Goal: Contribute content: Contribute content

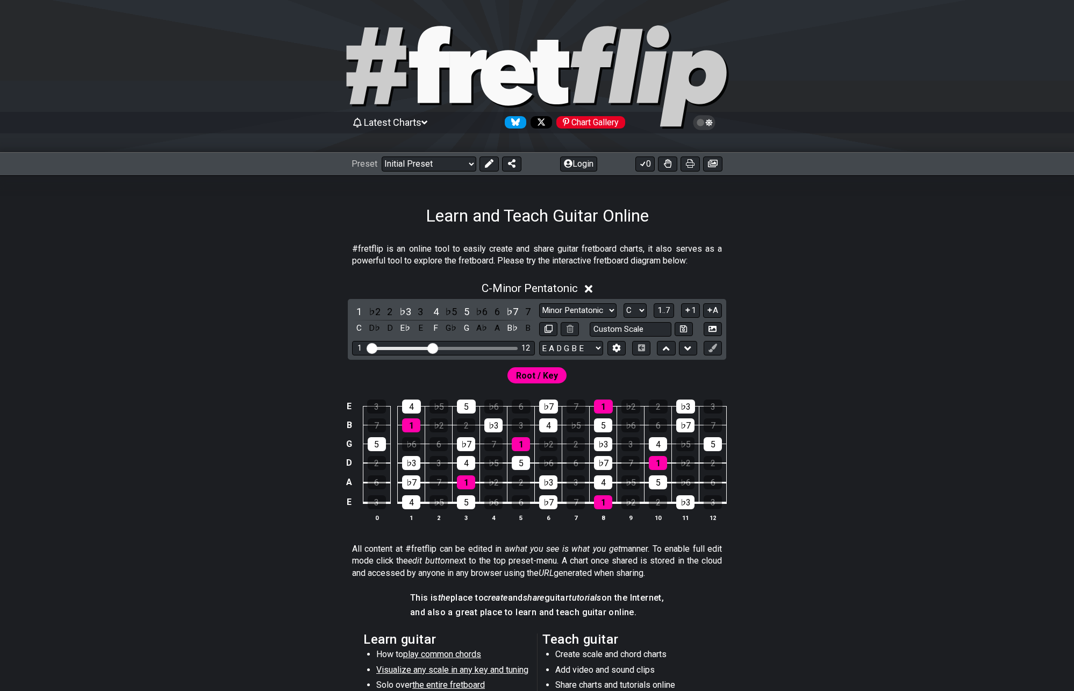
drag, startPoint x: 487, startPoint y: 166, endPoint x: 473, endPoint y: 173, distance: 15.9
click at [487, 166] on icon at bounding box center [489, 163] width 9 height 9
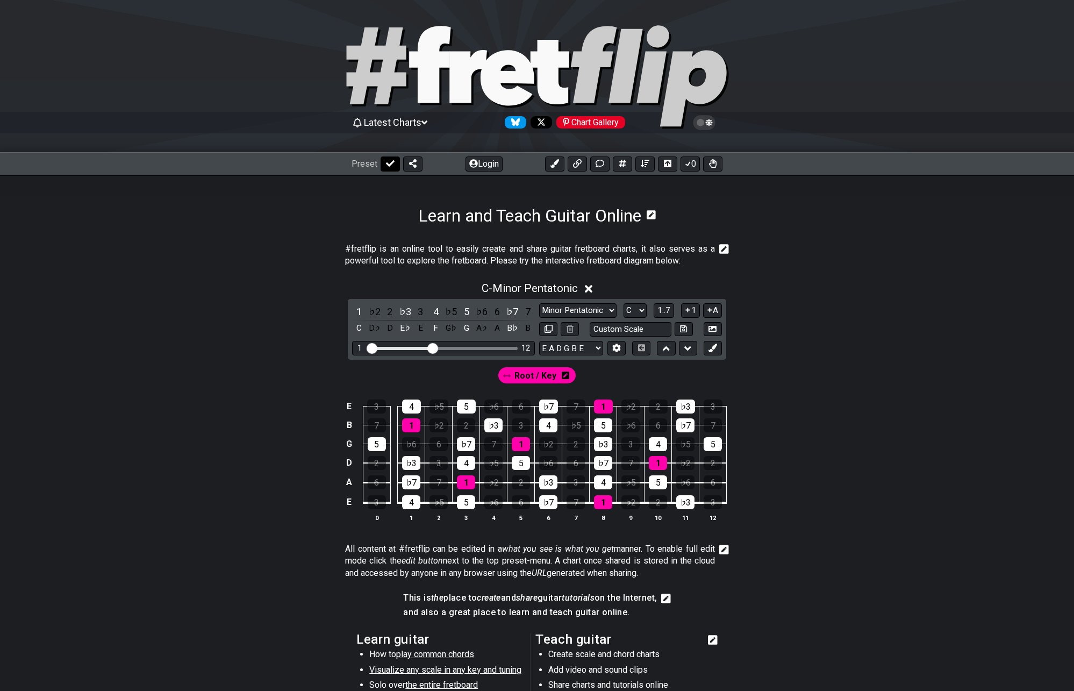
click at [386, 164] on icon at bounding box center [390, 163] width 9 height 6
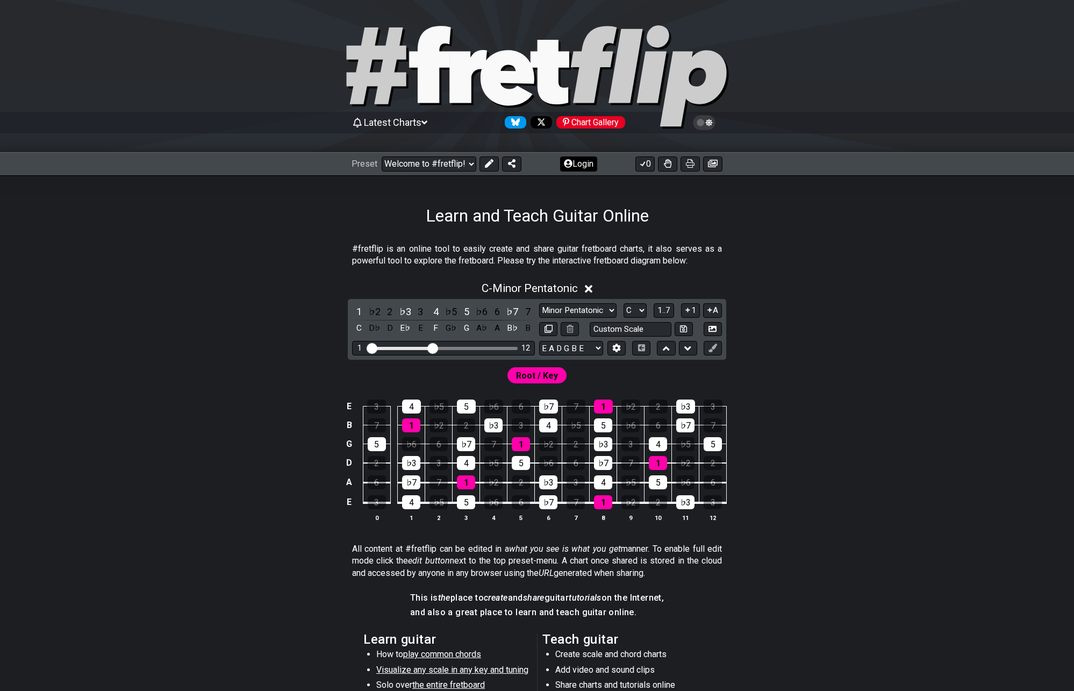
click at [582, 167] on button "Login" at bounding box center [578, 163] width 37 height 15
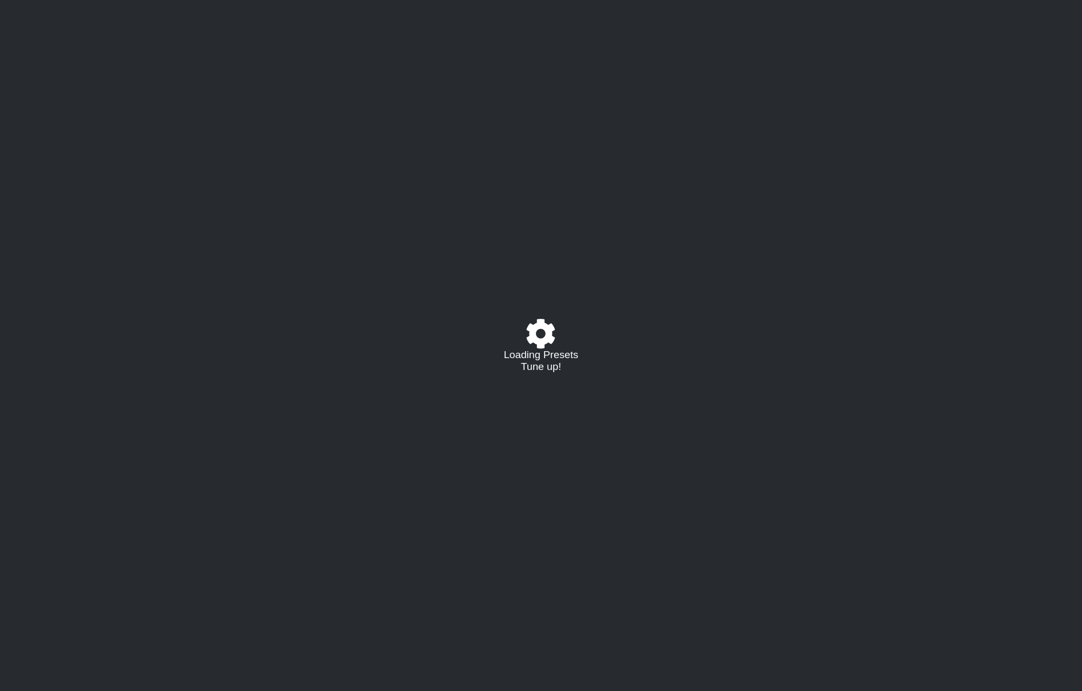
select select "C"
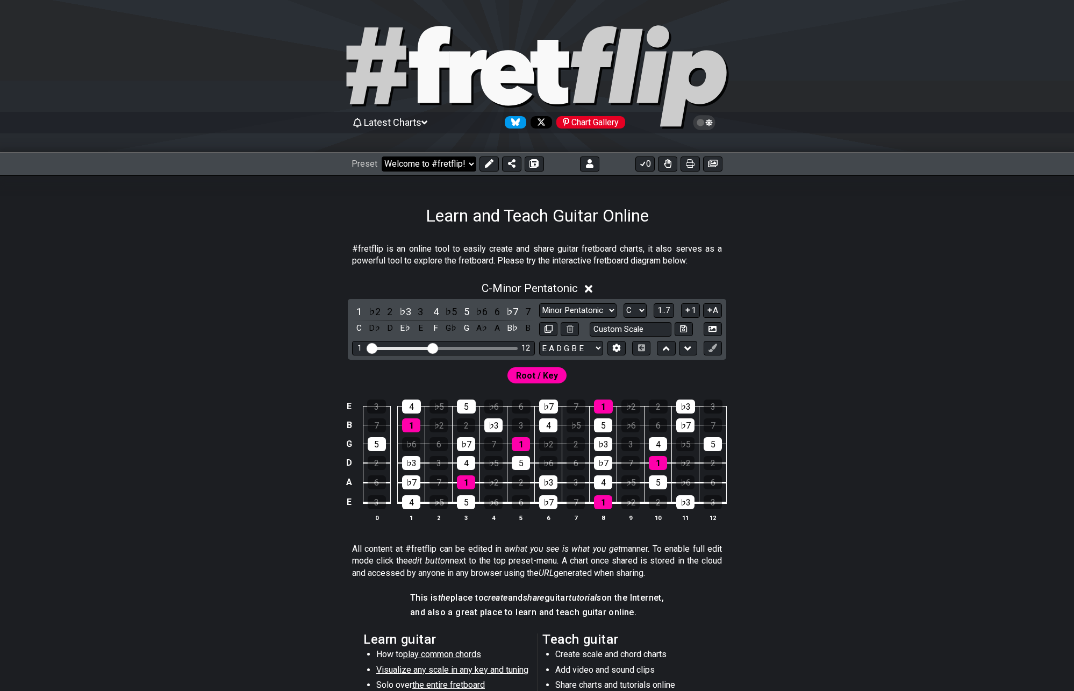
click at [449, 162] on select "Welcome to #fretflip! Initial Preset Custom Preset Minor Pentatonic Major Penta…" at bounding box center [429, 163] width 95 height 15
drag, startPoint x: 325, startPoint y: 354, endPoint x: 317, endPoint y: 333, distance: 22.7
click at [320, 345] on div "C - Minor Pentatonic 1 ♭2 2 ♭3 3 4 ♭5 5 ♭6 6 ♭7 7 C D♭ D E♭ E F G♭ G A♭ A B♭ B …" at bounding box center [537, 405] width 838 height 261
click at [400, 121] on span "Latest Charts" at bounding box center [393, 122] width 58 height 11
click at [619, 124] on div "Chart Gallery" at bounding box center [590, 122] width 69 height 12
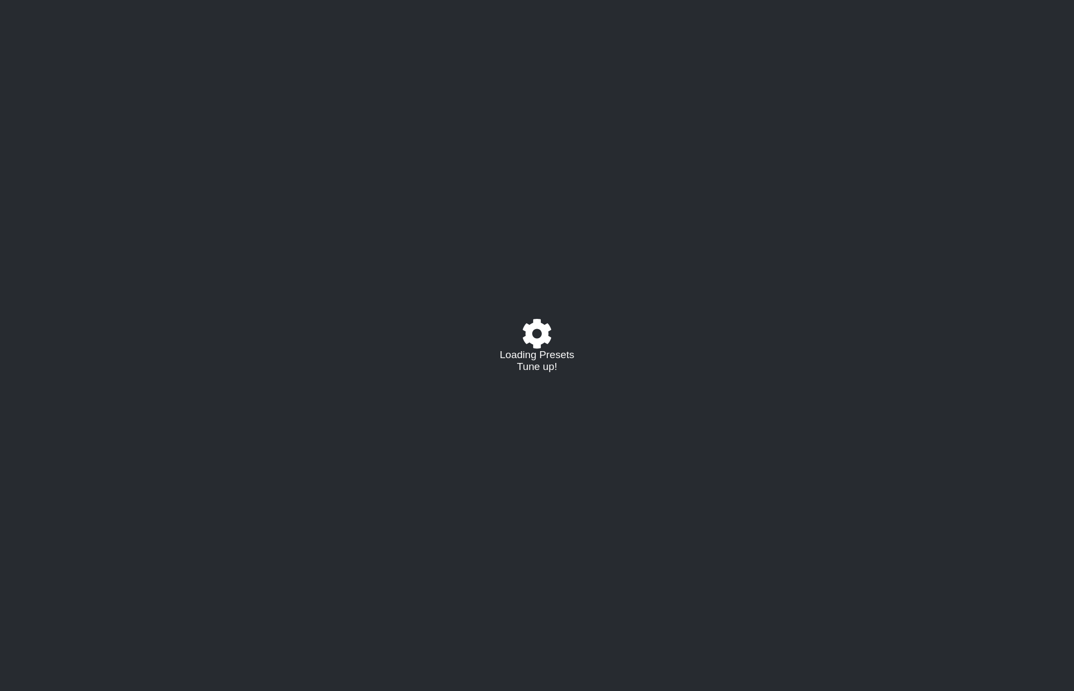
select select "/022512297046"
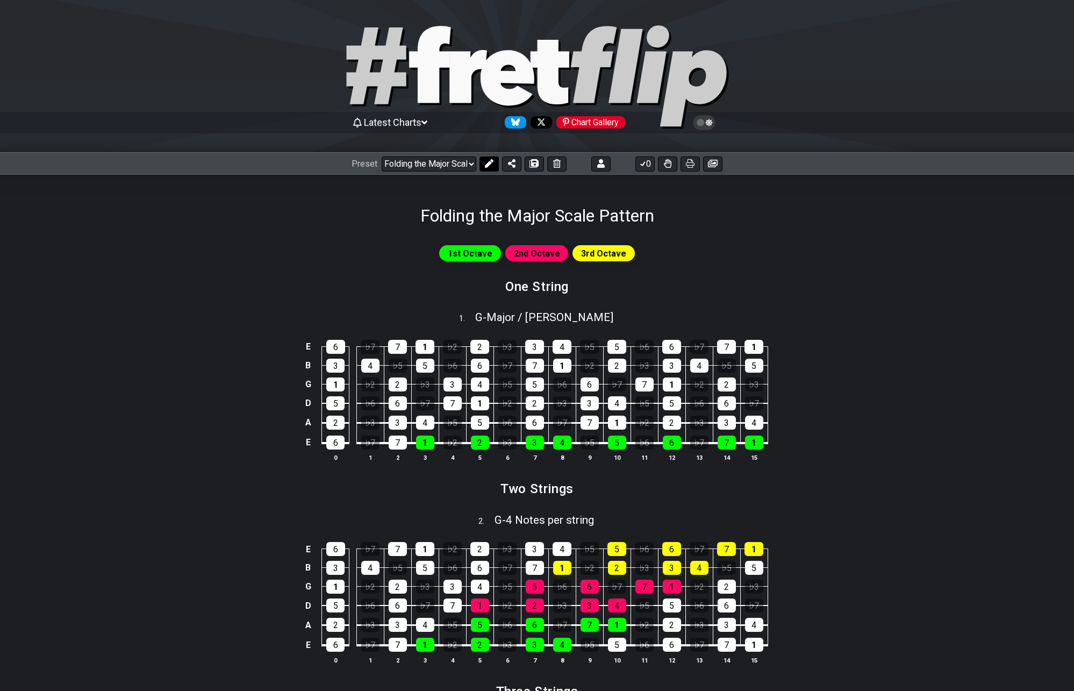
click at [485, 167] on icon at bounding box center [489, 163] width 9 height 9
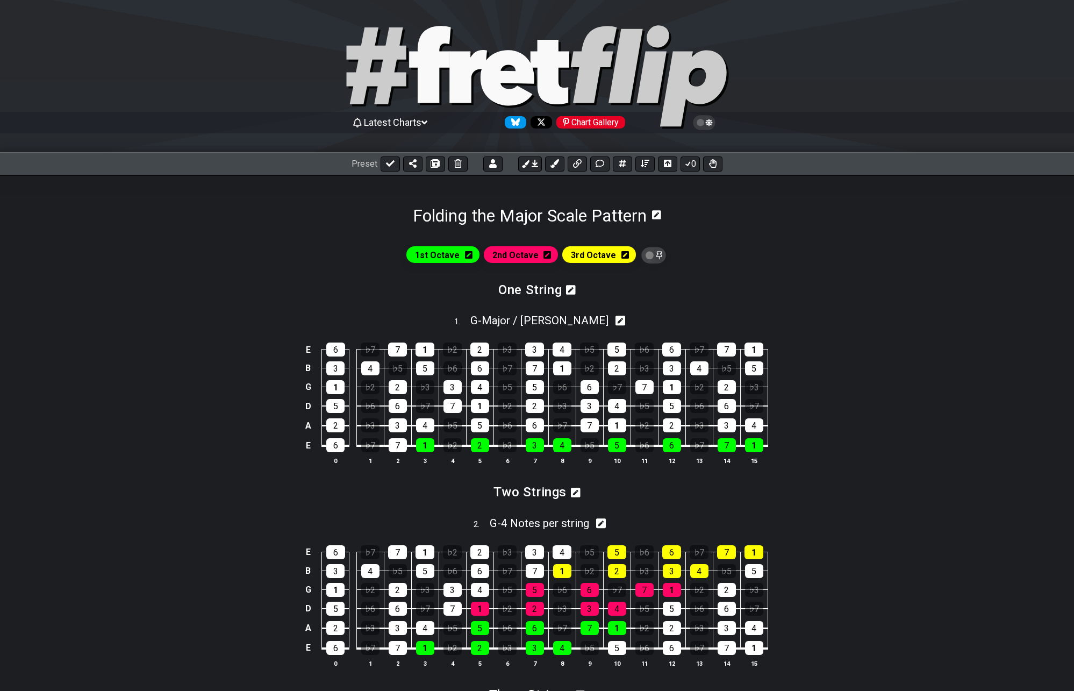
click at [657, 216] on icon at bounding box center [656, 215] width 9 height 10
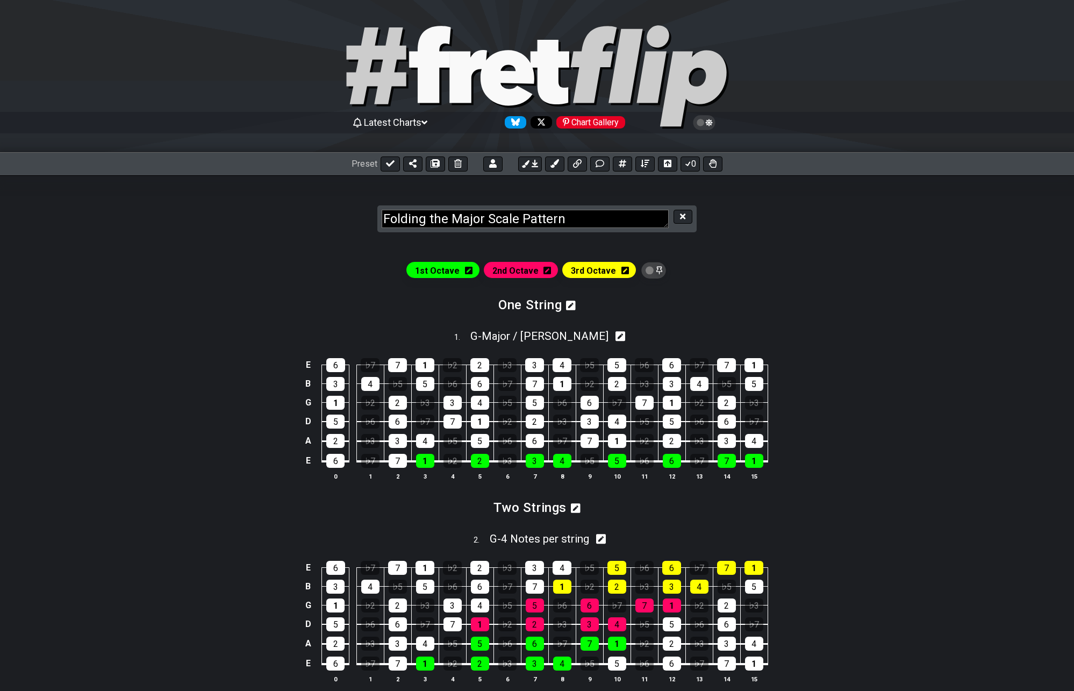
drag, startPoint x: 429, startPoint y: 218, endPoint x: 75, endPoint y: 173, distance: 357.1
type textarea "The Major Scale"
click at [685, 216] on icon at bounding box center [682, 216] width 5 height 8
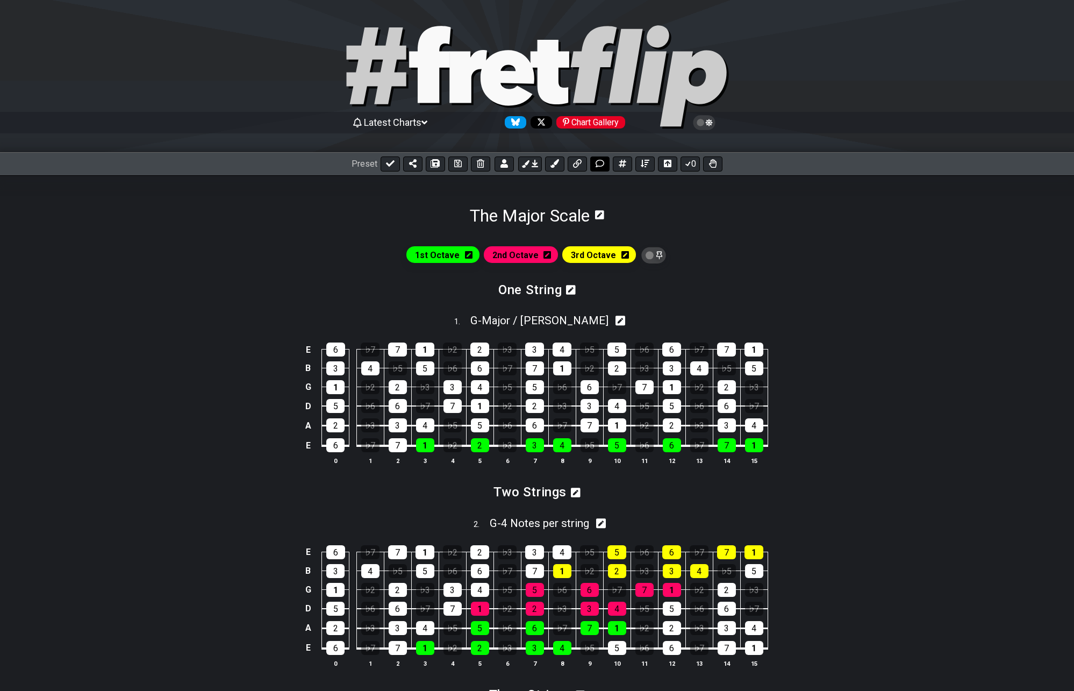
click at [599, 164] on icon at bounding box center [600, 163] width 9 height 9
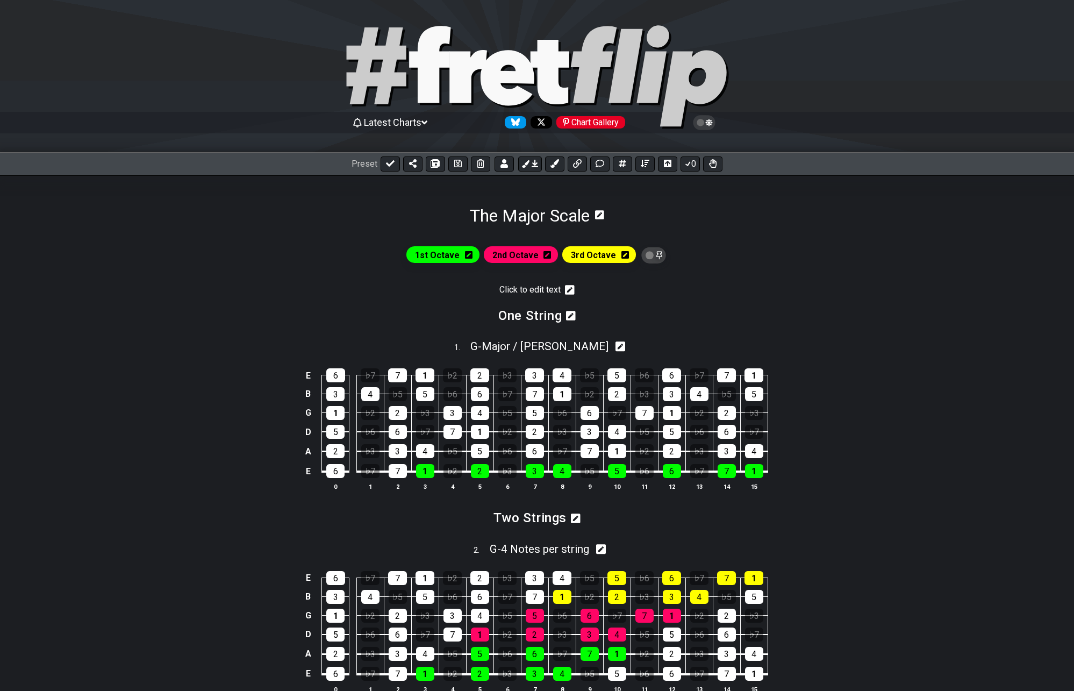
scroll to position [153, 0]
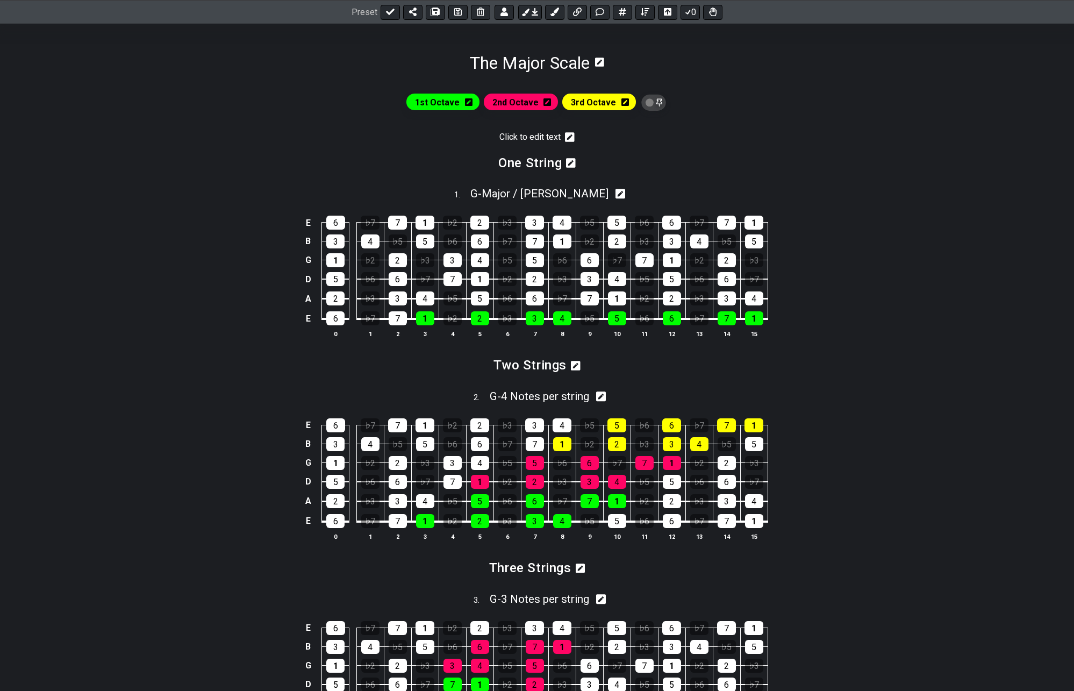
click at [568, 135] on icon at bounding box center [570, 137] width 10 height 10
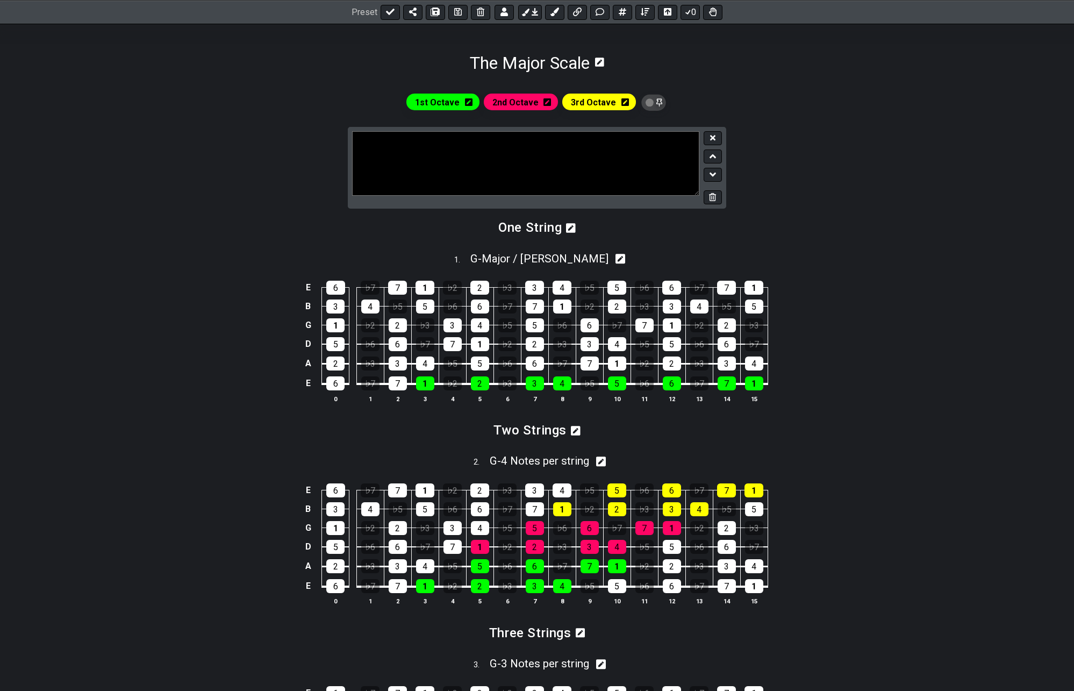
click at [447, 164] on textarea at bounding box center [525, 163] width 347 height 64
paste textarea "The major scale is the foundation of most Western music. It’s a sequence of 7 n…"
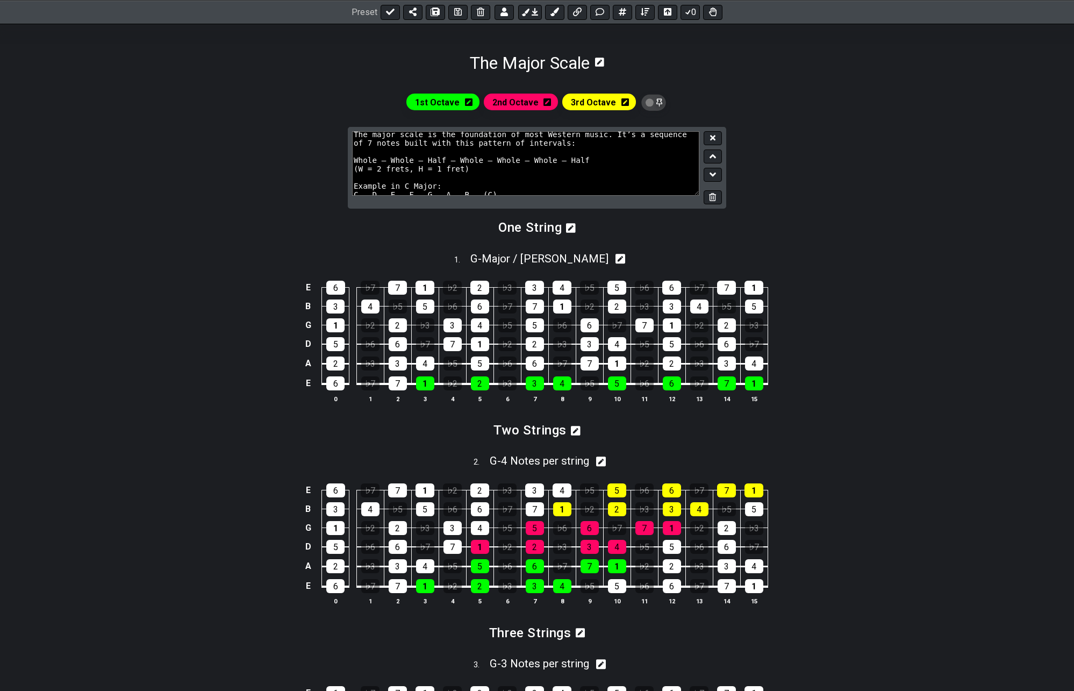
scroll to position [0, 0]
type textarea "The major scale is the foundation of most Western music. It’s a sequence of 7 n…"
click at [716, 137] on button at bounding box center [713, 138] width 18 height 15
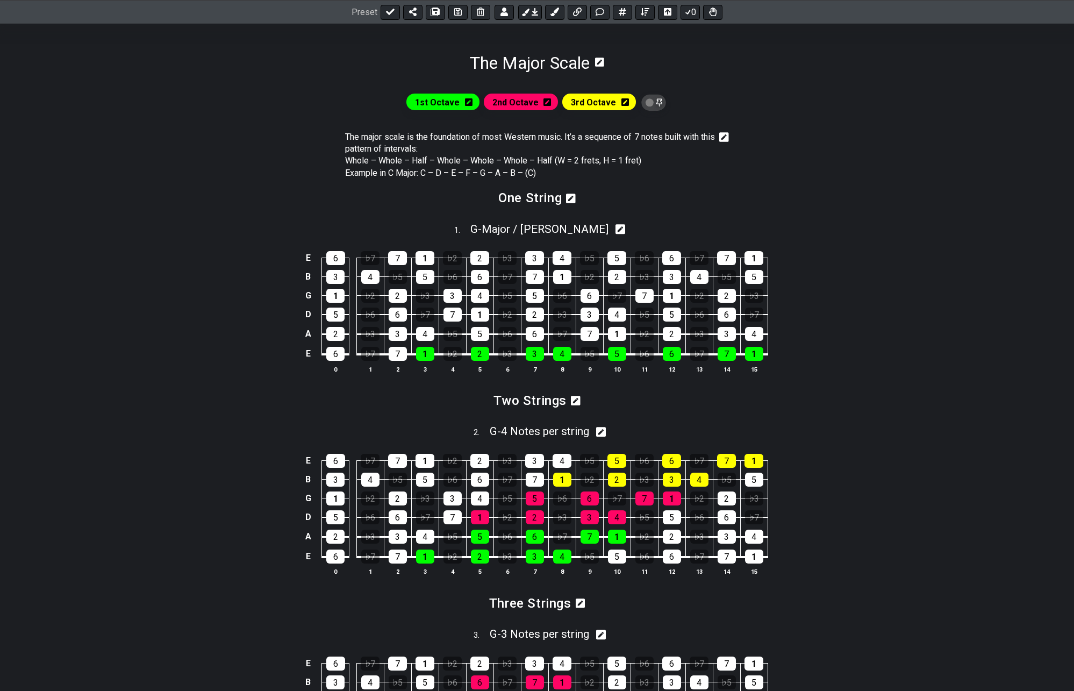
click at [725, 134] on icon at bounding box center [724, 137] width 10 height 10
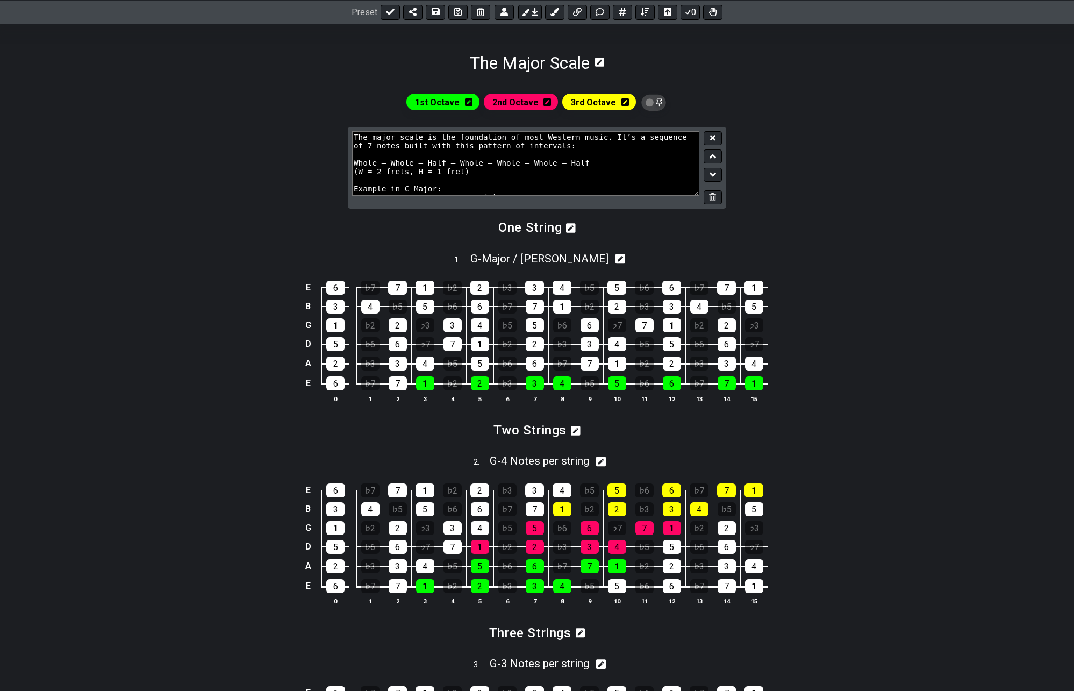
click at [442, 161] on textarea "The major scale is the foundation of most Western music. It’s a sequence of 7 n…" at bounding box center [525, 163] width 347 height 64
type textarea "The major scale is the foundation of most Western music. It’s a sequence of 7 n…"
click at [714, 136] on icon at bounding box center [712, 137] width 5 height 5
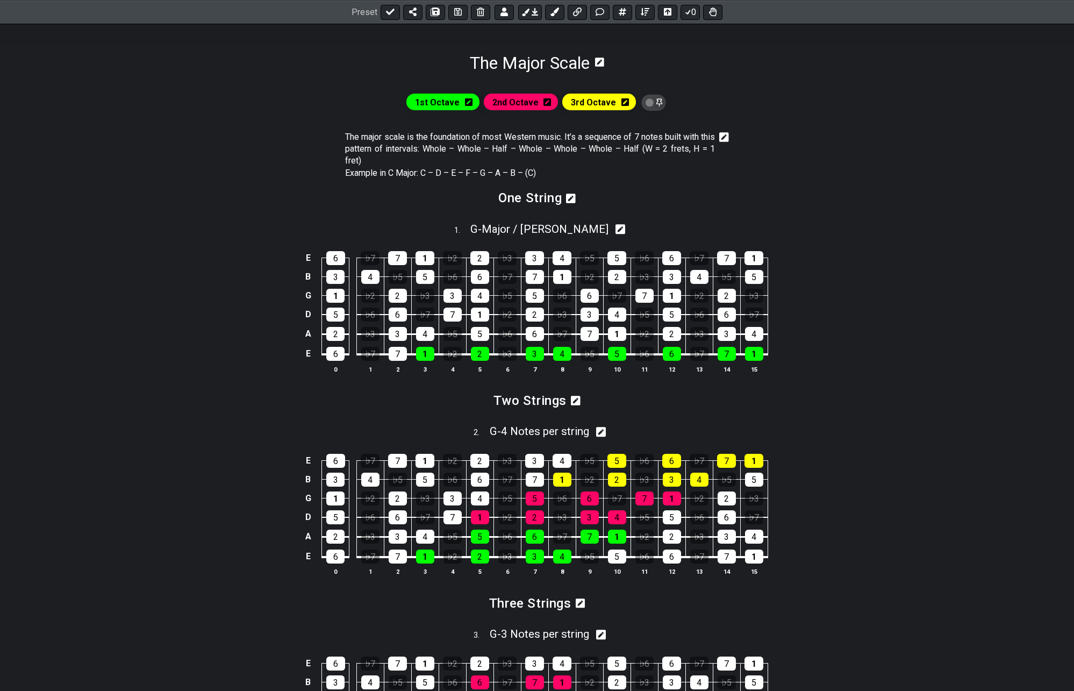
click at [723, 135] on icon at bounding box center [724, 137] width 10 height 10
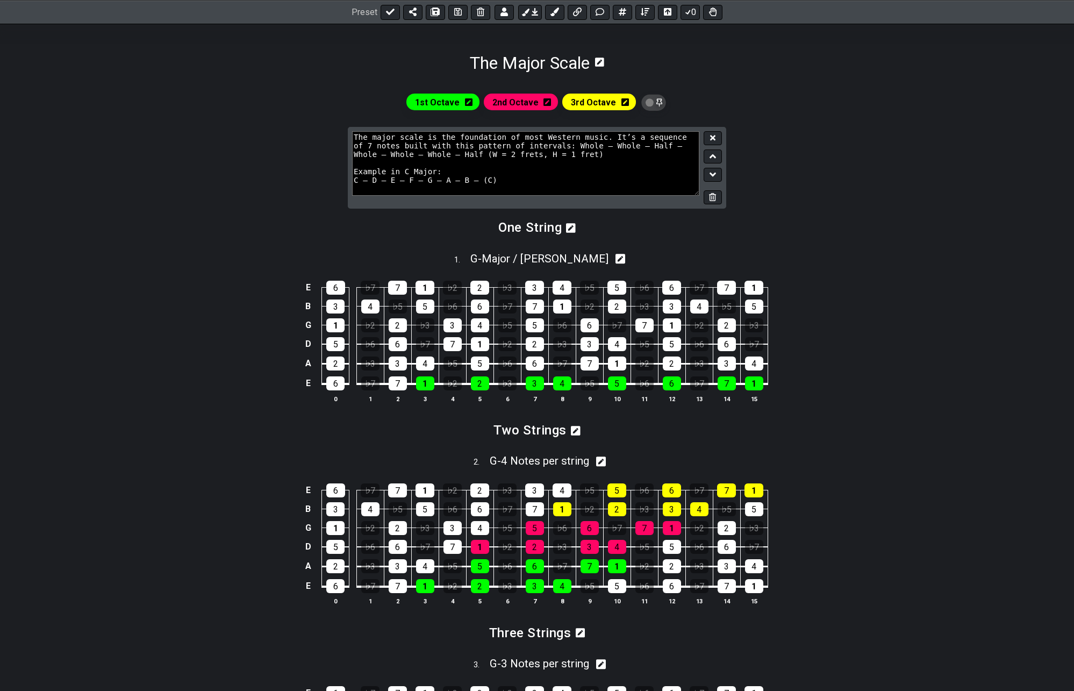
click at [484, 156] on textarea "The major scale is the foundation of most Western music. It’s a sequence of 7 n…" at bounding box center [525, 163] width 347 height 64
type textarea "The major scale is the foundation of most Western music. It’s a sequence of 7 n…"
click at [713, 142] on button at bounding box center [713, 138] width 18 height 15
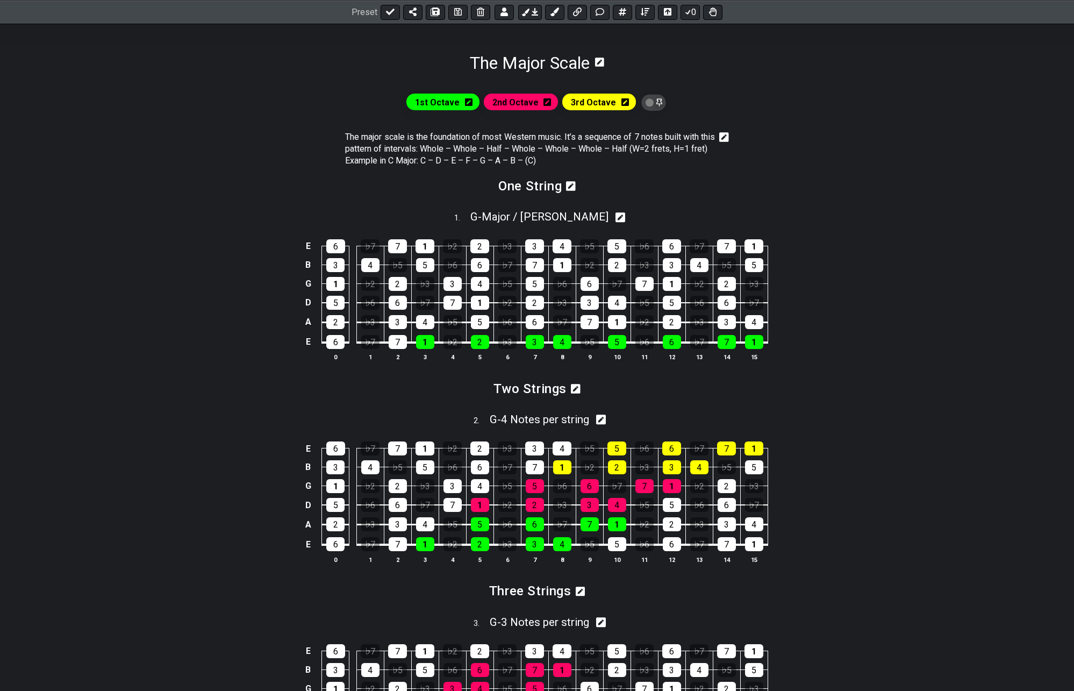
click at [726, 136] on icon at bounding box center [724, 137] width 10 height 11
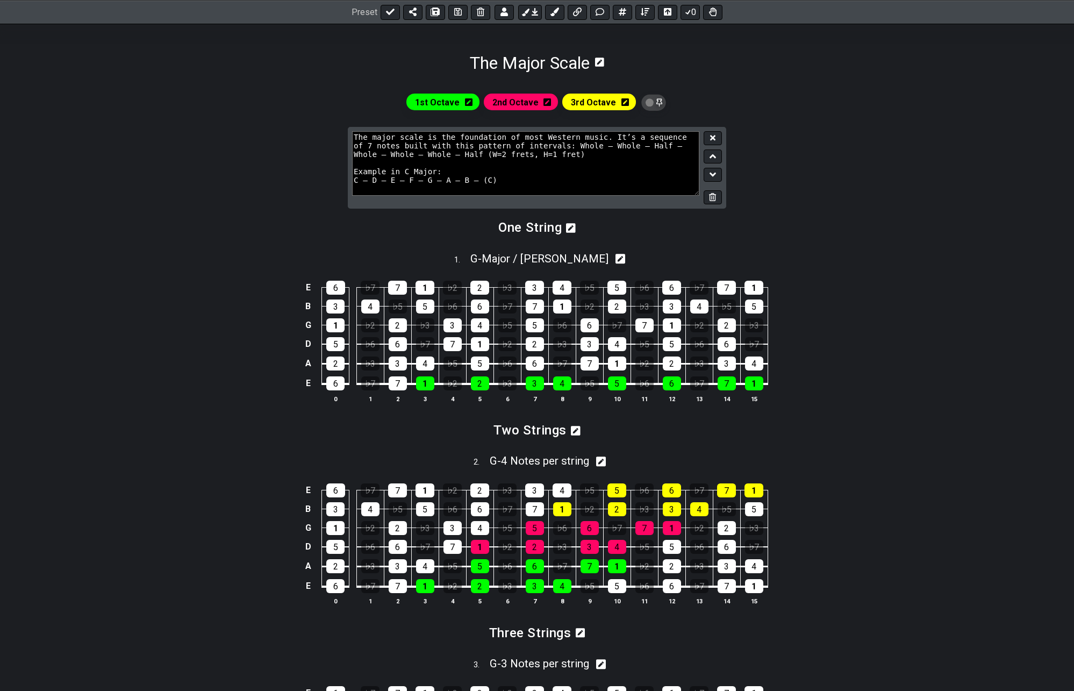
drag, startPoint x: 509, startPoint y: 157, endPoint x: 611, endPoint y: 158, distance: 102.1
click at [510, 157] on textarea "The major scale is the foundation of most Western music. It’s a sequence of 7 n…" at bounding box center [525, 163] width 347 height 64
click at [505, 156] on textarea "The major scale is the foundation of most Western music. It’s a sequence of 7 n…" at bounding box center [525, 163] width 347 height 64
type textarea "The major scale is the foundation of most Western music. It’s a sequence of 7 n…"
click at [713, 135] on icon at bounding box center [712, 138] width 5 height 8
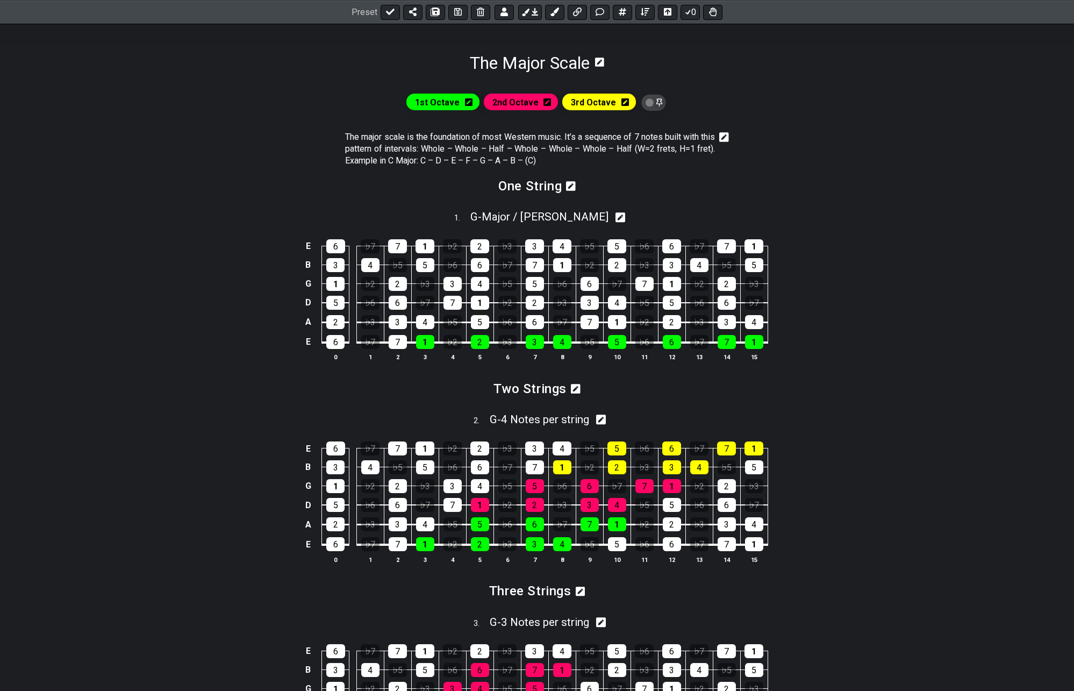
click at [723, 135] on icon at bounding box center [724, 137] width 10 height 10
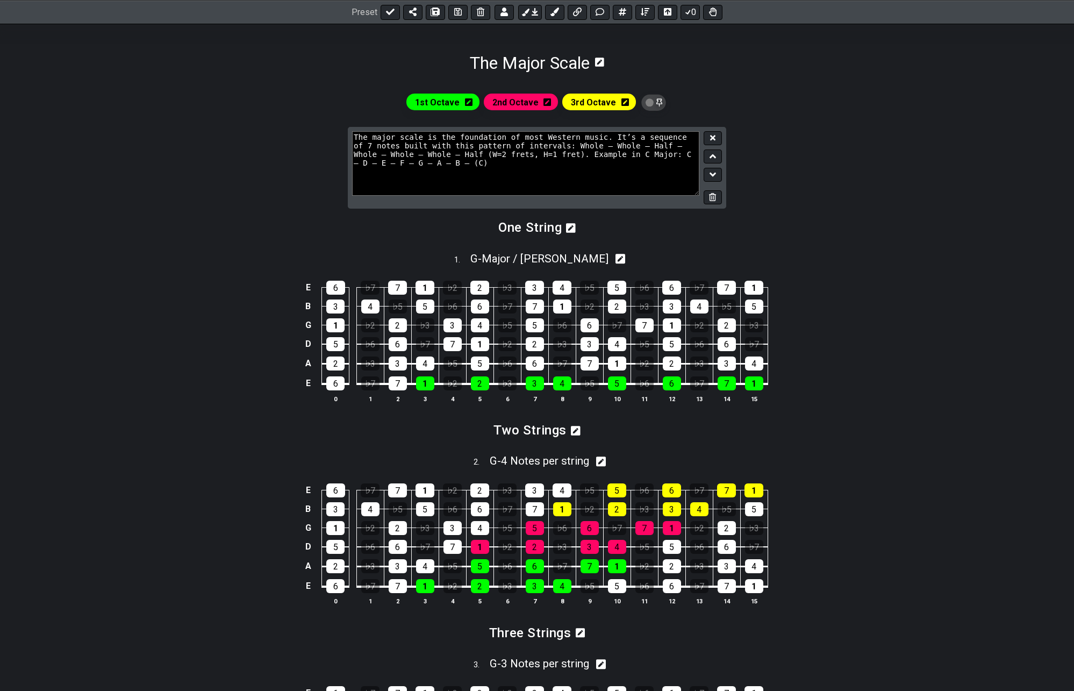
drag, startPoint x: 514, startPoint y: 157, endPoint x: 505, endPoint y: 168, distance: 14.1
click at [505, 168] on textarea "The major scale is the foundation of most Western music. It’s a sequence of 7 n…" at bounding box center [525, 163] width 347 height 64
type textarea "The major scale is the foundation of most Western music. It’s a sequence of 7 n…"
click at [714, 135] on icon at bounding box center [712, 138] width 5 height 8
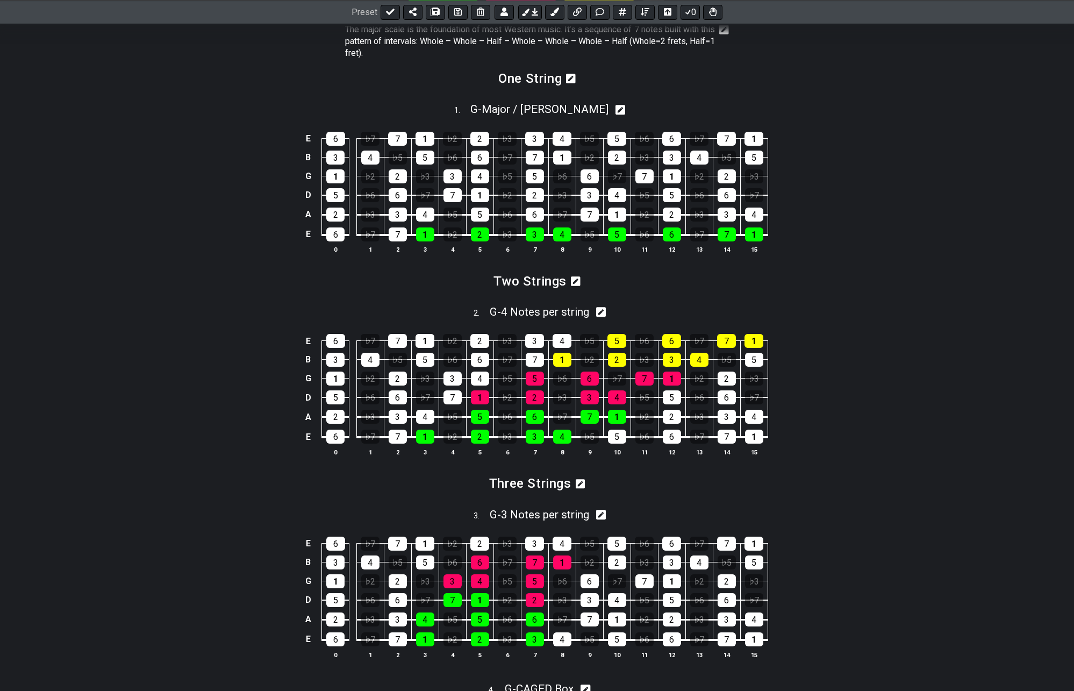
scroll to position [45, 0]
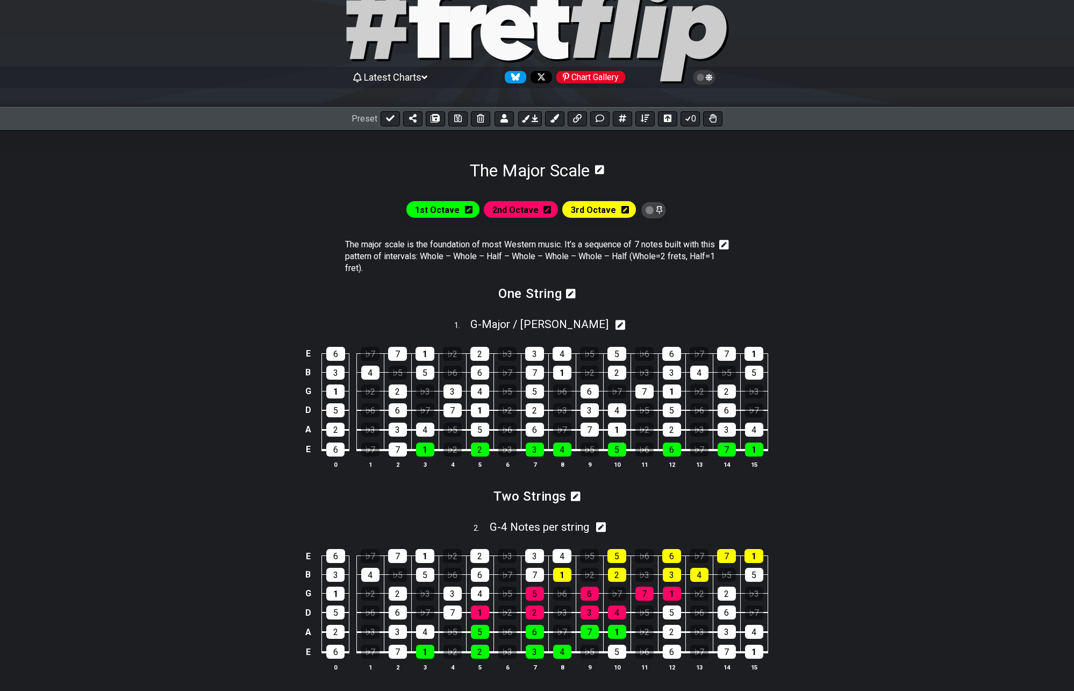
click at [722, 243] on icon at bounding box center [724, 245] width 10 height 10
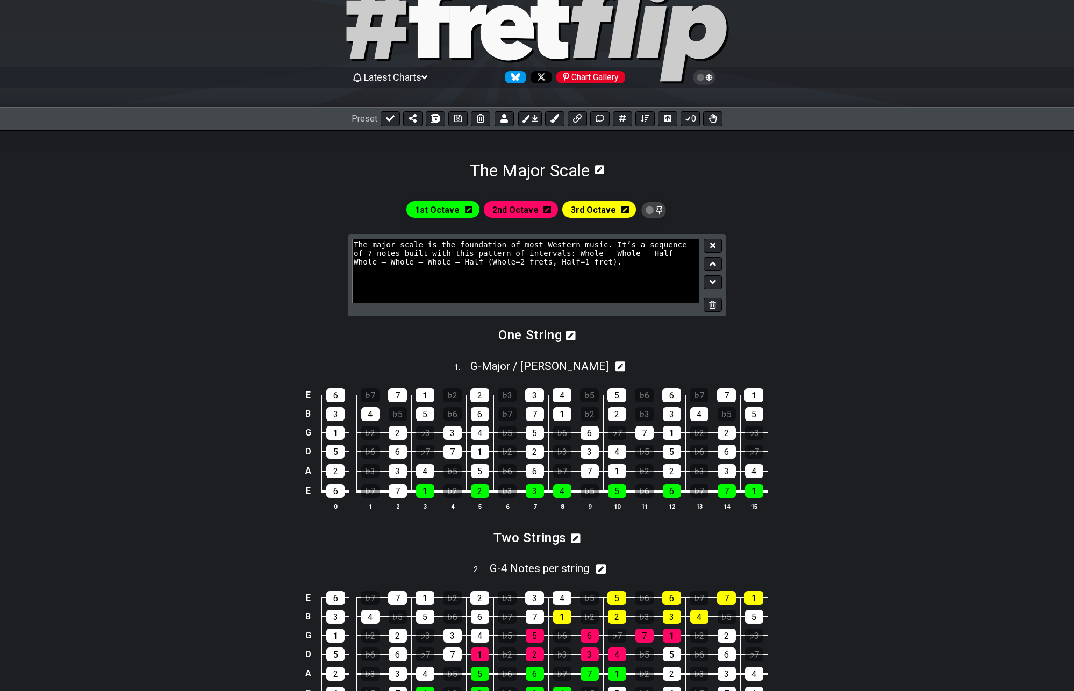
click at [418, 266] on textarea "The major scale is the foundation of most Western music. It’s a sequence of 7 n…" at bounding box center [525, 271] width 347 height 64
type textarea "The major scale is the foundation of most Western music. It’s a sequence of 7 n…"
click at [717, 245] on button at bounding box center [713, 246] width 18 height 15
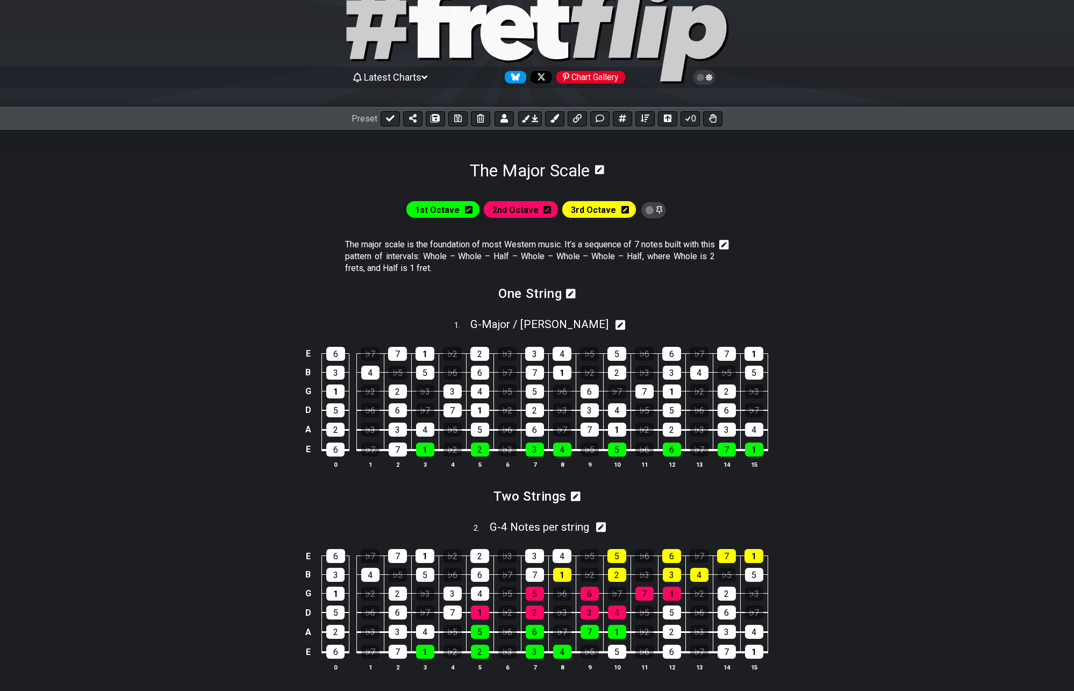
click at [615, 327] on icon at bounding box center [620, 325] width 10 height 10
select select "G"
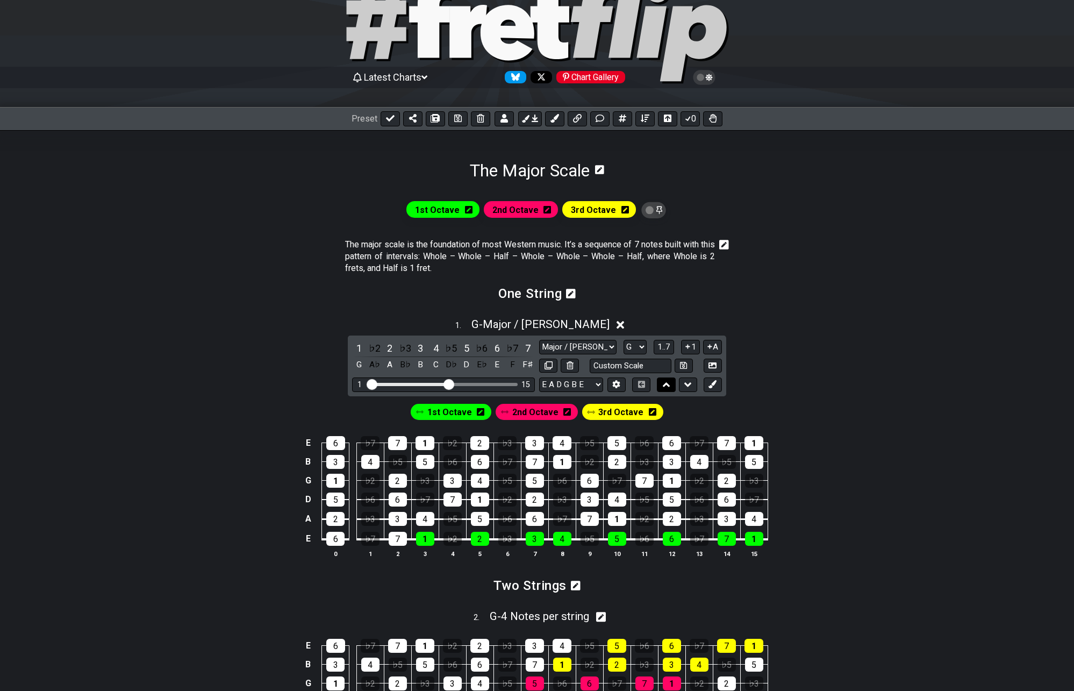
click at [666, 385] on icon at bounding box center [666, 384] width 7 height 11
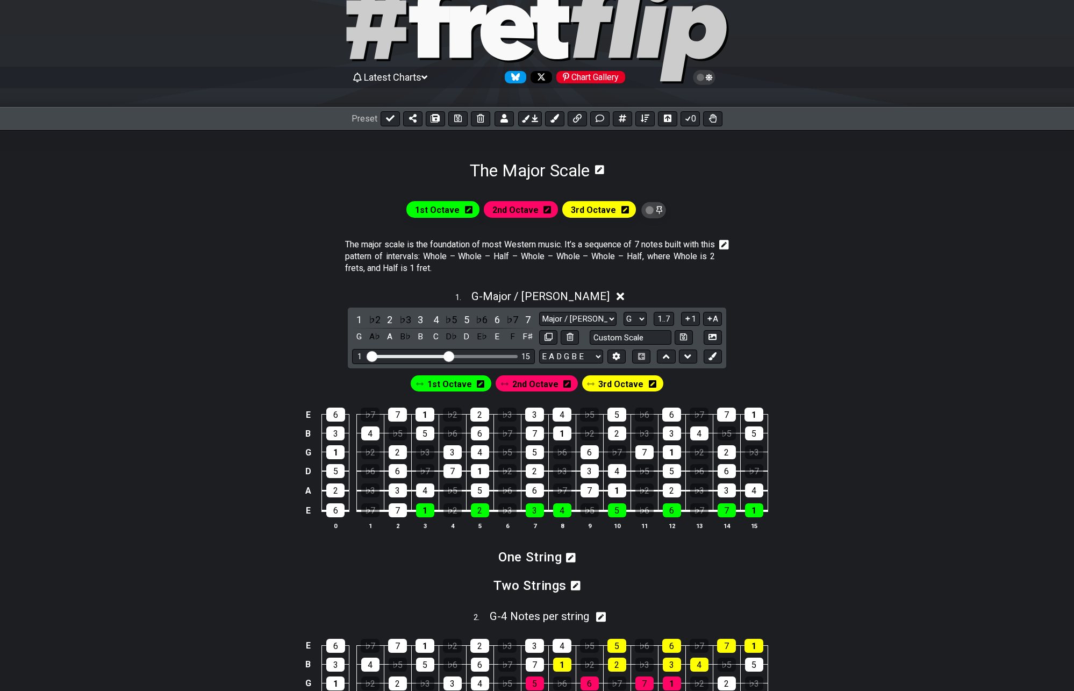
click at [617, 297] on icon at bounding box center [621, 297] width 8 height 8
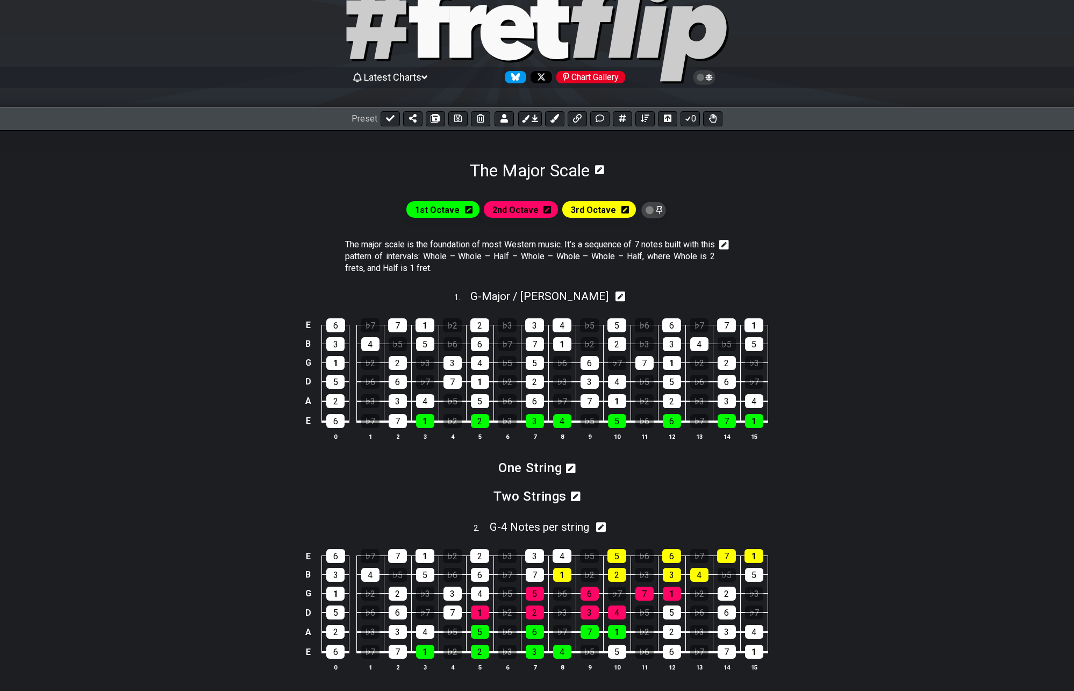
click at [615, 296] on icon at bounding box center [620, 297] width 10 height 10
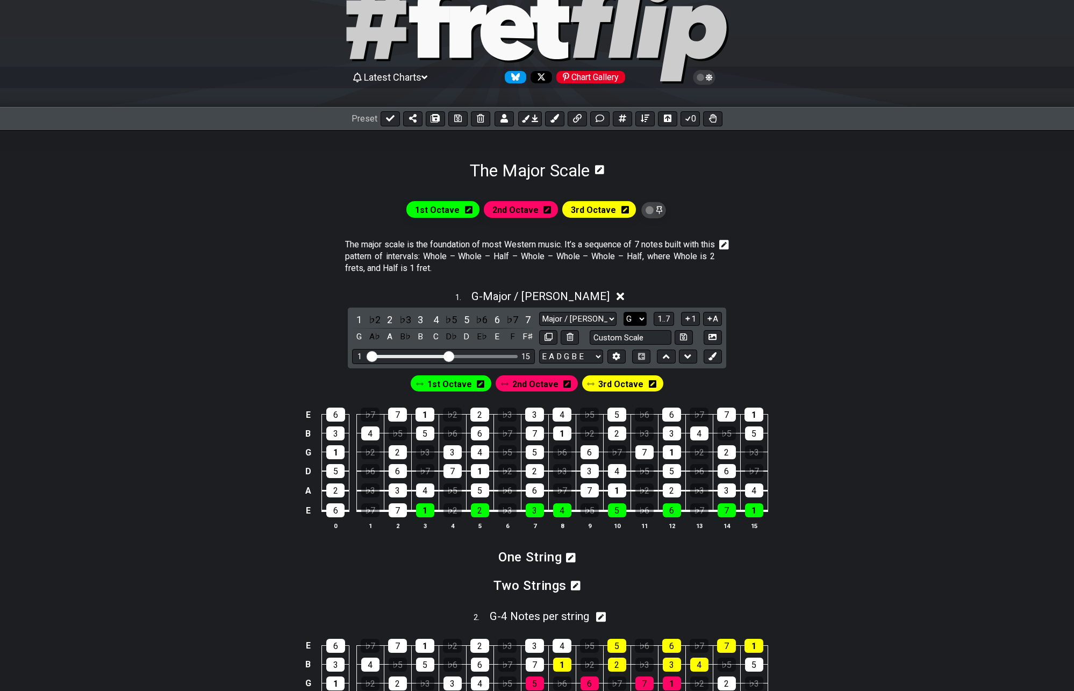
click at [639, 317] on select "A♭ A A♯ B♭ B C C♯ D♭ D D♯ E♭ E F F♯ G♭ G G♯" at bounding box center [634, 319] width 23 height 15
select select "C"
click at [623, 312] on select "A♭ A A♯ B♭ B C C♯ D♭ D D♯ E♭ E F F♯ G♭ G G♯" at bounding box center [634, 319] width 23 height 15
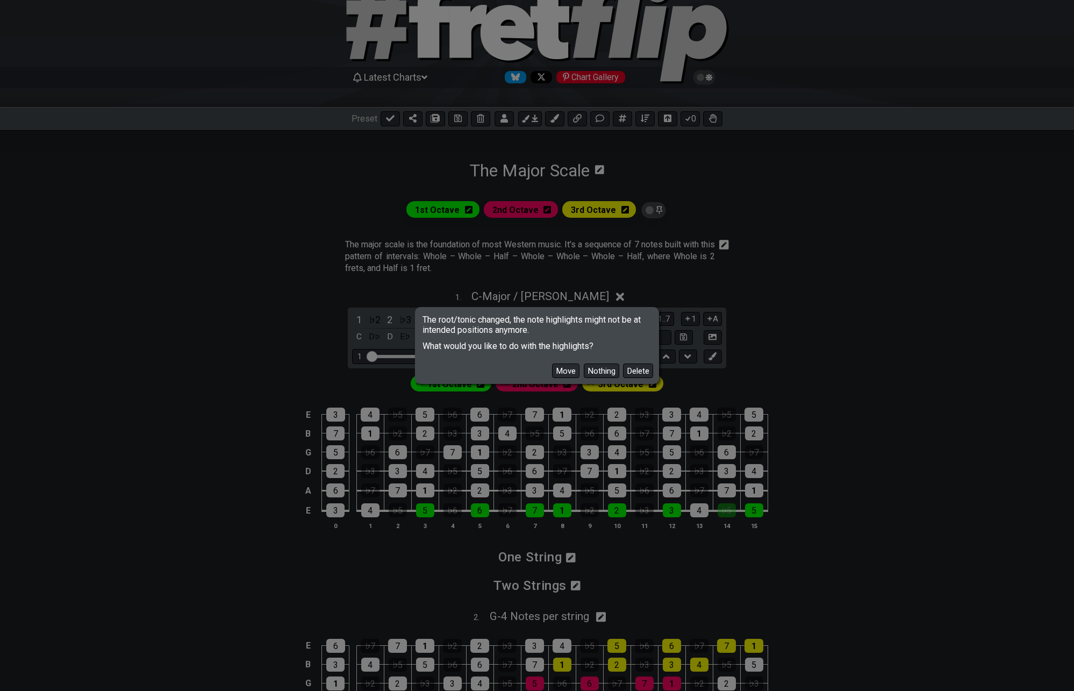
click at [560, 373] on button "Move" at bounding box center [565, 370] width 27 height 15
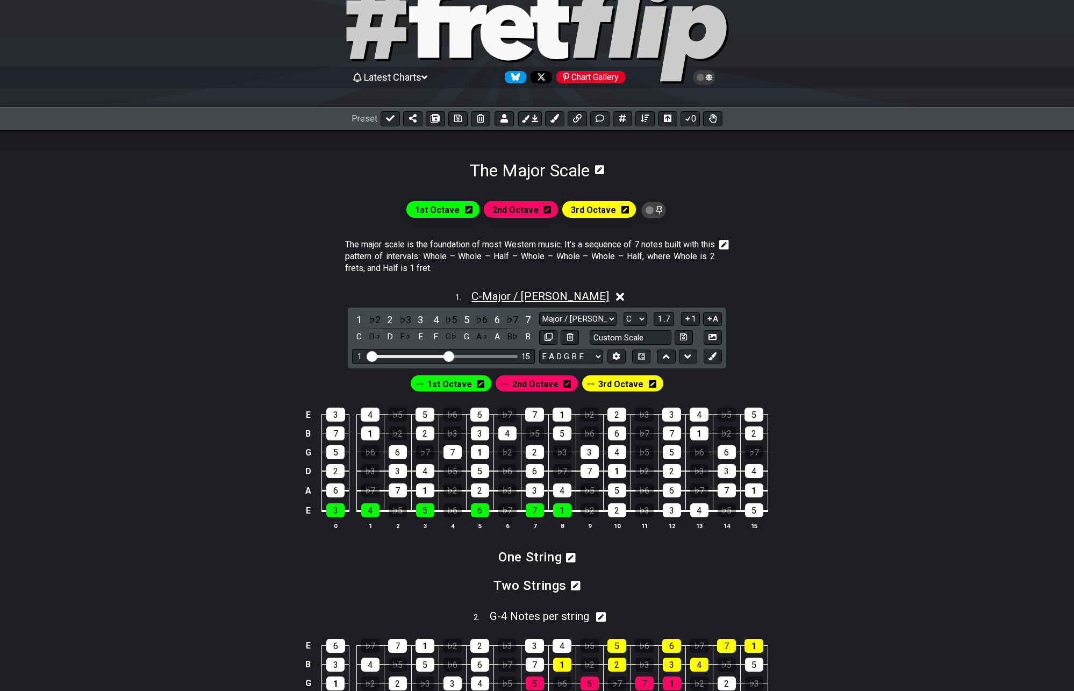
click at [519, 293] on span "C - Major / Ionian" at bounding box center [540, 296] width 138 height 13
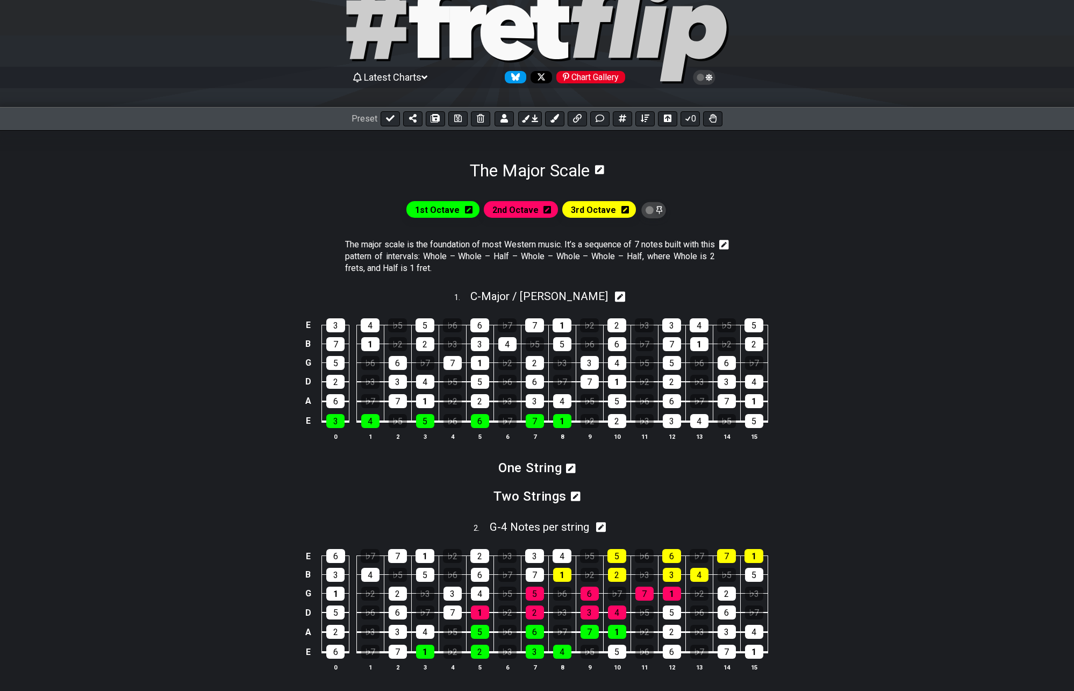
click at [615, 297] on icon at bounding box center [620, 296] width 10 height 11
select select "C"
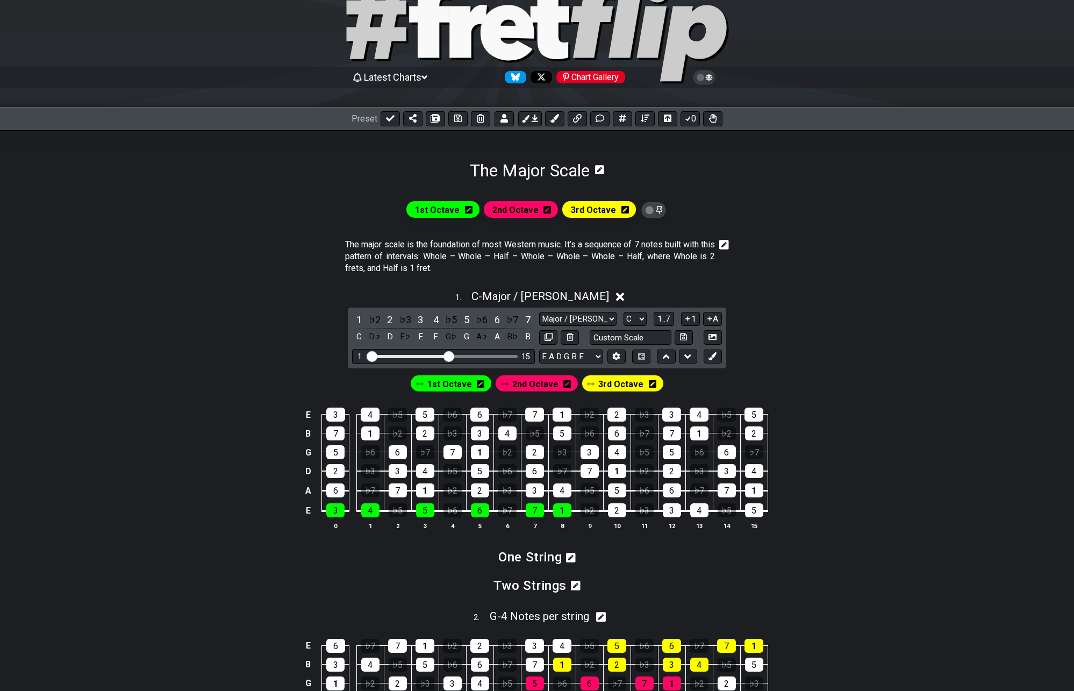
click at [447, 384] on span "1st Octave" at bounding box center [449, 384] width 45 height 16
click at [446, 382] on span "1st Octave" at bounding box center [449, 384] width 40 height 16
click at [446, 383] on span "1st Octave" at bounding box center [449, 384] width 45 height 16
click at [335, 508] on div "3" at bounding box center [335, 510] width 18 height 14
click at [366, 506] on div "4" at bounding box center [370, 510] width 18 height 14
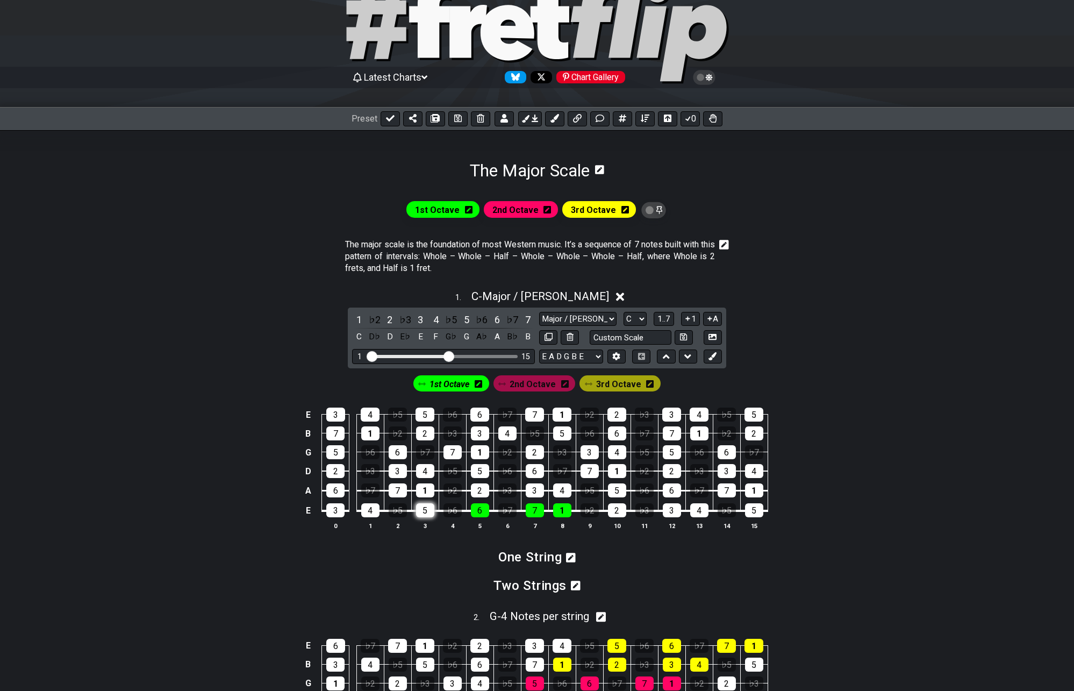
click at [421, 508] on div "5" at bounding box center [425, 510] width 18 height 14
click at [483, 506] on div "6" at bounding box center [480, 510] width 18 height 14
click at [539, 505] on div "7" at bounding box center [535, 510] width 18 height 14
click at [570, 512] on div "1" at bounding box center [562, 510] width 18 height 14
click at [424, 491] on div "1" at bounding box center [425, 490] width 18 height 14
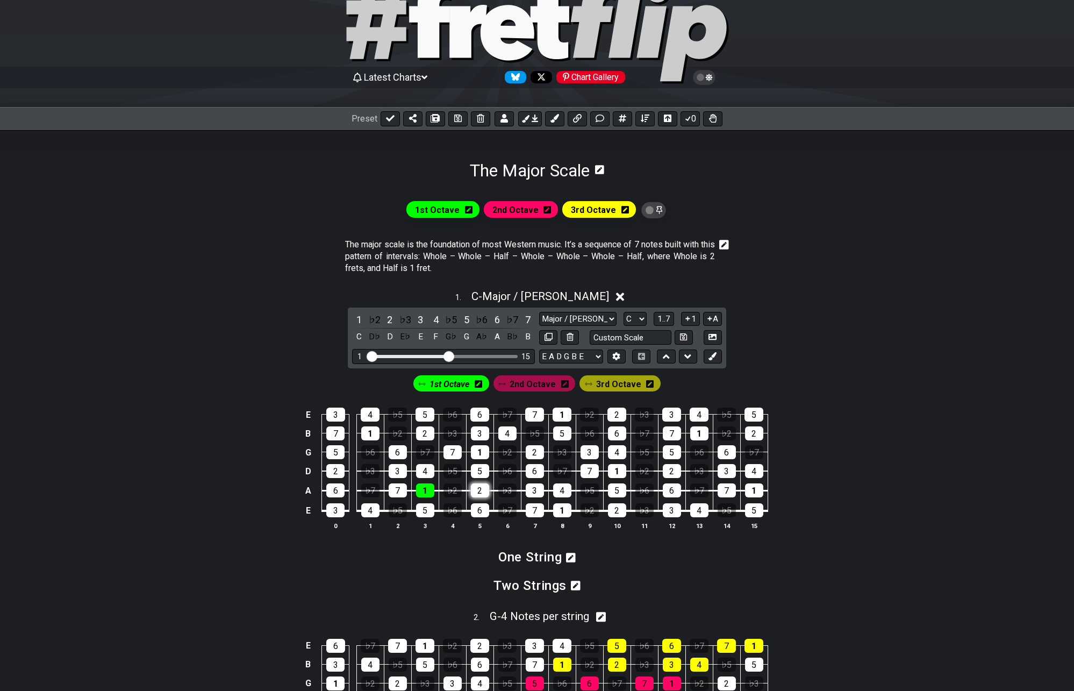
click at [477, 486] on div "2" at bounding box center [480, 490] width 18 height 14
click at [529, 492] on div "3" at bounding box center [535, 490] width 18 height 14
click at [562, 492] on div "4" at bounding box center [562, 490] width 18 height 14
click at [612, 486] on div "5" at bounding box center [617, 490] width 18 height 14
click at [678, 489] on div "6" at bounding box center [672, 490] width 18 height 14
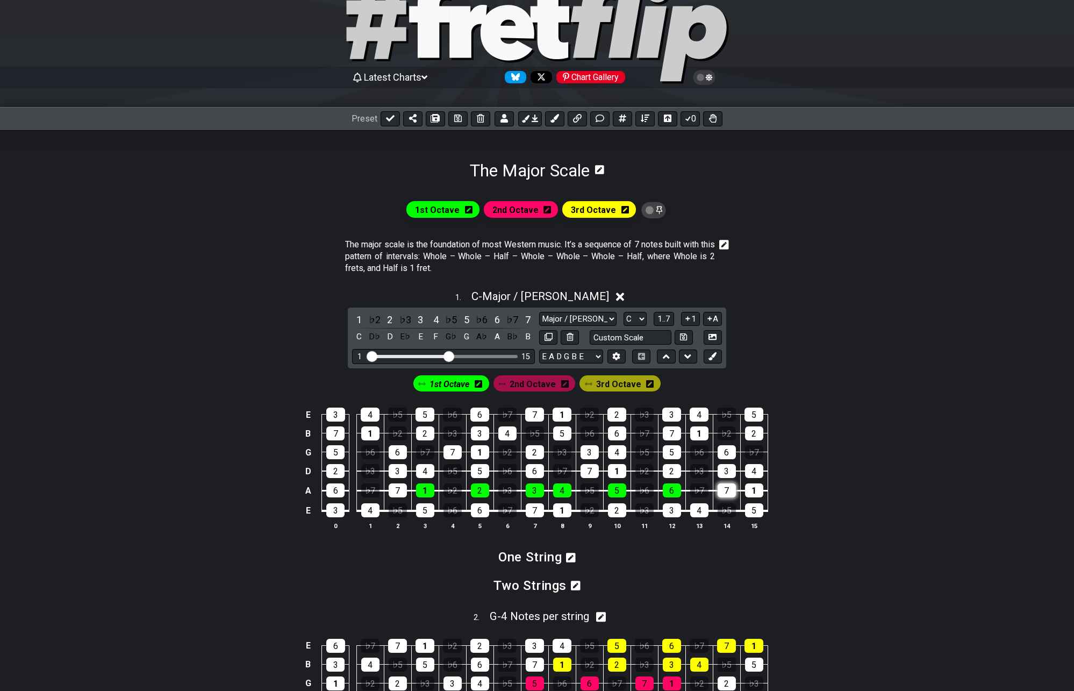
click at [725, 486] on div "7" at bounding box center [727, 490] width 18 height 14
click at [755, 487] on div "1" at bounding box center [754, 490] width 18 height 14
click at [551, 298] on span "C - Major / Ionian" at bounding box center [540, 296] width 138 height 13
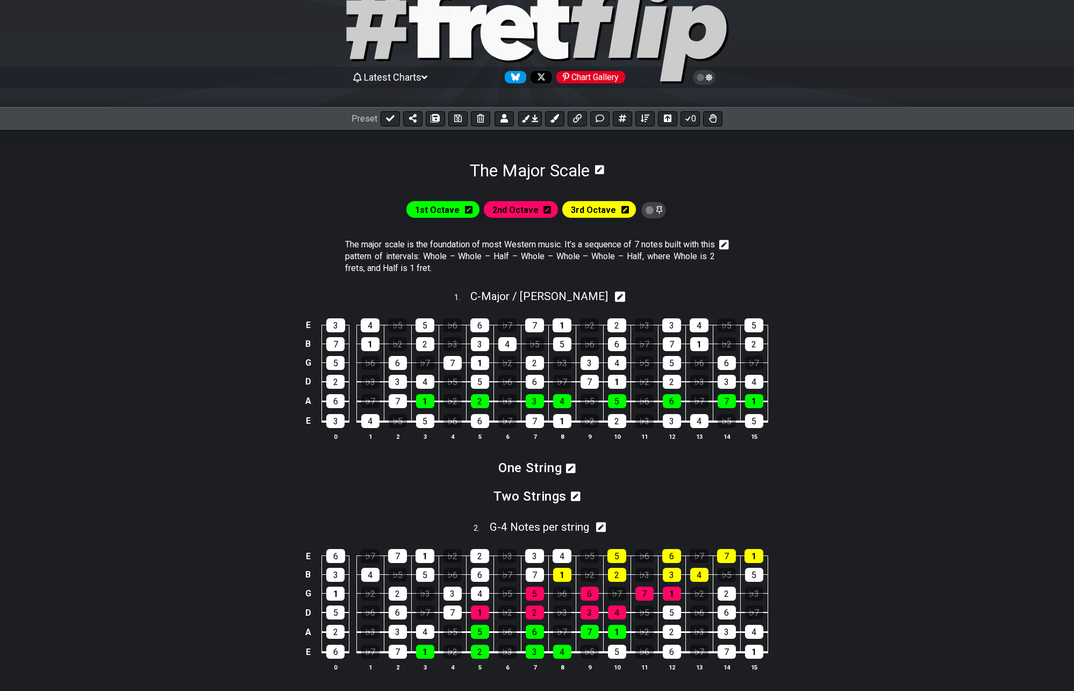
click at [615, 297] on icon at bounding box center [620, 297] width 10 height 10
select select "C"
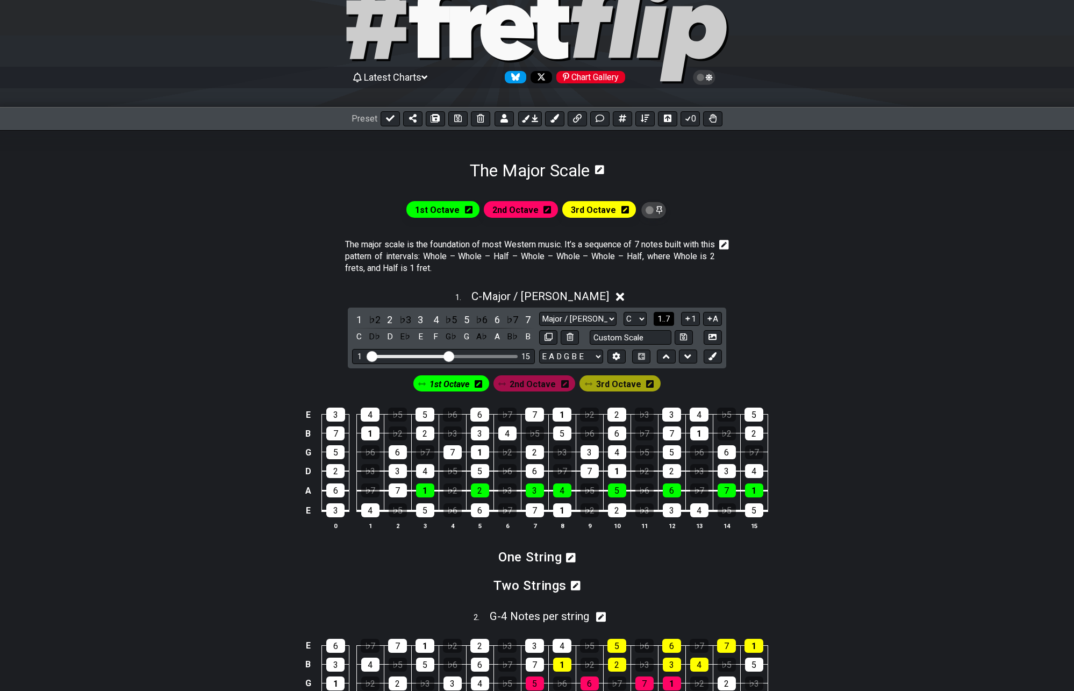
click at [664, 319] on span "1..7" at bounding box center [663, 319] width 13 height 10
drag, startPoint x: 547, startPoint y: 290, endPoint x: 367, endPoint y: 283, distance: 180.2
click at [547, 292] on span "C - Major / Ionian" at bounding box center [540, 296] width 138 height 13
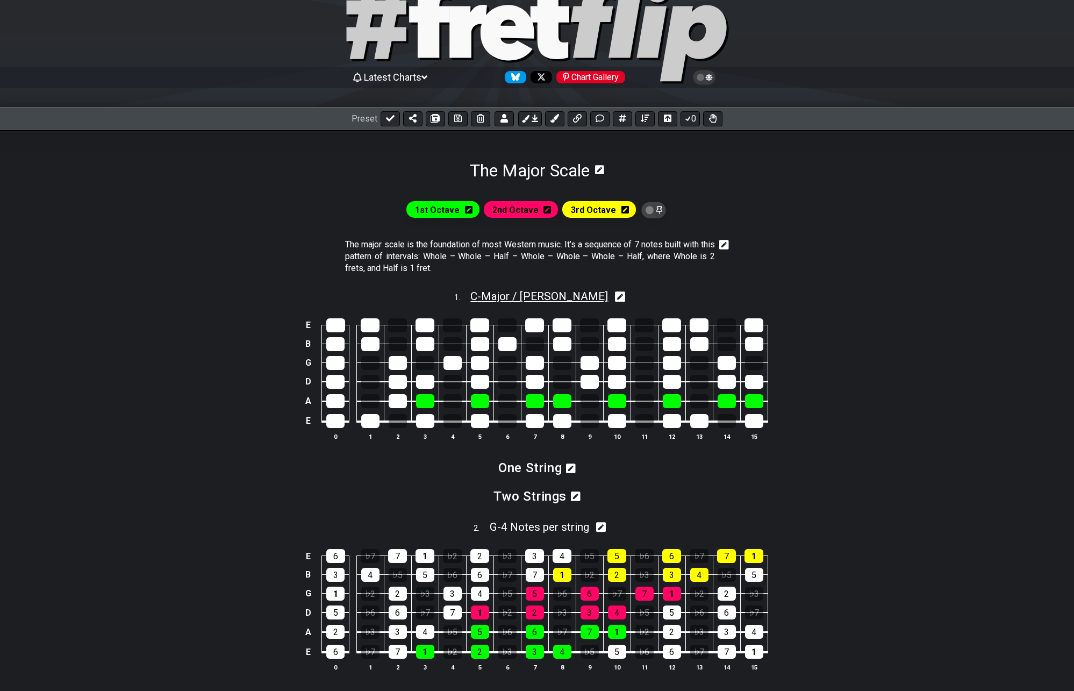
click at [563, 296] on span "C - Major / Ionian" at bounding box center [539, 296] width 138 height 13
select select "C"
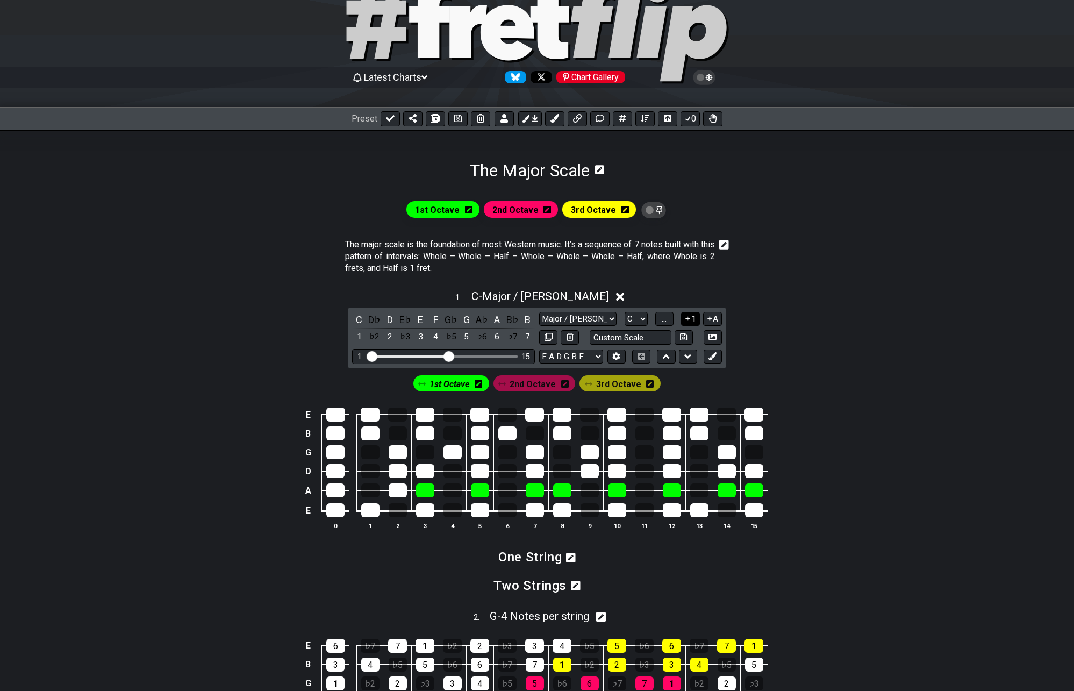
click at [686, 316] on icon at bounding box center [688, 318] width 10 height 8
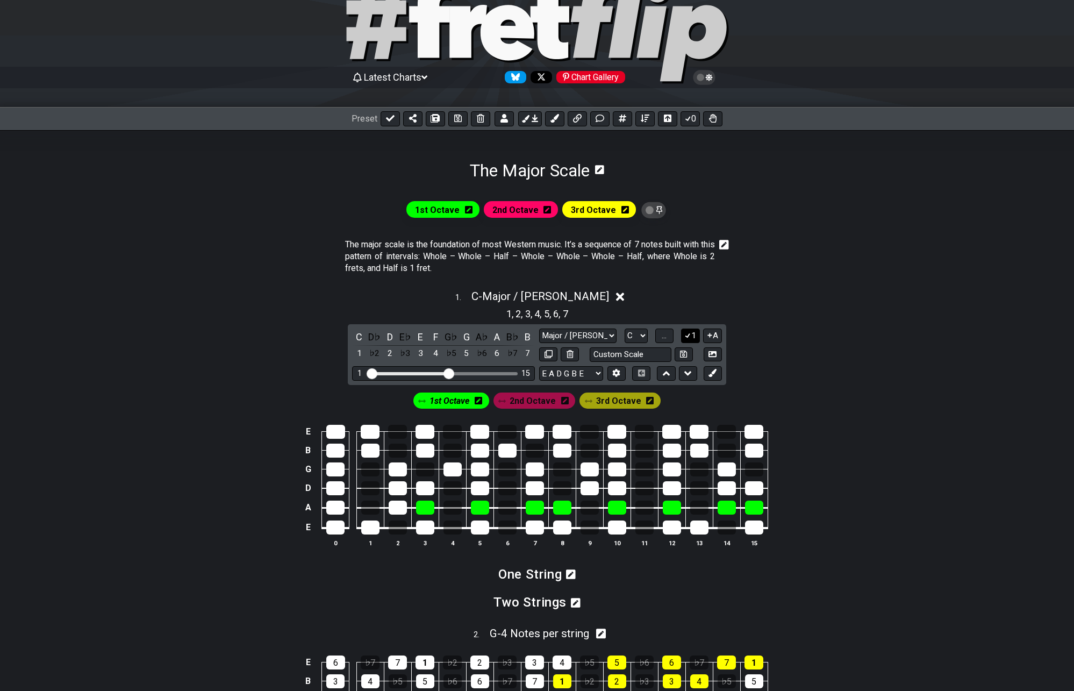
click at [688, 340] on button "1" at bounding box center [690, 335] width 18 height 15
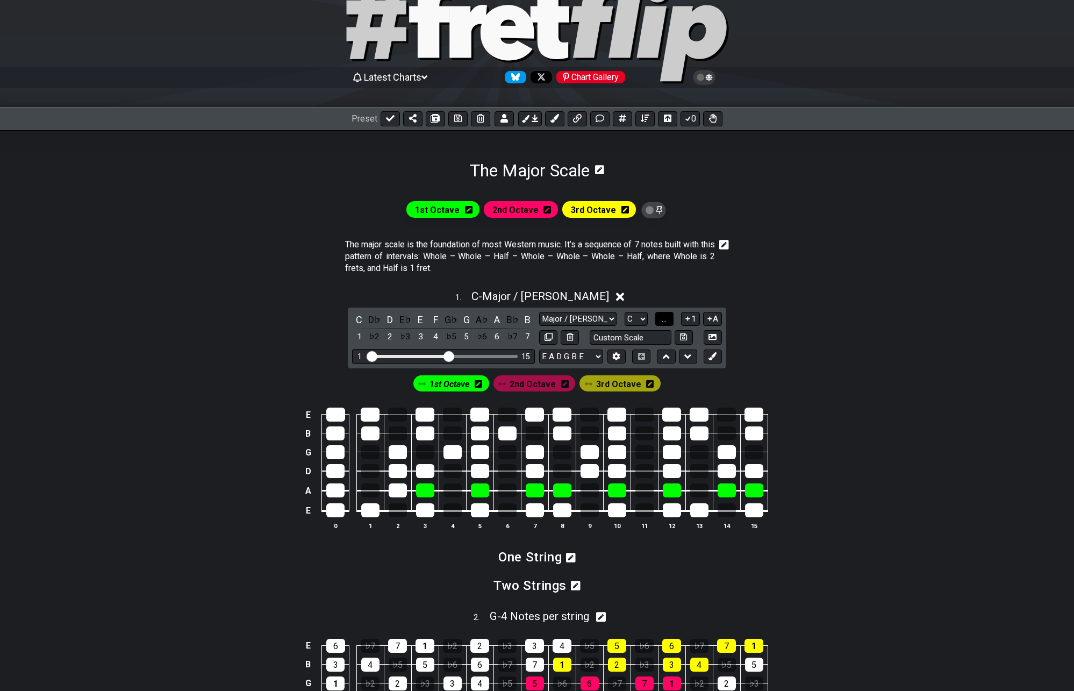
click at [666, 320] on span "..." at bounding box center [664, 319] width 5 height 10
click at [666, 321] on span "C.." at bounding box center [664, 319] width 9 height 10
click at [666, 321] on span "1..7" at bounding box center [663, 319] width 13 height 10
click at [538, 296] on span "C - Major / Ionian" at bounding box center [540, 296] width 138 height 13
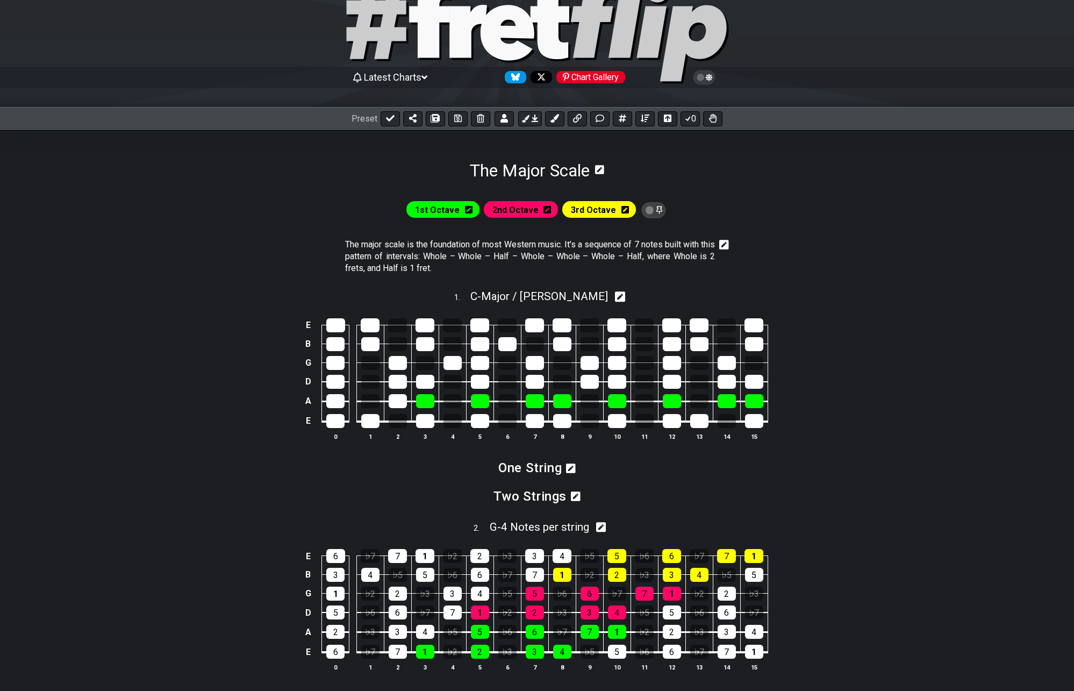
click at [615, 295] on icon at bounding box center [620, 296] width 10 height 11
select select "C"
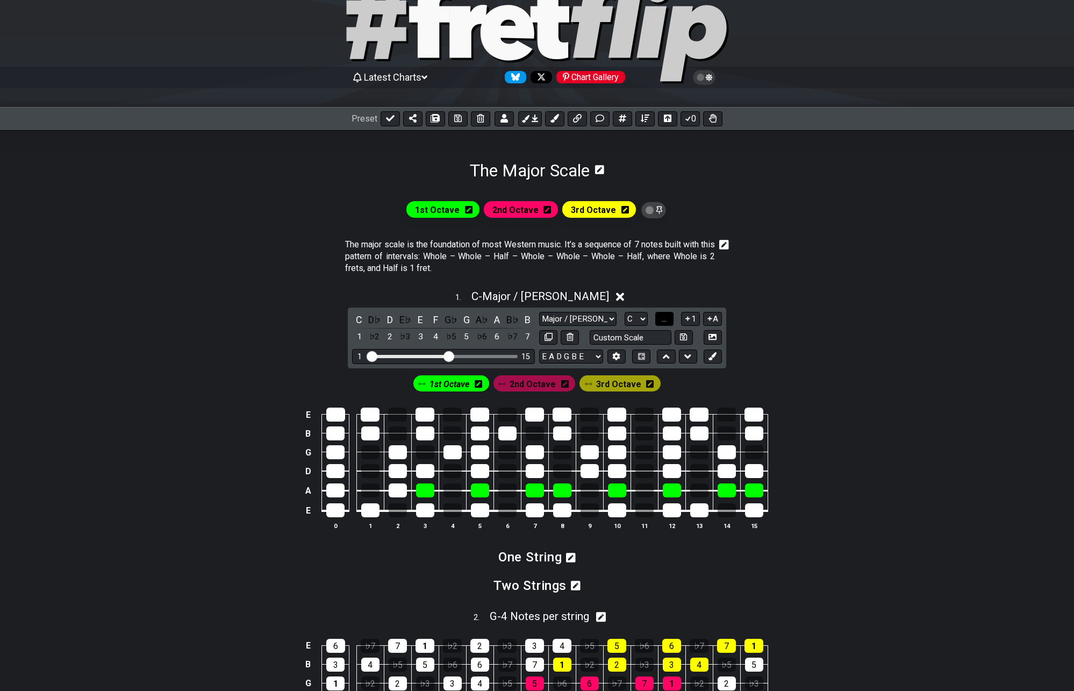
click at [663, 317] on span "..." at bounding box center [664, 319] width 5 height 10
click at [663, 318] on span "C.." at bounding box center [664, 319] width 9 height 10
click at [663, 318] on span "1..7" at bounding box center [663, 319] width 13 height 10
click at [662, 318] on span "..." at bounding box center [664, 319] width 5 height 10
click at [662, 318] on span "C.." at bounding box center [664, 319] width 9 height 10
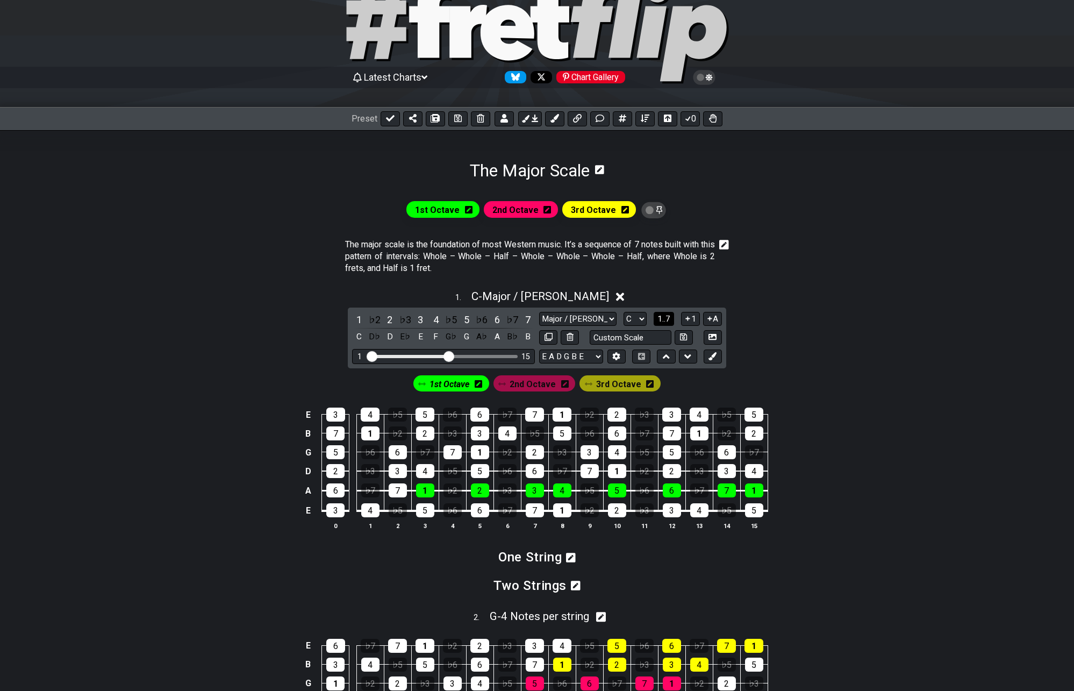
click at [662, 318] on span "1..7" at bounding box center [663, 319] width 13 height 10
click at [662, 318] on span "..." at bounding box center [664, 319] width 5 height 10
click at [662, 318] on span "C.." at bounding box center [664, 319] width 9 height 10
click at [662, 318] on span "1..7" at bounding box center [663, 319] width 13 height 10
click at [662, 318] on span "..." at bounding box center [664, 319] width 5 height 10
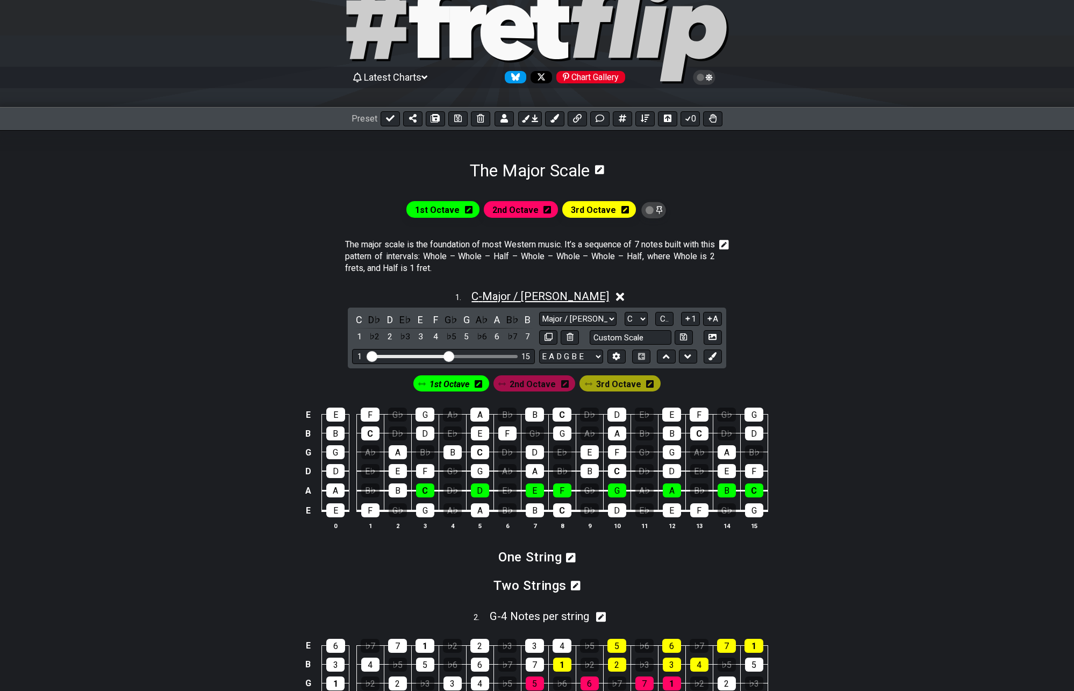
click at [543, 291] on span "C - Major / Ionian" at bounding box center [540, 296] width 138 height 13
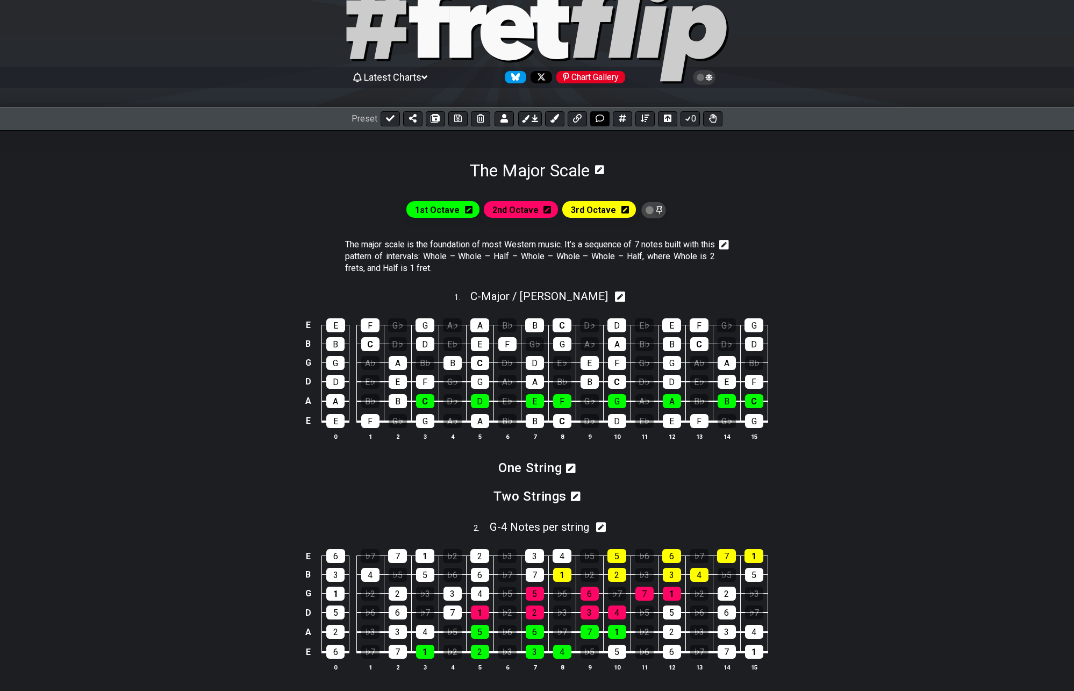
click at [603, 120] on icon at bounding box center [600, 118] width 9 height 9
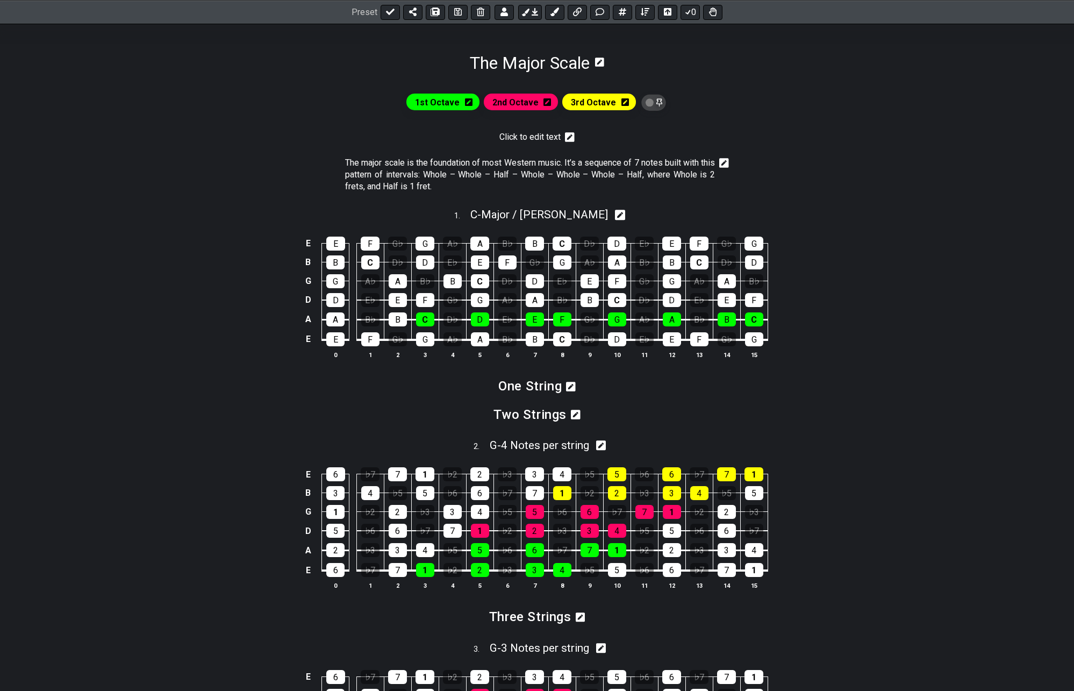
click at [570, 140] on icon at bounding box center [570, 137] width 10 height 10
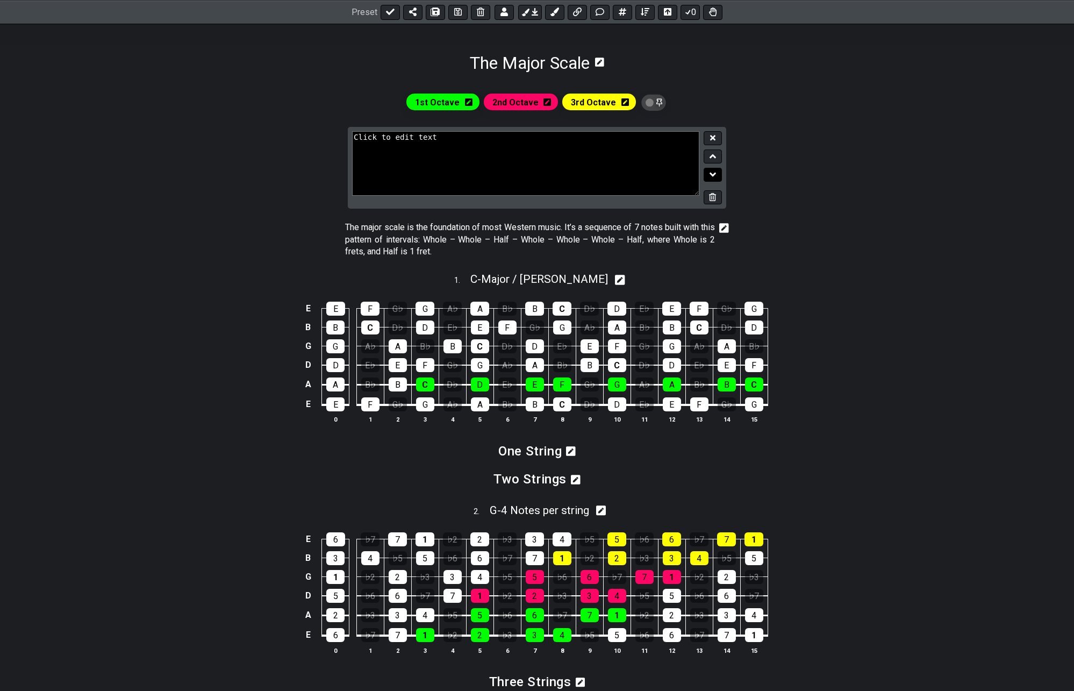
click at [715, 175] on icon at bounding box center [712, 174] width 7 height 11
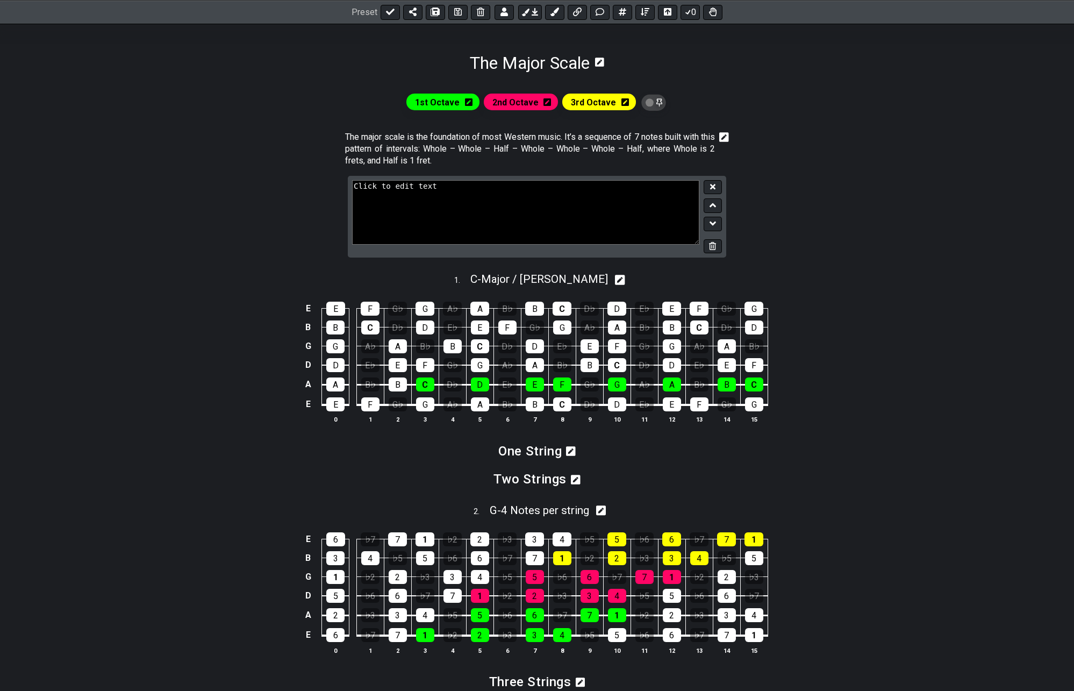
click at [714, 223] on icon at bounding box center [712, 223] width 7 height 11
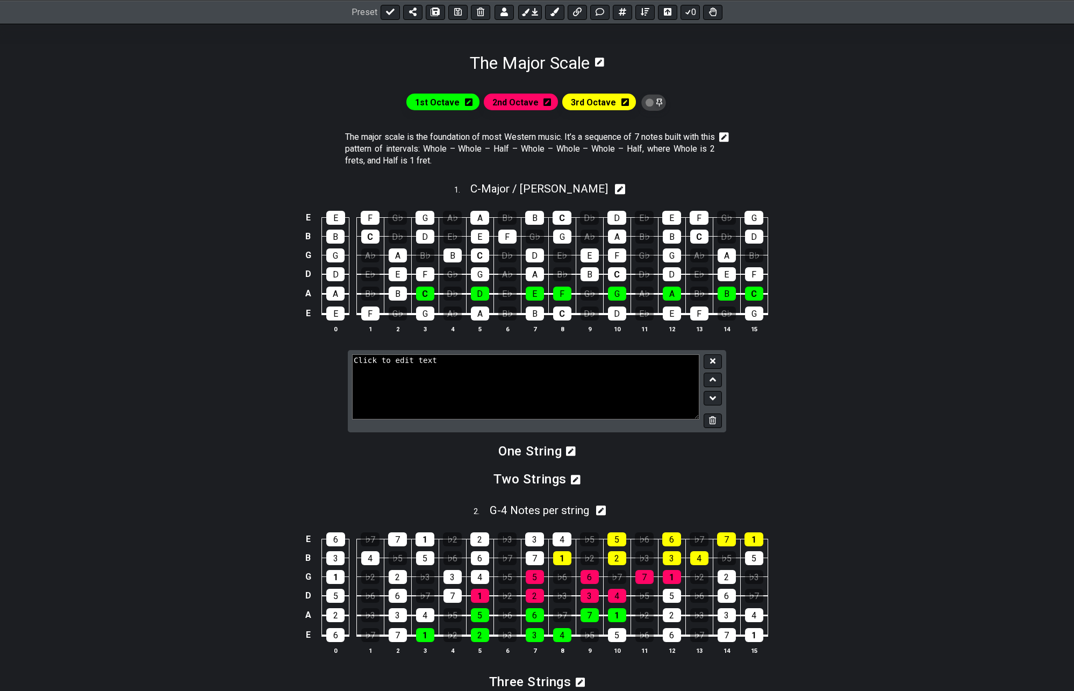
click at [714, 398] on icon at bounding box center [712, 398] width 7 height 4
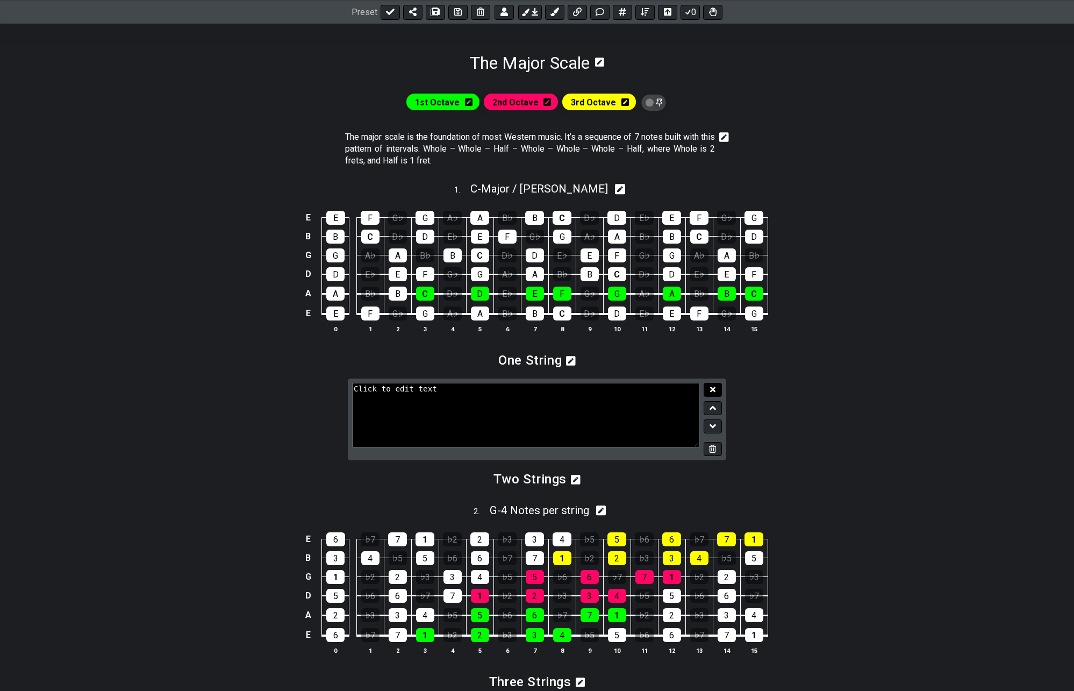
click at [714, 391] on icon at bounding box center [712, 388] width 5 height 5
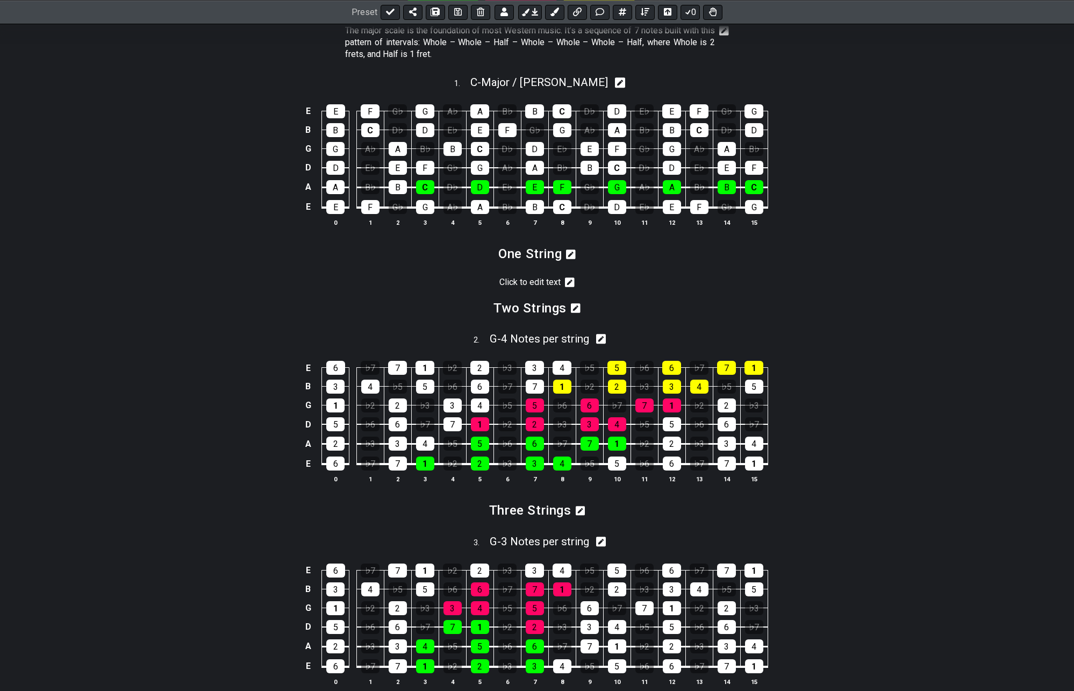
scroll to position [260, 0]
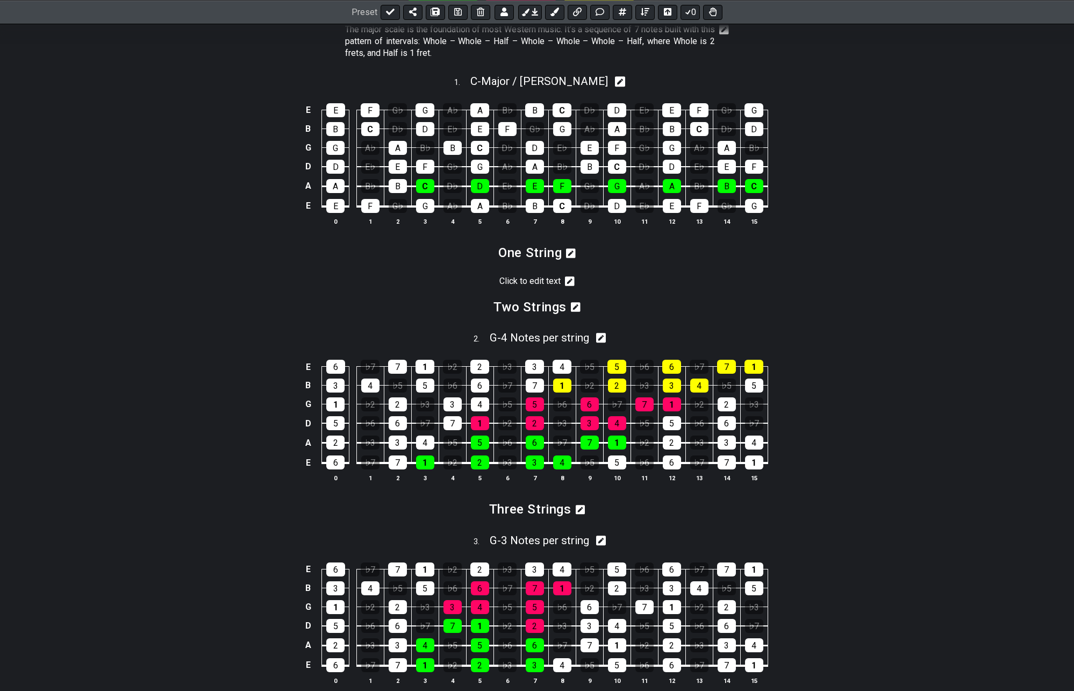
click at [569, 279] on icon at bounding box center [570, 281] width 10 height 10
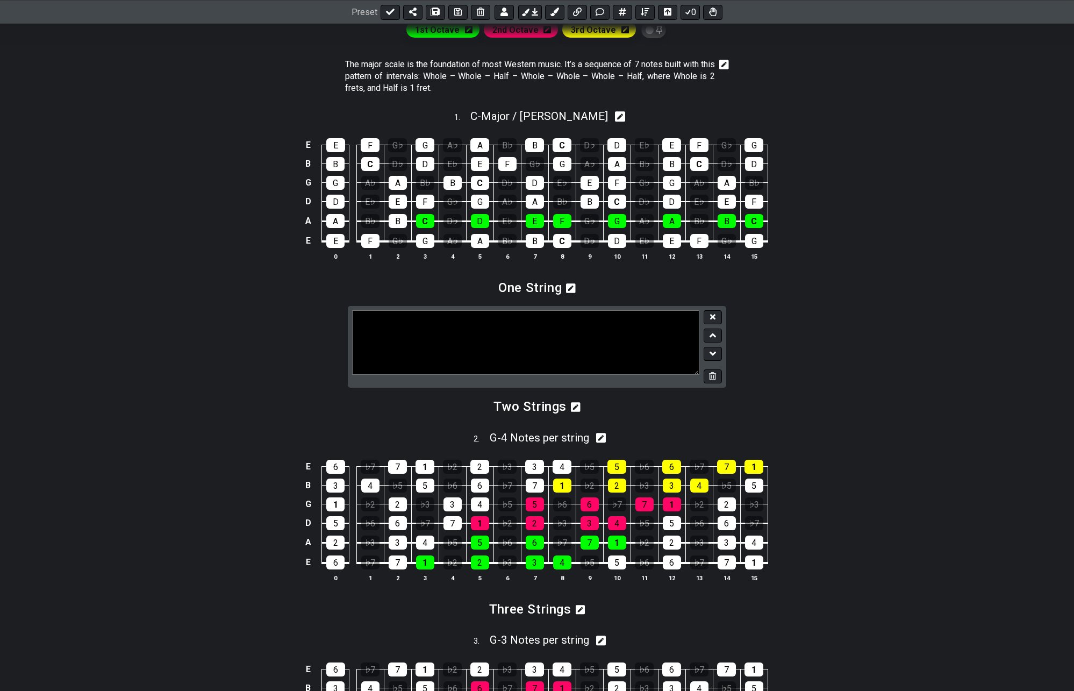
scroll to position [206, 0]
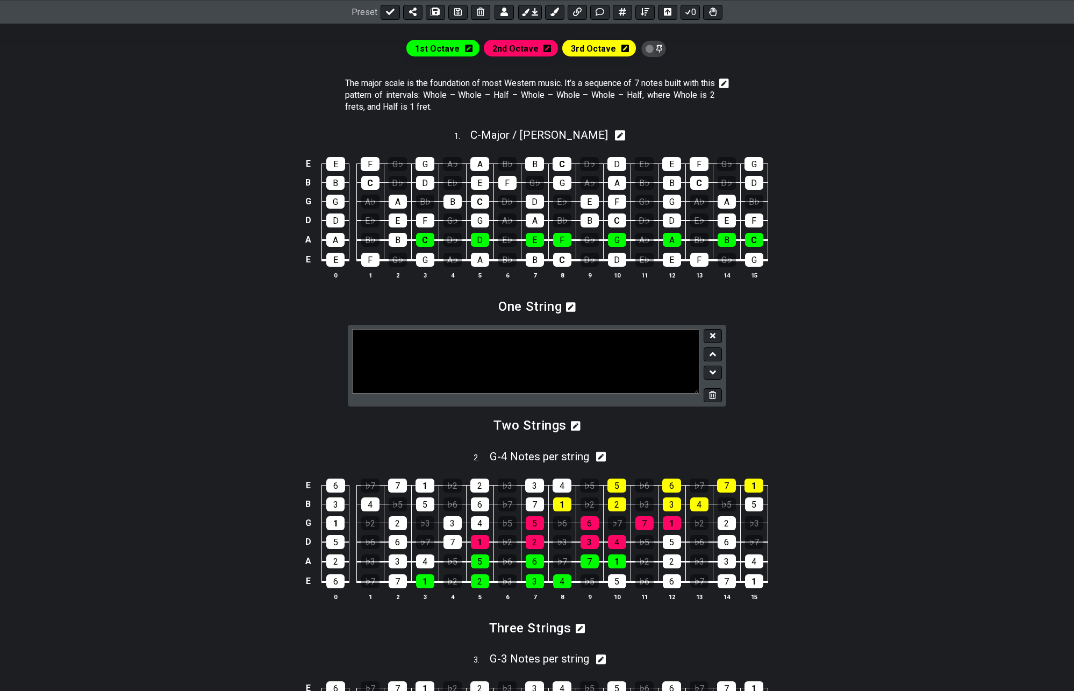
click at [441, 350] on textarea at bounding box center [525, 361] width 347 height 64
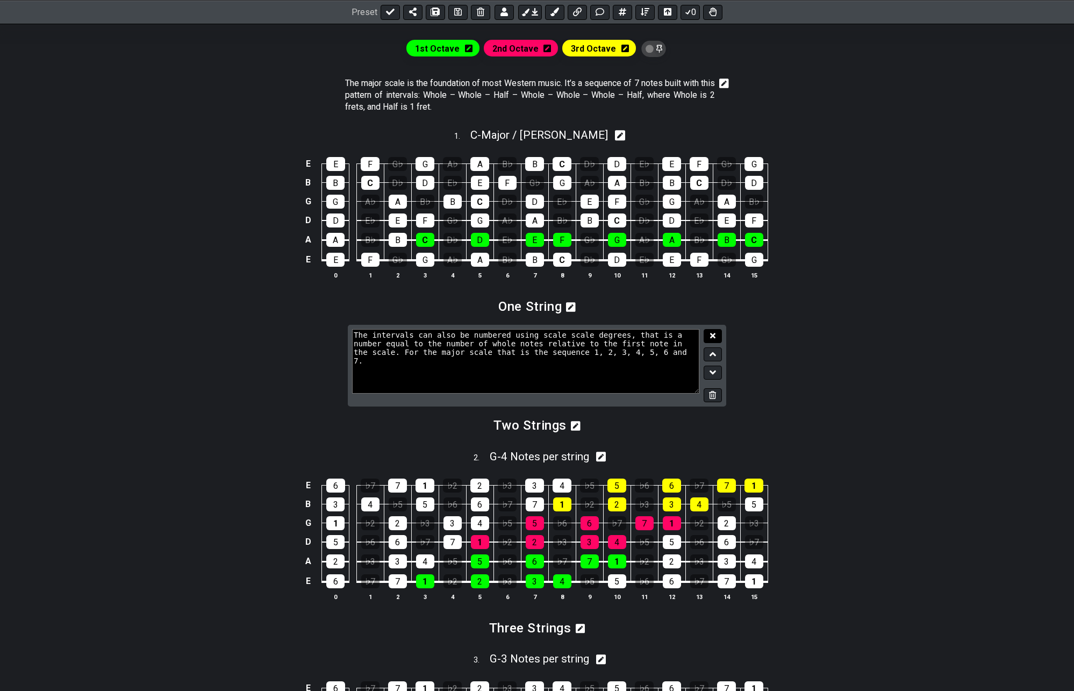
type textarea "The intervals can also be numbered using scale scale degrees, that is a number …"
click at [712, 334] on icon at bounding box center [712, 336] width 5 height 8
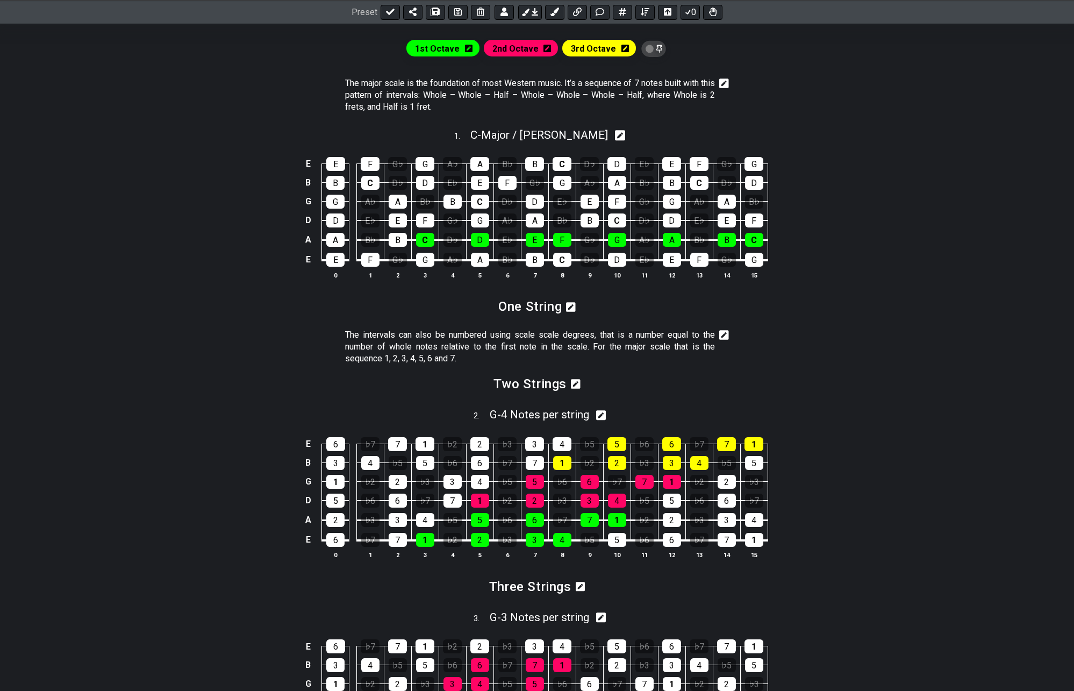
click at [615, 137] on icon at bounding box center [620, 135] width 10 height 11
select select "C"
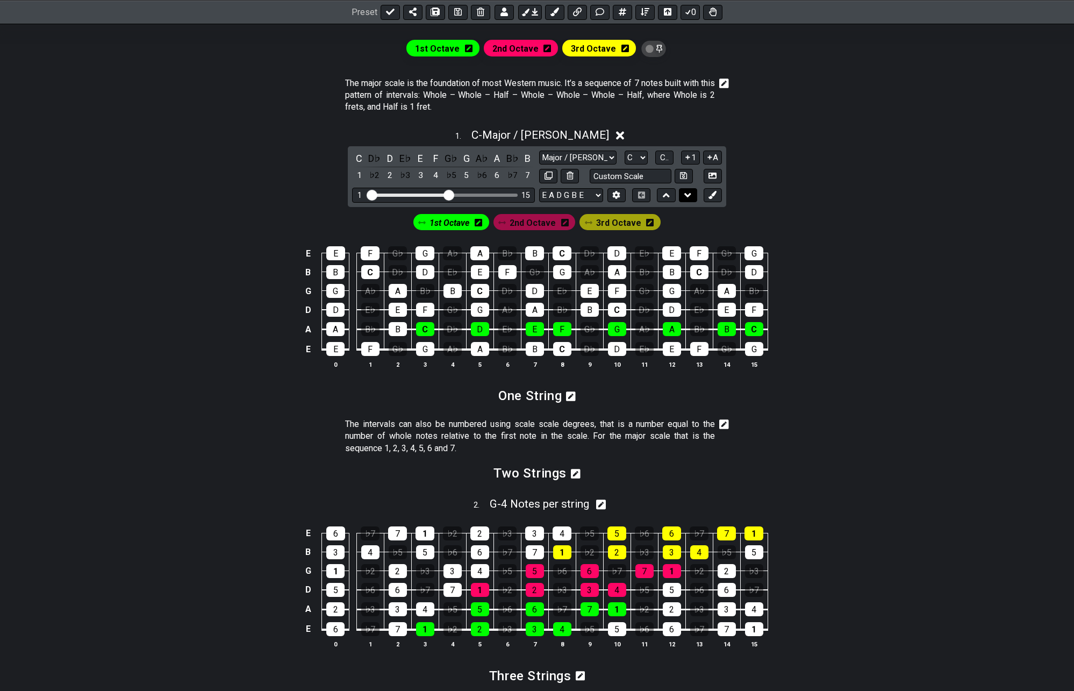
click at [689, 194] on icon at bounding box center [687, 195] width 7 height 4
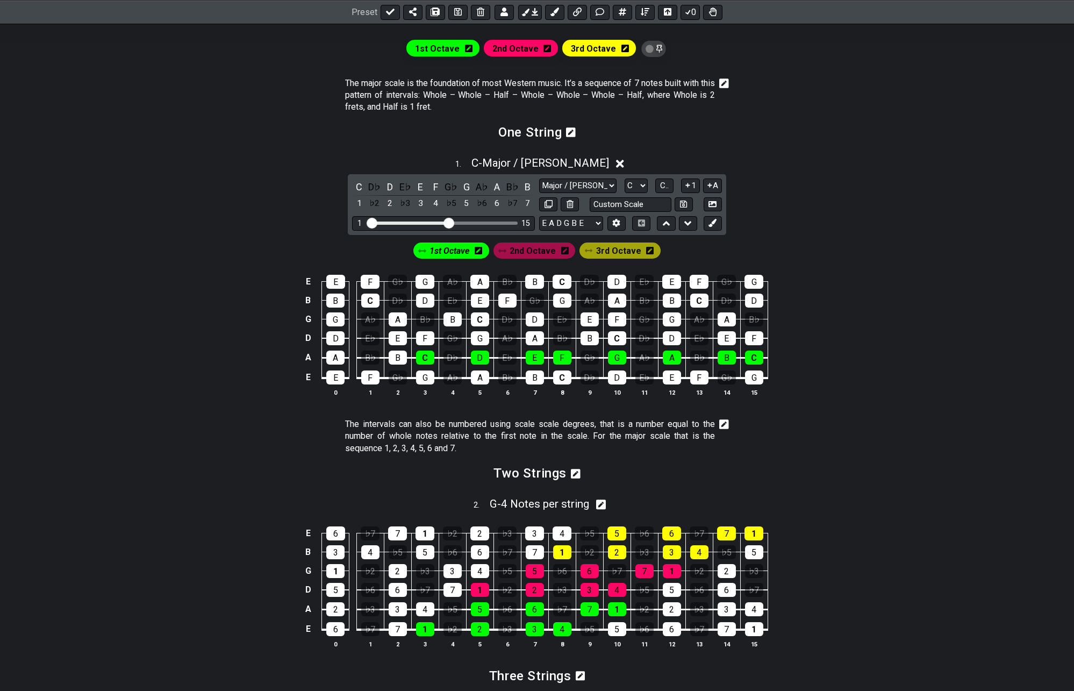
click at [687, 225] on icon at bounding box center [687, 223] width 7 height 4
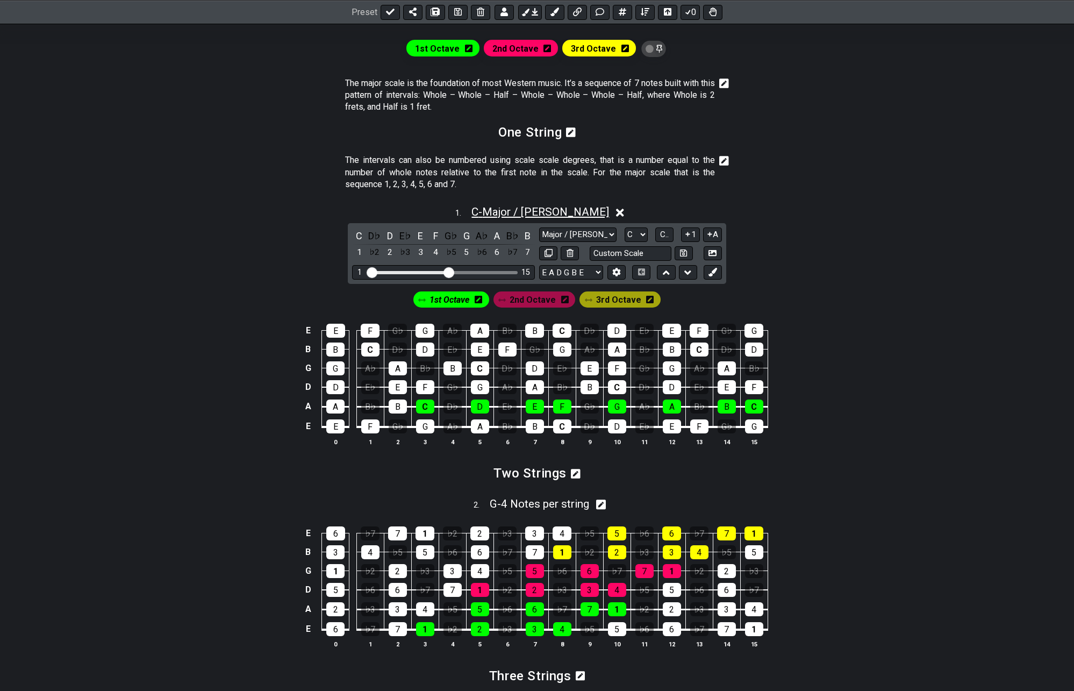
click at [575, 214] on span "C - Major / Ionian" at bounding box center [540, 211] width 138 height 13
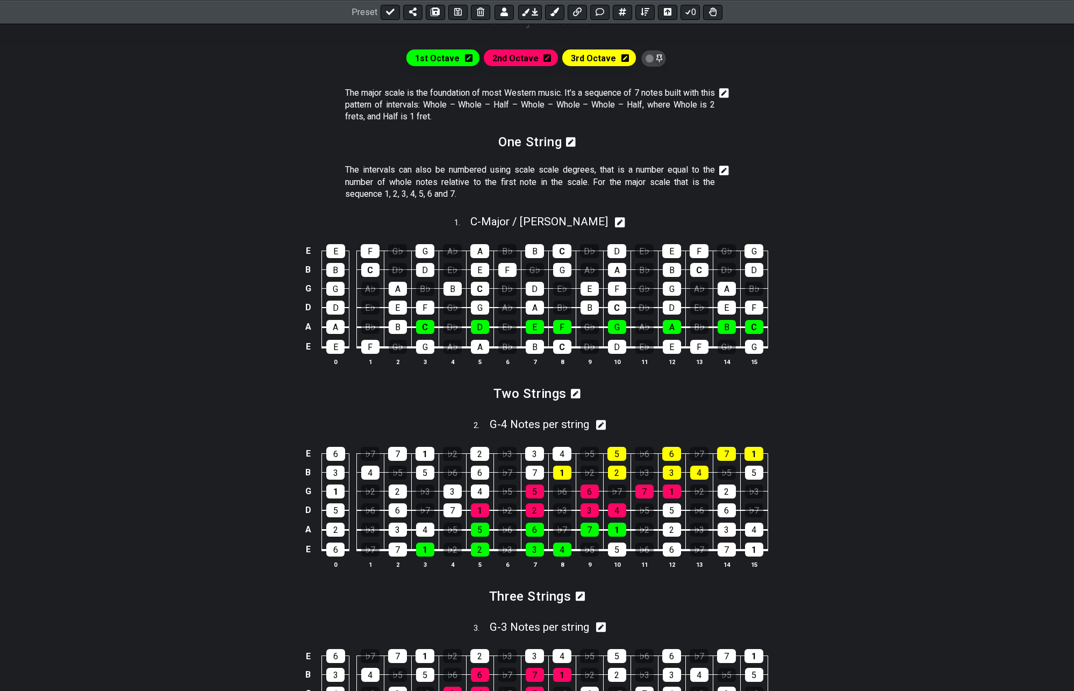
scroll to position [205, 0]
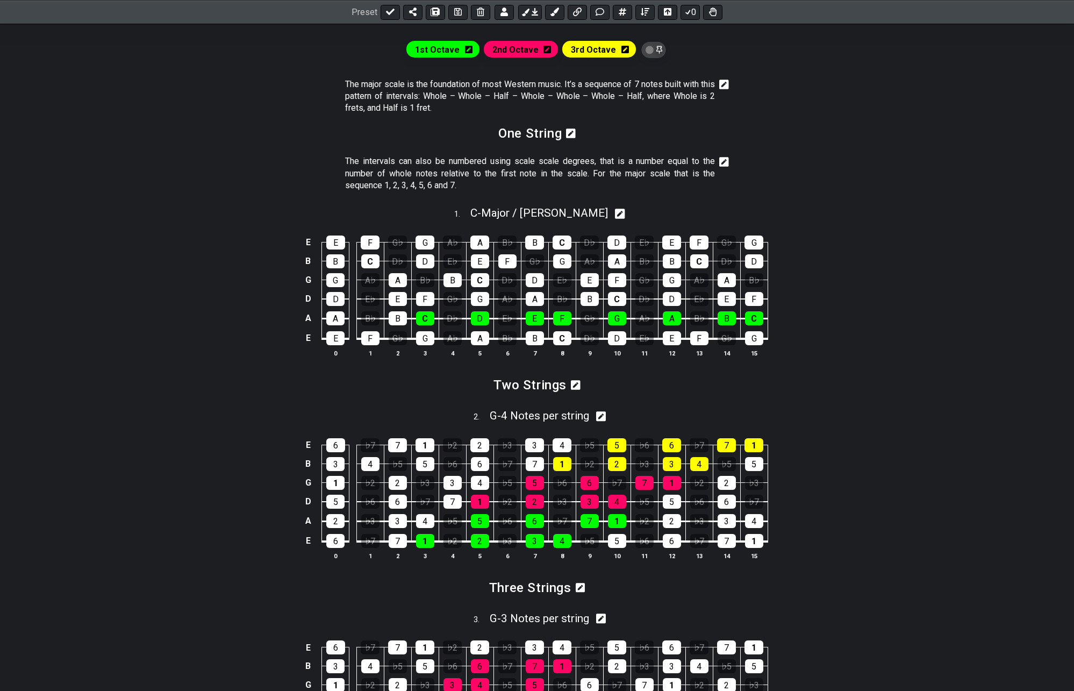
click at [615, 209] on icon at bounding box center [620, 213] width 10 height 11
select select "C"
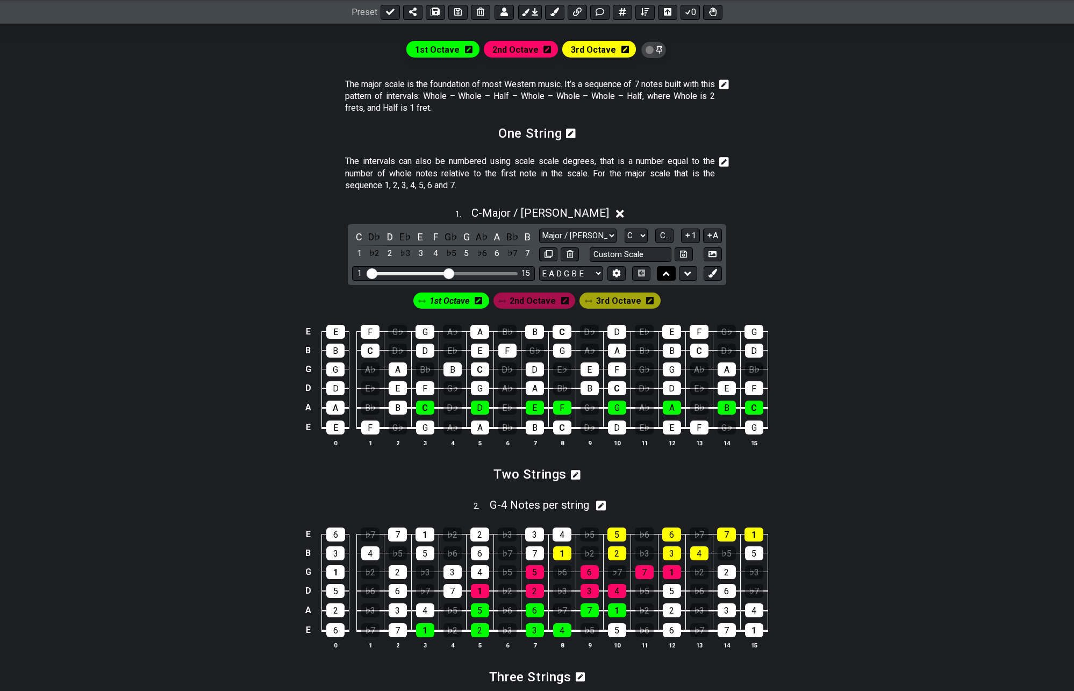
click at [668, 273] on icon at bounding box center [666, 273] width 7 height 4
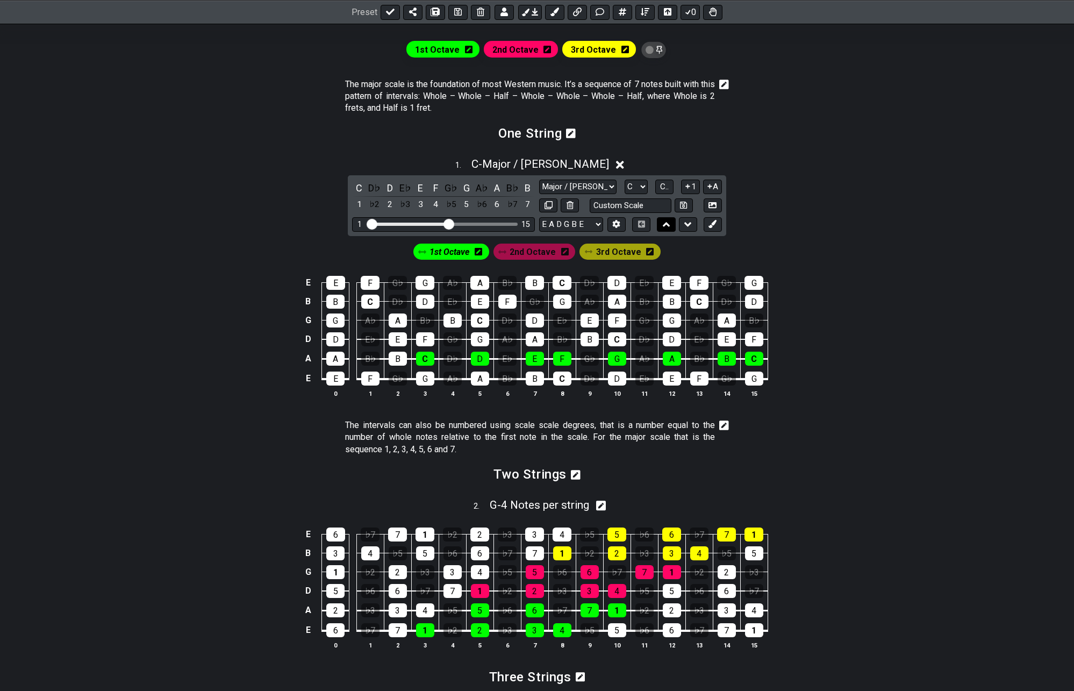
click at [666, 222] on icon at bounding box center [666, 224] width 7 height 4
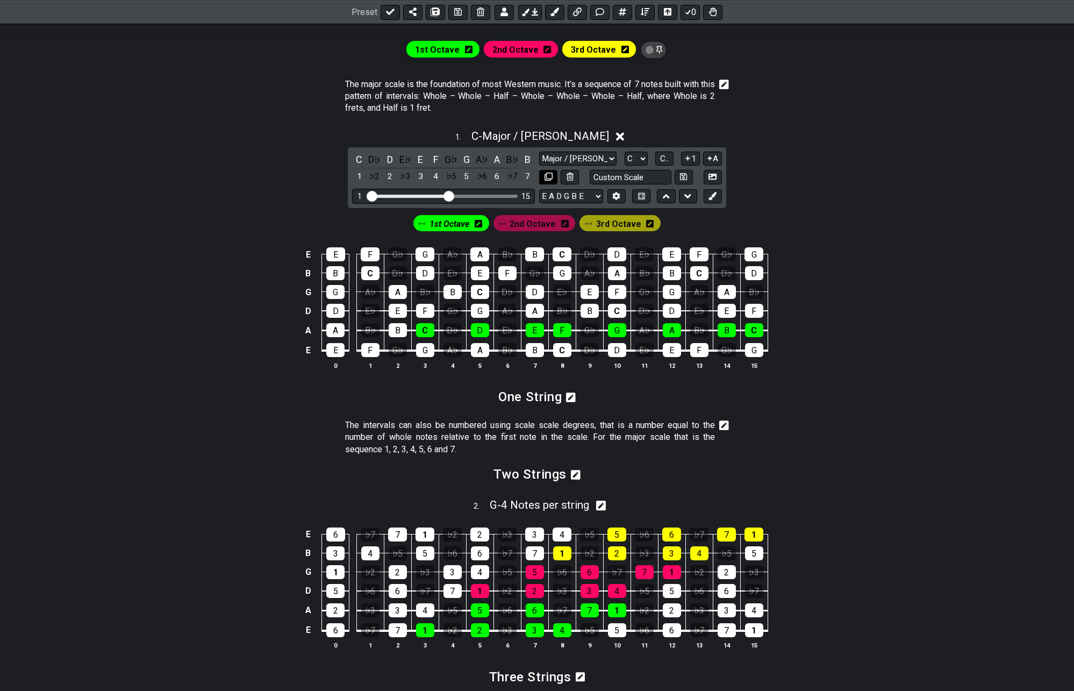
click at [544, 173] on icon at bounding box center [548, 177] width 8 height 8
select select "C"
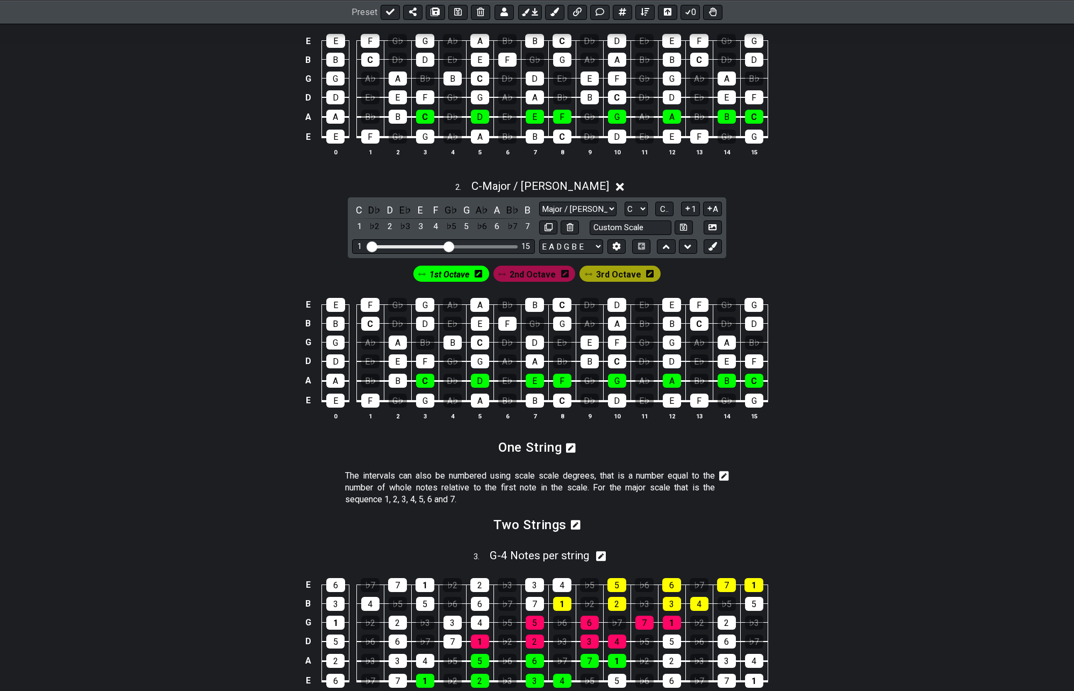
scroll to position [420, 0]
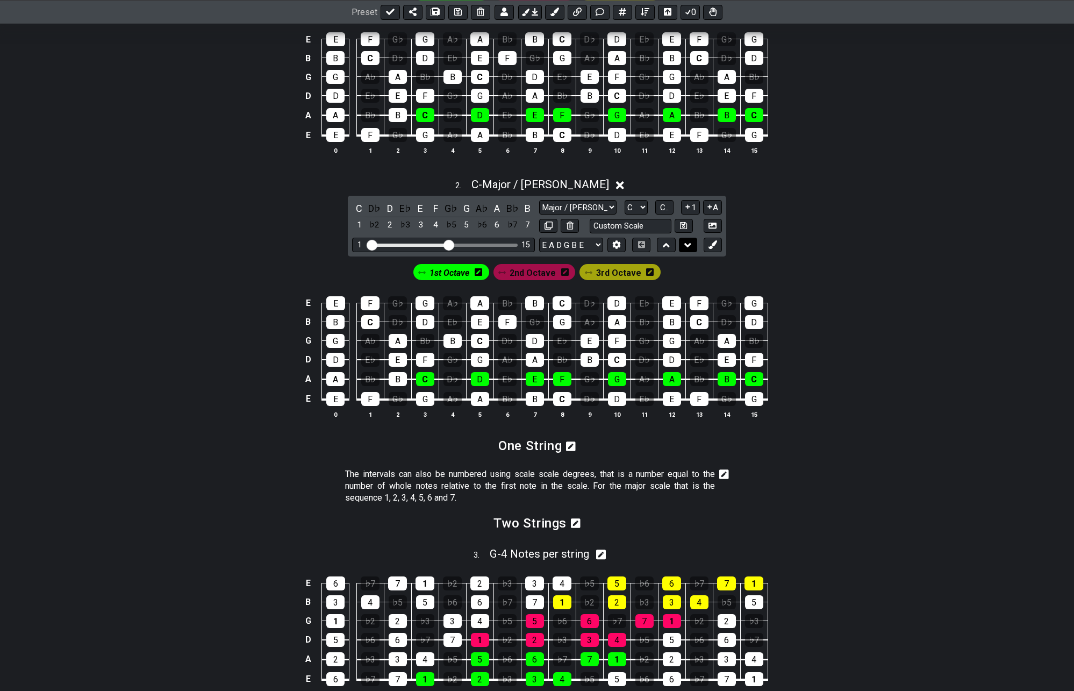
click at [691, 242] on icon at bounding box center [687, 245] width 7 height 11
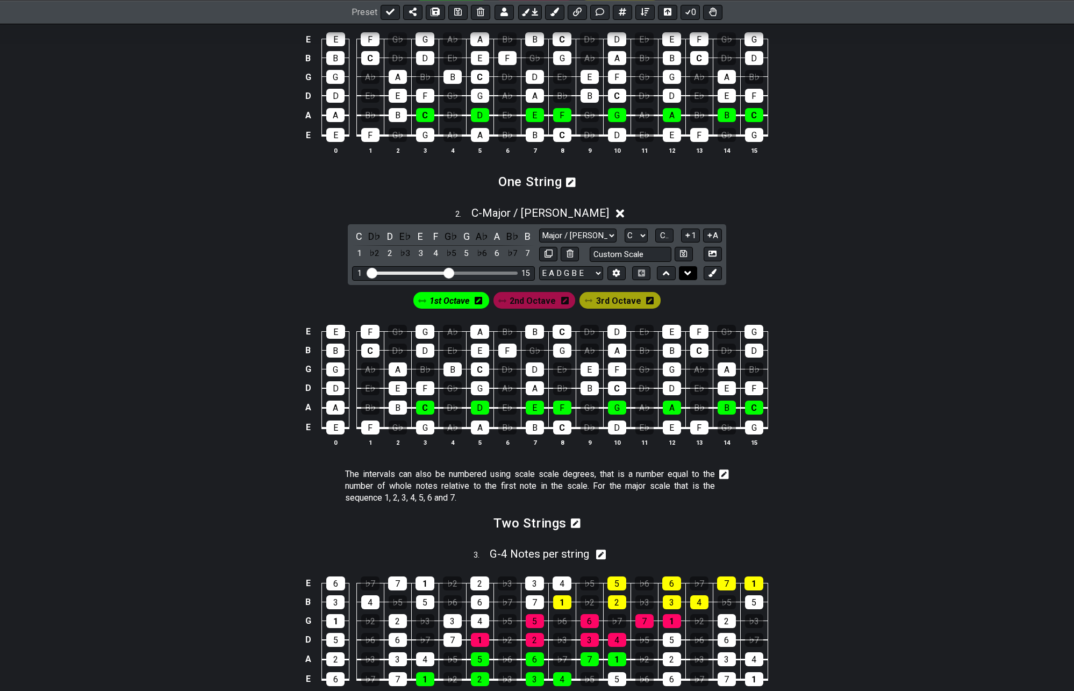
click at [689, 274] on icon at bounding box center [687, 273] width 7 height 11
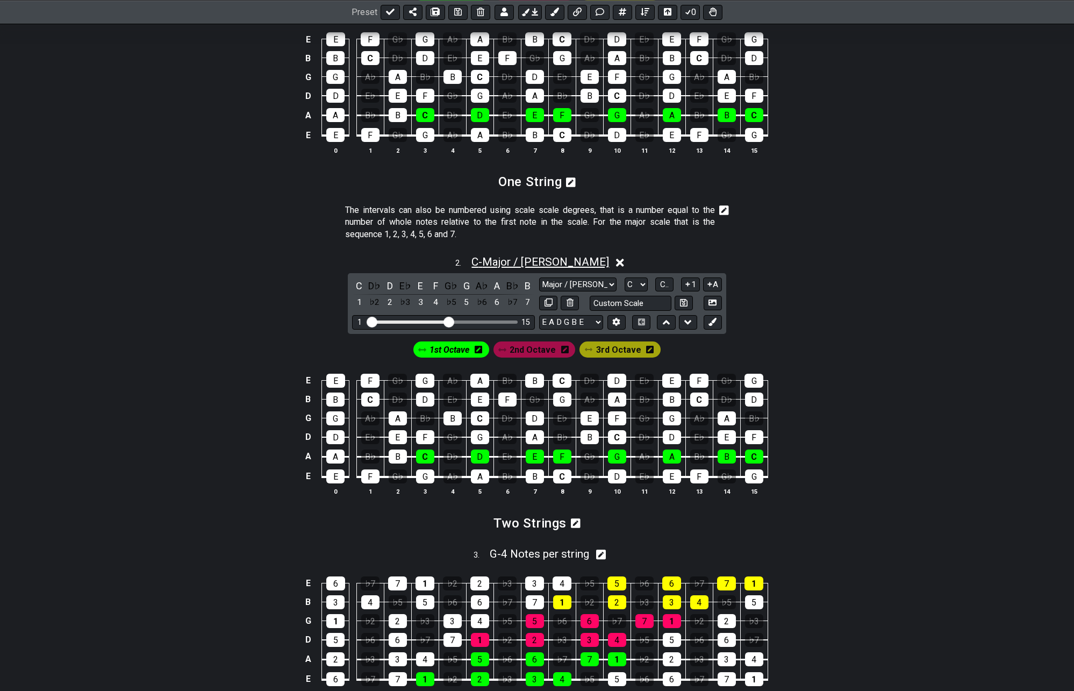
click at [534, 260] on span "C - Major / Ionian" at bounding box center [540, 261] width 138 height 13
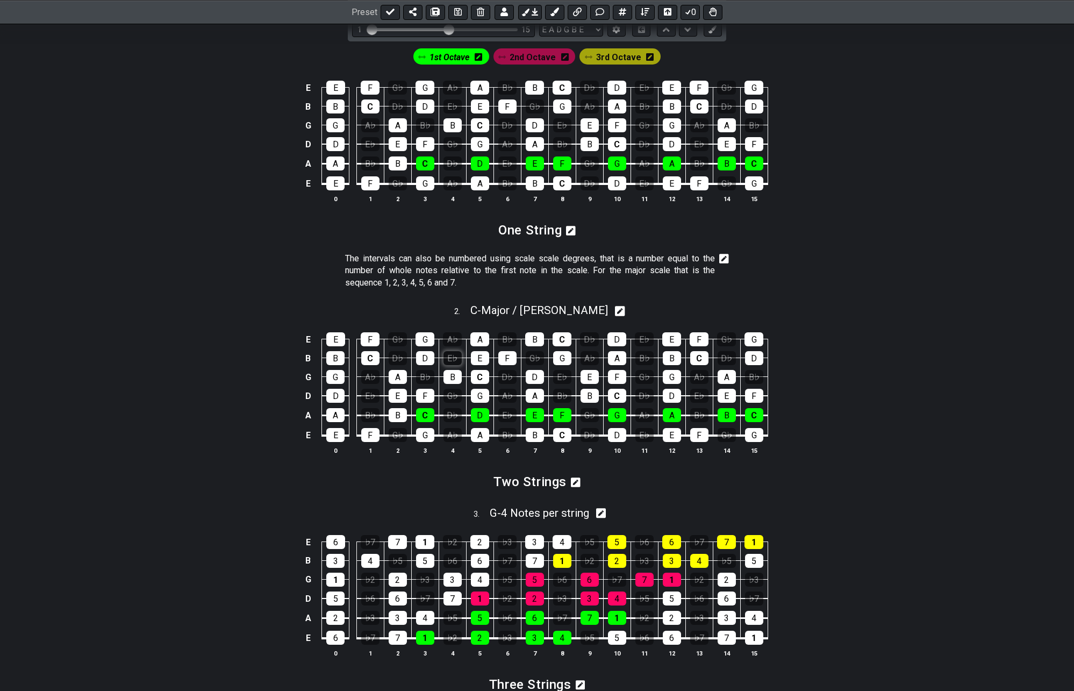
scroll to position [313, 0]
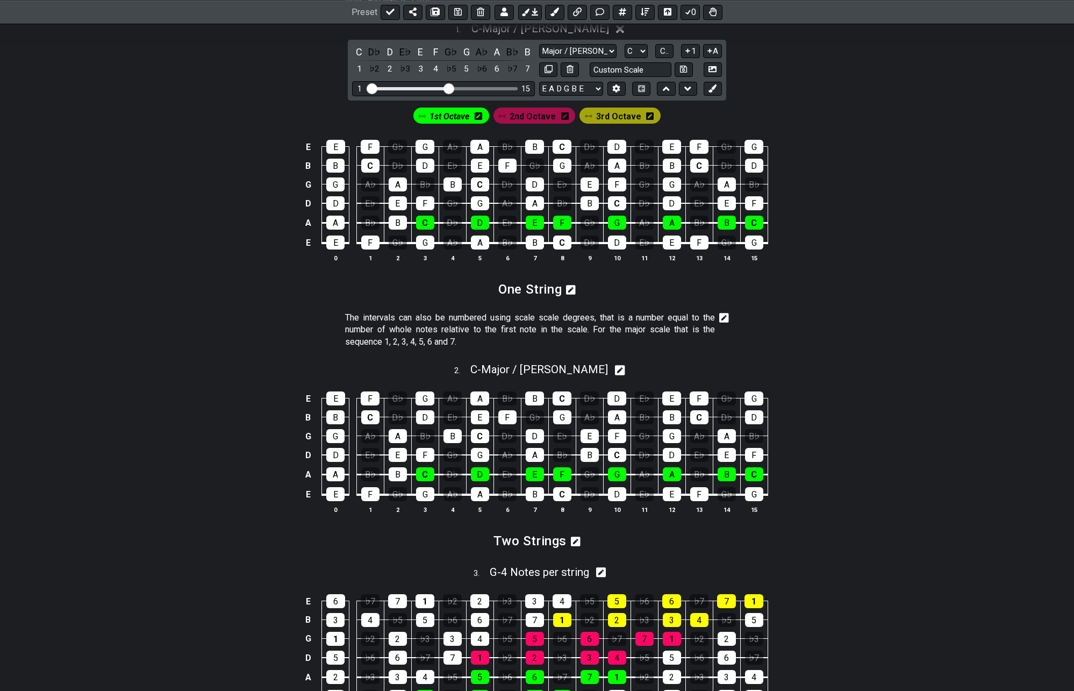
click at [615, 369] on icon at bounding box center [620, 369] width 10 height 11
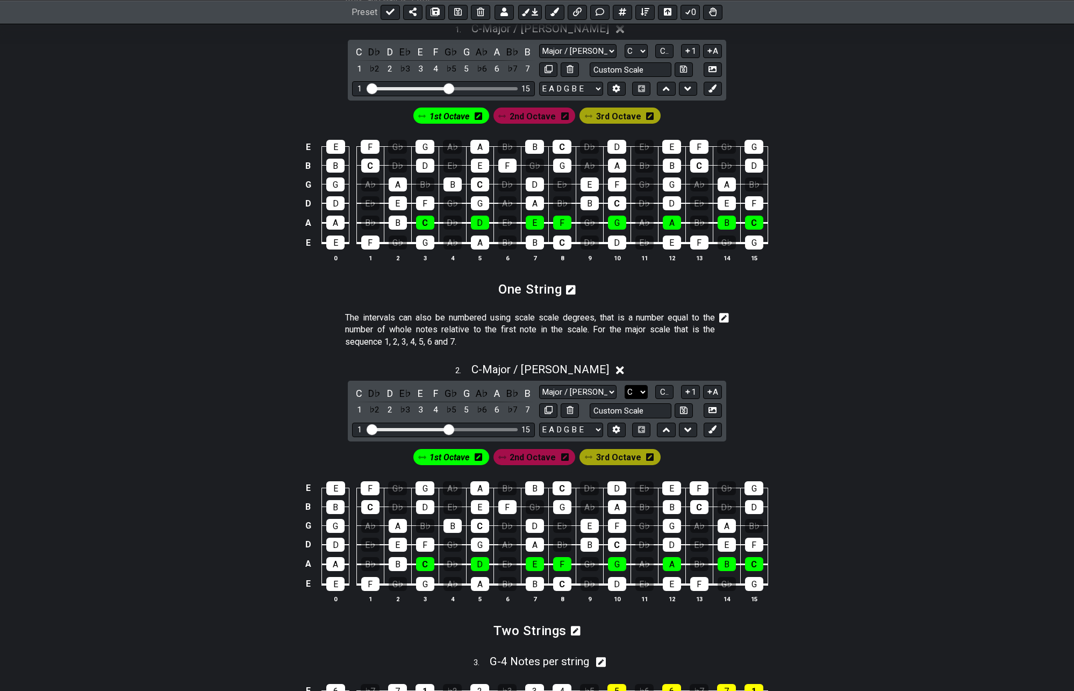
click at [638, 393] on select "A♭ A A♯ B♭ B C C♯ D♭ D D♯ E♭ E F F♯ G♭ G G♯" at bounding box center [636, 392] width 23 height 15
select select "G"
click at [625, 385] on select "A♭ A A♯ B♭ B C C♯ D♭ D D♯ E♭ E F F♯ G♭ G G♯" at bounding box center [636, 392] width 23 height 15
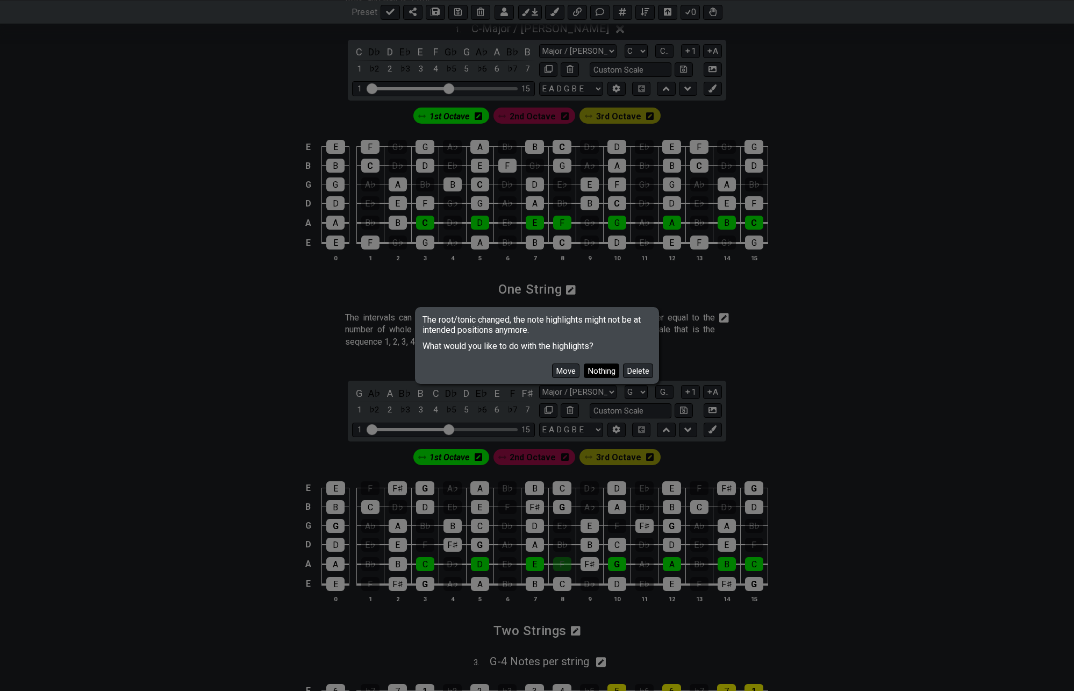
click at [606, 371] on button "Nothing" at bounding box center [601, 370] width 35 height 15
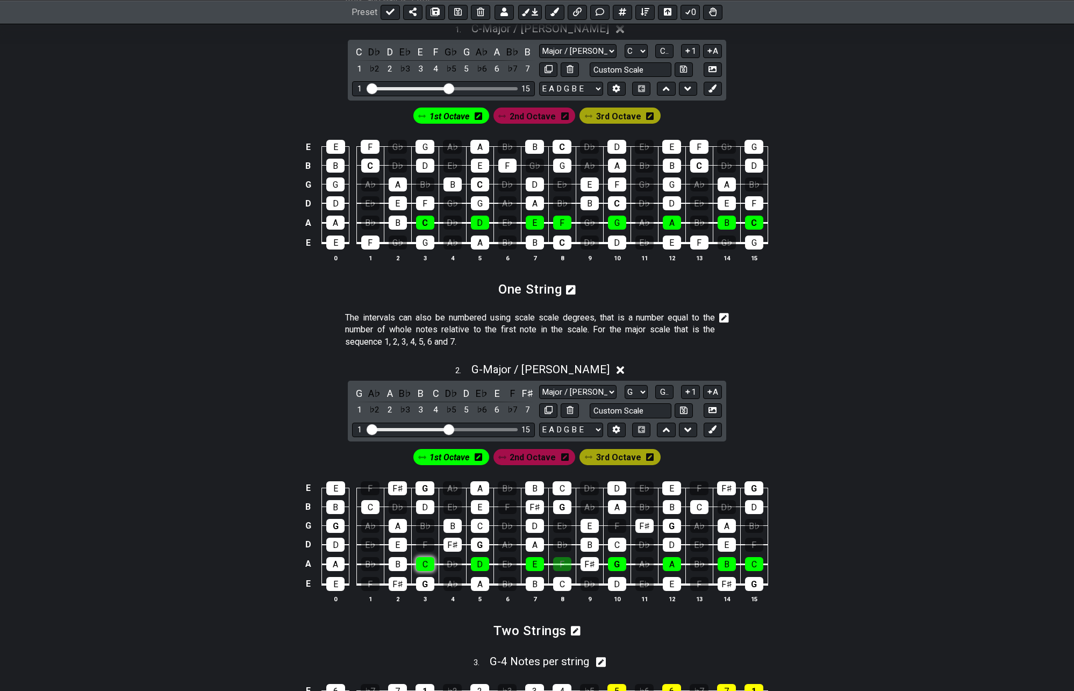
click at [425, 567] on div "C" at bounding box center [425, 564] width 18 height 14
click at [540, 565] on div "E" at bounding box center [535, 564] width 18 height 14
click at [477, 561] on div "D" at bounding box center [480, 564] width 18 height 14
click at [561, 564] on div "F" at bounding box center [562, 564] width 18 height 14
click at [615, 565] on div "G" at bounding box center [617, 564] width 18 height 14
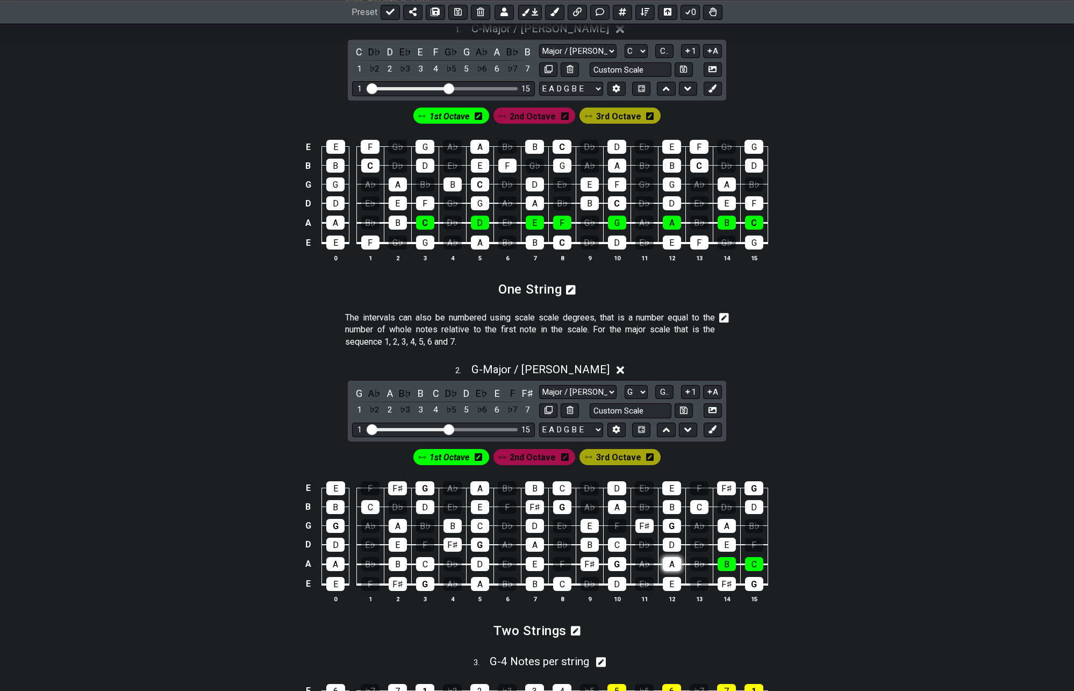
click at [673, 565] on div "A" at bounding box center [672, 564] width 18 height 14
click at [732, 565] on div "B" at bounding box center [727, 564] width 18 height 14
click at [745, 562] on div "C" at bounding box center [754, 564] width 18 height 14
click at [435, 585] on table "E E F F♯ G A♭ A B♭ B C D♭ D E♭ E F F♯ G B B C D♭ D E♭ E F F♯ G A♭ A B♭ B C D♭ D…" at bounding box center [535, 532] width 467 height 126
click at [427, 586] on div "G" at bounding box center [425, 584] width 18 height 14
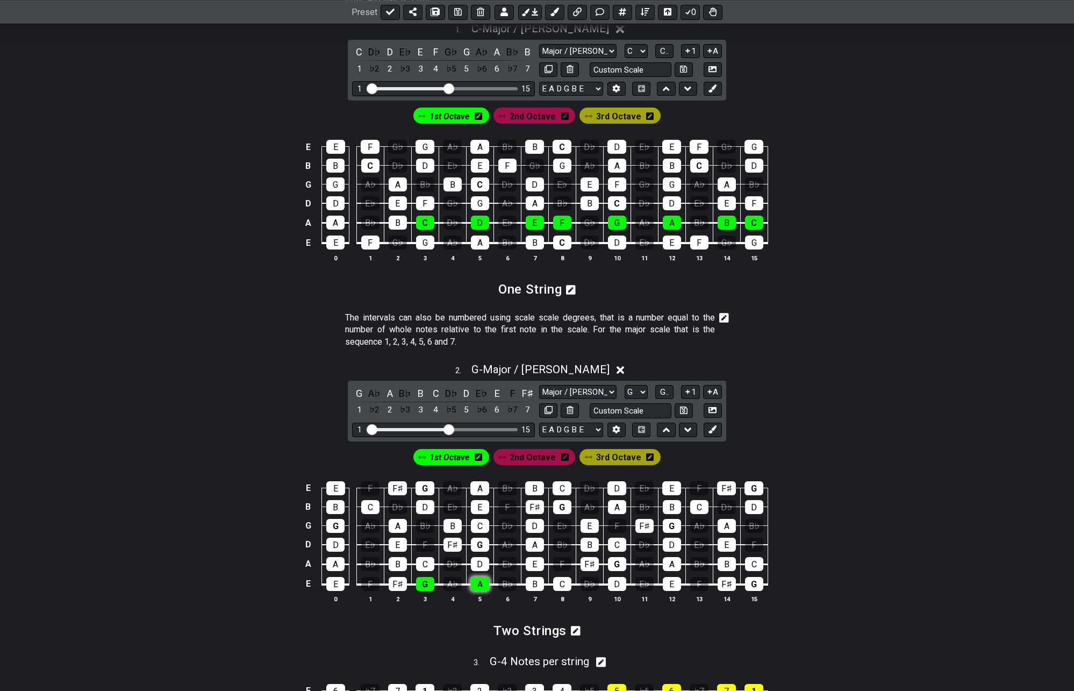
click at [477, 584] on div "A" at bounding box center [480, 584] width 18 height 14
click at [528, 583] on div "B" at bounding box center [535, 584] width 18 height 14
click at [561, 584] on div "C" at bounding box center [562, 584] width 18 height 14
click at [622, 584] on div "D" at bounding box center [617, 584] width 18 height 14
click at [666, 586] on div "E" at bounding box center [672, 584] width 18 height 14
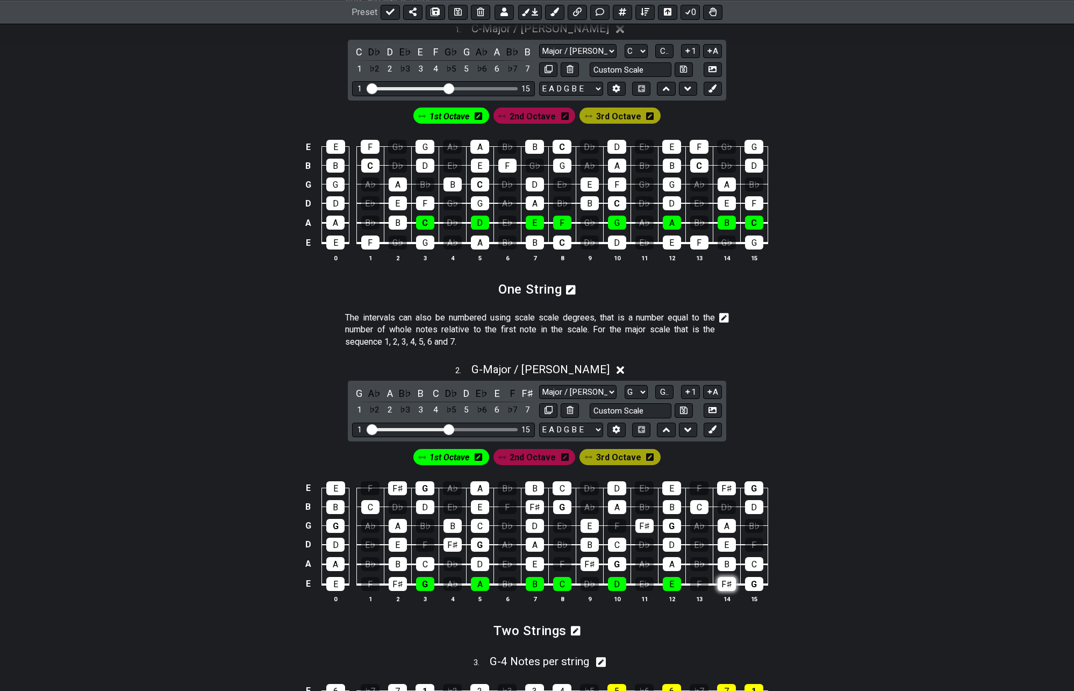
click at [718, 584] on div "F♯" at bounding box center [727, 584] width 18 height 14
click at [745, 582] on div "G" at bounding box center [754, 584] width 18 height 14
click at [543, 370] on span "G - Major / Ionian" at bounding box center [540, 369] width 138 height 13
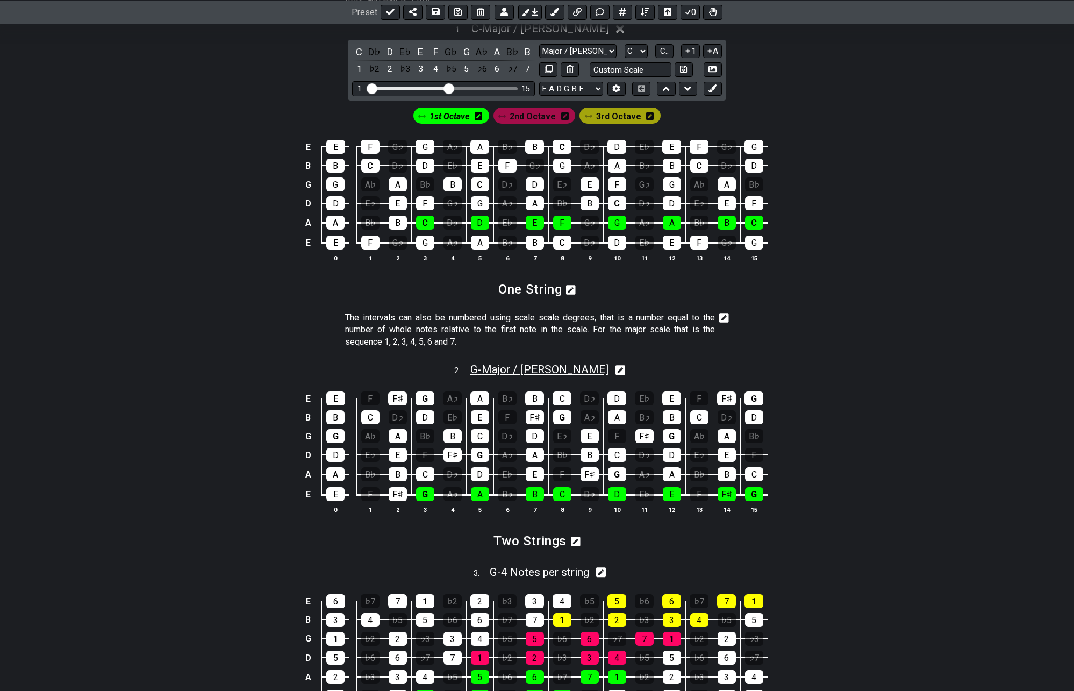
click at [565, 370] on span "G - Major / Ionian" at bounding box center [539, 369] width 138 height 13
select select "G"
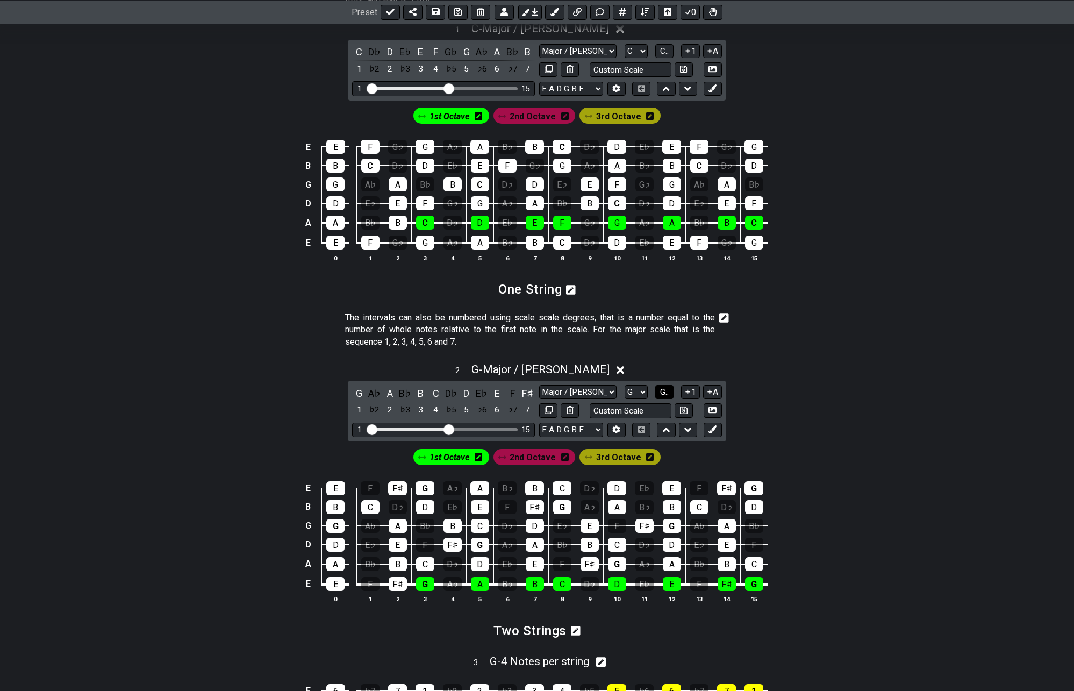
click at [664, 391] on span "G.." at bounding box center [664, 392] width 9 height 10
click at [556, 371] on span "G - Major / Ionian" at bounding box center [540, 369] width 138 height 13
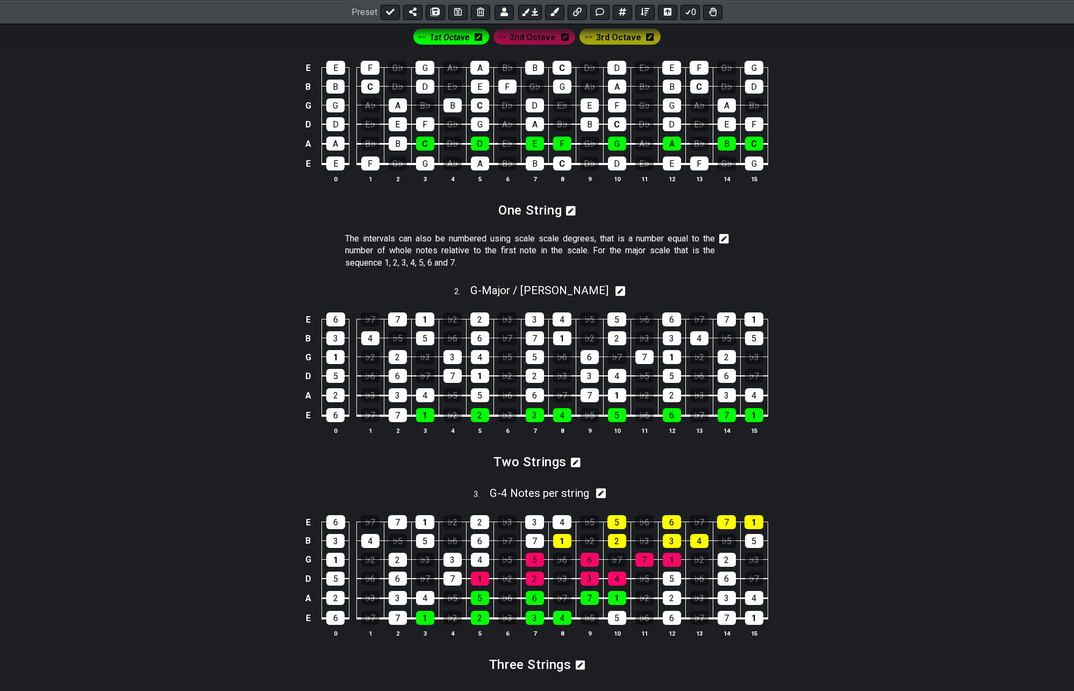
scroll to position [44, 0]
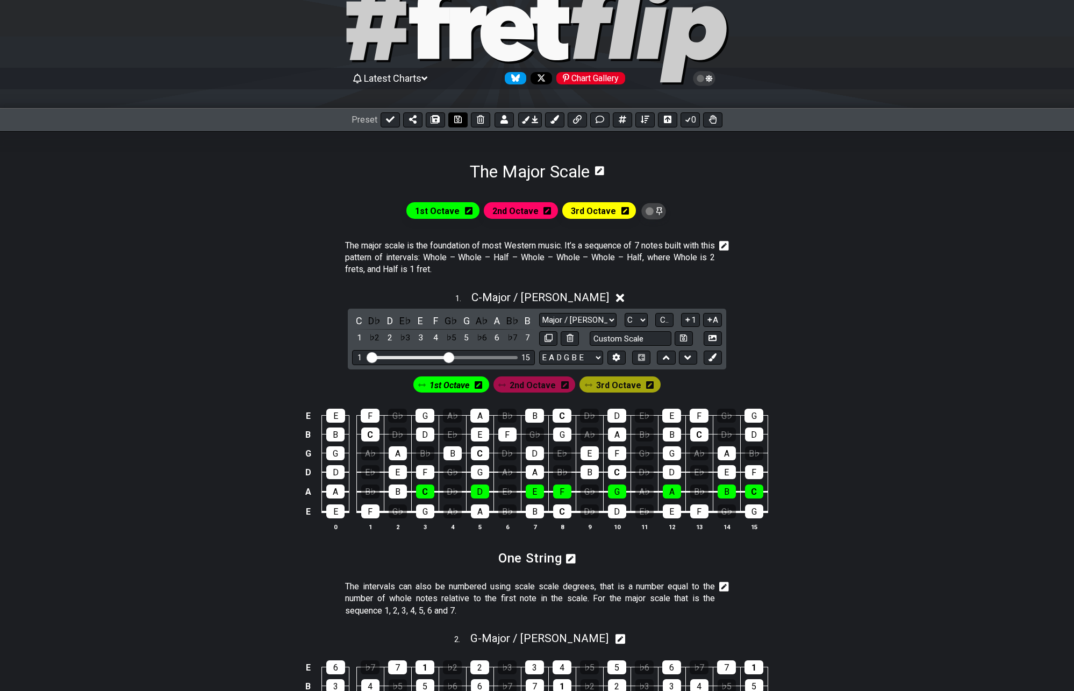
click at [457, 119] on icon at bounding box center [458, 119] width 8 height 9
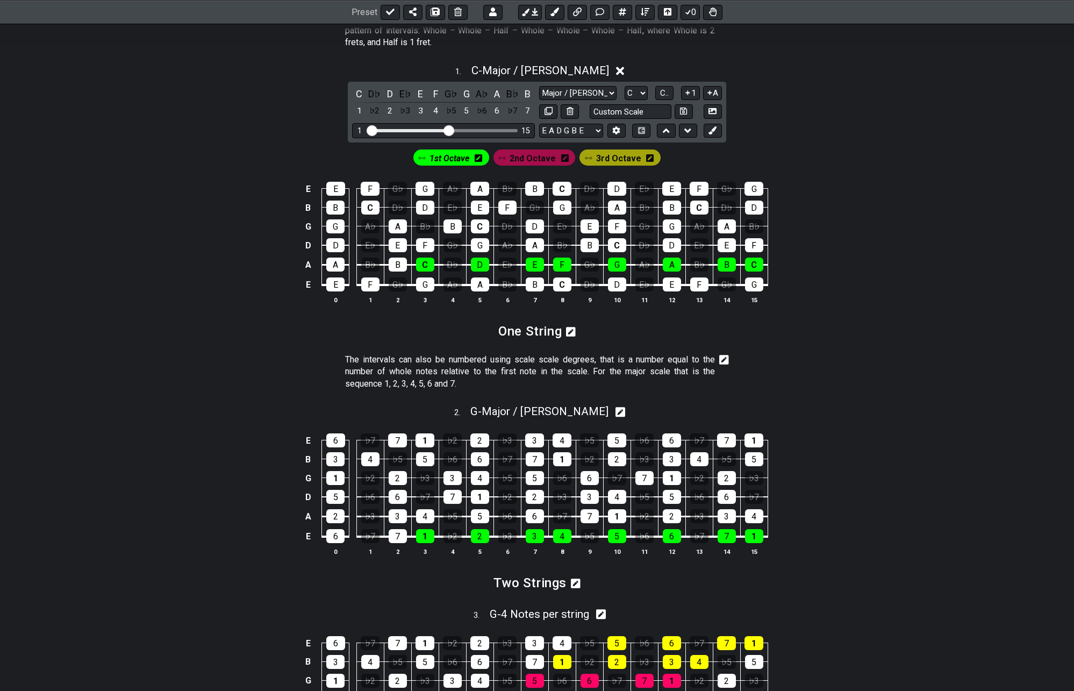
scroll to position [98, 0]
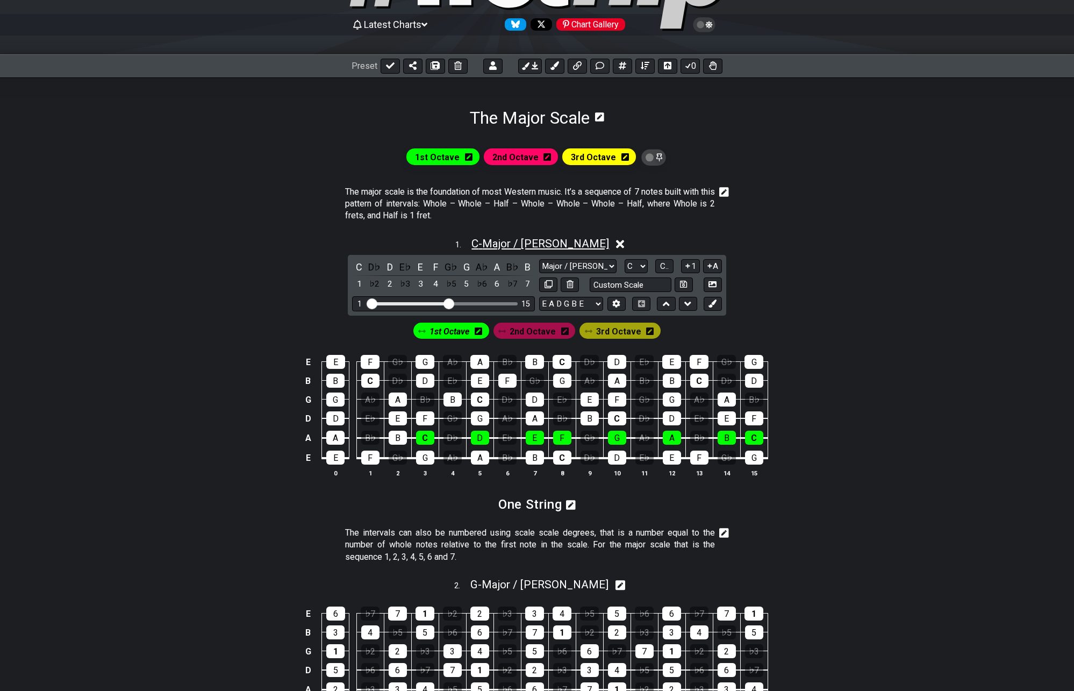
click at [510, 240] on span "C - Major / Ionian" at bounding box center [540, 243] width 138 height 13
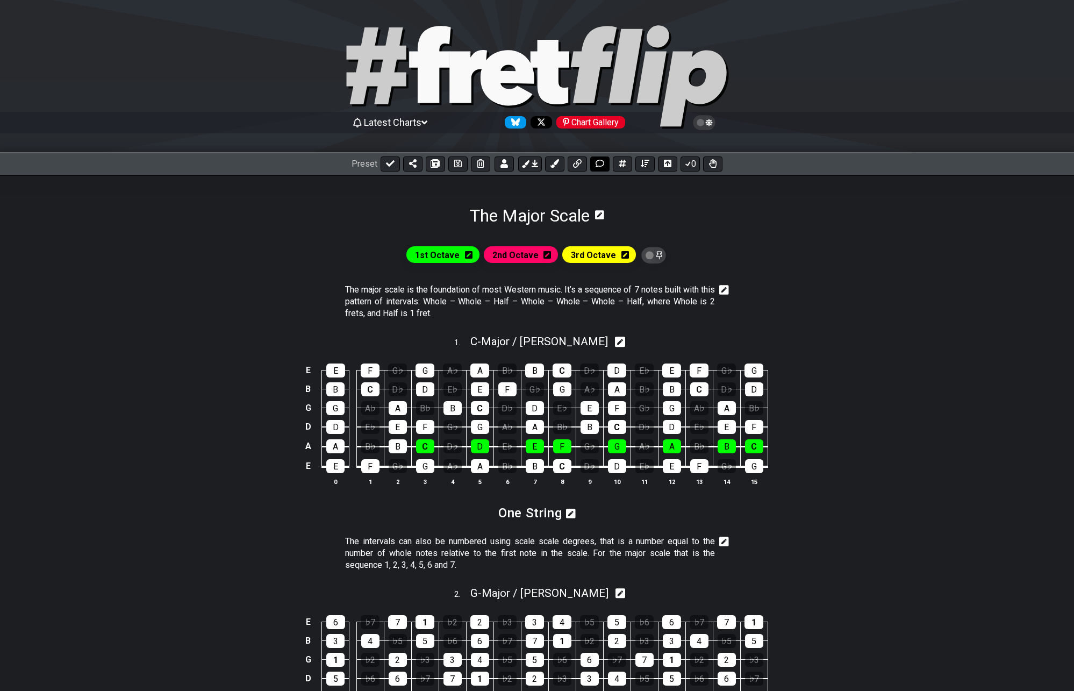
click at [599, 162] on icon at bounding box center [600, 163] width 9 height 9
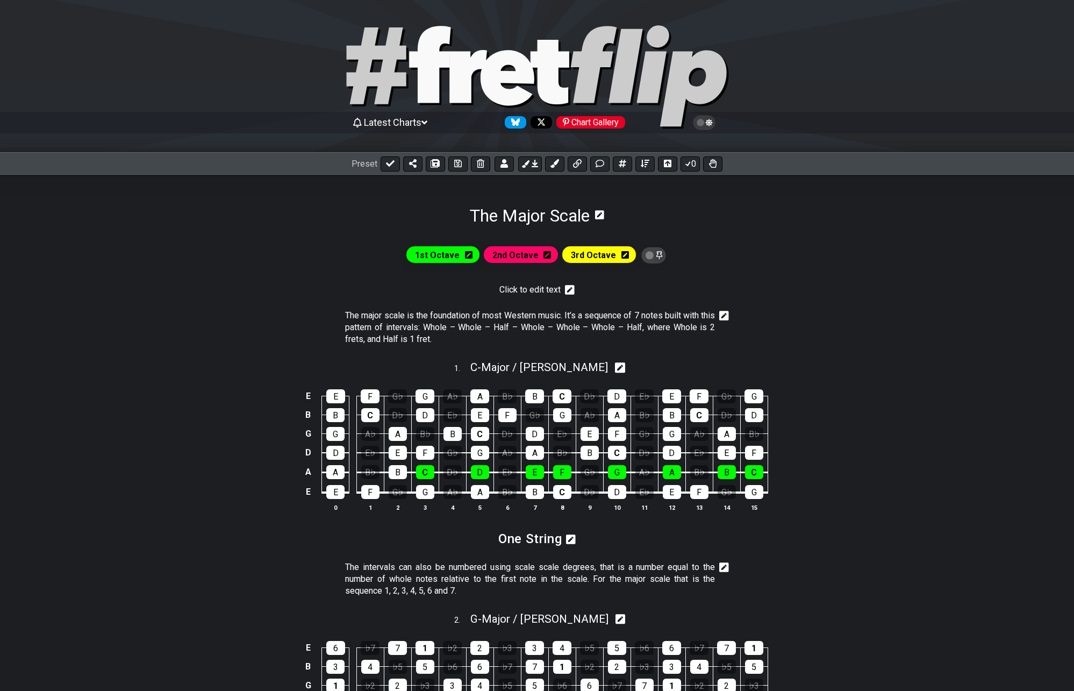
click at [569, 292] on icon at bounding box center [570, 290] width 10 height 10
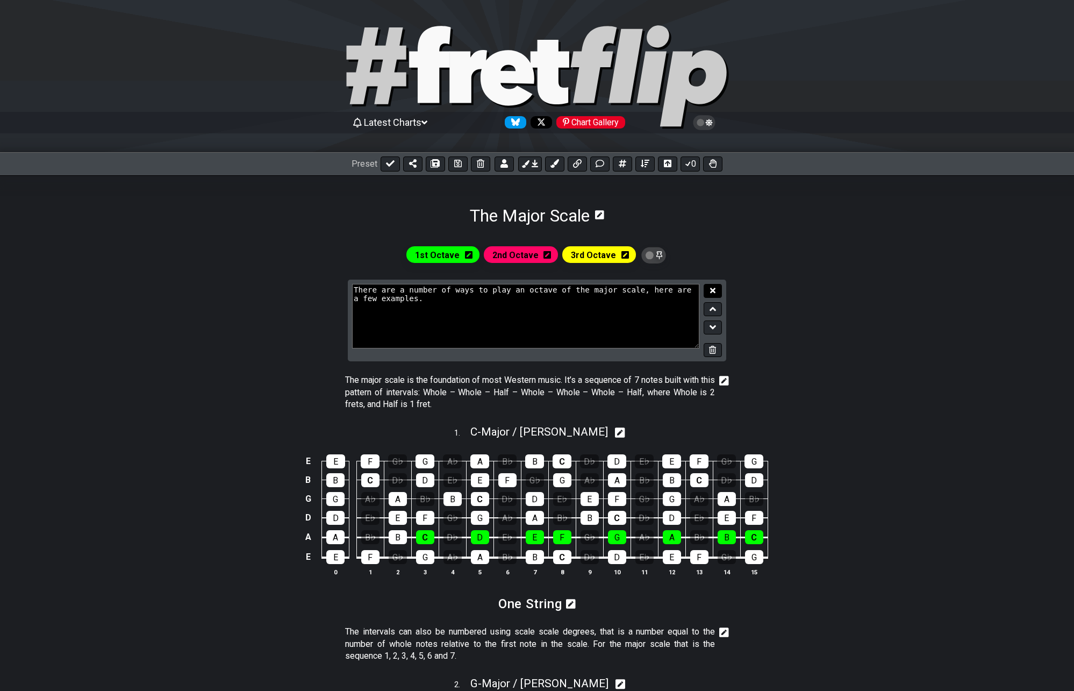
type textarea "There are a number of ways to play an octave of the major scale, here are a few…"
click at [716, 290] on button at bounding box center [713, 291] width 18 height 15
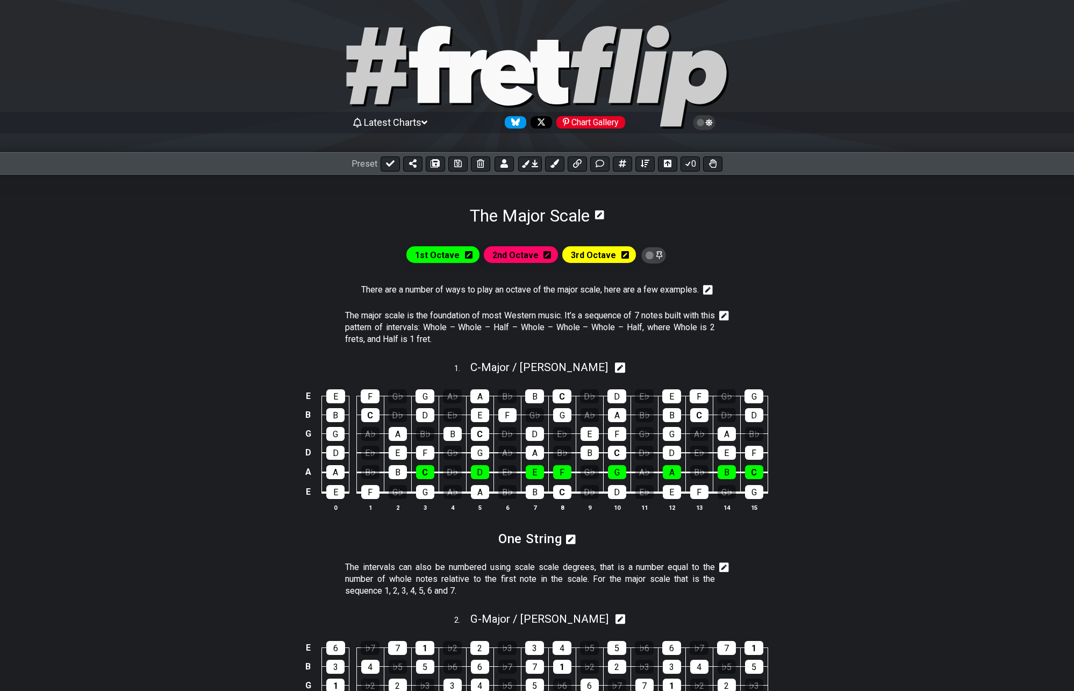
click at [712, 288] on icon at bounding box center [708, 289] width 10 height 11
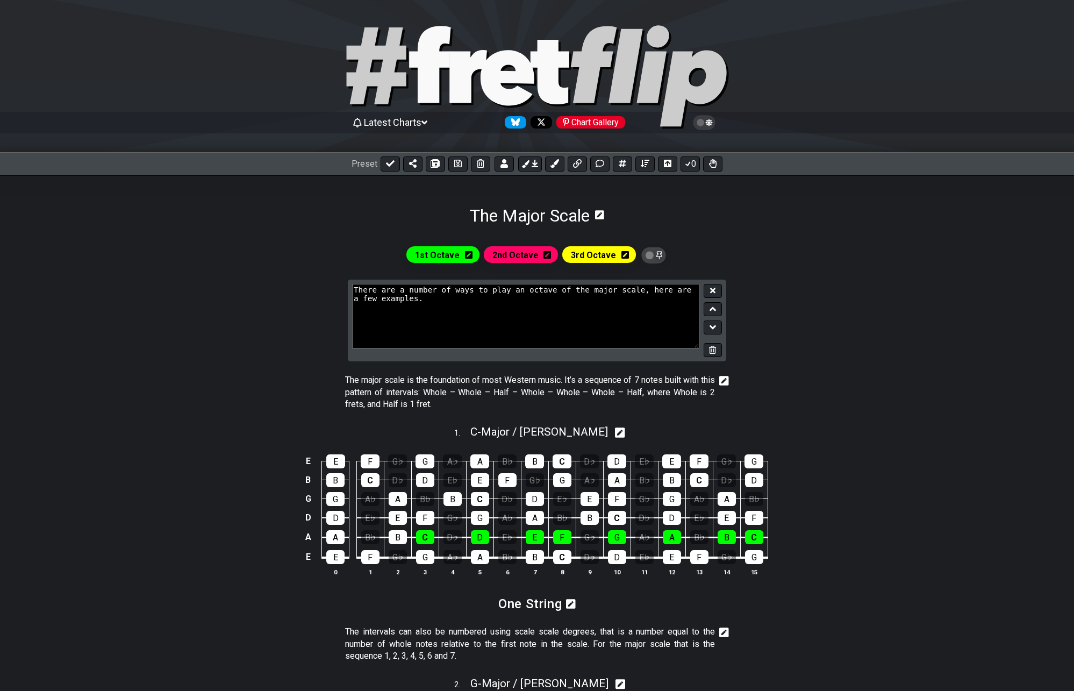
click at [716, 325] on button at bounding box center [713, 327] width 18 height 15
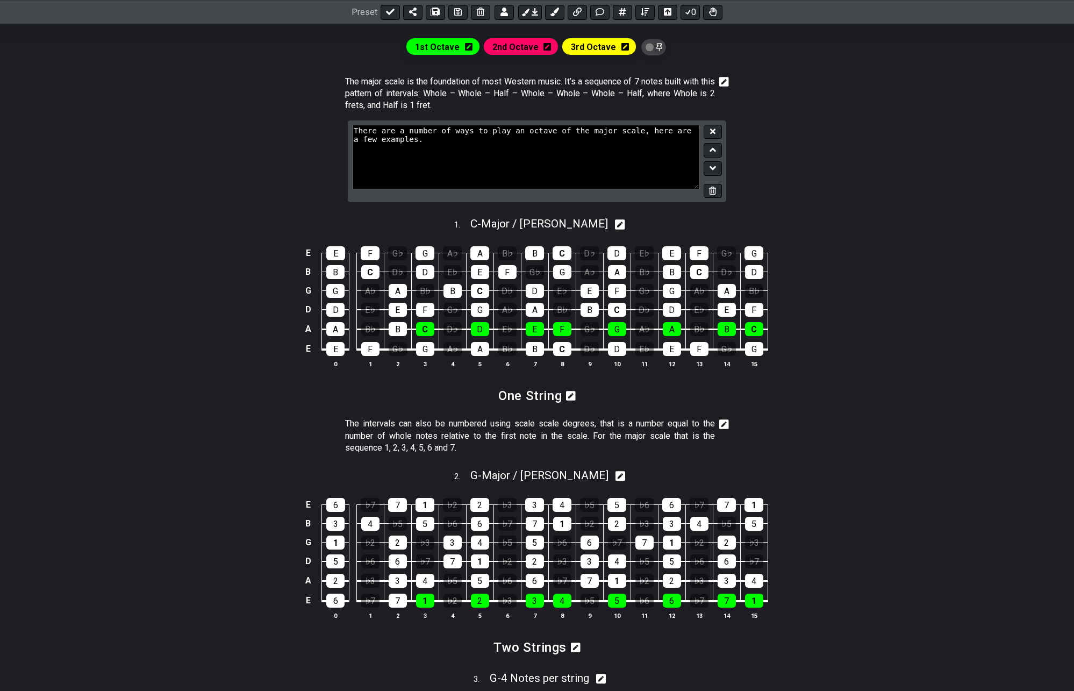
scroll to position [215, 0]
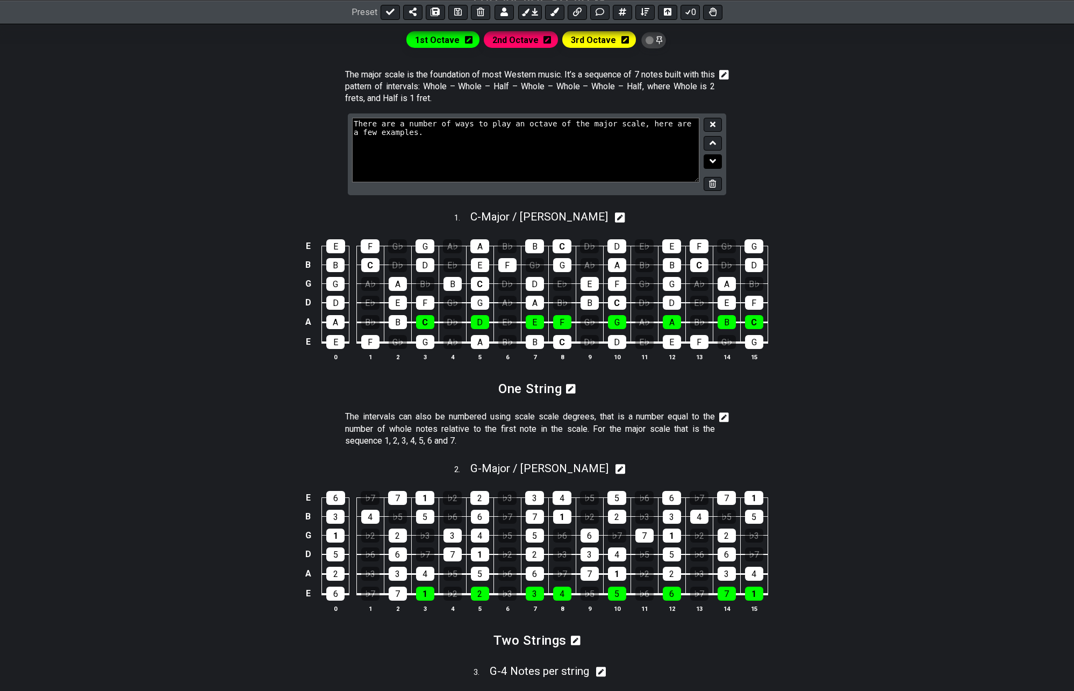
click at [714, 159] on icon at bounding box center [712, 161] width 7 height 11
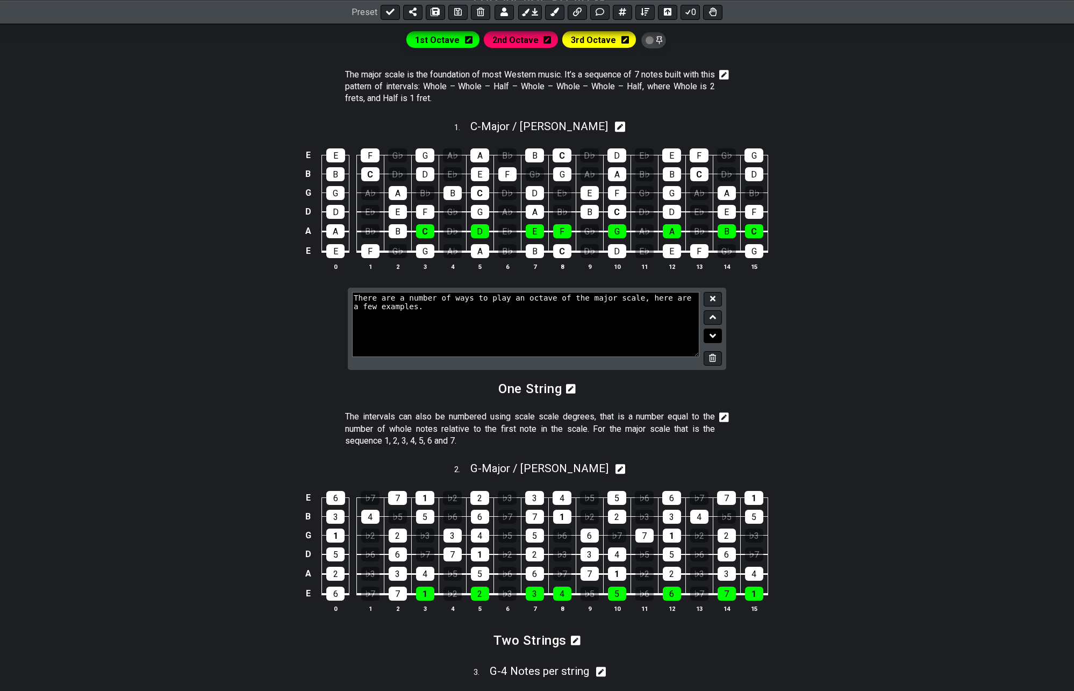
click at [713, 333] on icon at bounding box center [712, 336] width 7 height 11
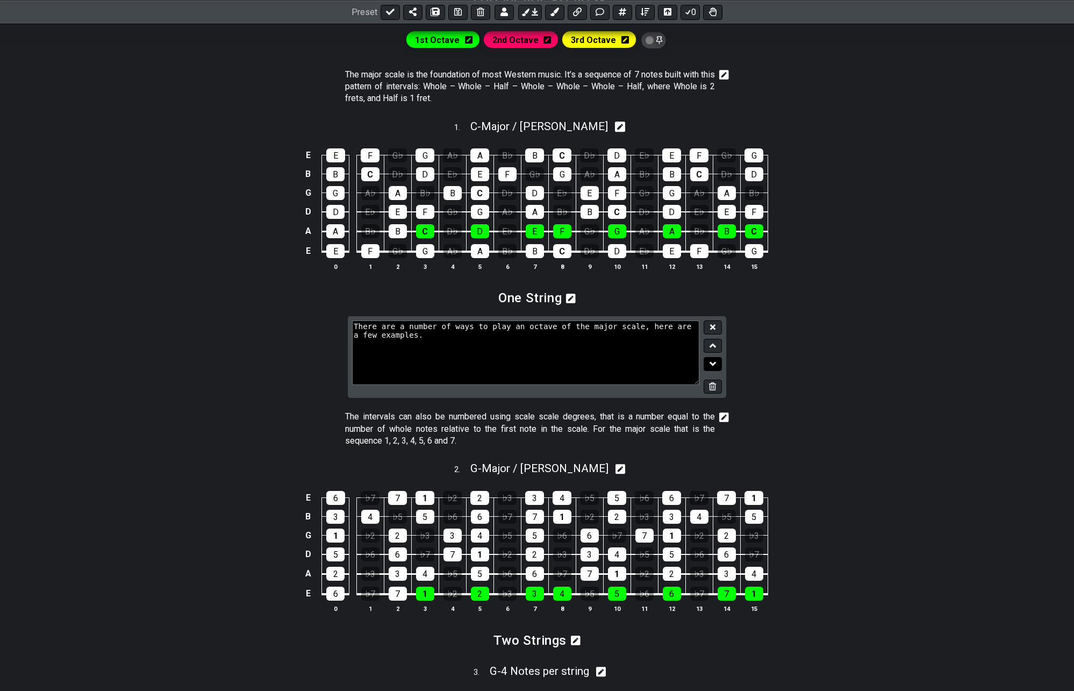
click at [709, 363] on icon at bounding box center [712, 364] width 7 height 4
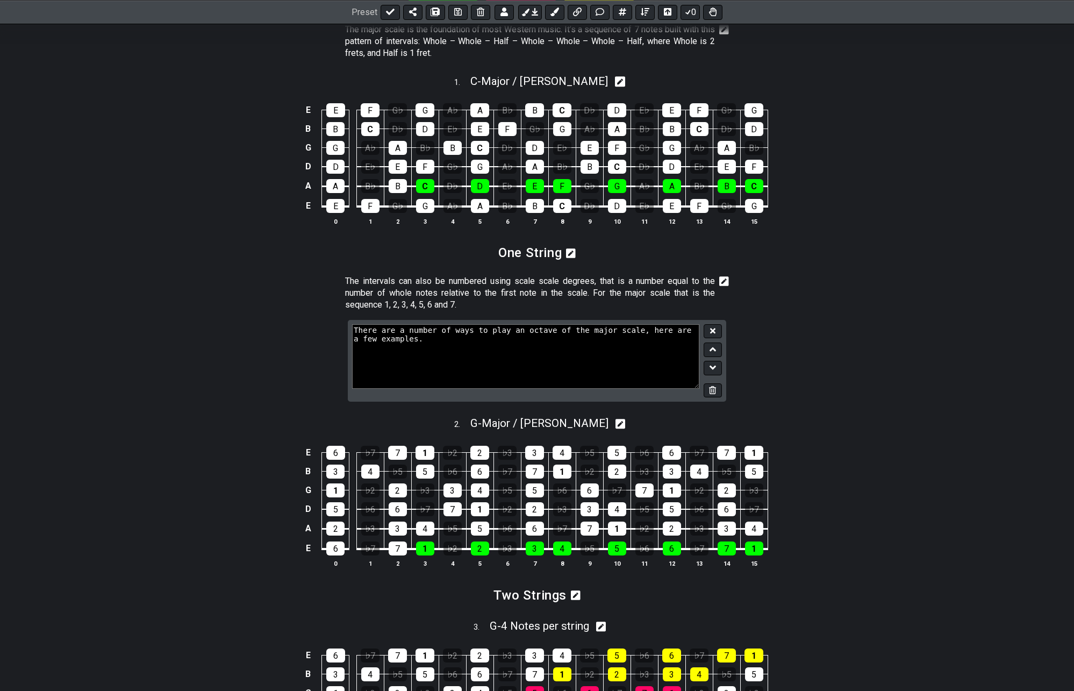
scroll to position [322, 0]
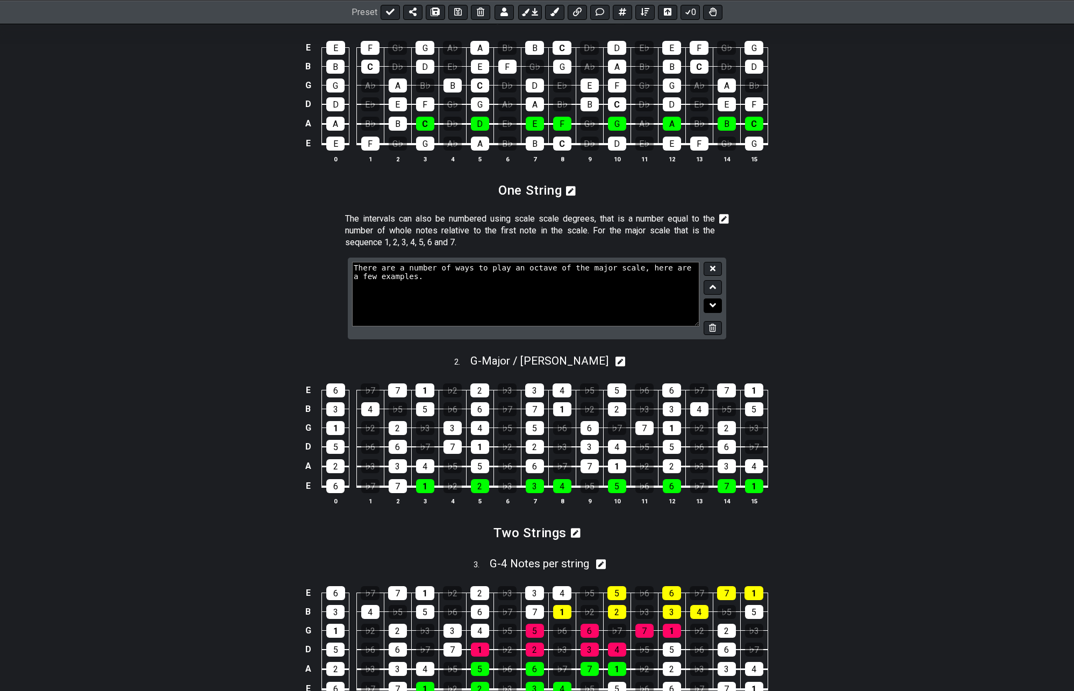
click at [715, 305] on icon at bounding box center [712, 305] width 7 height 4
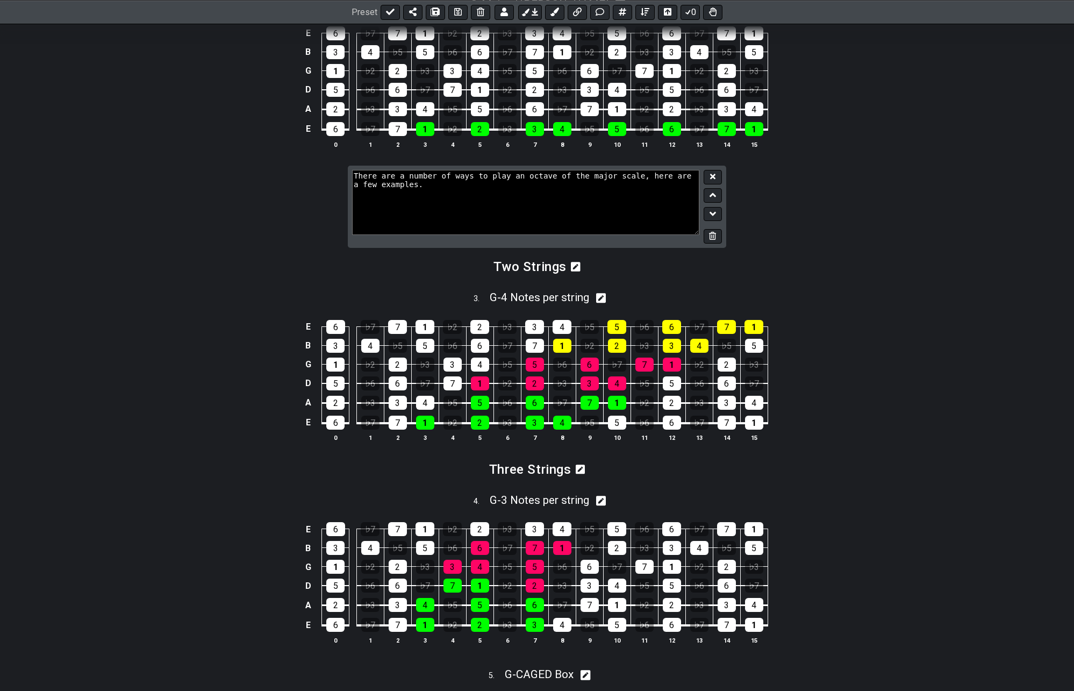
scroll to position [430, 0]
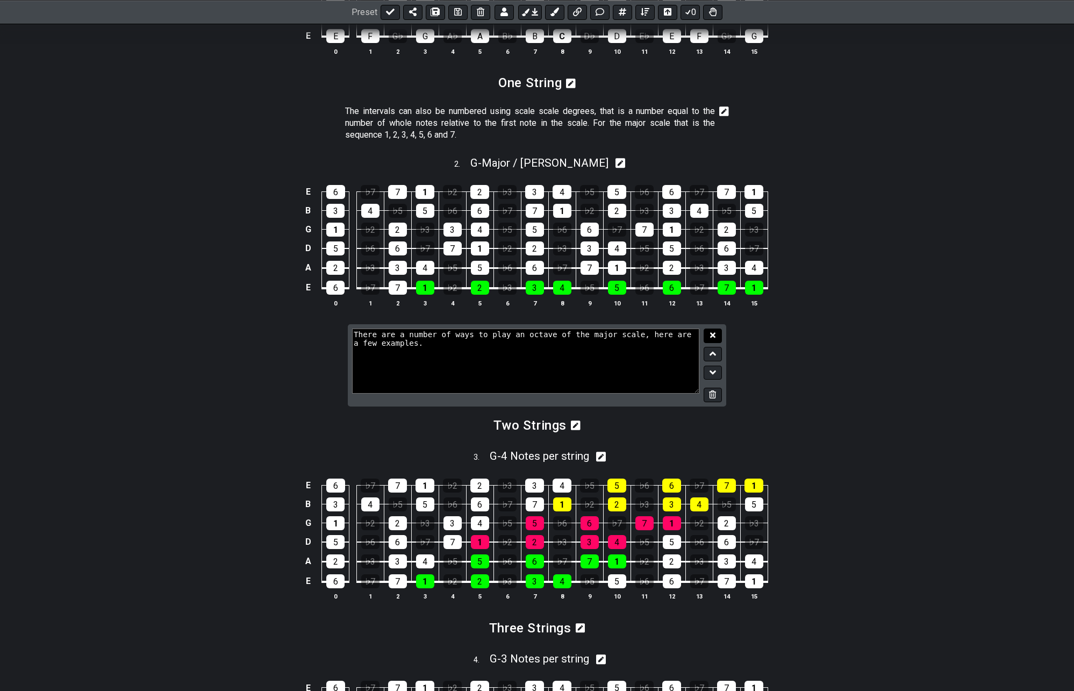
click at [712, 336] on icon at bounding box center [712, 335] width 5 height 5
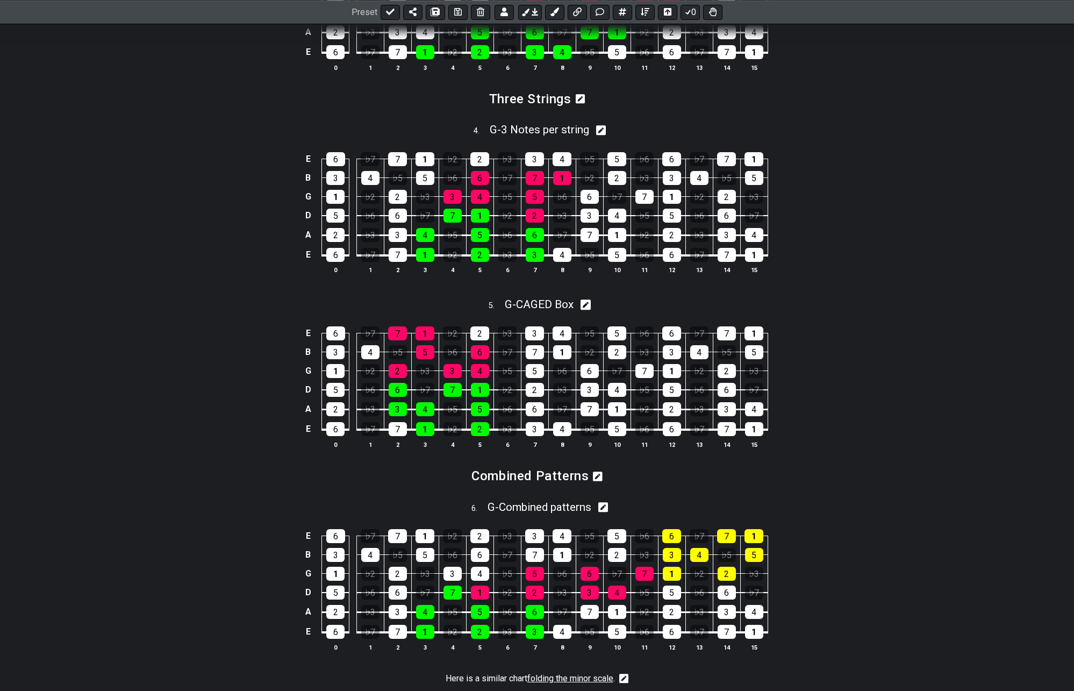
scroll to position [537, 0]
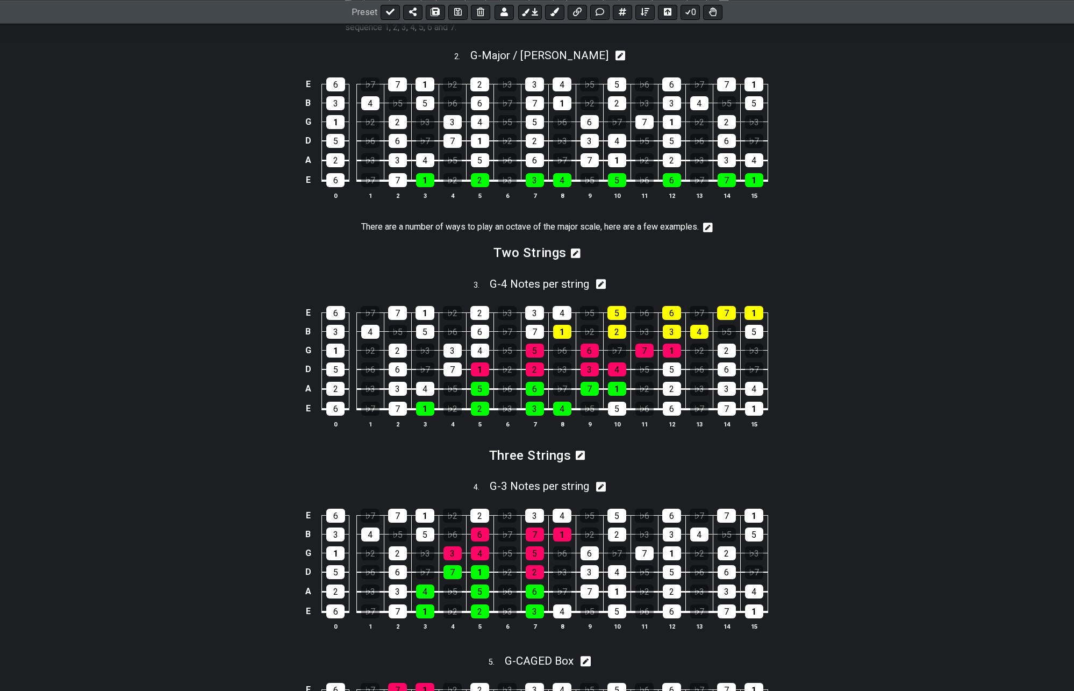
click at [709, 222] on icon at bounding box center [708, 227] width 10 height 11
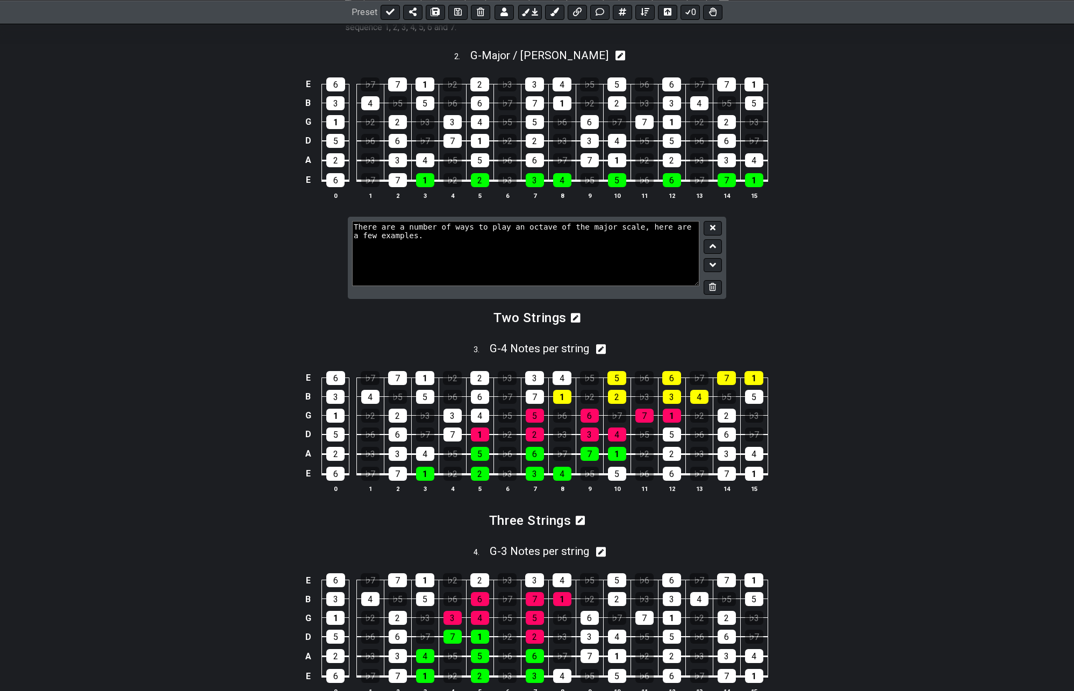
click at [394, 237] on textarea "There are a number of ways to play an octave of the major scale, here are a few…" at bounding box center [525, 253] width 347 height 64
type textarea "There are a number of ways to play an octave of the major scale, here are a few…"
click at [711, 227] on icon at bounding box center [712, 228] width 5 height 8
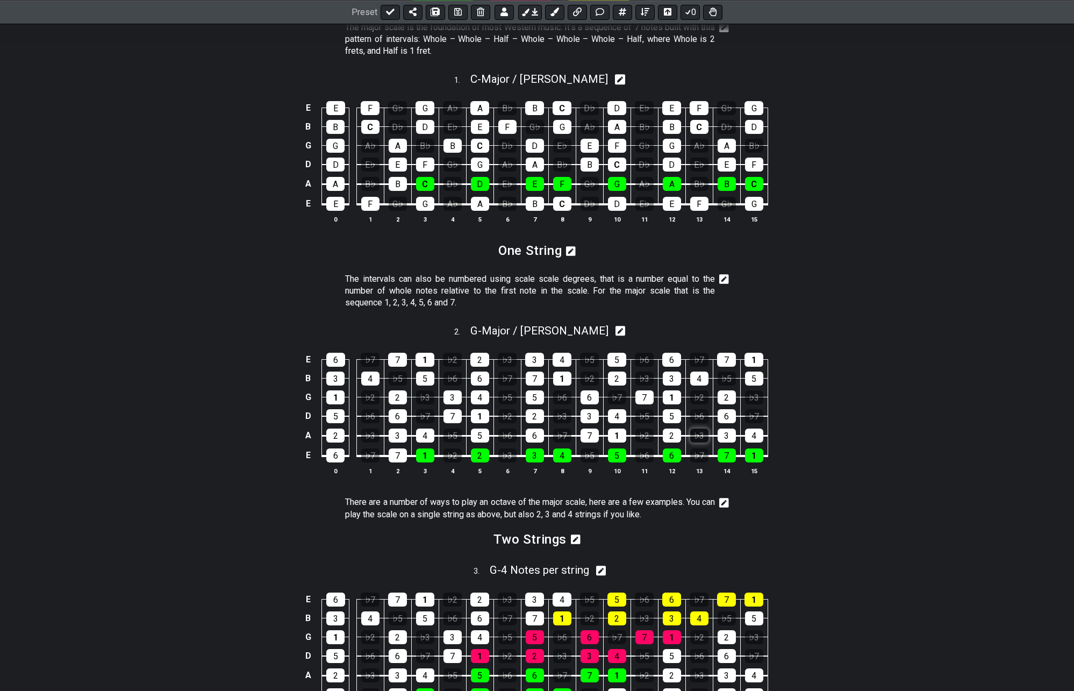
scroll to position [376, 0]
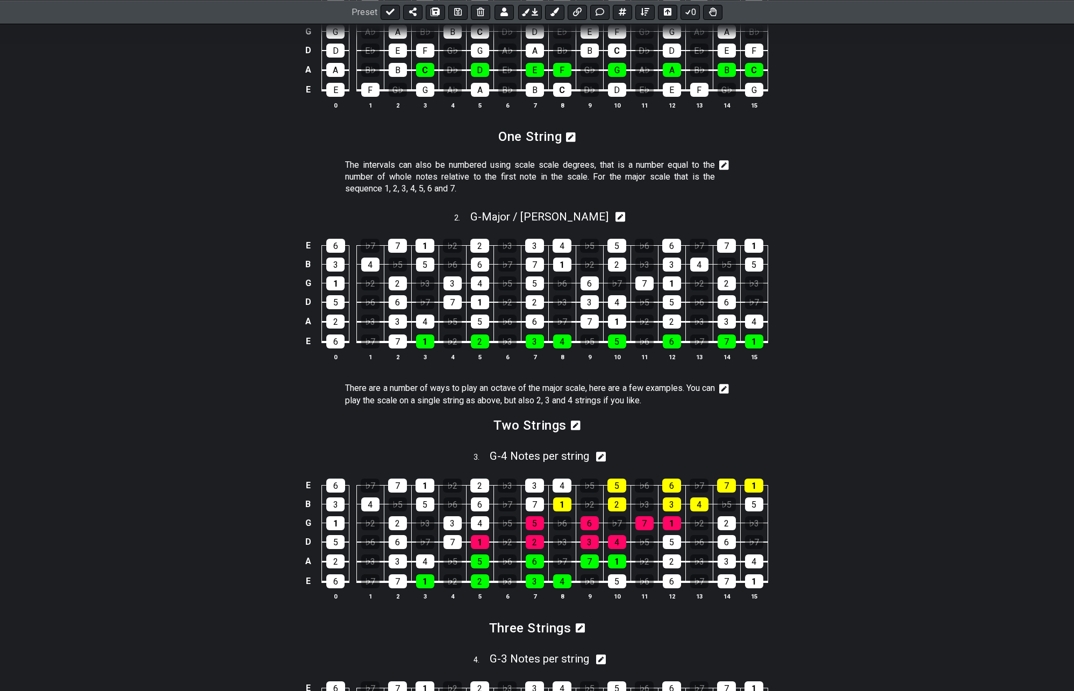
click at [725, 387] on icon at bounding box center [724, 388] width 10 height 11
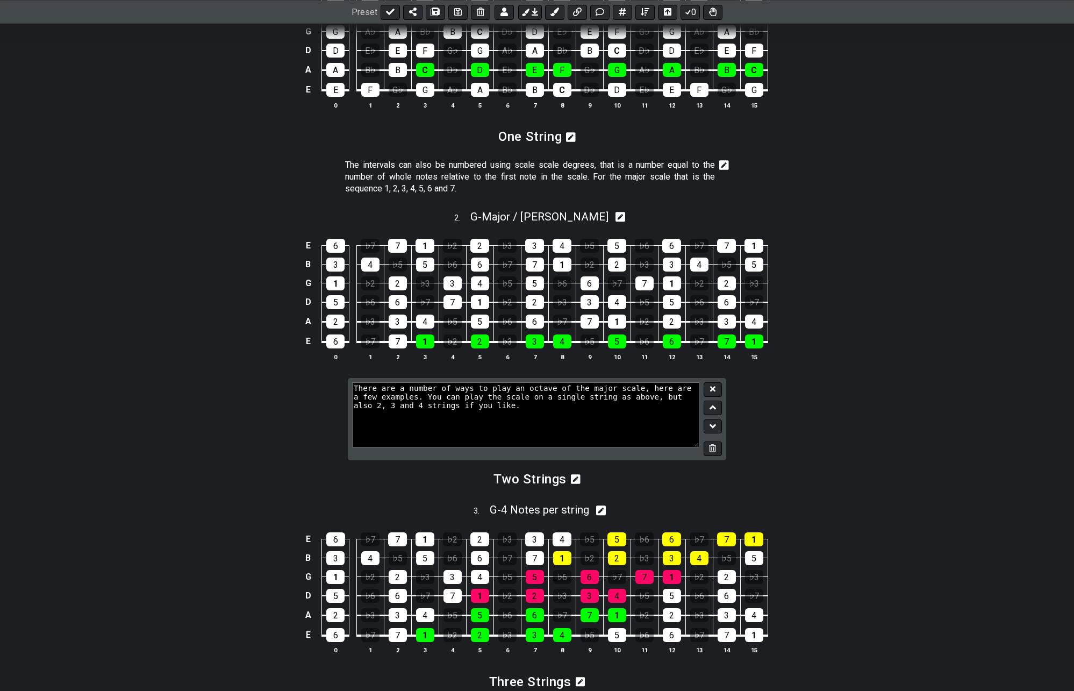
click at [453, 407] on textarea "There are a number of ways to play an octave of the major scale, here are a few…" at bounding box center [525, 414] width 347 height 64
click at [671, 398] on textarea "There are a number of ways to play an octave of the major scale, here are a few…" at bounding box center [525, 414] width 347 height 64
type textarea "There are a number of ways to play an octave of the major scale, here are a few…"
click at [711, 391] on icon at bounding box center [712, 388] width 5 height 5
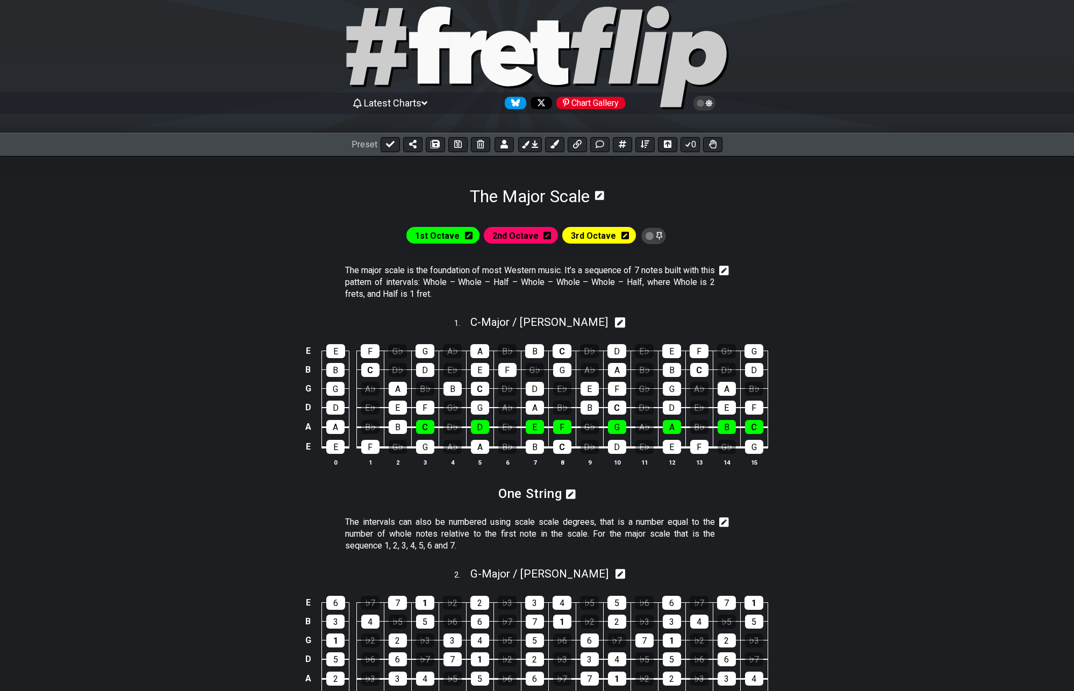
scroll to position [0, 0]
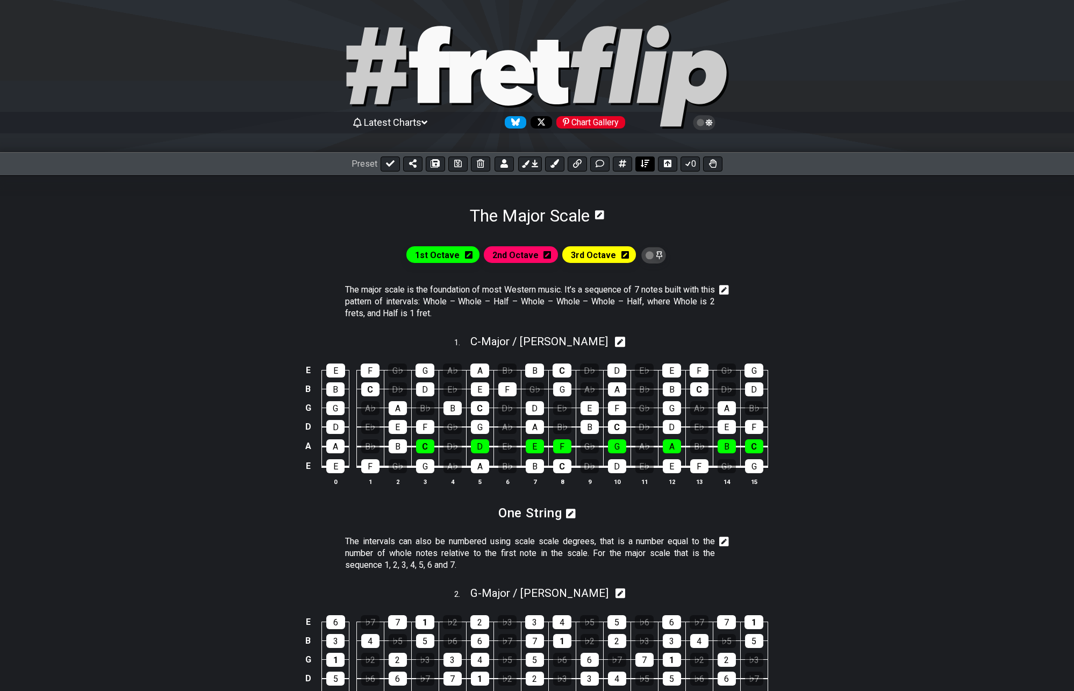
click at [646, 166] on icon at bounding box center [645, 164] width 9 height 8
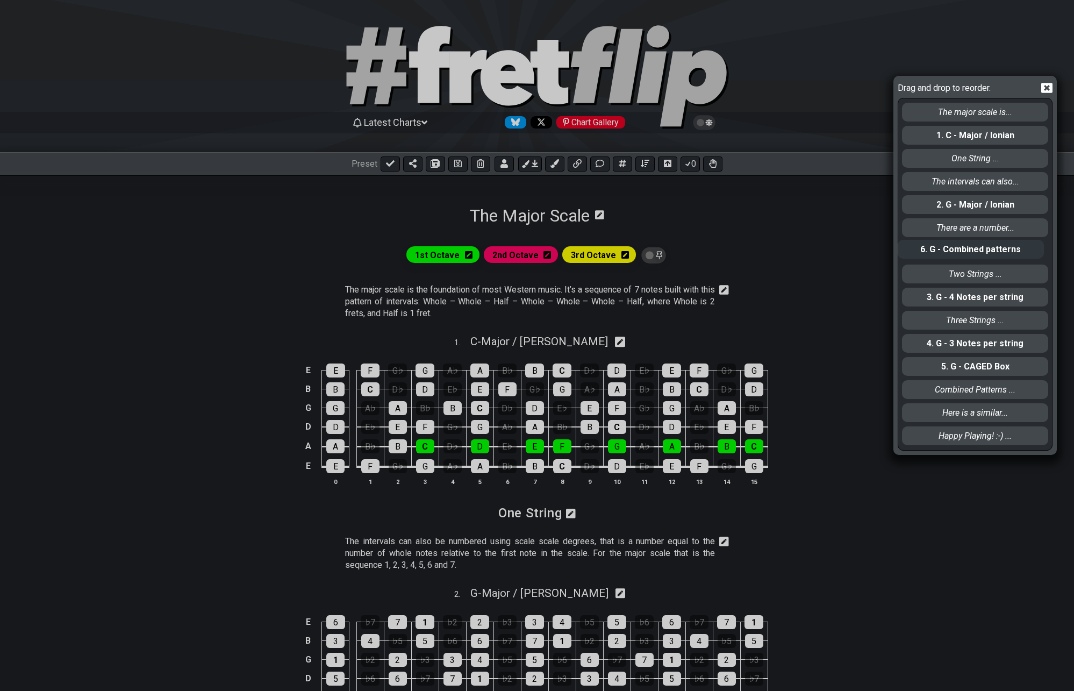
drag, startPoint x: 937, startPoint y: 395, endPoint x: 934, endPoint y: 255, distance: 139.8
click at [934, 255] on div "The major scale is... 1. C - Major / Ionian One String ... The intervals can al…" at bounding box center [975, 273] width 148 height 351
drag, startPoint x: 1049, startPoint y: 91, endPoint x: 983, endPoint y: 119, distance: 72.3
click at [1049, 91] on icon at bounding box center [1046, 88] width 11 height 10
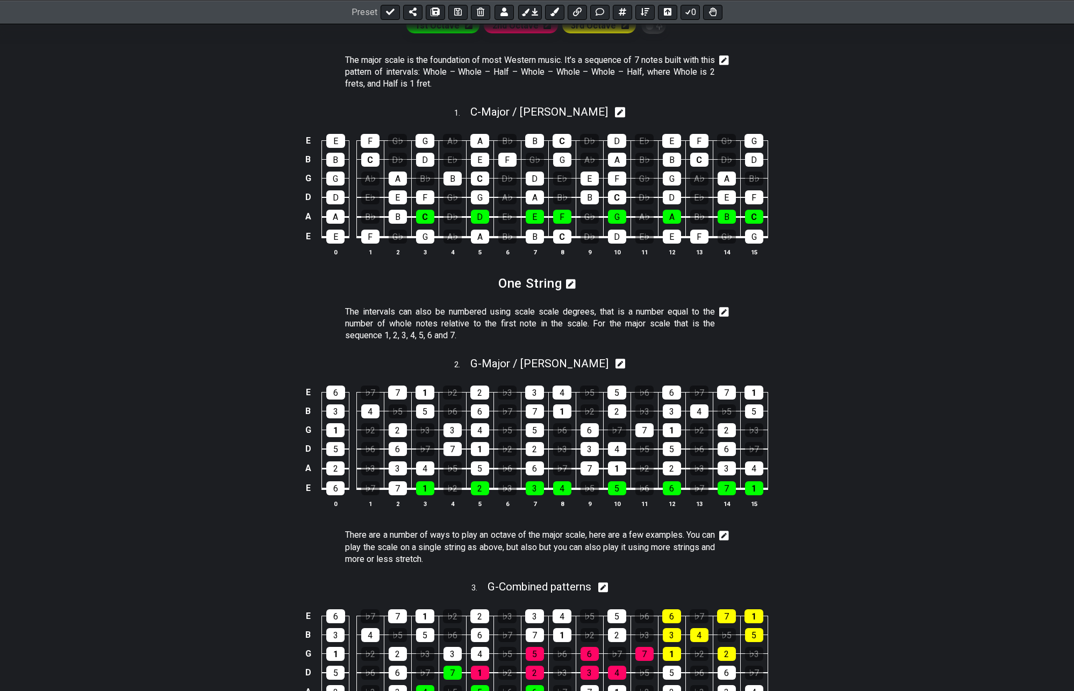
scroll to position [161, 0]
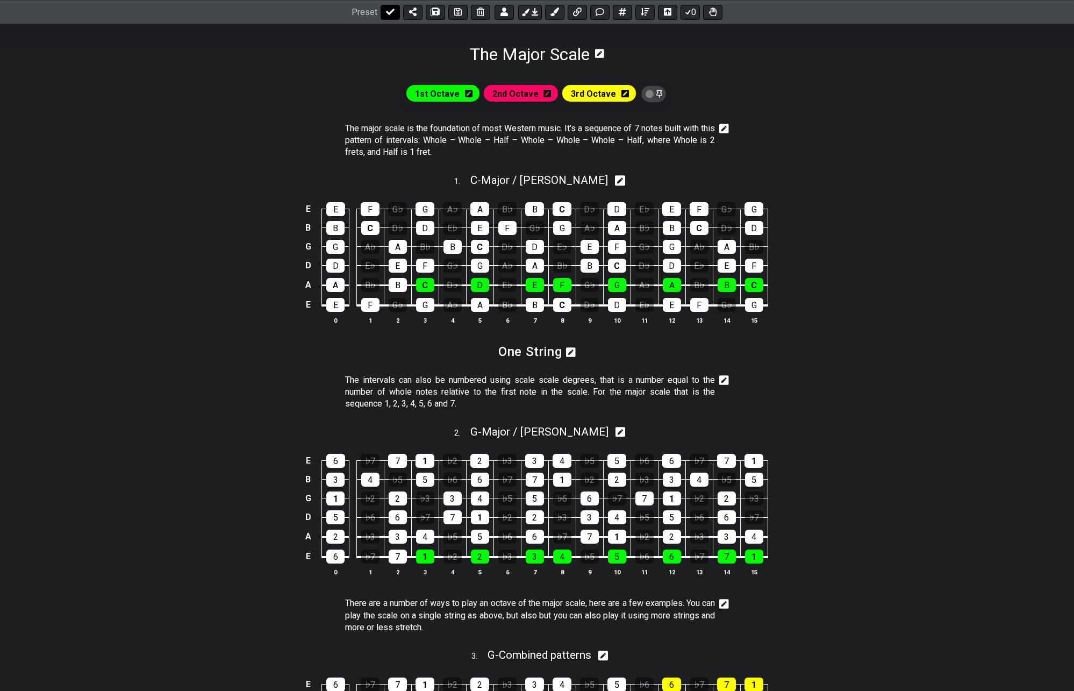
click at [383, 10] on button at bounding box center [390, 11] width 19 height 15
select select "/022512297046"
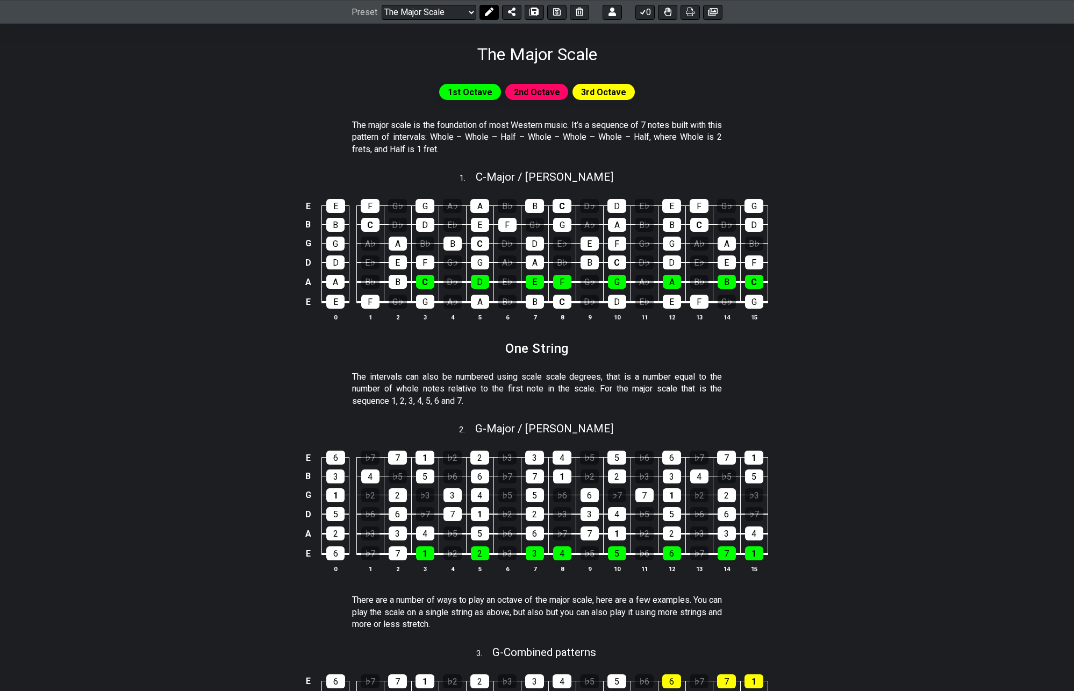
click at [490, 13] on icon at bounding box center [489, 12] width 9 height 9
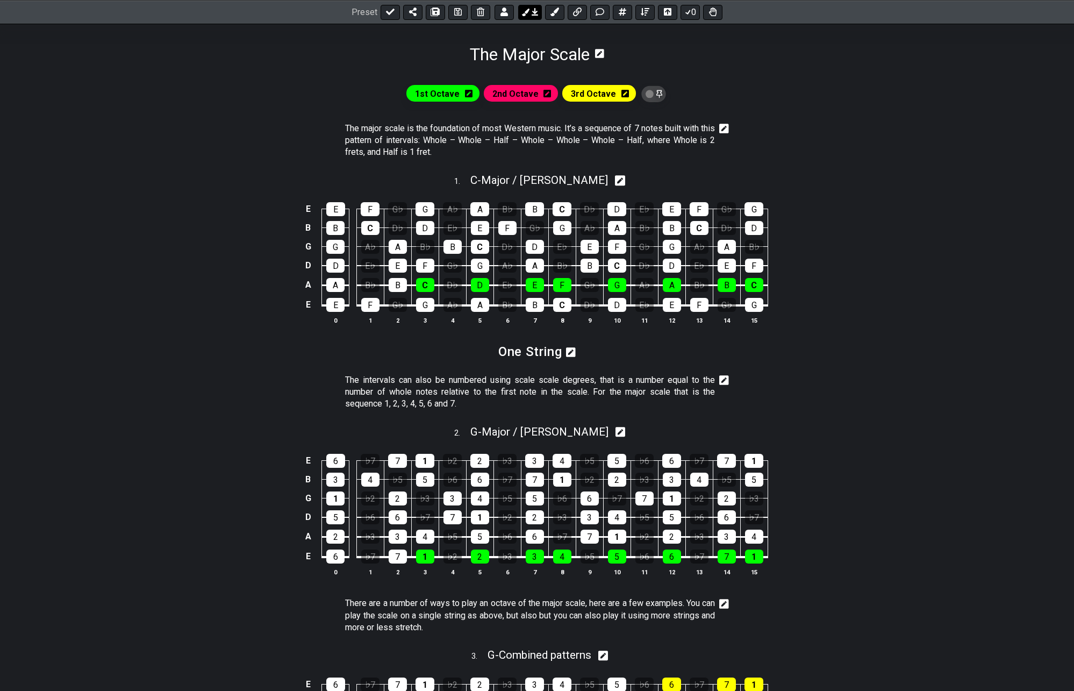
click at [529, 13] on icon at bounding box center [526, 12] width 8 height 8
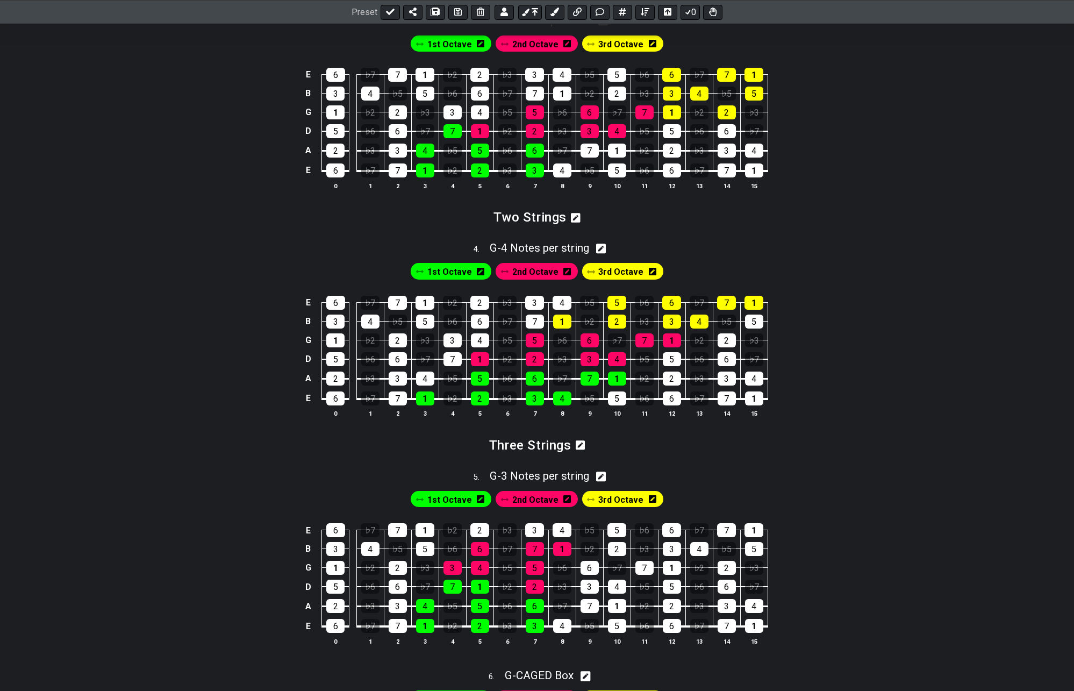
scroll to position [806, 0]
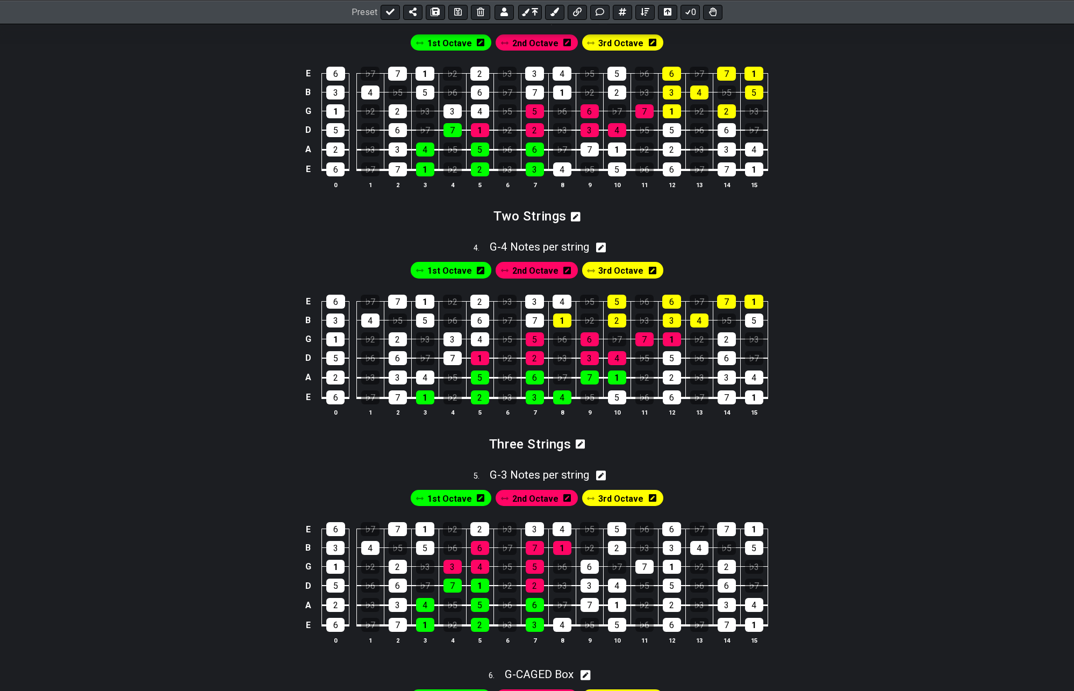
click at [603, 248] on icon at bounding box center [601, 247] width 10 height 11
select select "G"
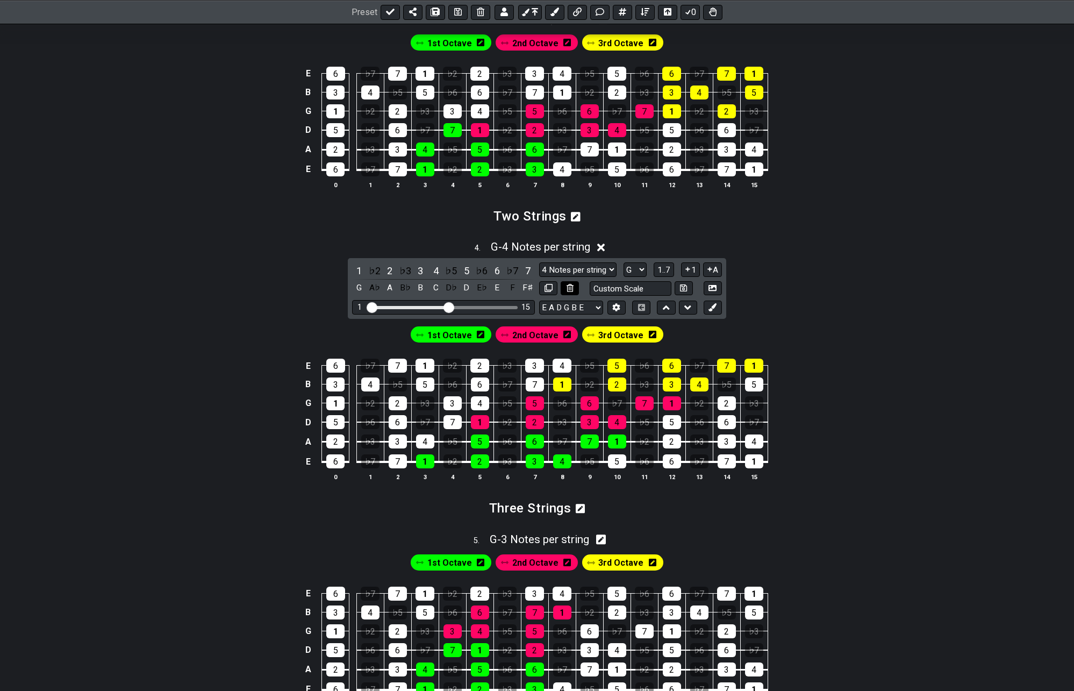
click at [569, 289] on icon at bounding box center [570, 288] width 7 height 8
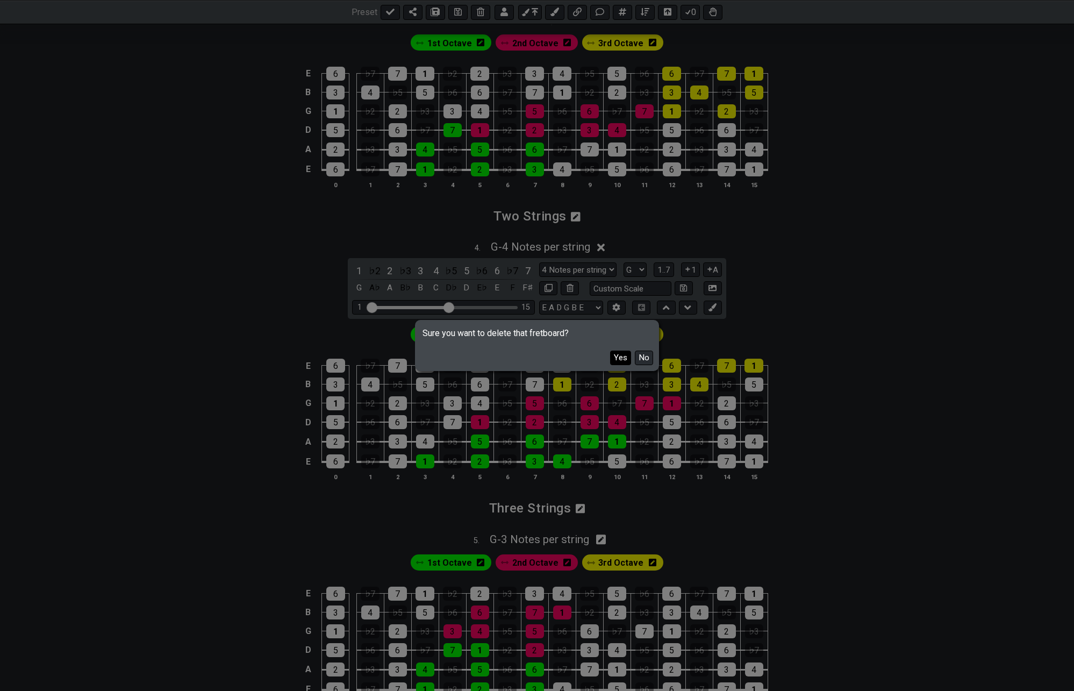
click at [618, 360] on button "Yes" at bounding box center [620, 357] width 21 height 15
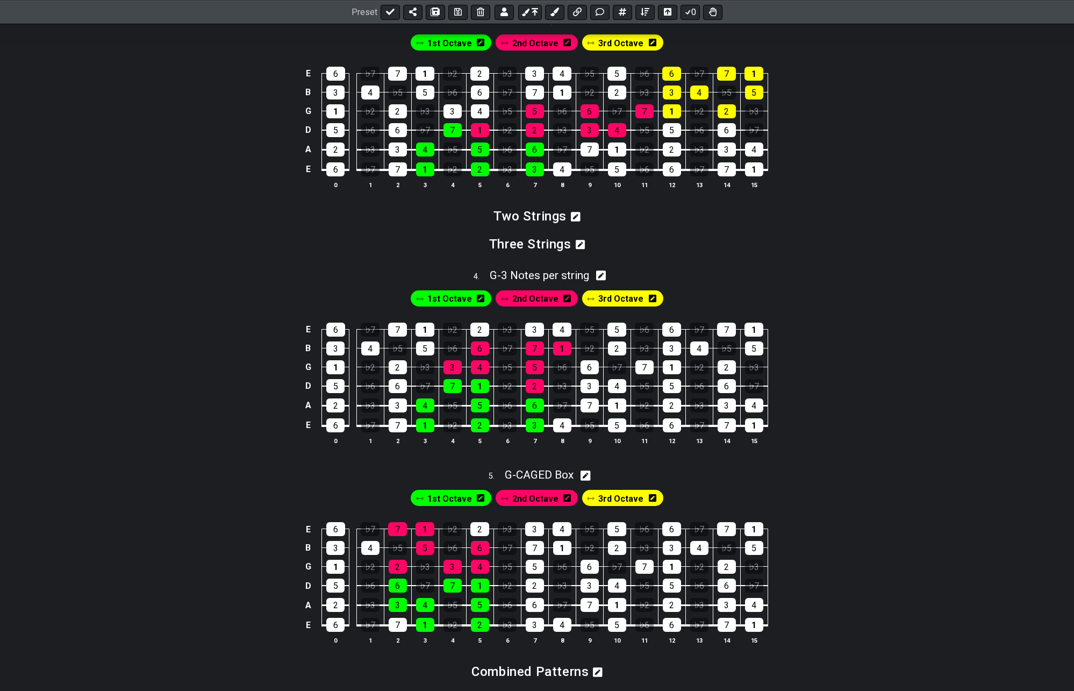
click at [604, 277] on icon at bounding box center [601, 276] width 10 height 10
select select "G"
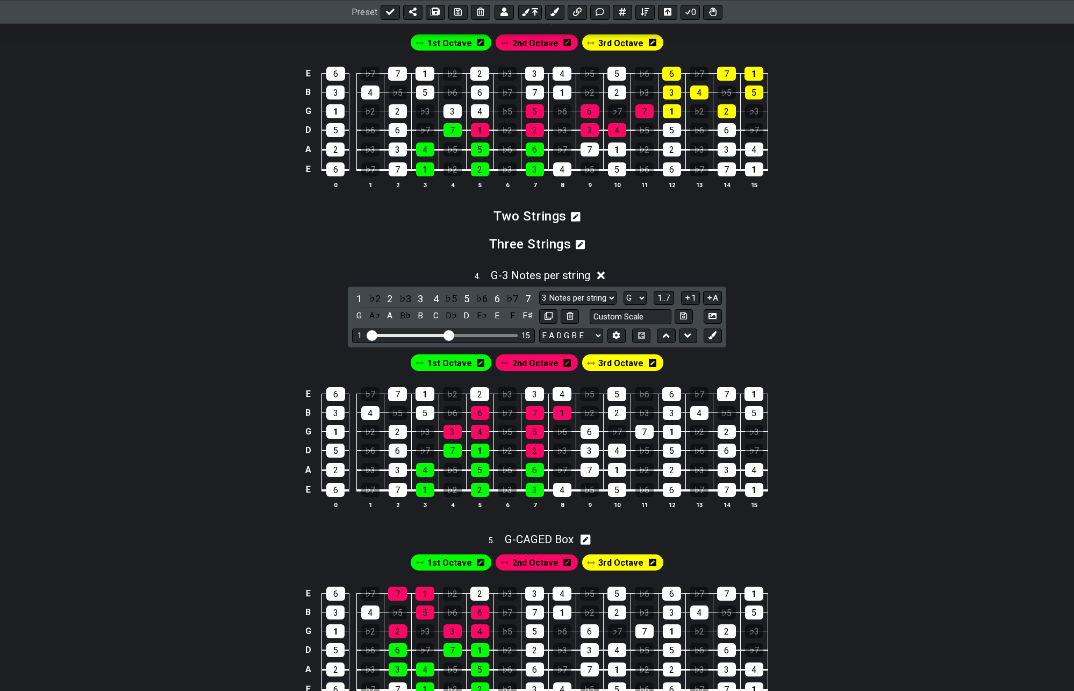
drag, startPoint x: 550, startPoint y: 313, endPoint x: 560, endPoint y: 323, distance: 13.7
click at [560, 323] on div at bounding box center [559, 316] width 40 height 15
click at [567, 317] on icon at bounding box center [570, 316] width 7 height 8
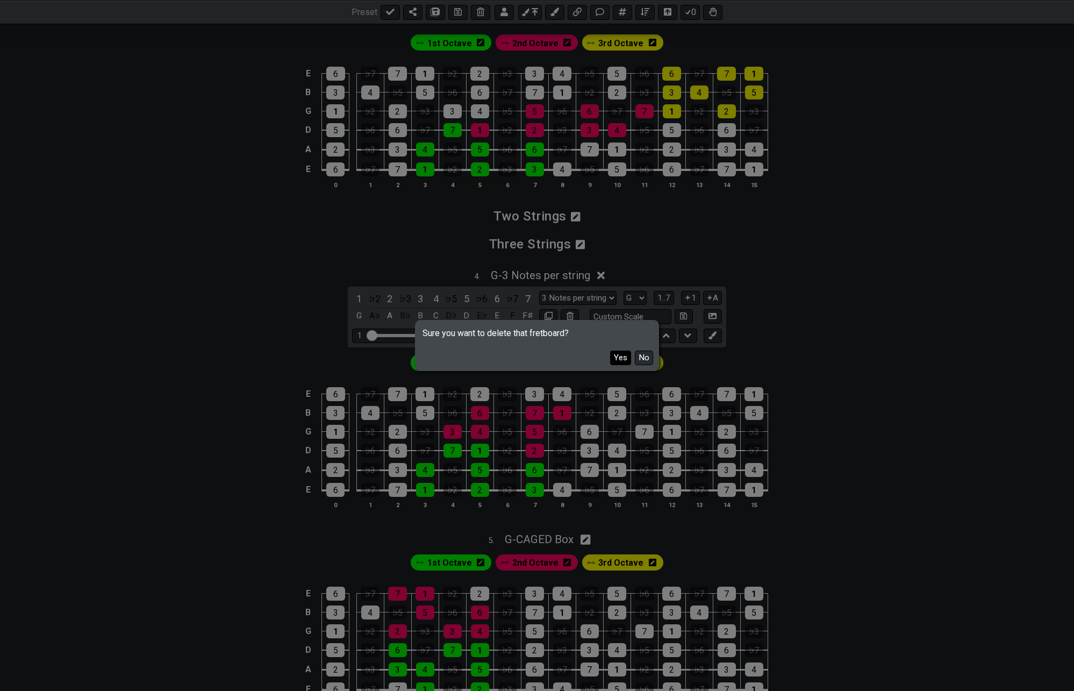
click at [616, 356] on button "Yes" at bounding box center [620, 357] width 21 height 15
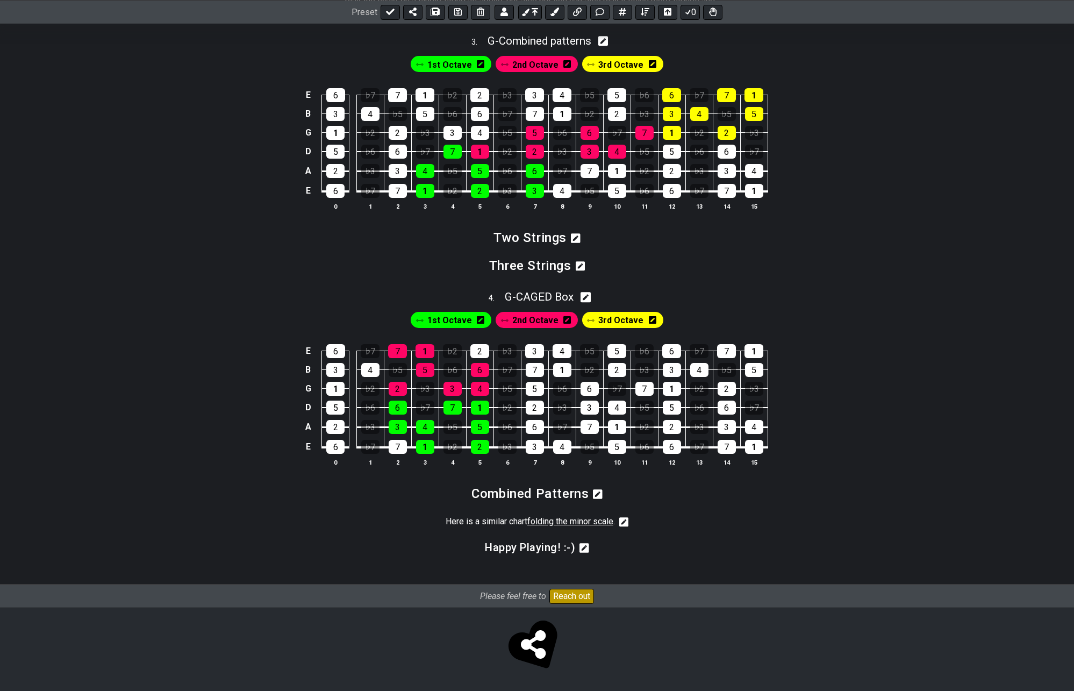
click at [591, 298] on icon at bounding box center [585, 297] width 10 height 10
select select "G"
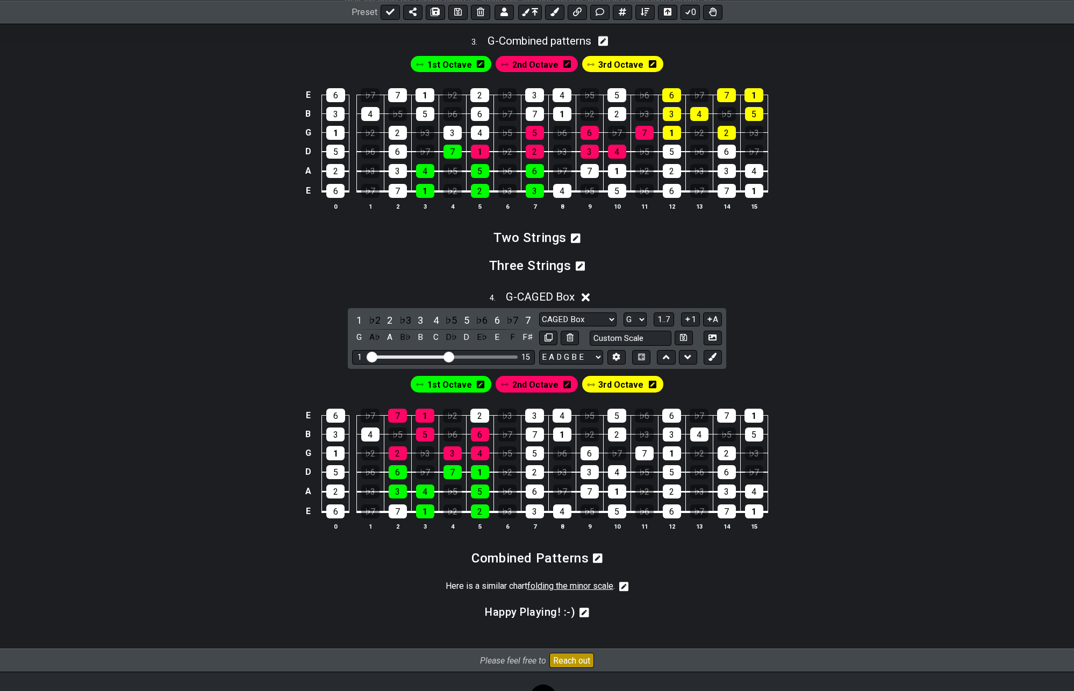
scroll to position [806, 0]
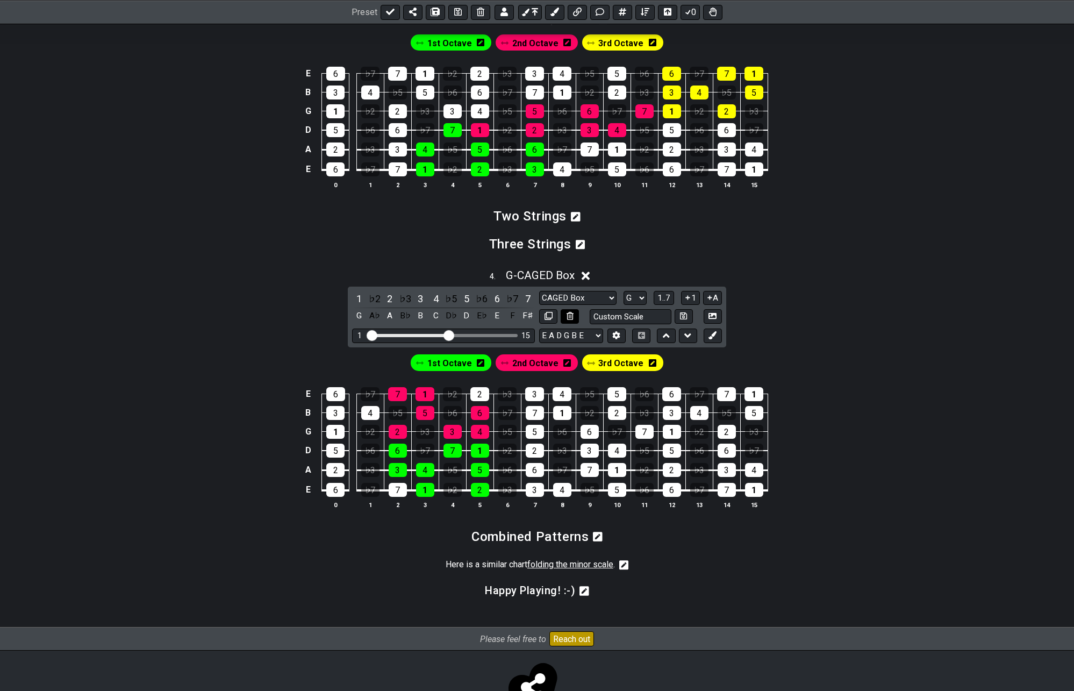
click at [568, 317] on icon at bounding box center [570, 316] width 7 height 8
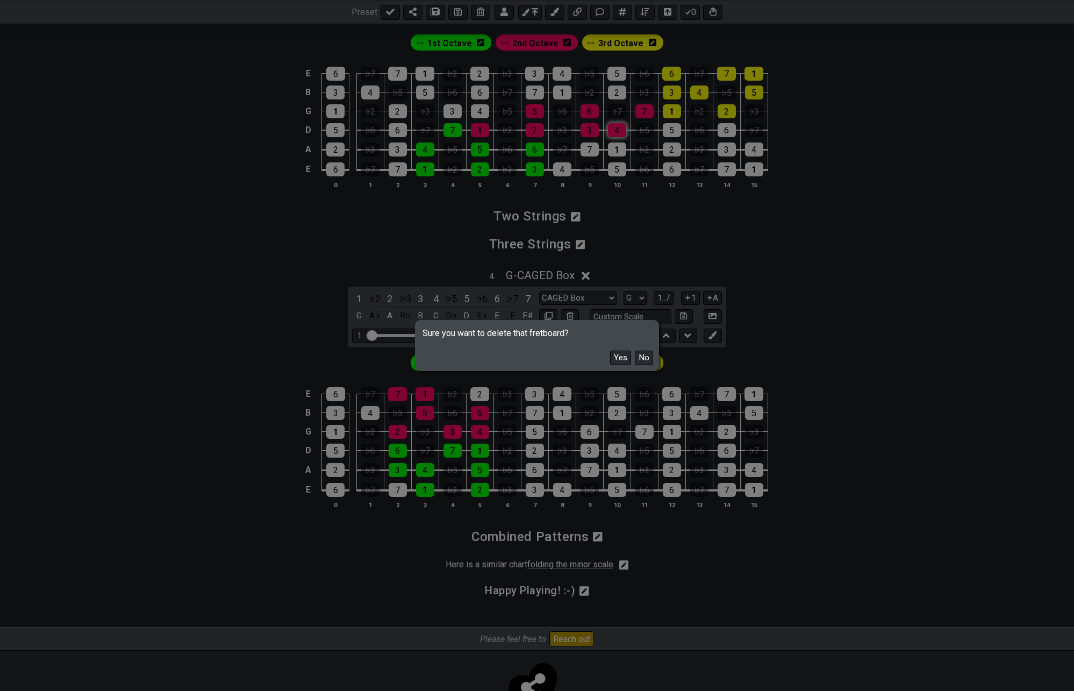
click at [617, 359] on button "Yes" at bounding box center [620, 357] width 21 height 15
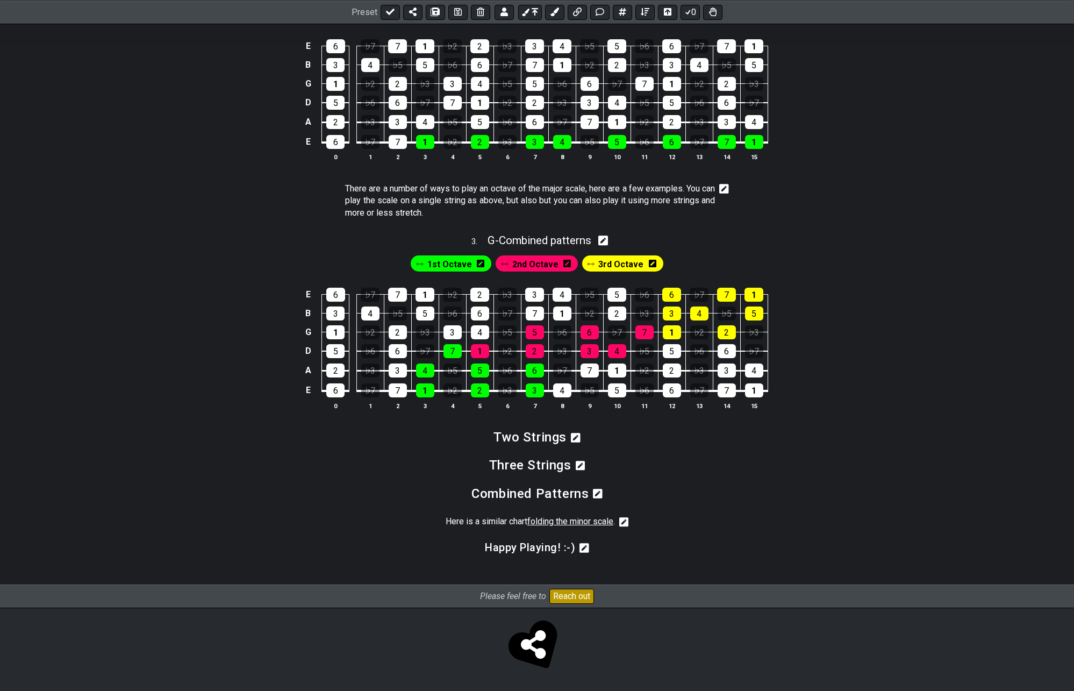
scroll to position [585, 0]
click at [579, 440] on icon at bounding box center [576, 438] width 10 height 10
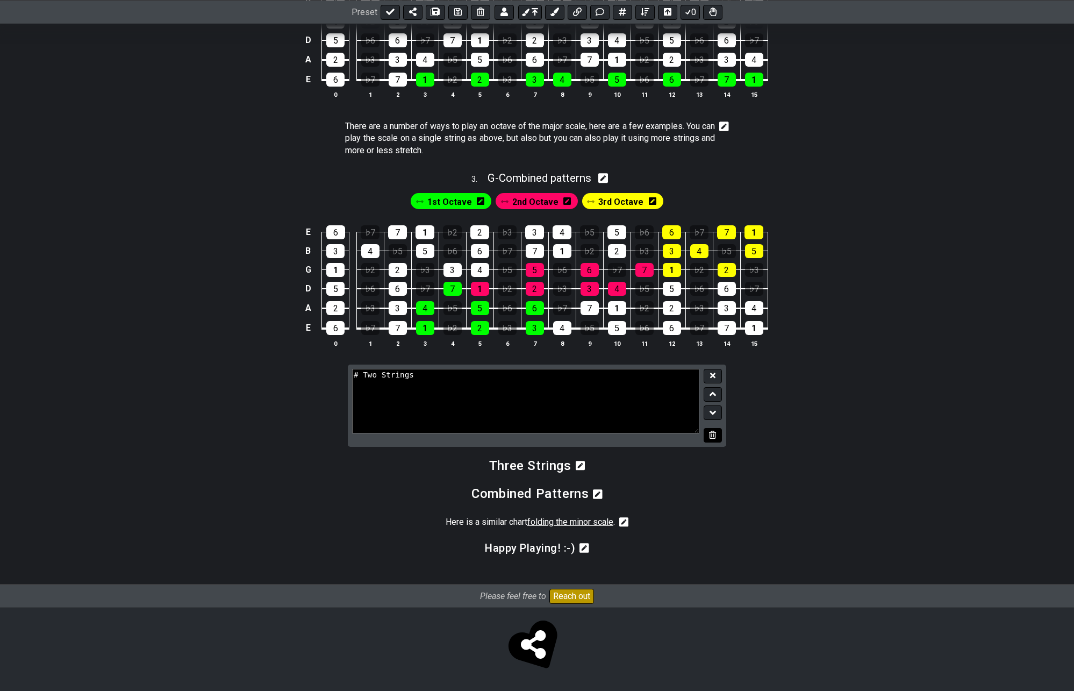
click at [714, 435] on icon at bounding box center [712, 435] width 7 height 8
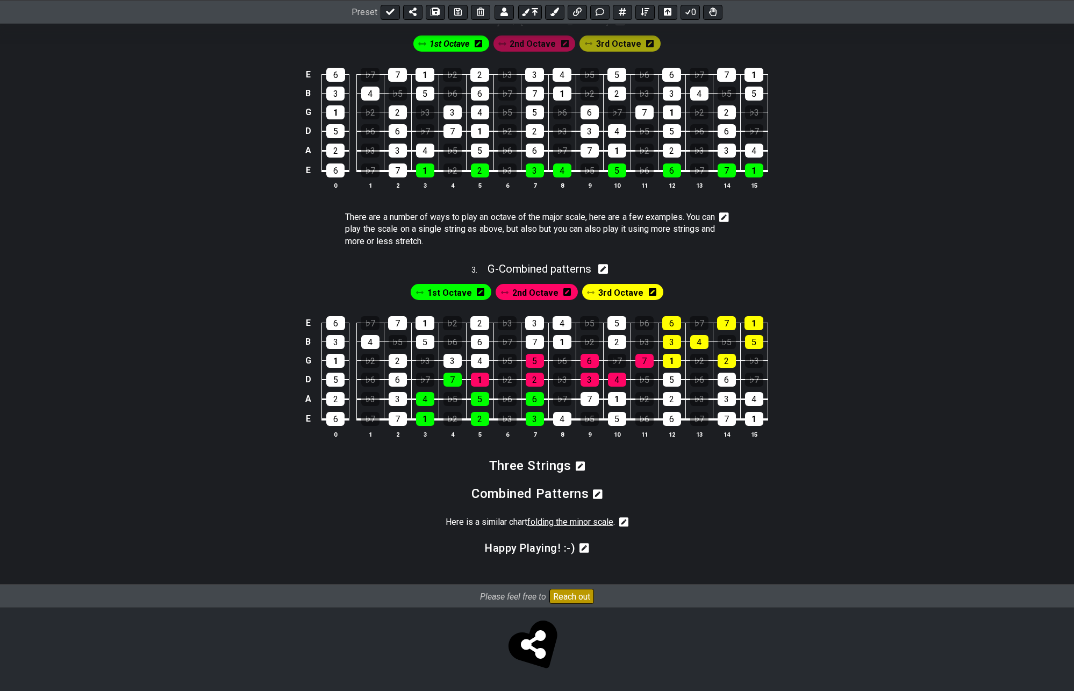
click at [578, 468] on icon at bounding box center [581, 466] width 10 height 11
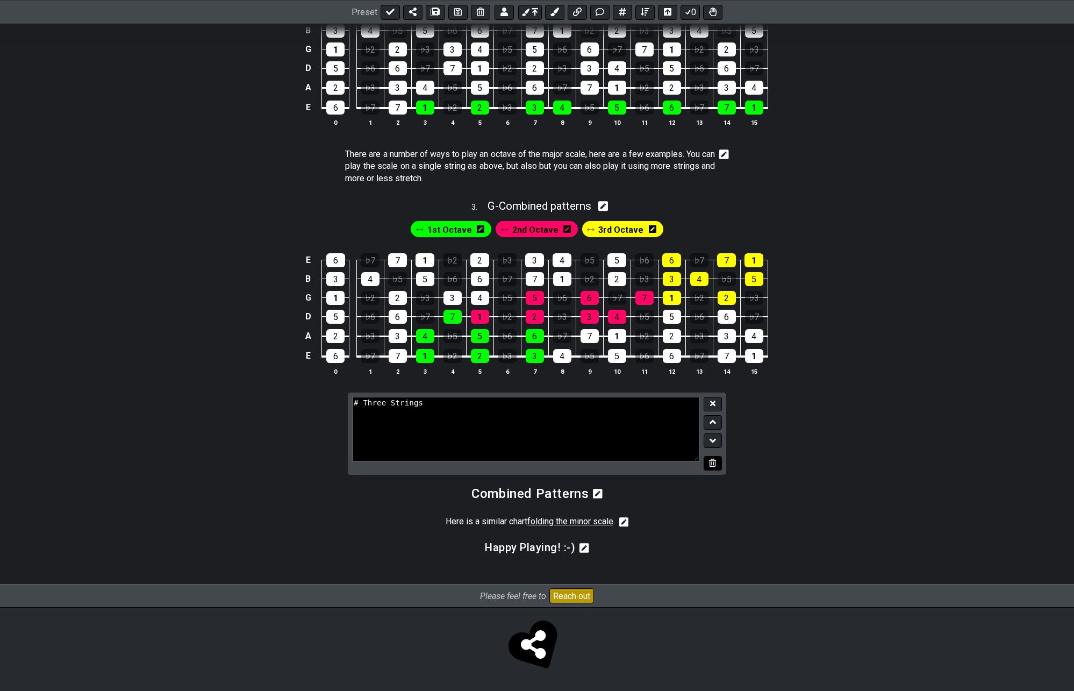
click at [713, 462] on icon at bounding box center [712, 462] width 7 height 8
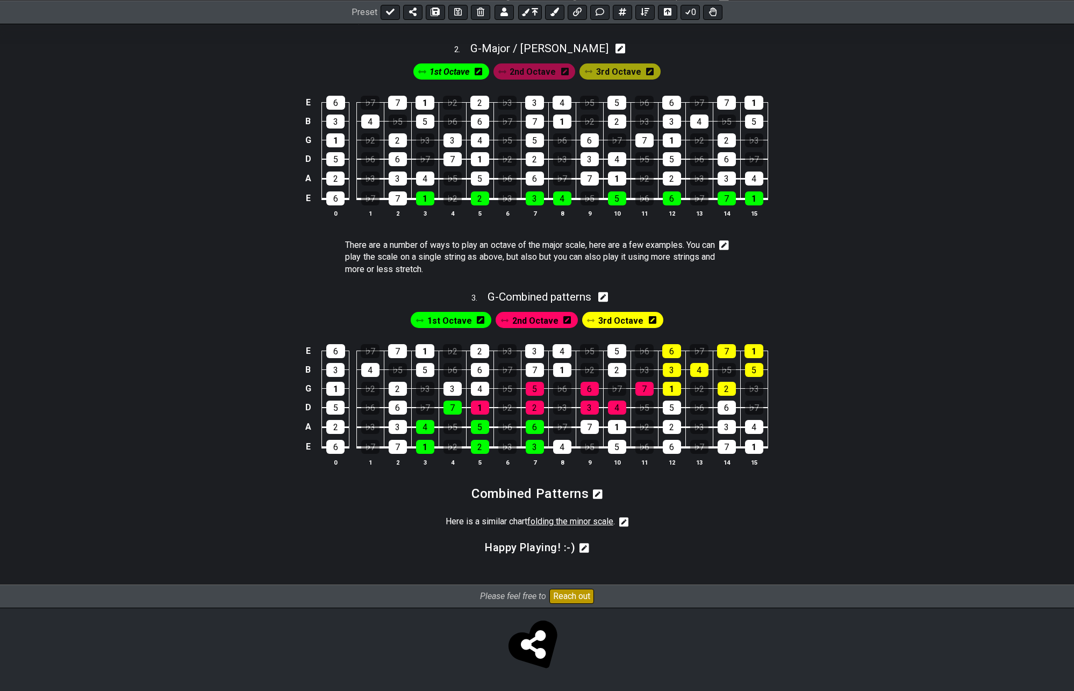
scroll to position [529, 0]
click at [596, 494] on icon at bounding box center [598, 494] width 10 height 11
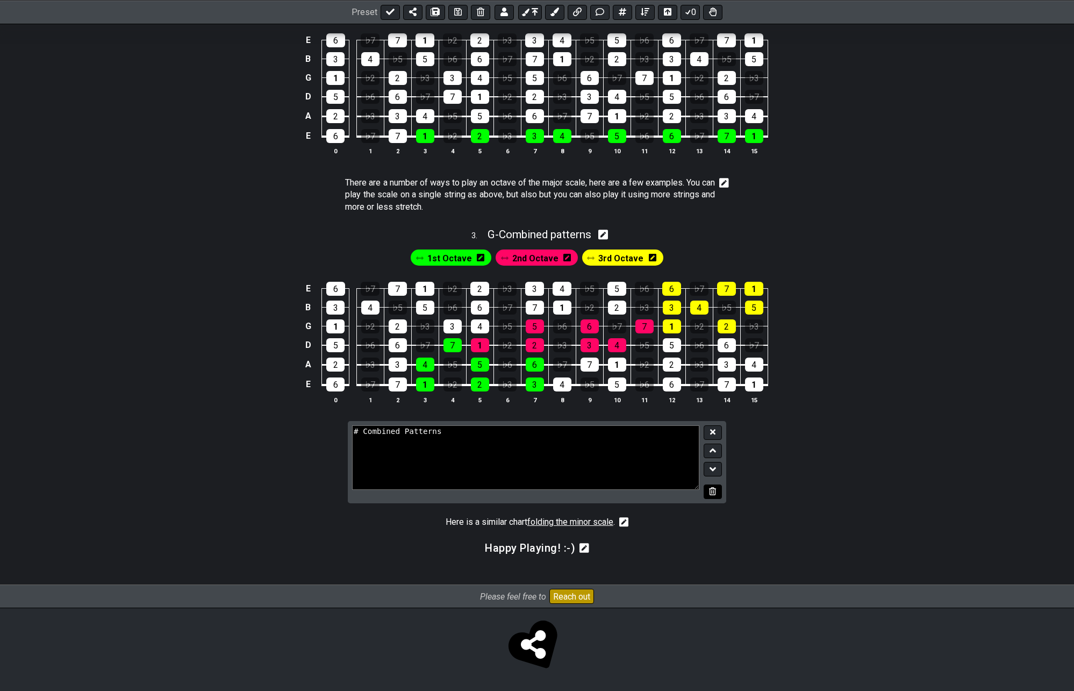
click at [709, 493] on icon at bounding box center [712, 491] width 7 height 8
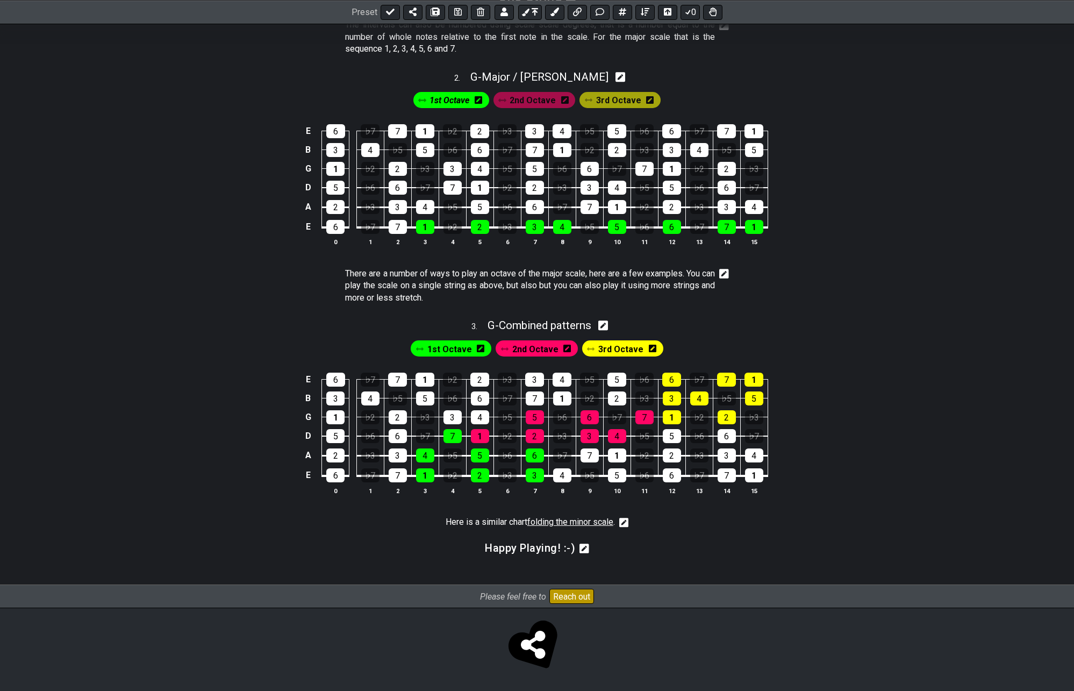
click at [627, 522] on icon at bounding box center [624, 522] width 10 height 11
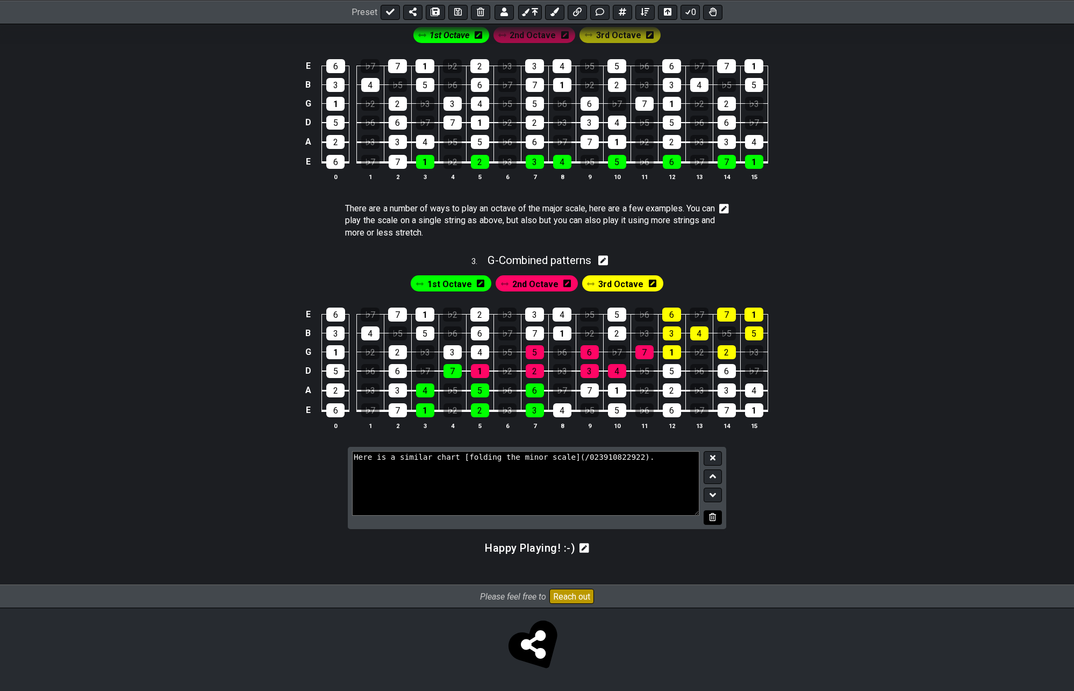
click at [712, 519] on icon at bounding box center [712, 517] width 7 height 8
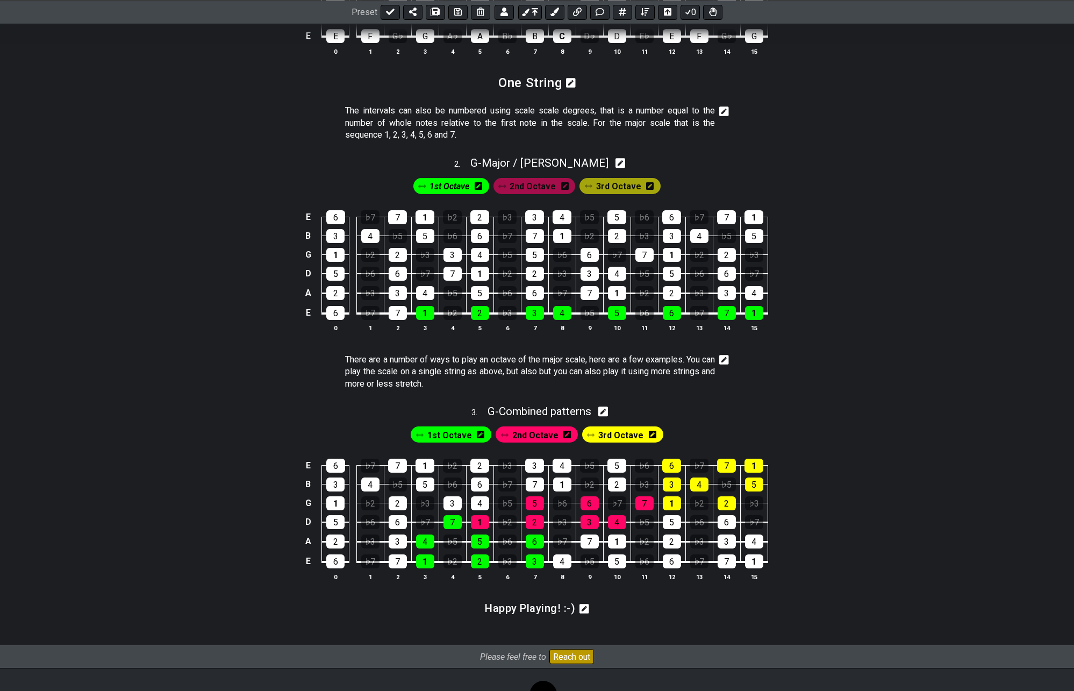
scroll to position [430, 0]
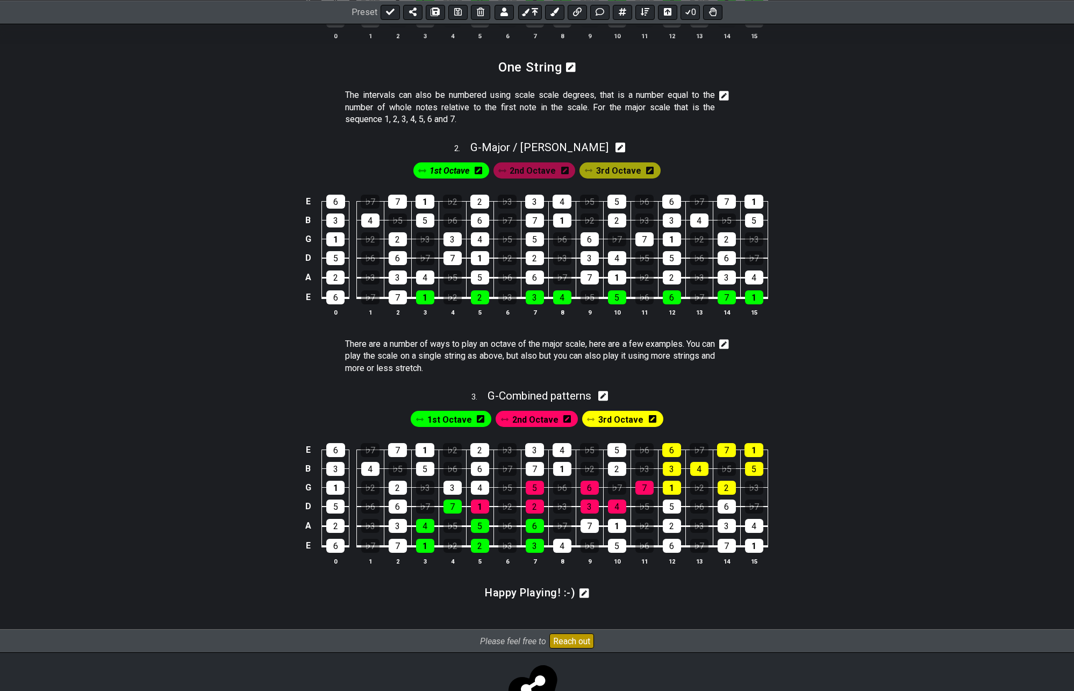
click at [568, 167] on icon at bounding box center [565, 171] width 8 height 8
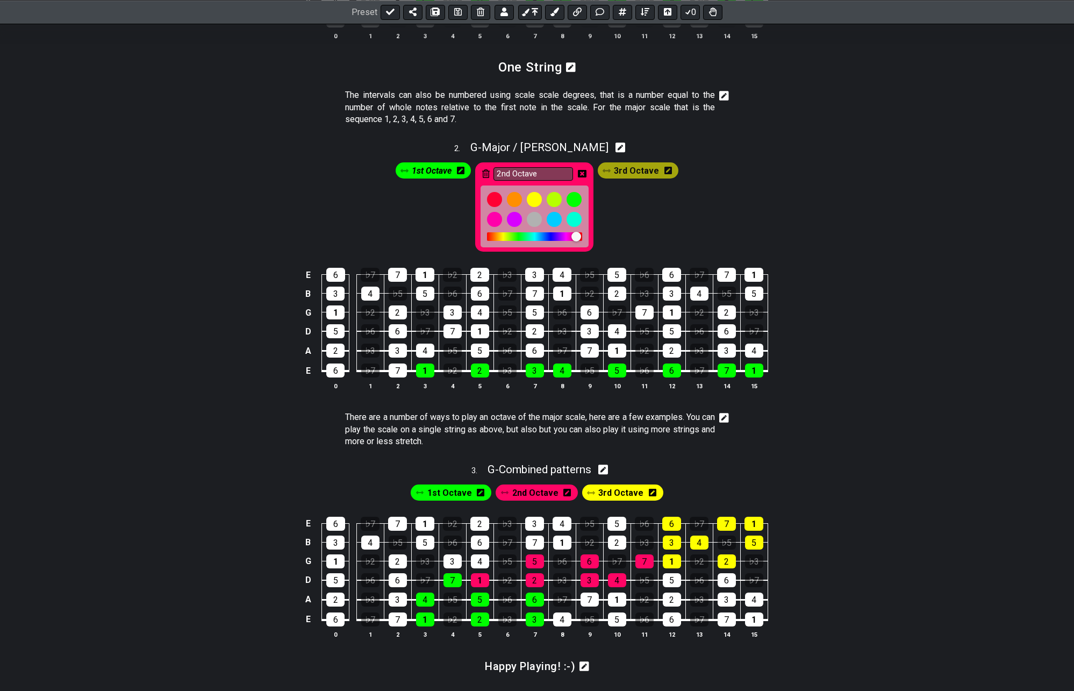
click at [488, 172] on icon at bounding box center [486, 173] width 8 height 9
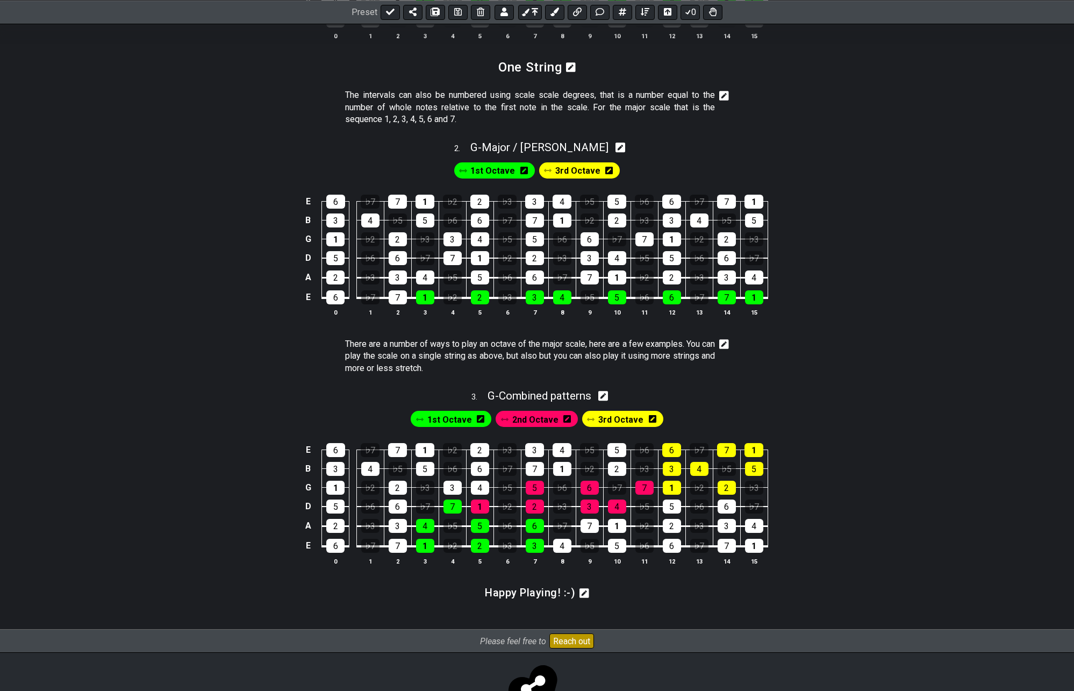
click at [611, 169] on div "3rd Octave" at bounding box center [579, 170] width 81 height 16
click at [608, 170] on icon at bounding box center [609, 171] width 8 height 8
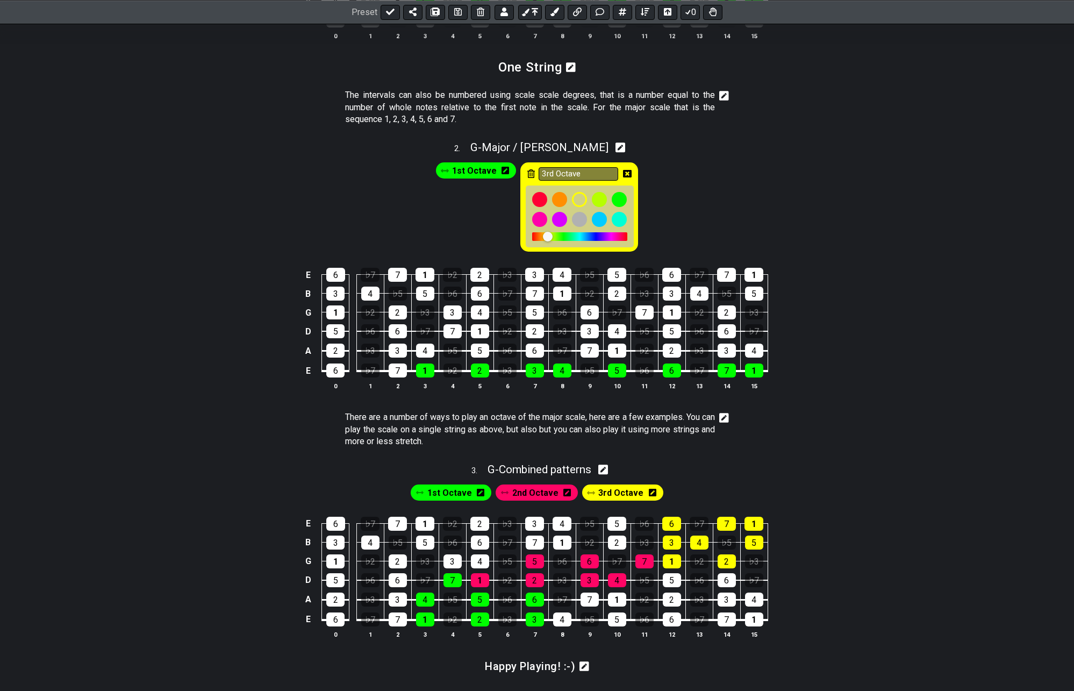
click at [527, 176] on icon at bounding box center [531, 173] width 8 height 9
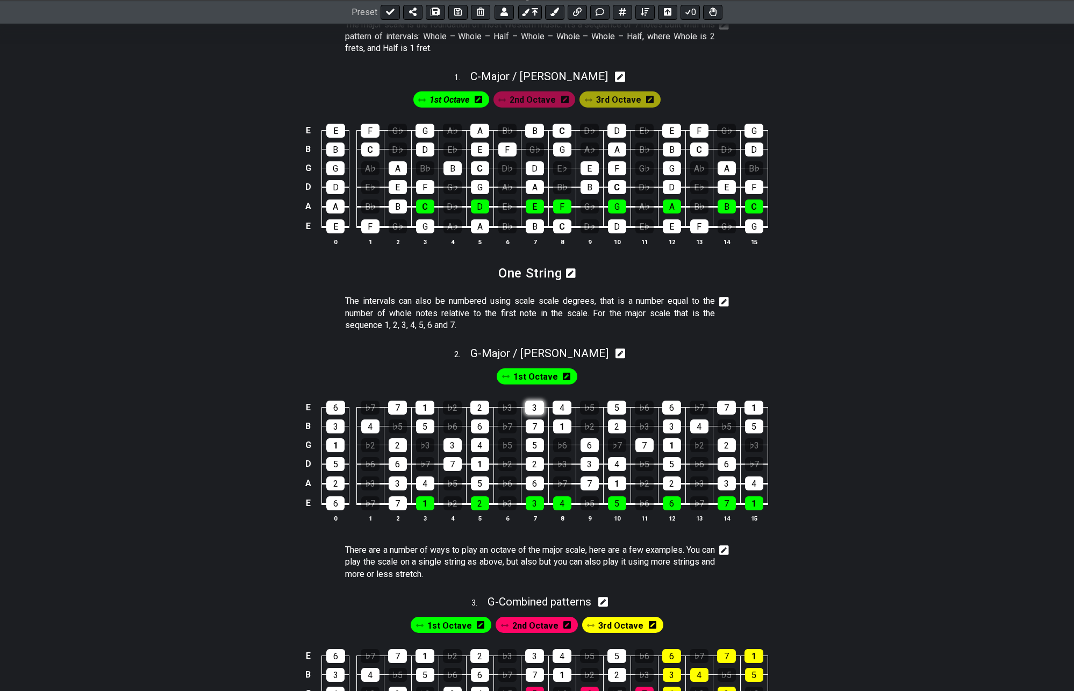
scroll to position [215, 0]
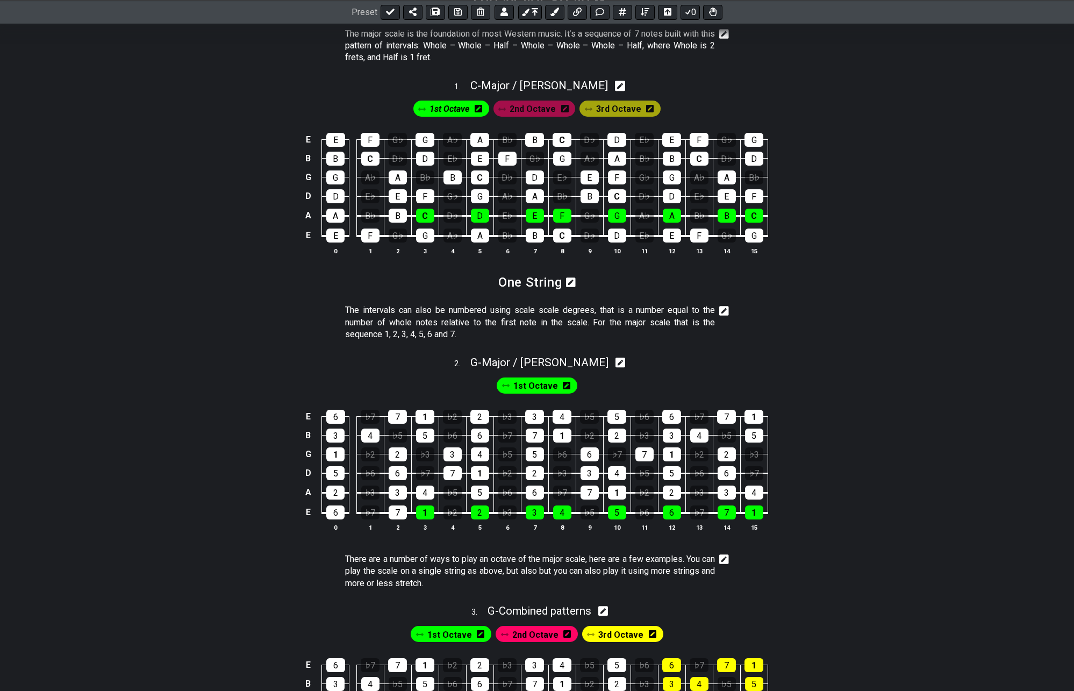
drag, startPoint x: 529, startPoint y: 112, endPoint x: 546, endPoint y: 109, distance: 17.1
click at [529, 112] on span "2nd Octave" at bounding box center [533, 109] width 46 height 16
click at [562, 109] on icon at bounding box center [566, 108] width 8 height 9
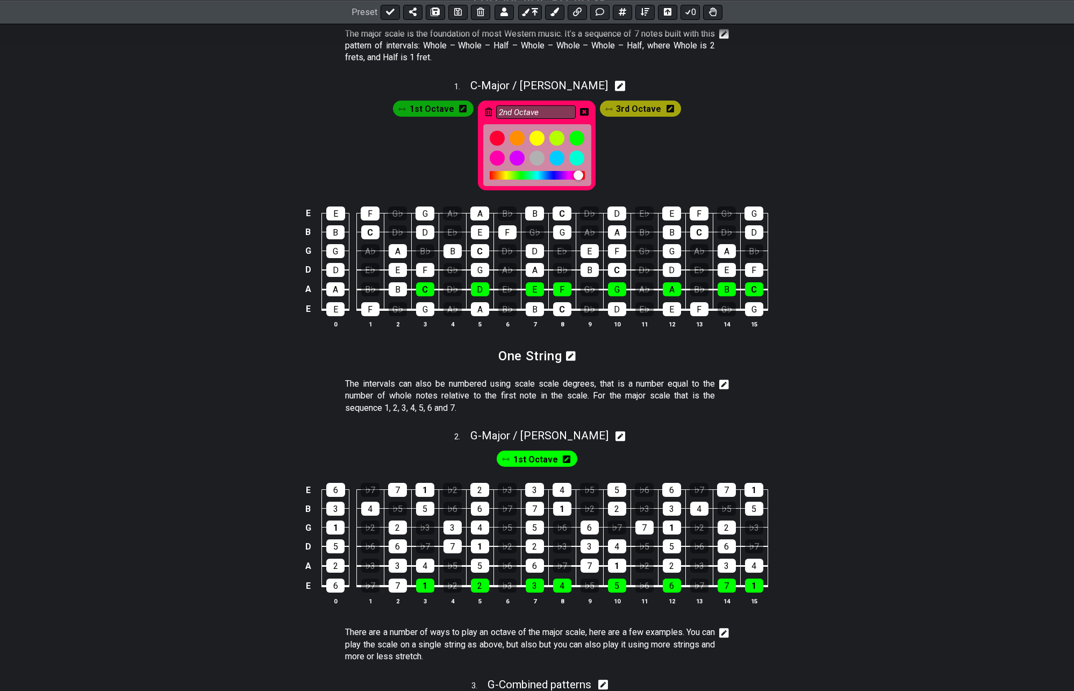
click at [487, 111] on icon at bounding box center [489, 111] width 8 height 9
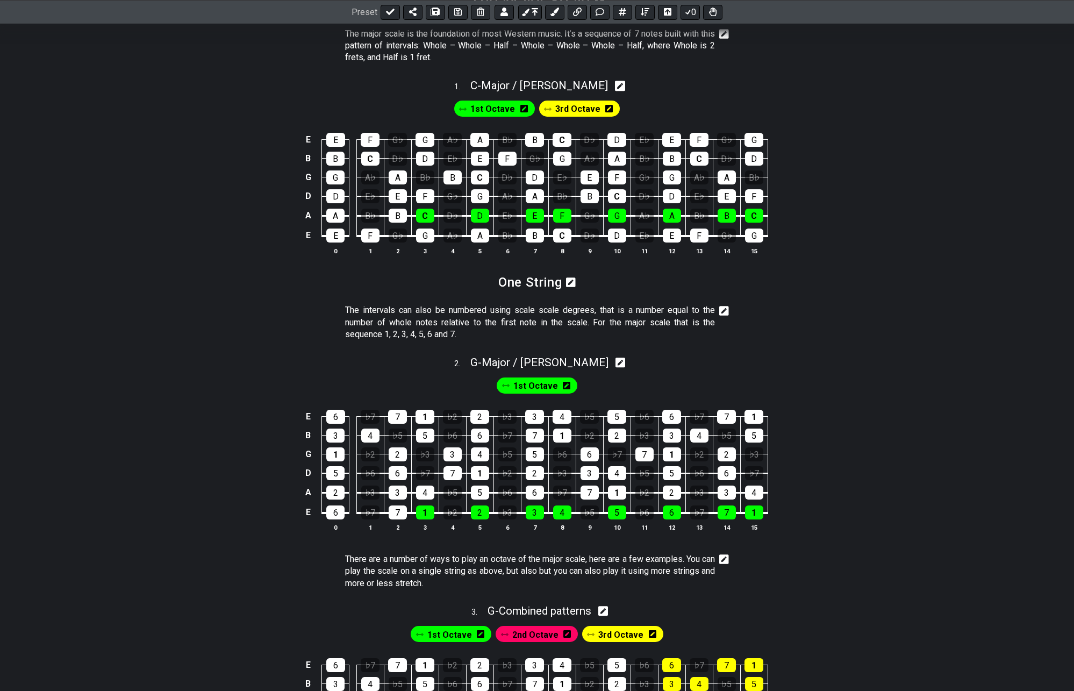
click at [608, 107] on icon at bounding box center [609, 109] width 8 height 8
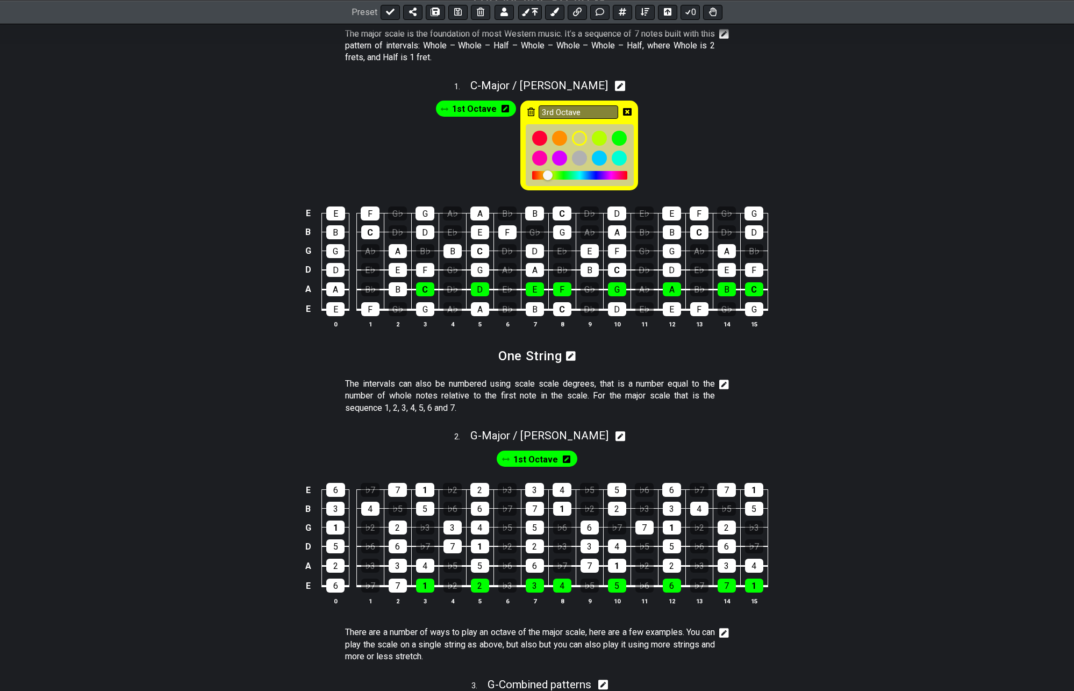
click at [527, 112] on icon at bounding box center [531, 111] width 8 height 9
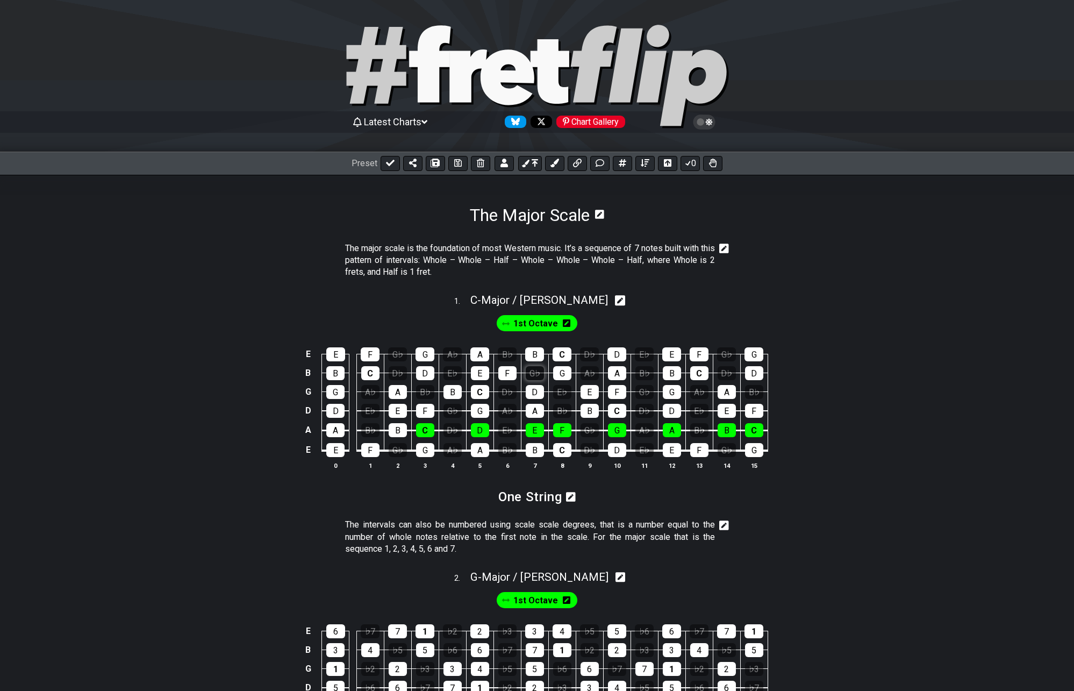
scroll to position [0, 0]
click at [457, 162] on icon at bounding box center [458, 164] width 8 height 8
click at [911, 310] on div "1st Octave" at bounding box center [537, 321] width 838 height 26
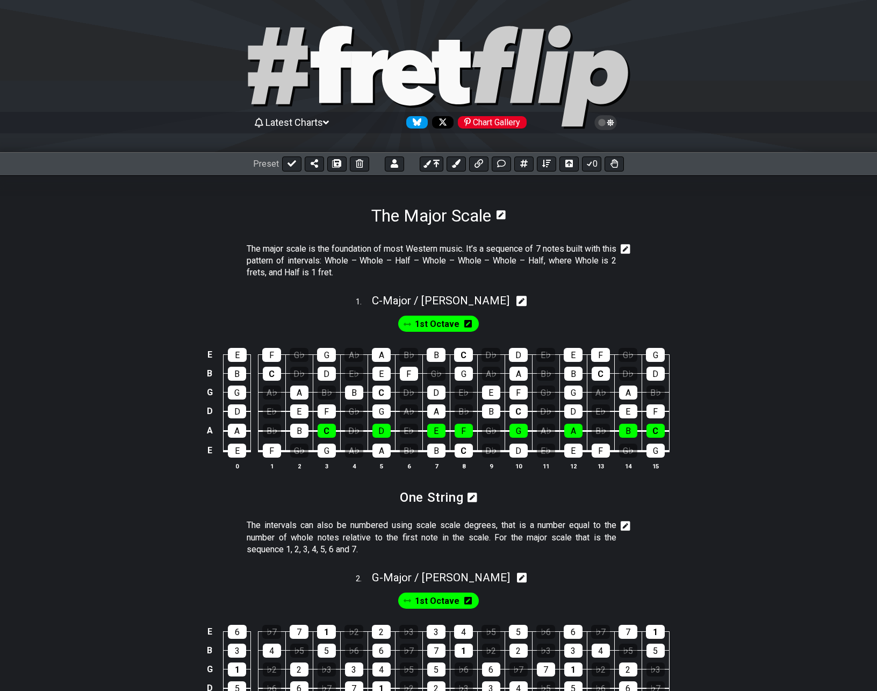
click at [627, 246] on icon at bounding box center [626, 249] width 10 height 10
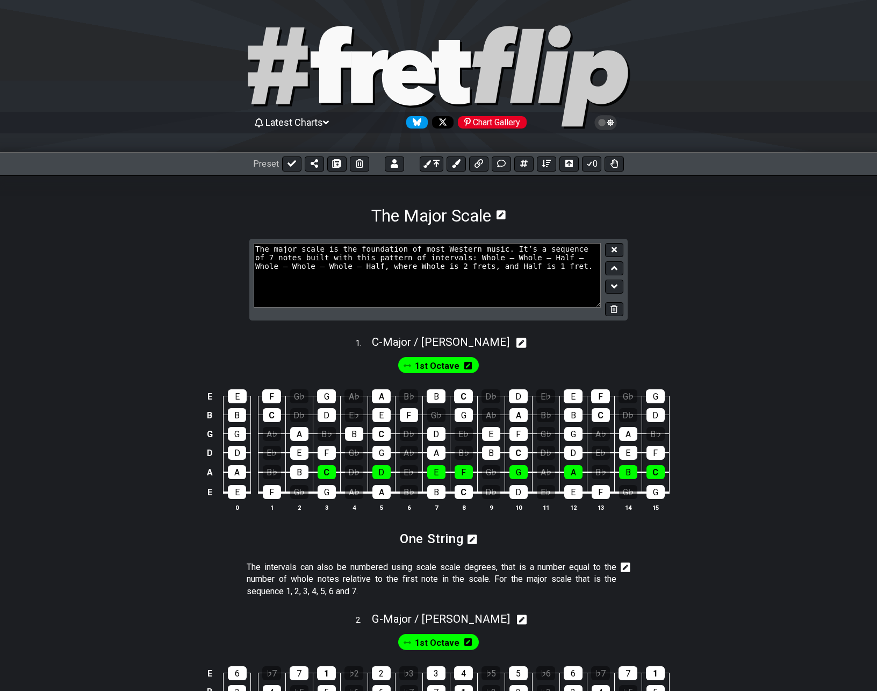
click at [347, 268] on textarea "The major scale is the foundation of most Western music. It’s a sequence of 7 n…" at bounding box center [427, 275] width 347 height 64
type textarea "The major scale is the foundation of most Western music. It’s a sequence of 7 n…"
click at [620, 250] on button at bounding box center [614, 250] width 18 height 15
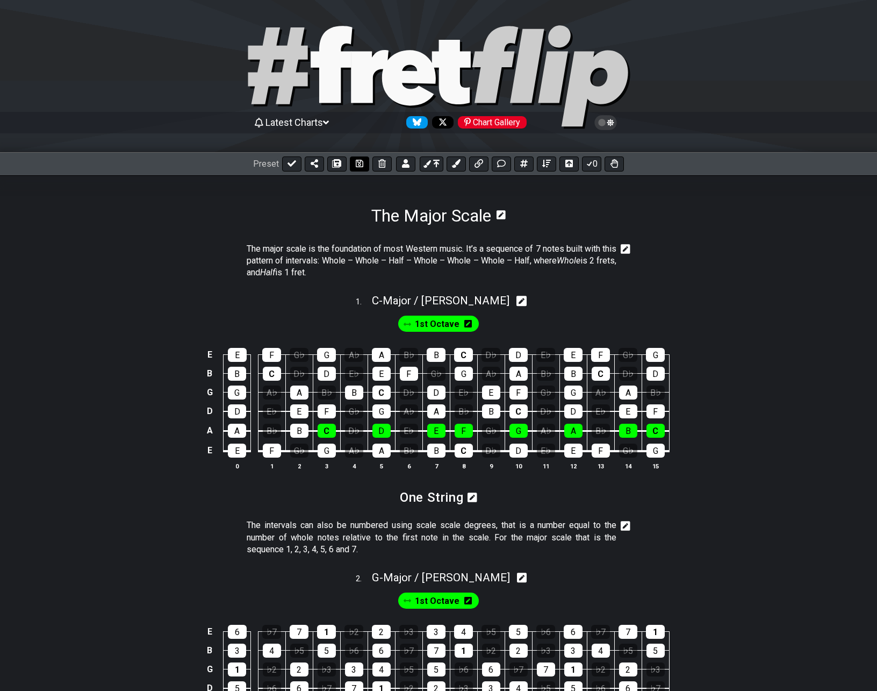
click at [359, 161] on icon at bounding box center [360, 163] width 8 height 9
click at [501, 165] on icon at bounding box center [501, 163] width 9 height 9
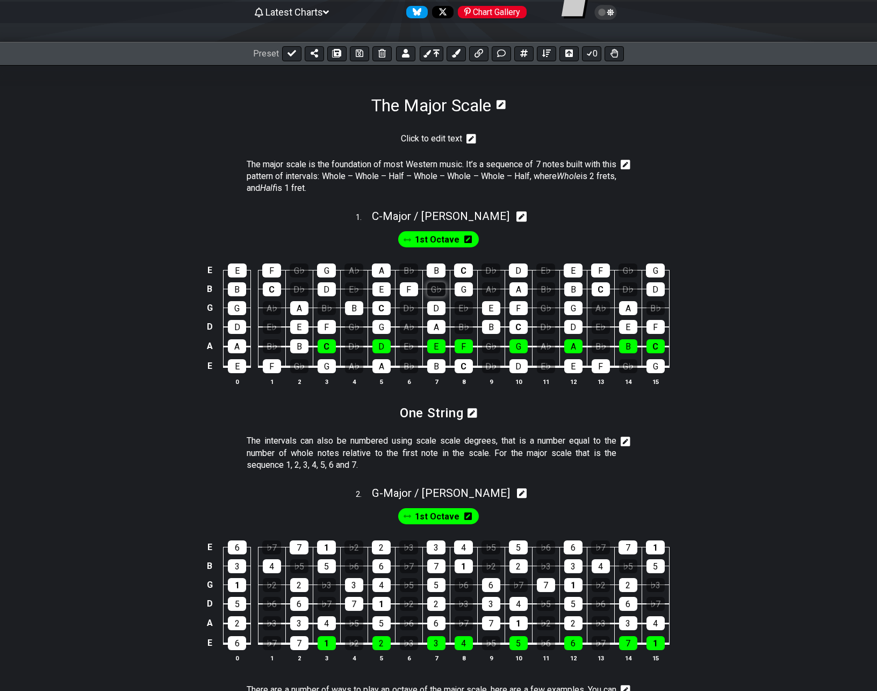
scroll to position [45, 0]
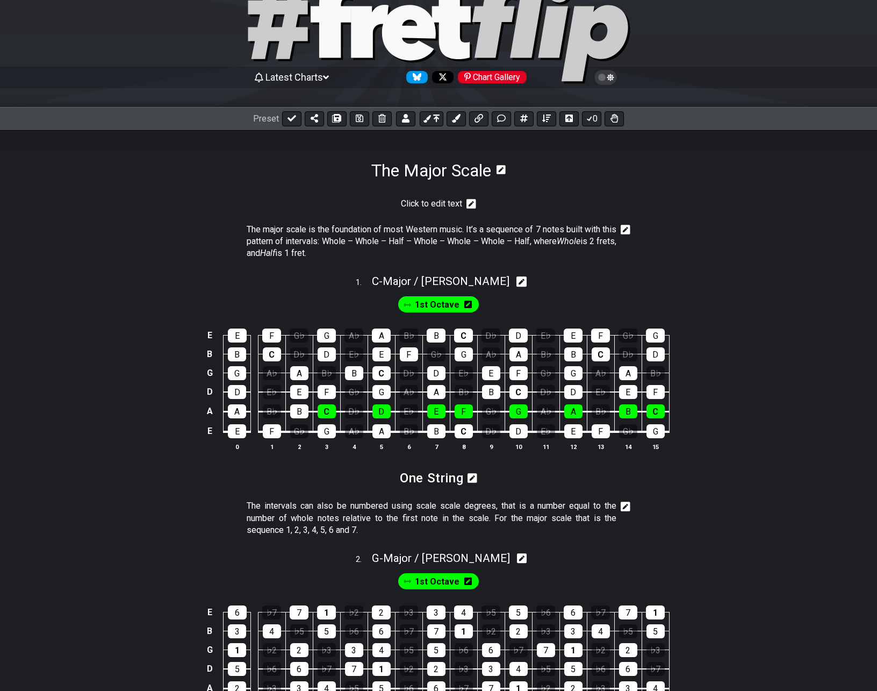
click at [471, 204] on icon at bounding box center [472, 203] width 10 height 11
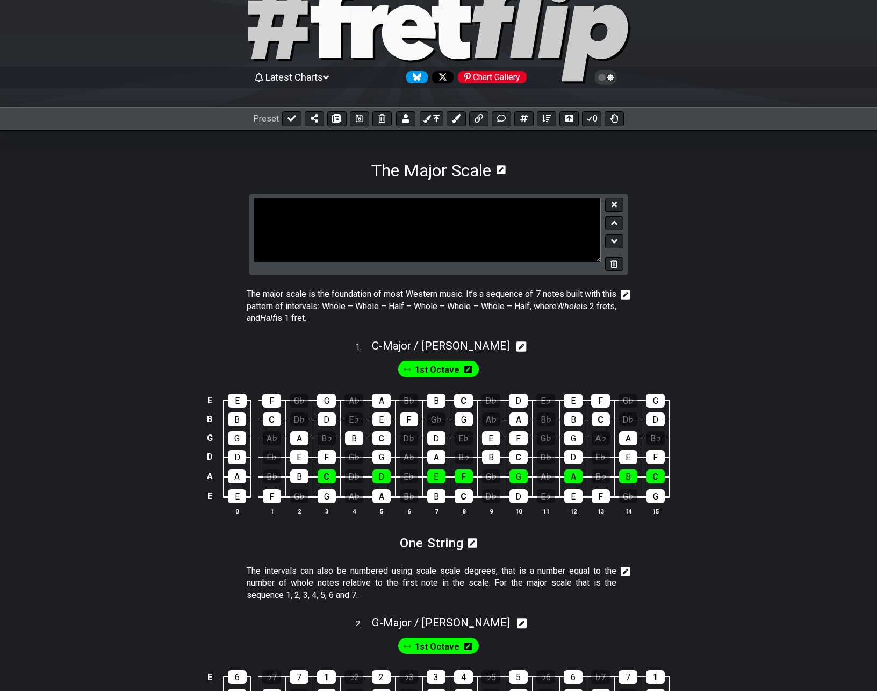
click at [445, 236] on textarea at bounding box center [427, 230] width 347 height 64
type textarea "C"
type textarea "# Chords are built from Scales"
click at [613, 204] on icon at bounding box center [614, 204] width 5 height 5
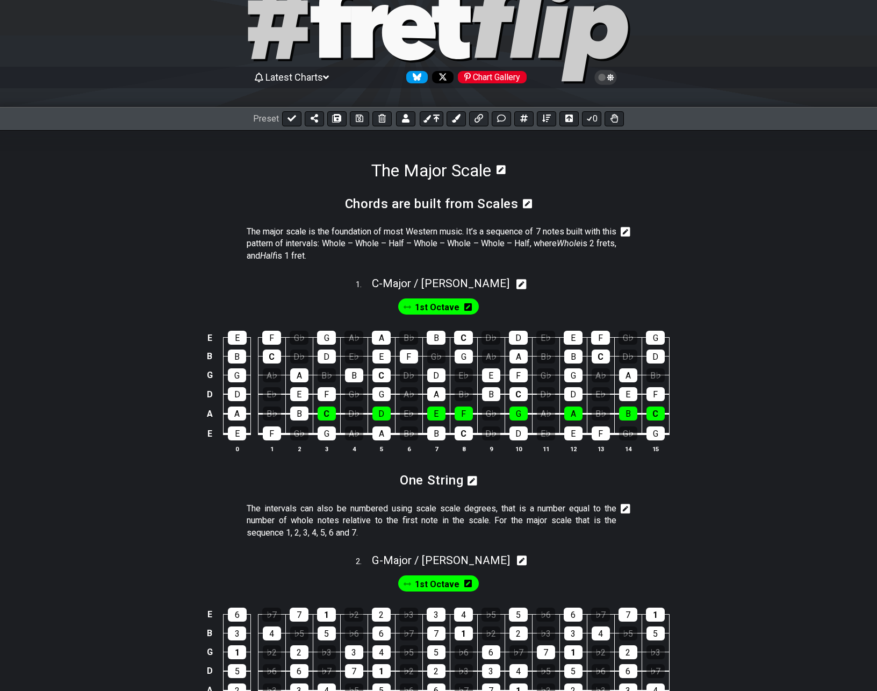
click at [528, 204] on icon at bounding box center [528, 204] width 10 height 10
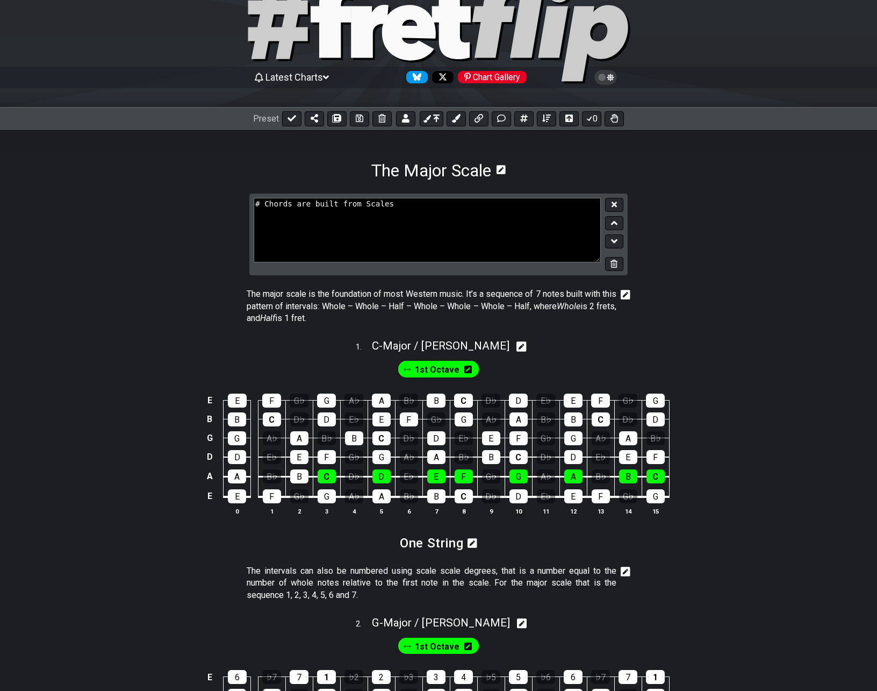
click at [291, 206] on textarea "# Chords are built from Scales" at bounding box center [427, 230] width 347 height 64
click at [613, 205] on icon at bounding box center [614, 204] width 5 height 8
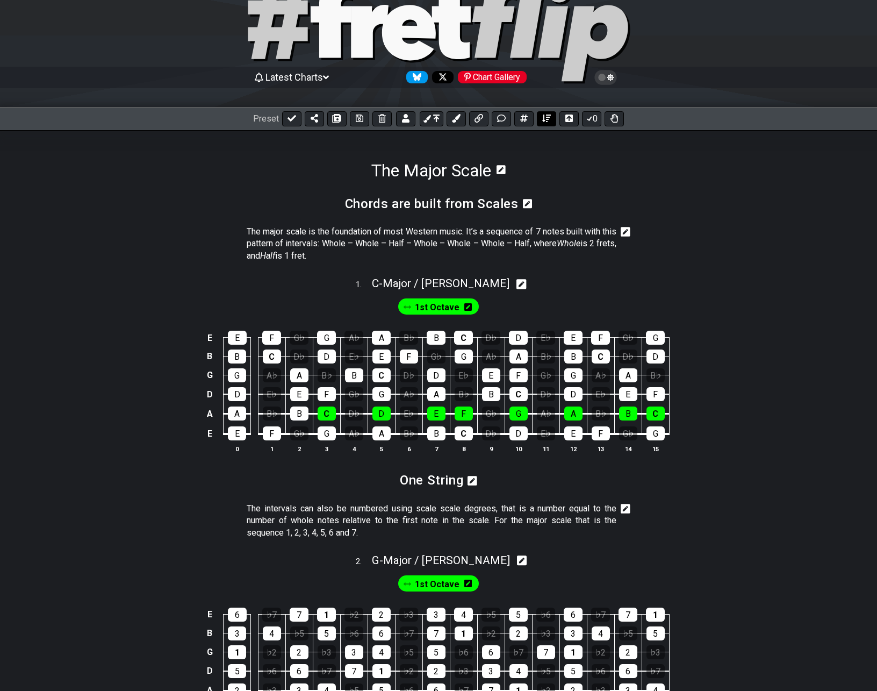
click at [548, 118] on icon at bounding box center [546, 118] width 9 height 9
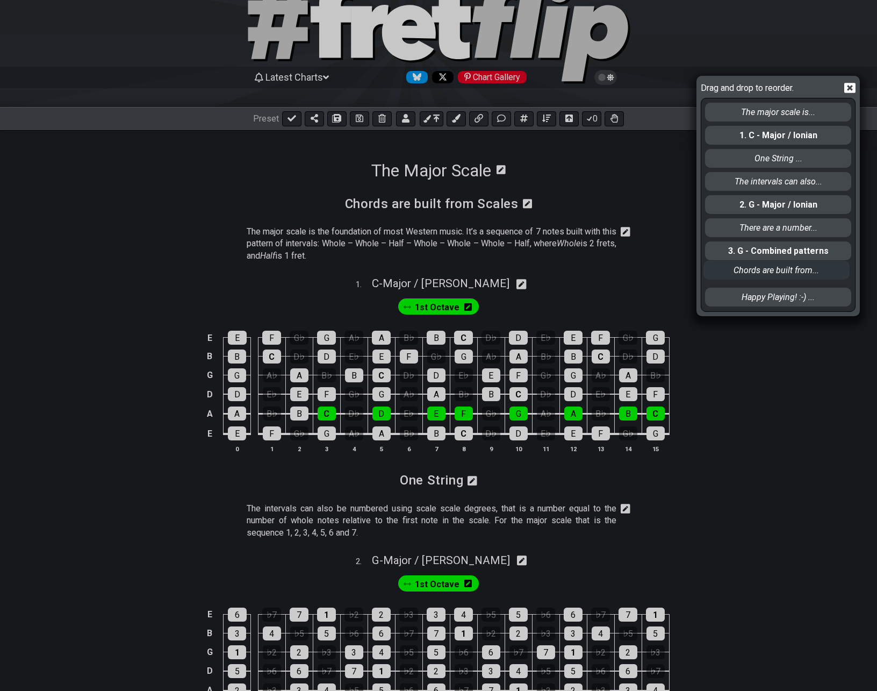
drag, startPoint x: 731, startPoint y: 116, endPoint x: 729, endPoint y: 280, distance: 164.0
click at [729, 280] on div "Chords are built from... The major scale is... 1. C - Major / Ionian One String…" at bounding box center [778, 204] width 148 height 212
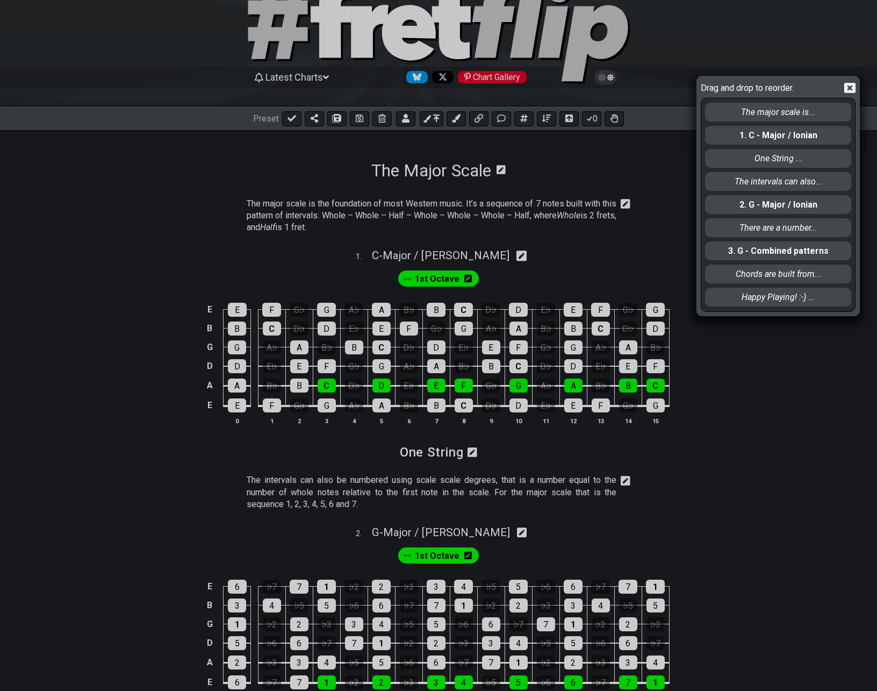
click at [848, 88] on icon at bounding box center [849, 88] width 11 height 10
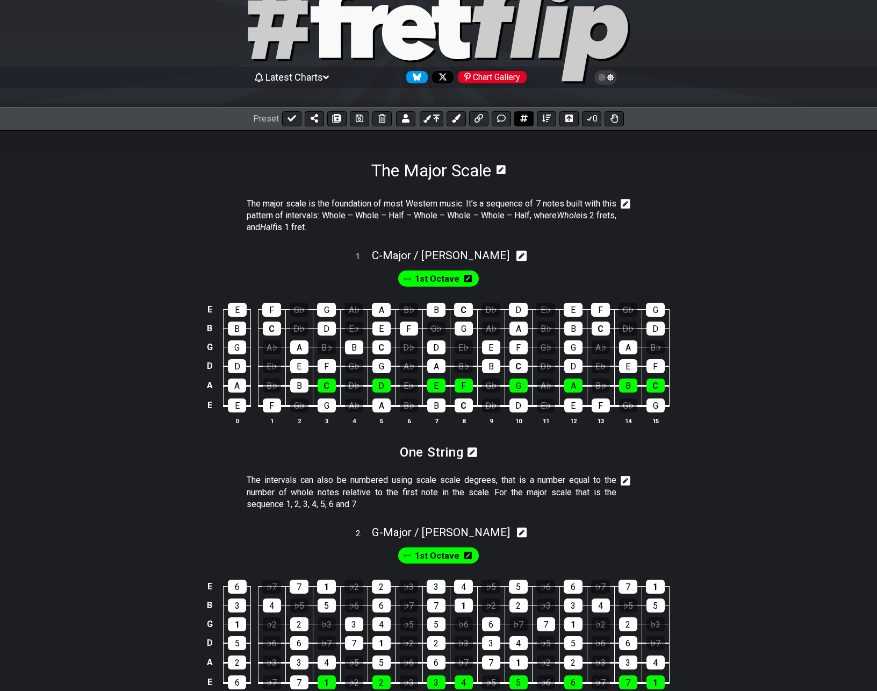
click at [524, 118] on icon at bounding box center [524, 118] width 8 height 9
select select "A"
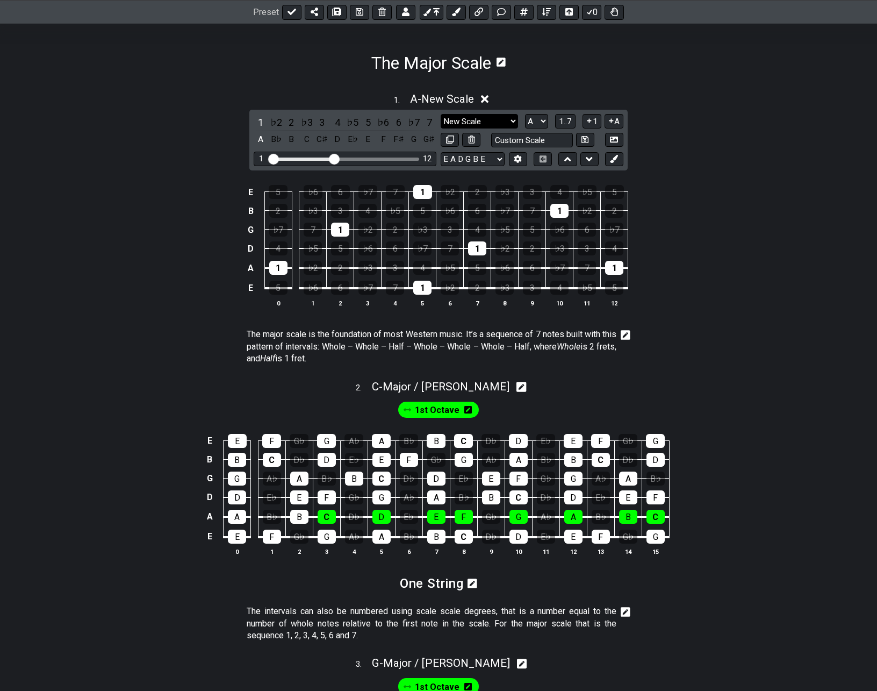
scroll to position [99, 0]
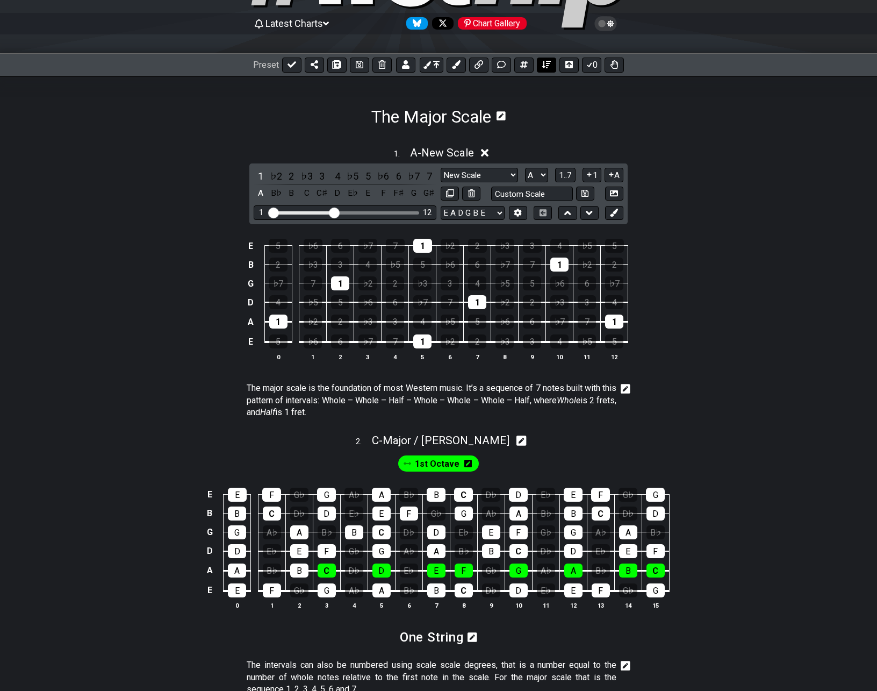
click at [547, 68] on icon at bounding box center [546, 65] width 9 height 8
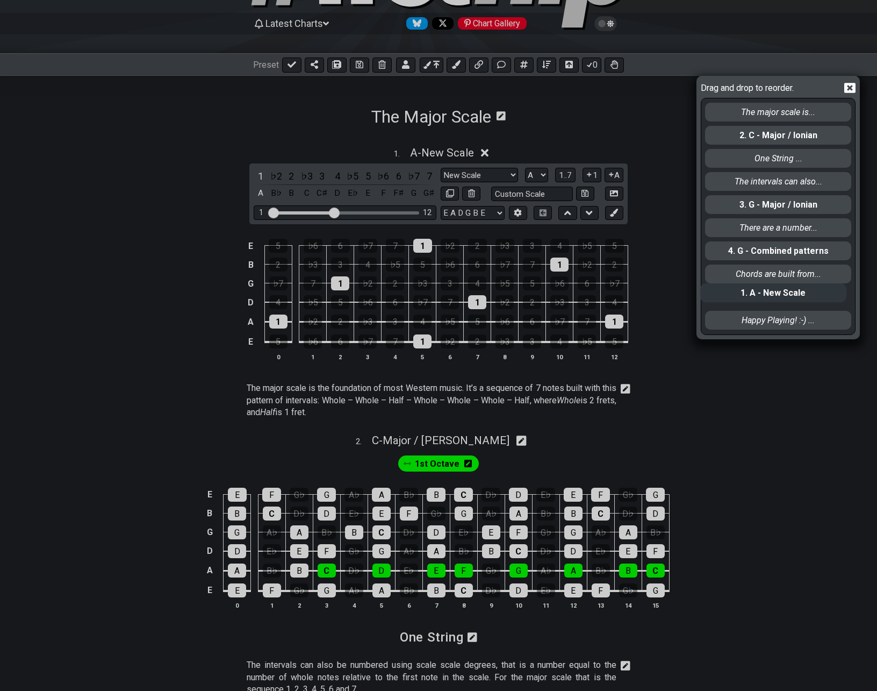
drag, startPoint x: 735, startPoint y: 112, endPoint x: 809, endPoint y: 211, distance: 123.5
click at [730, 299] on div "1. A - New Scale The major scale is... 2. C - Major / Ionian One String ... The…" at bounding box center [778, 215] width 148 height 235
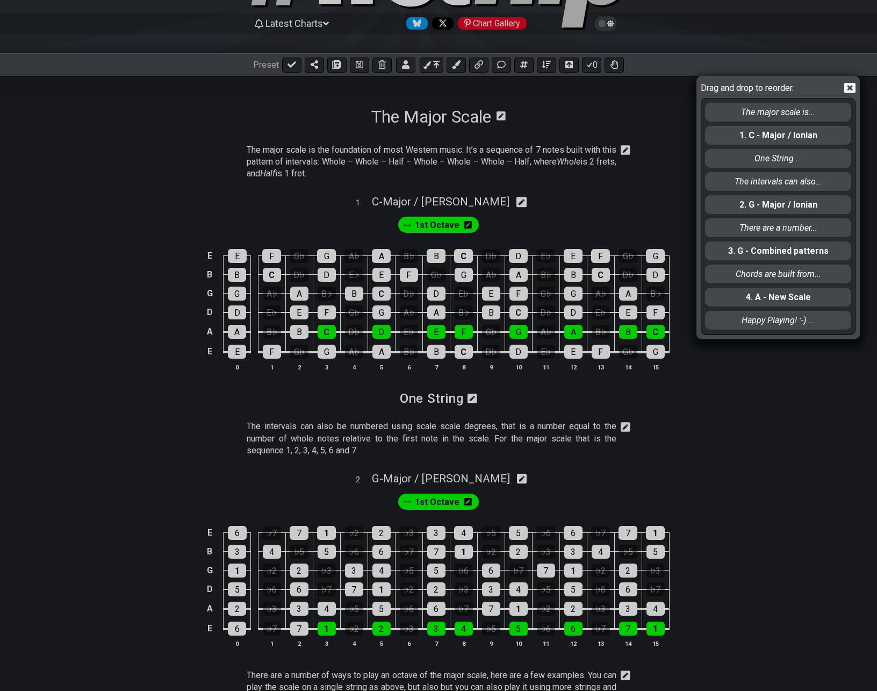
click at [846, 89] on icon at bounding box center [849, 88] width 11 height 10
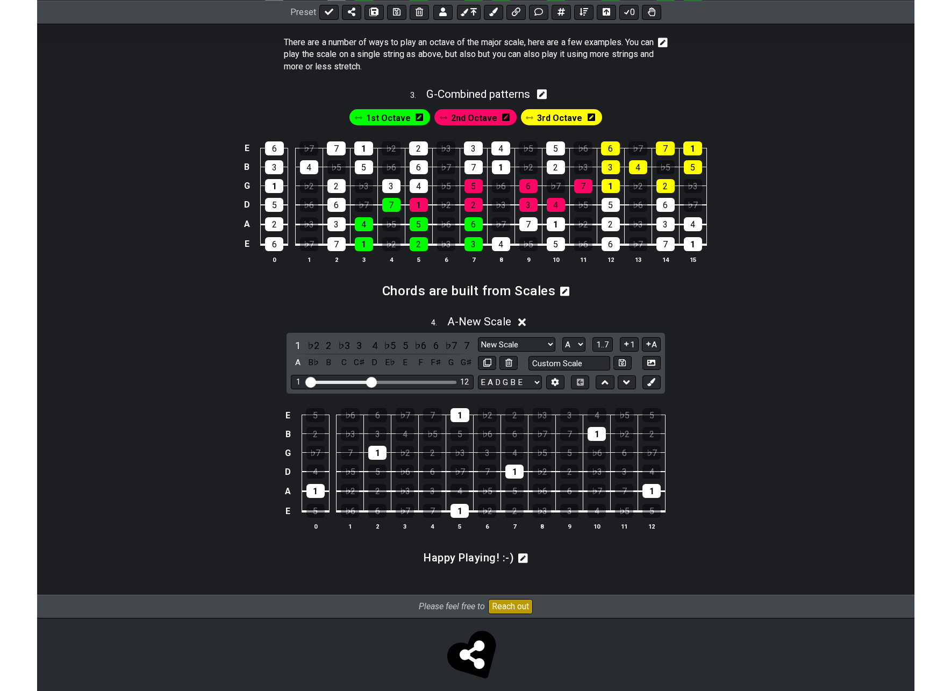
scroll to position [742, 0]
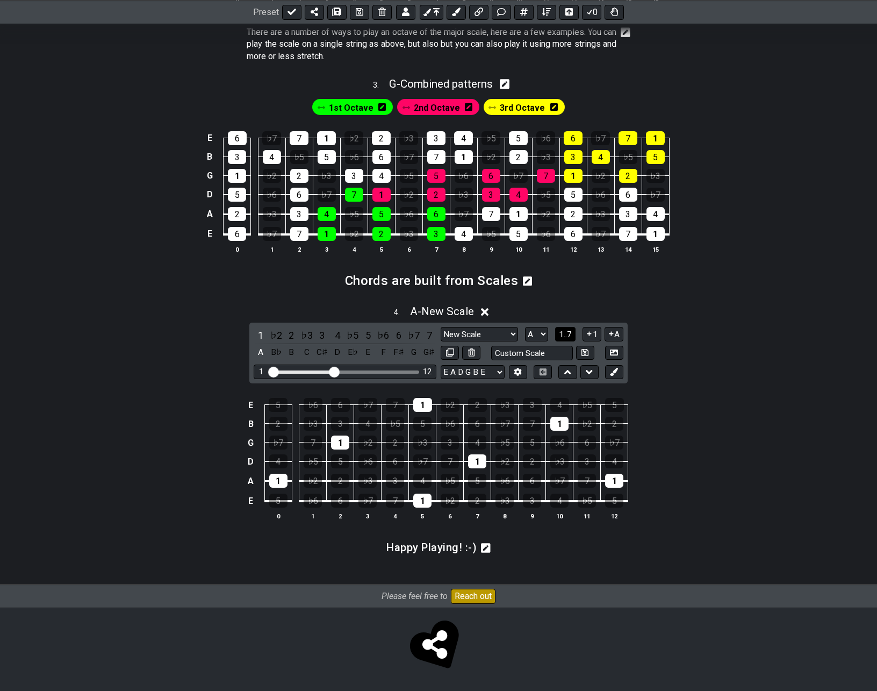
click at [566, 334] on span "1..7" at bounding box center [565, 334] width 13 height 10
click at [530, 335] on select "A♭ A A♯ B♭ B C C♯ D♭ D D♯ E♭ E F F♯ G♭ G G♯" at bounding box center [537, 334] width 23 height 15
select select "F"
click at [526, 327] on select "A♭ A A♯ B♭ B C C♯ D♭ D D♯ E♭ E F F♯ G♭ G G♯" at bounding box center [537, 334] width 23 height 15
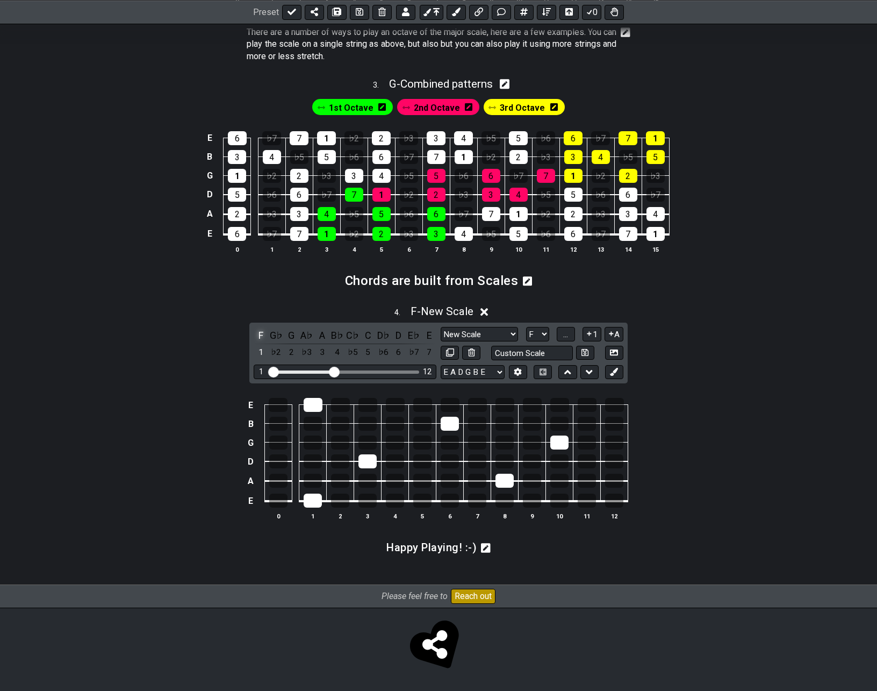
click at [260, 334] on div "F" at bounding box center [261, 335] width 14 height 15
click at [488, 334] on select "New Scale New Scale Minor Pentatonic Major Pentatonic Minor Blues Major Blues M…" at bounding box center [479, 334] width 77 height 15
select select "Major / Ionian"
click at [441, 327] on select "New Scale New Scale Minor Pentatonic Major Pentatonic Minor Blues Major Blues M…" at bounding box center [479, 334] width 77 height 15
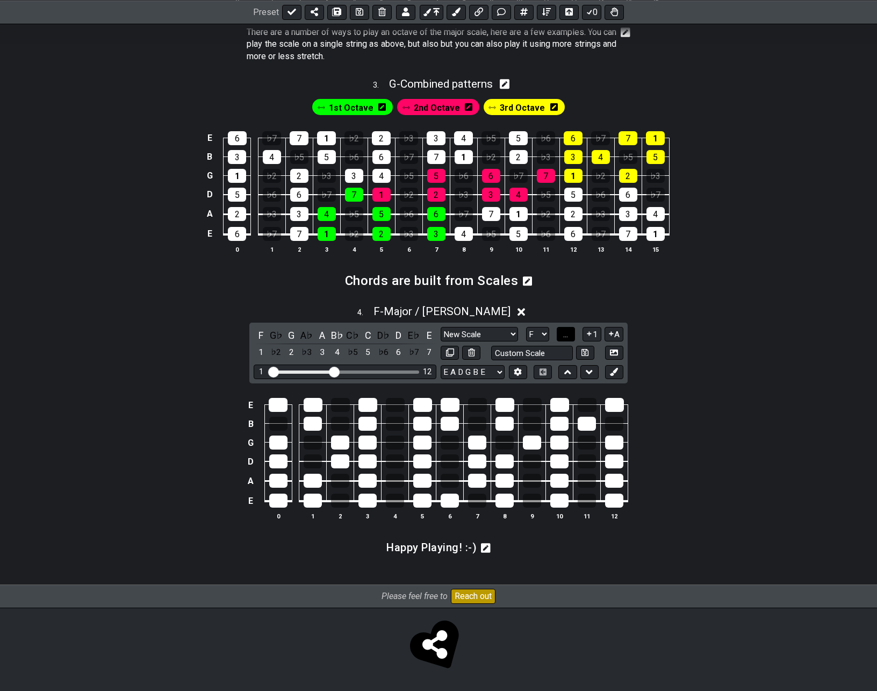
click at [570, 333] on button "..." at bounding box center [566, 334] width 18 height 15
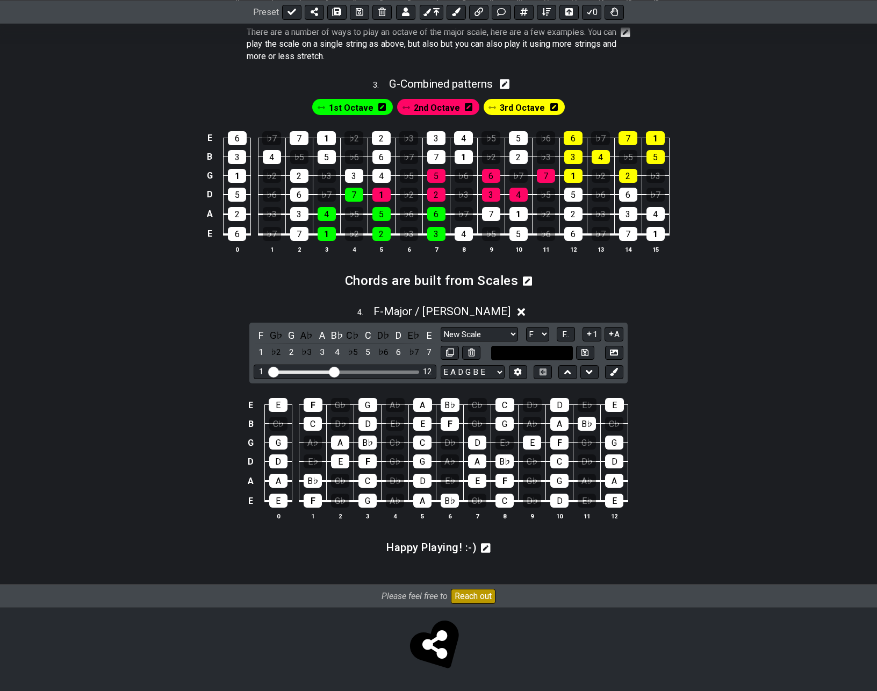
click at [504, 349] on input "text" at bounding box center [532, 353] width 82 height 15
type input "Major"
click at [587, 350] on icon at bounding box center [585, 352] width 7 height 8
select select "Major"
click at [611, 371] on icon at bounding box center [614, 372] width 8 height 8
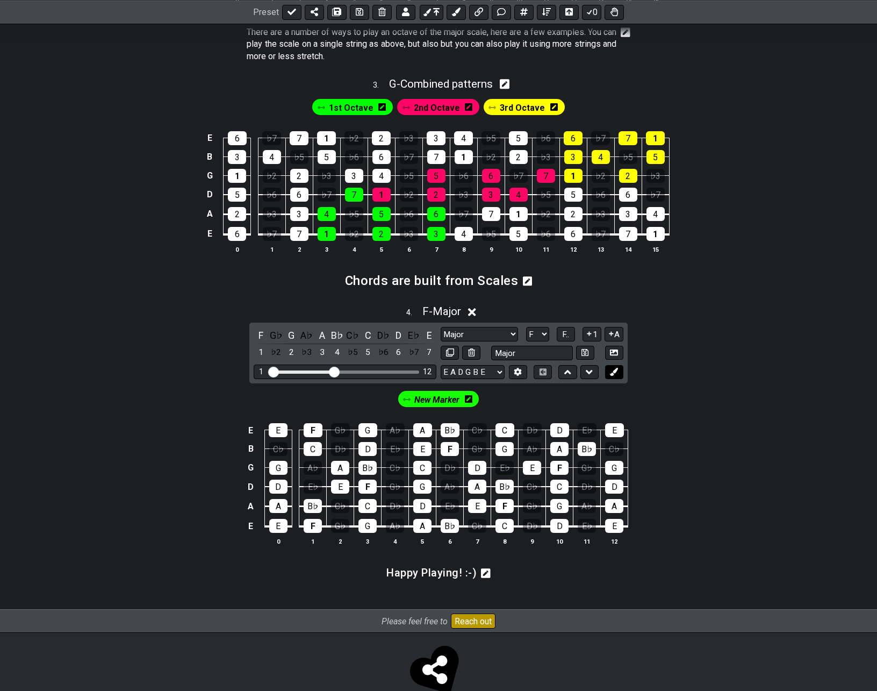
click at [611, 372] on icon at bounding box center [614, 372] width 8 height 8
click at [611, 373] on icon at bounding box center [614, 372] width 8 height 8
click at [611, 372] on icon at bounding box center [614, 372] width 8 height 8
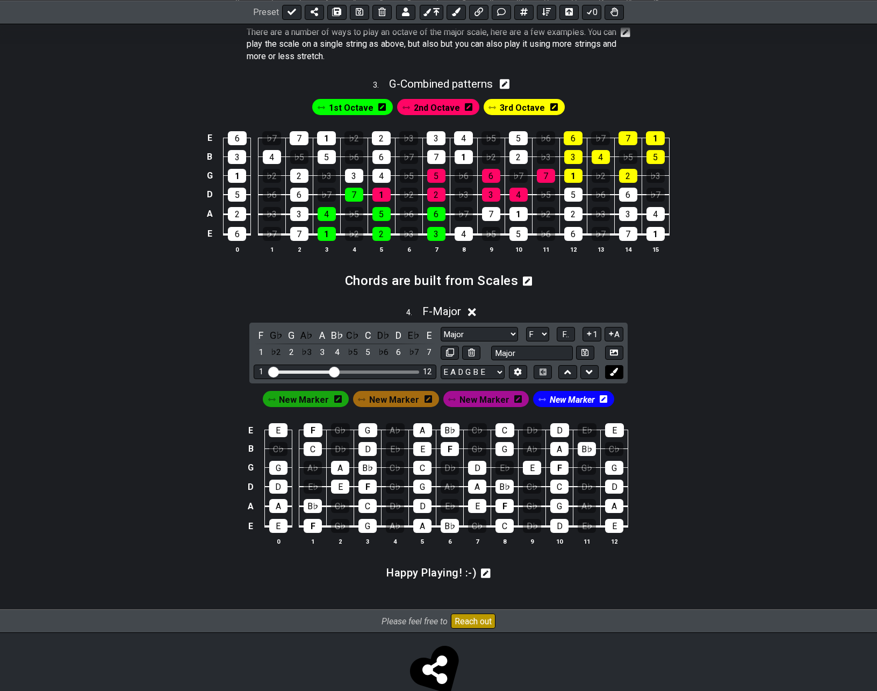
click at [614, 372] on icon at bounding box center [614, 372] width 8 height 8
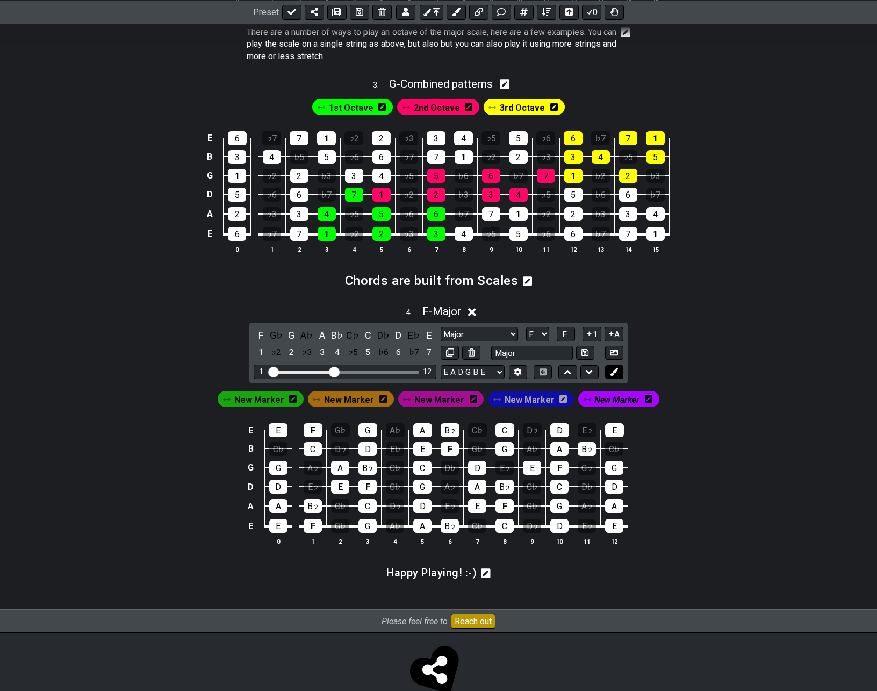
click at [616, 372] on icon at bounding box center [614, 372] width 8 height 8
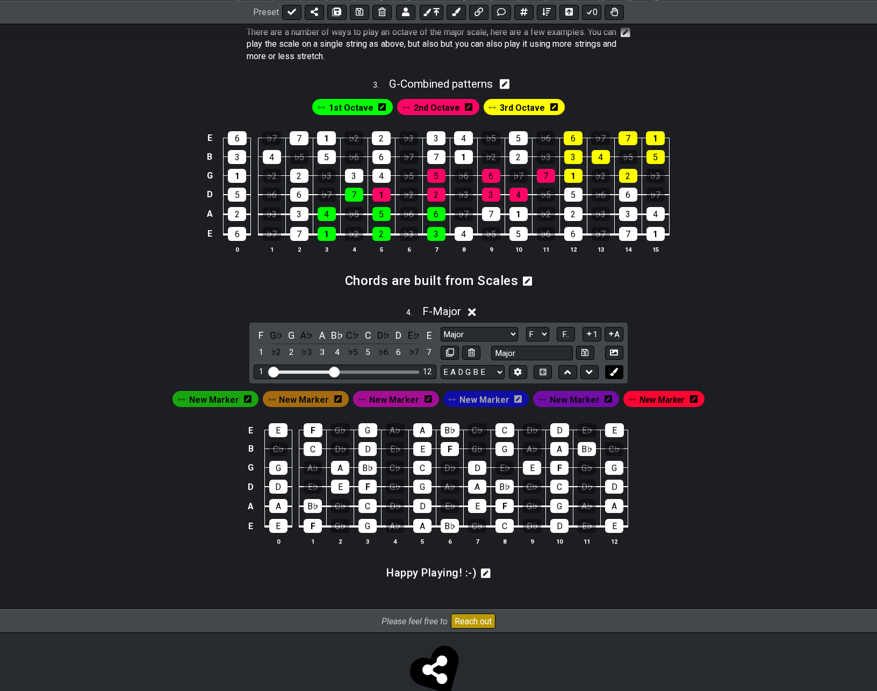
click at [613, 370] on icon at bounding box center [614, 372] width 8 height 8
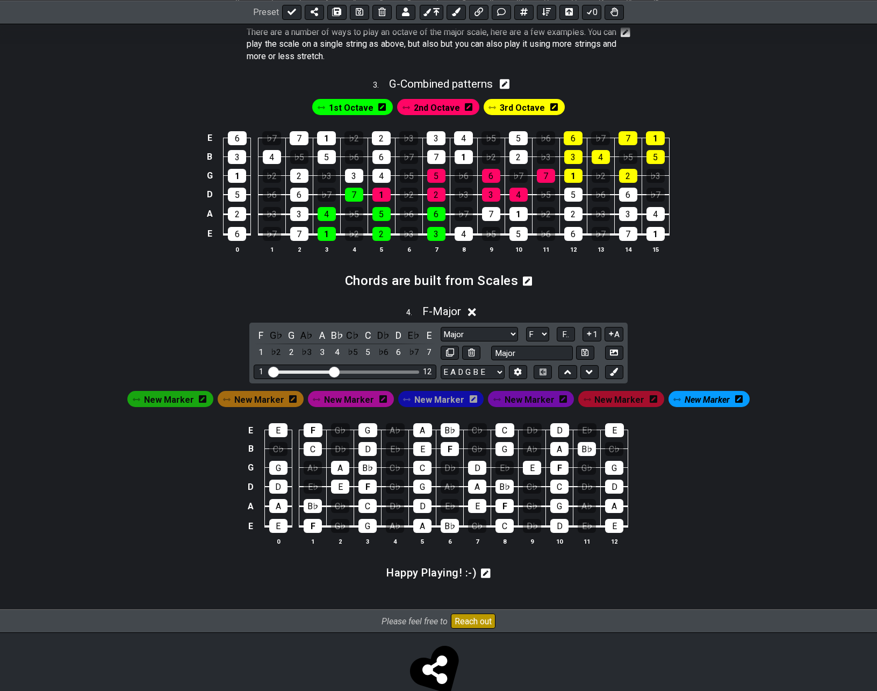
click at [206, 399] on icon at bounding box center [203, 399] width 8 height 9
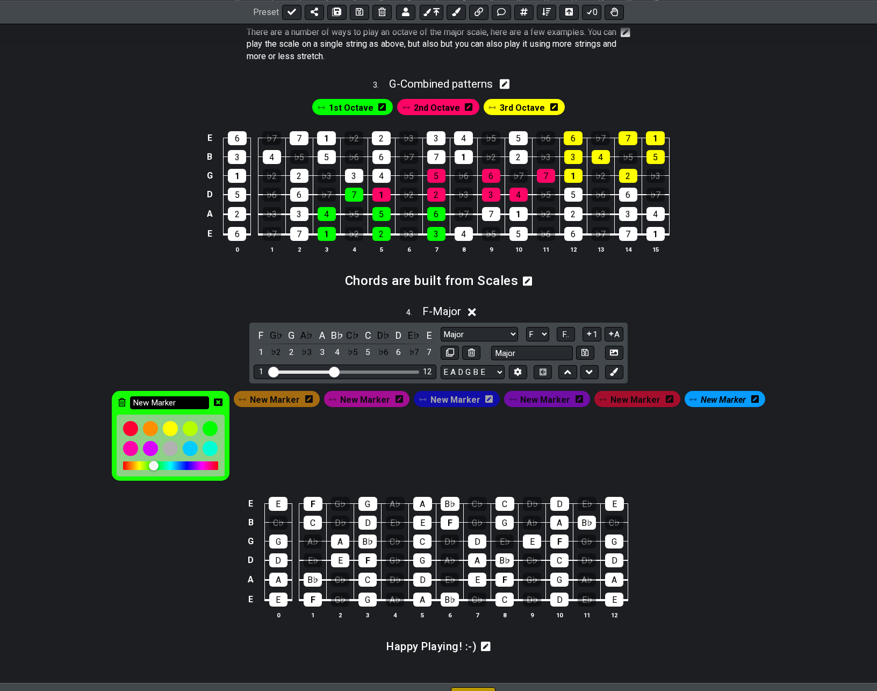
click at [209, 399] on input "New Marker" at bounding box center [170, 402] width 80 height 13
click at [313, 399] on icon at bounding box center [309, 399] width 8 height 8
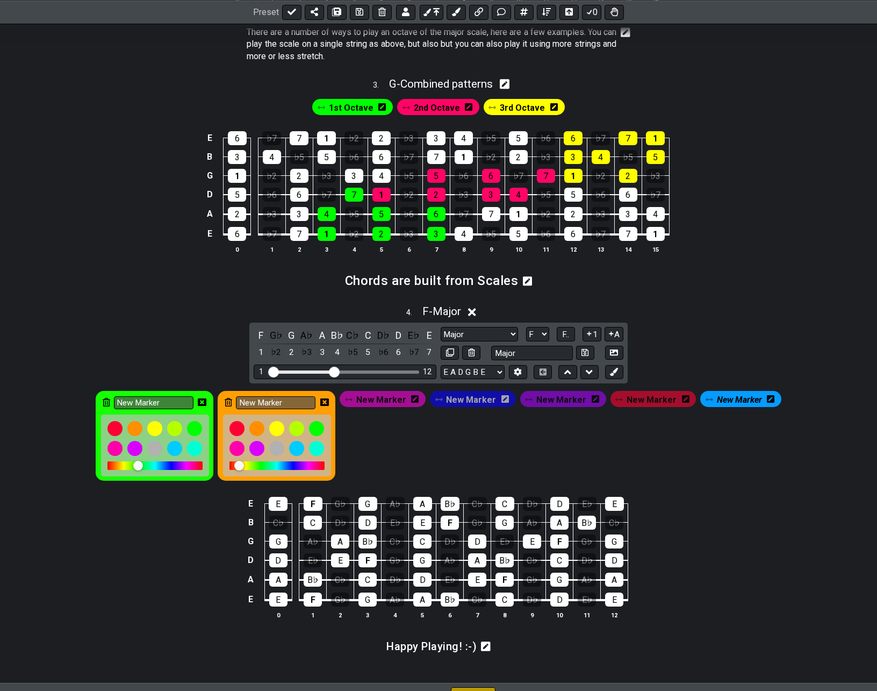
click at [418, 400] on icon at bounding box center [415, 399] width 8 height 9
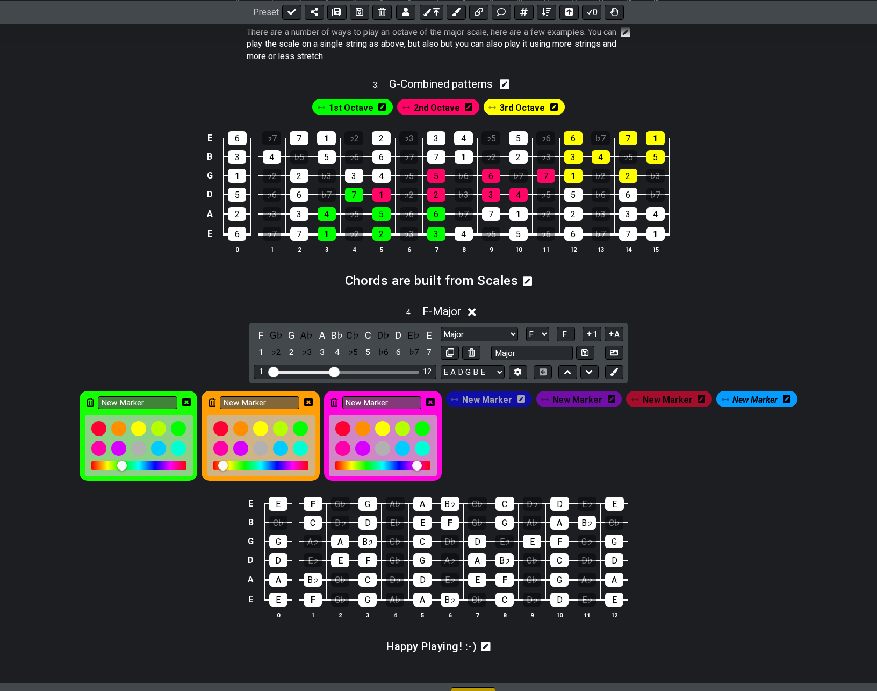
click at [522, 399] on icon at bounding box center [522, 399] width 8 height 9
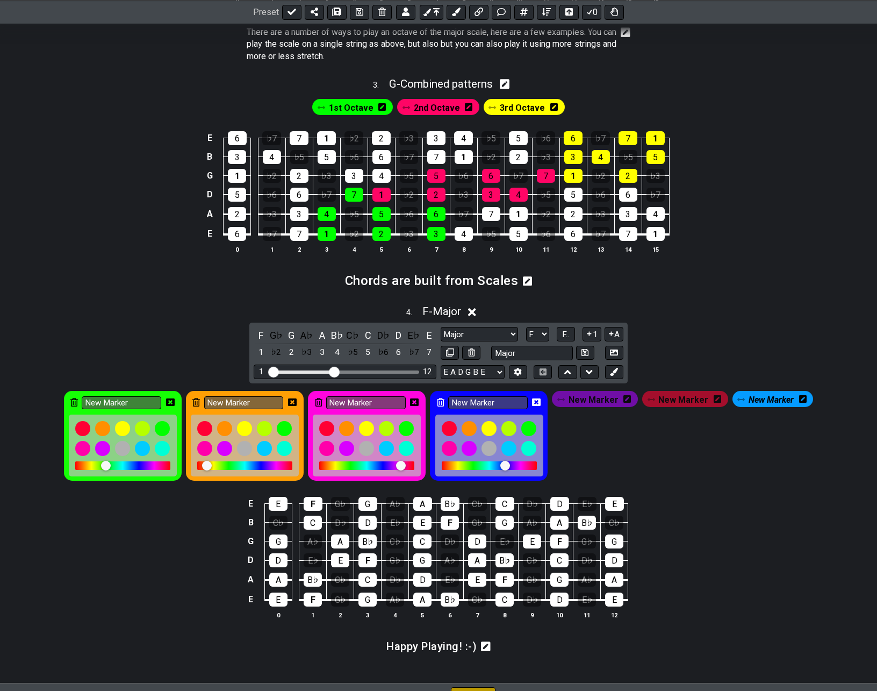
click at [629, 402] on icon at bounding box center [627, 399] width 8 height 8
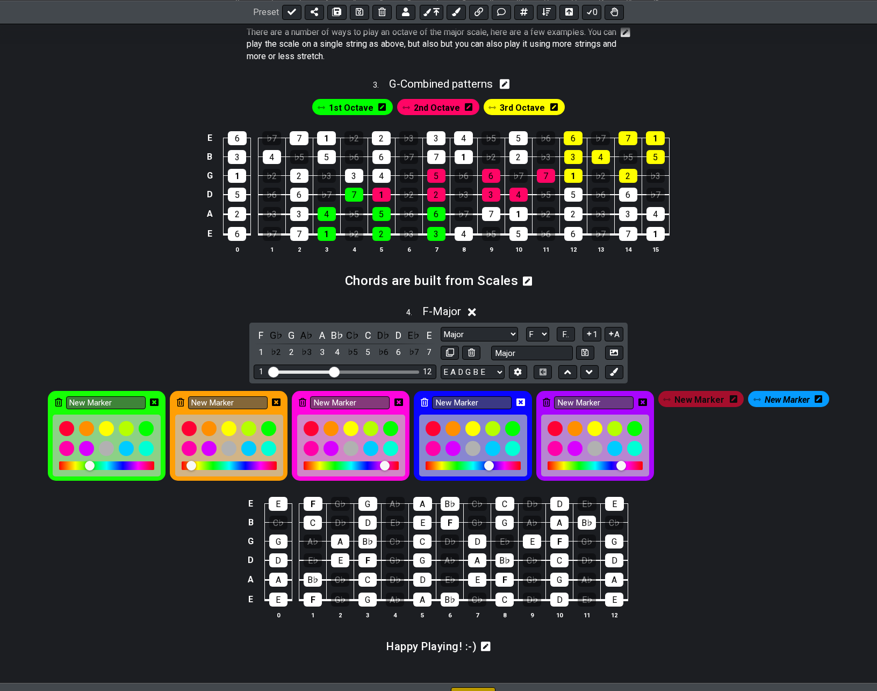
click at [732, 400] on icon at bounding box center [734, 399] width 8 height 8
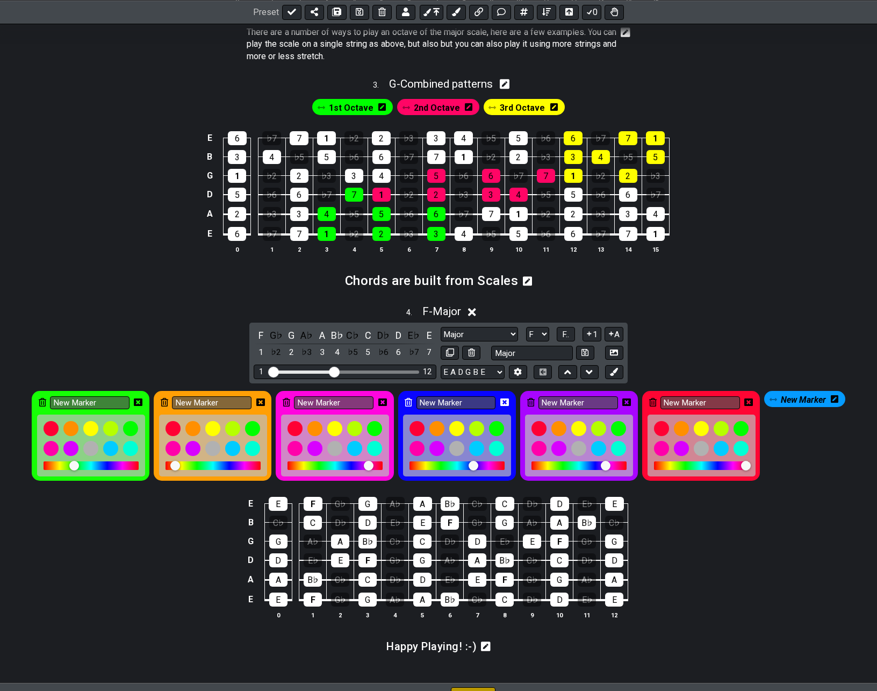
click at [834, 398] on icon at bounding box center [835, 399] width 8 height 8
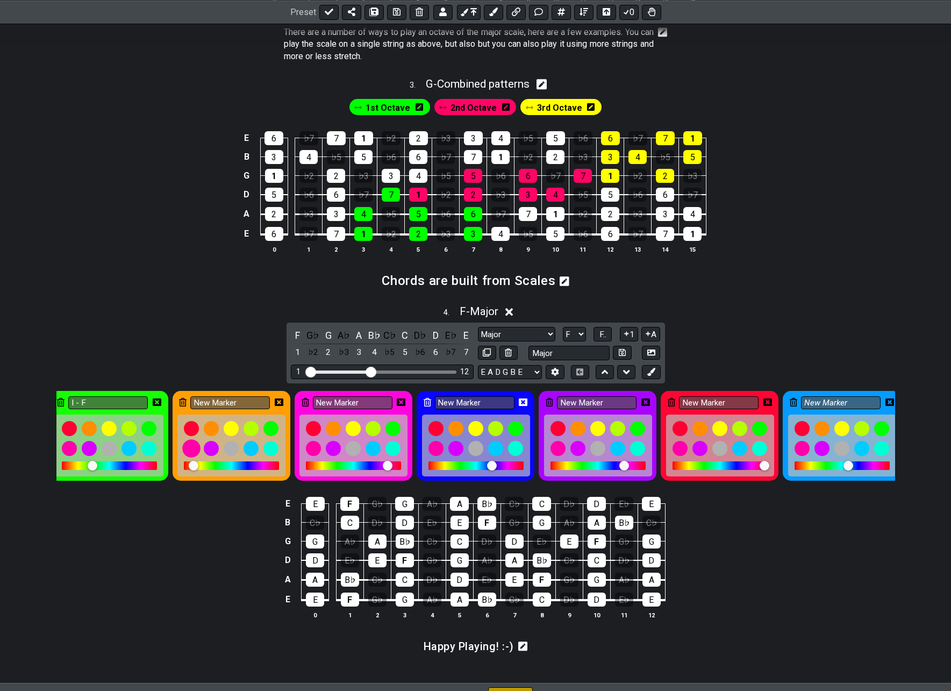
type input "I - F"
click at [191, 449] on div at bounding box center [191, 448] width 18 height 18
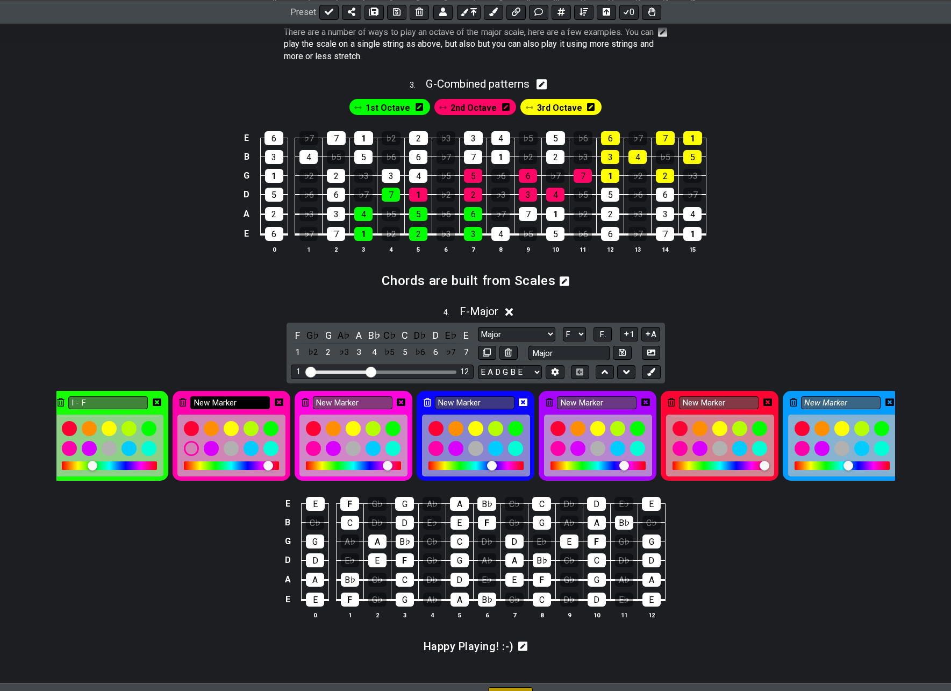
click at [240, 400] on input "New Marker" at bounding box center [230, 402] width 80 height 13
type input "II - G"
click at [349, 402] on input "New Marker" at bounding box center [353, 402] width 80 height 13
click at [375, 430] on div at bounding box center [373, 428] width 18 height 18
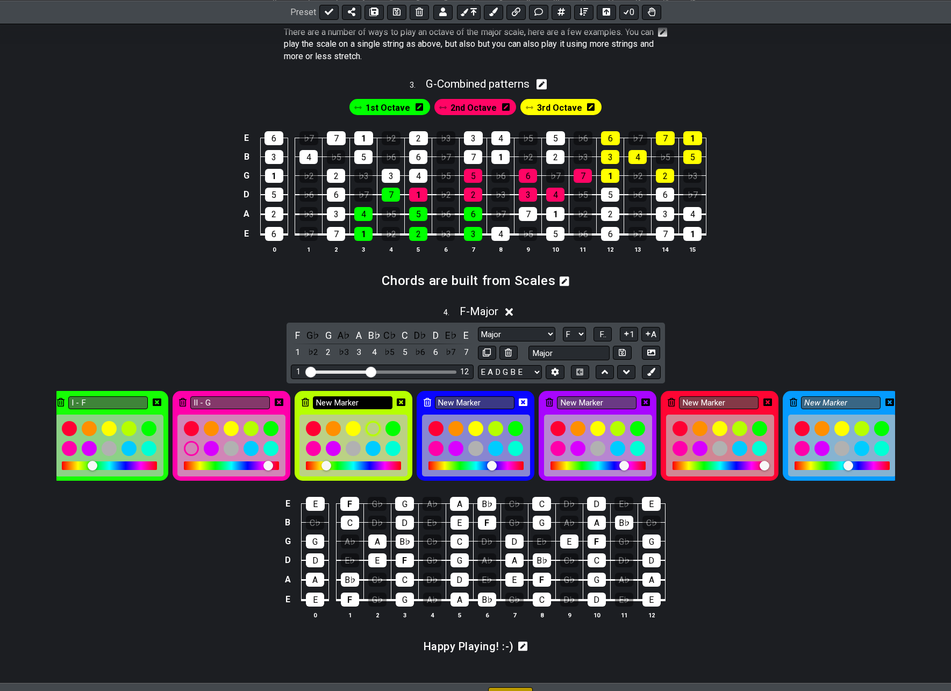
click at [359, 402] on input "New Marker" at bounding box center [353, 402] width 80 height 13
type input "III - A"
click at [399, 403] on icon at bounding box center [401, 402] width 9 height 8
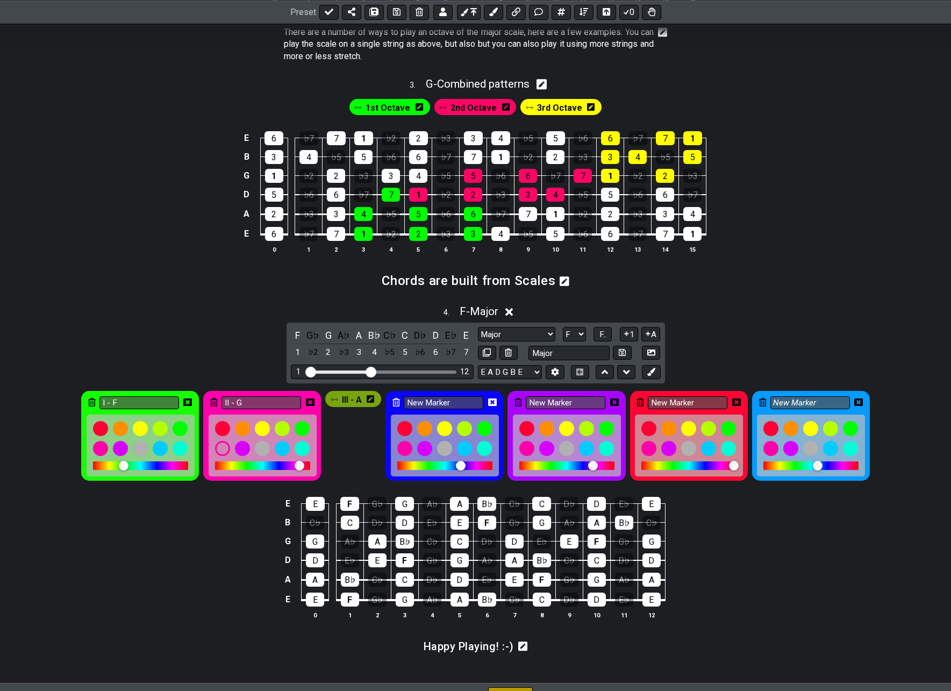
click at [310, 403] on icon at bounding box center [310, 402] width 9 height 8
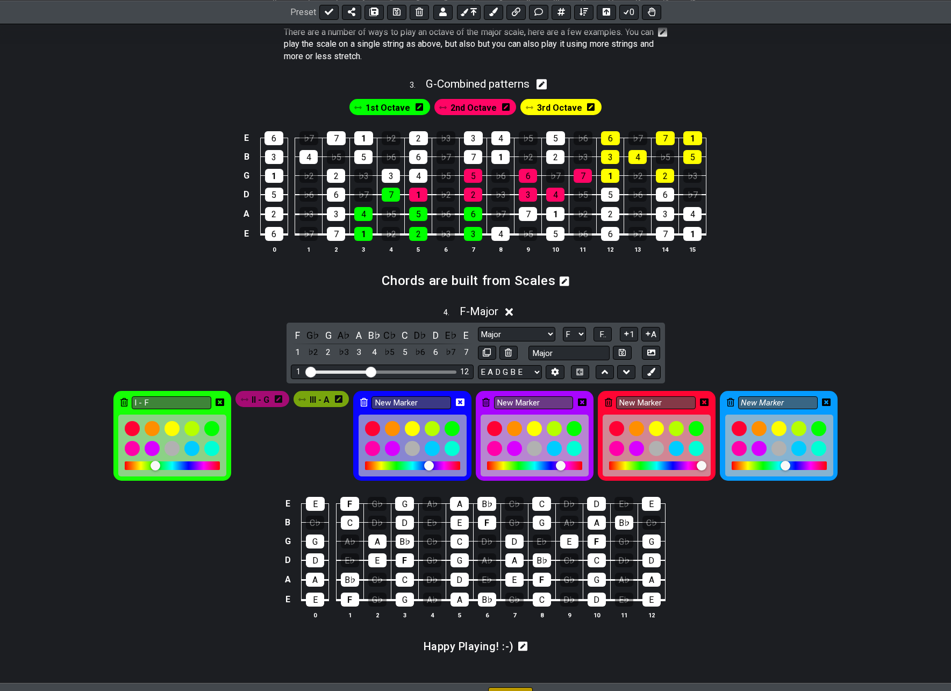
click at [219, 403] on icon at bounding box center [220, 402] width 9 height 9
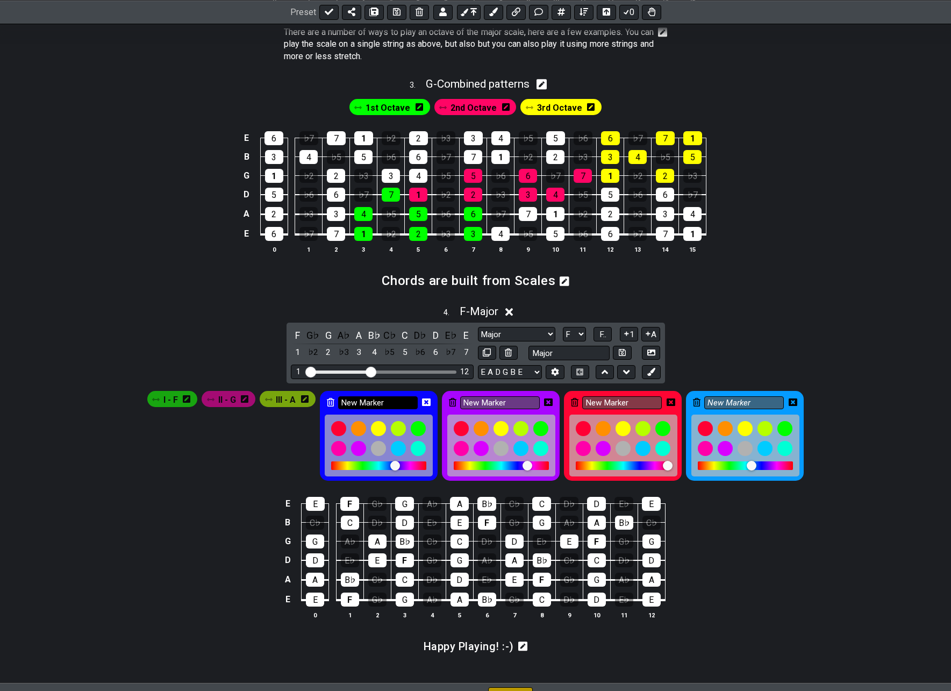
click at [397, 399] on input "New Marker" at bounding box center [378, 402] width 80 height 13
click at [359, 426] on div at bounding box center [359, 428] width 18 height 18
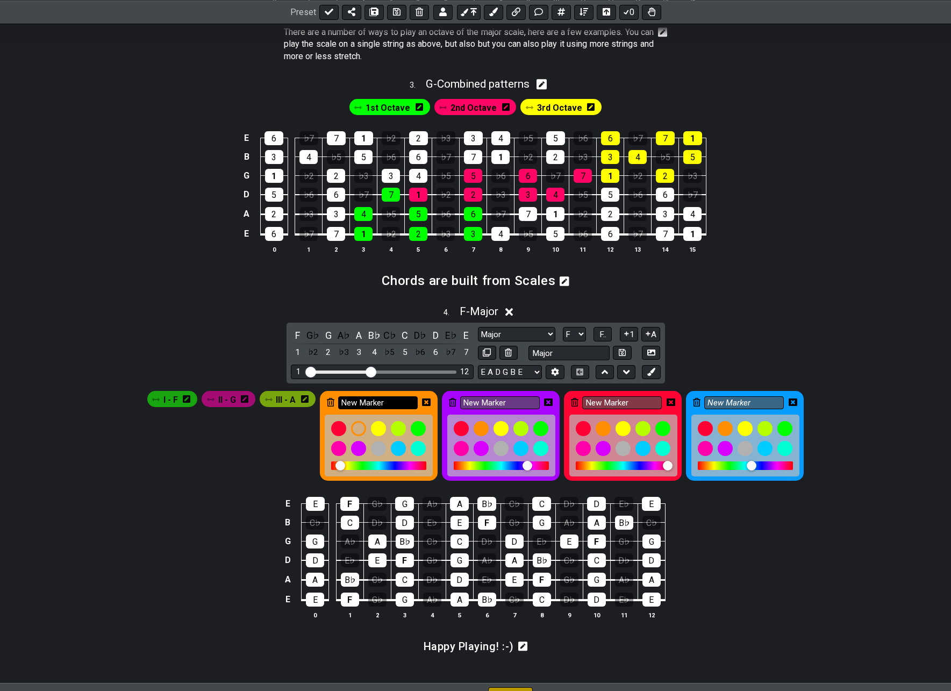
drag, startPoint x: 375, startPoint y: 400, endPoint x: 353, endPoint y: 400, distance: 22.0
click at [353, 400] on input "New Marker" at bounding box center [378, 402] width 80 height 13
type input "N"
type input "IV - Bb"
click at [428, 400] on icon at bounding box center [426, 402] width 9 height 8
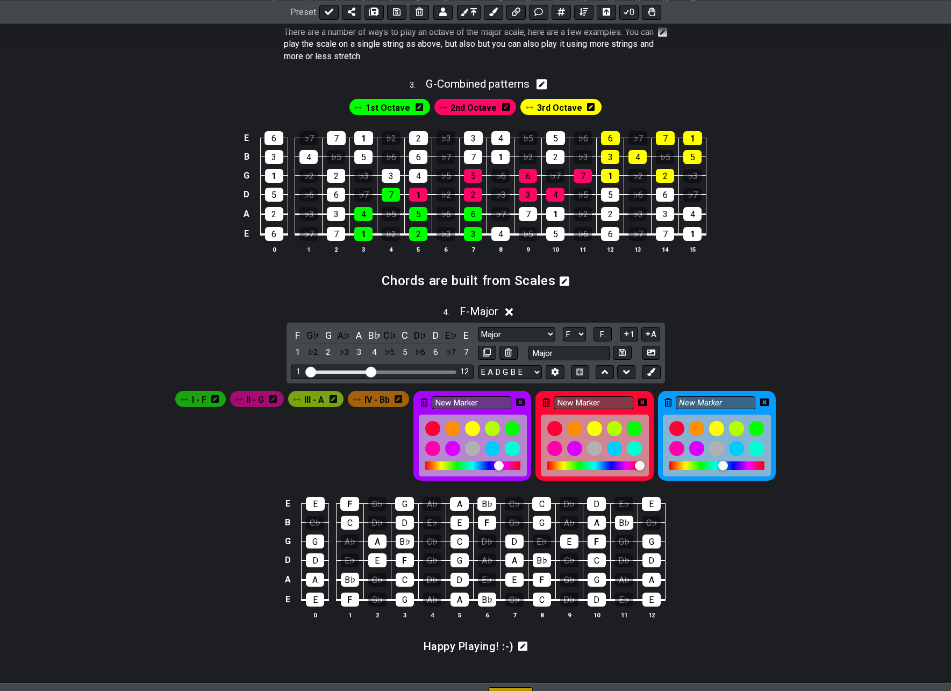
click at [276, 401] on icon at bounding box center [273, 399] width 8 height 8
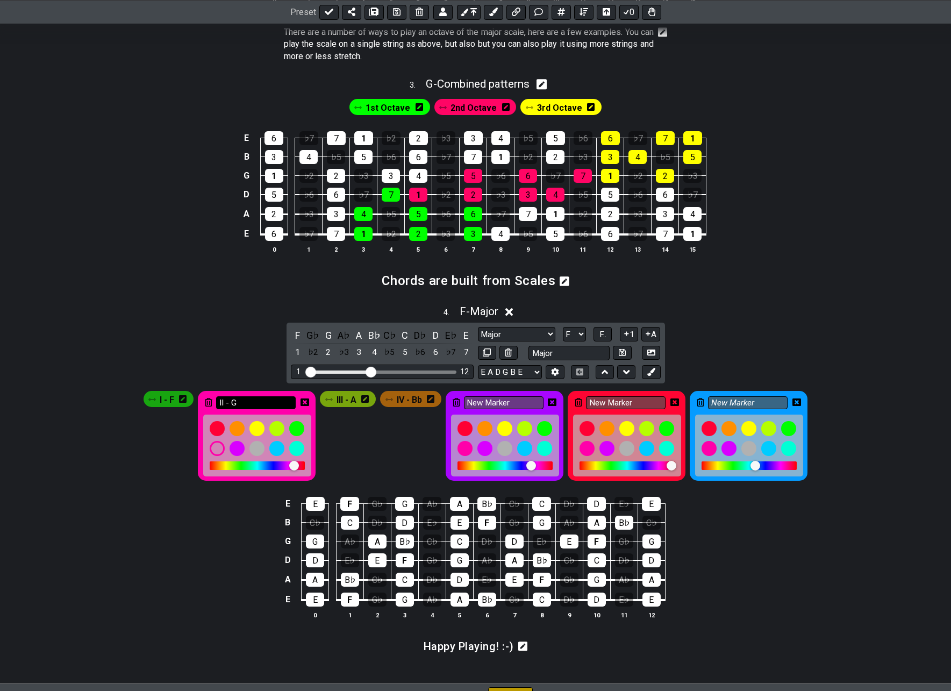
click at [242, 404] on input "II - G" at bounding box center [256, 402] width 80 height 13
type input "ii - G"
click at [301, 401] on icon at bounding box center [304, 402] width 9 height 8
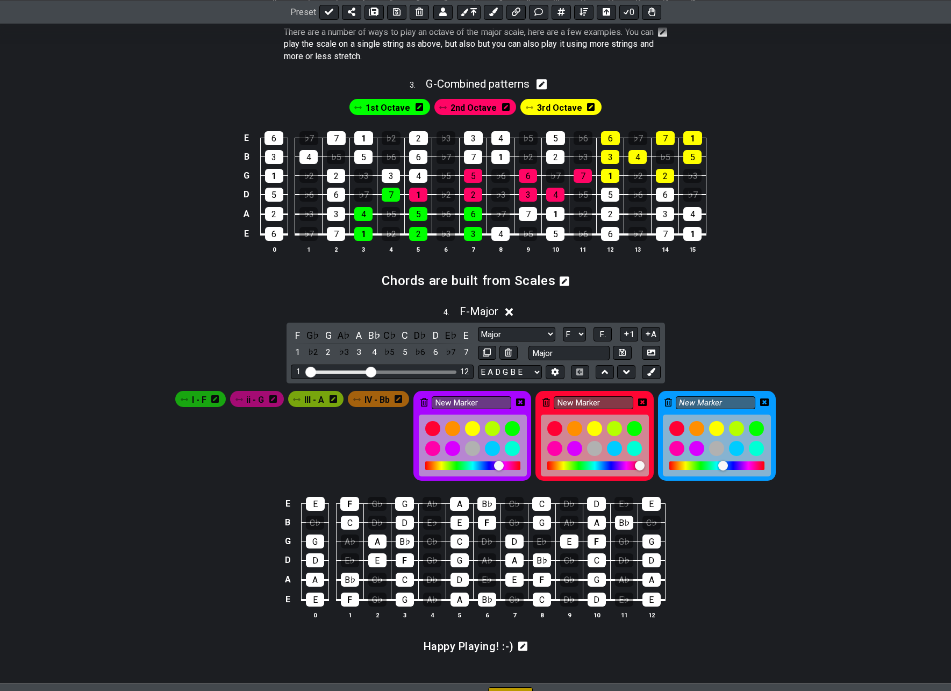
click at [335, 401] on icon at bounding box center [333, 399] width 8 height 8
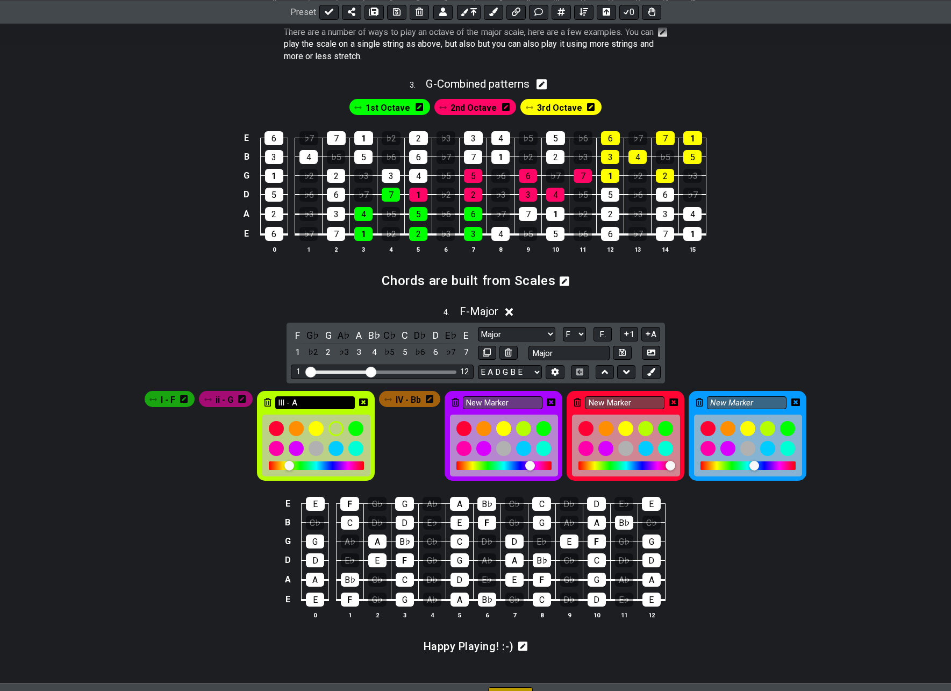
click at [305, 401] on input "III - A" at bounding box center [315, 402] width 80 height 13
type input "iii - A"
click at [365, 395] on icon at bounding box center [363, 403] width 9 height 16
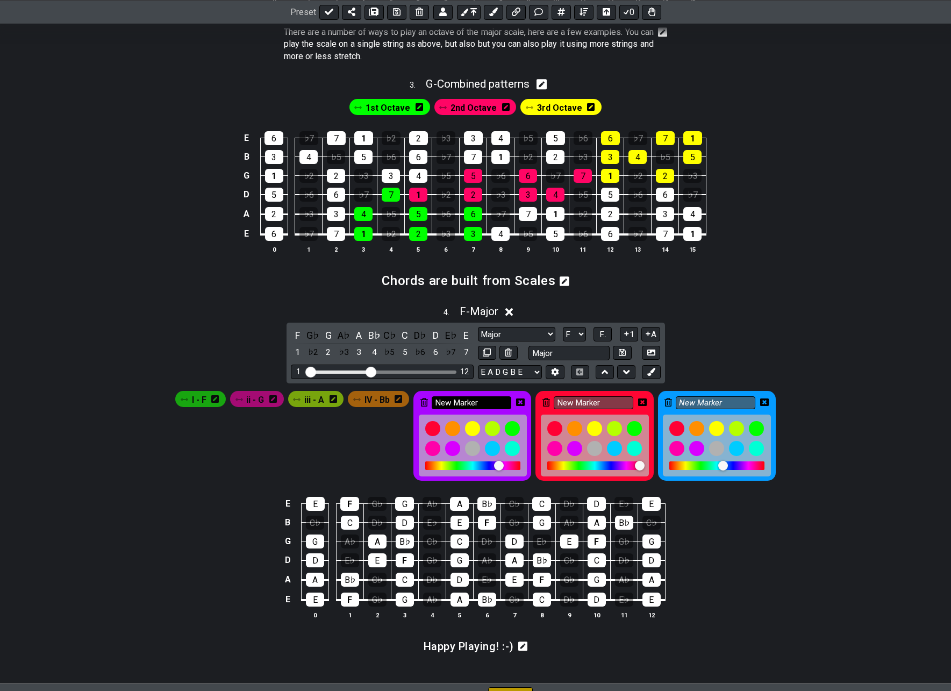
click at [482, 399] on input "New Marker" at bounding box center [472, 402] width 80 height 13
click at [492, 445] on div at bounding box center [492, 448] width 18 height 18
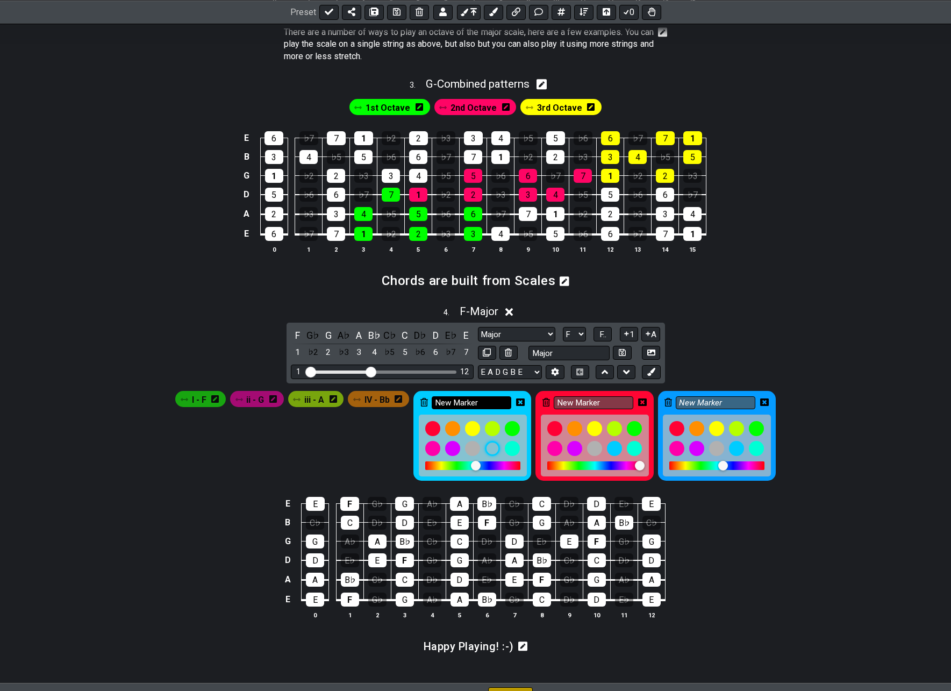
click at [489, 403] on input "New Marker" at bounding box center [472, 402] width 80 height 13
type input "V - C"
click at [520, 399] on icon at bounding box center [520, 402] width 9 height 8
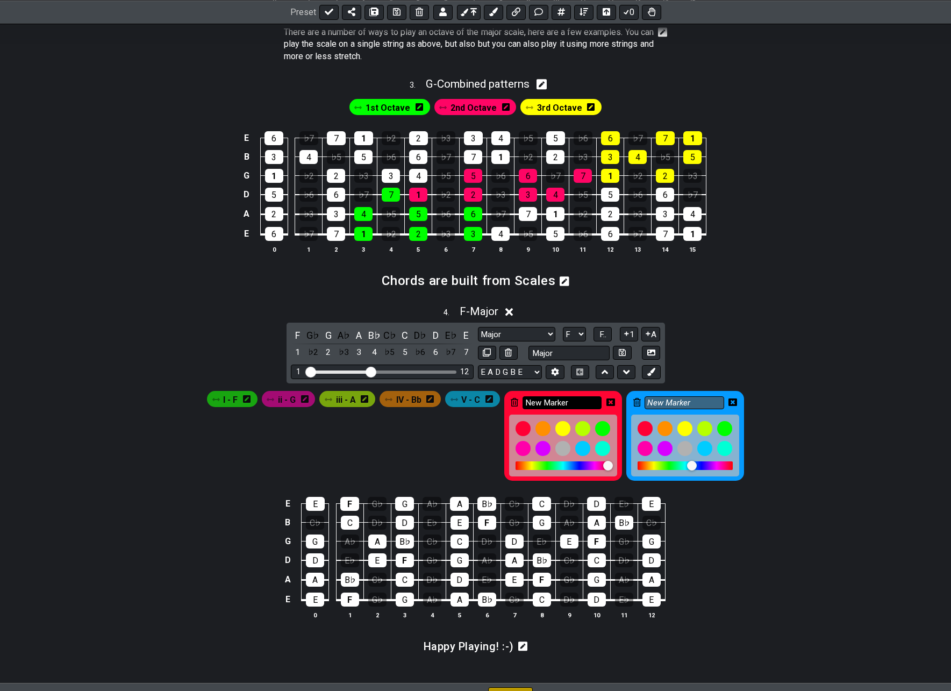
click at [581, 399] on input "New Marker" at bounding box center [562, 402] width 80 height 13
type input "vii - D"
click at [610, 402] on icon at bounding box center [610, 402] width 9 height 8
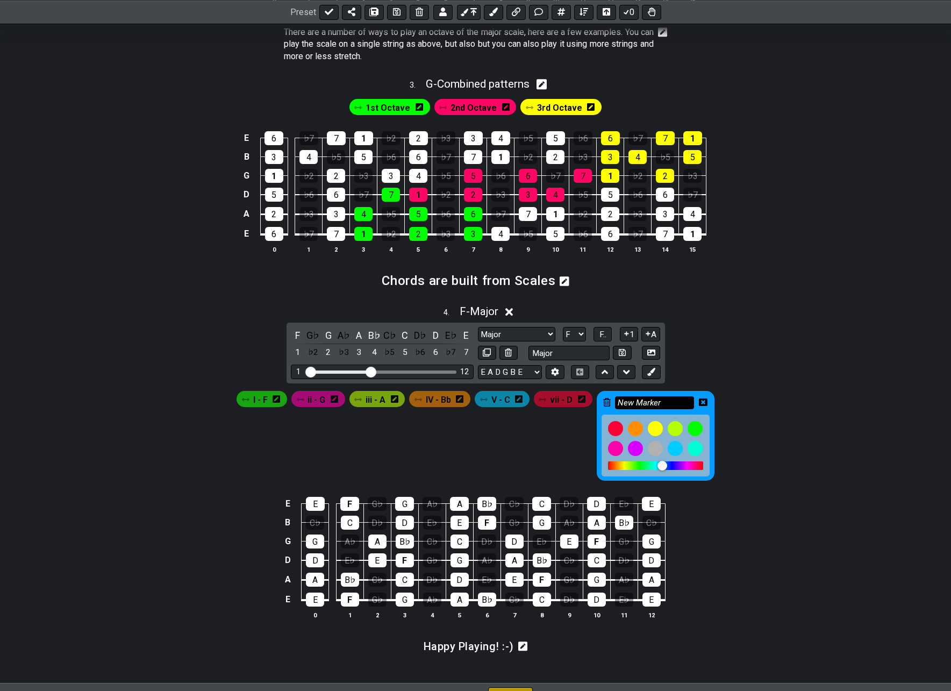
click at [634, 402] on input "New Marker" at bounding box center [655, 402] width 80 height 13
type input "vii - E"
click at [706, 402] on icon at bounding box center [703, 402] width 9 height 8
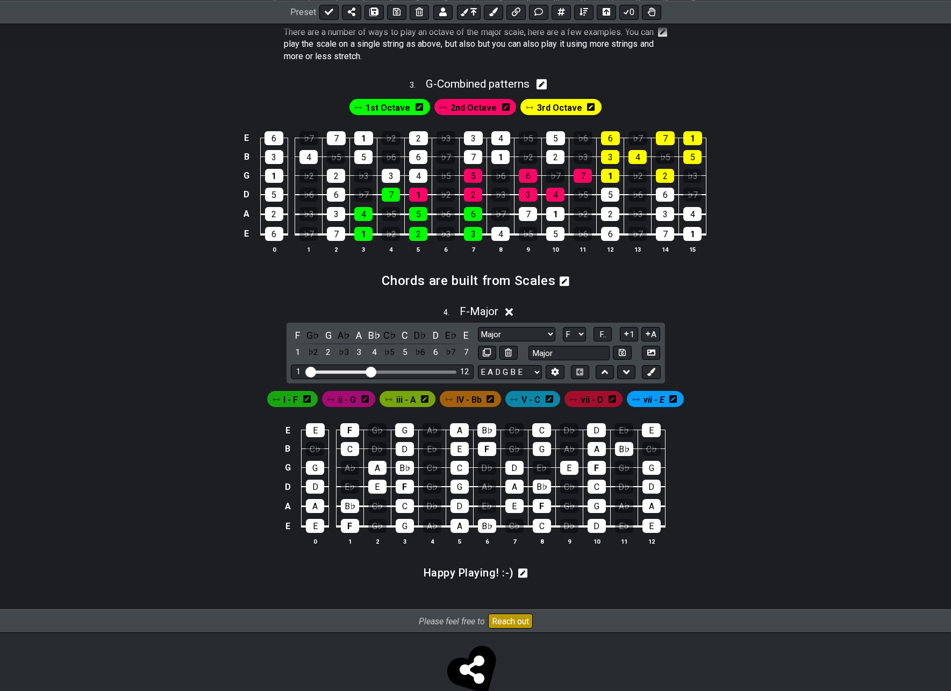
click at [614, 397] on icon at bounding box center [612, 399] width 8 height 9
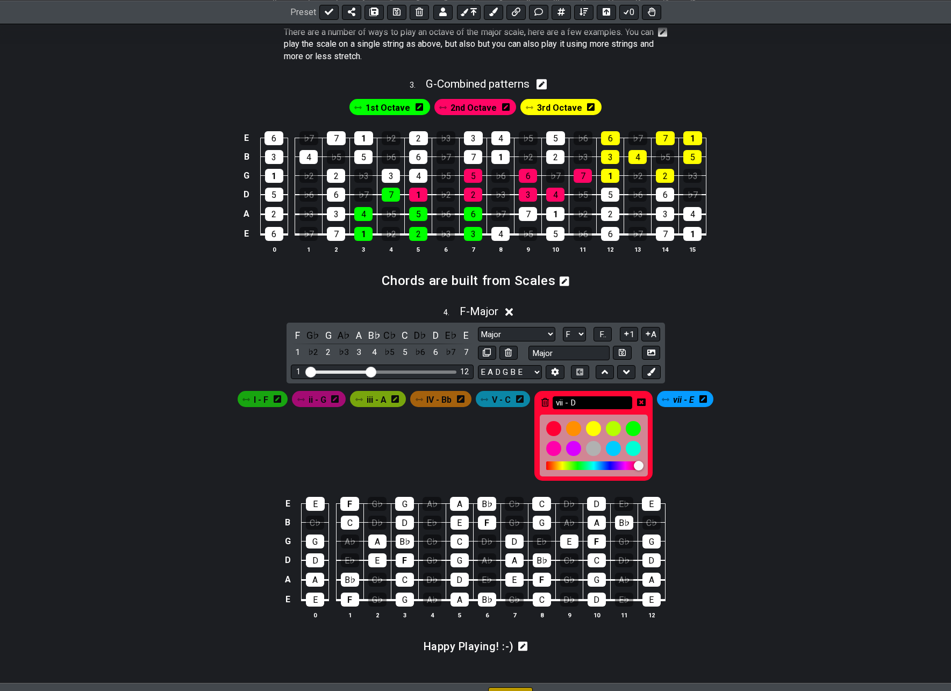
drag, startPoint x: 572, startPoint y: 404, endPoint x: 585, endPoint y: 400, distance: 13.3
click at [573, 404] on input "vii - D" at bounding box center [593, 402] width 80 height 13
type input "vi - D"
click at [596, 428] on div at bounding box center [593, 428] width 18 height 18
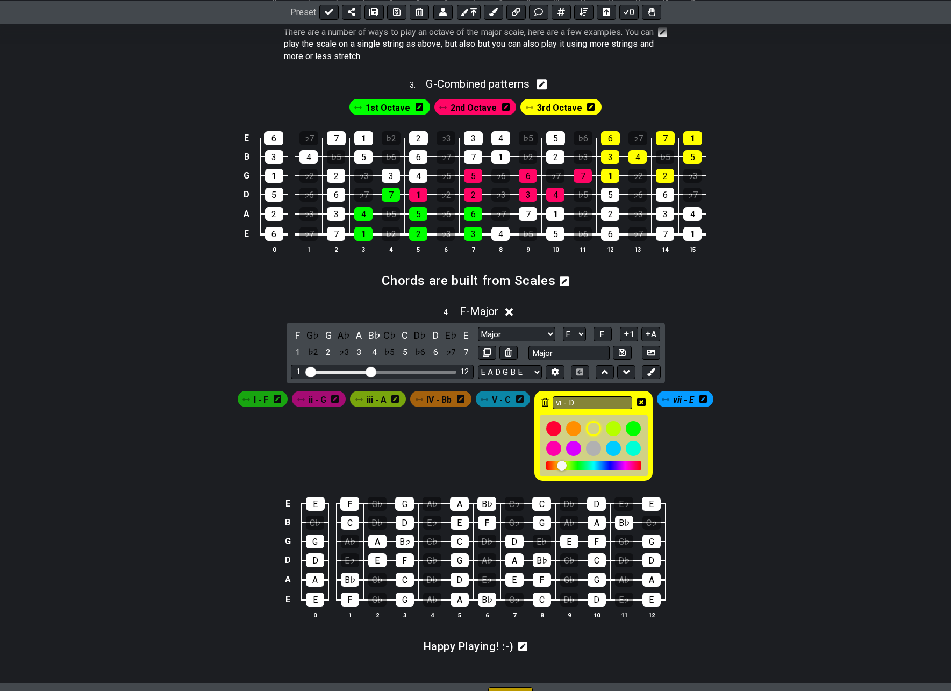
click at [706, 400] on icon at bounding box center [703, 399] width 8 height 8
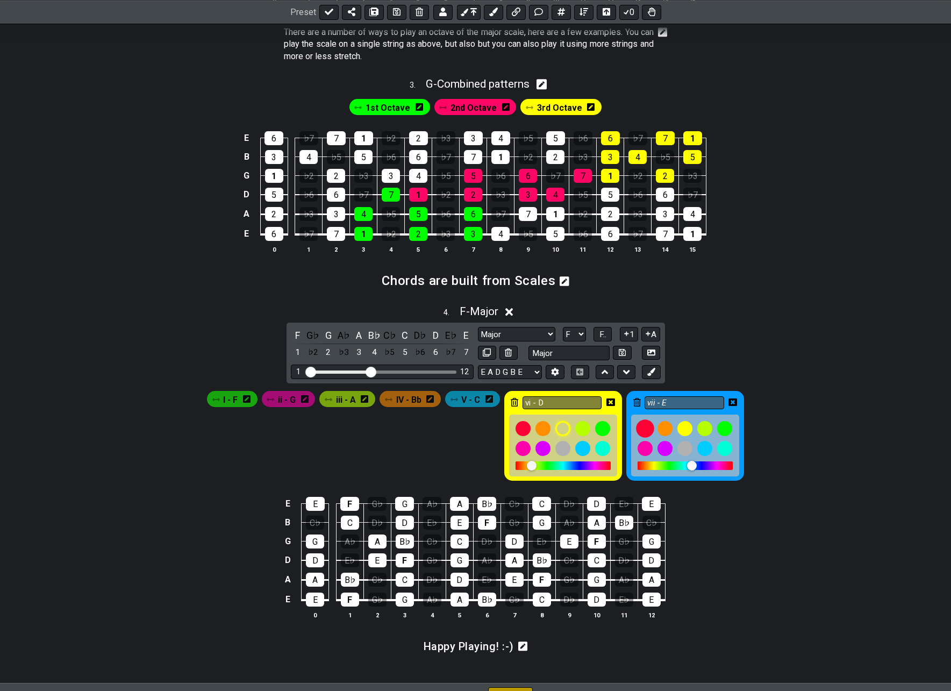
click at [644, 425] on div at bounding box center [645, 428] width 18 height 18
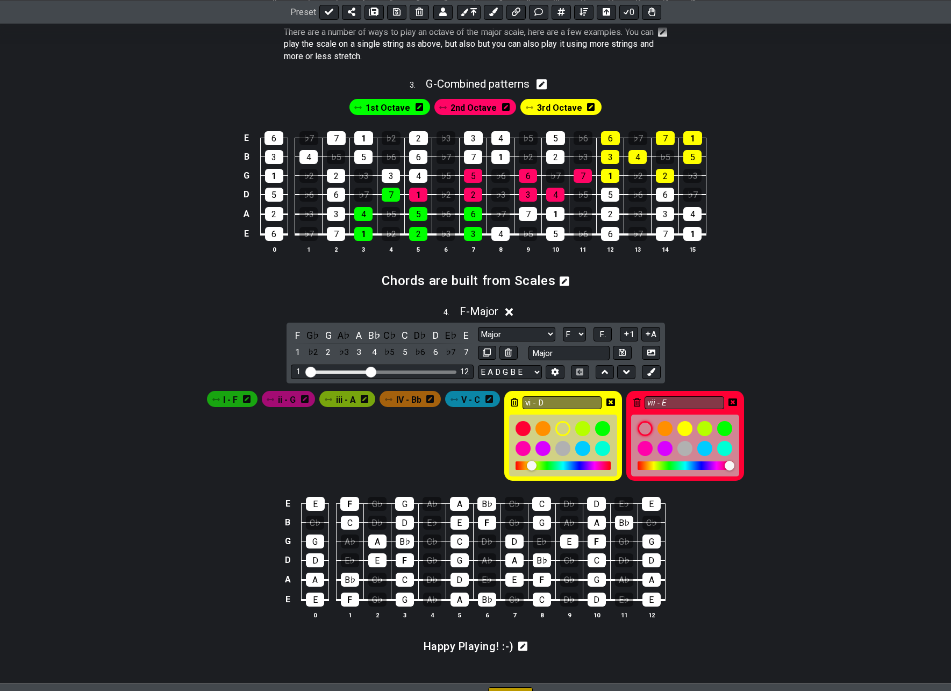
click at [731, 402] on icon at bounding box center [732, 402] width 9 height 8
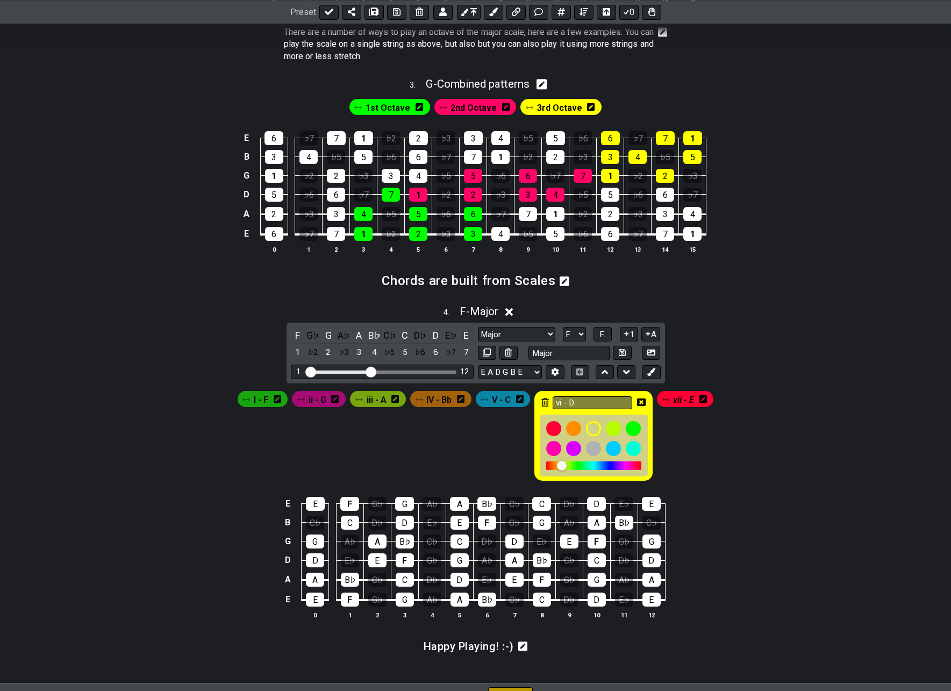
click at [643, 403] on icon at bounding box center [641, 402] width 9 height 9
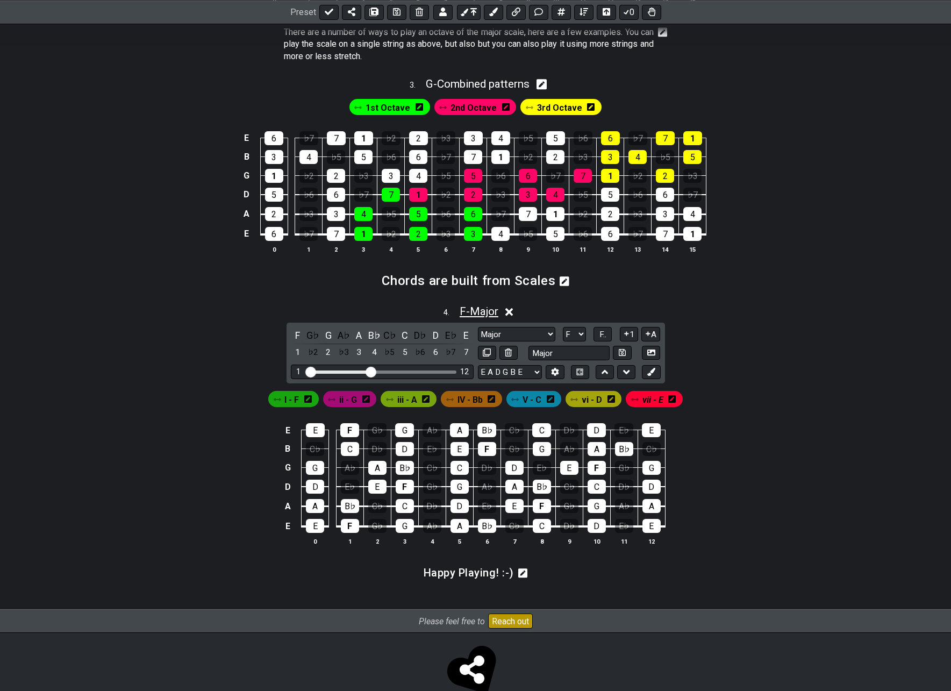
click at [471, 311] on span "F - Major" at bounding box center [479, 311] width 39 height 13
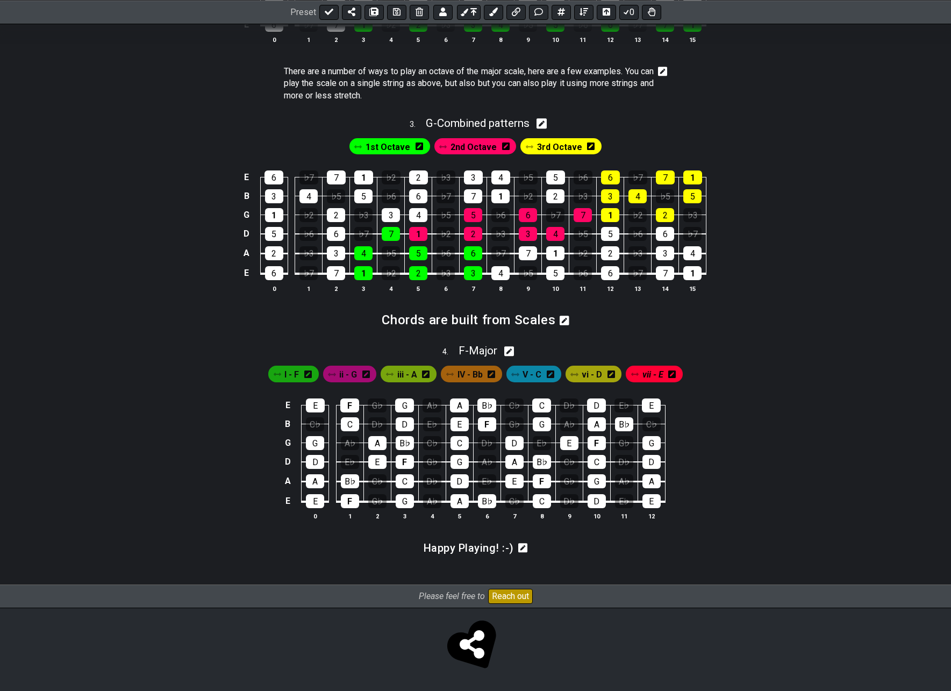
scroll to position [703, 0]
click at [293, 376] on span "I - F" at bounding box center [291, 375] width 15 height 16
click at [309, 376] on icon at bounding box center [308, 374] width 8 height 8
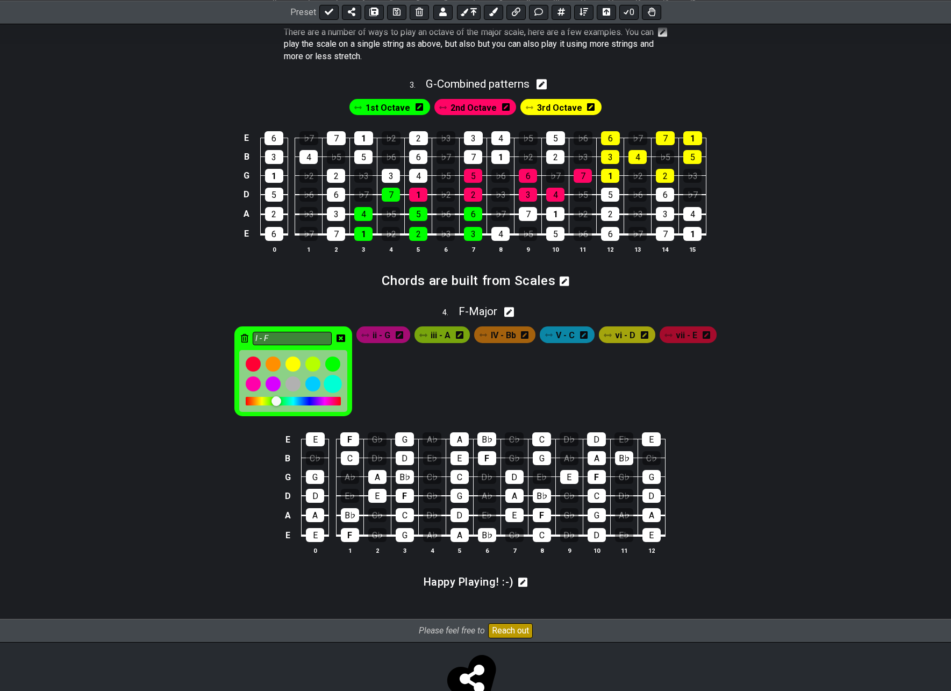
click at [329, 385] on div at bounding box center [333, 384] width 18 height 18
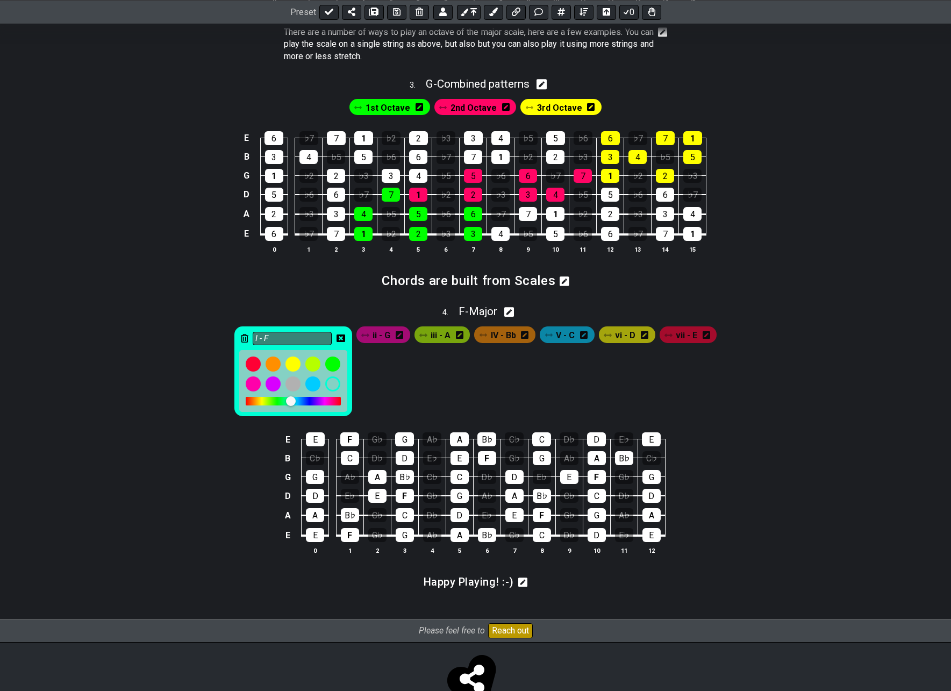
click at [341, 335] on icon at bounding box center [340, 338] width 9 height 8
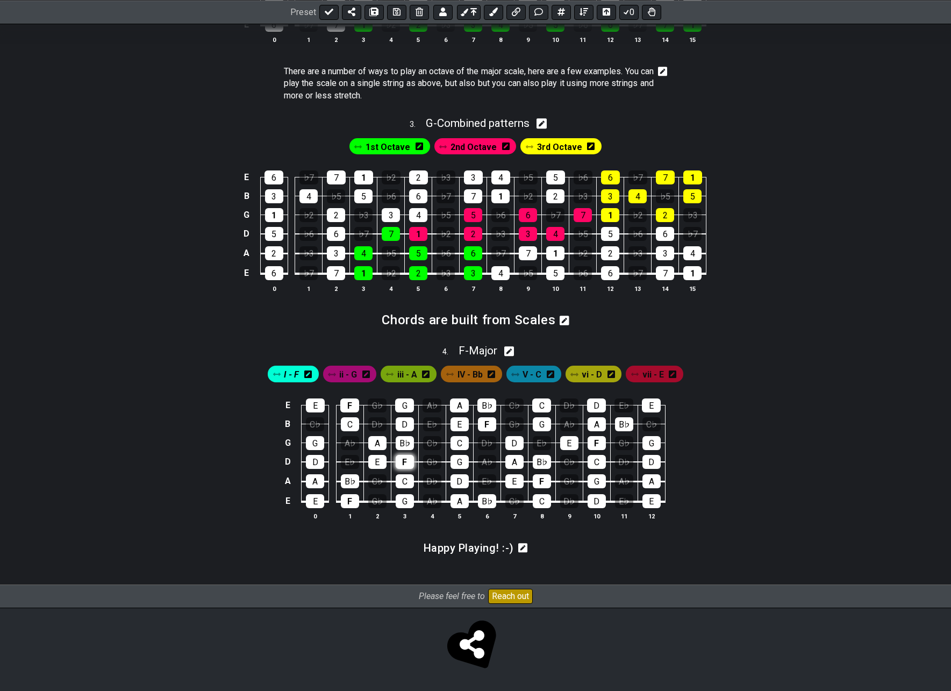
click at [402, 460] on div "F" at bounding box center [405, 462] width 18 height 14
click at [379, 442] on div "A" at bounding box center [377, 443] width 18 height 14
click at [348, 422] on div "C" at bounding box center [350, 424] width 18 height 14
click at [343, 375] on span "ii - G" at bounding box center [348, 375] width 18 height 16
click at [457, 459] on div "G" at bounding box center [459, 462] width 18 height 14
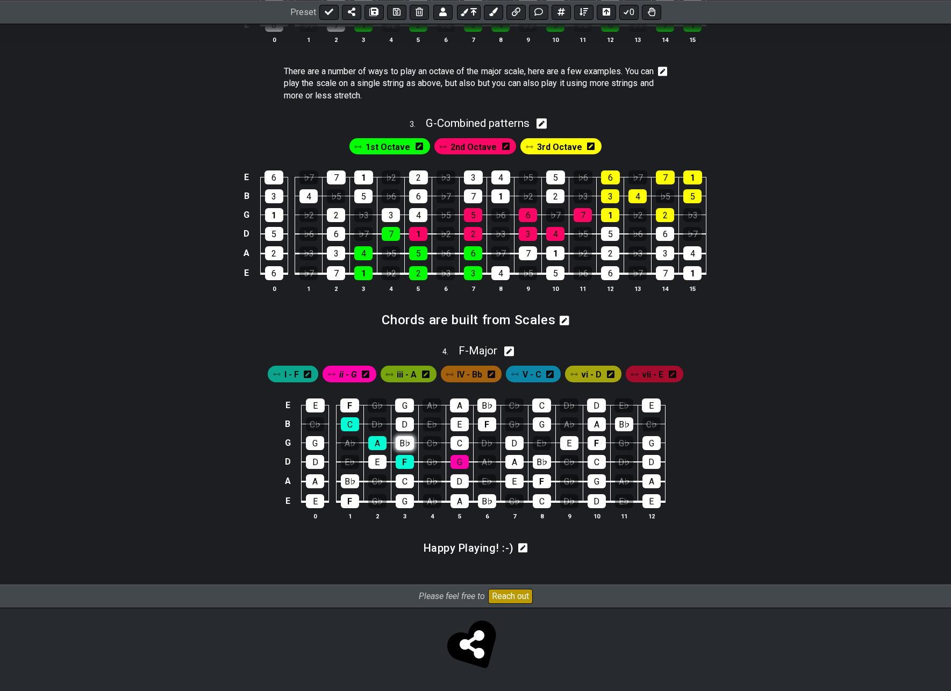
click at [408, 443] on div "B♭" at bounding box center [405, 443] width 18 height 14
click at [408, 426] on div "D" at bounding box center [405, 424] width 18 height 14
click at [404, 375] on span "iii - A" at bounding box center [407, 375] width 20 height 16
click at [511, 459] on div "A" at bounding box center [514, 462] width 18 height 14
click at [462, 444] on div "C" at bounding box center [459, 443] width 18 height 14
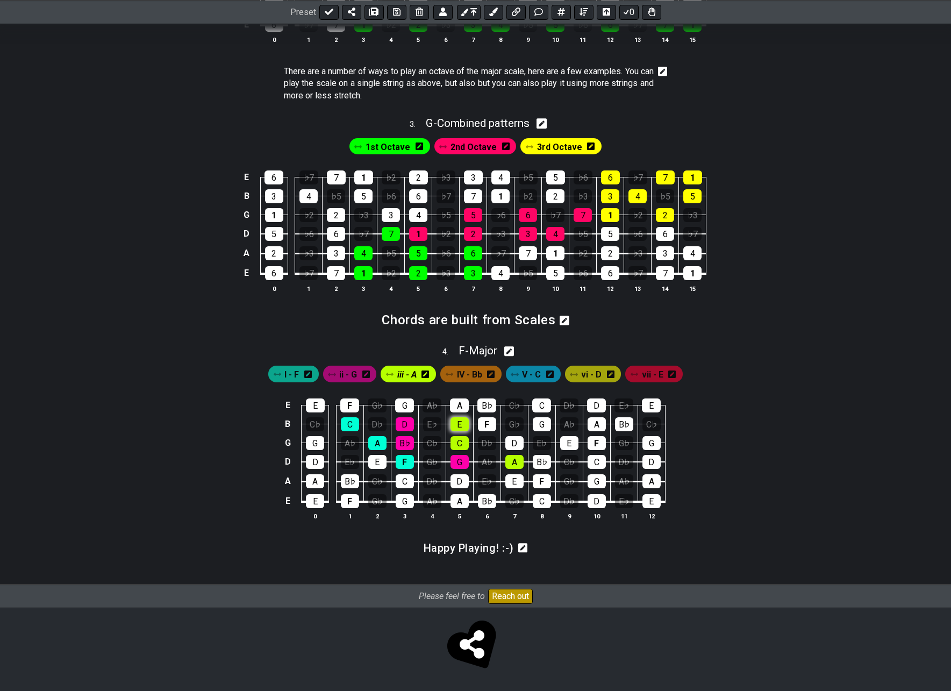
click at [457, 425] on div "E" at bounding box center [459, 424] width 18 height 14
click at [462, 379] on span "IV - Bb" at bounding box center [469, 375] width 25 height 16
click at [539, 460] on div "B♭" at bounding box center [542, 462] width 18 height 14
click at [513, 440] on div "D" at bounding box center [514, 443] width 18 height 14
click at [482, 425] on div "F" at bounding box center [487, 424] width 18 height 14
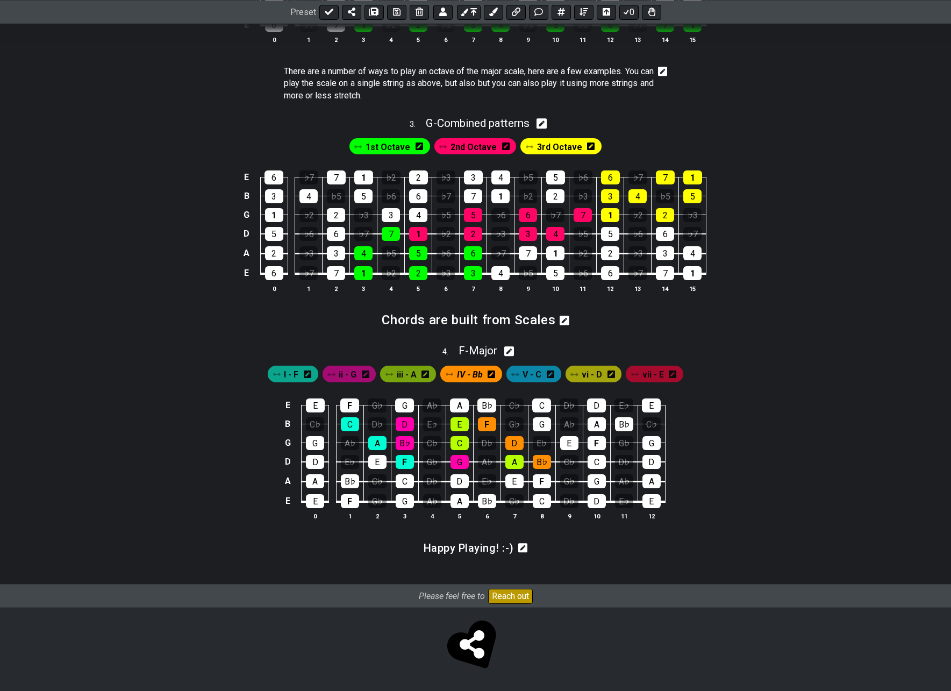
click at [527, 378] on span "V - C" at bounding box center [531, 375] width 19 height 16
click at [592, 460] on div "C" at bounding box center [596, 462] width 18 height 14
click at [567, 439] on div "E" at bounding box center [569, 443] width 18 height 14
drag, startPoint x: 541, startPoint y: 424, endPoint x: 533, endPoint y: 422, distance: 8.2
click at [541, 424] on div "G" at bounding box center [542, 424] width 18 height 14
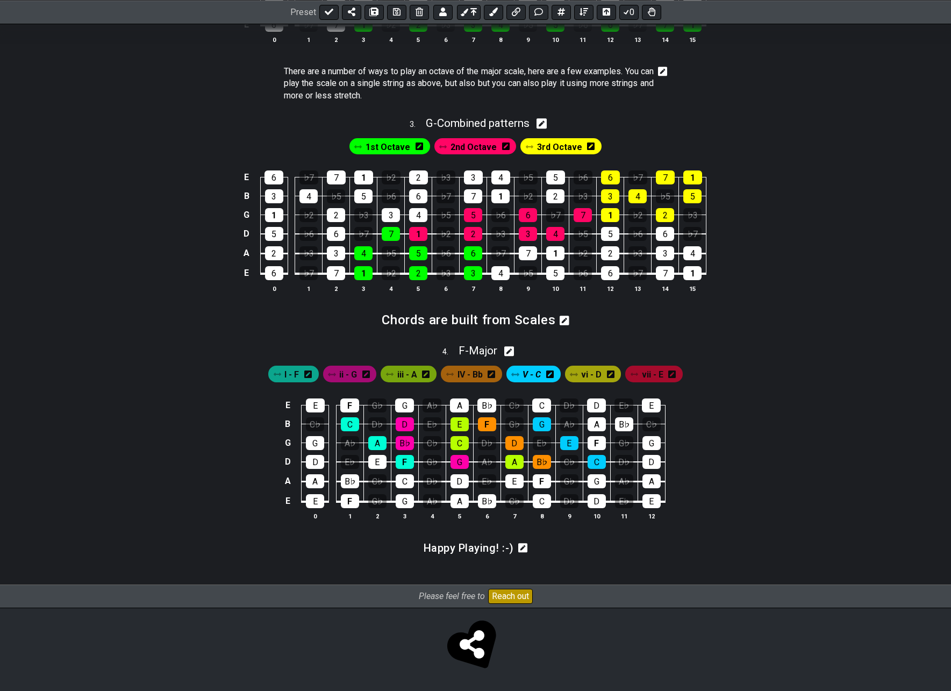
click at [593, 375] on span "vi - D" at bounding box center [591, 375] width 20 height 16
click at [653, 461] on div "D" at bounding box center [651, 462] width 18 height 14
click at [595, 443] on div "F" at bounding box center [596, 443] width 18 height 14
click at [598, 425] on div "A" at bounding box center [596, 424] width 18 height 14
click at [511, 351] on icon at bounding box center [509, 351] width 10 height 11
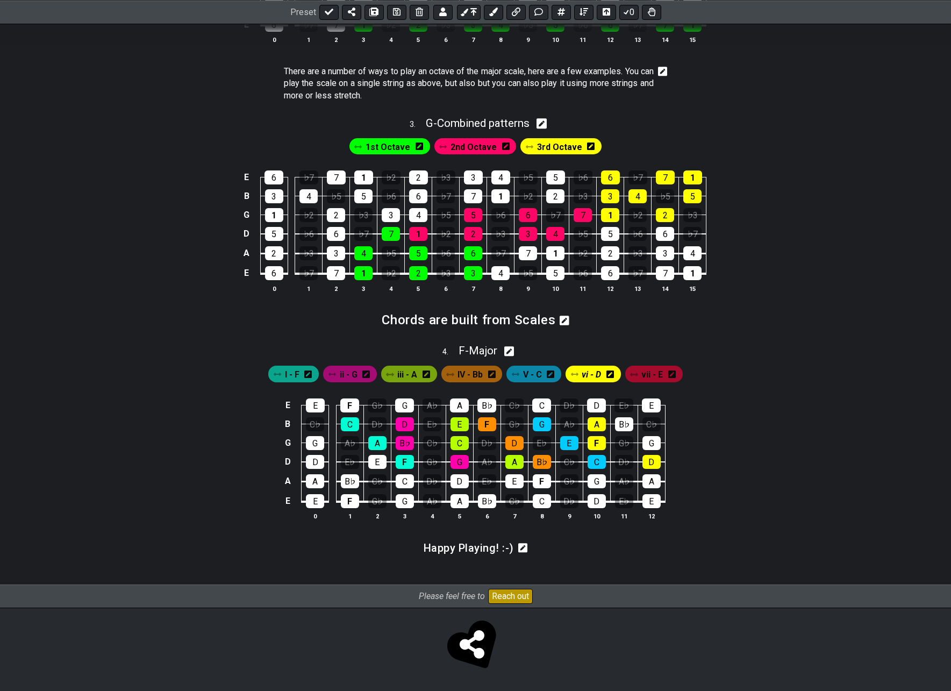
scroll to position [742, 0]
select select "Major"
select select "F"
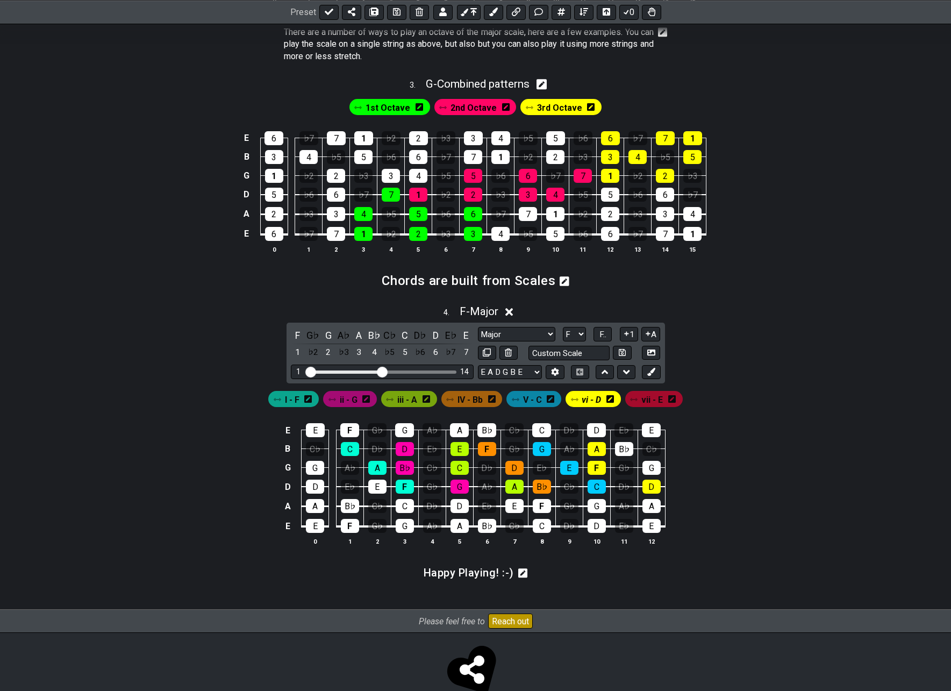
drag, startPoint x: 371, startPoint y: 370, endPoint x: 382, endPoint y: 370, distance: 10.7
click at [382, 371] on input "Visible fret range" at bounding box center [382, 371] width 153 height 0
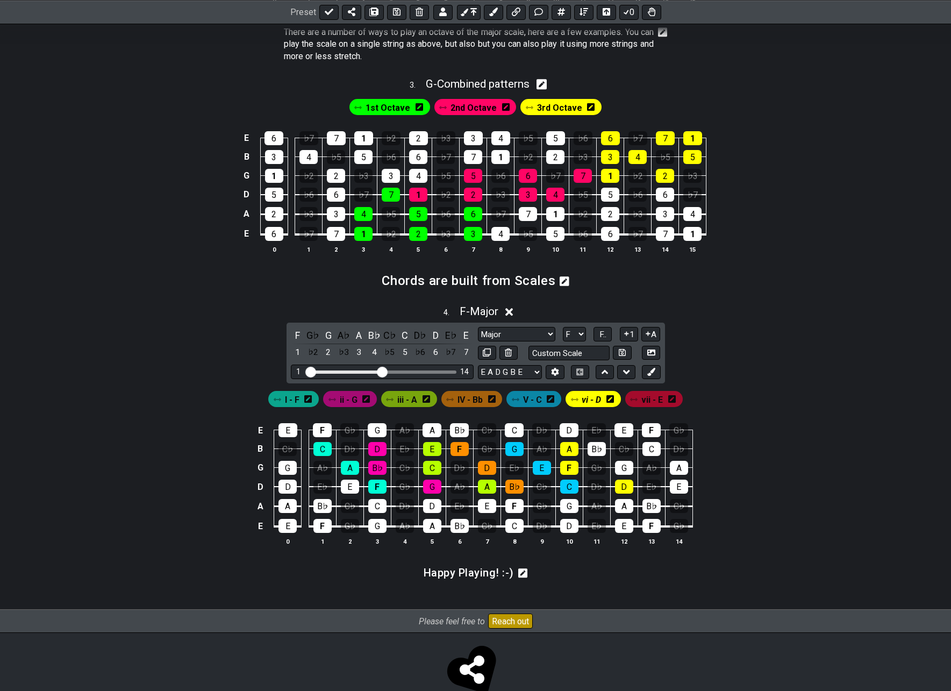
click at [672, 398] on icon at bounding box center [672, 399] width 8 height 8
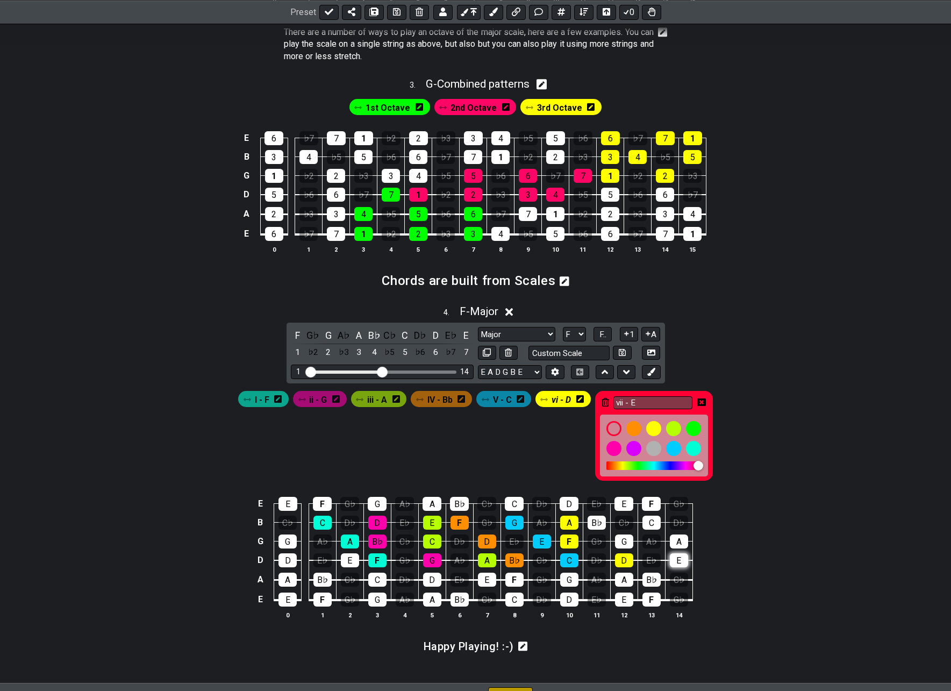
click at [676, 557] on div "E" at bounding box center [679, 560] width 18 height 14
click at [621, 541] on div "G" at bounding box center [624, 541] width 18 height 14
click at [599, 522] on div "B♭" at bounding box center [596, 522] width 18 height 14
click at [703, 399] on icon at bounding box center [701, 402] width 9 height 8
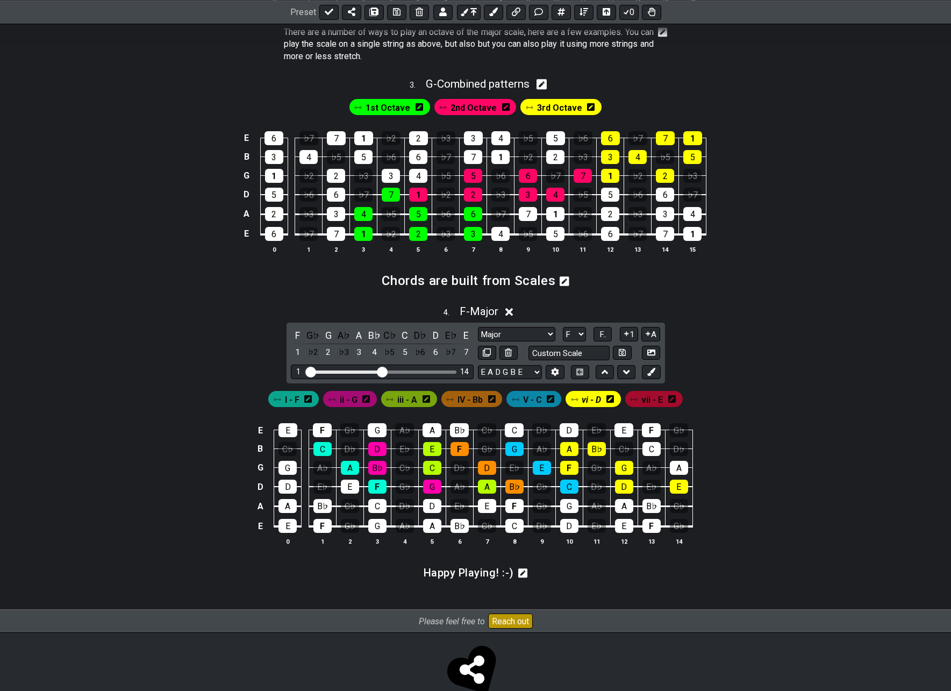
drag, startPoint x: 487, startPoint y: 313, endPoint x: 438, endPoint y: 304, distance: 50.3
click at [485, 312] on span "F - Major" at bounding box center [479, 311] width 39 height 13
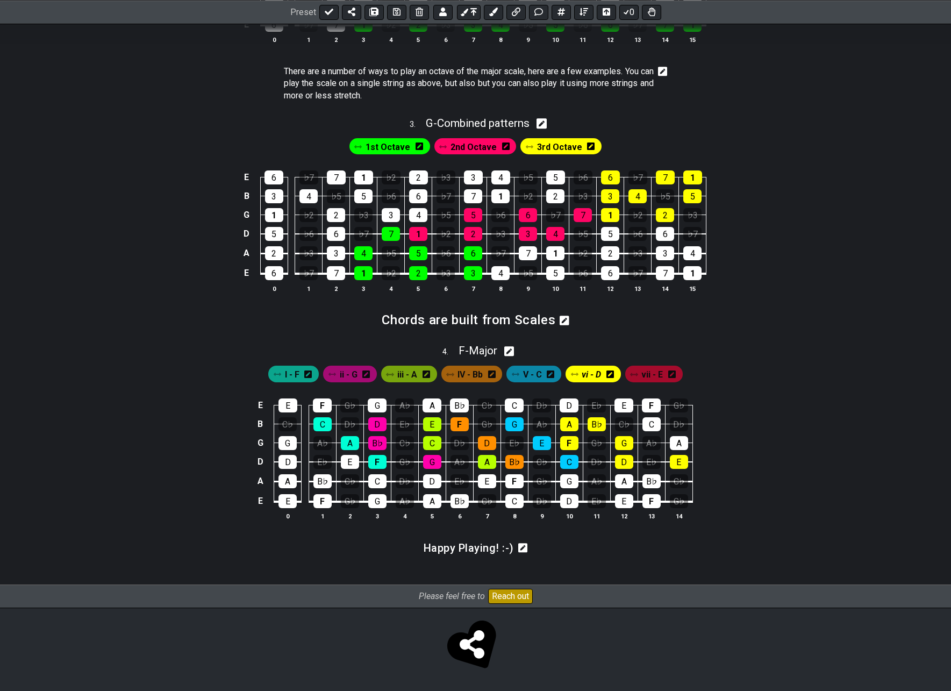
scroll to position [703, 0]
click at [396, 13] on icon at bounding box center [397, 12] width 8 height 8
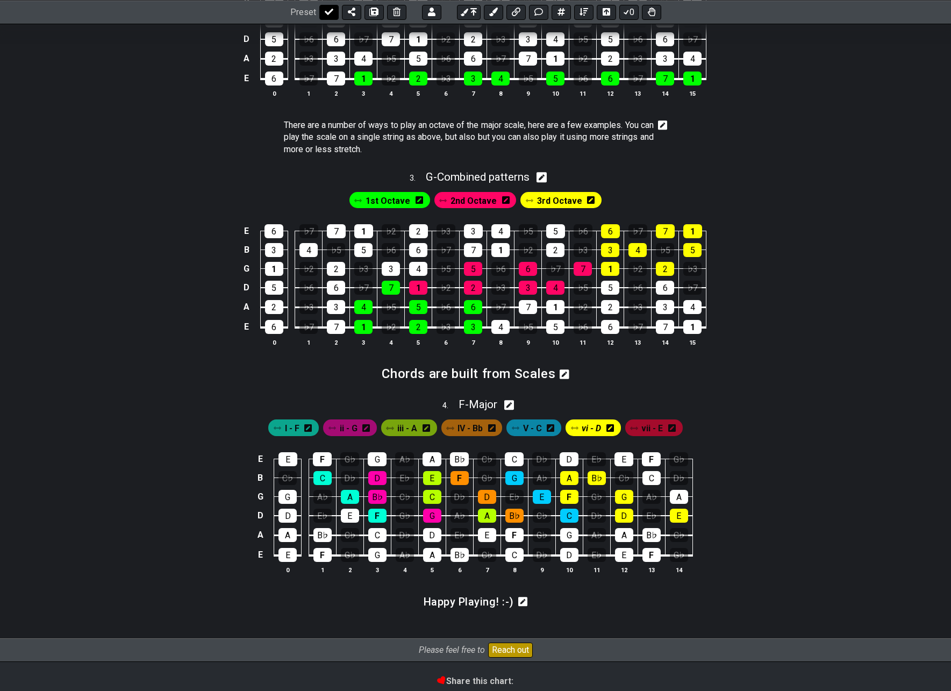
click at [327, 10] on icon at bounding box center [329, 12] width 9 height 9
select select "/022512297046"
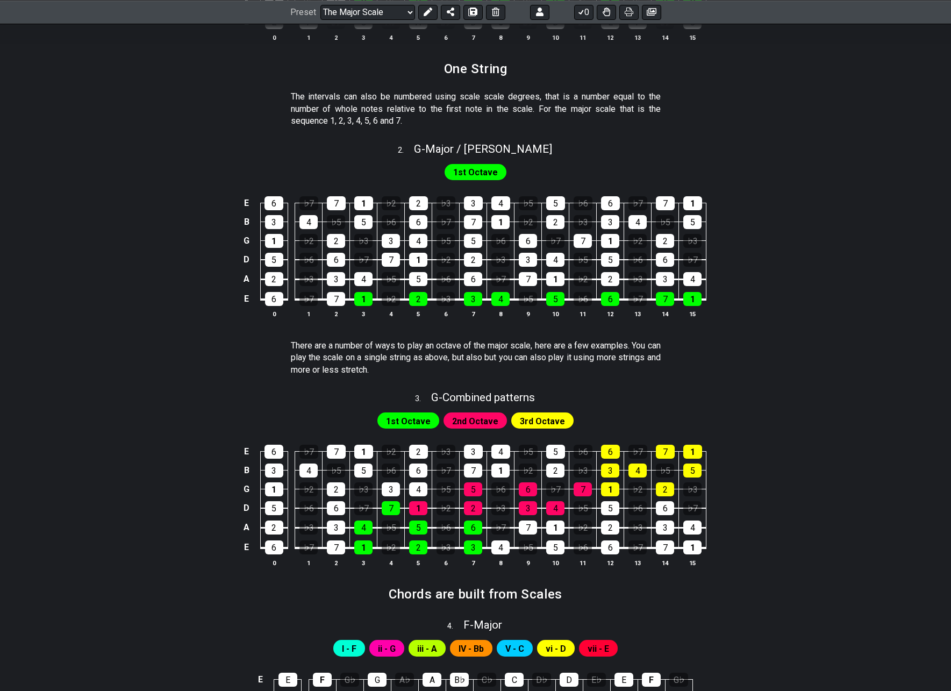
scroll to position [430, 0]
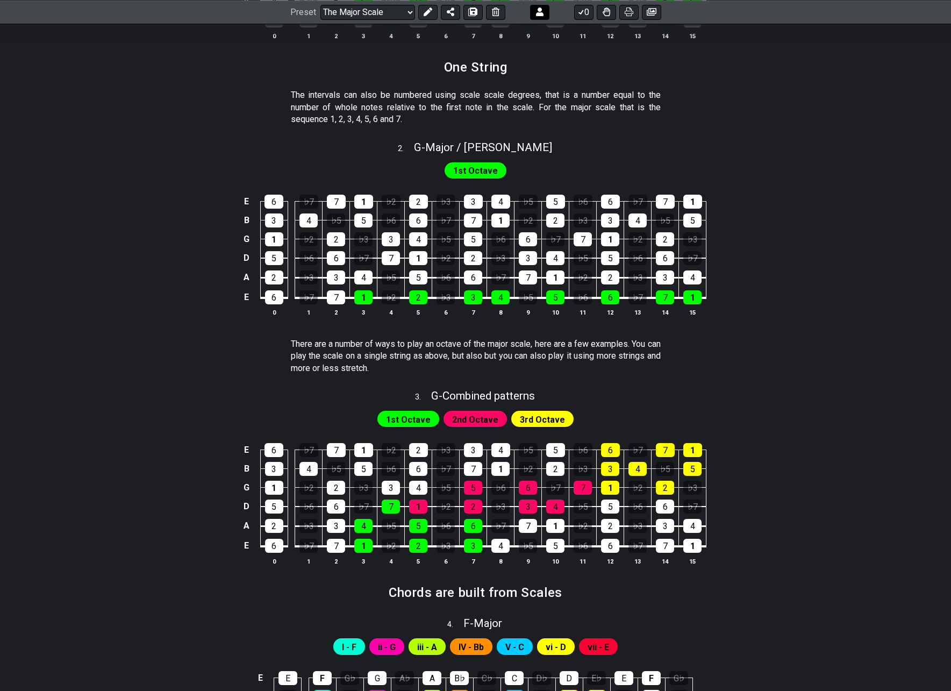
click at [425, 11] on icon at bounding box center [427, 12] width 9 height 9
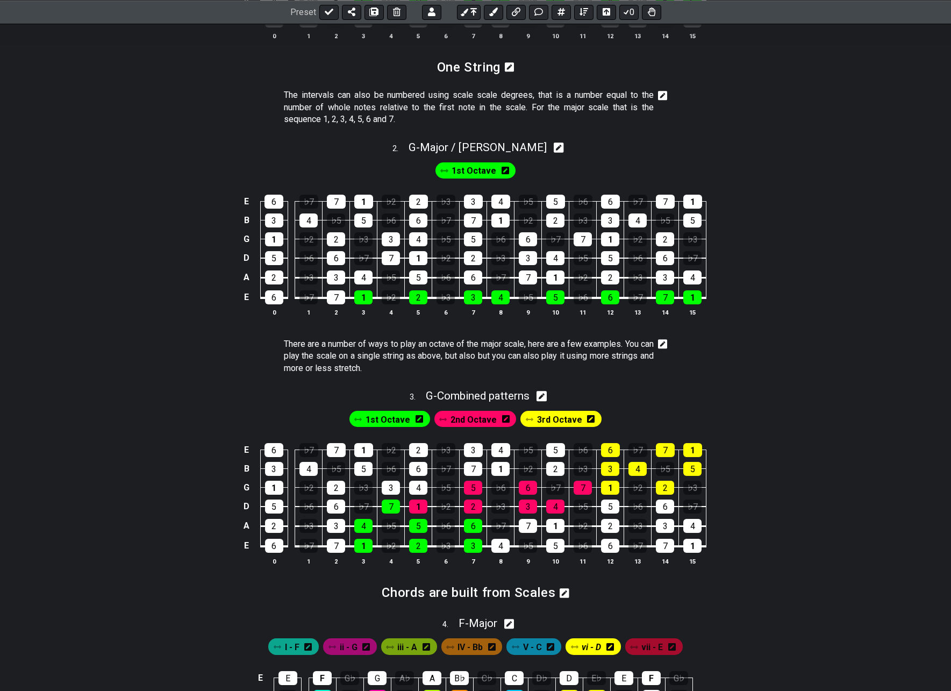
click at [665, 347] on icon at bounding box center [663, 344] width 10 height 10
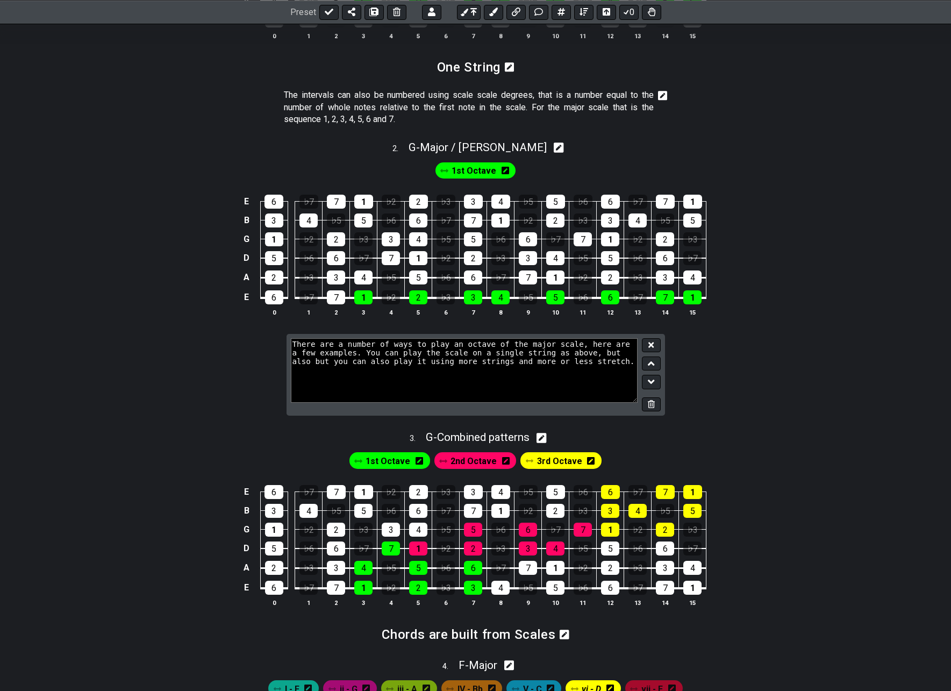
click at [557, 343] on textarea "There are a number of ways to play an octave of the major scale, here are a few…" at bounding box center [464, 370] width 347 height 64
type textarea "There are a number of ways to play an octave of the major scale, you can play t…"
drag, startPoint x: 647, startPoint y: 343, endPoint x: 655, endPoint y: 341, distance: 8.3
click at [648, 343] on button at bounding box center [651, 345] width 18 height 15
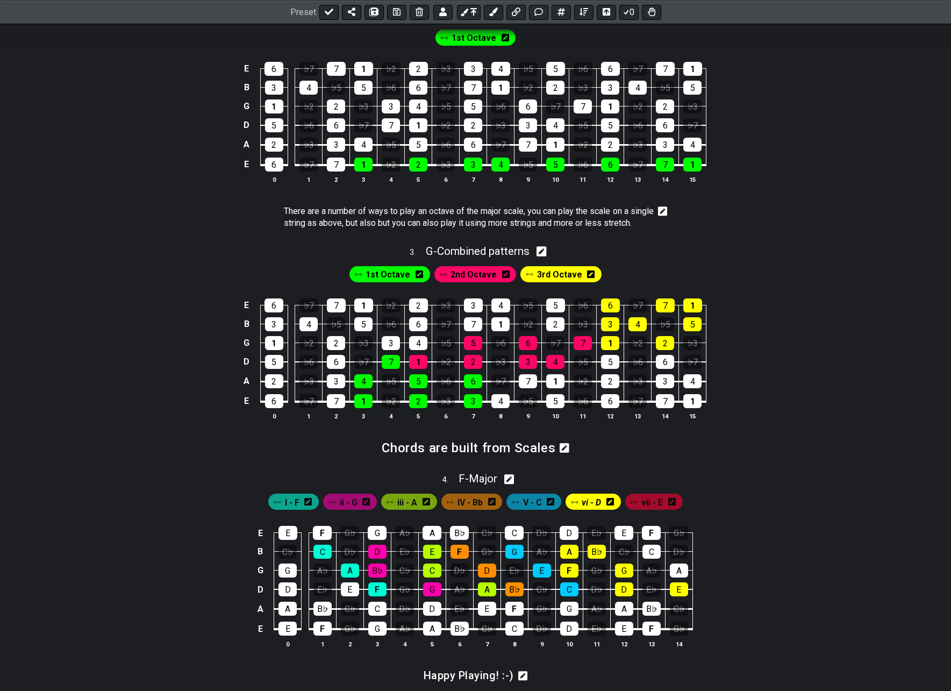
scroll to position [591, 0]
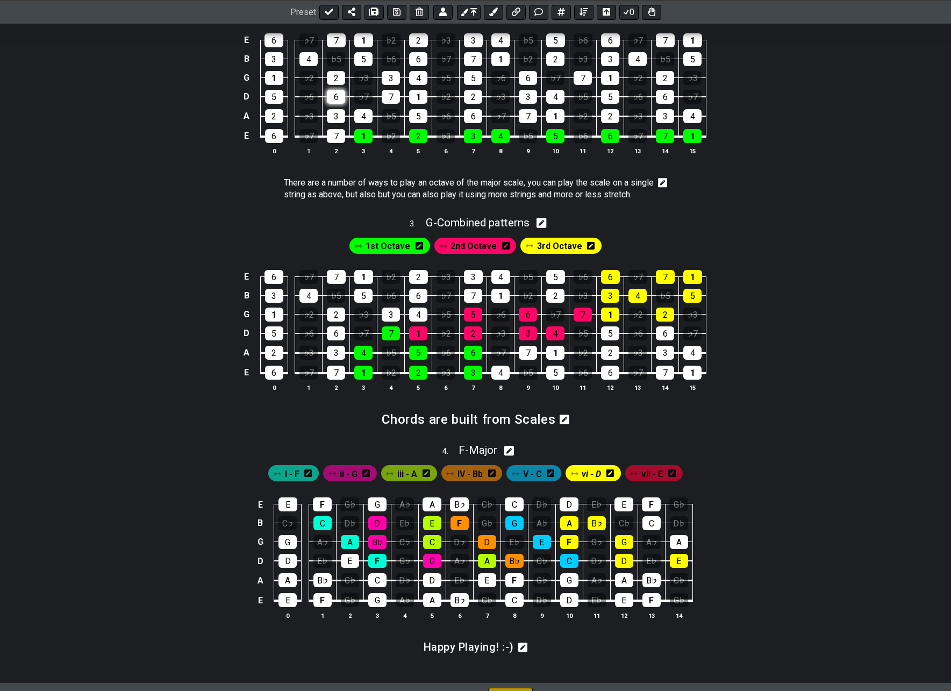
drag, startPoint x: 395, startPoint y: 12, endPoint x: 341, endPoint y: 102, distance: 105.4
click at [395, 12] on icon at bounding box center [397, 12] width 8 height 9
click at [325, 10] on icon at bounding box center [329, 12] width 9 height 9
select select "/022512297046"
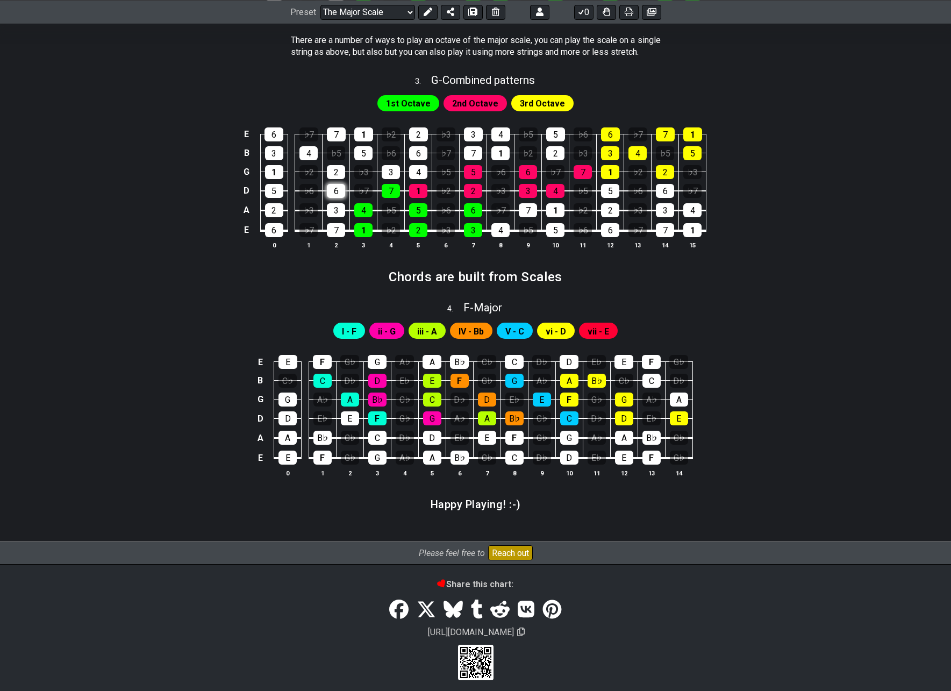
scroll to position [752, 0]
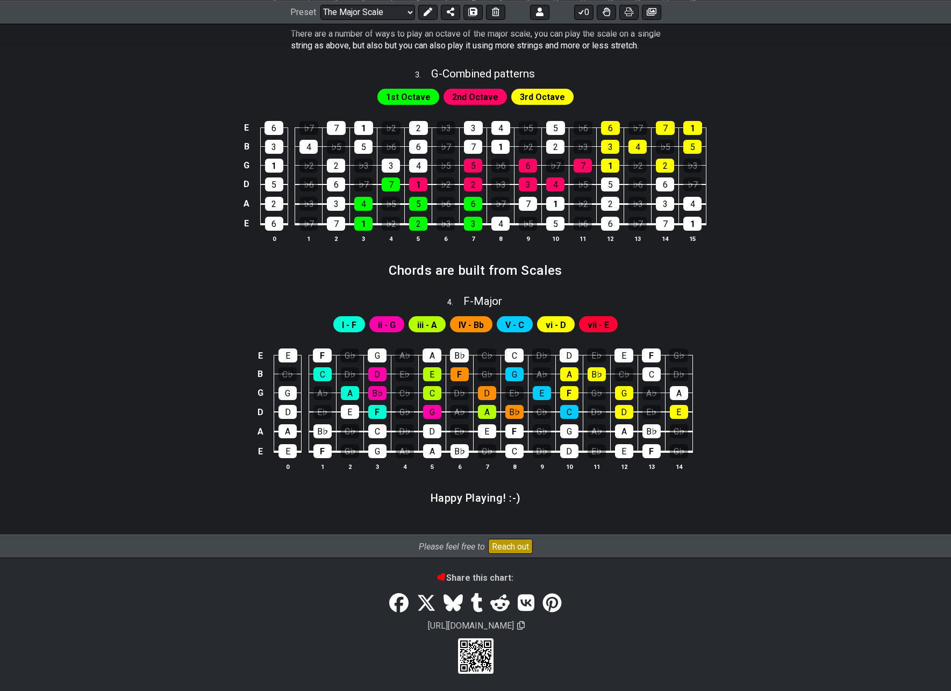
drag, startPoint x: 190, startPoint y: 364, endPoint x: 181, endPoint y: 350, distance: 16.6
click at [190, 364] on div "E E F G♭ G A♭ A B♭ C♭ C D♭ D E♭ E F G♭ B C♭ C D♭ D E♭ E F G♭ G A♭ A B♭ C♭ C D♭ …" at bounding box center [475, 409] width 838 height 151
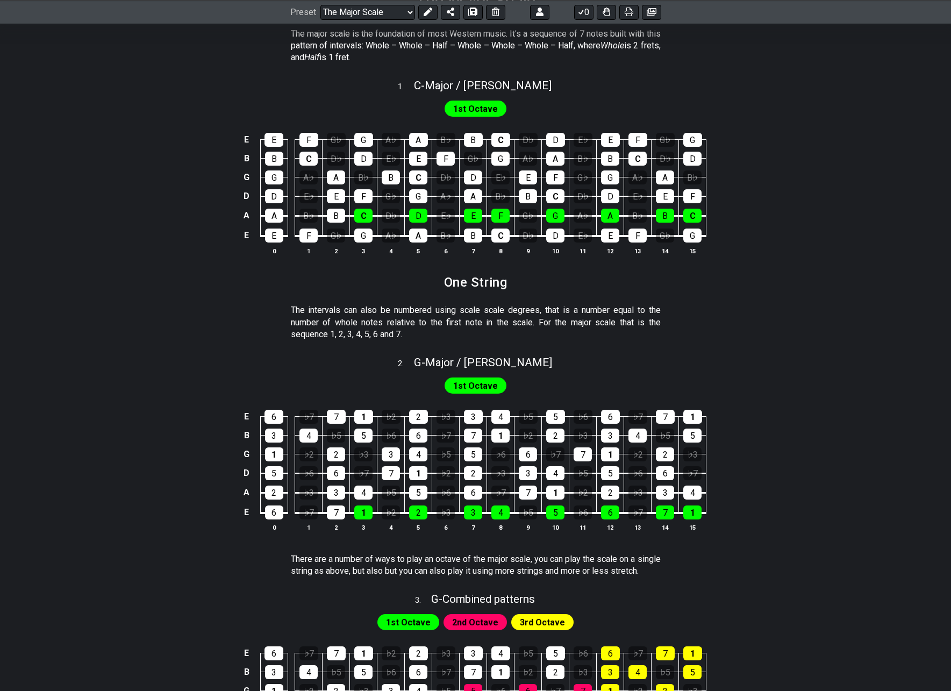
scroll to position [0, 0]
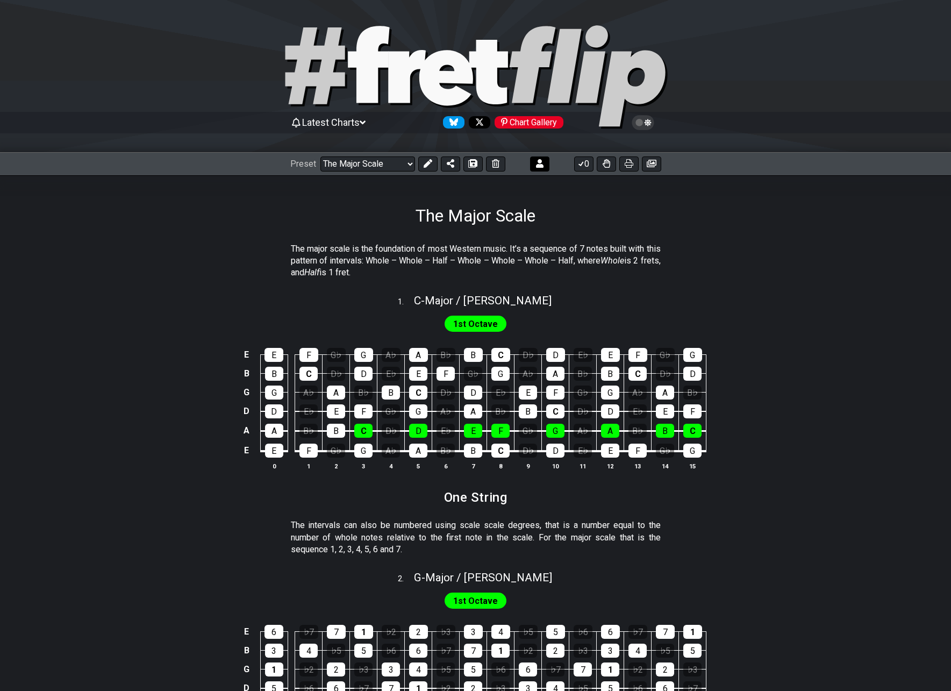
click at [426, 161] on icon at bounding box center [428, 163] width 9 height 9
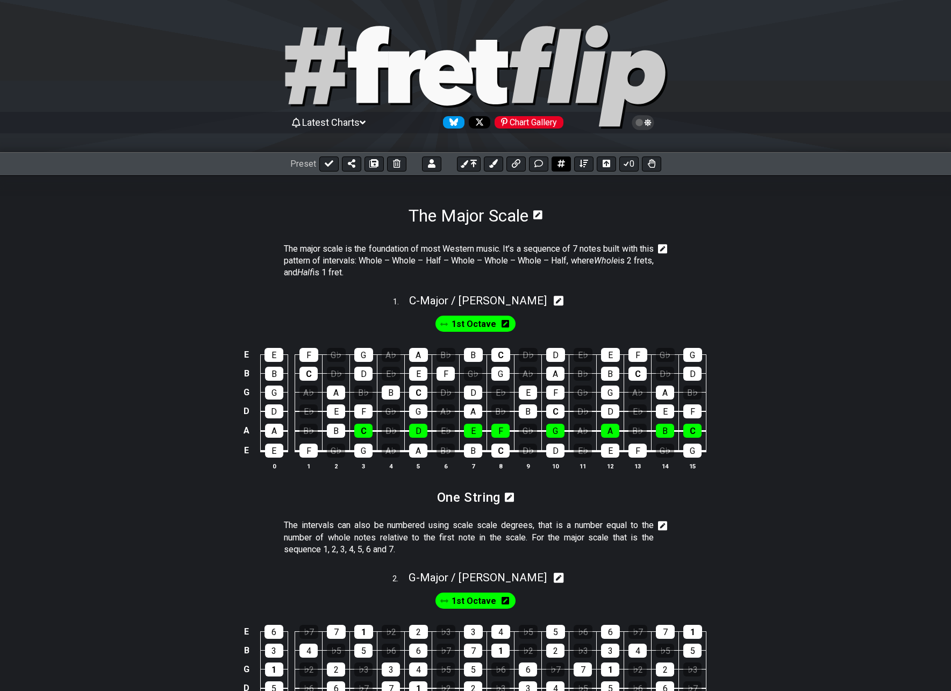
click at [560, 162] on icon at bounding box center [561, 164] width 8 height 8
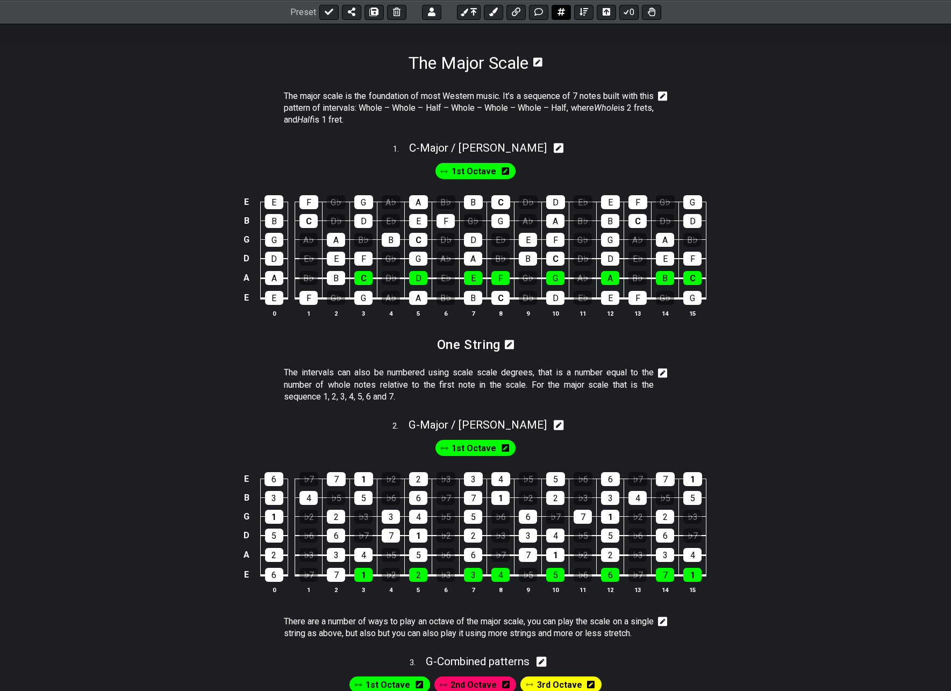
select select "A"
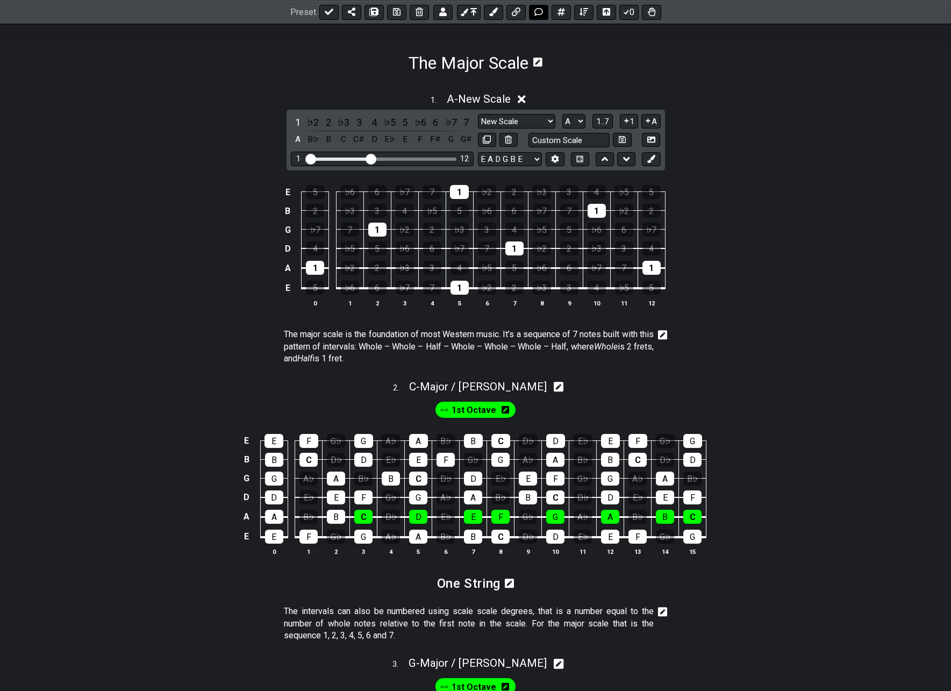
click at [540, 12] on icon at bounding box center [538, 12] width 9 height 9
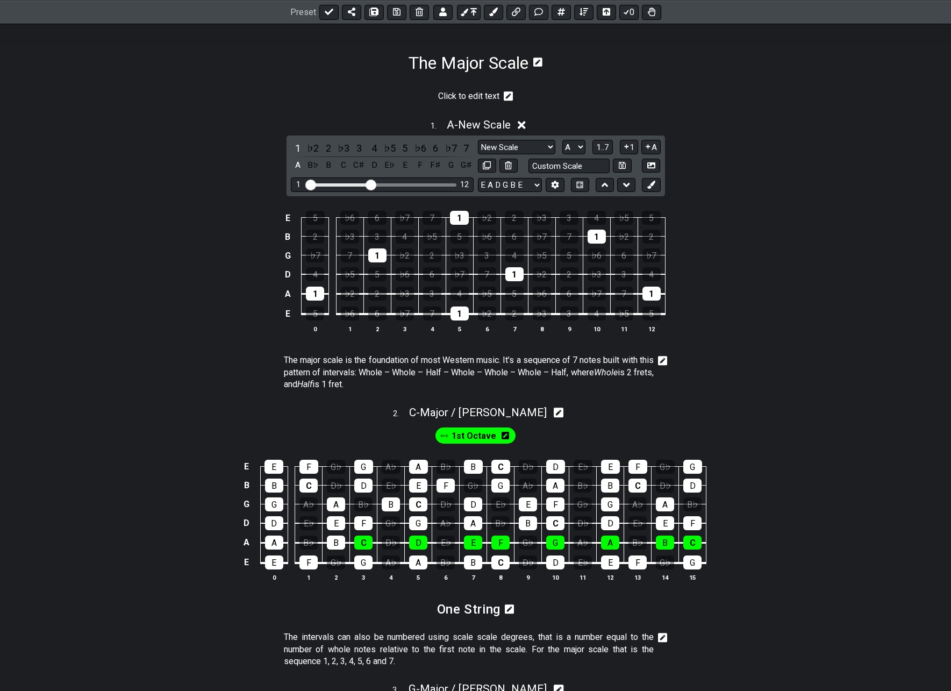
click at [511, 99] on icon at bounding box center [509, 96] width 10 height 10
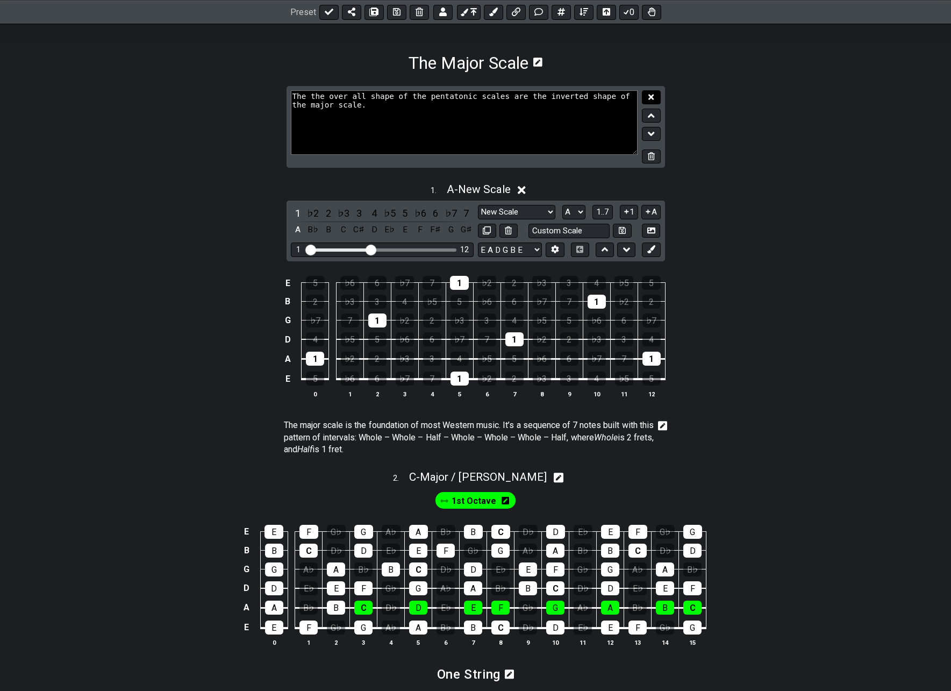
type textarea "The the over all shape of the pentatonic scales are the inverted shape of the m…"
click at [654, 95] on button at bounding box center [651, 97] width 18 height 15
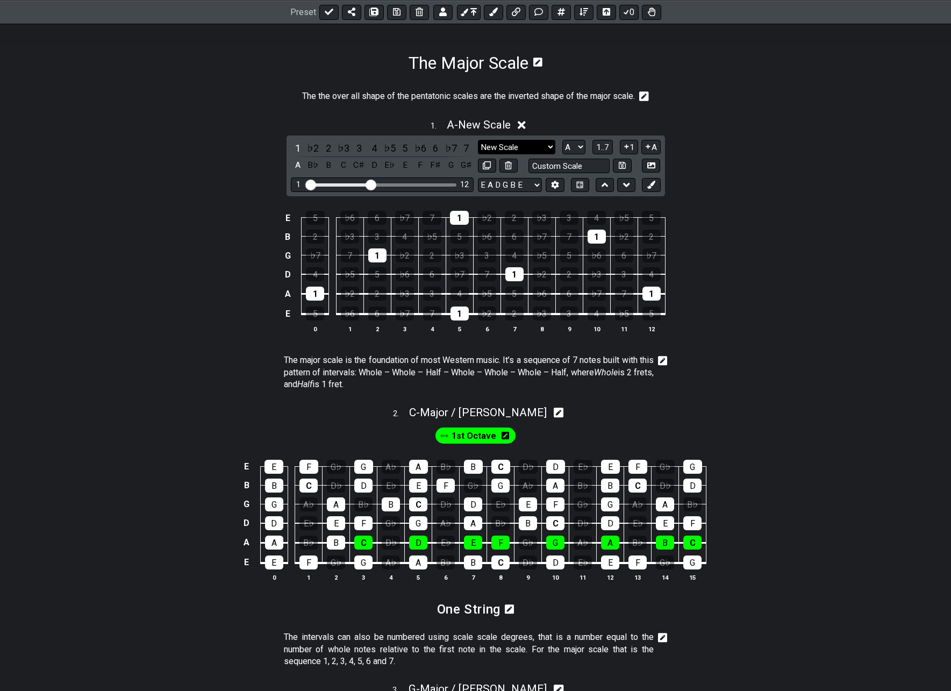
click at [531, 147] on select "New Scale New Scale Minor Pentatonic Major Pentatonic Minor Blues Major Blues M…" at bounding box center [516, 147] width 77 height 15
select select "Minor Pentatonic"
click at [478, 140] on select "New Scale New Scale Minor Pentatonic Major Pentatonic Minor Blues Major Blues M…" at bounding box center [516, 147] width 77 height 15
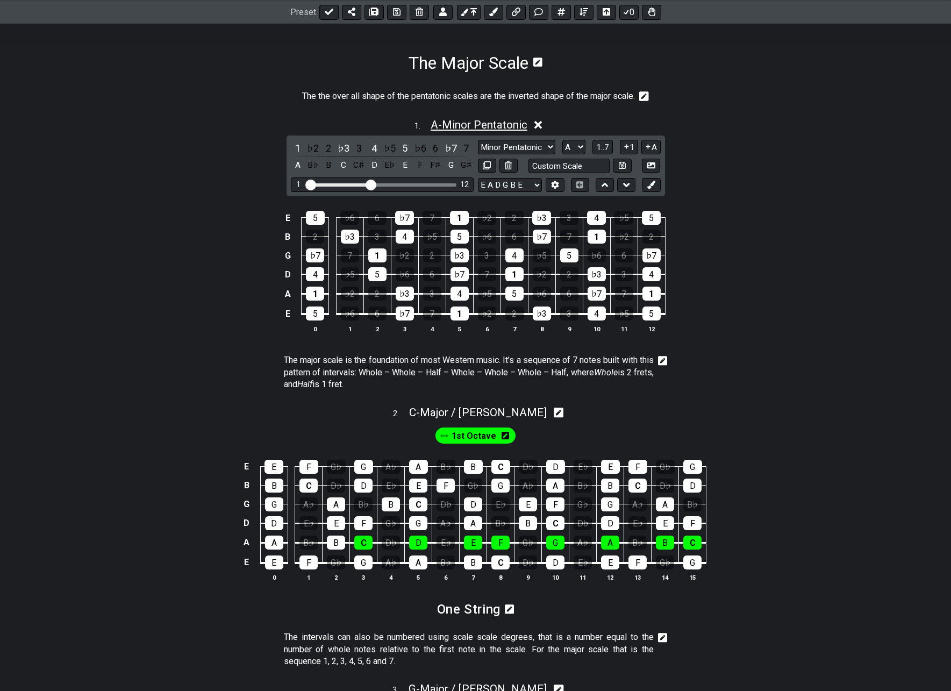
click at [459, 124] on span "A - Minor Pentatonic" at bounding box center [479, 124] width 97 height 13
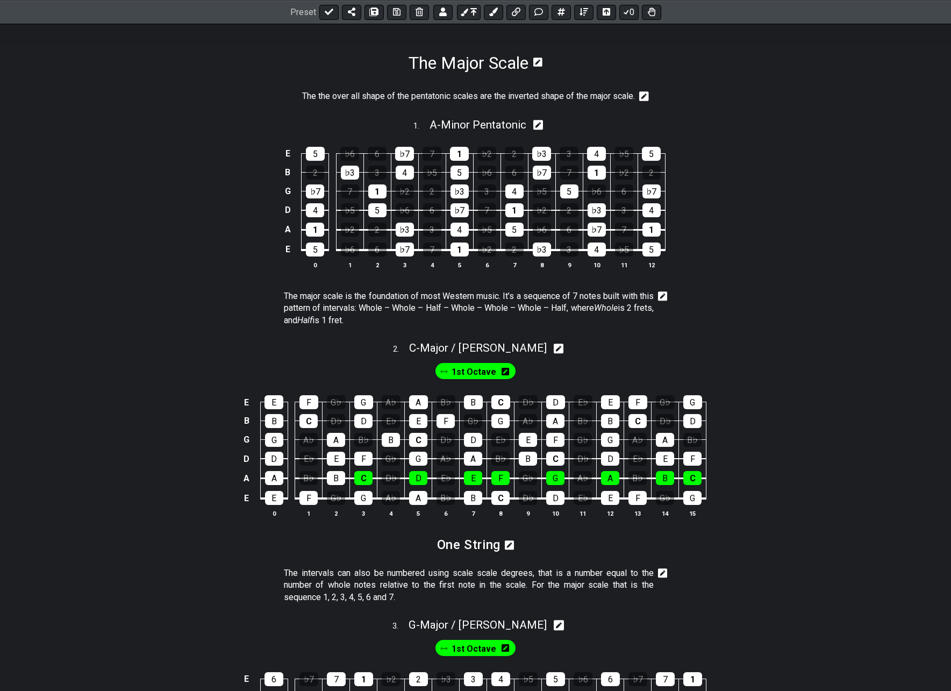
click at [539, 125] on icon at bounding box center [538, 124] width 10 height 11
select select "Minor Pentatonic"
select select "A"
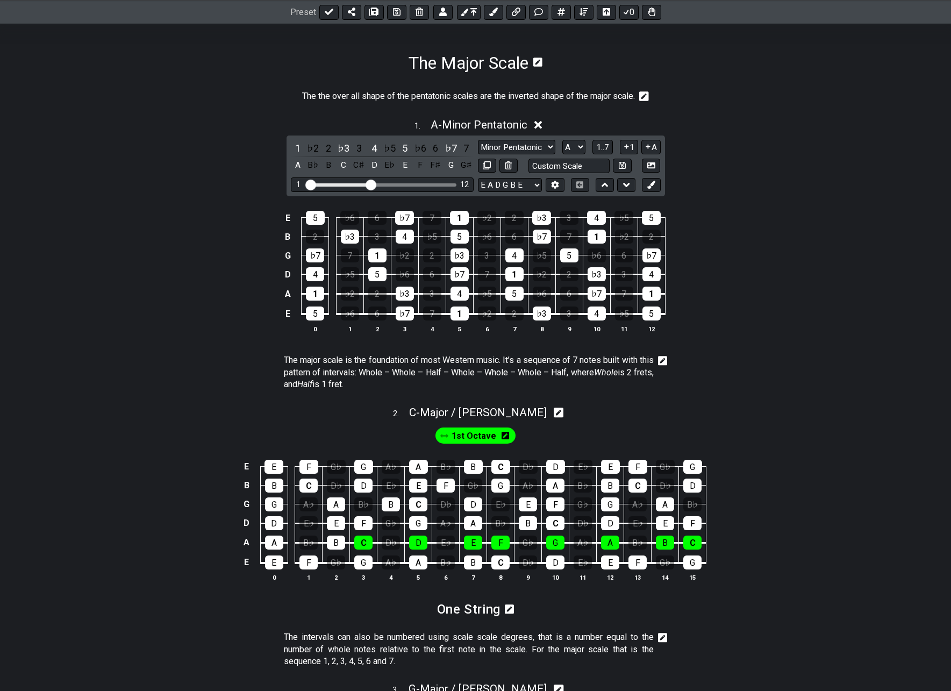
click at [538, 125] on icon at bounding box center [538, 124] width 8 height 11
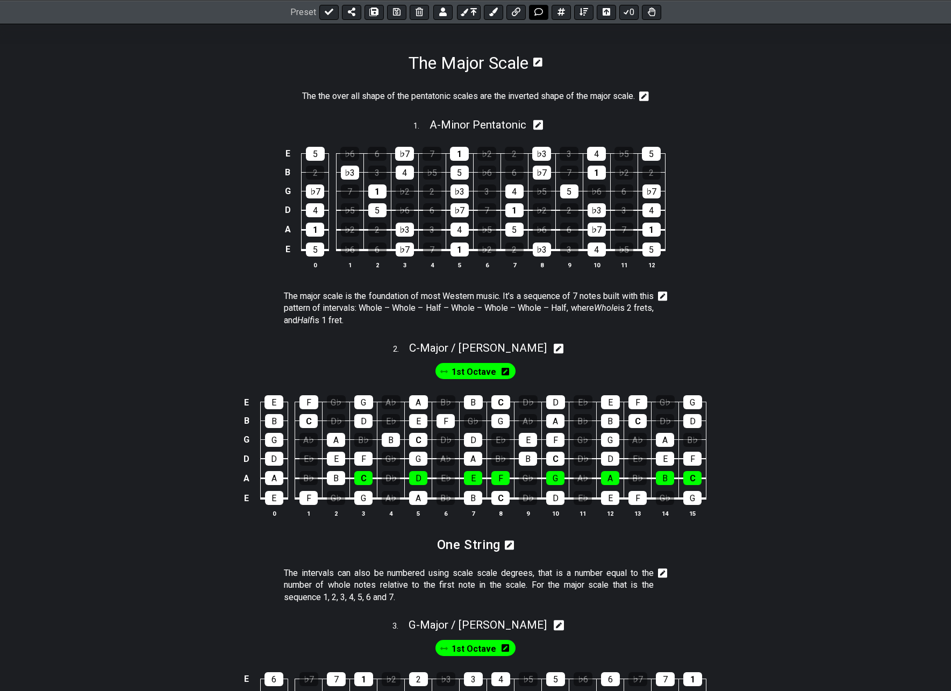
click at [538, 10] on icon at bounding box center [538, 12] width 9 height 9
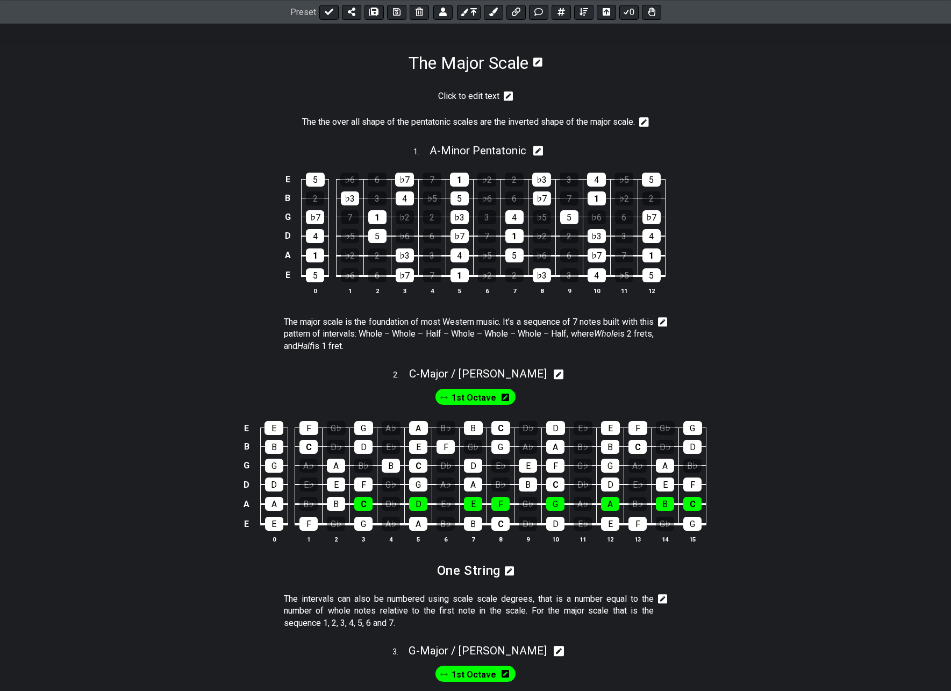
click at [510, 96] on icon at bounding box center [509, 96] width 10 height 10
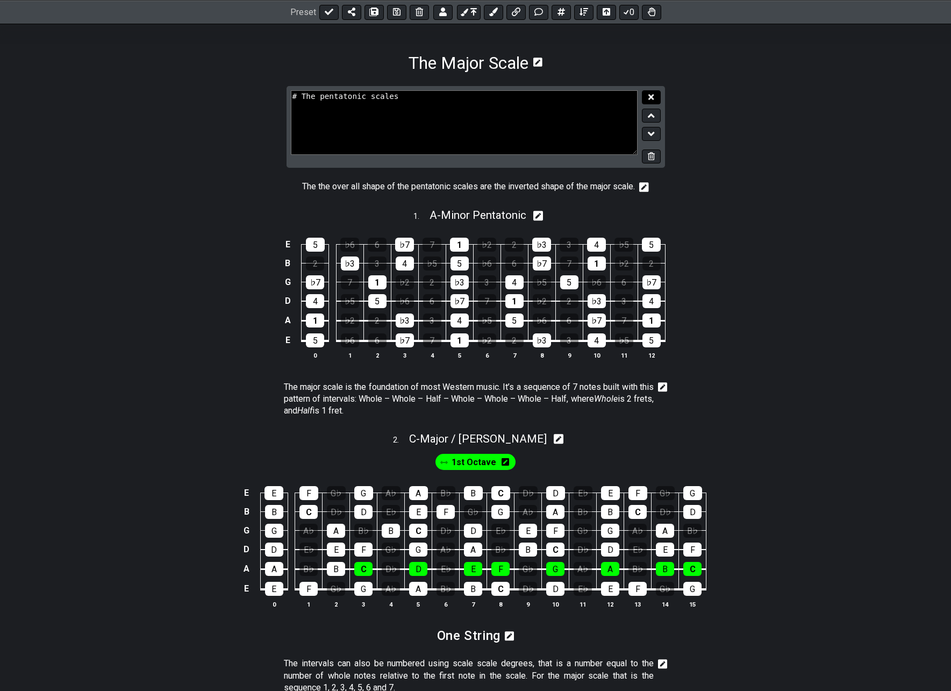
type textarea "# The pentatonic scales"
drag, startPoint x: 652, startPoint y: 95, endPoint x: 637, endPoint y: 101, distance: 16.2
click at [652, 95] on icon at bounding box center [650, 96] width 5 height 5
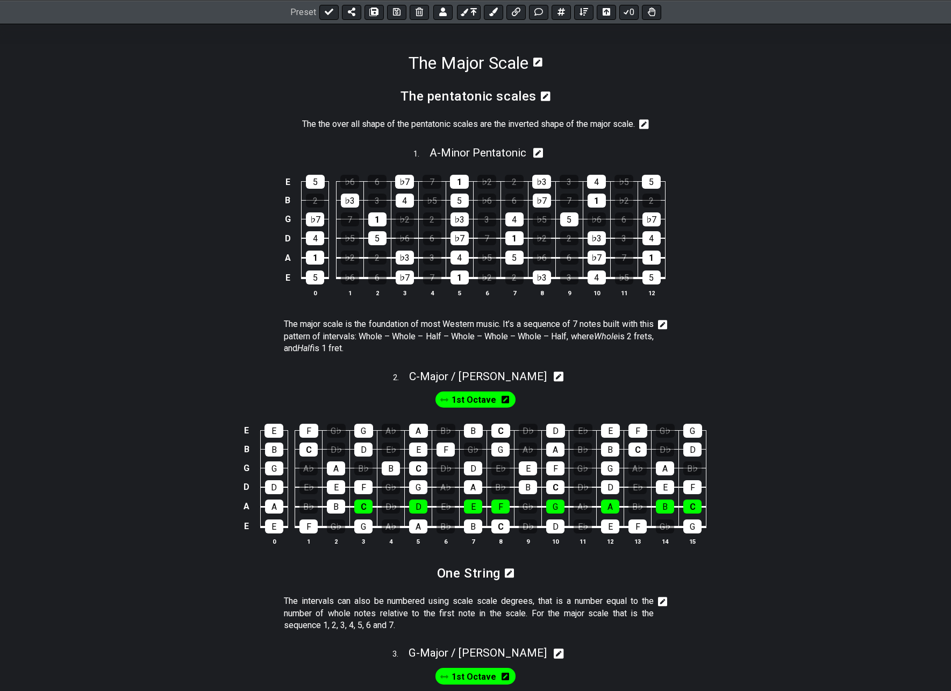
click at [547, 93] on icon at bounding box center [546, 96] width 10 height 10
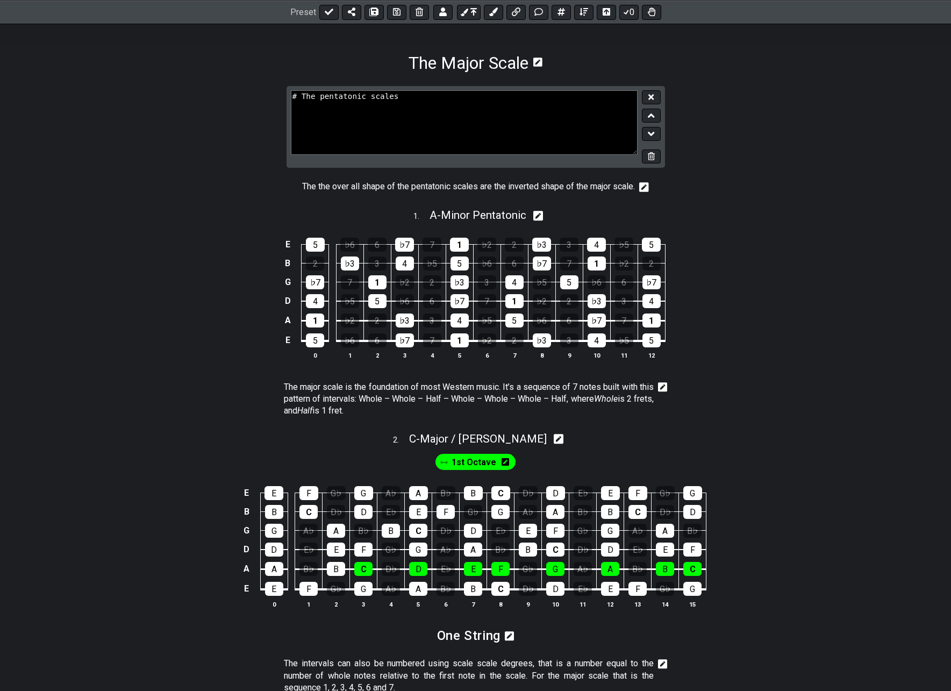
click at [366, 97] on textarea "# The pentatonic scales" at bounding box center [464, 122] width 347 height 64
type textarea "# The pentatonic Scales"
click at [650, 99] on icon at bounding box center [650, 96] width 5 height 5
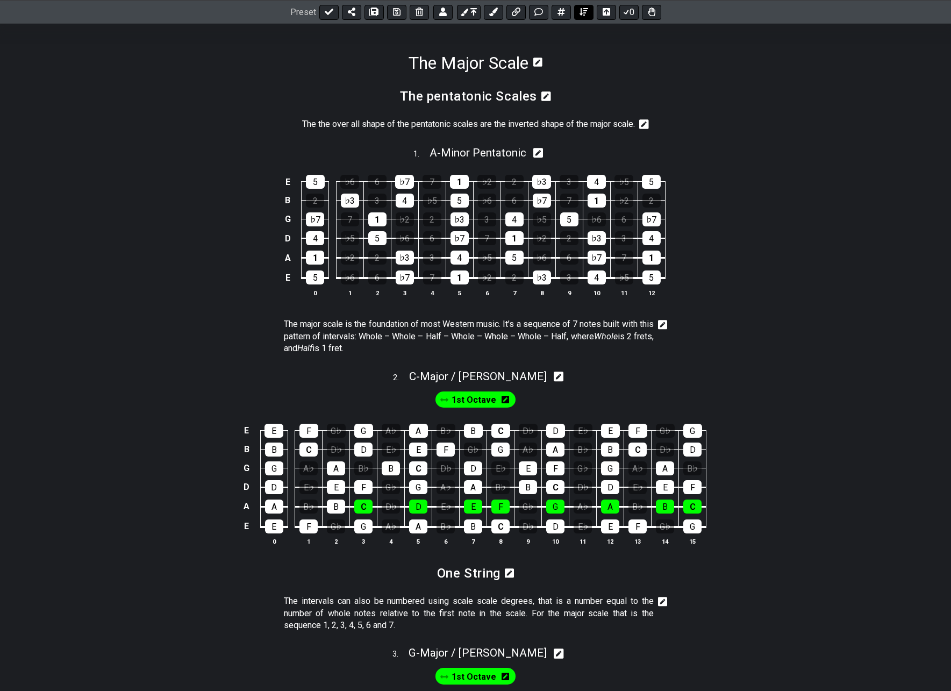
click at [579, 12] on icon at bounding box center [583, 12] width 9 height 9
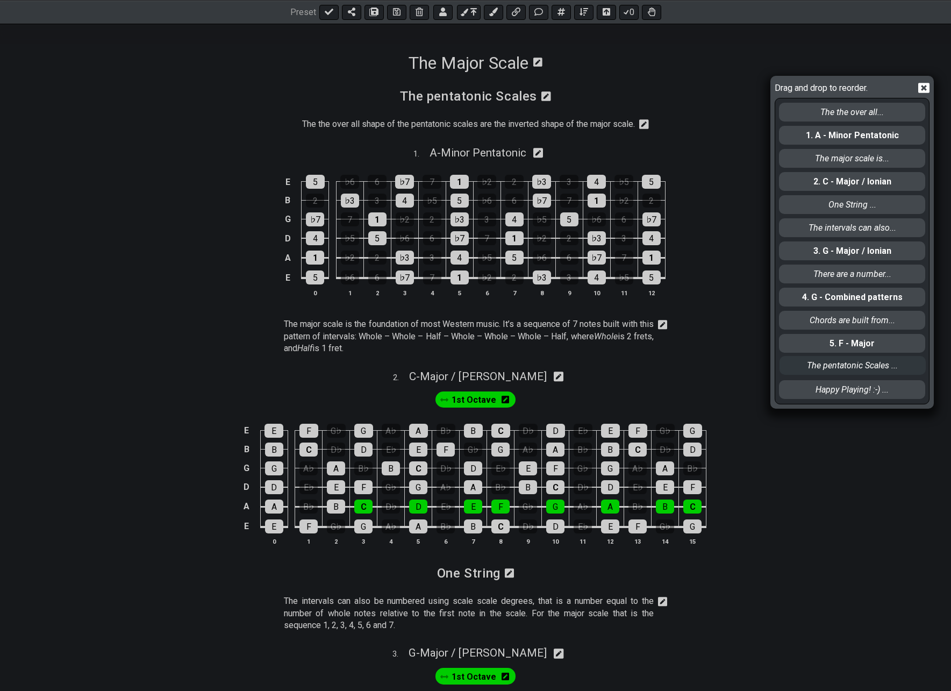
drag, startPoint x: 812, startPoint y: 126, endPoint x: 813, endPoint y: 371, distance: 244.6
click at [813, 371] on div "The pentatonic Scales ... The the over all... 1. A - Minor Pentatonic The major…" at bounding box center [852, 250] width 148 height 305
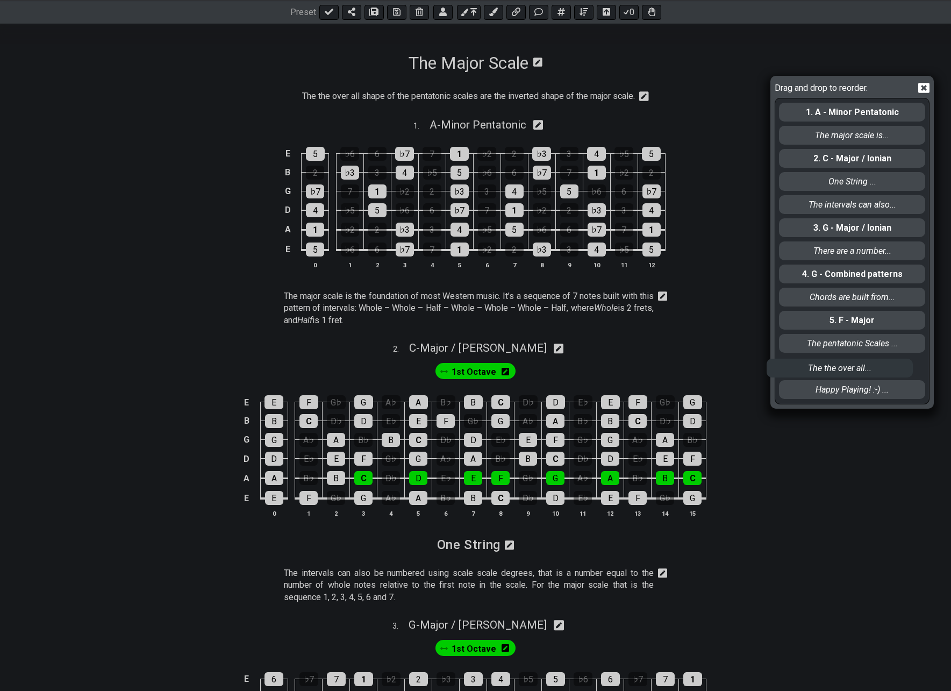
drag, startPoint x: 821, startPoint y: 115, endPoint x: 822, endPoint y: 318, distance: 203.2
click at [809, 373] on div "The the over all... 1. A - Minor Pentatonic The major scale is... 2. C - Major …" at bounding box center [852, 250] width 148 height 305
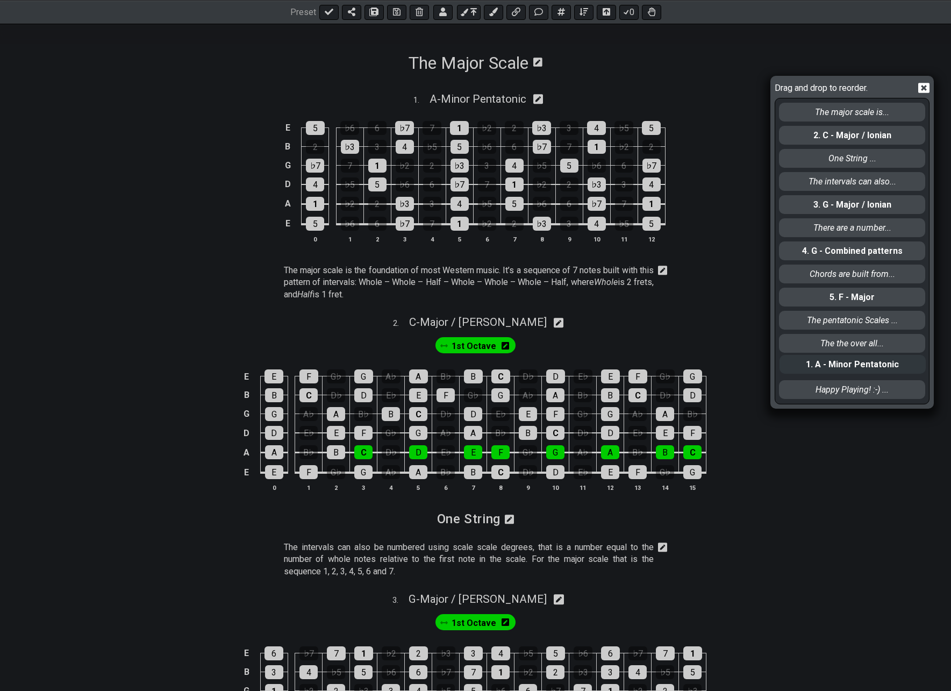
drag, startPoint x: 841, startPoint y: 114, endPoint x: 838, endPoint y: 356, distance: 241.9
click at [841, 372] on div "1. A - Minor Pentatonic The major scale is... 2. C - Major / Ionian One String …" at bounding box center [852, 250] width 148 height 305
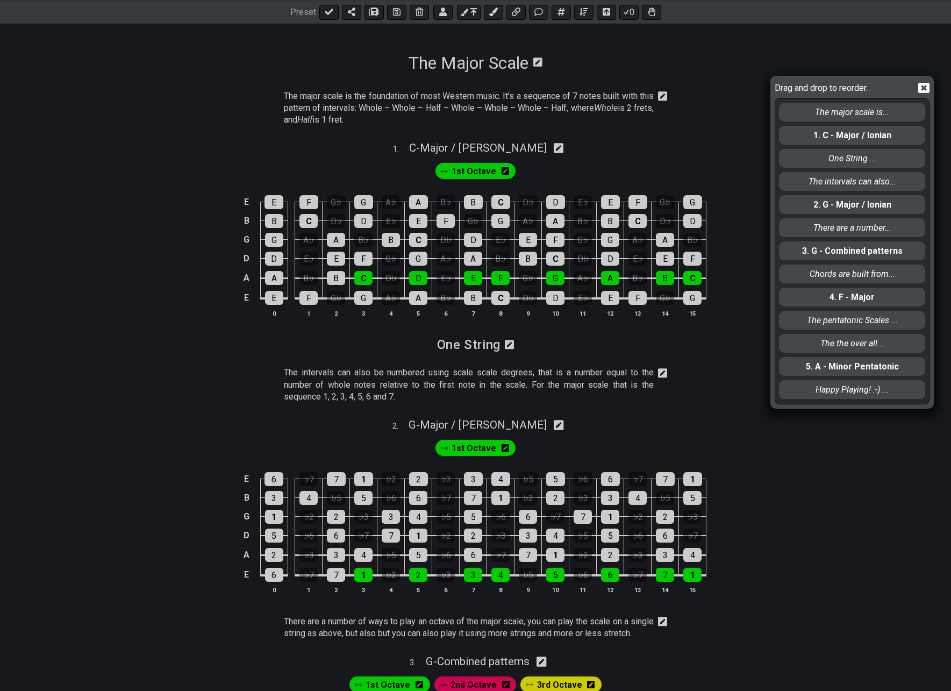
click at [922, 89] on icon at bounding box center [923, 87] width 11 height 11
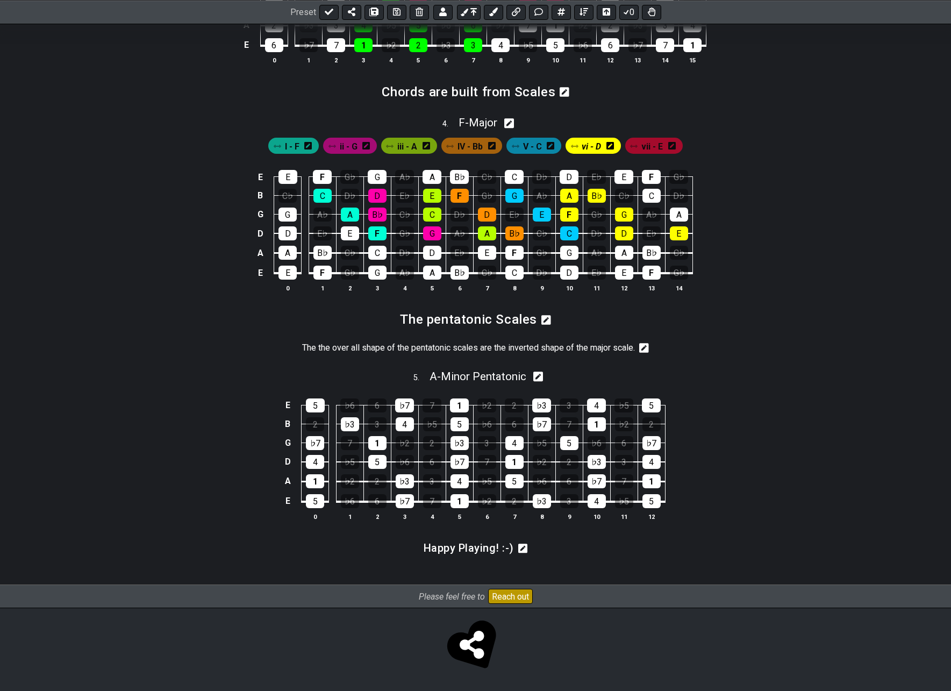
scroll to position [931, 0]
click at [539, 375] on icon at bounding box center [538, 376] width 10 height 10
select select "Minor Pentatonic"
select select "A"
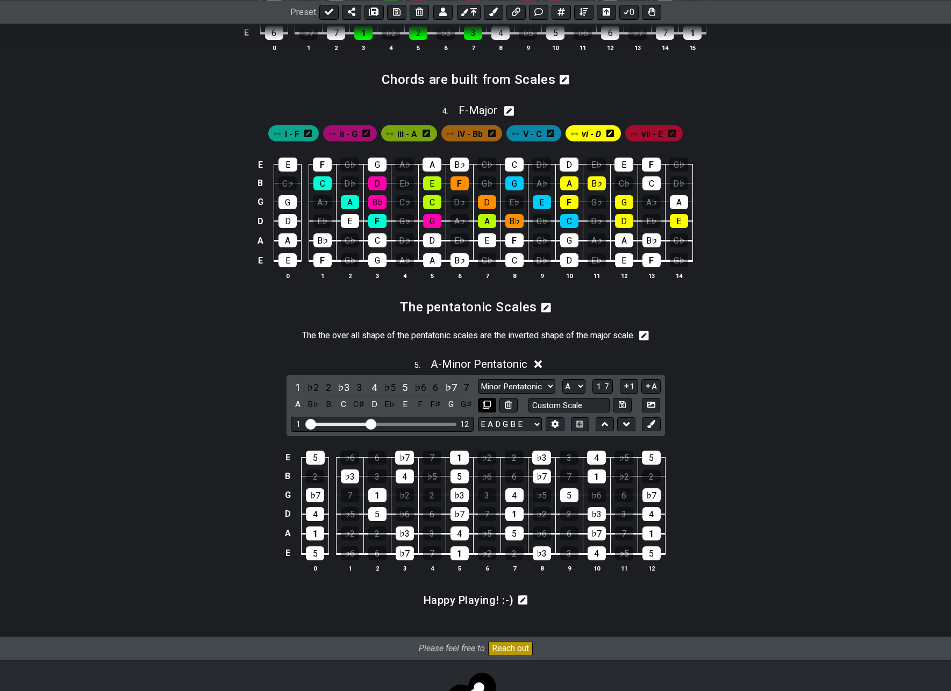
click at [485, 408] on icon at bounding box center [487, 404] width 8 height 8
select select "Minor Pentatonic"
select select "A"
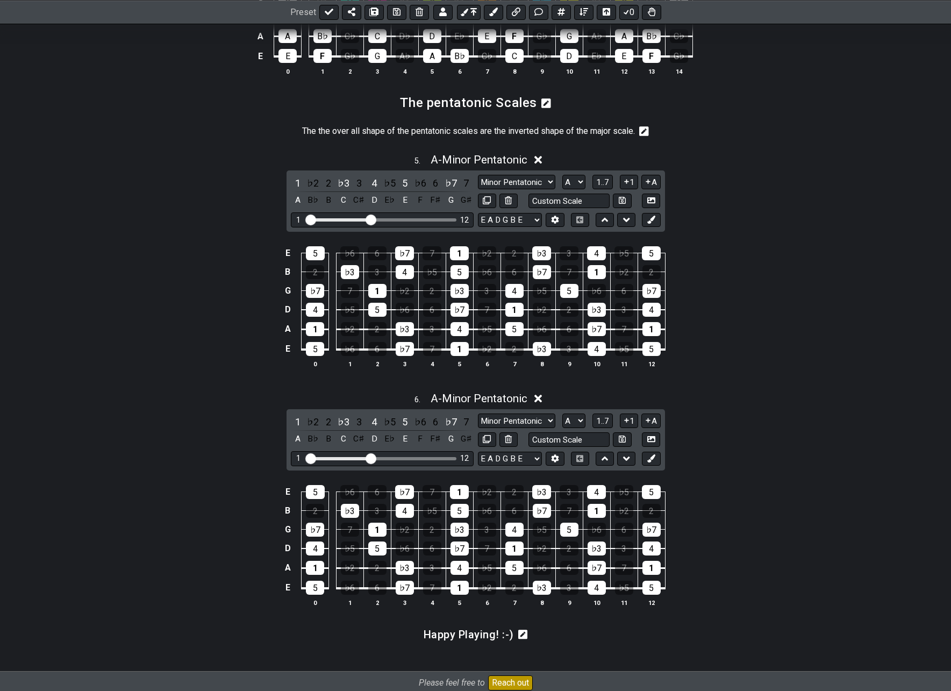
scroll to position [1146, 0]
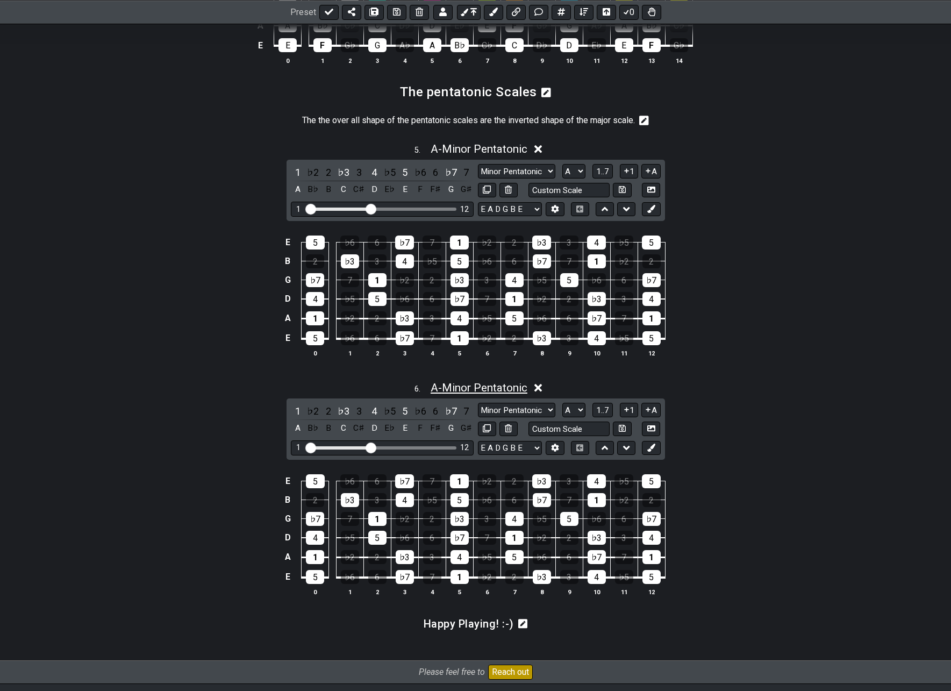
click at [465, 394] on span "A - Minor Pentatonic" at bounding box center [479, 387] width 97 height 13
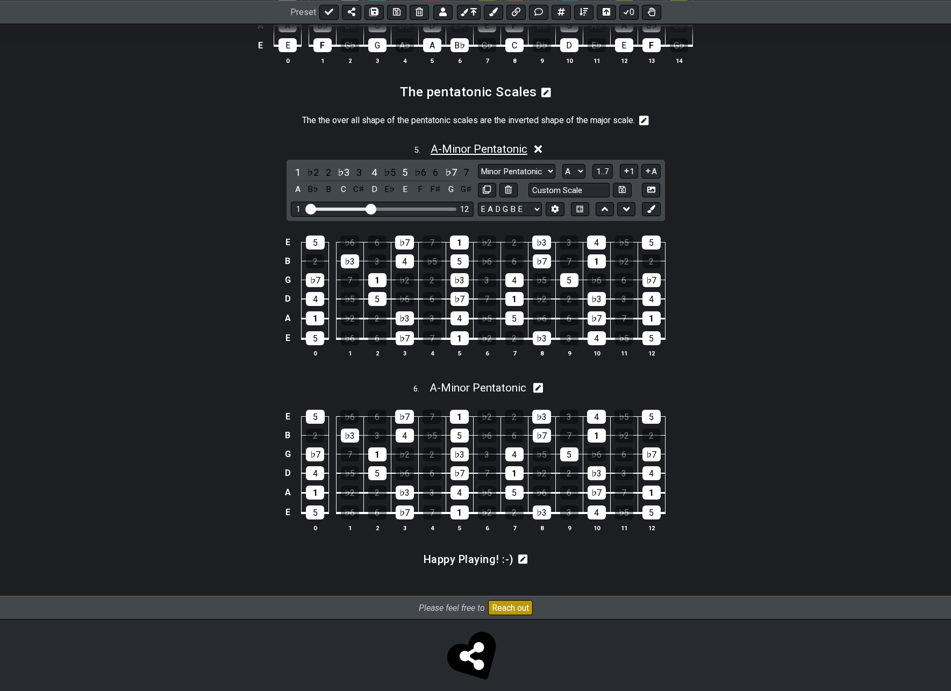
click at [456, 155] on span "A - Minor Pentatonic" at bounding box center [479, 148] width 97 height 13
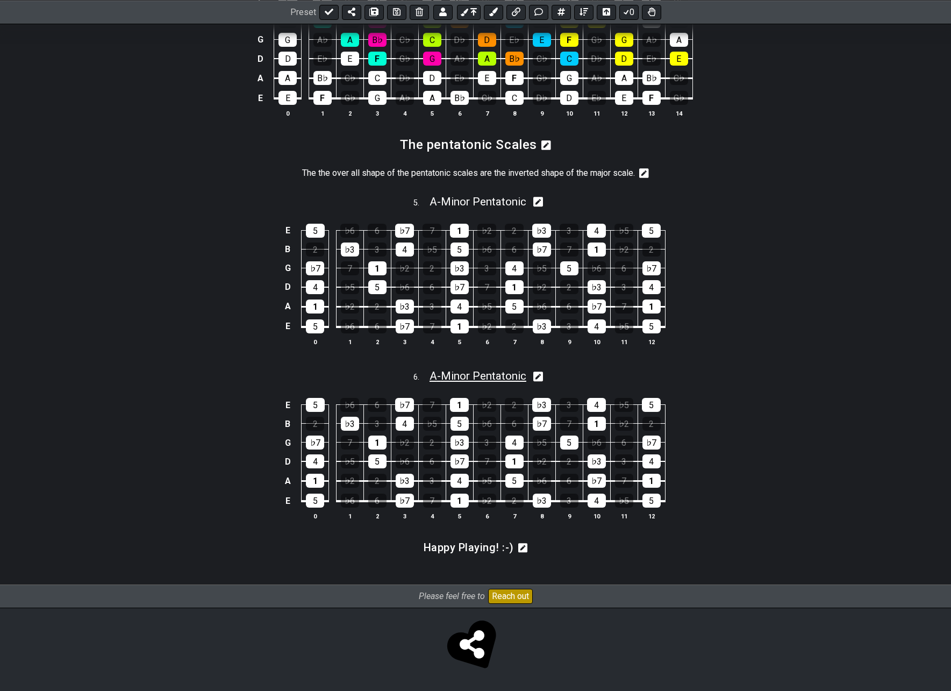
click at [461, 376] on span "A - Minor Pentatonic" at bounding box center [477, 375] width 97 height 13
select select "Minor Pentatonic"
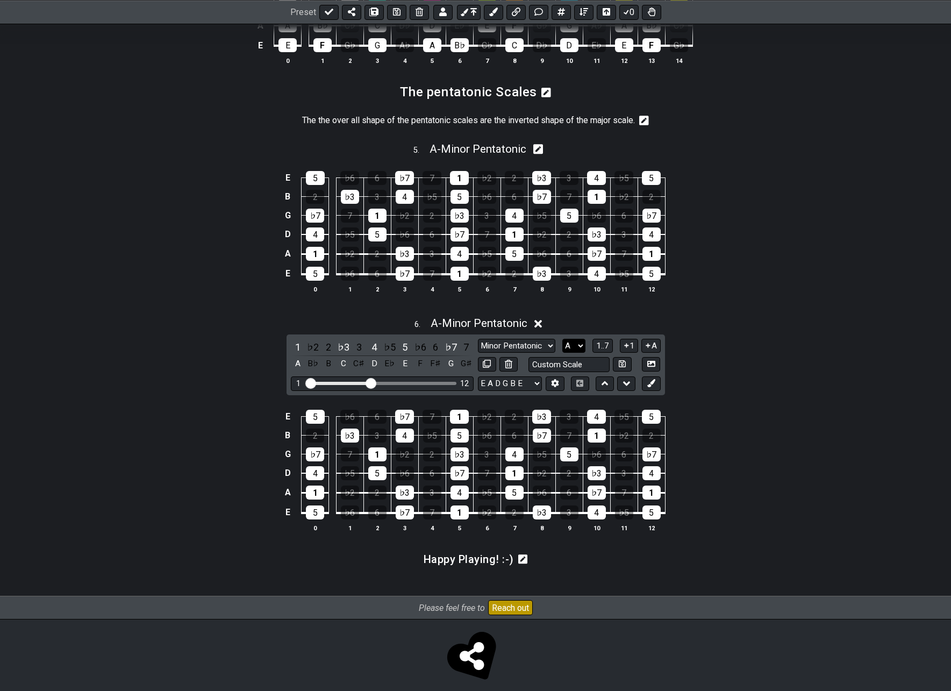
click at [581, 353] on select "A♭ A A♯ B♭ B C C♯ D♭ D D♯ E♭ E F F♯ G♭ G G♯" at bounding box center [573, 346] width 23 height 15
select select "C"
click at [562, 350] on select "A♭ A A♯ B♭ B C C♯ D♭ D D♯ E♭ E F F♯ G♭ G G♯" at bounding box center [573, 346] width 23 height 15
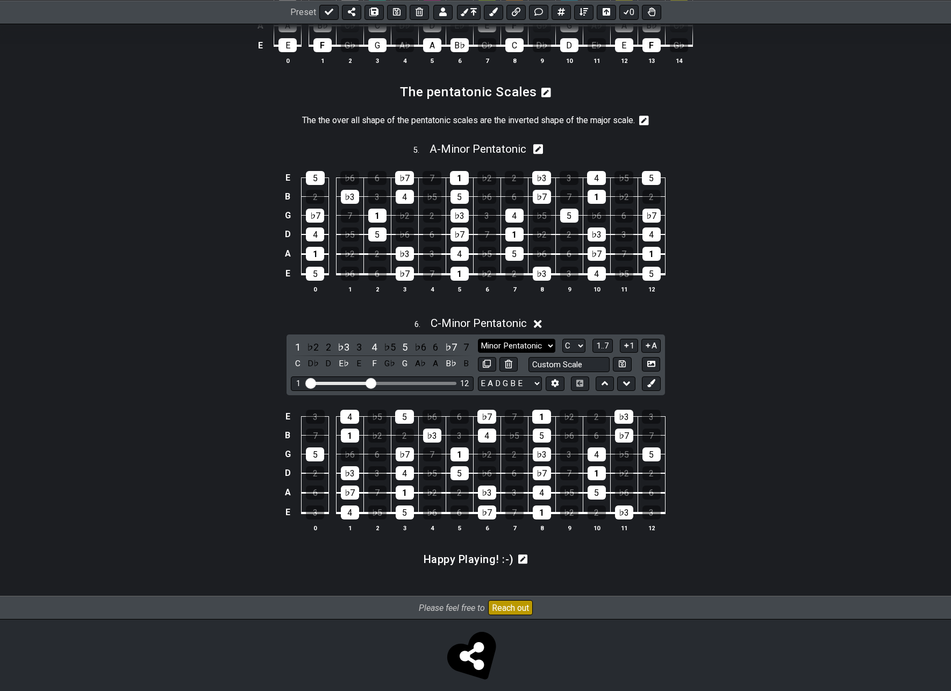
click at [522, 353] on select "New Scale New Scale Minor Pentatonic Major Pentatonic Minor Blues Major Blues M…" at bounding box center [516, 346] width 77 height 15
select select "Major / Ionian"
click at [478, 350] on select "New Scale New Scale Minor Pentatonic Major Pentatonic Minor Blues Major Blues M…" at bounding box center [516, 346] width 77 height 15
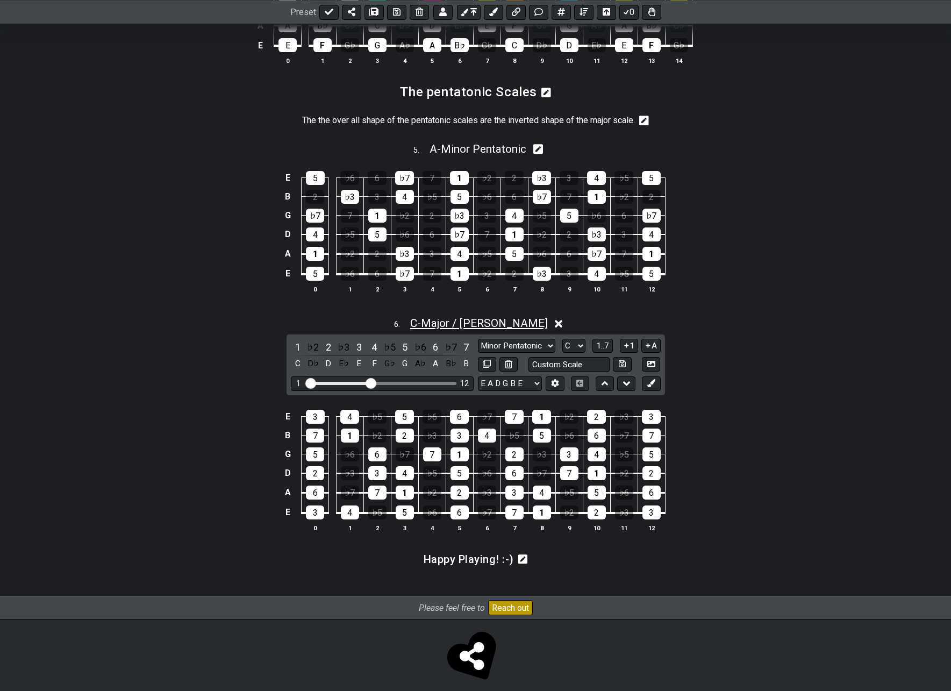
click at [483, 329] on span "C - Major / Ionian" at bounding box center [479, 323] width 138 height 13
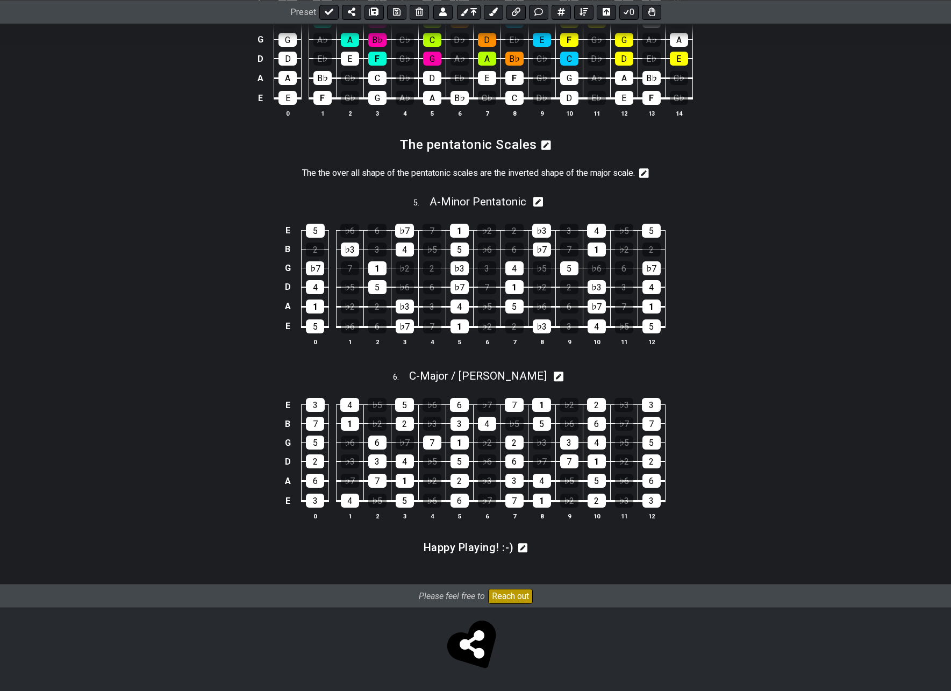
scroll to position [1105, 0]
click at [497, 378] on span "C - Major / Ionian" at bounding box center [478, 375] width 138 height 13
select select "Major / Ionian"
select select "C"
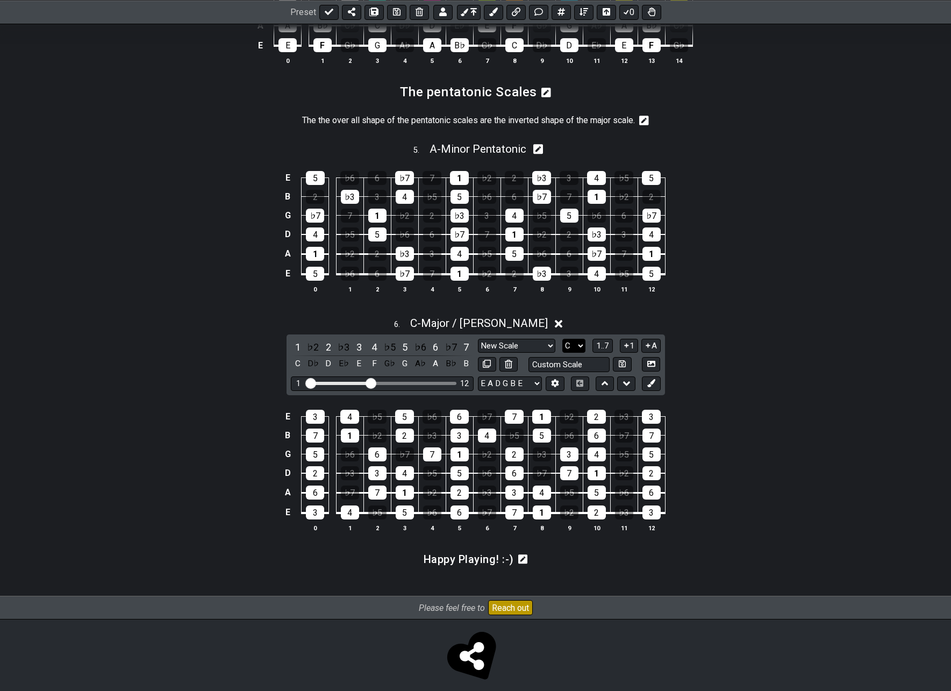
click at [574, 353] on select "A♭ A A♯ B♭ B C C♯ D♭ D D♯ E♭ E F F♯ G♭ G G♯" at bounding box center [573, 346] width 23 height 15
click at [540, 155] on icon at bounding box center [538, 149] width 10 height 11
select select "Minor Pentatonic"
select select "A"
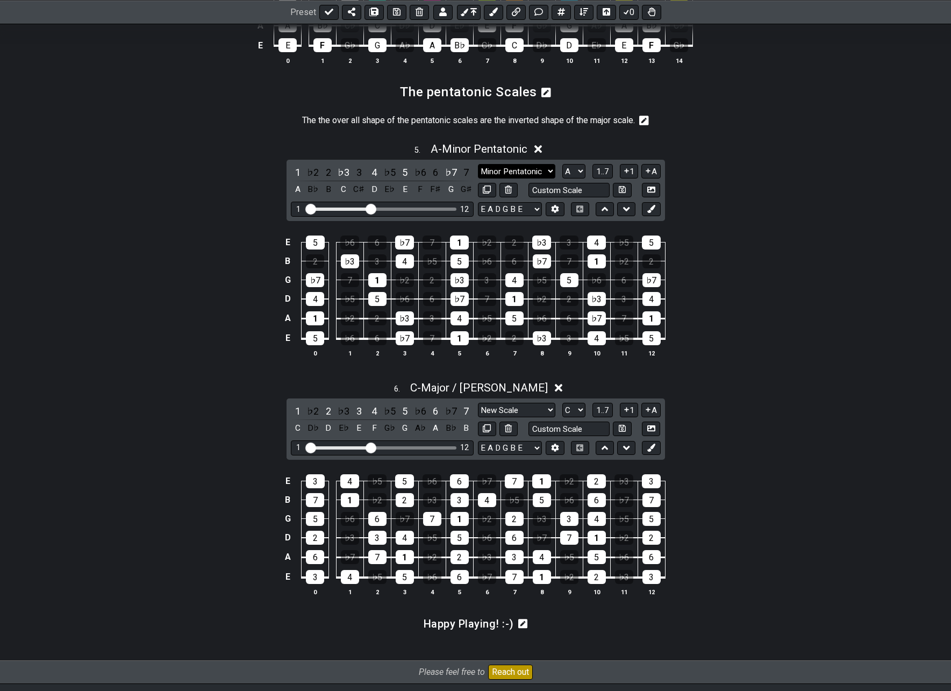
click at [535, 178] on select "New Scale New Scale Minor Pentatonic Major Pentatonic Minor Blues Major Blues M…" at bounding box center [516, 171] width 77 height 15
select select "Major Pentatonic"
click at [478, 175] on select "New Scale New Scale Minor Pentatonic Major Pentatonic Minor Blues Major Blues M…" at bounding box center [516, 171] width 77 height 15
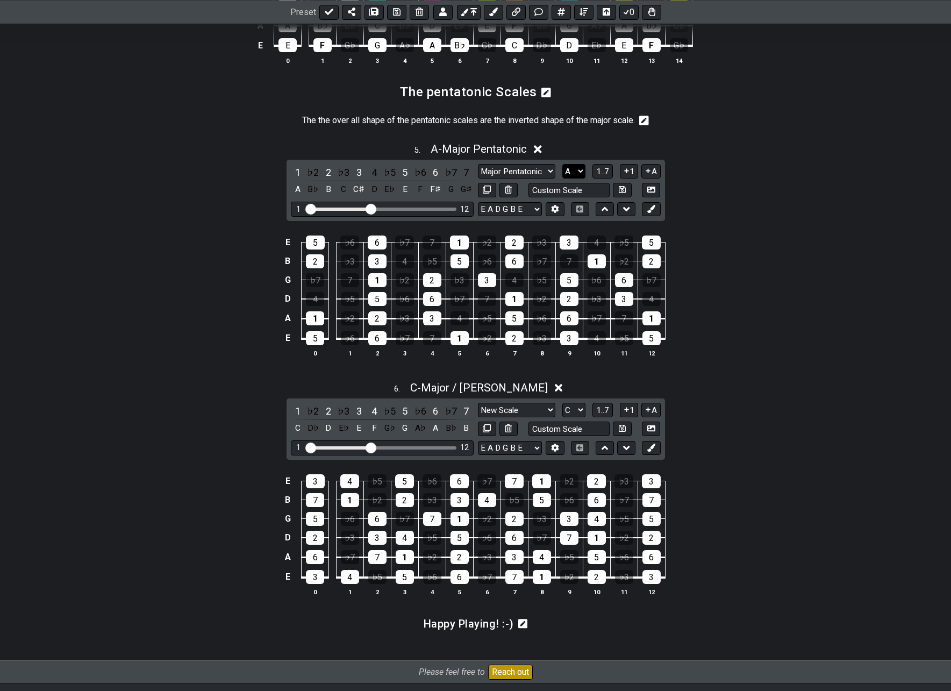
click at [575, 178] on select "A♭ A A♯ B♭ B C C♯ D♭ D D♯ E♭ E F F♯ G♭ G G♯" at bounding box center [573, 171] width 23 height 15
select select "C"
click at [562, 175] on select "A♭ A A♯ B♭ B C C♯ D♭ D D♯ E♭ E F F♯ G♭ G G♯" at bounding box center [573, 171] width 23 height 15
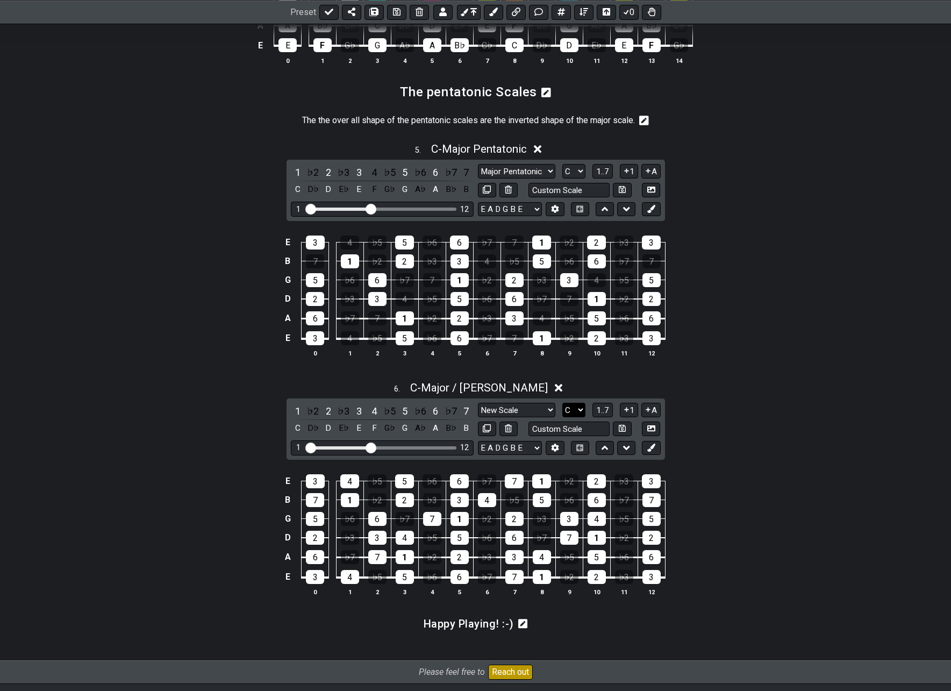
click at [577, 417] on select "A♭ A A♯ B♭ B C C♯ D♭ D D♯ E♭ E F F♯ G♭ G G♯" at bounding box center [573, 410] width 23 height 15
click at [562, 414] on select "A♭ A A♯ B♭ B C C♯ D♭ D D♯ E♭ E F F♯ G♭ G G♯" at bounding box center [573, 410] width 23 height 15
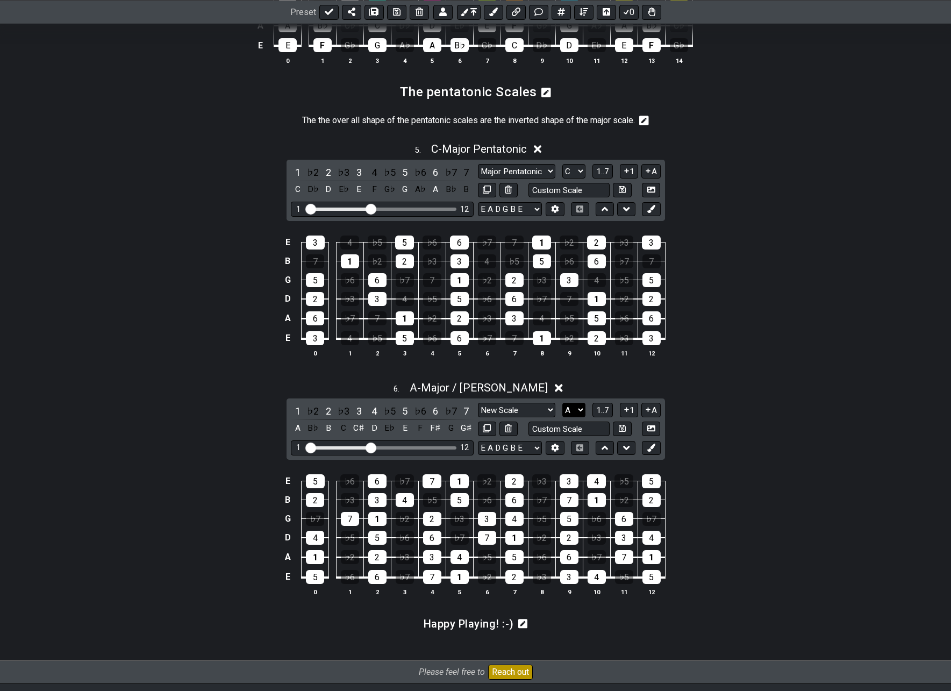
click at [576, 417] on select "A♭ A A♯ B♭ B C C♯ D♭ D D♯ E♭ E F F♯ G♭ G G♯" at bounding box center [573, 410] width 23 height 15
click at [562, 414] on select "A♭ A A♯ B♭ B C C♯ D♭ D D♯ E♭ E F F♯ G♭ G G♯" at bounding box center [573, 410] width 23 height 15
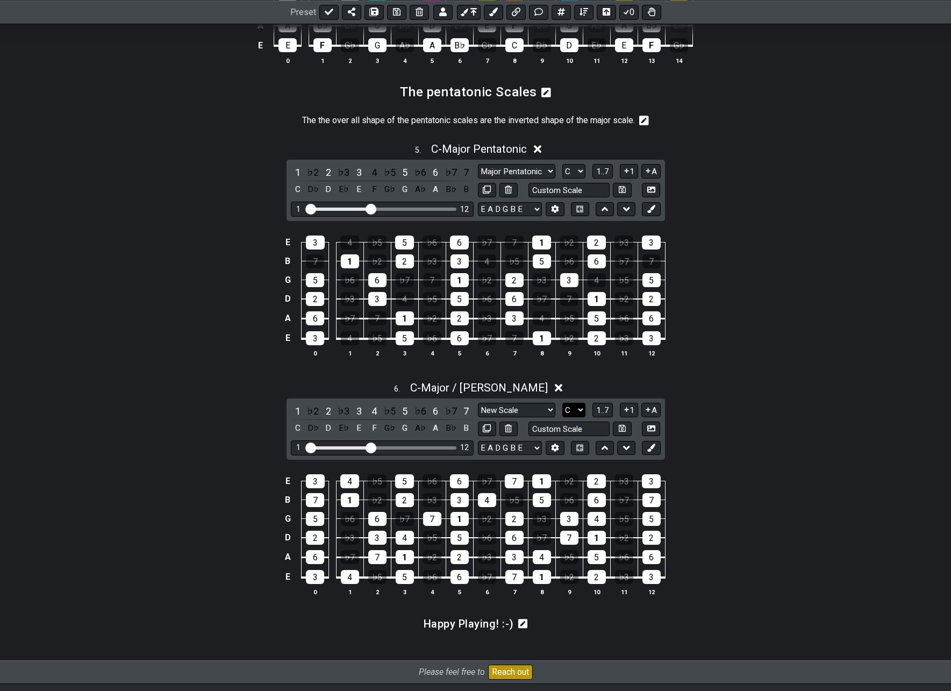
click at [575, 417] on select "A♭ A A♯ B♭ B C C♯ D♭ D D♯ E♭ E F F♯ G♭ G G♯" at bounding box center [573, 410] width 23 height 15
click at [562, 414] on select "A♭ A A♯ B♭ B C C♯ D♭ D D♯ E♭ E F F♯ G♭ G G♯" at bounding box center [573, 410] width 23 height 15
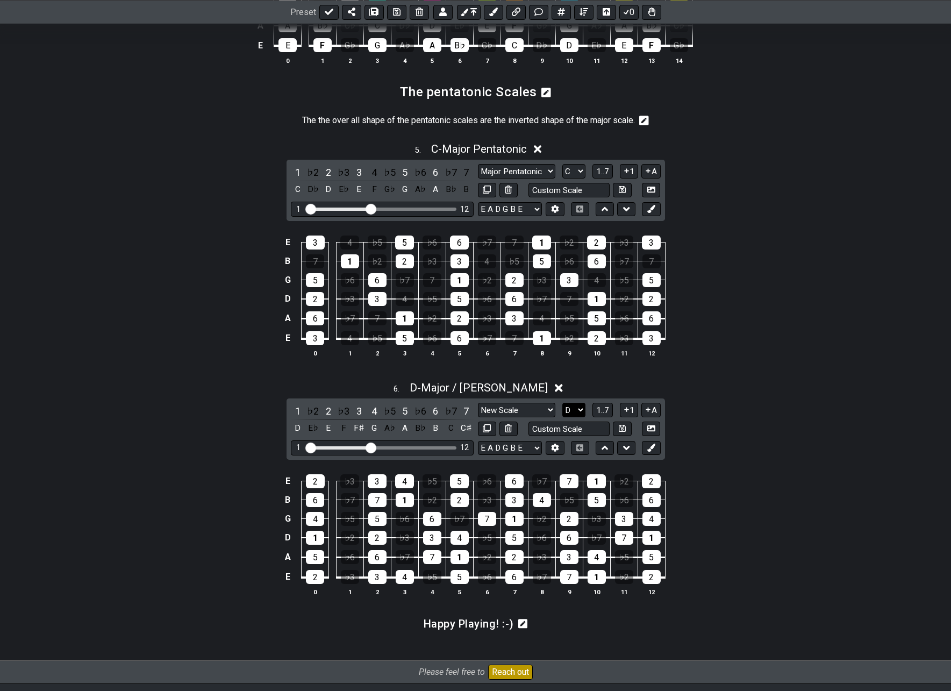
click at [575, 417] on select "A♭ A A♯ B♭ B C C♯ D♭ D D♯ E♭ E F F♯ G♭ G G♯" at bounding box center [573, 410] width 23 height 15
select select "E"
click at [562, 414] on select "A♭ A A♯ B♭ B C C♯ D♭ D D♯ E♭ E F F♯ G♭ G G♯" at bounding box center [573, 410] width 23 height 15
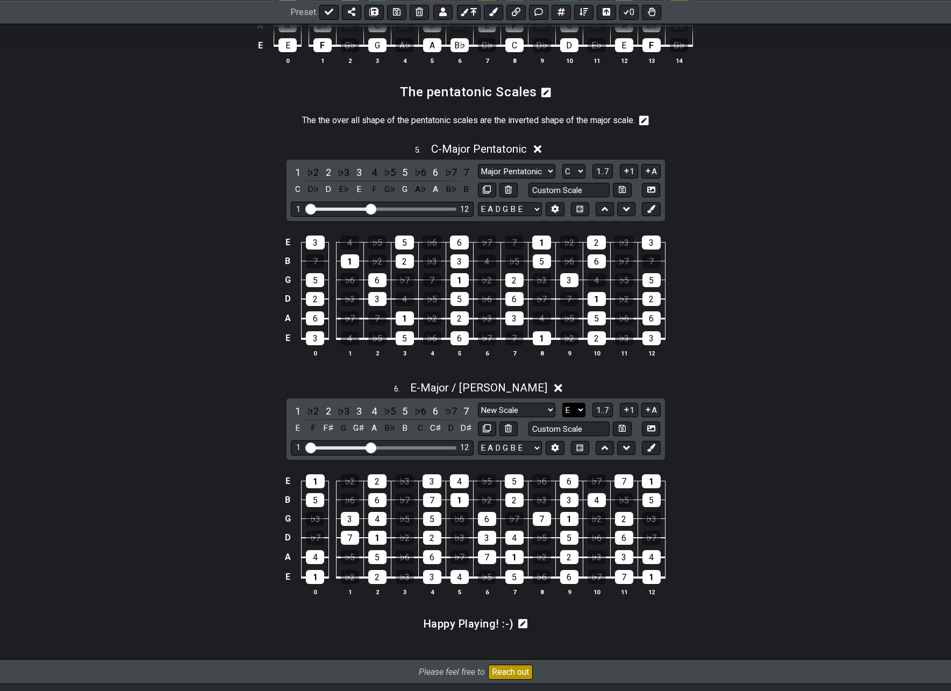
click at [579, 417] on select "A♭ A A♯ B♭ B C C♯ D♭ D D♯ E♭ E F F♯ G♭ G G♯" at bounding box center [573, 410] width 23 height 15
drag, startPoint x: 577, startPoint y: 425, endPoint x: 572, endPoint y: 412, distance: 13.8
click at [577, 417] on select "A♭ A A♯ B♭ B C C♯ D♭ D D♯ E♭ E F F♯ G♭ G G♯" at bounding box center [573, 410] width 23 height 15
click at [570, 178] on select "A♭ A A♯ B♭ B C C♯ D♭ D D♯ E♭ E F F♯ G♭ G G♯" at bounding box center [573, 171] width 23 height 15
select select "A"
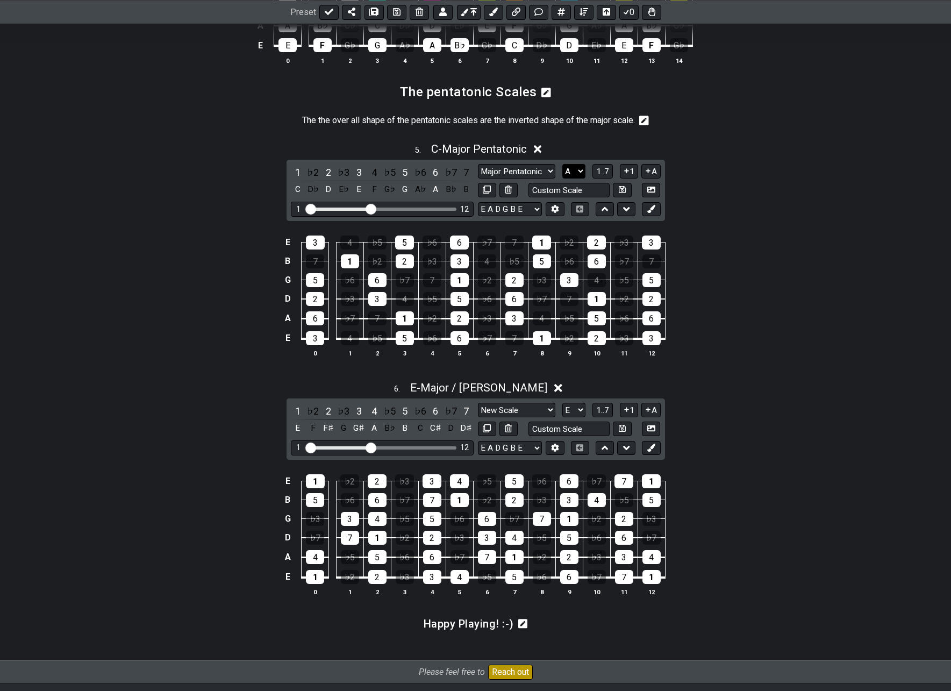
click at [562, 175] on select "A♭ A A♯ B♭ B C C♯ D♭ D D♯ E♭ E F F♯ G♭ G G♯" at bounding box center [573, 171] width 23 height 15
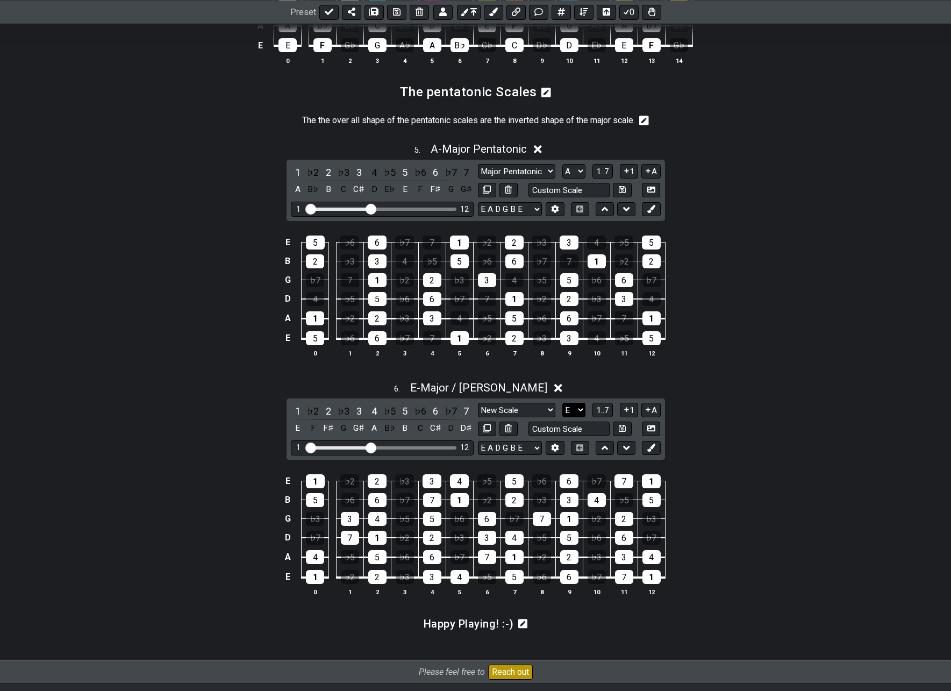
click at [570, 417] on select "A♭ A A♯ B♭ B C C♯ D♭ D D♯ E♭ E F F♯ G♭ G G♯" at bounding box center [573, 410] width 23 height 15
select select "C"
click at [562, 414] on select "A♭ A A♯ B♭ B C C♯ D♭ D D♯ E♭ E F F♯ G♭ G G♯" at bounding box center [573, 410] width 23 height 15
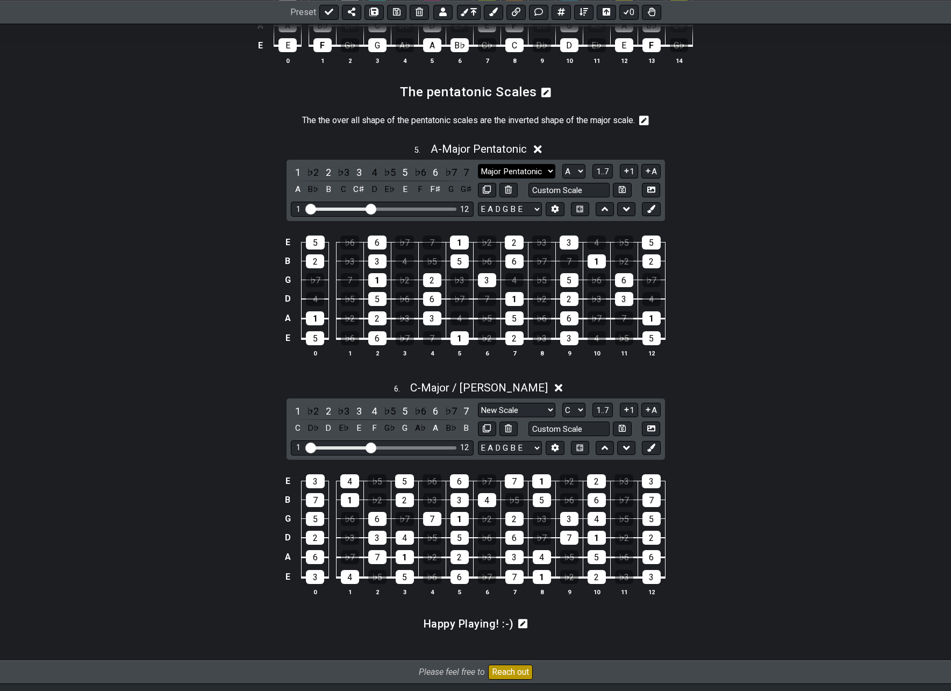
click at [543, 178] on select "New Scale New Scale Minor Pentatonic Major Pentatonic Minor Blues Major Blues M…" at bounding box center [516, 171] width 77 height 15
select select "Minor Pentatonic"
click at [478, 175] on select "New Scale New Scale Minor Pentatonic Major Pentatonic Minor Blues Major Blues M…" at bounding box center [516, 171] width 77 height 15
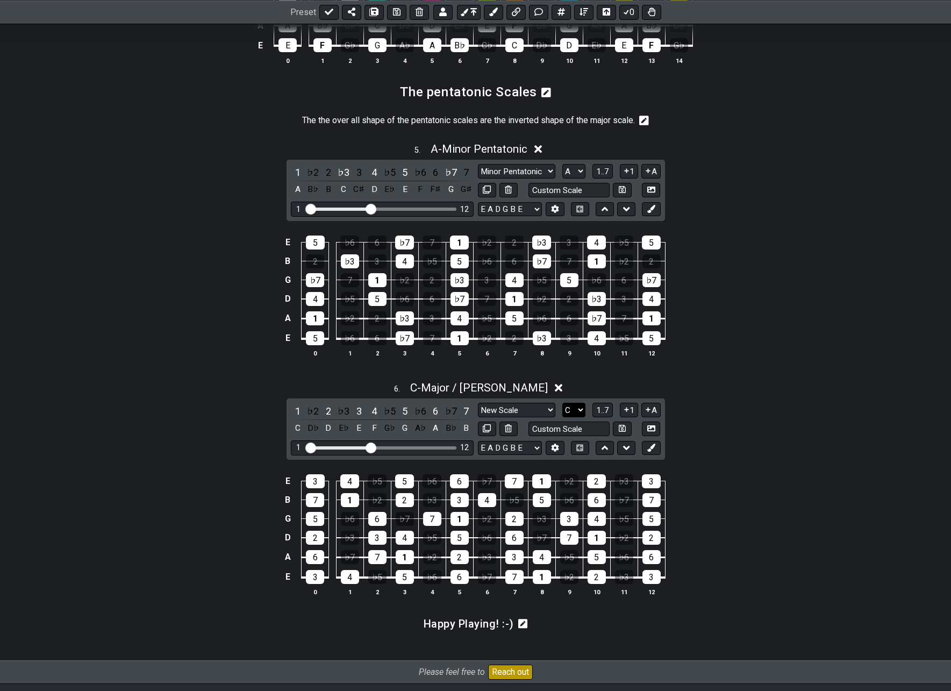
click at [574, 417] on select "A♭ A A♯ B♭ B C C♯ D♭ D D♯ E♭ E F F♯ G♭ G G♯" at bounding box center [573, 410] width 23 height 15
click at [562, 414] on select "A♭ A A♯ B♭ B C C♯ D♭ D D♯ E♭ E F F♯ G♭ G G♯" at bounding box center [573, 410] width 23 height 15
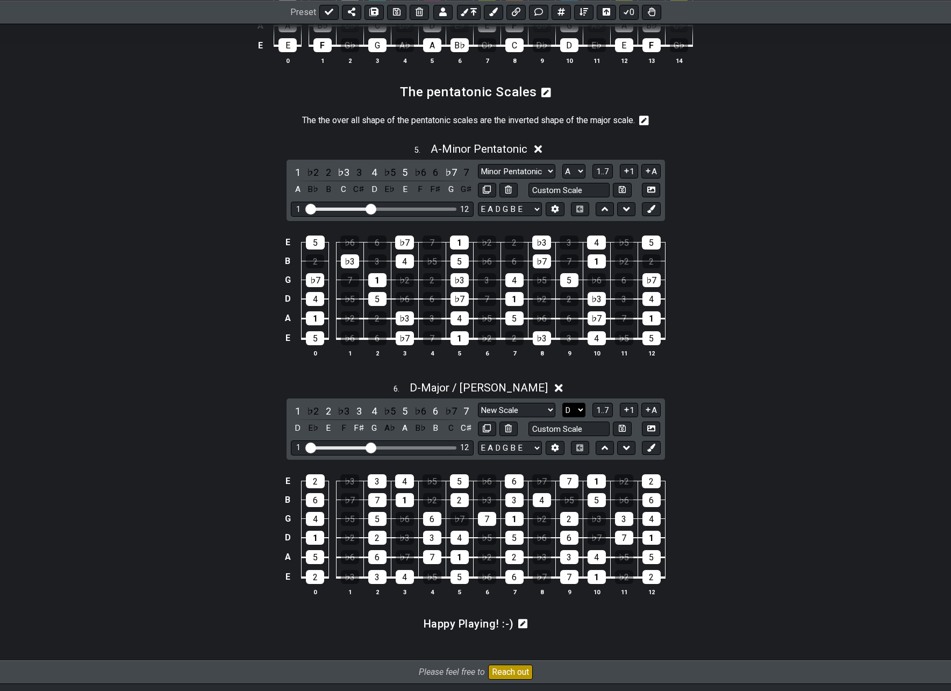
click at [572, 417] on select "A♭ A A♯ B♭ B C C♯ D♭ D D♯ E♭ E F F♯ G♭ G G♯" at bounding box center [573, 410] width 23 height 15
click at [562, 414] on select "A♭ A A♯ B♭ B C C♯ D♭ D D♯ E♭ E F F♯ G♭ G G♯" at bounding box center [573, 410] width 23 height 15
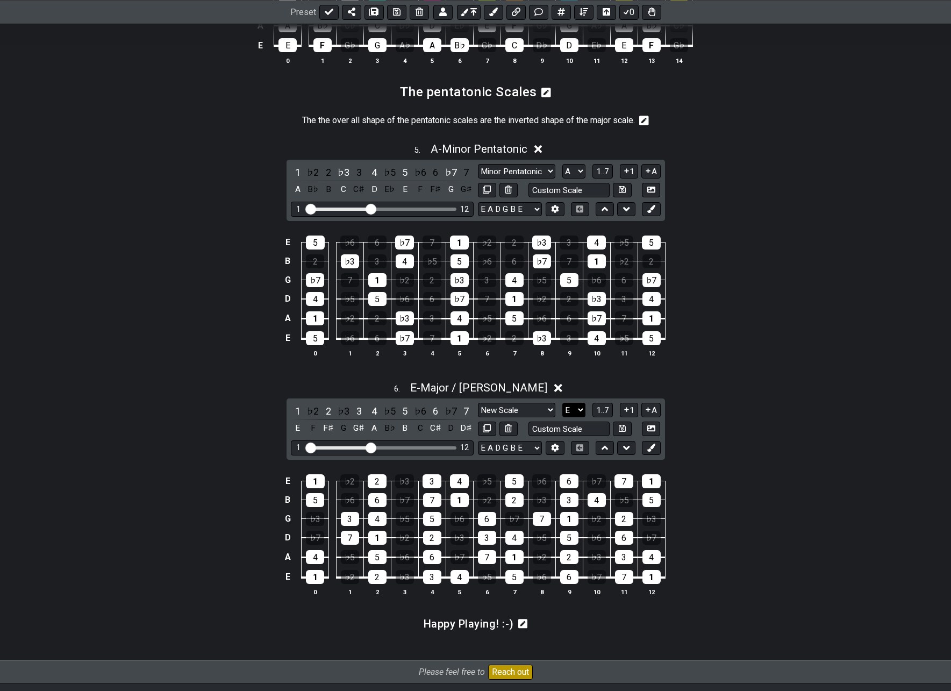
click at [577, 417] on select "A♭ A A♯ B♭ B C C♯ D♭ D D♯ E♭ E F F♯ G♭ G G♯" at bounding box center [573, 410] width 23 height 15
click at [562, 414] on select "A♭ A A♯ B♭ B C C♯ D♭ D D♯ E♭ E F F♯ G♭ G G♯" at bounding box center [573, 410] width 23 height 15
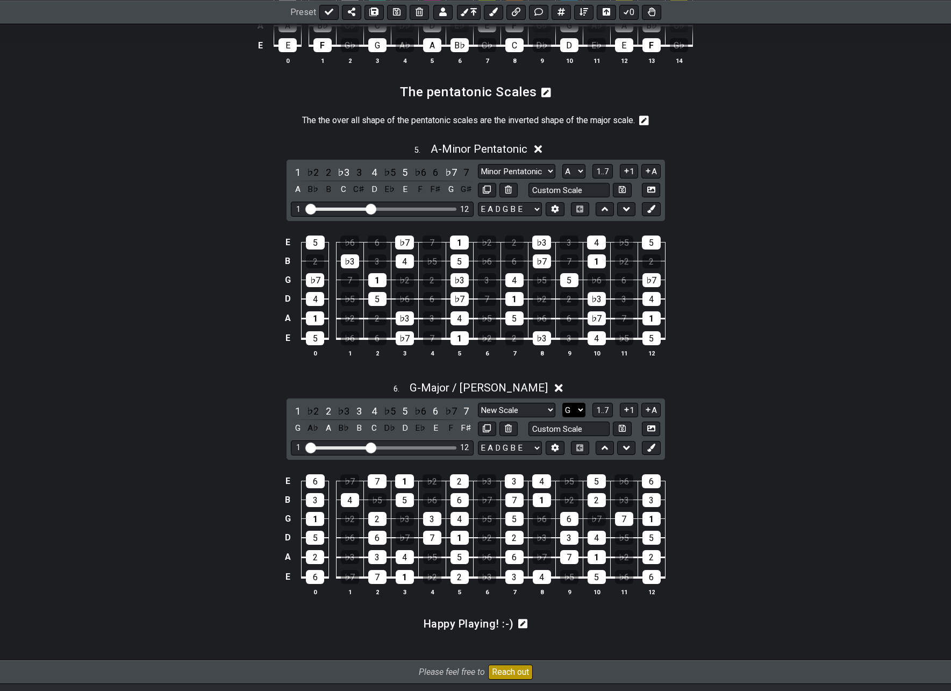
click at [577, 417] on select "A♭ A A♯ B♭ B C C♯ D♭ D D♯ E♭ E F F♯ G♭ G G♯" at bounding box center [573, 410] width 23 height 15
select select "Gb"
click at [562, 414] on select "A♭ A A♯ B♭ B C C♯ D♭ D D♯ E♭ E F F♯ G♭ G G♯" at bounding box center [573, 410] width 23 height 15
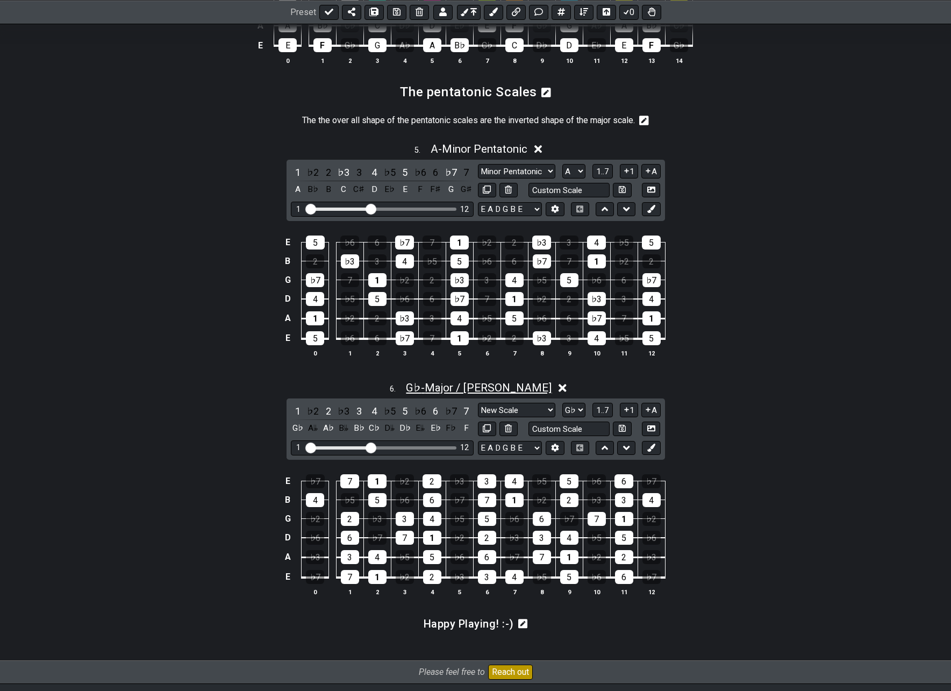
click at [494, 394] on span "G♭ - Major / Ionian" at bounding box center [479, 387] width 146 height 13
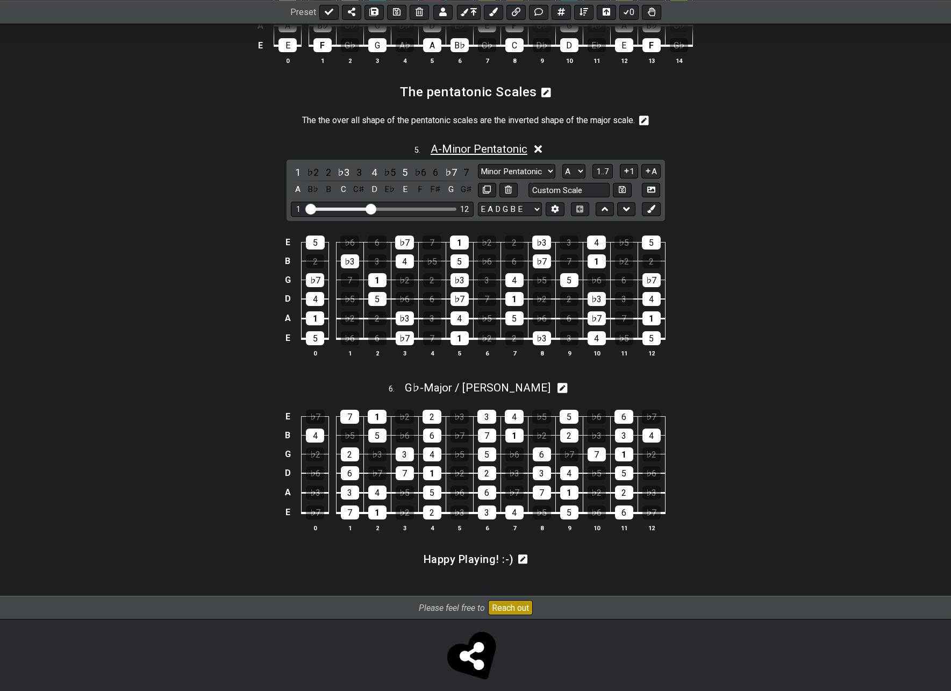
click at [483, 155] on span "A - Minor Pentatonic" at bounding box center [479, 148] width 97 height 13
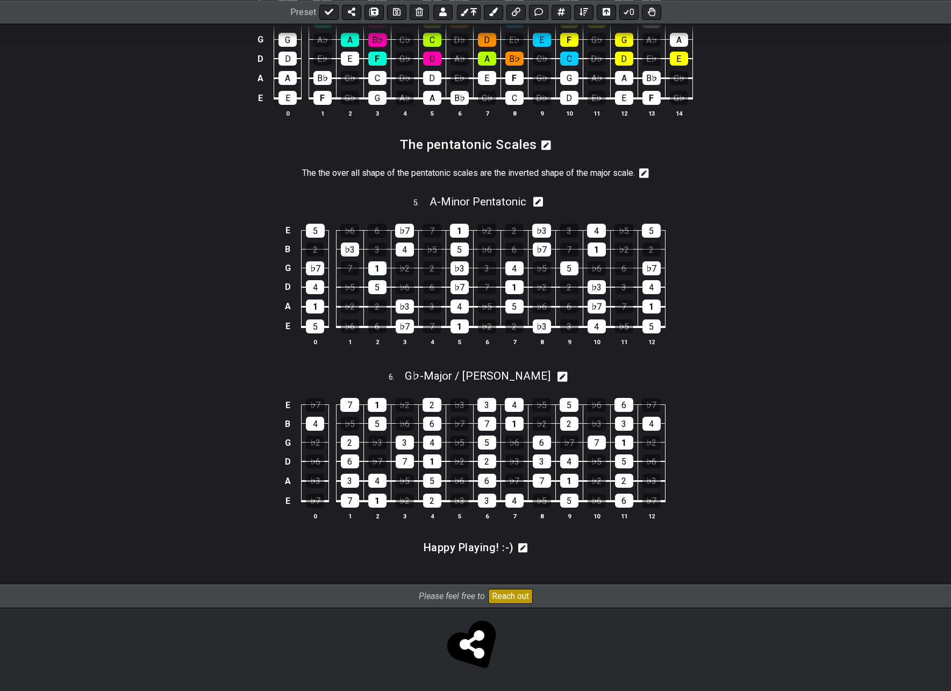
click at [646, 175] on icon at bounding box center [644, 173] width 10 height 11
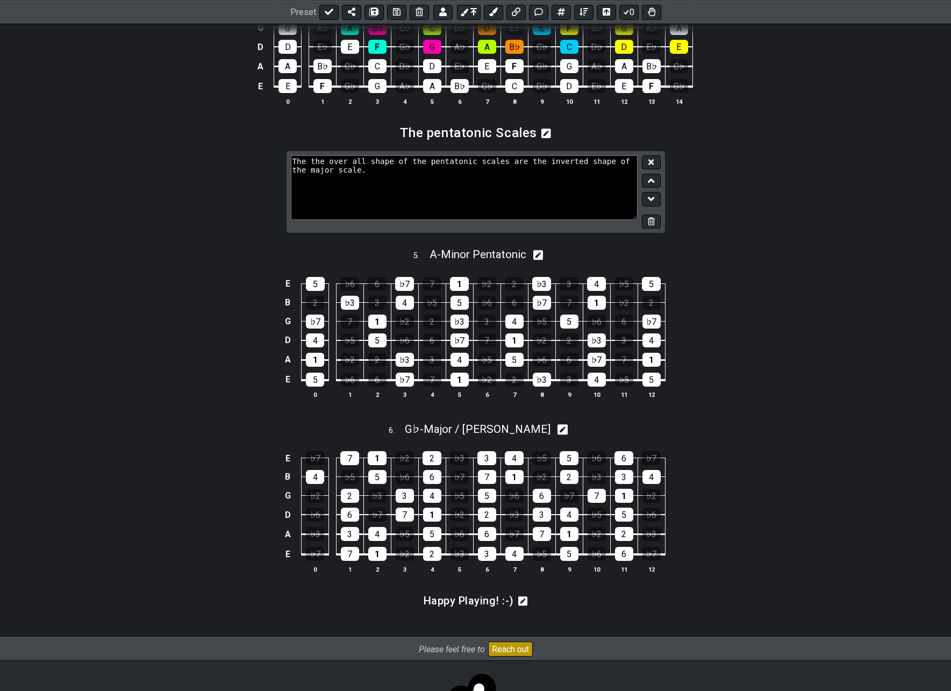
scroll to position [1146, 0]
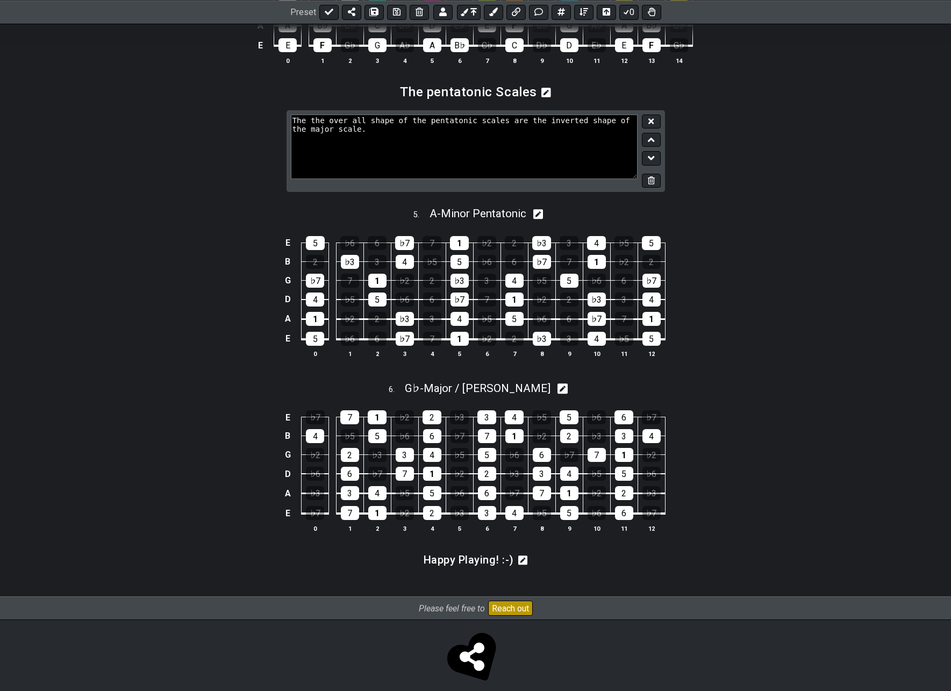
click at [351, 146] on textarea "The the over all shape of the pentatonic scales are the inverted shape of the m…" at bounding box center [464, 146] width 347 height 64
click at [557, 394] on icon at bounding box center [562, 389] width 10 height 10
select select "Major / Ionian"
select select "Gb"
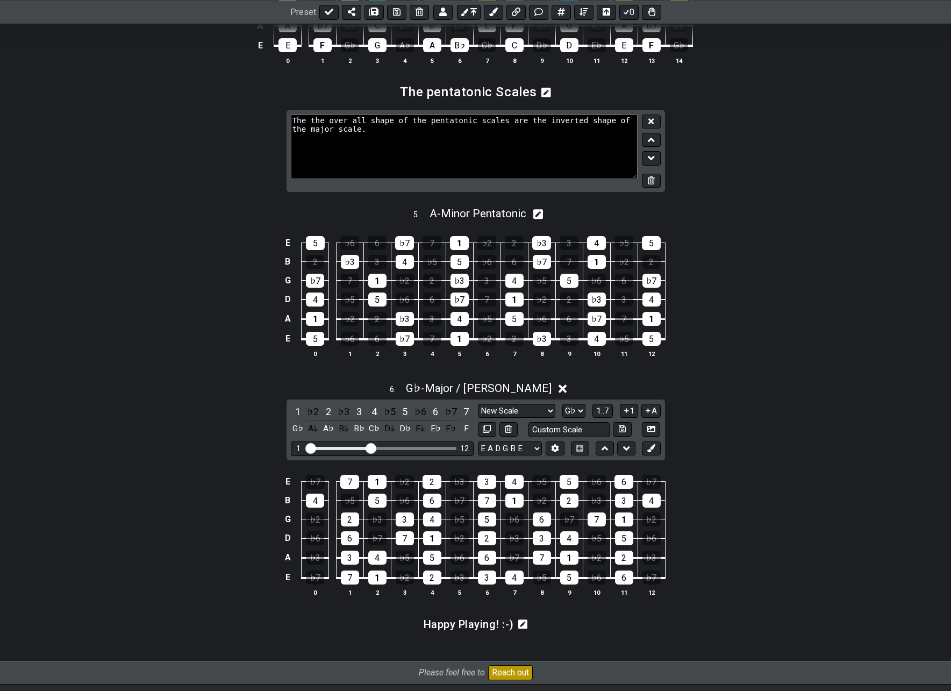
click at [608, 456] on button at bounding box center [605, 448] width 18 height 15
select select "Major / Ionian"
select select "Gb"
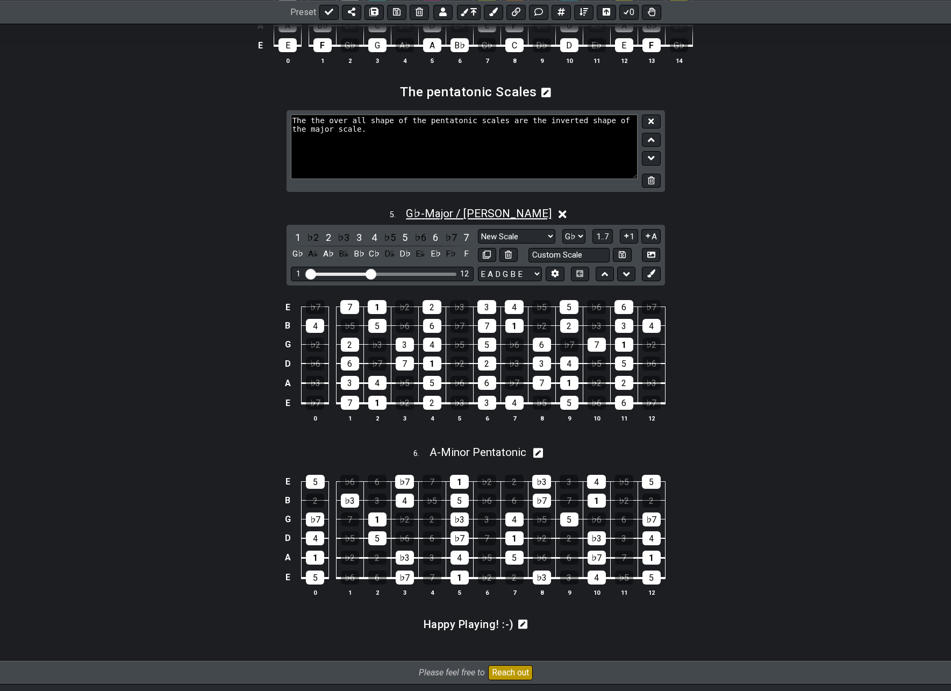
click at [483, 220] on span "G♭ - Major / Ionian" at bounding box center [479, 213] width 146 height 13
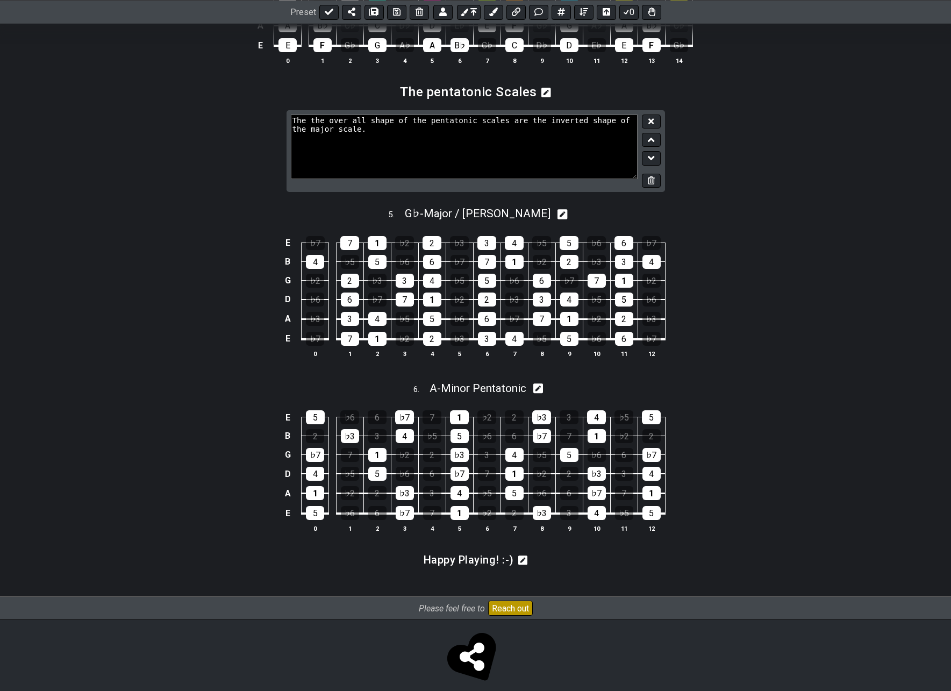
drag, startPoint x: 655, startPoint y: 134, endPoint x: 646, endPoint y: 142, distance: 12.5
click at [655, 129] on button at bounding box center [651, 121] width 18 height 15
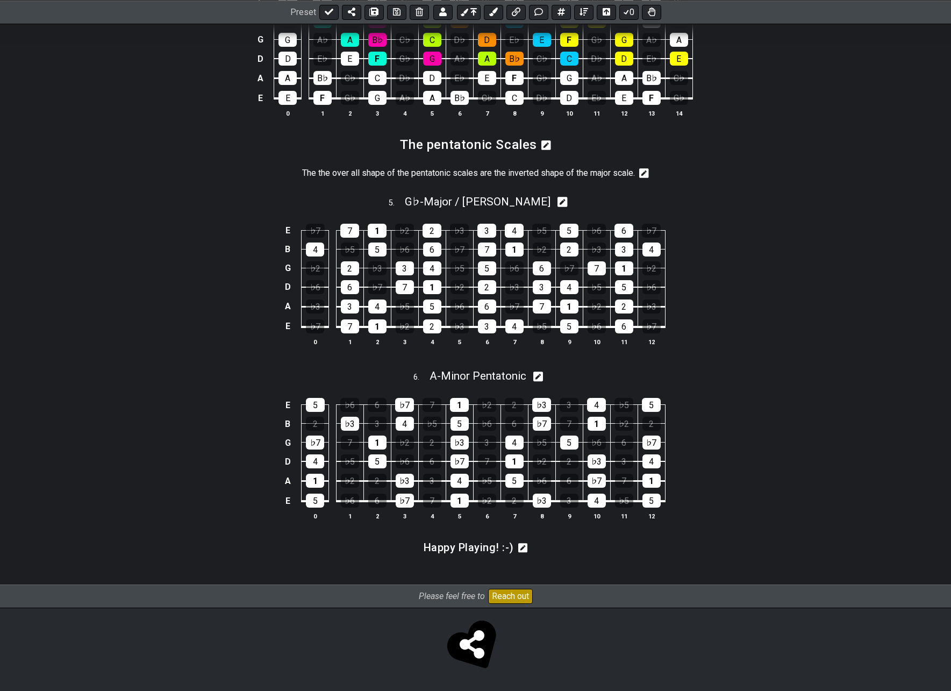
click at [557, 203] on icon at bounding box center [562, 201] width 10 height 11
select select "Major / Ionian"
select select "Gb"
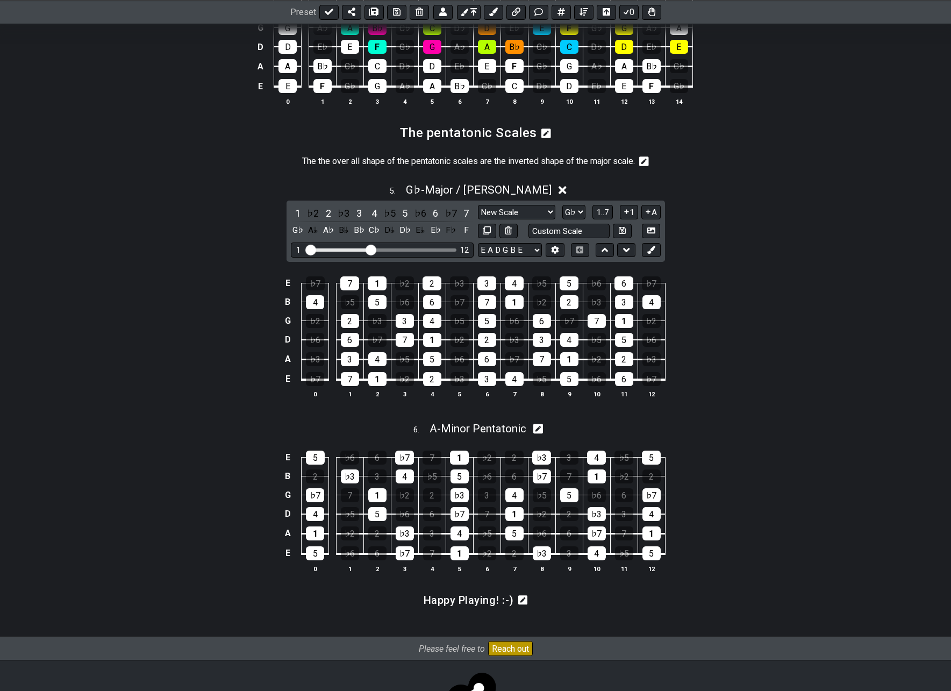
scroll to position [1146, 0]
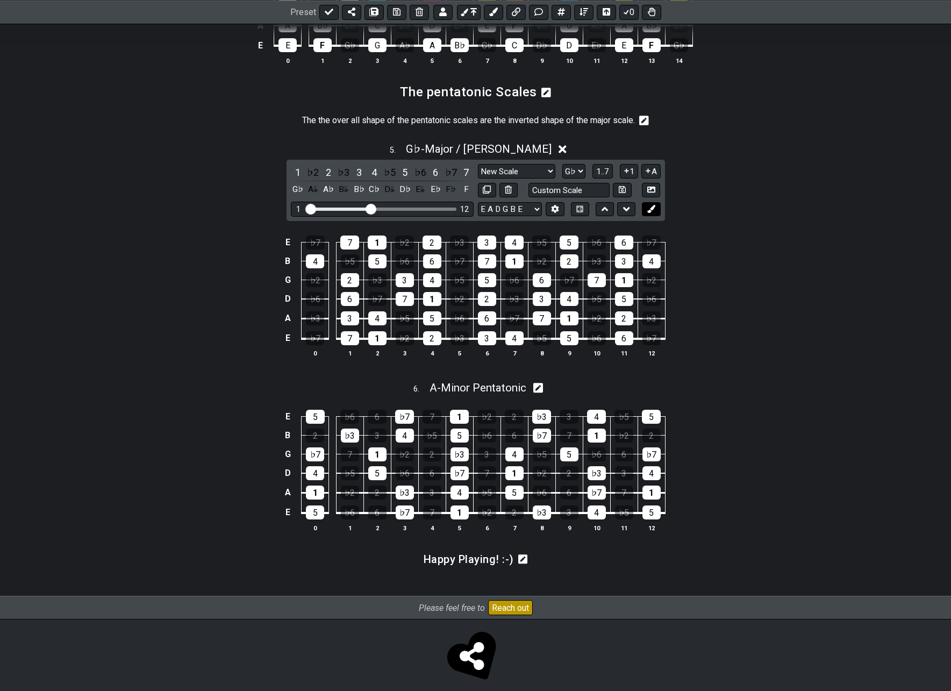
click at [652, 213] on icon at bounding box center [651, 209] width 8 height 8
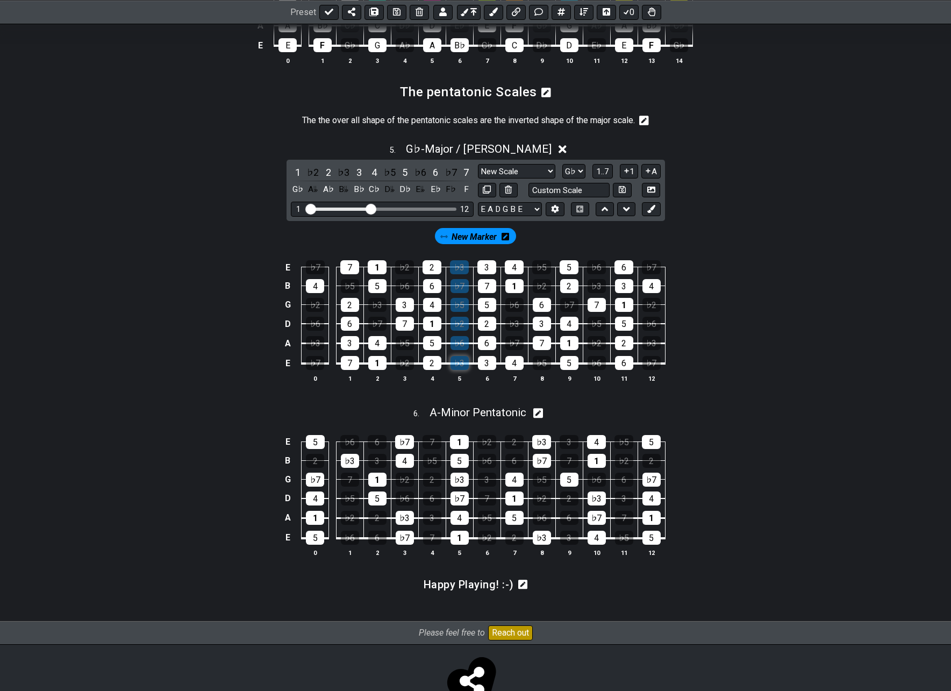
drag, startPoint x: 455, startPoint y: 278, endPoint x: 454, endPoint y: 378, distance: 99.4
click at [454, 375] on tbody "E ♭7 7 1 ♭2 2 ♭3 3 4 ♭5 5 ♭6 6 ♭7 B 4 ♭5 5 ♭6 6 ♭7 7 1 ♭2 2 ♭3 3 4 G ♭2 2 ♭3 3 …" at bounding box center [473, 311] width 384 height 126
drag, startPoint x: 402, startPoint y: 363, endPoint x: 400, endPoint y: 374, distance: 10.9
click at [400, 374] on tbody "E ♭7 7 1 ♭2 2 ♭3 3 4 ♭5 5 ♭6 6 ♭7 B 4 ♭5 5 ♭6 6 ♭7 7 1 ♭2 2 ♭3 3 4 G ♭2 2 ♭3 3 …" at bounding box center [473, 311] width 384 height 126
drag, startPoint x: 371, startPoint y: 331, endPoint x: 371, endPoint y: 318, distance: 12.4
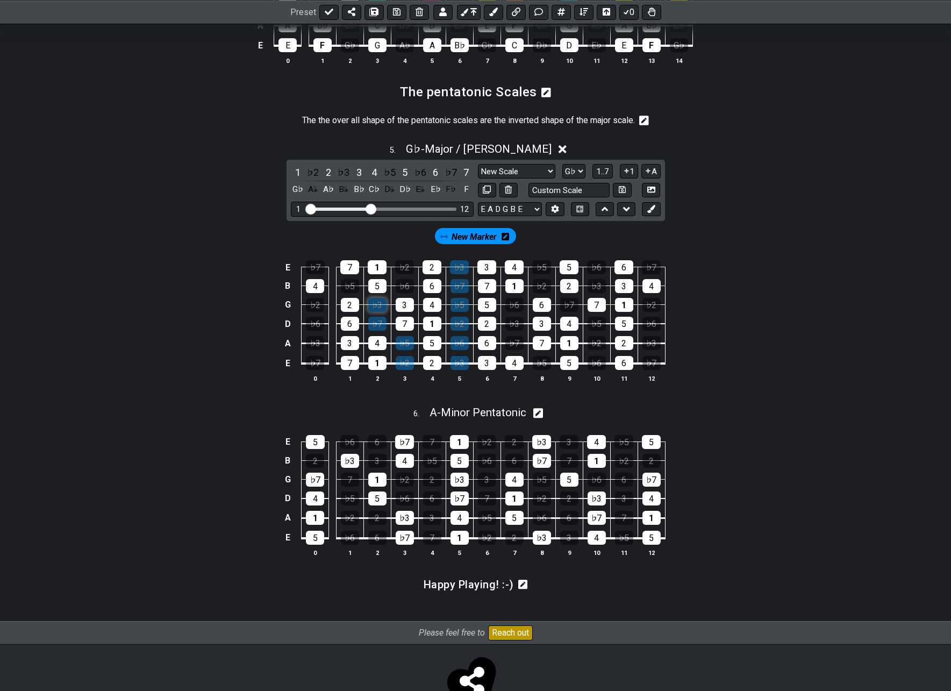
click at [371, 318] on tbody "E ♭7 7 1 ♭2 2 ♭3 3 4 ♭5 5 ♭6 6 ♭7 B 4 ♭5 5 ♭6 6 ♭7 7 1 ♭2 2 ♭3 3 4 G ♭2 2 ♭3 3 …" at bounding box center [473, 311] width 384 height 126
drag, startPoint x: 404, startPoint y: 277, endPoint x: 404, endPoint y: 293, distance: 16.1
click at [404, 293] on tbody "E ♭7 7 1 ♭2 2 ♭3 3 4 ♭5 5 ♭6 6 ♭7 B 4 ♭5 5 ♭6 6 ♭7 7 1 ♭2 2 ♭3 3 4 G ♭2 2 ♭3 3 …" at bounding box center [473, 311] width 384 height 126
click at [348, 293] on div "♭5" at bounding box center [350, 286] width 18 height 14
click at [311, 274] on div "♭7" at bounding box center [315, 267] width 19 height 14
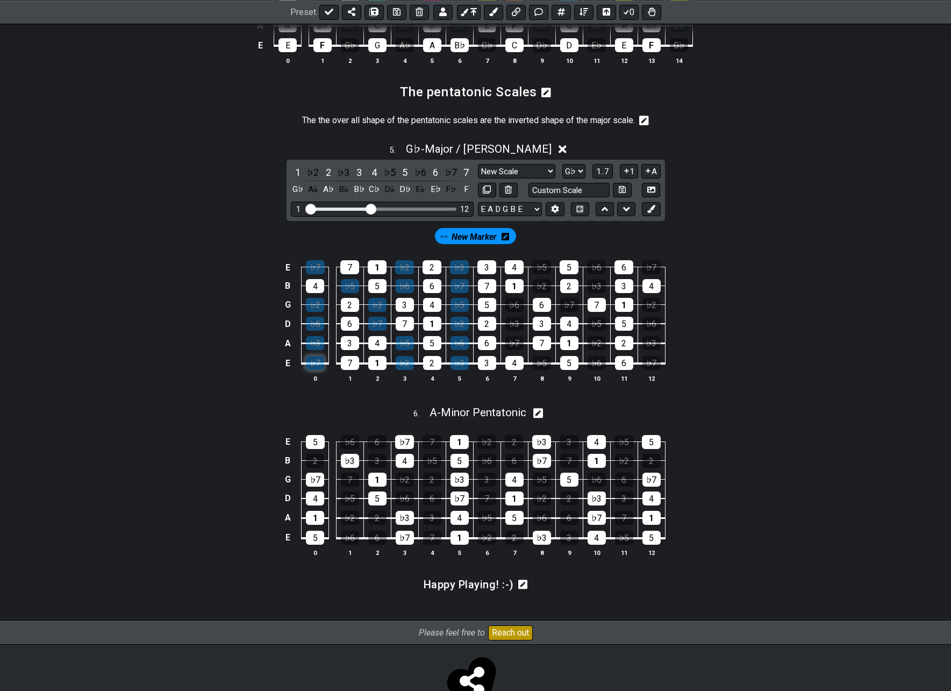
drag, startPoint x: 319, startPoint y: 316, endPoint x: 316, endPoint y: 371, distance: 56.0
click at [316, 371] on tbody "E ♭7 7 1 ♭2 2 ♭3 3 4 ♭5 5 ♭6 6 ♭7 B 4 ♭5 5 ♭6 6 ♭7 7 1 ♭2 2 ♭3 3 4 G ♭2 2 ♭3 3 …" at bounding box center [473, 311] width 384 height 126
drag, startPoint x: 511, startPoint y: 345, endPoint x: 511, endPoint y: 353, distance: 8.1
click at [511, 353] on tbody "E ♭7 7 1 ♭2 2 ♭3 3 4 ♭5 5 ♭6 6 ♭7 B 4 ♭5 5 ♭6 6 ♭7 7 1 ♭2 2 ♭3 3 4 G ♭2 2 ♭3 3 …" at bounding box center [473, 311] width 384 height 126
drag, startPoint x: 538, startPoint y: 282, endPoint x: 538, endPoint y: 303, distance: 21.0
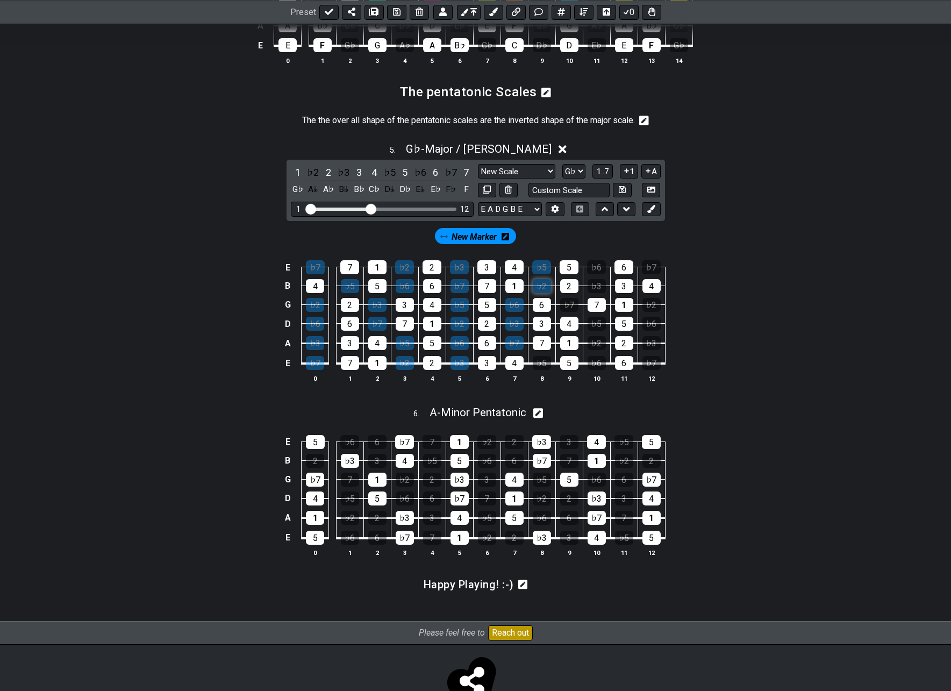
click at [538, 303] on tbody "E ♭7 7 1 ♭2 2 ♭3 3 4 ♭5 5 ♭6 6 ♭7 B 4 ♭5 5 ♭6 6 ♭7 7 1 ♭2 2 ♭3 3 4 G ♭2 2 ♭3 3 …" at bounding box center [473, 311] width 384 height 126
click at [542, 370] on div "♭5" at bounding box center [542, 363] width 18 height 14
click at [565, 312] on div "♭7" at bounding box center [569, 305] width 18 height 14
drag, startPoint x: 594, startPoint y: 291, endPoint x: 594, endPoint y: 299, distance: 8.1
click at [594, 299] on tbody "E ♭7 7 1 ♭2 2 ♭3 3 4 ♭5 5 ♭6 6 ♭7 B 4 ♭5 5 ♭6 6 ♭7 7 1 ♭2 2 ♭3 3 4 G ♭2 2 ♭3 3 …" at bounding box center [473, 311] width 384 height 126
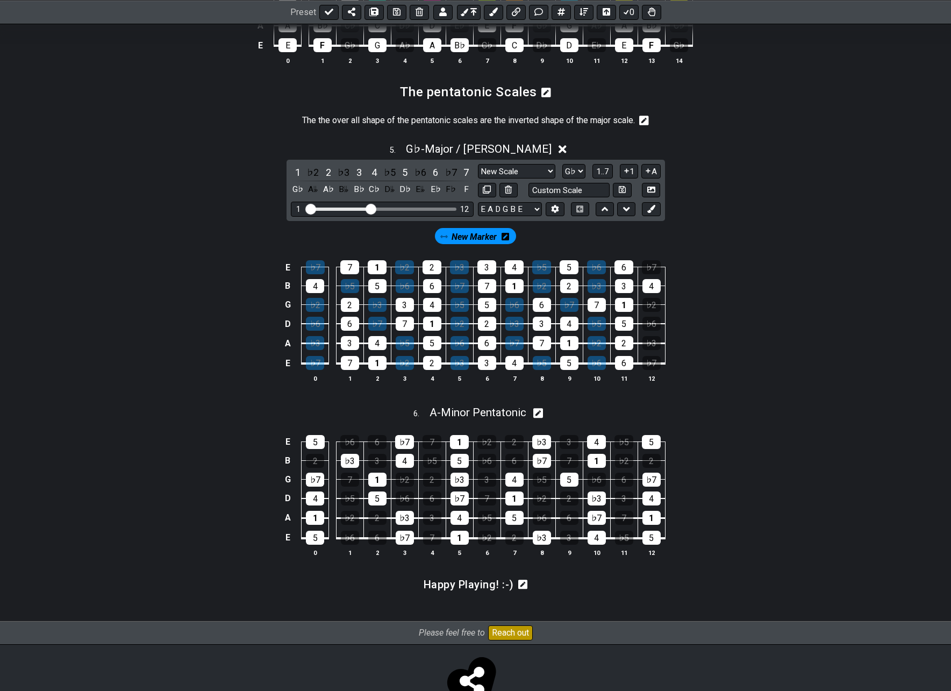
drag, startPoint x: 593, startPoint y: 336, endPoint x: 590, endPoint y: 367, distance: 30.3
click at [590, 374] on tbody "E ♭7 7 1 ♭2 2 ♭3 3 4 ♭5 5 ♭6 6 ♭7 B 4 ♭5 5 ♭6 6 ♭7 7 1 ♭2 2 ♭3 3 4 G ♭2 2 ♭3 3 …" at bounding box center [473, 311] width 384 height 126
drag, startPoint x: 649, startPoint y: 313, endPoint x: 648, endPoint y: 361, distance: 48.4
click at [648, 369] on tbody "E ♭7 7 1 ♭2 2 ♭3 3 4 ♭5 5 ♭6 6 ♭7 B 4 ♭5 5 ♭6 6 ♭7 7 1 ♭2 2 ♭3 3 4 G ♭2 2 ♭3 3 …" at bounding box center [473, 311] width 384 height 126
click at [649, 274] on div "♭7" at bounding box center [651, 267] width 19 height 14
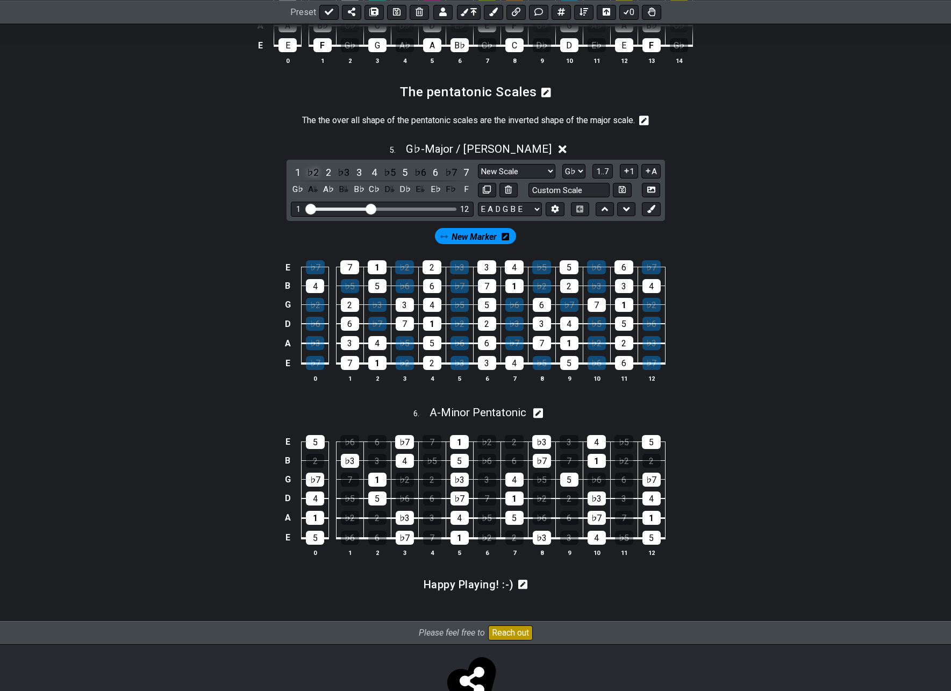
click at [309, 180] on div "♭2" at bounding box center [313, 172] width 14 height 15
click at [313, 180] on div "♭2" at bounding box center [313, 172] width 14 height 15
click at [488, 245] on span "New Marker" at bounding box center [473, 237] width 45 height 16
click at [314, 180] on div "♭2" at bounding box center [313, 172] width 14 height 15
click at [347, 180] on div "♭3" at bounding box center [343, 172] width 14 height 15
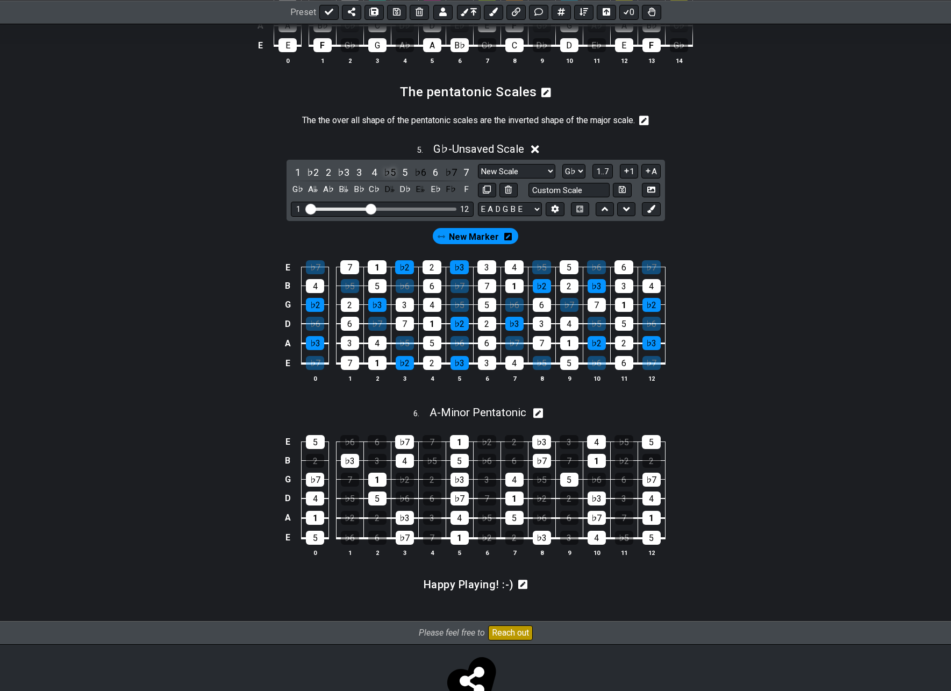
click at [395, 180] on div "♭5" at bounding box center [390, 172] width 14 height 15
click at [418, 180] on div "♭6" at bounding box center [420, 172] width 14 height 15
click at [451, 180] on div "♭7" at bounding box center [451, 172] width 14 height 15
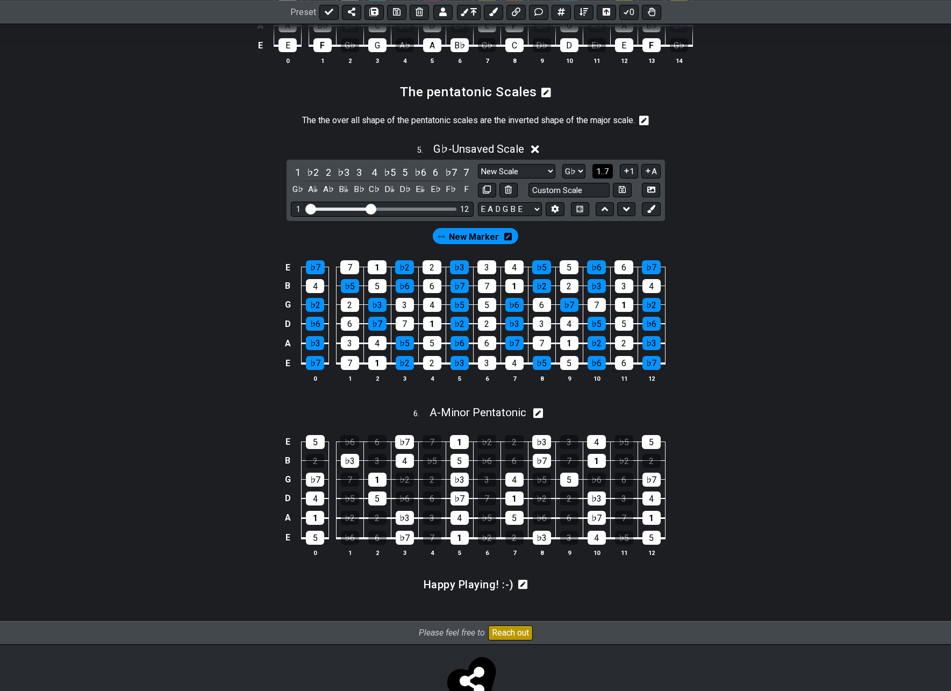
click at [601, 176] on span "1..7" at bounding box center [602, 172] width 13 height 10
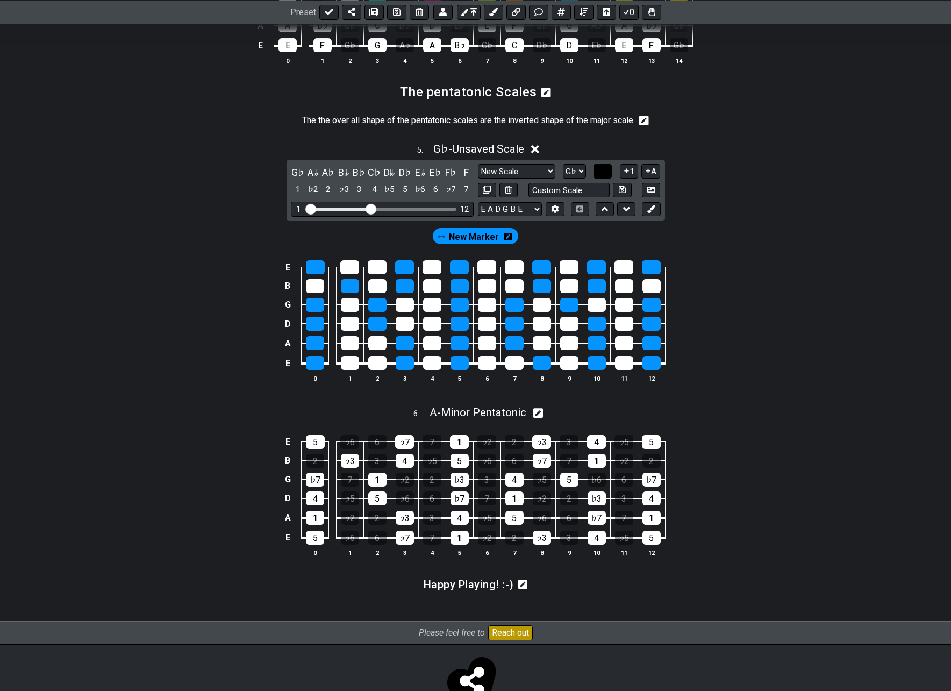
click at [601, 176] on span "..." at bounding box center [602, 172] width 5 height 10
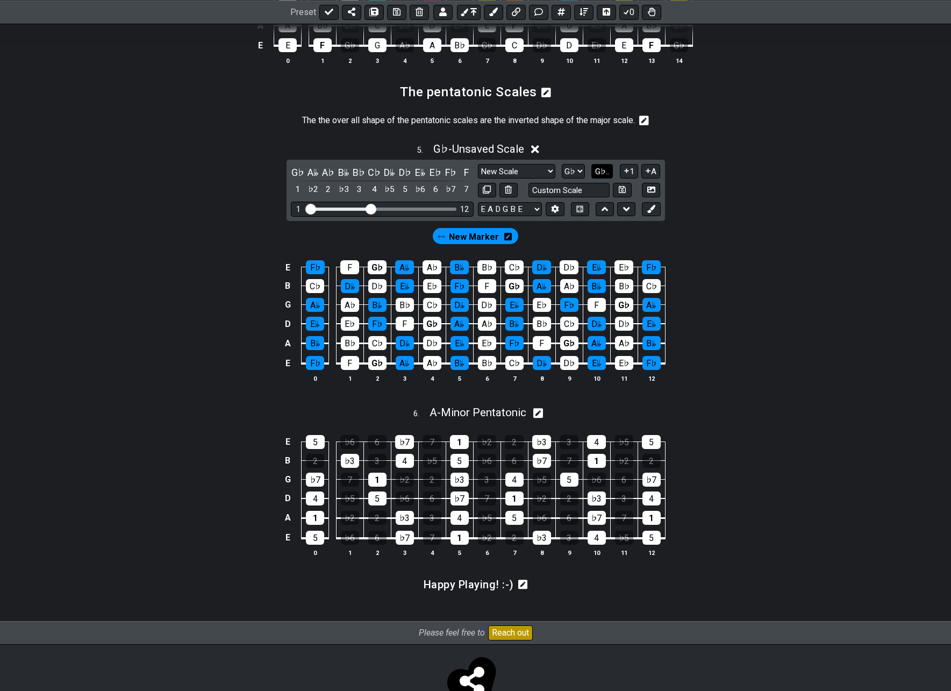
click at [601, 176] on span "G♭.." at bounding box center [602, 172] width 14 height 10
click at [601, 176] on span "1..7" at bounding box center [602, 172] width 13 height 10
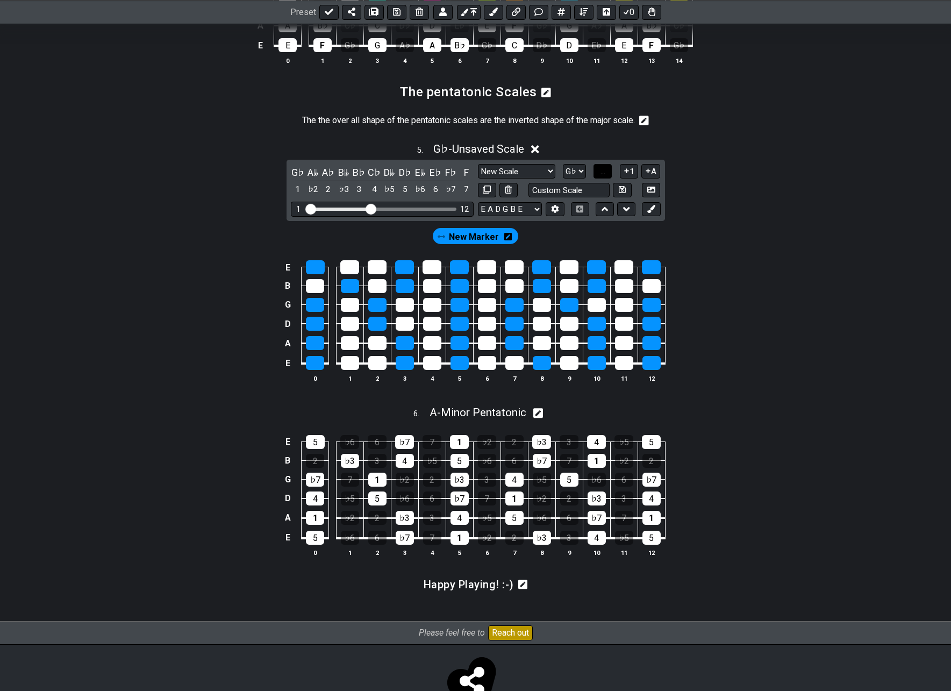
click at [601, 176] on span "..." at bounding box center [602, 172] width 5 height 10
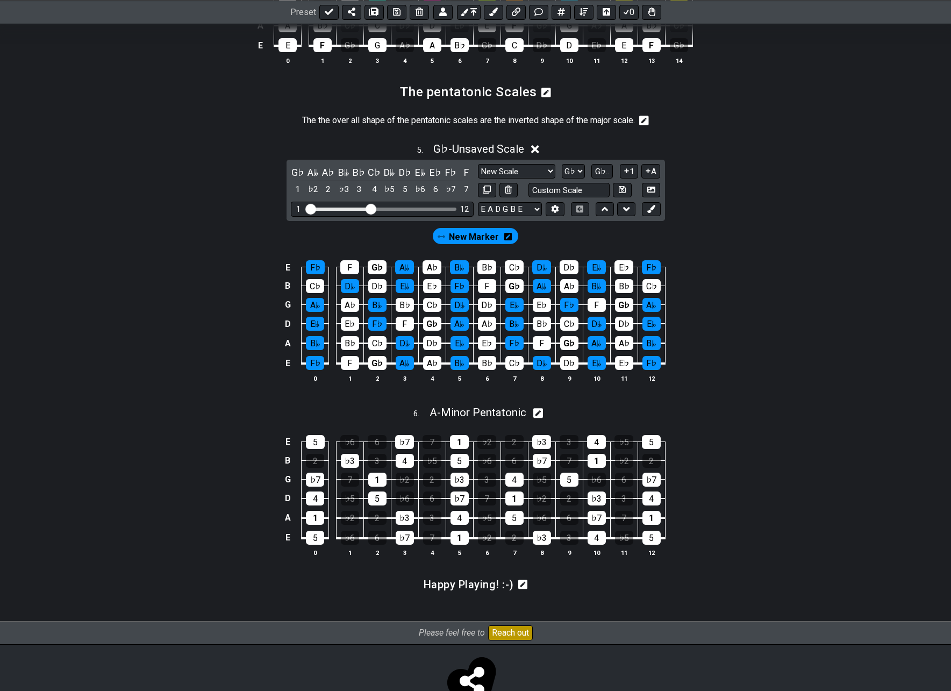
click at [539, 418] on icon at bounding box center [538, 413] width 10 height 10
select select "Minor Pentatonic"
select select "A"
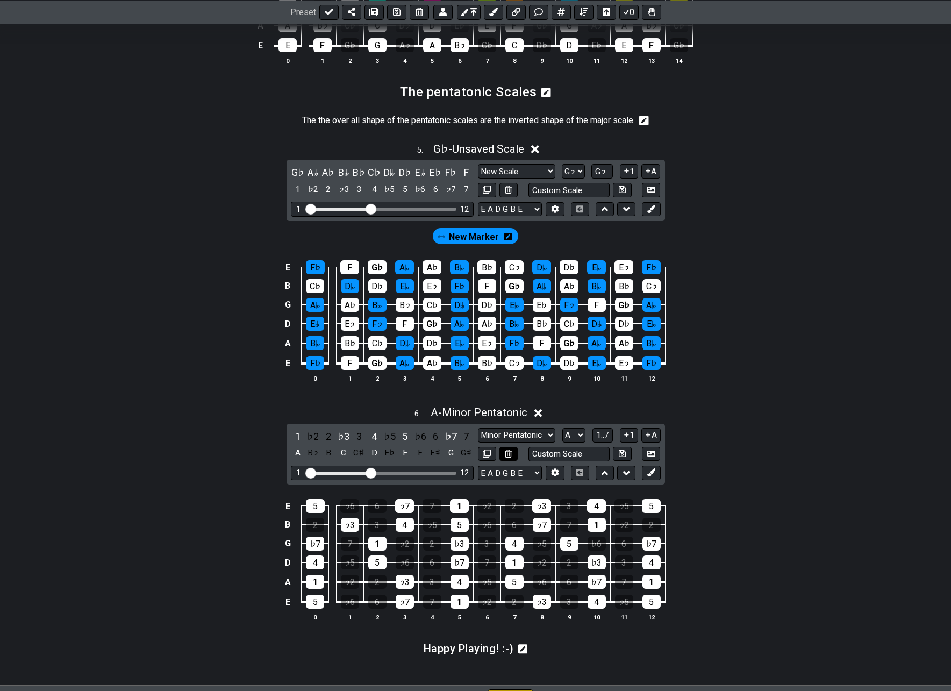
click at [510, 457] on icon at bounding box center [508, 453] width 7 height 8
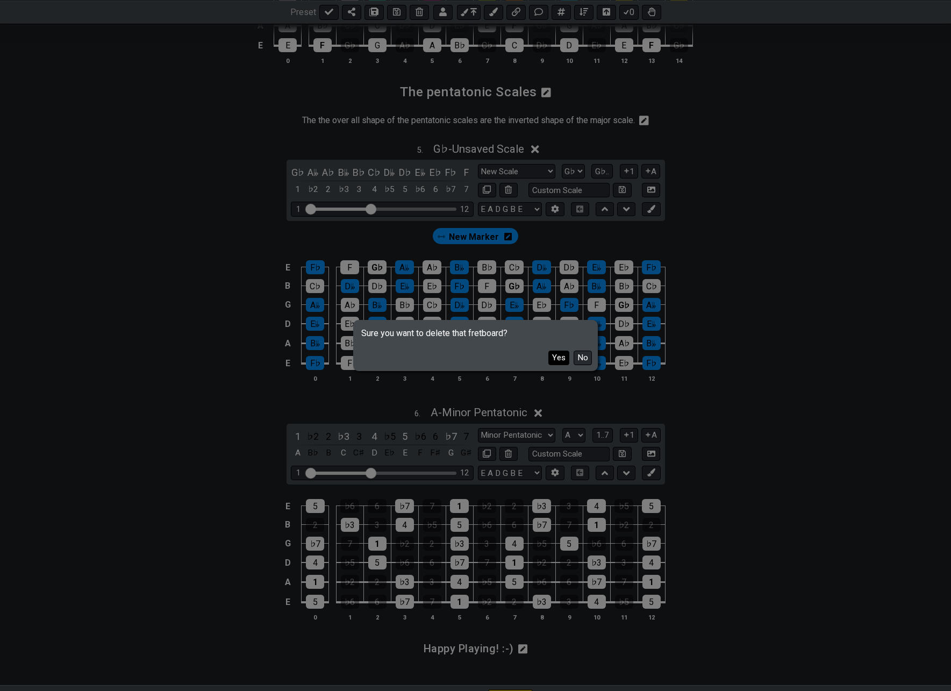
click at [564, 356] on button "Yes" at bounding box center [558, 357] width 21 height 15
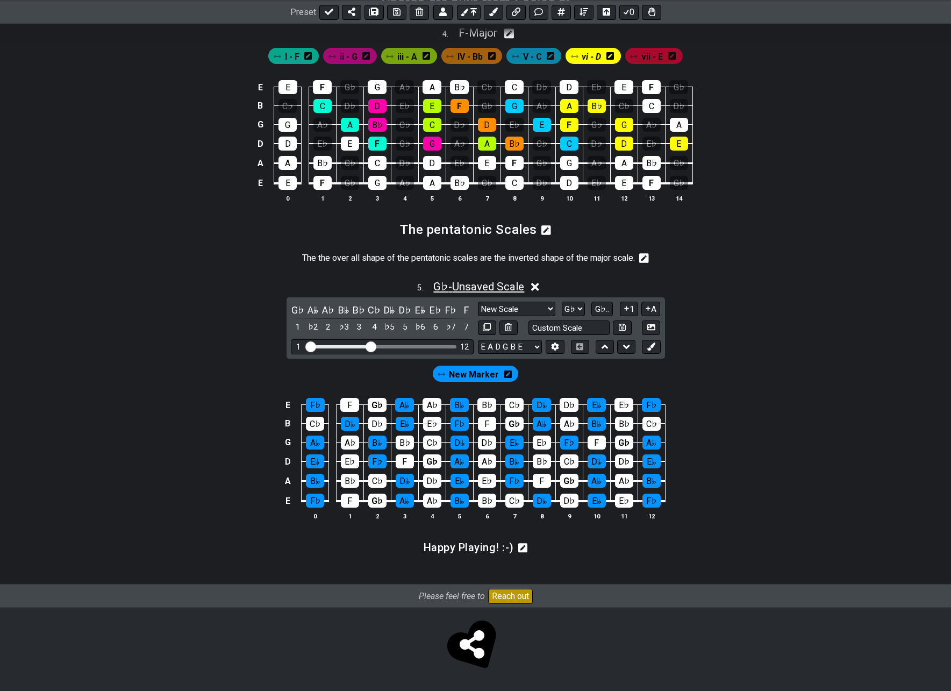
click at [454, 286] on span "G♭ - Unsaved Scale" at bounding box center [478, 286] width 91 height 13
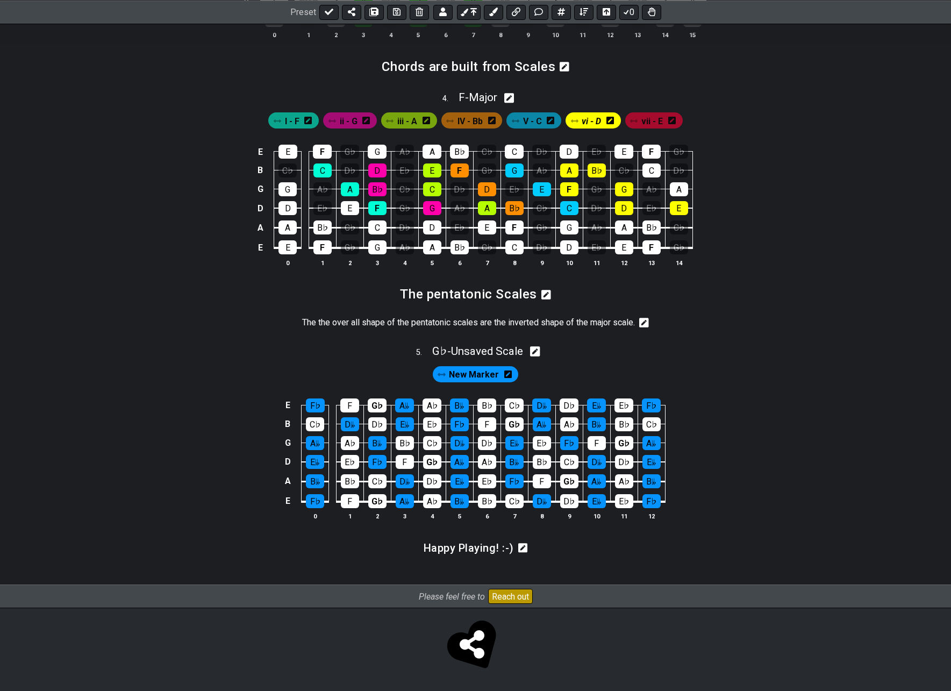
click at [537, 352] on icon at bounding box center [535, 351] width 10 height 11
select select "Major / Ionian"
select select "Gb"
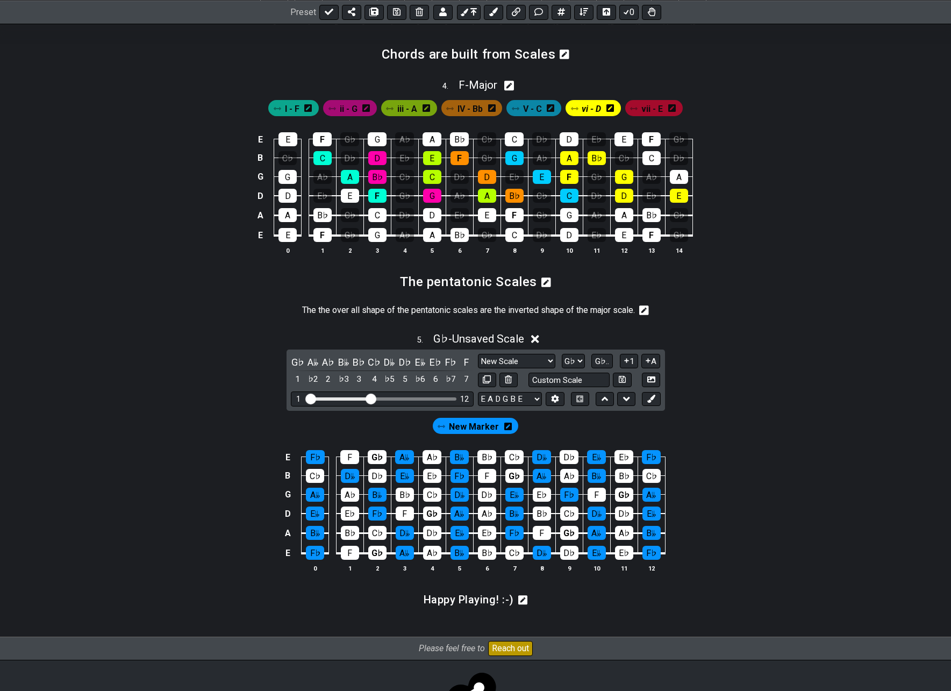
scroll to position [1020, 0]
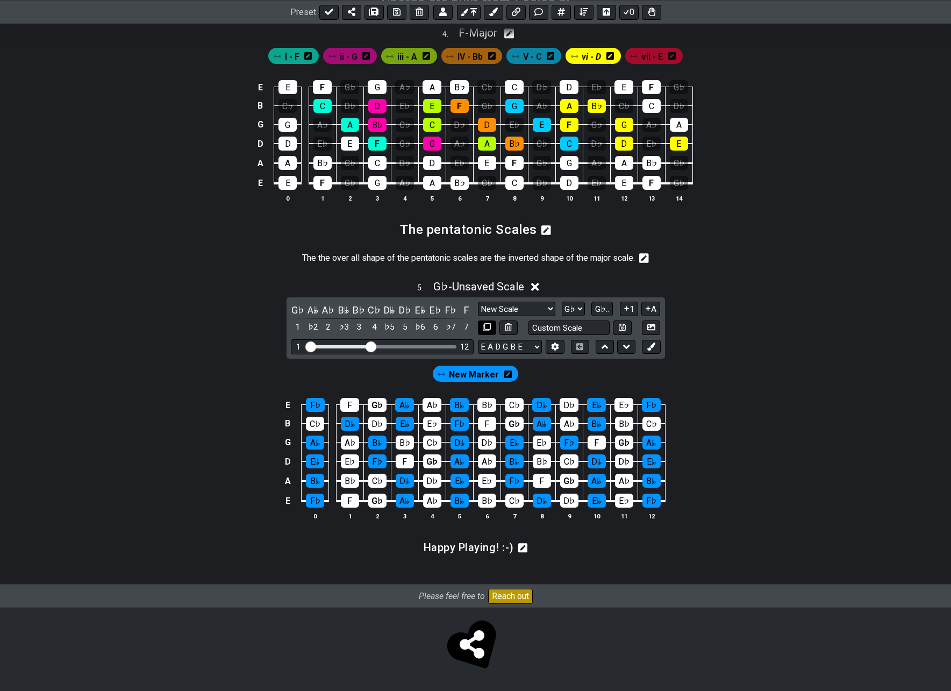
click at [487, 328] on icon at bounding box center [487, 327] width 8 height 8
select select "Major / Ionian"
select select "Gb"
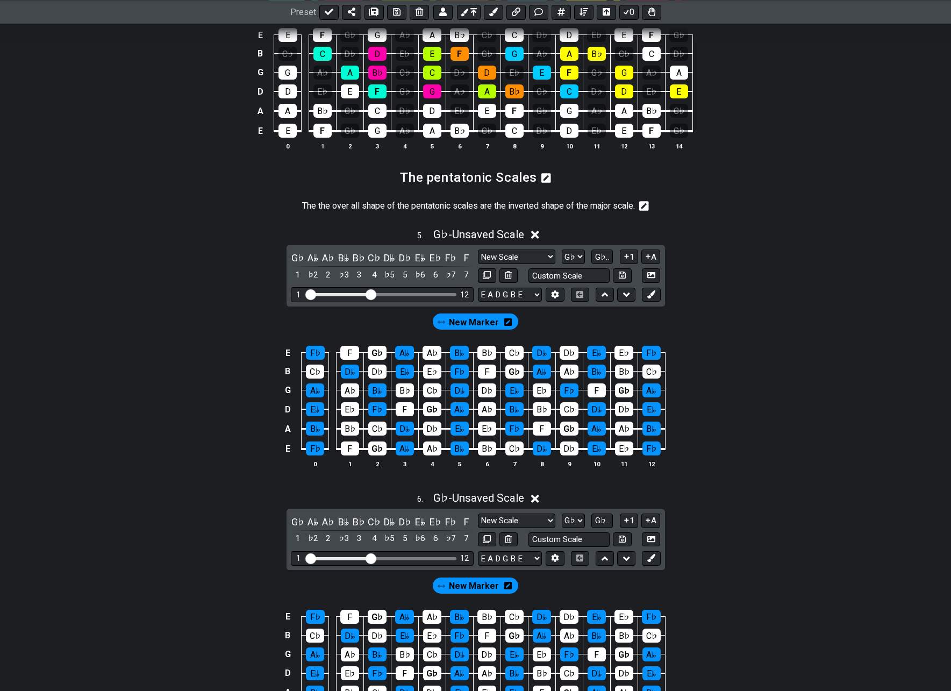
scroll to position [1128, 0]
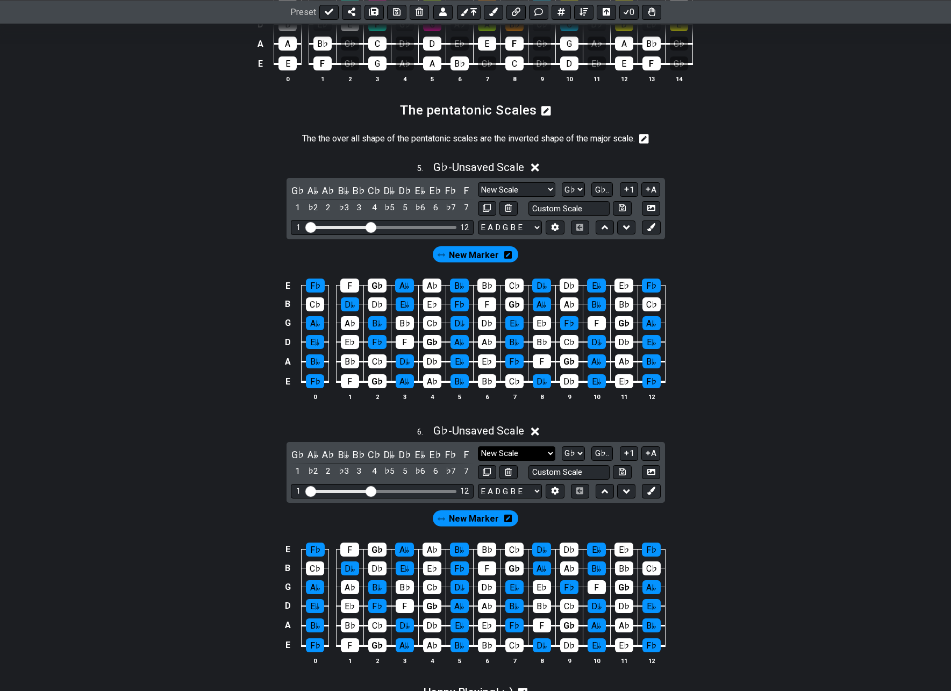
click at [504, 461] on select "New Scale New Scale Minor Pentatonic Major Pentatonic Minor Blues Major Blues M…" at bounding box center [516, 453] width 77 height 15
select select "Minor Pentatonic"
click at [478, 457] on select "New Scale New Scale Minor Pentatonic Major Pentatonic Minor Blues Major Blues M…" at bounding box center [516, 453] width 77 height 15
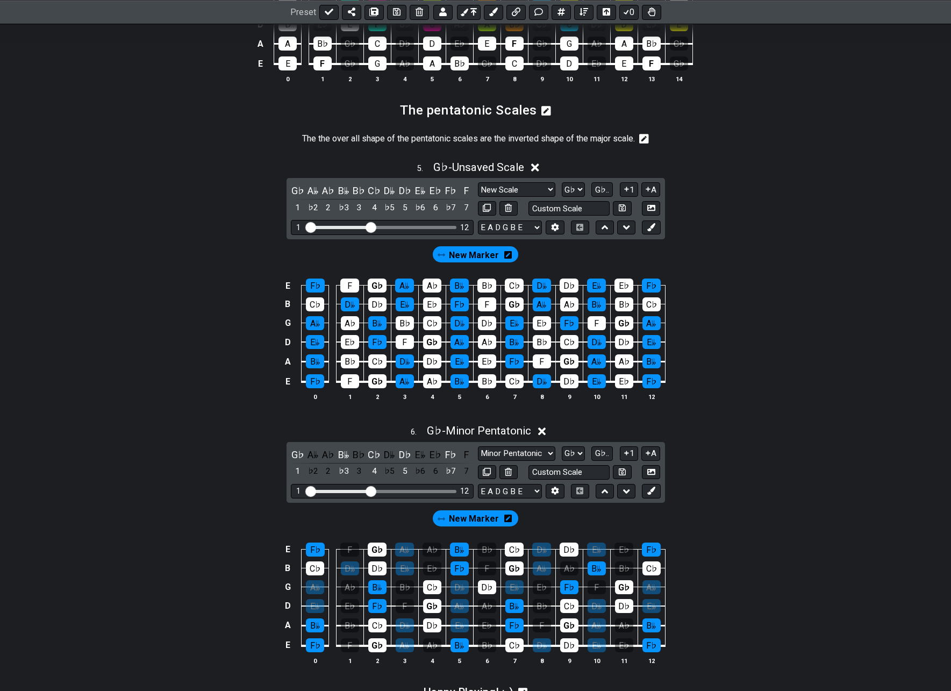
click at [507, 522] on icon at bounding box center [508, 518] width 8 height 9
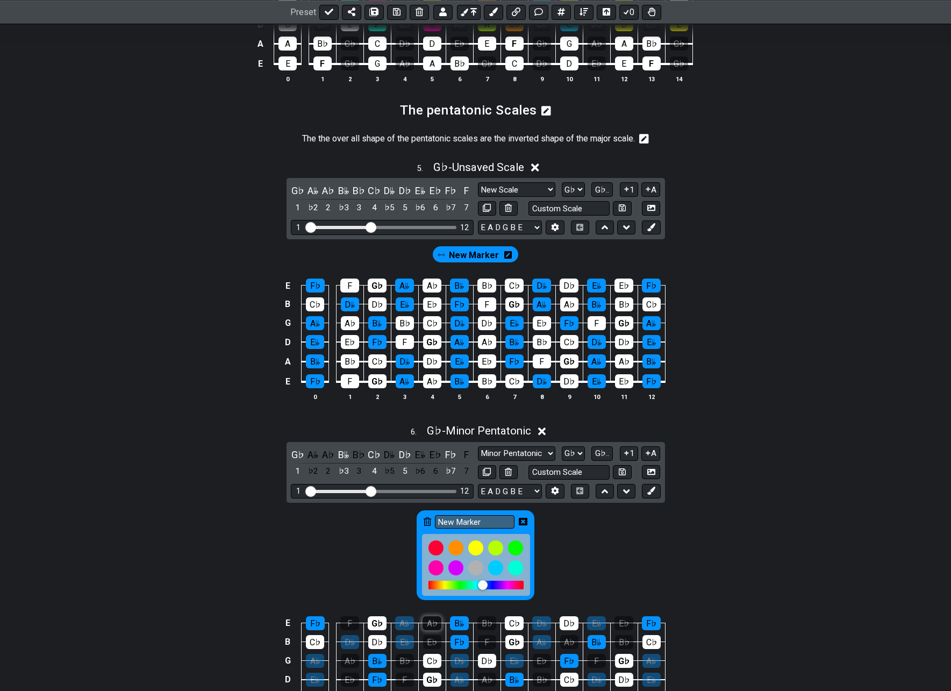
click at [426, 526] on icon at bounding box center [428, 521] width 8 height 9
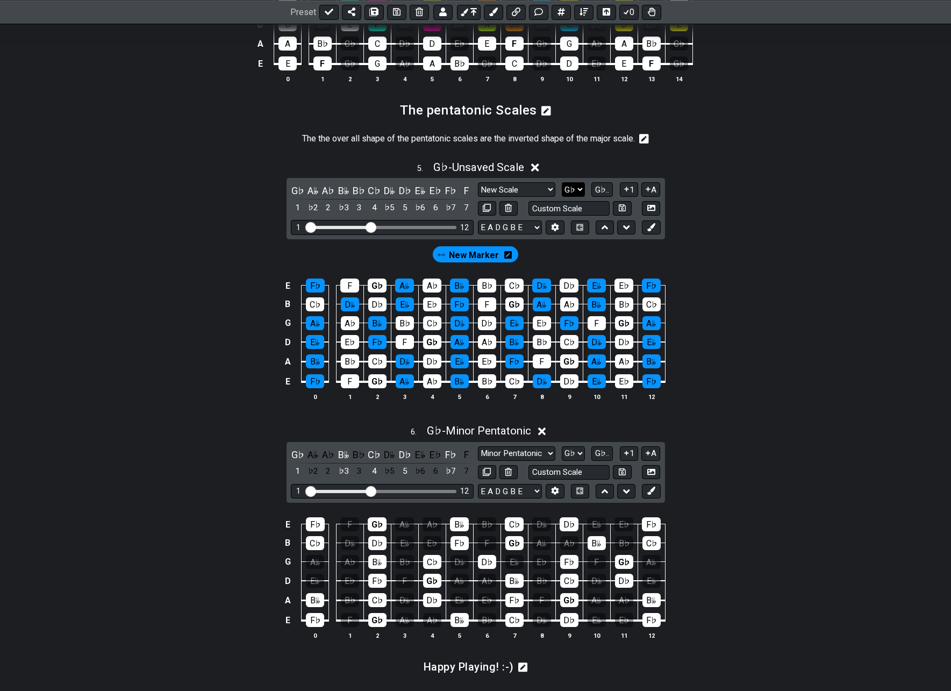
click at [571, 197] on select "A♭ A A♯ B♭ B C C♯ D♭ D D♯ E♭ E F F♯ G♭ G G♯" at bounding box center [573, 189] width 23 height 15
select select "C"
click at [563, 193] on select "A♭ A A♯ B♭ B C C♯ D♭ D D♯ E♭ E F F♯ G♭ G G♯" at bounding box center [573, 189] width 23 height 15
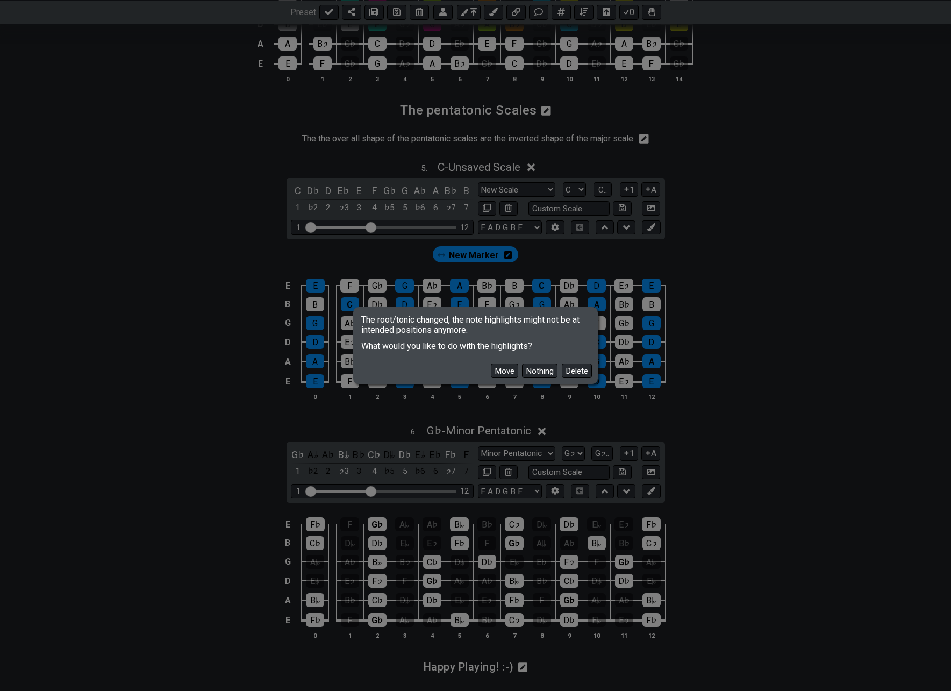
click at [501, 371] on button "Move" at bounding box center [504, 370] width 27 height 15
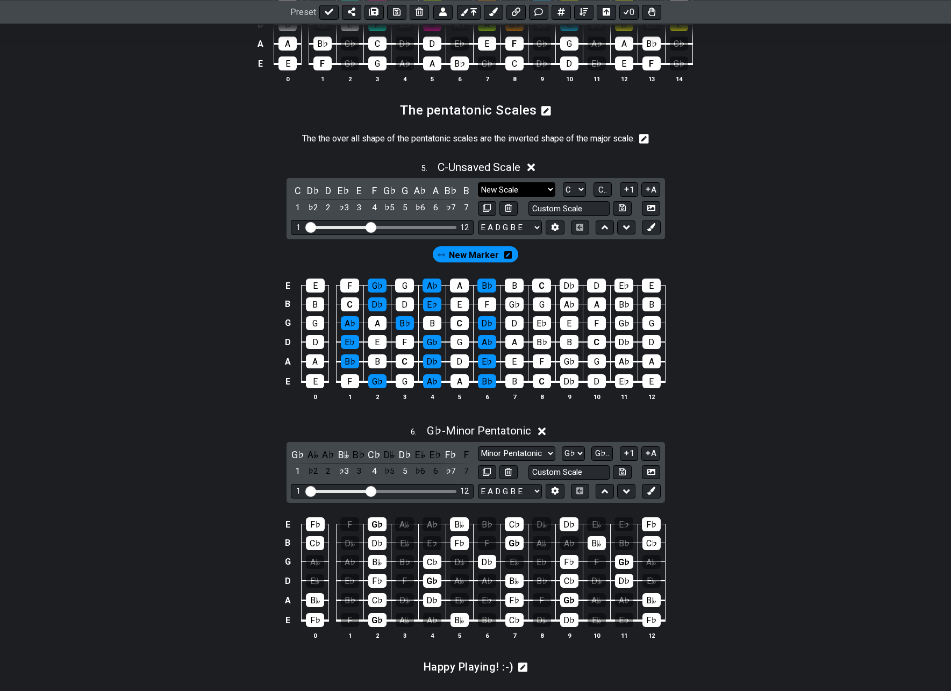
click at [528, 197] on select "New Scale New Scale Minor Pentatonic Major Pentatonic Minor Blues Major Blues M…" at bounding box center [516, 189] width 77 height 15
click at [478, 193] on select "New Scale New Scale Minor Pentatonic Major Pentatonic Minor Blues Major Blues M…" at bounding box center [516, 189] width 77 height 15
click at [513, 197] on select "New Scale New Scale Minor Pentatonic Major Pentatonic Minor Blues Major Blues M…" at bounding box center [516, 189] width 77 height 15
click at [478, 193] on select "New Scale New Scale Minor Pentatonic Major Pentatonic Minor Blues Major Blues M…" at bounding box center [516, 189] width 77 height 15
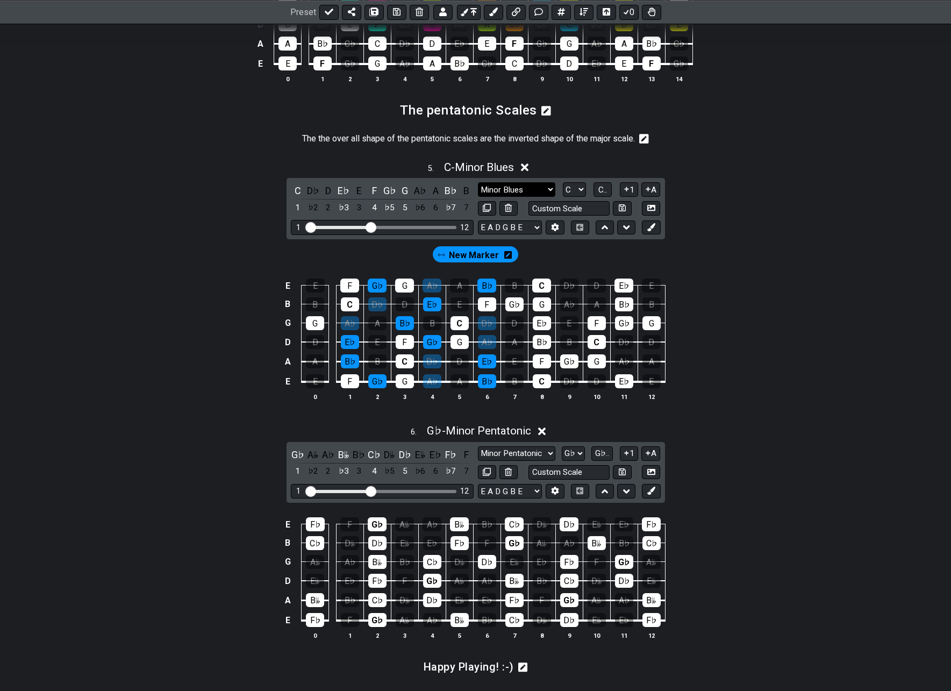
click at [520, 195] on select "New Scale New Scale Minor Pentatonic Major Pentatonic Minor Blues Major Blues M…" at bounding box center [516, 189] width 77 height 15
select select "Major / Ionian"
click at [478, 193] on select "New Scale New Scale Minor Pentatonic Major Pentatonic Minor Blues Major Blues M…" at bounding box center [516, 189] width 77 height 15
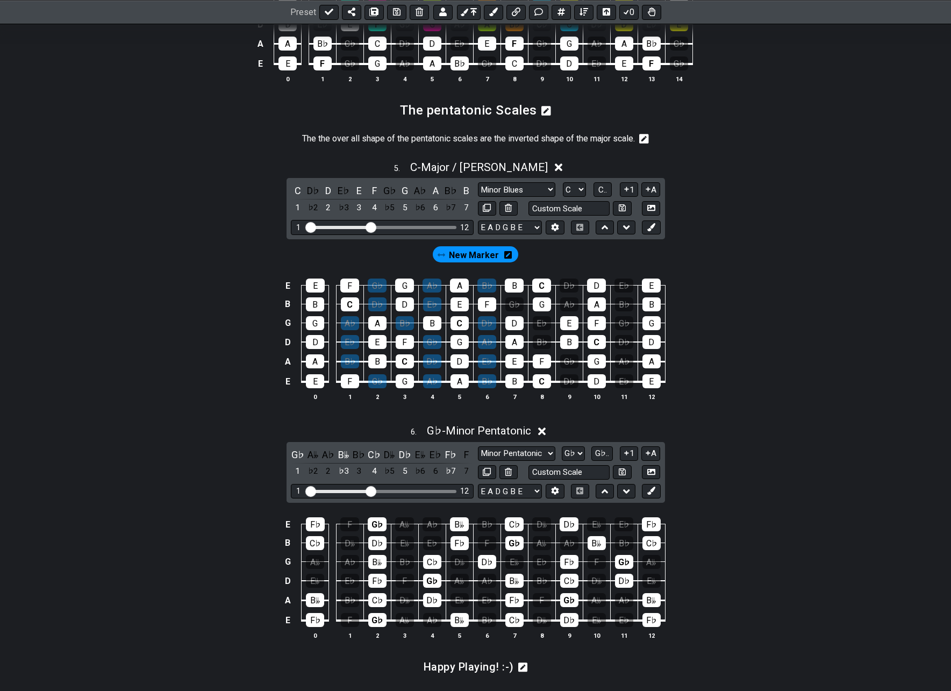
click at [510, 262] on div "New Marker" at bounding box center [476, 254] width 86 height 16
click at [505, 259] on icon at bounding box center [508, 255] width 8 height 8
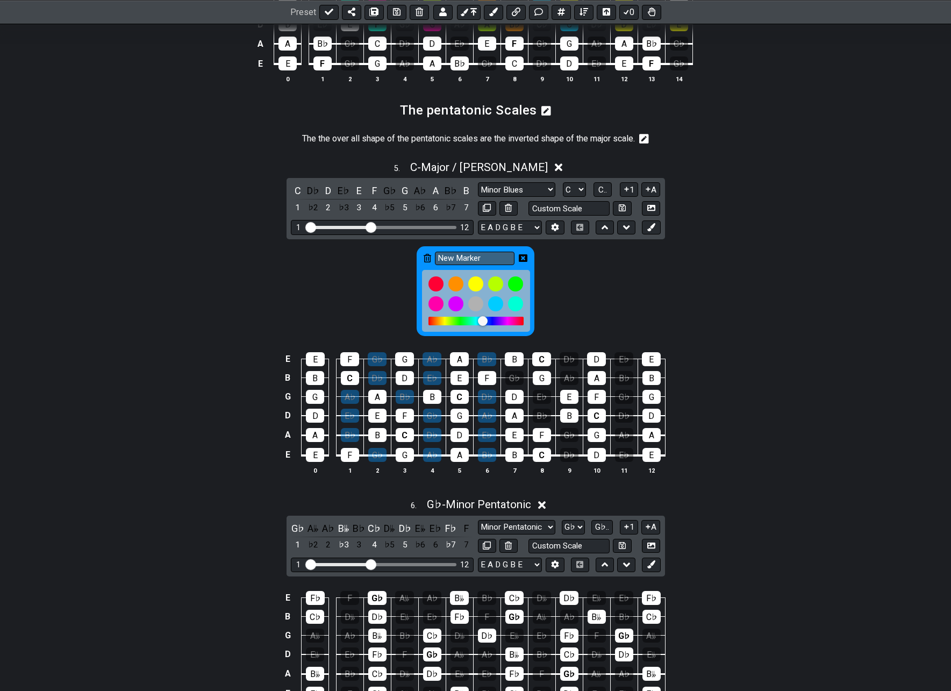
click at [431, 262] on icon at bounding box center [428, 258] width 8 height 9
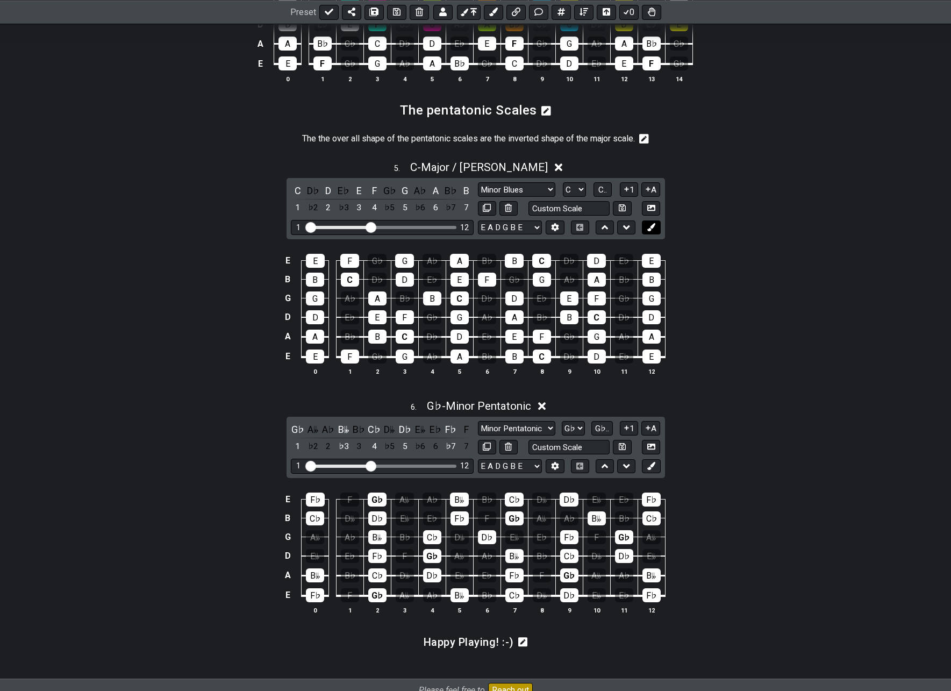
click at [651, 231] on icon at bounding box center [651, 227] width 8 height 8
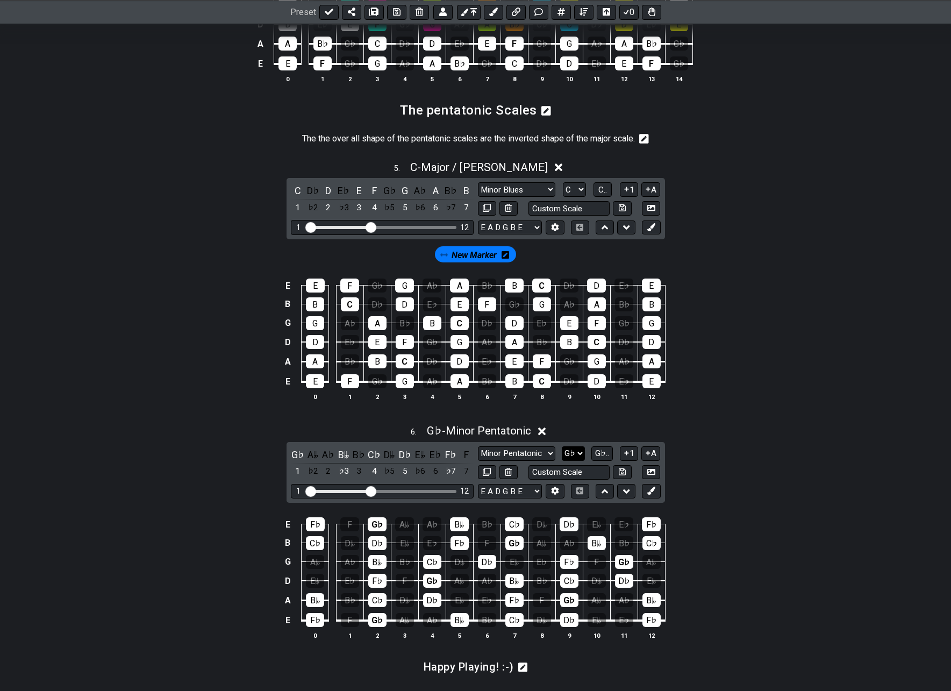
click at [578, 461] on select "A♭ A A♯ B♭ B C C♯ D♭ D D♯ E♭ E F F♯ G♭ G G♯" at bounding box center [573, 453] width 23 height 15
click at [563, 457] on select "A♭ A A♯ B♭ B C C♯ D♭ D D♯ E♭ E F F♯ G♭ G G♯" at bounding box center [573, 453] width 23 height 15
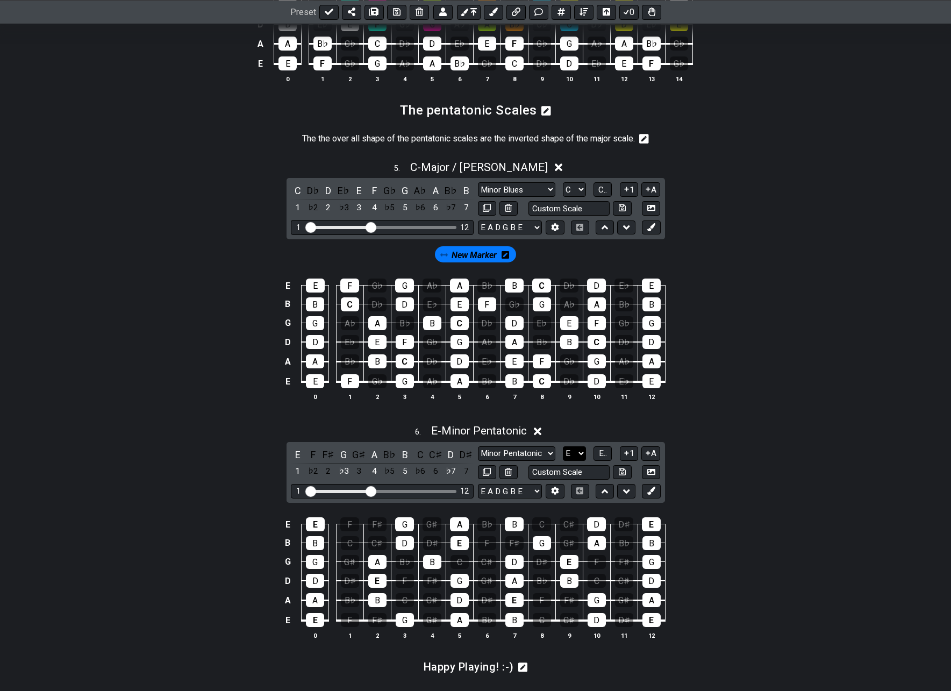
click at [574, 461] on select "A♭ A A♯ B♭ B C C♯ D♭ D D♯ E♭ E F F♯ G♭ G G♯" at bounding box center [574, 453] width 23 height 15
click at [563, 457] on select "A♭ A A♯ B♭ B C C♯ D♭ D D♯ E♭ E F F♯ G♭ G G♯" at bounding box center [574, 453] width 23 height 15
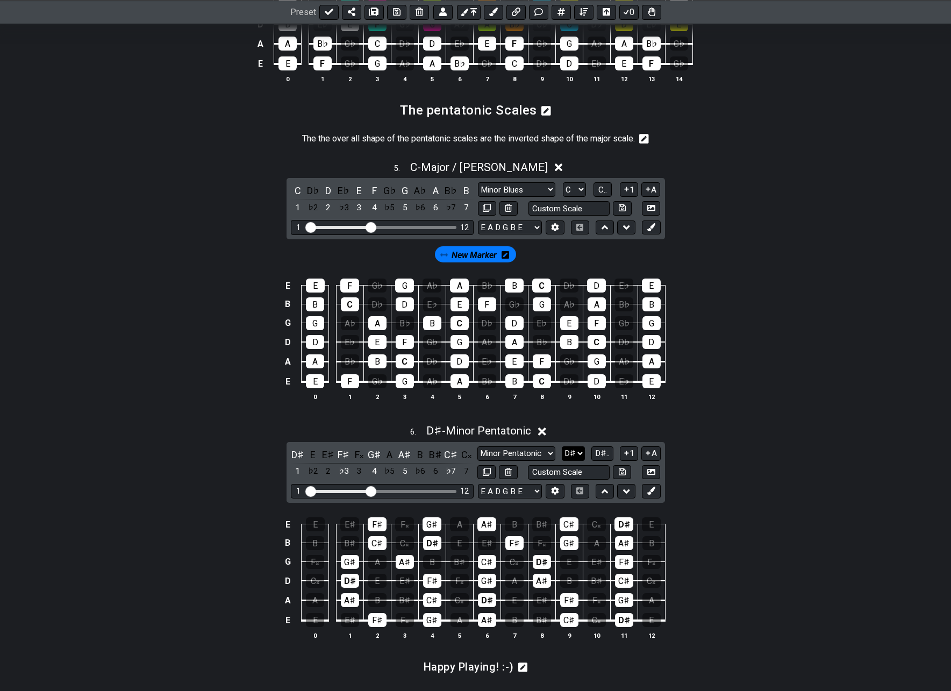
click at [576, 461] on select "A♭ A A♯ B♭ B C C♯ D♭ D D♯ E♭ E F F♯ G♭ G G♯" at bounding box center [573, 453] width 23 height 15
select select "Eb"
click at [562, 457] on select "A♭ A A♯ B♭ B C C♯ D♭ D D♯ E♭ E F F♯ G♭ G G♯" at bounding box center [573, 453] width 23 height 15
click at [506, 259] on icon at bounding box center [505, 255] width 8 height 8
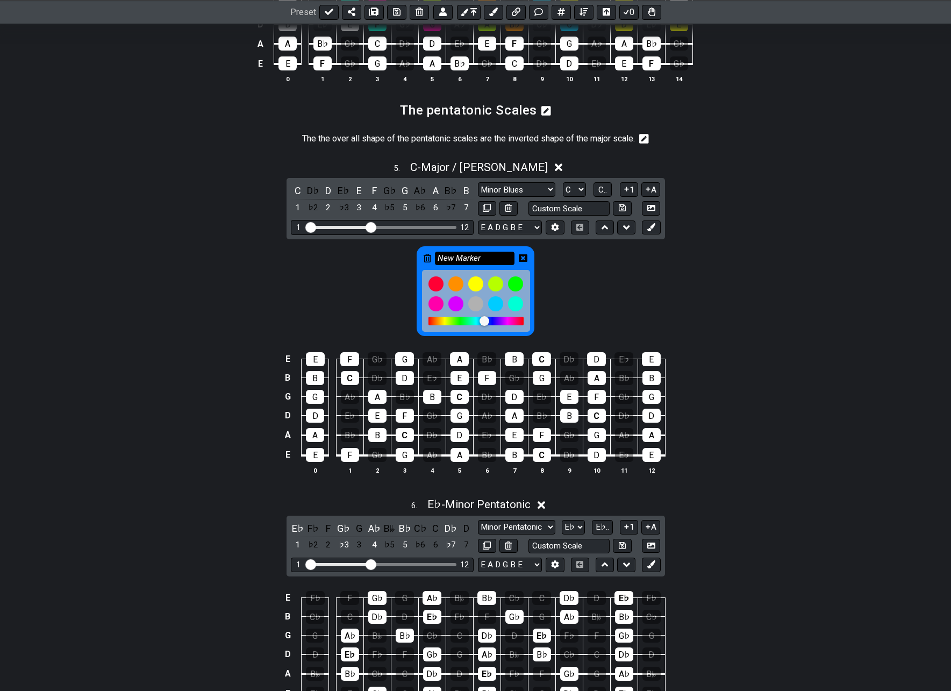
click at [468, 265] on input "New Marker" at bounding box center [475, 258] width 80 height 13
type input "Eb minor Pentatonic"
click at [523, 262] on icon at bounding box center [523, 258] width 9 height 9
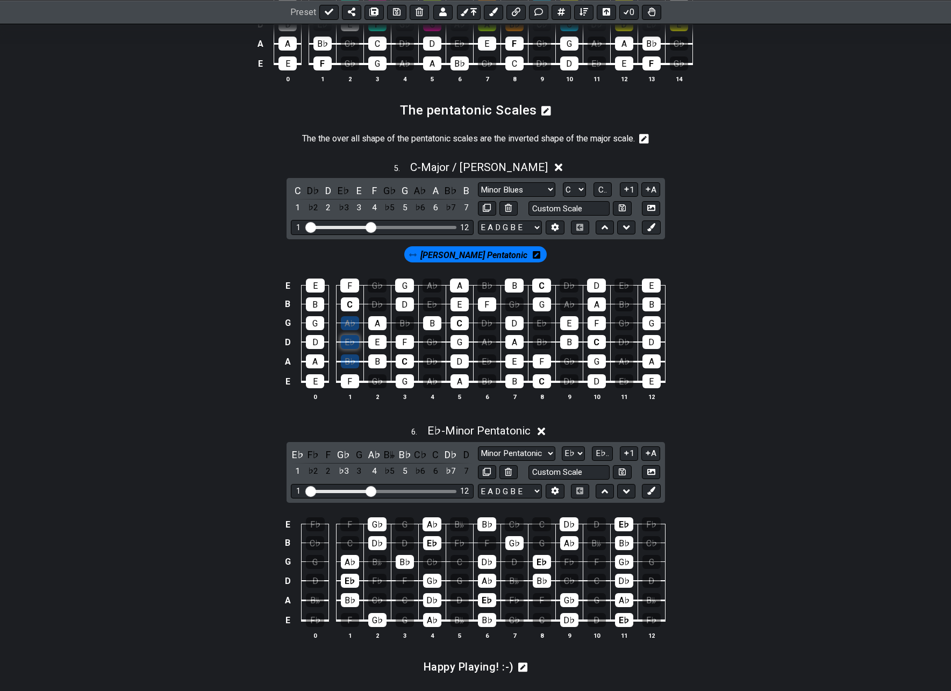
drag, startPoint x: 344, startPoint y: 336, endPoint x: 350, endPoint y: 355, distance: 19.2
click at [347, 371] on tbody "E E F G♭ G A♭ A B♭ B C D♭ D E♭ E B B C D♭ D E♭ E F G♭ G A♭ A B♭ B G G A♭ A B♭ B…" at bounding box center [473, 330] width 384 height 126
click at [376, 315] on tbody "E E F G♭ G A♭ A B♭ B C D♭ D E♭ E B B C D♭ D E♭ E F G♭ G A♭ A B♭ B G G A♭ A B♭ B…" at bounding box center [473, 330] width 384 height 126
click at [377, 388] on div "G♭" at bounding box center [377, 381] width 18 height 14
click at [405, 330] on div "B♭" at bounding box center [405, 323] width 18 height 14
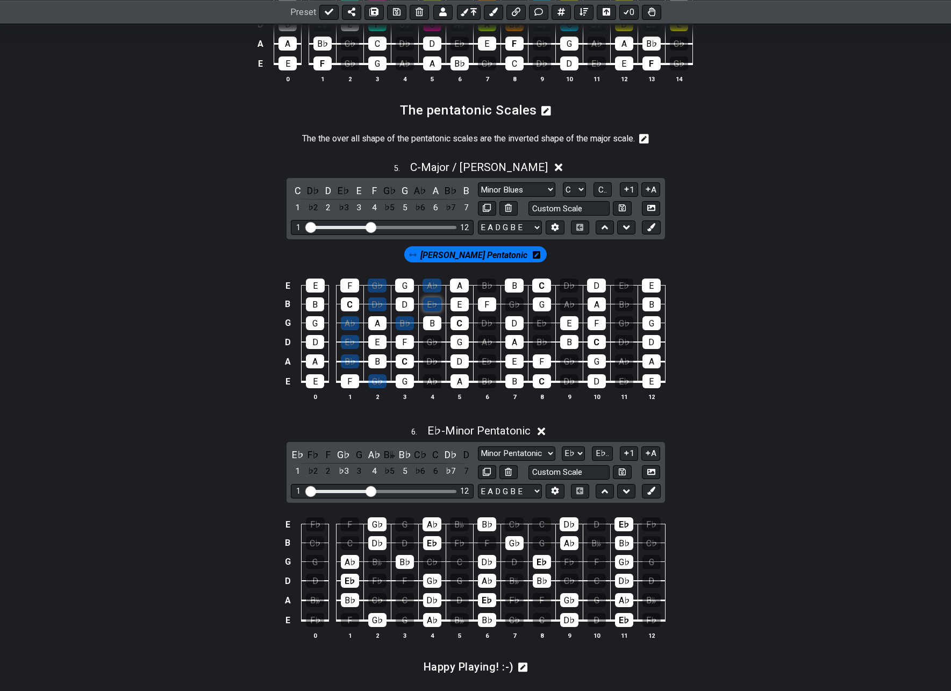
drag, startPoint x: 432, startPoint y: 298, endPoint x: 431, endPoint y: 313, distance: 14.5
click at [431, 313] on tbody "E E F G♭ G A♭ A B♭ B C D♭ D E♭ E B B C D♭ D E♭ E F G♭ G A♭ A B♭ B G G A♭ A B♭ B…" at bounding box center [473, 330] width 384 height 126
drag, startPoint x: 430, startPoint y: 352, endPoint x: 427, endPoint y: 388, distance: 36.2
click at [427, 388] on tbody "E E F G♭ G A♭ A B♭ B C D♭ D E♭ E B B C D♭ D E♭ E F G♭ G A♭ A B♭ B G G A♭ A B♭ B…" at bounding box center [473, 330] width 384 height 126
drag, startPoint x: 488, startPoint y: 339, endPoint x: 488, endPoint y: 391, distance: 52.1
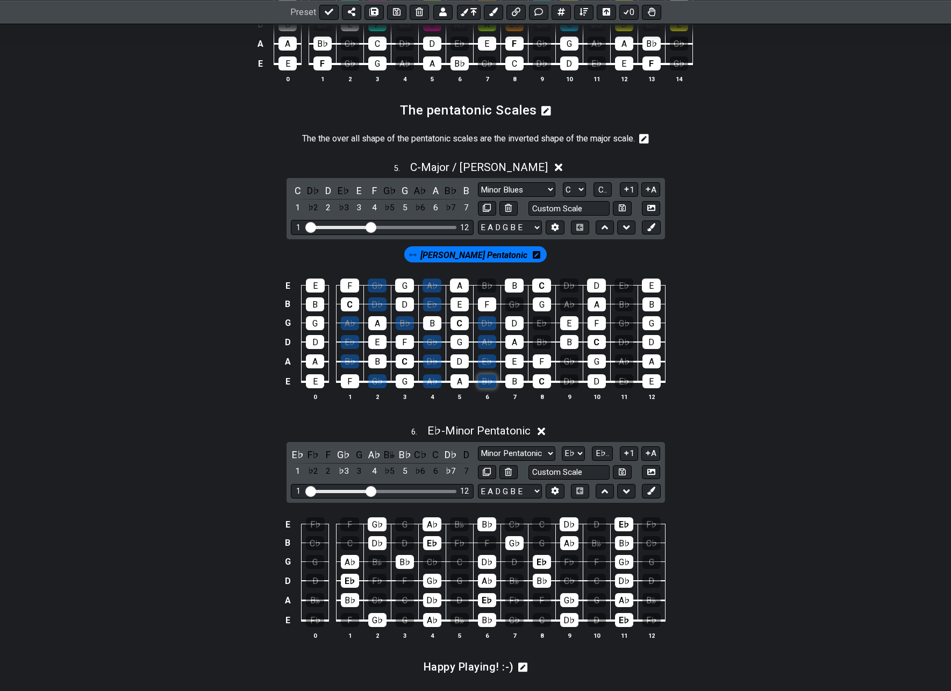
click at [488, 392] on tbody "E E F G♭ G A♭ A B♭ B C D♭ D E♭ E B B C D♭ D E♭ E F G♭ G A♭ A B♭ B G G A♭ A B♭ B…" at bounding box center [473, 330] width 384 height 126
click at [484, 292] on div "B♭" at bounding box center [486, 285] width 19 height 14
drag, startPoint x: 507, startPoint y: 314, endPoint x: 520, endPoint y: 319, distance: 14.3
click at [507, 311] on div "G♭" at bounding box center [514, 304] width 18 height 14
drag, startPoint x: 536, startPoint y: 332, endPoint x: 547, endPoint y: 334, distance: 11.0
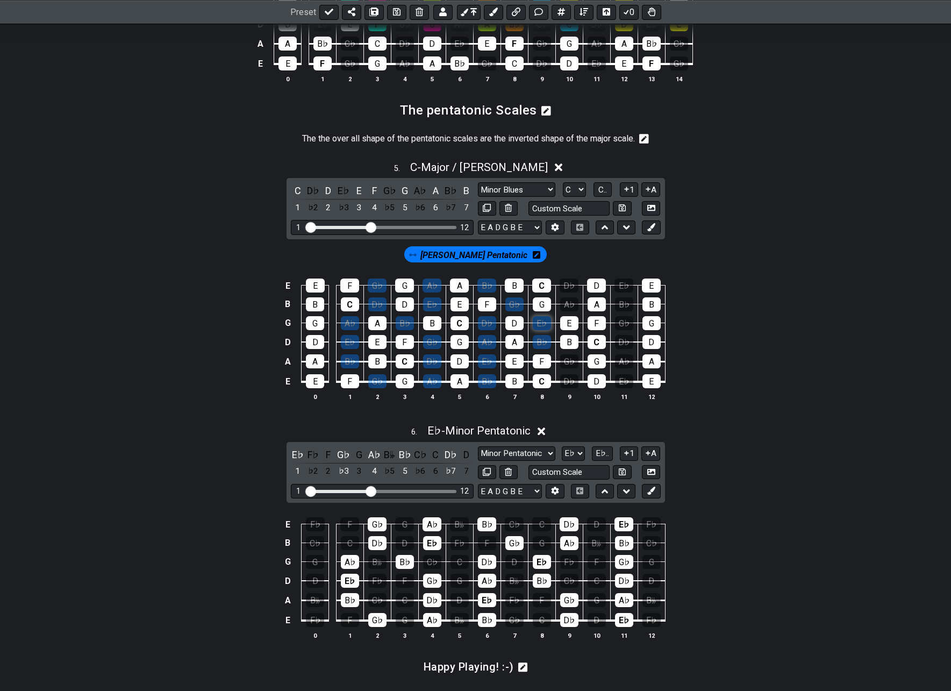
click at [537, 355] on tbody "E E F G♭ G A♭ A B♭ B C D♭ D E♭ E B B C D♭ D E♭ E F G♭ G A♭ A B♭ B G G A♭ A B♭ B…" at bounding box center [473, 330] width 384 height 126
drag, startPoint x: 568, startPoint y: 299, endPoint x: 568, endPoint y: 317, distance: 17.2
click at [568, 317] on tbody "E E F G♭ G A♭ A B♭ B C D♭ D E♭ E B B C D♭ D E♭ E F G♭ G A♭ A B♭ B G G A♭ A B♭ B…" at bounding box center [473, 330] width 384 height 126
drag, startPoint x: 572, startPoint y: 372, endPoint x: 568, endPoint y: 388, distance: 16.0
click at [567, 392] on tbody "E E F G♭ G A♭ A B♭ B C D♭ D E♭ E B B C D♭ D E♭ E F G♭ G A♭ A B♭ B G G A♭ A B♭ B…" at bounding box center [473, 330] width 384 height 126
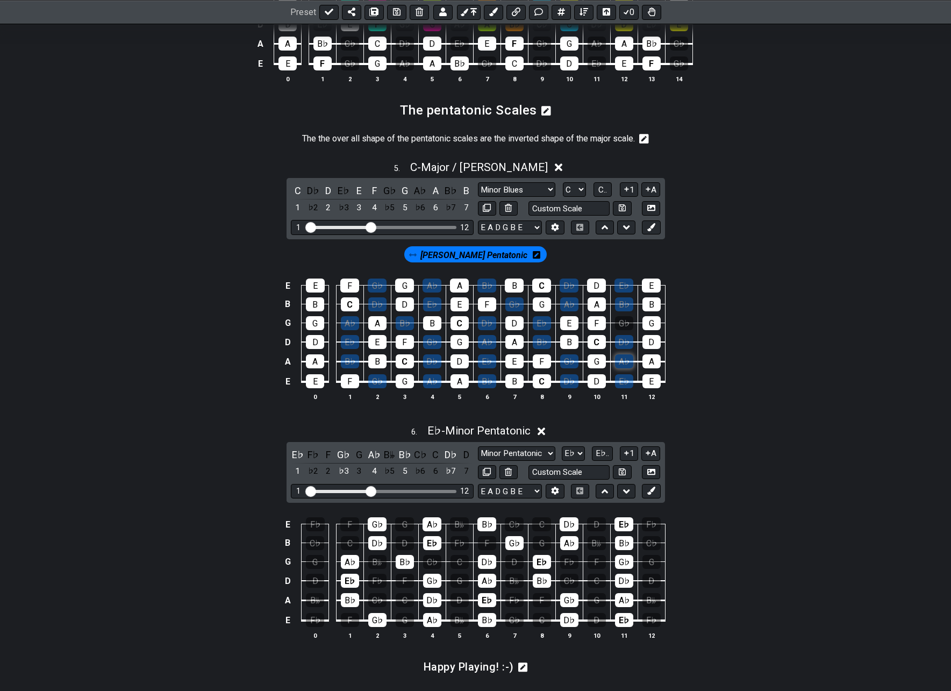
drag, startPoint x: 620, startPoint y: 298, endPoint x: 622, endPoint y: 379, distance: 81.2
click at [622, 381] on tbody "E E F G♭ G A♭ A B♭ B C D♭ D E♭ E B B C D♭ D E♭ E F G♭ G A♭ A B♭ B G G A♭ A B♭ B…" at bounding box center [473, 330] width 384 height 126
click at [622, 330] on div "G♭" at bounding box center [624, 323] width 18 height 14
click at [489, 263] on span "Eb minor Pentatonic" at bounding box center [473, 255] width 107 height 16
click at [310, 198] on div "D♭" at bounding box center [313, 190] width 14 height 15
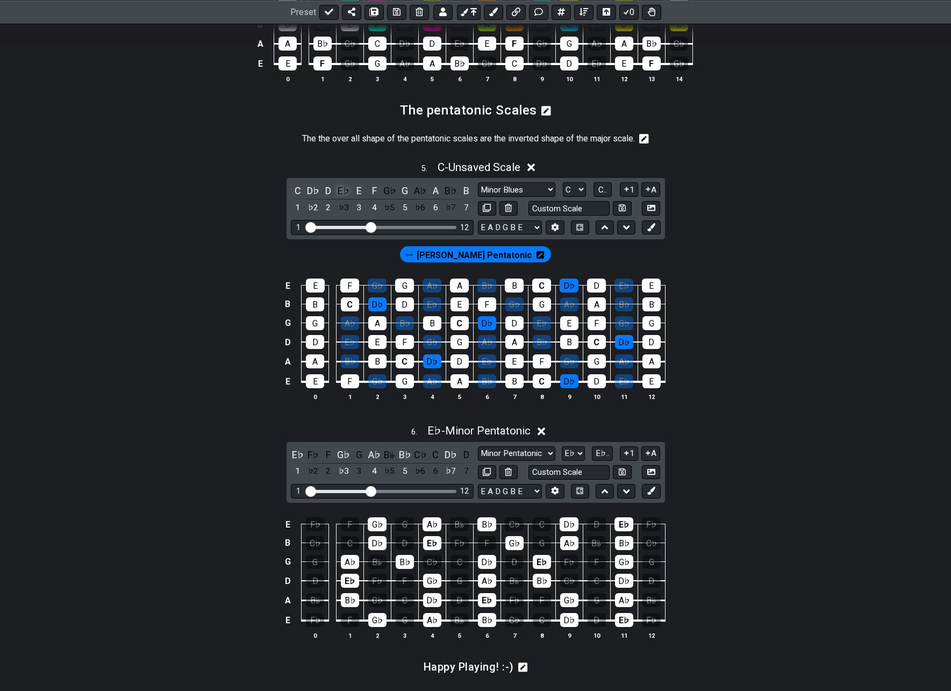
click at [342, 198] on div "E♭" at bounding box center [343, 190] width 14 height 15
click at [392, 198] on div "G♭" at bounding box center [390, 190] width 14 height 15
click at [425, 198] on div "A♭" at bounding box center [420, 190] width 14 height 15
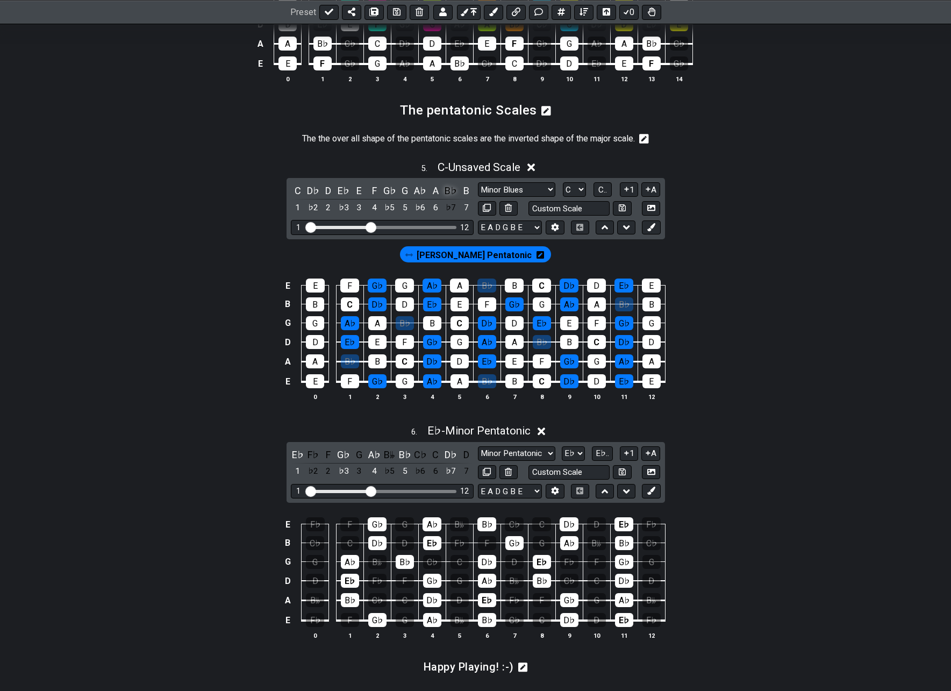
click at [453, 198] on div "B♭" at bounding box center [451, 190] width 14 height 15
drag, startPoint x: 535, startPoint y: 220, endPoint x: 562, endPoint y: 218, distance: 26.4
click at [537, 216] on input "text" at bounding box center [569, 208] width 82 height 15
type input "Major"
click at [622, 212] on icon at bounding box center [622, 208] width 7 height 8
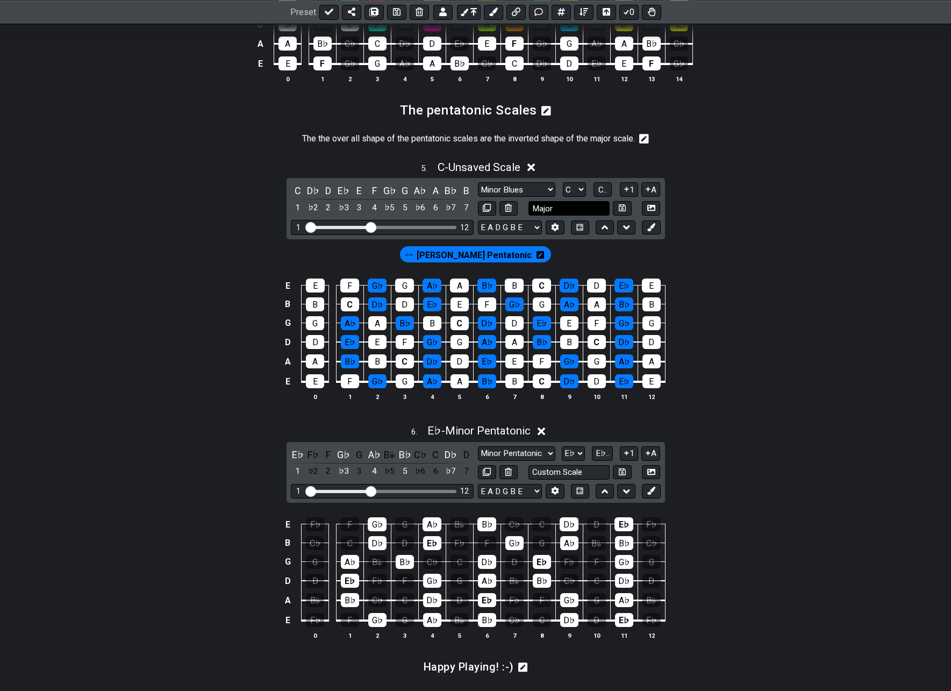
select select "Major"
click at [480, 174] on span "C - Major" at bounding box center [478, 167] width 39 height 13
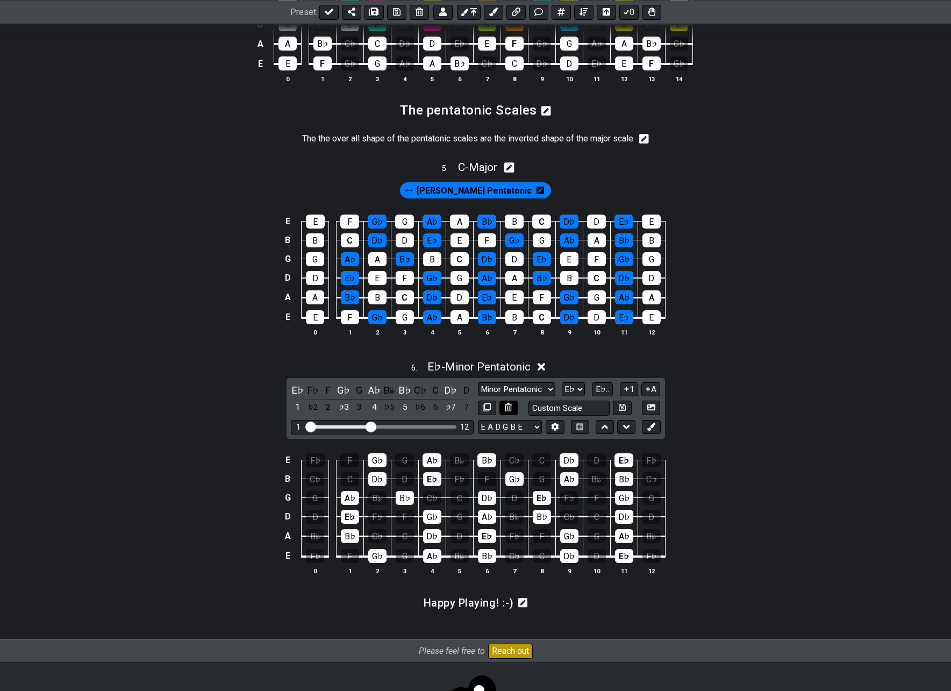
click at [510, 411] on icon at bounding box center [508, 407] width 7 height 8
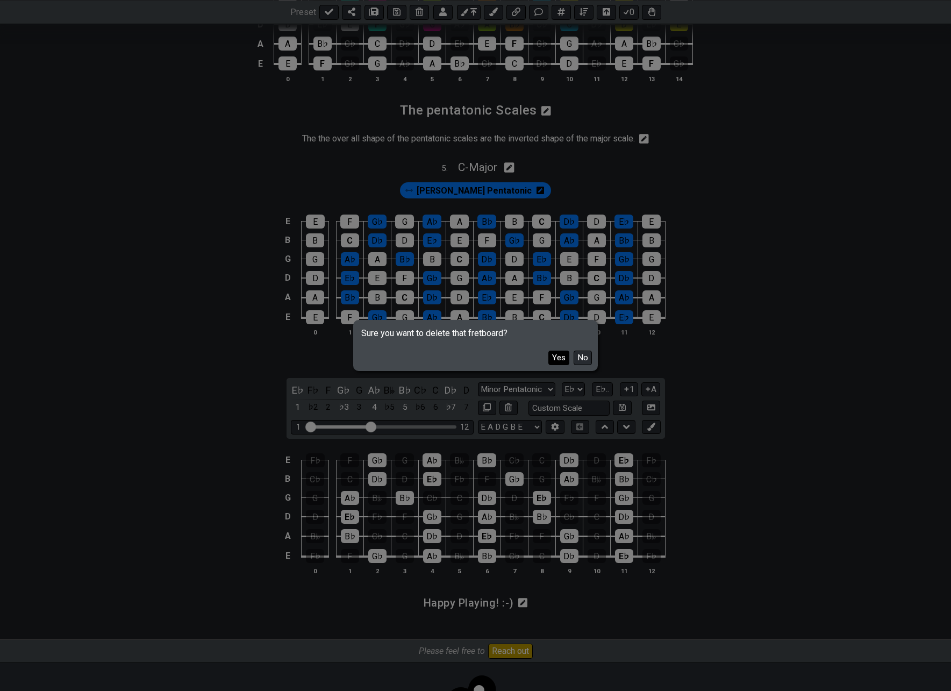
click at [553, 356] on button "Yes" at bounding box center [558, 357] width 21 height 15
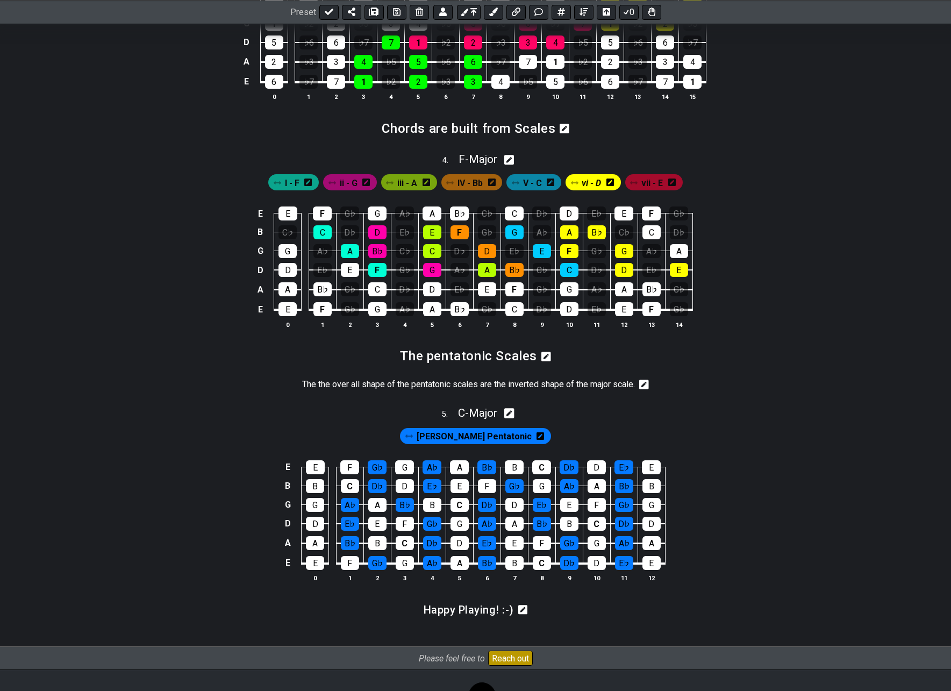
scroll to position [741, 0]
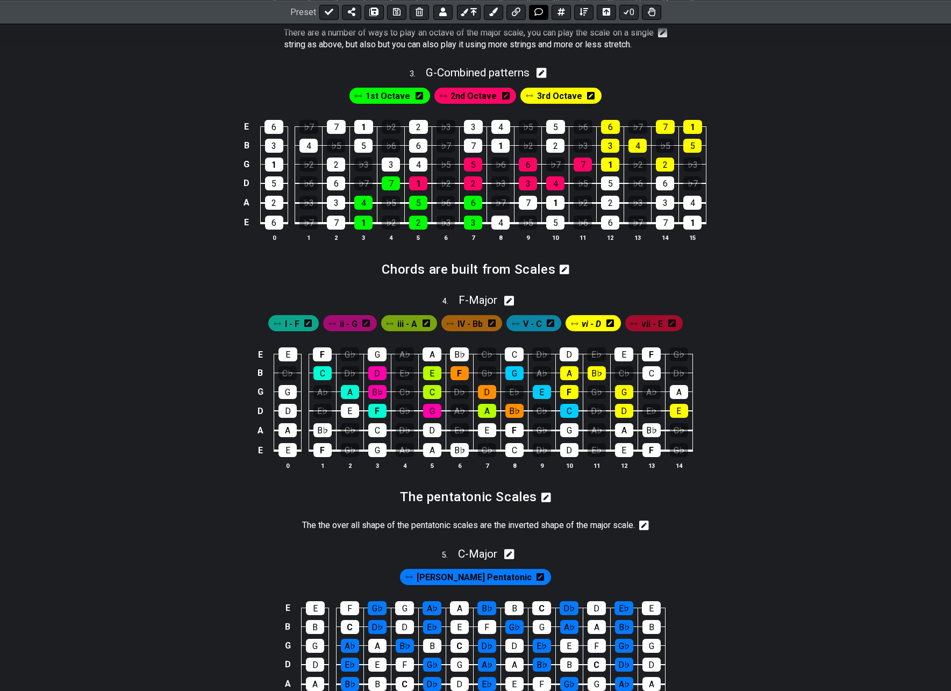
click at [538, 11] on icon at bounding box center [538, 12] width 9 height 9
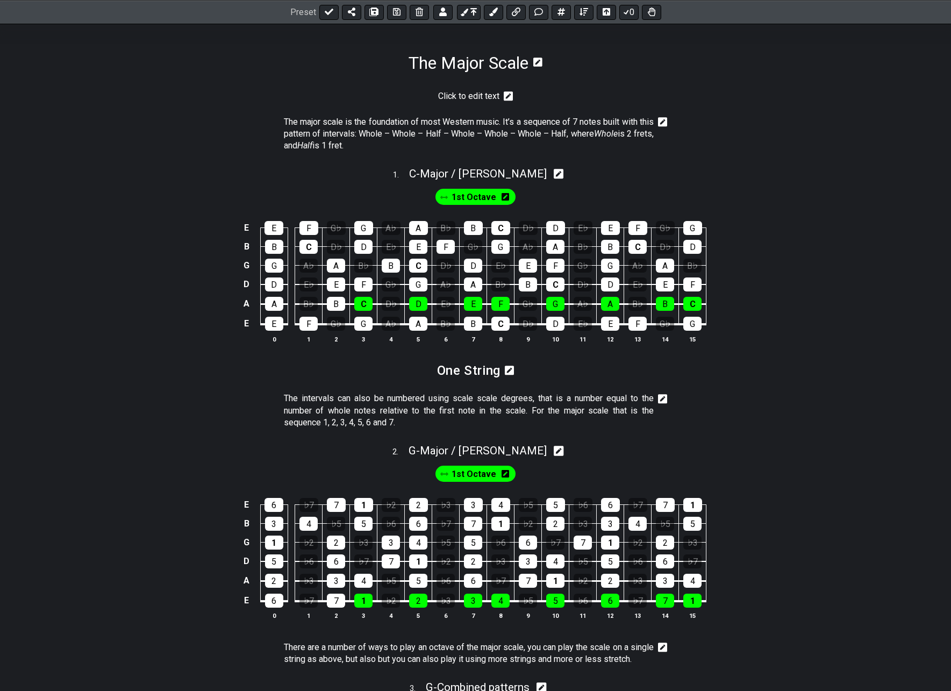
click at [511, 97] on icon at bounding box center [509, 96] width 10 height 10
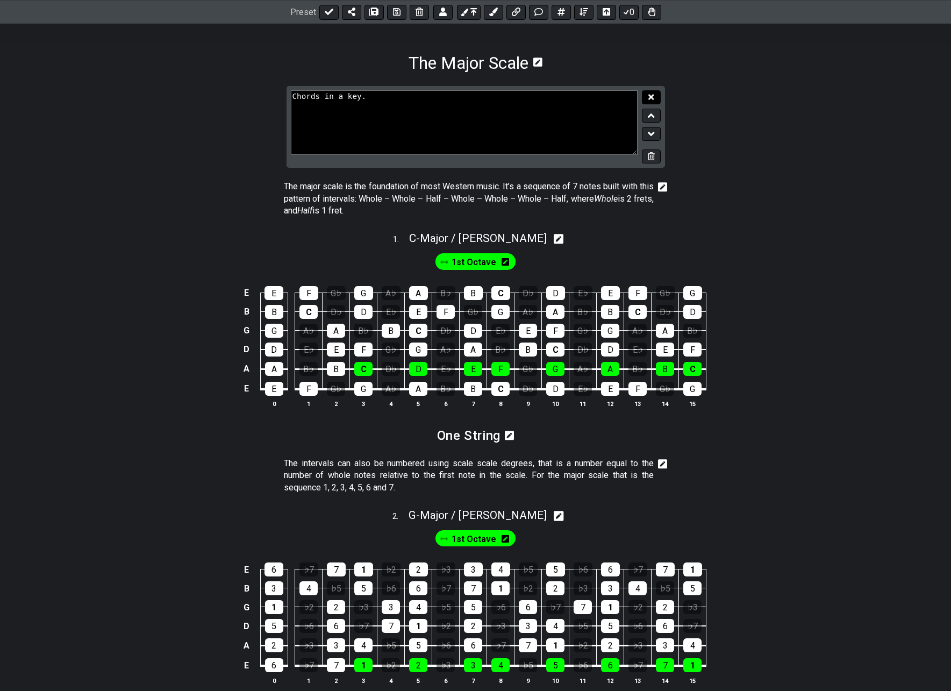
type textarea "Chords in a key."
click at [652, 97] on icon at bounding box center [650, 96] width 5 height 5
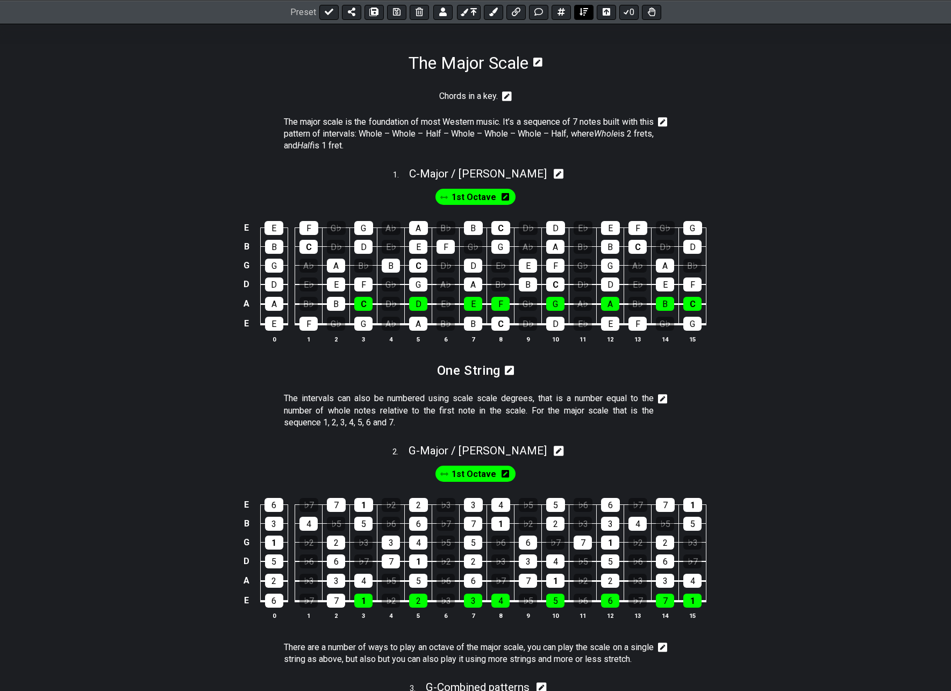
click at [581, 13] on icon at bounding box center [583, 12] width 9 height 8
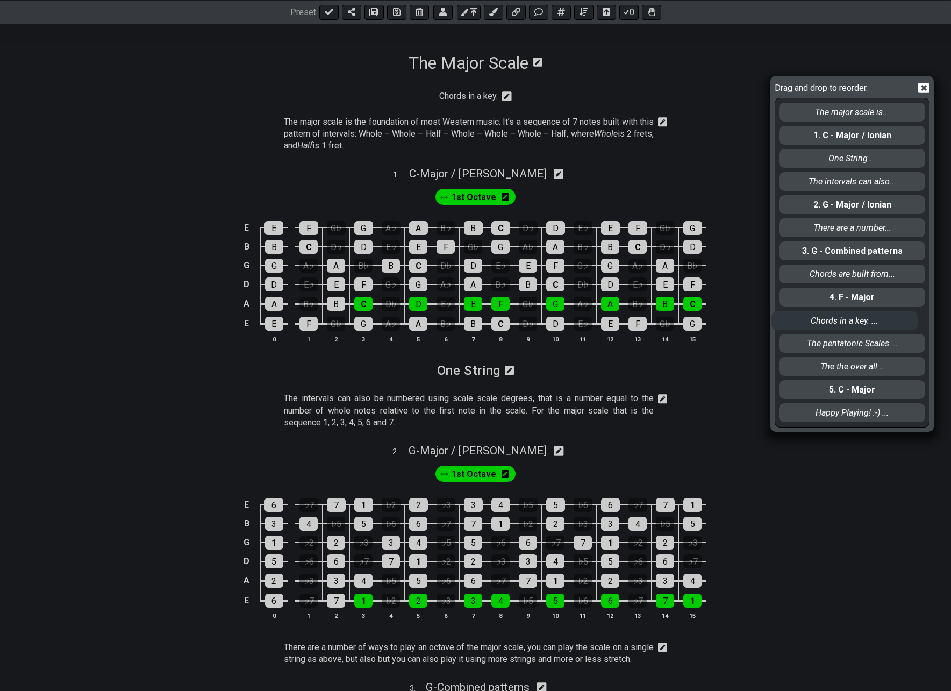
drag, startPoint x: 833, startPoint y: 114, endPoint x: 838, endPoint y: 316, distance: 201.6
click at [826, 326] on div "Chords in a key. ... The major scale is... 1. C - Major / Ionian One String ...…" at bounding box center [852, 262] width 148 height 328
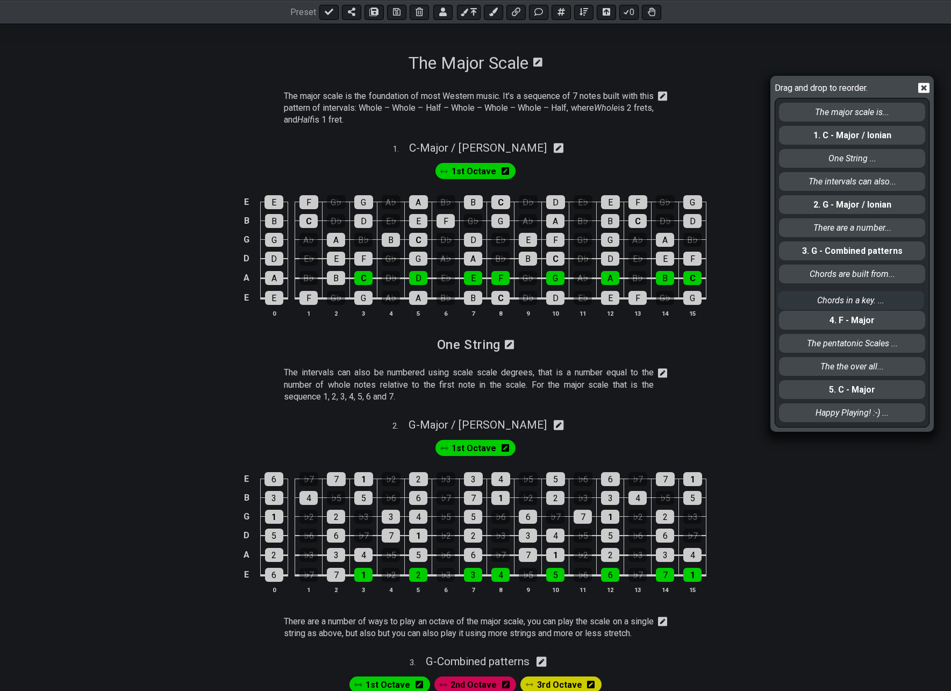
drag, startPoint x: 851, startPoint y: 323, endPoint x: 849, endPoint y: 288, distance: 35.0
click at [850, 293] on div "The major scale is... 1. C - Major / Ionian One String ... The intervals can al…" at bounding box center [852, 262] width 148 height 328
drag, startPoint x: 926, startPoint y: 85, endPoint x: 807, endPoint y: 85, distance: 119.3
click at [926, 85] on icon at bounding box center [923, 87] width 11 height 11
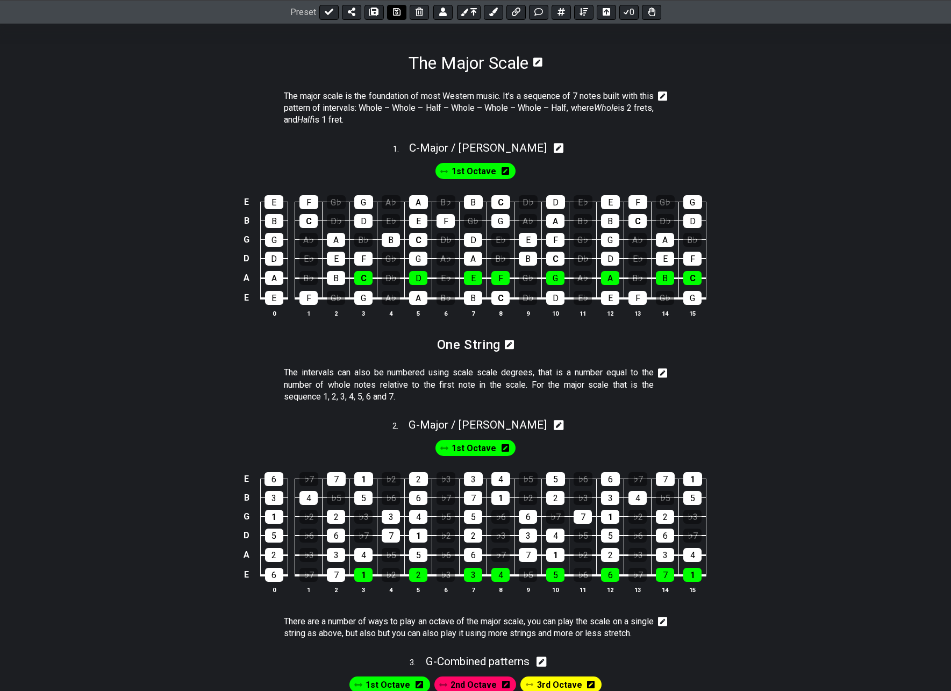
click at [393, 13] on icon at bounding box center [397, 12] width 8 height 9
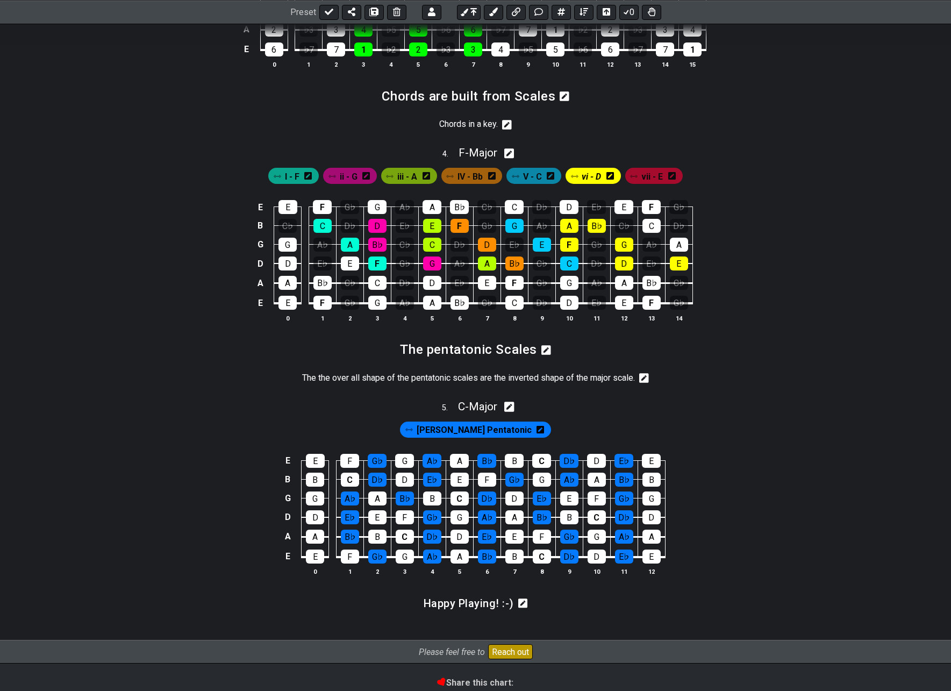
scroll to position [959, 0]
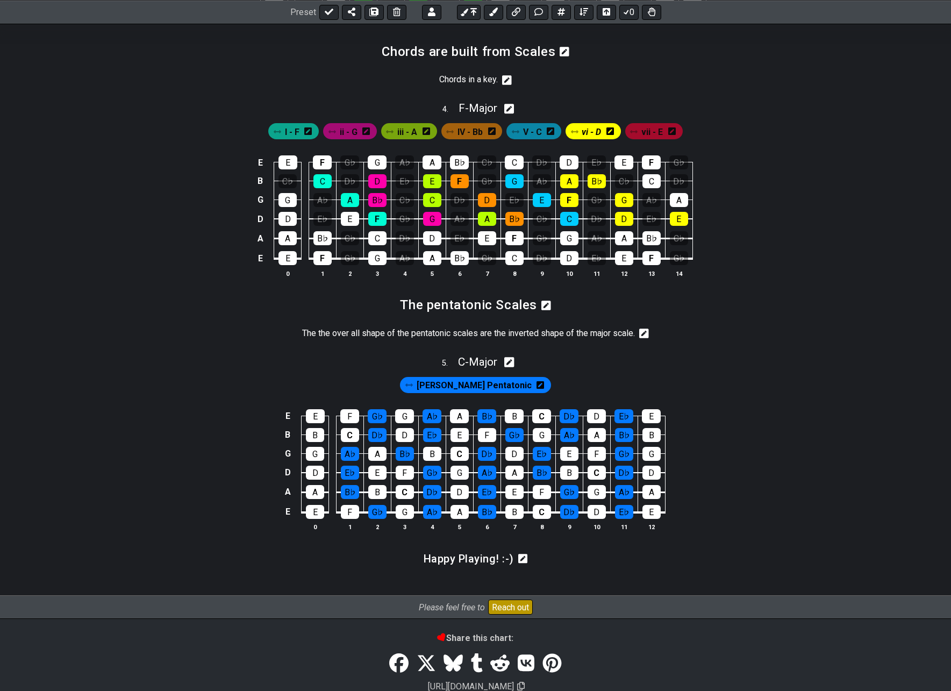
click at [478, 140] on span "IV - Bb" at bounding box center [469, 132] width 25 height 16
click at [477, 140] on span "IV - Bb" at bounding box center [470, 132] width 26 height 16
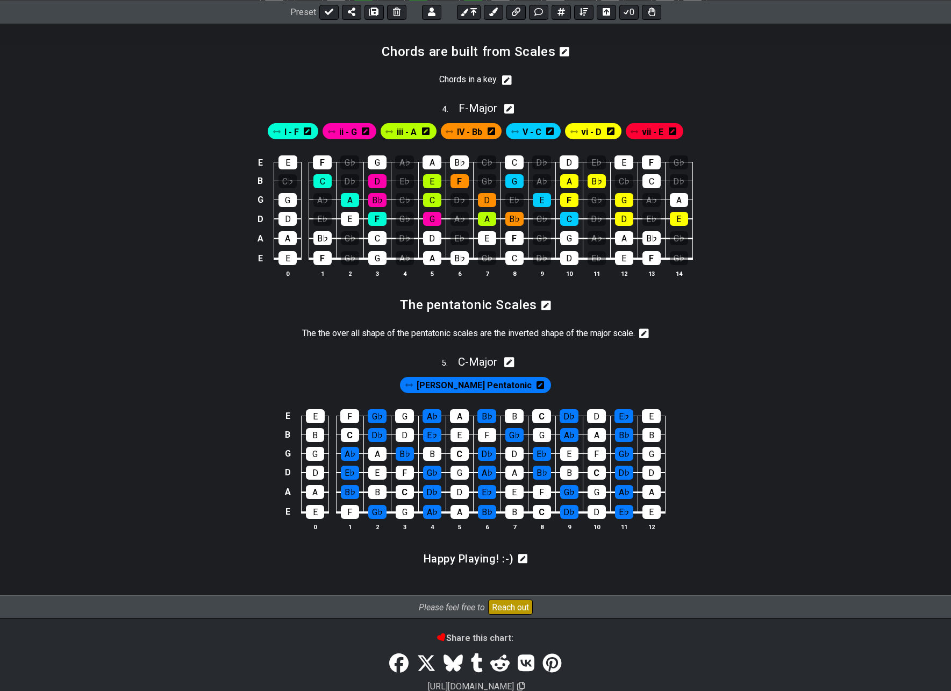
drag, startPoint x: 177, startPoint y: 403, endPoint x: 183, endPoint y: 381, distance: 23.3
click at [177, 395] on div "Eb minor Pentatonic" at bounding box center [475, 382] width 838 height 26
click at [536, 389] on icon at bounding box center [540, 385] width 8 height 8
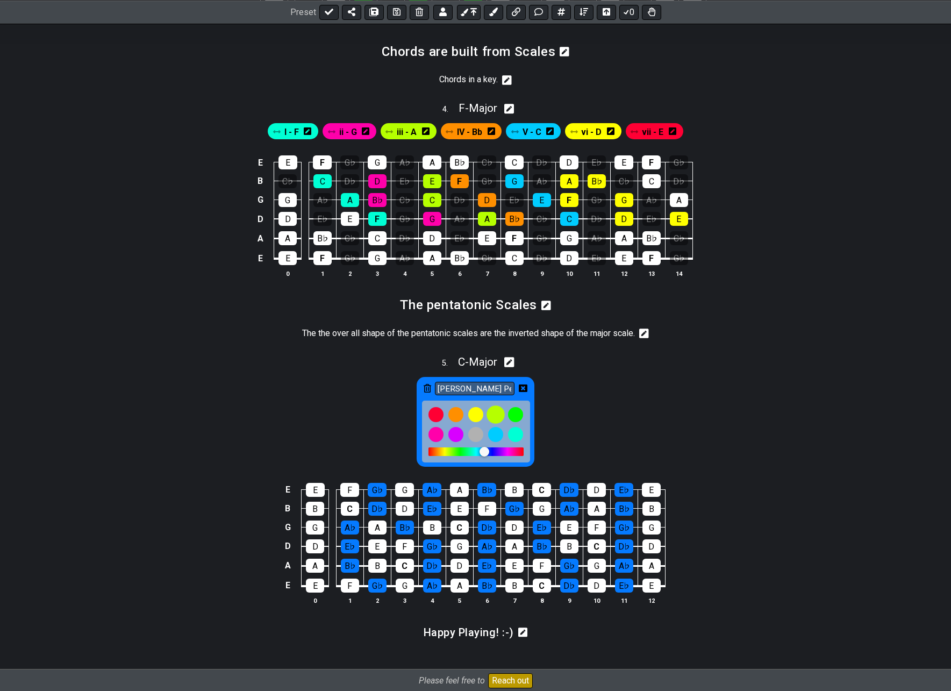
click at [498, 424] on div at bounding box center [495, 414] width 18 height 18
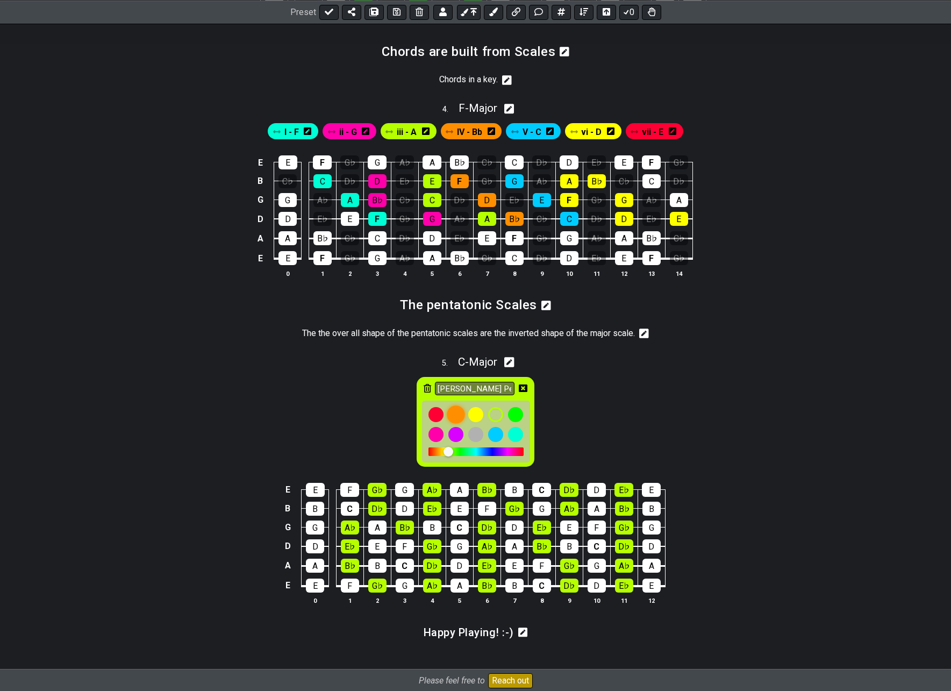
click at [457, 424] on div at bounding box center [456, 414] width 18 height 18
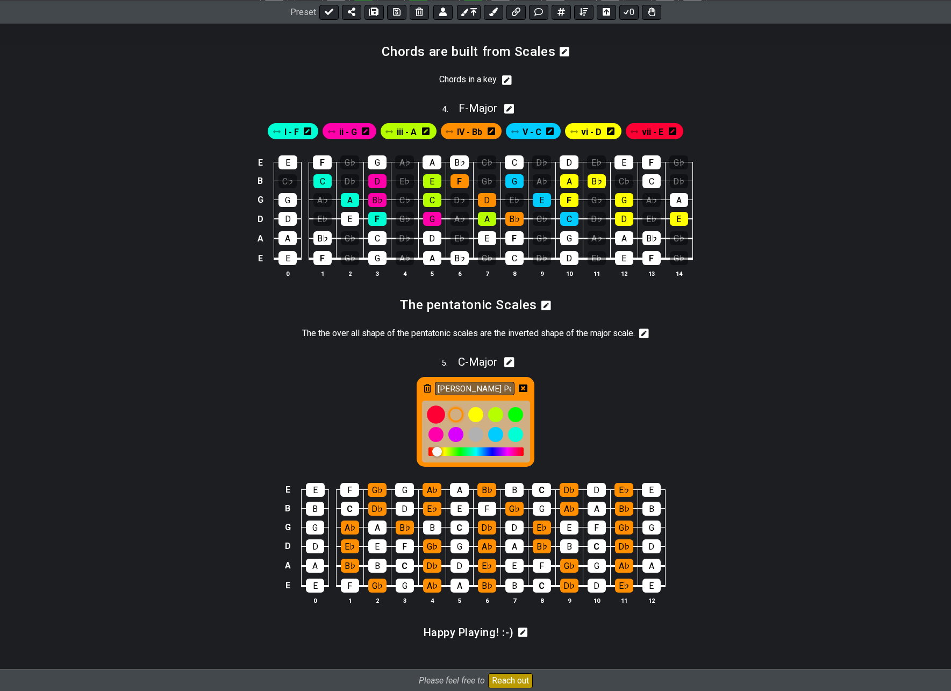
click at [440, 424] on div at bounding box center [436, 414] width 18 height 18
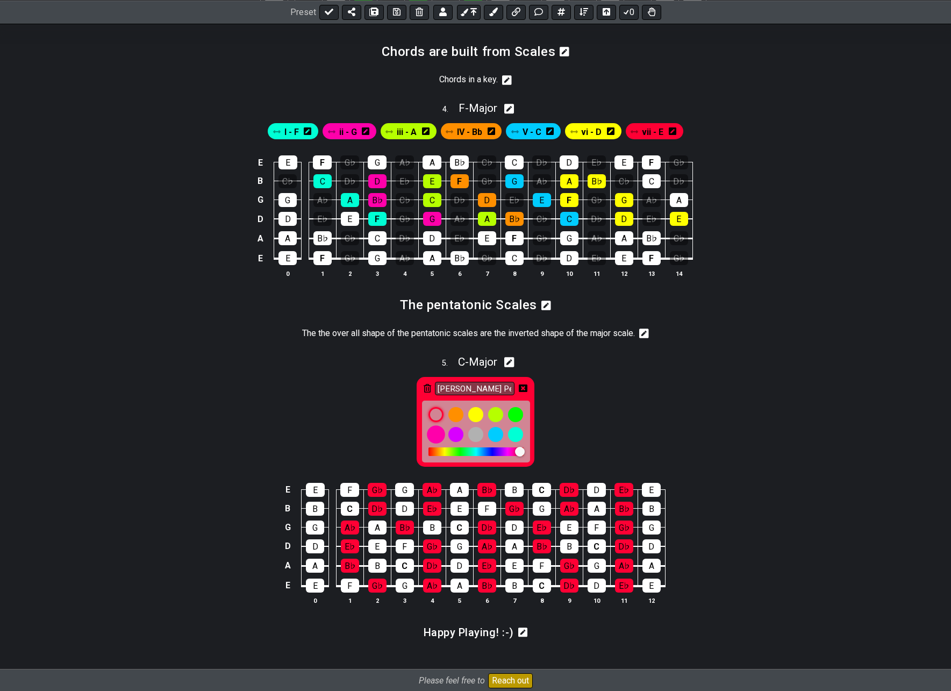
click at [438, 443] on div at bounding box center [436, 434] width 18 height 18
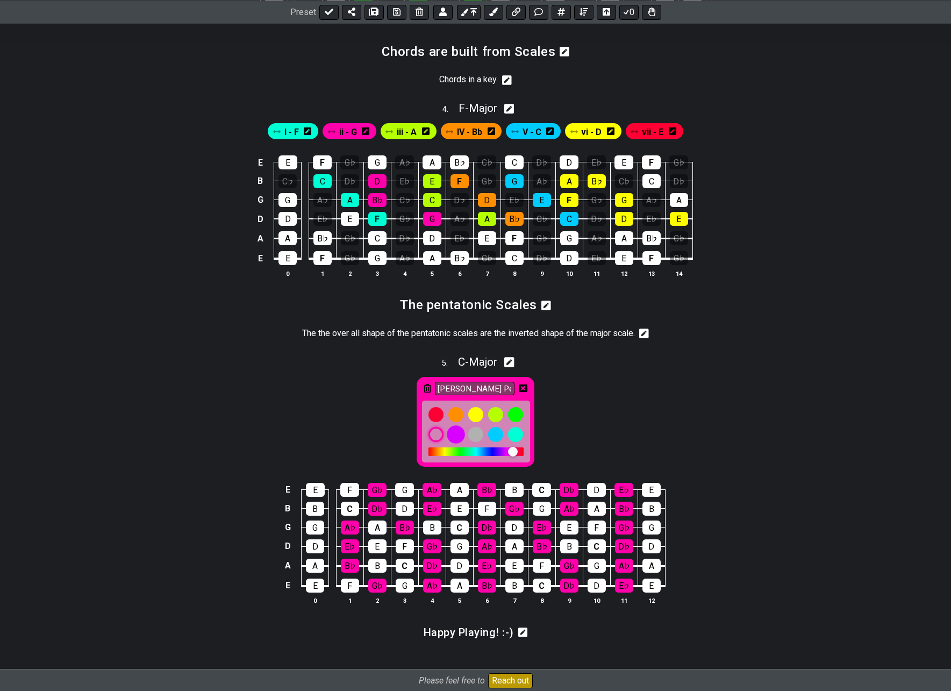
click at [453, 443] on div at bounding box center [456, 434] width 18 height 18
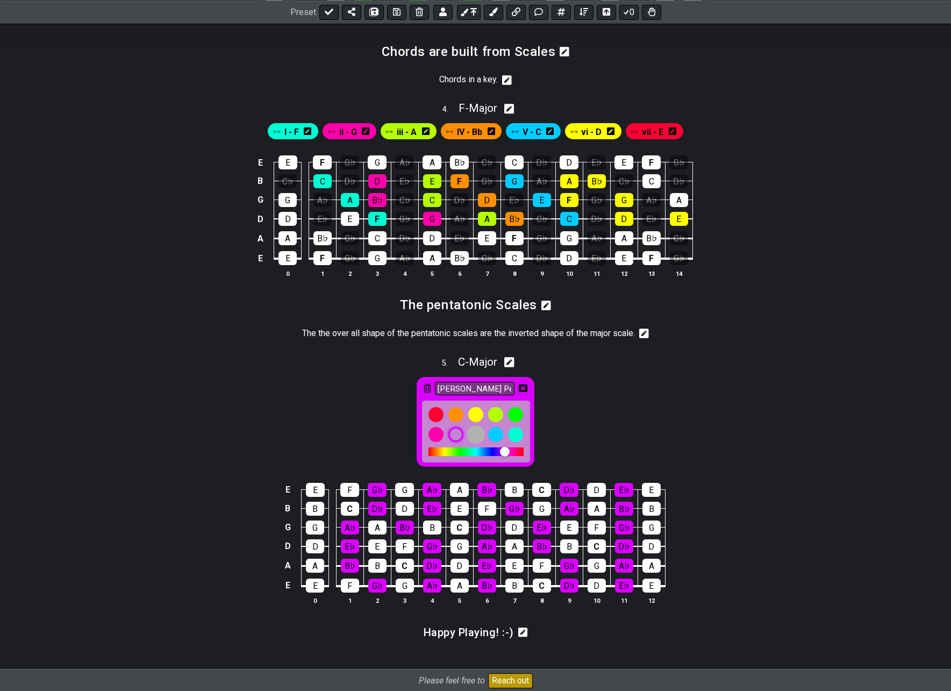
click at [477, 443] on div at bounding box center [476, 434] width 18 height 18
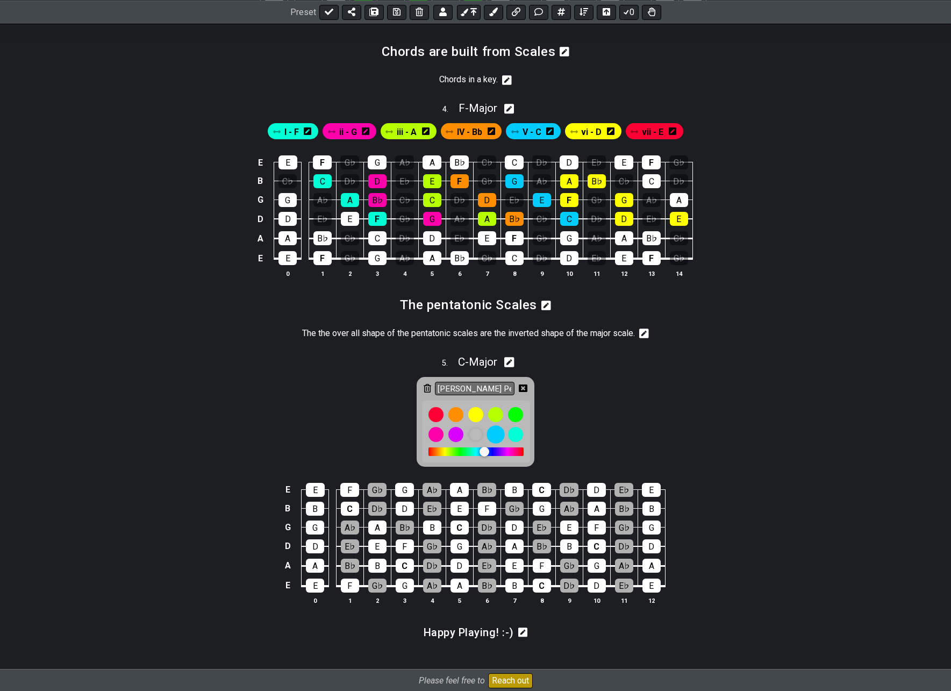
click at [495, 442] on div at bounding box center [495, 434] width 18 height 18
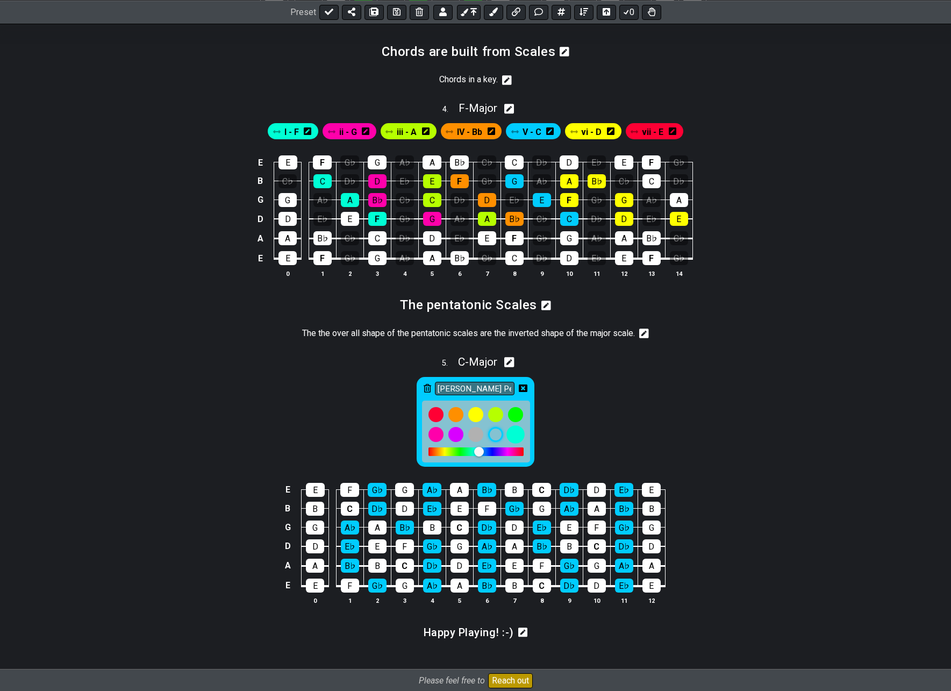
click at [514, 443] on div at bounding box center [515, 434] width 18 height 18
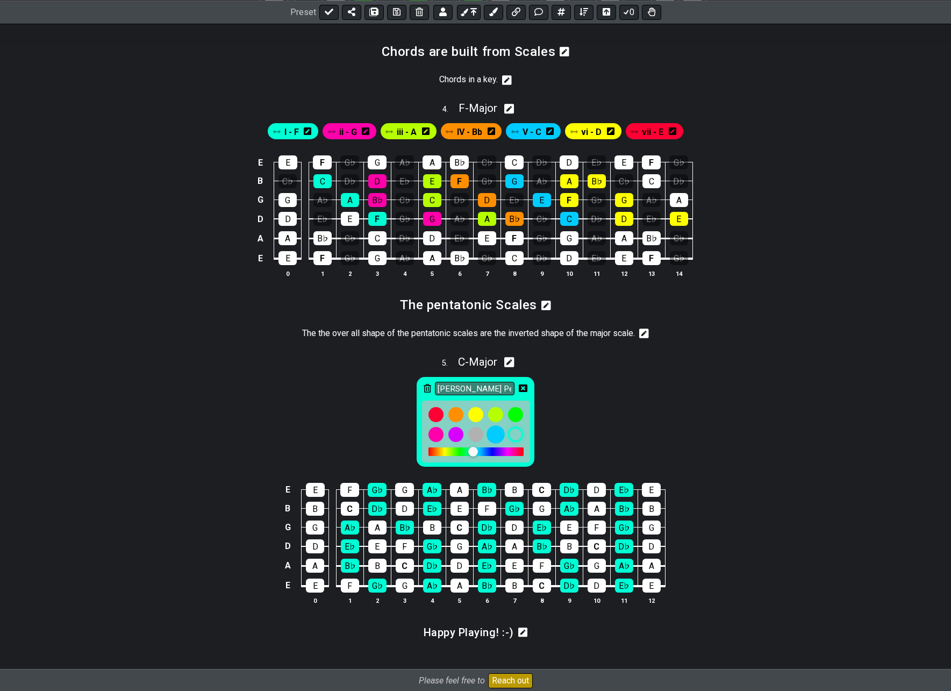
click at [494, 443] on div at bounding box center [495, 434] width 18 height 18
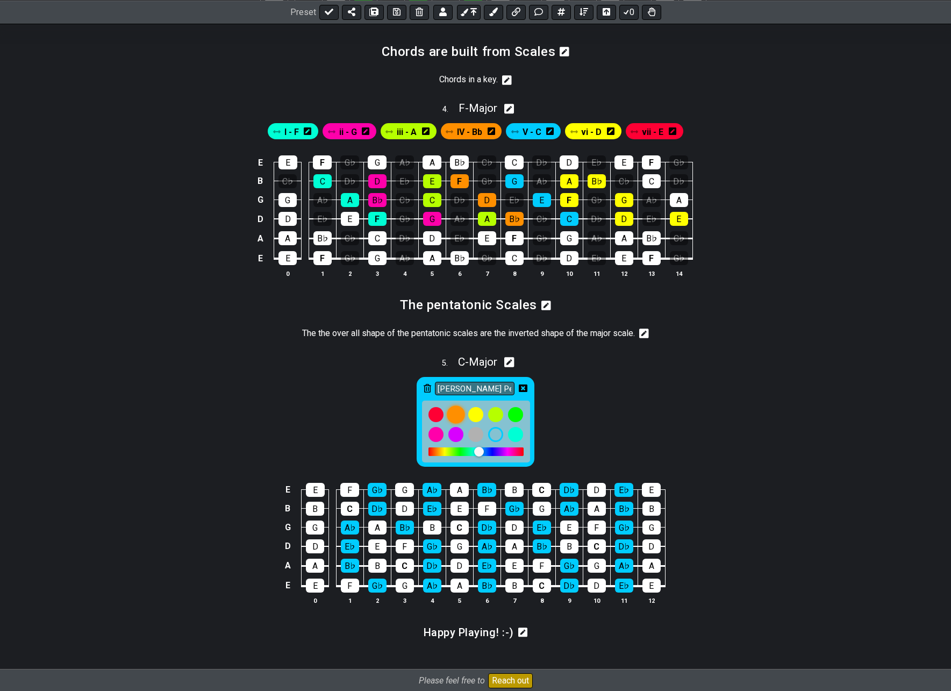
click at [454, 424] on div at bounding box center [456, 414] width 18 height 18
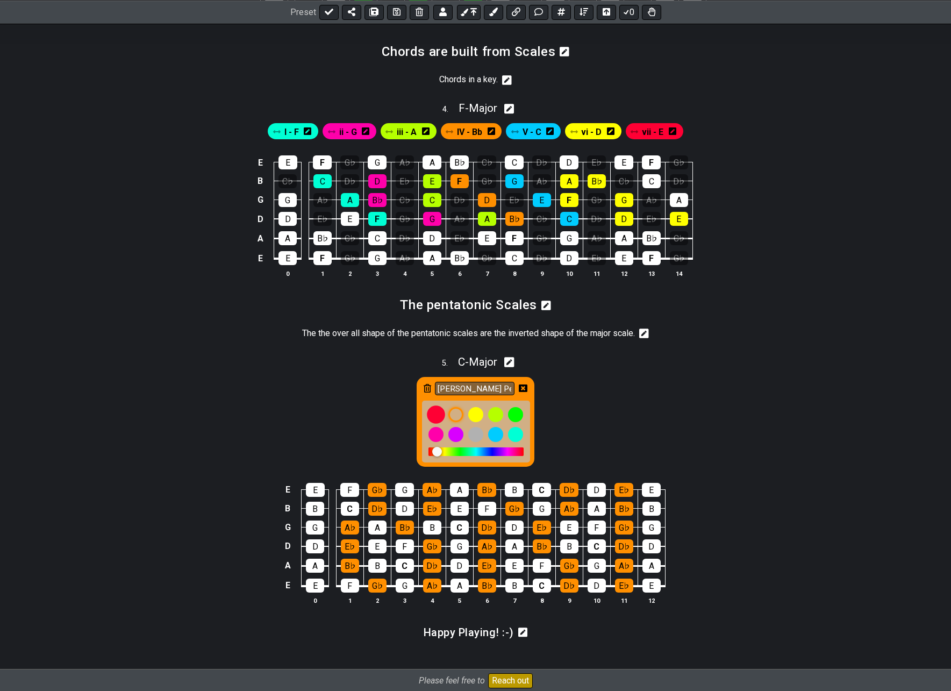
click at [438, 424] on div at bounding box center [436, 414] width 18 height 18
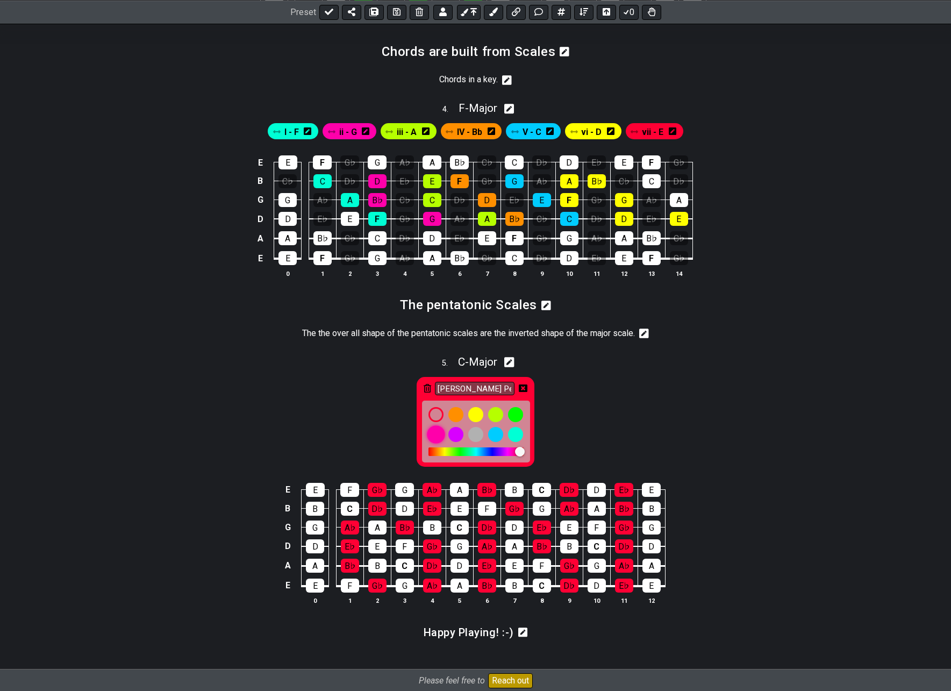
click at [436, 443] on div at bounding box center [436, 434] width 18 height 18
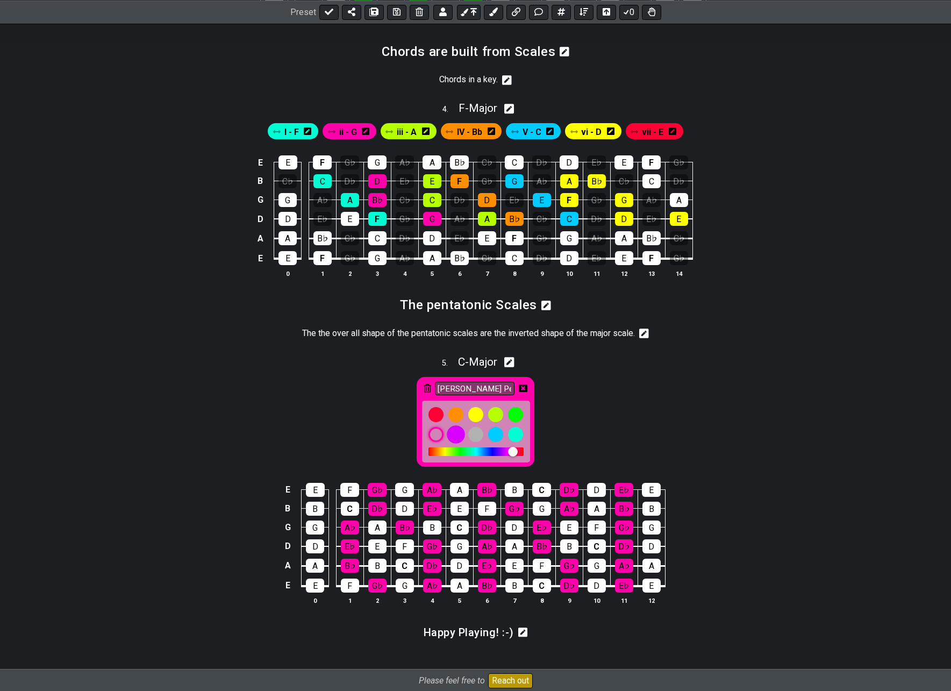
click at [455, 443] on div at bounding box center [456, 434] width 18 height 18
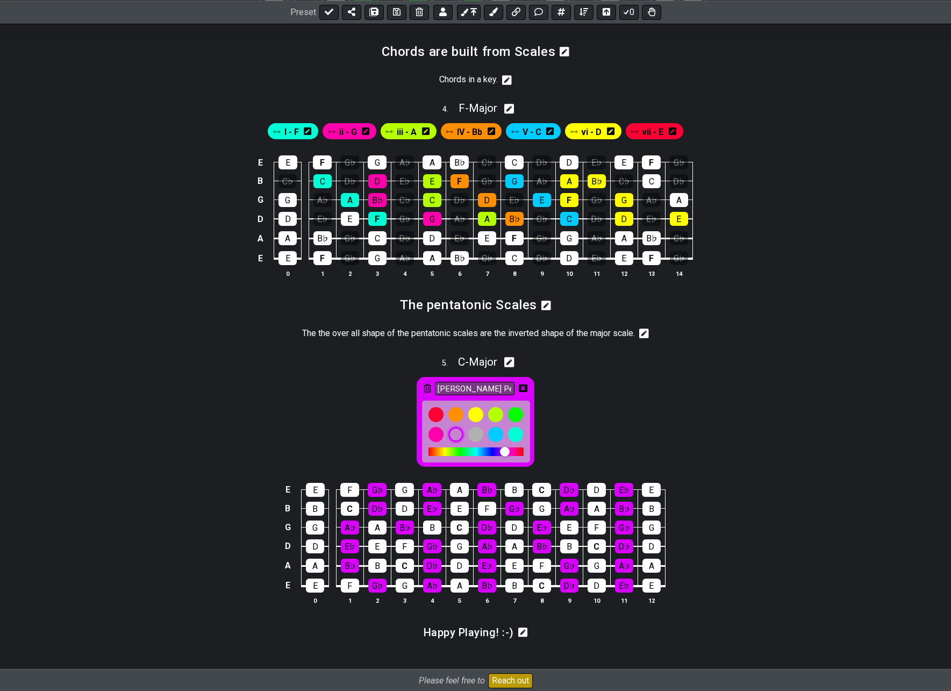
click at [522, 392] on icon at bounding box center [523, 388] width 9 height 8
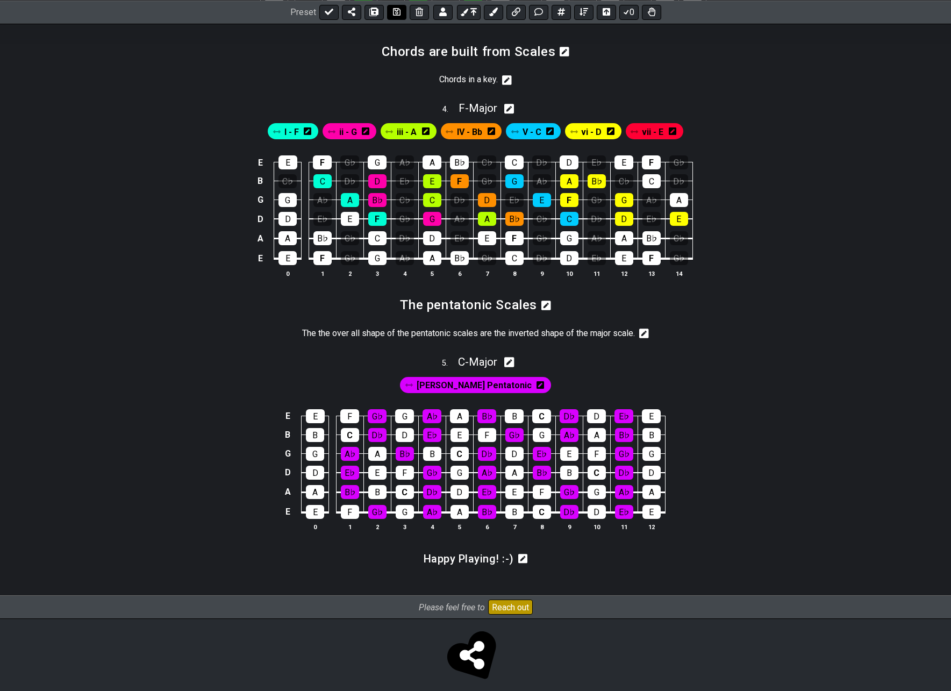
click at [394, 13] on icon at bounding box center [397, 12] width 8 height 8
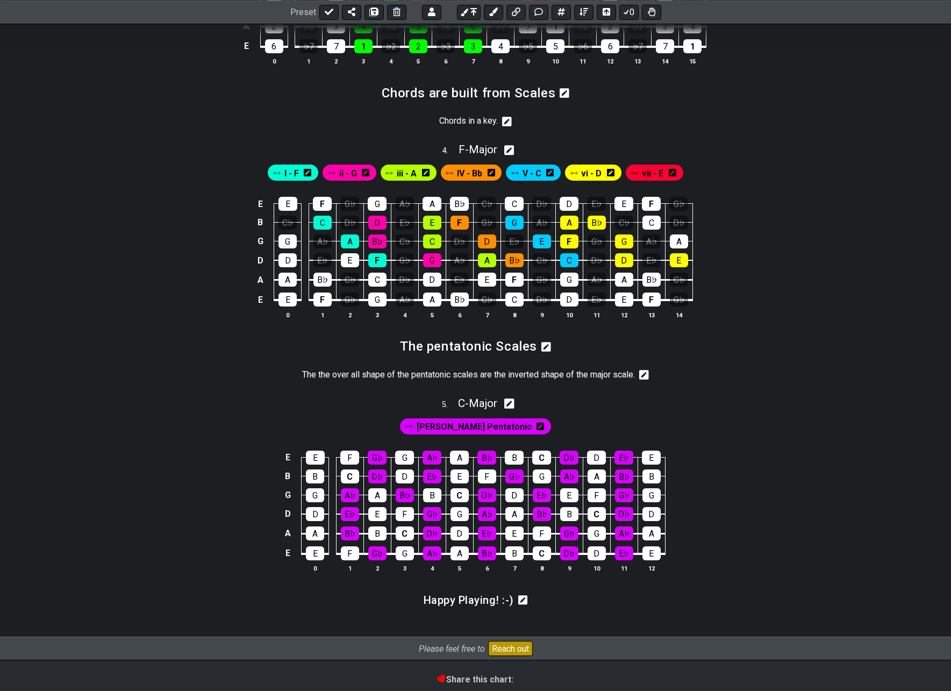
scroll to position [905, 0]
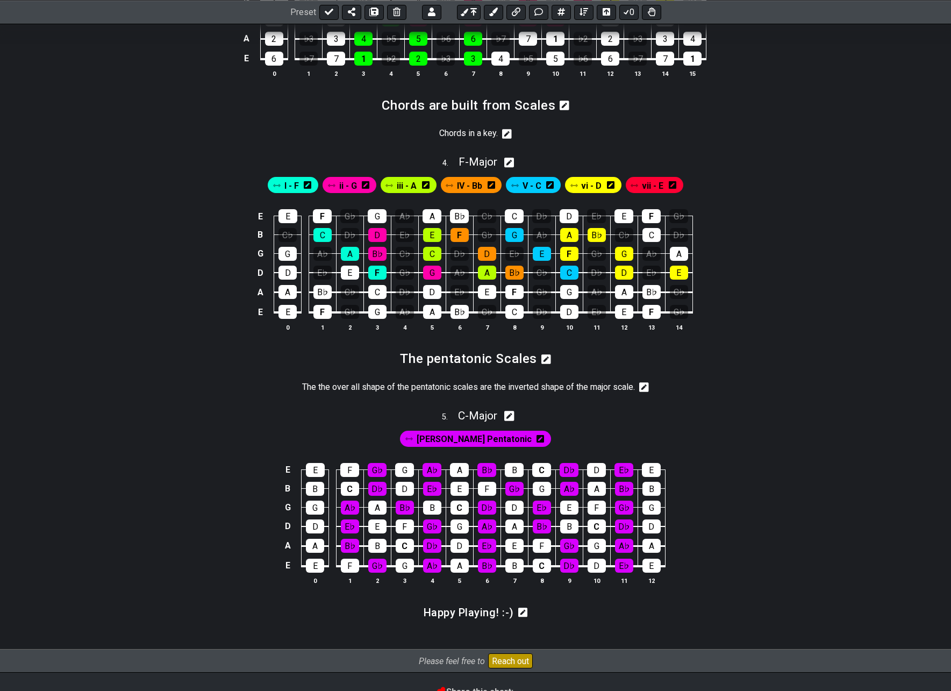
click at [494, 435] on div "Eb minor Pentatonic" at bounding box center [475, 436] width 838 height 26
click at [490, 422] on span "C - Major" at bounding box center [477, 415] width 39 height 13
select select "Major"
select select "C"
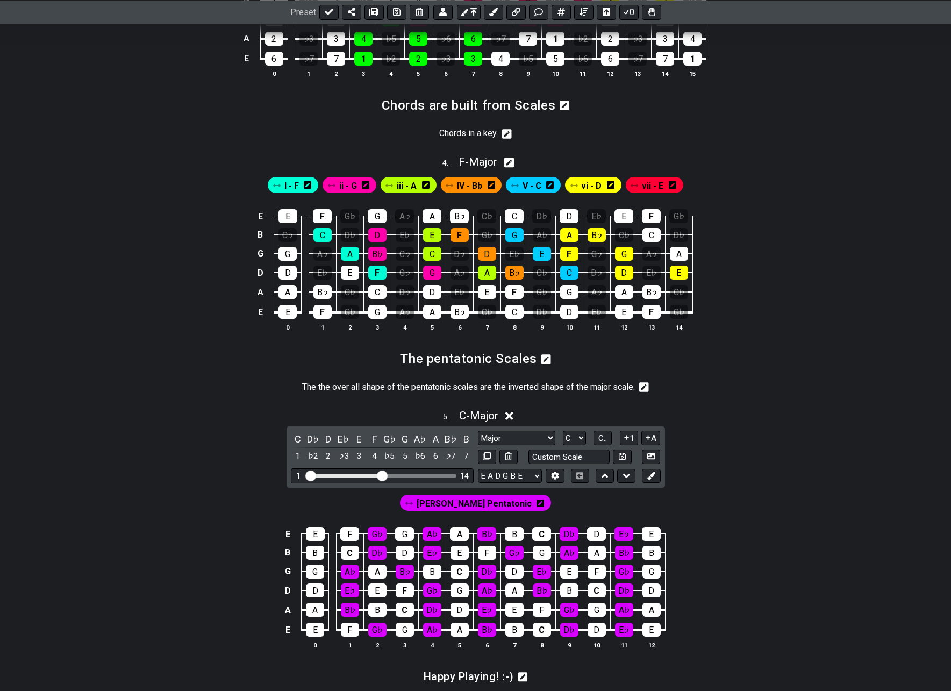
drag, startPoint x: 372, startPoint y: 486, endPoint x: 383, endPoint y: 487, distance: 10.8
click at [383, 475] on input "Visible fret range" at bounding box center [382, 475] width 153 height 0
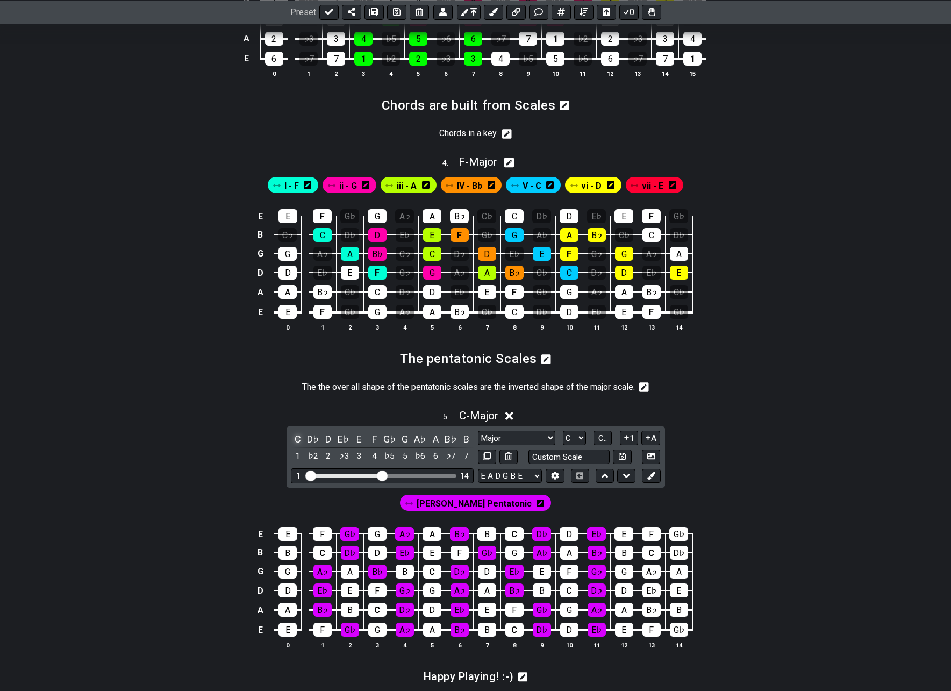
scroll to position [959, 0]
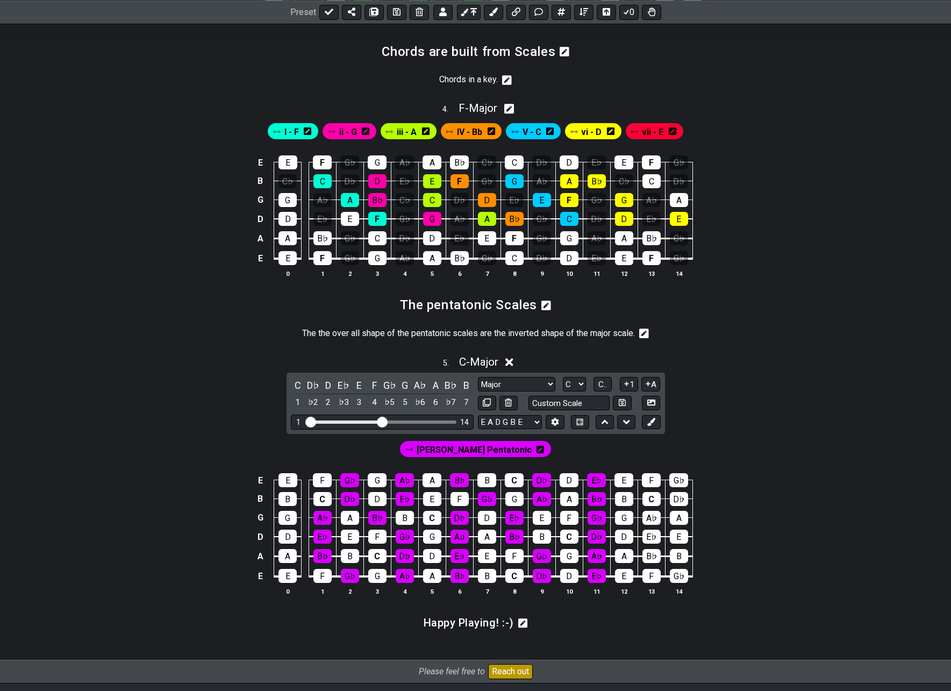
click at [483, 457] on span "Eb minor Pentatonic" at bounding box center [474, 450] width 115 height 16
click at [650, 563] on div "B♭" at bounding box center [651, 556] width 18 height 14
click at [650, 543] on div "E♭" at bounding box center [651, 536] width 18 height 14
click at [651, 525] on div "A♭" at bounding box center [651, 518] width 18 height 14
click at [679, 506] on div "D♭" at bounding box center [679, 499] width 18 height 14
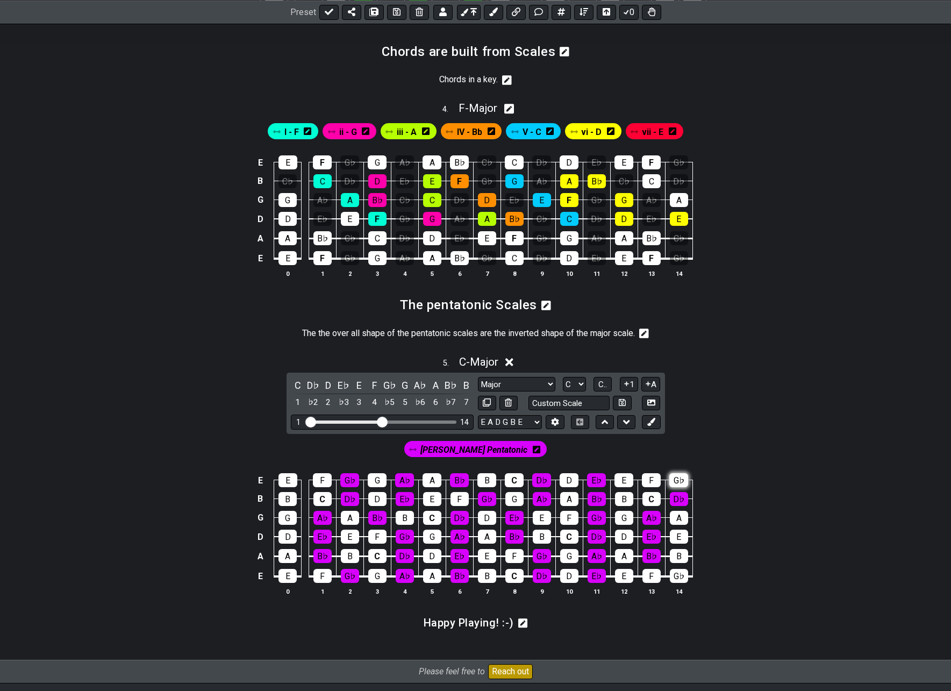
click at [683, 487] on div "G♭" at bounding box center [678, 480] width 19 height 14
click at [685, 583] on div "G♭" at bounding box center [679, 576] width 18 height 14
click at [485, 457] on span "Eb minor Pentatonic" at bounding box center [473, 450] width 107 height 16
click at [472, 368] on span "C - Major" at bounding box center [478, 361] width 39 height 13
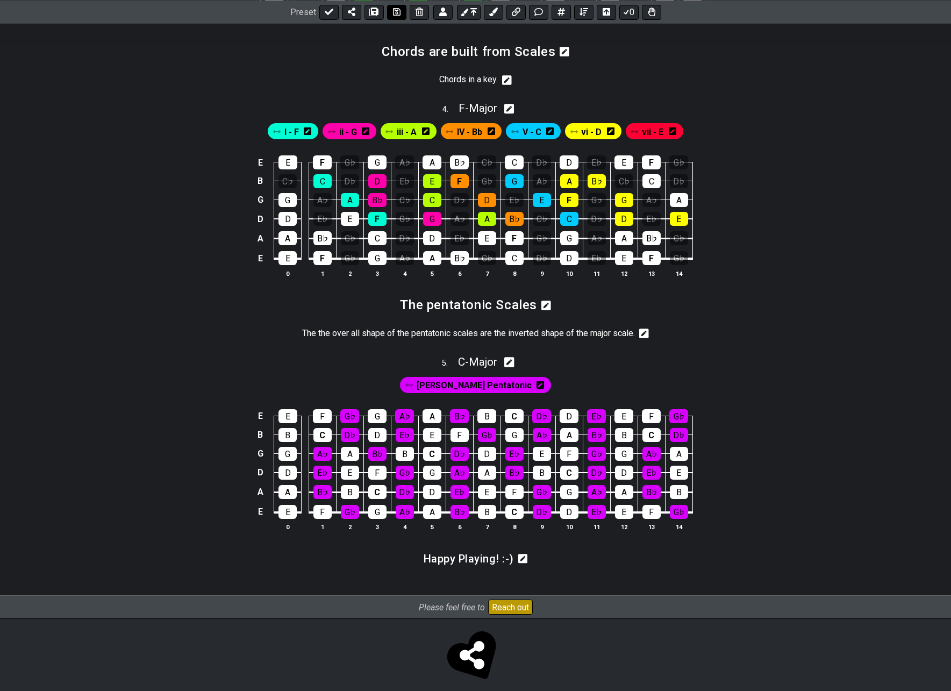
click at [393, 9] on icon at bounding box center [397, 12] width 8 height 8
click at [648, 338] on icon at bounding box center [644, 333] width 10 height 10
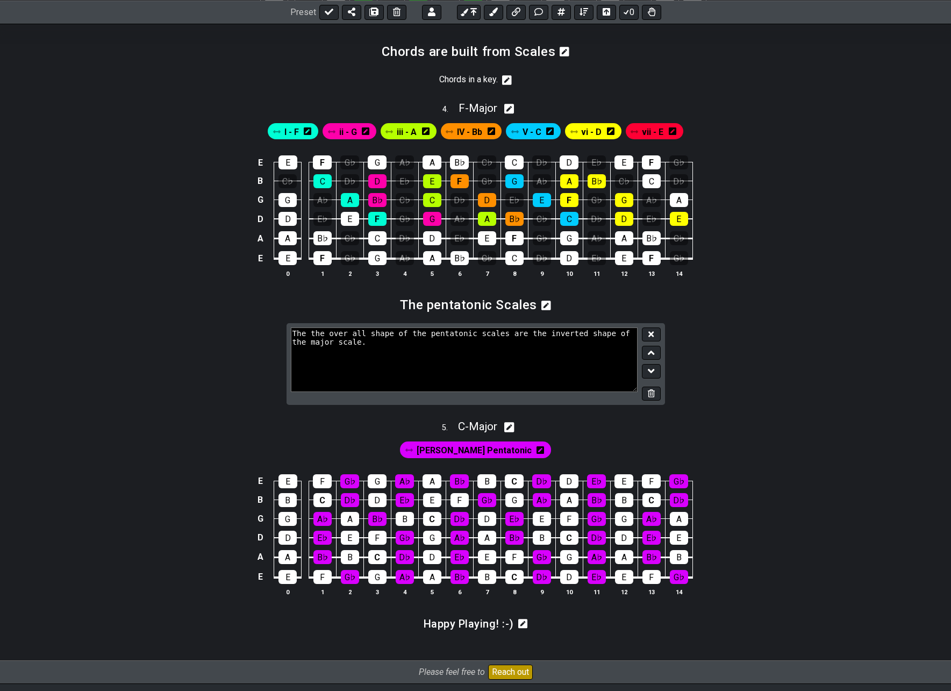
click at [494, 363] on textarea "The the over all shape of the pentatonic scales are the inverted shape of the m…" at bounding box center [464, 359] width 347 height 64
type textarea "The the over all shape of the pentatonic scales are the inverted shape of the m…"
click at [659, 342] on button at bounding box center [651, 334] width 18 height 15
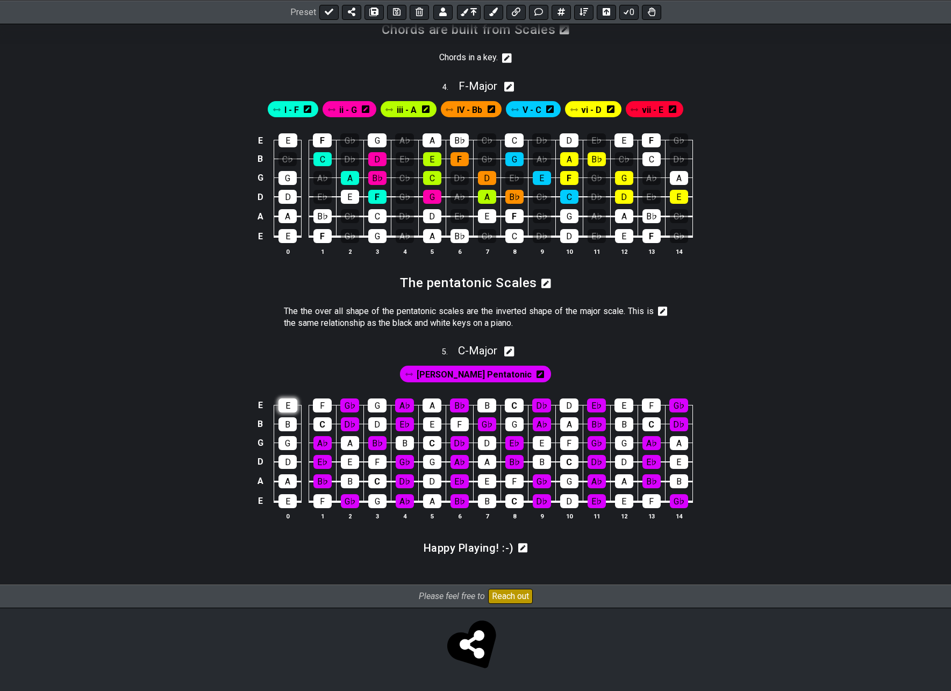
scroll to position [993, 0]
click at [538, 11] on icon at bounding box center [538, 12] width 9 height 9
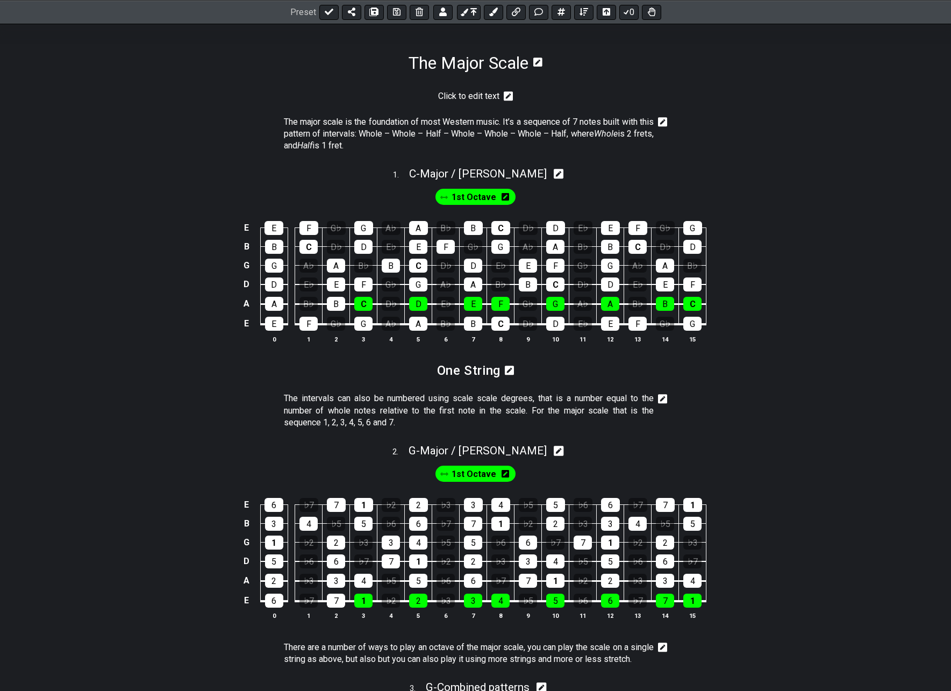
click at [507, 96] on icon at bounding box center [509, 96] width 10 height 10
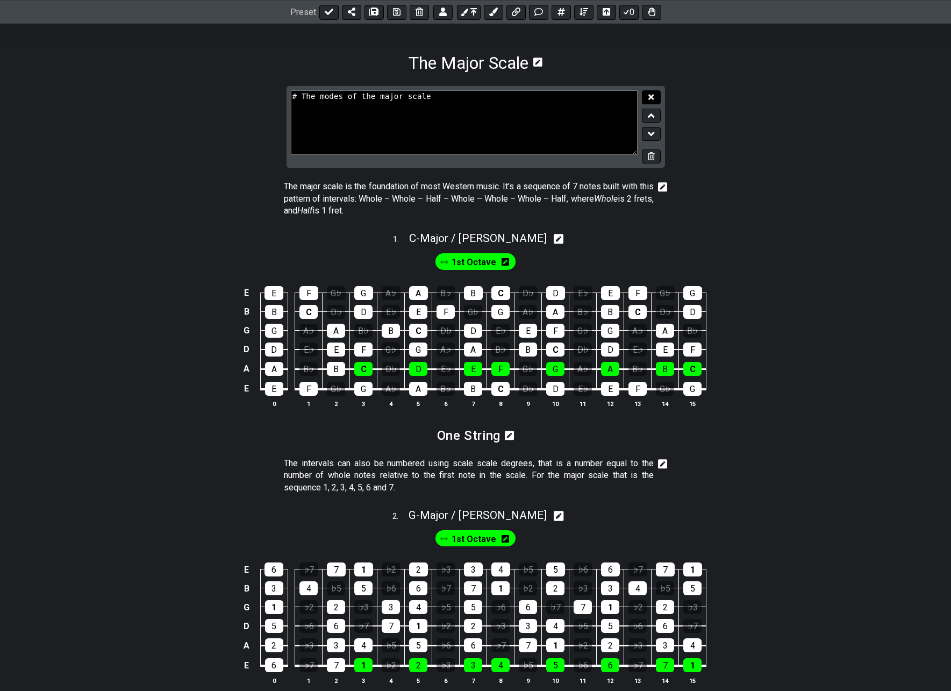
type textarea "# The modes of the major scale"
click at [651, 98] on icon at bounding box center [650, 96] width 5 height 5
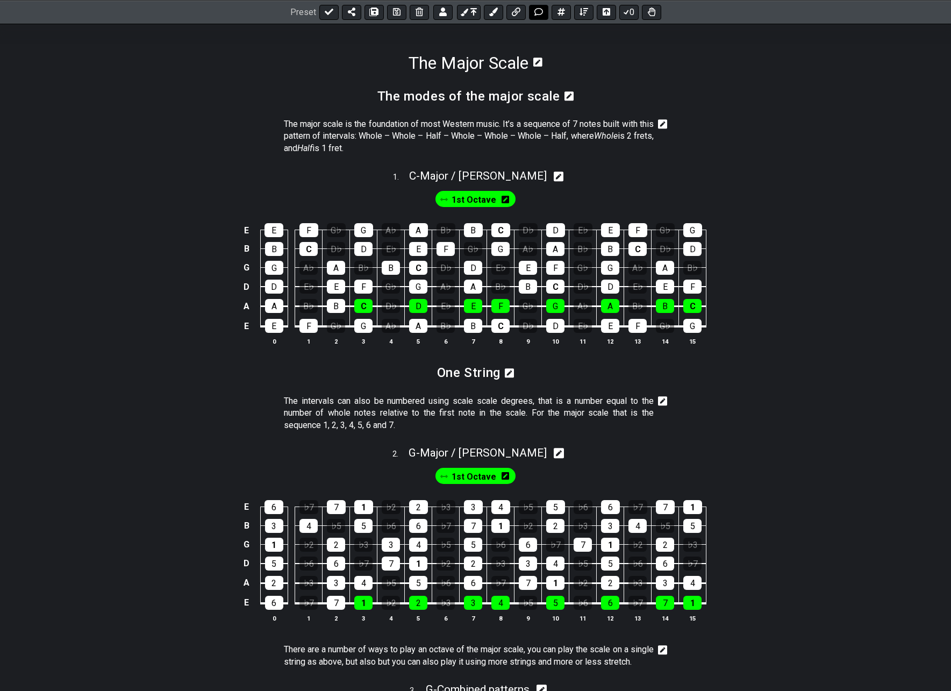
click at [536, 9] on icon at bounding box center [538, 12] width 9 height 9
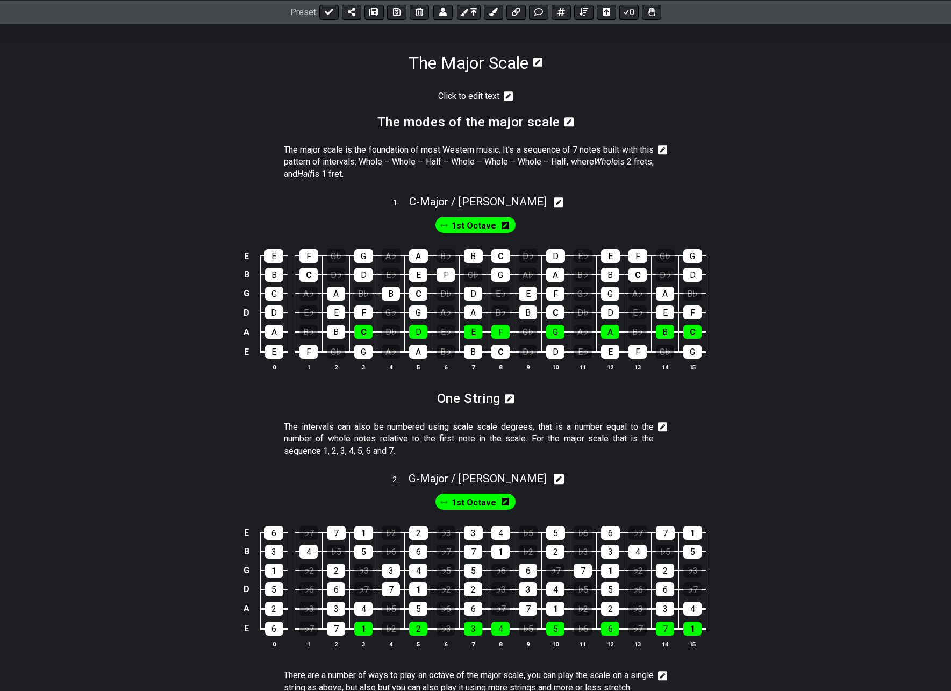
click at [508, 95] on icon at bounding box center [509, 96] width 10 height 11
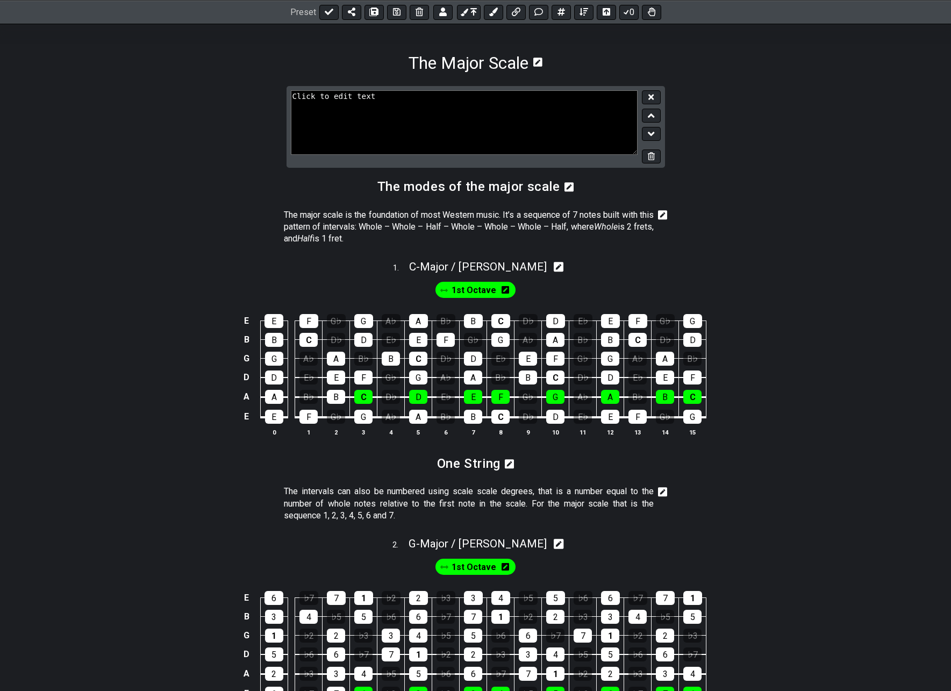
click at [648, 131] on icon at bounding box center [651, 133] width 7 height 11
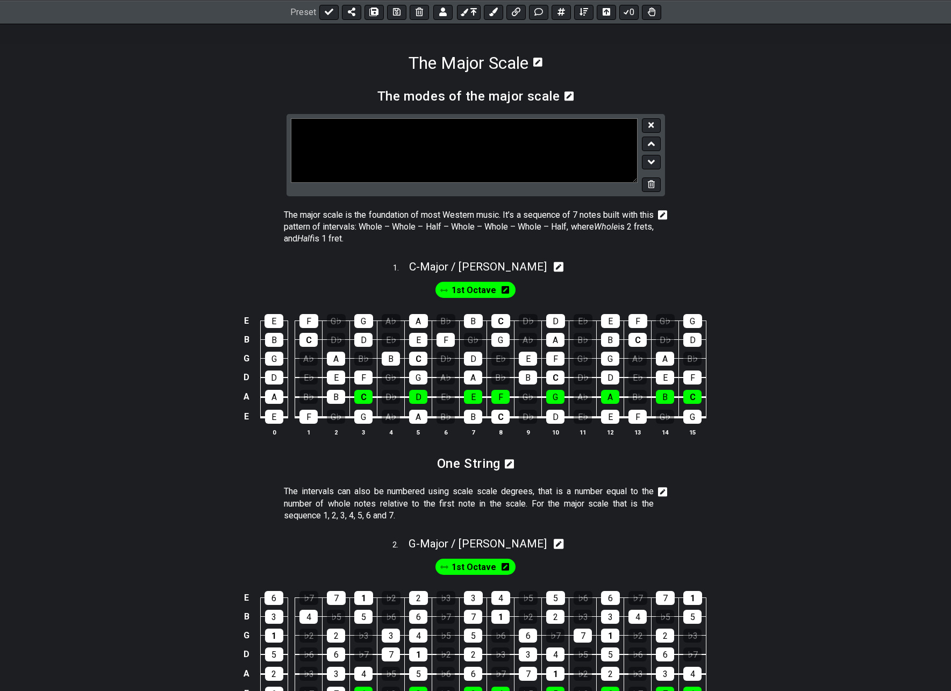
type textarea "W"
type textarea "If you keep the"
click at [531, 133] on textarea at bounding box center [464, 150] width 347 height 64
type textarea "to derive the 7 modes of the major scale all you have to do is to take the inte…"
click at [649, 125] on icon at bounding box center [650, 125] width 5 height 8
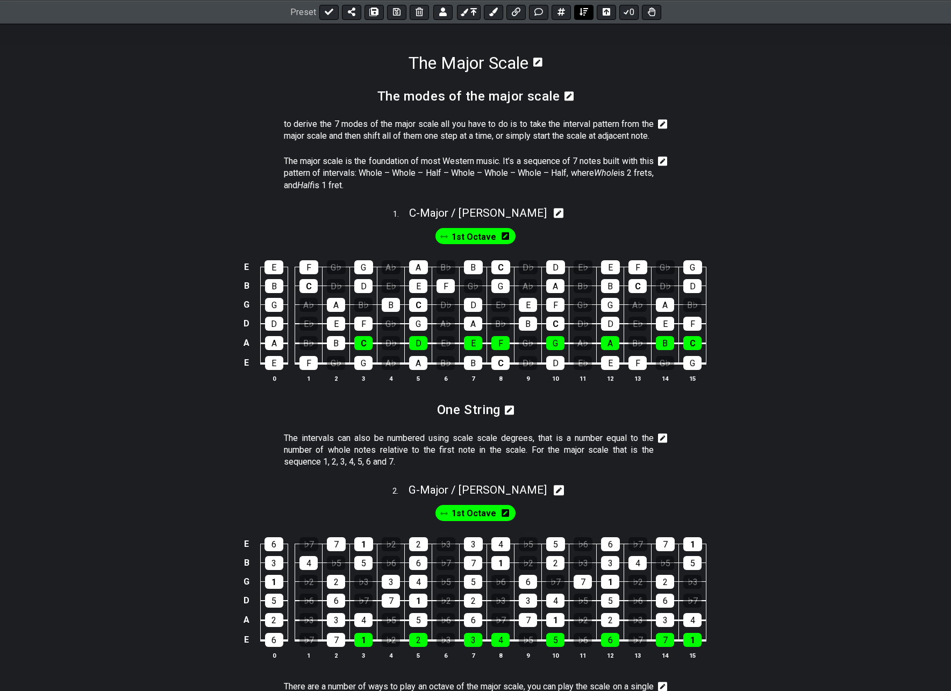
click at [582, 12] on icon at bounding box center [583, 12] width 9 height 9
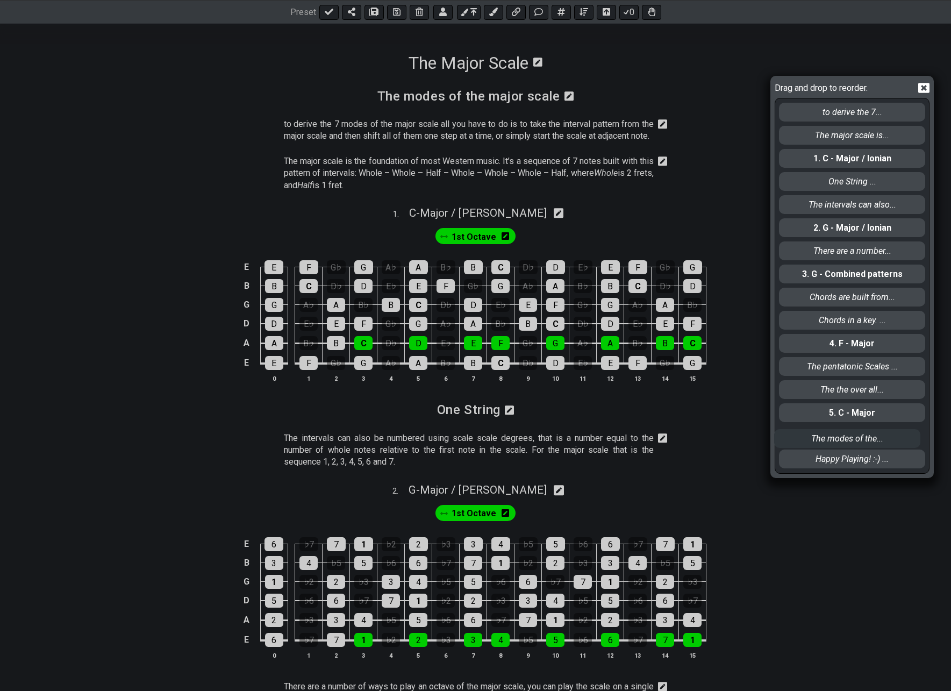
drag, startPoint x: 834, startPoint y: 113, endPoint x: 829, endPoint y: 444, distance: 330.6
click at [829, 444] on div "The modes of the... to derive the 7... The major scale is... 1. C - Major / Ion…" at bounding box center [852, 285] width 148 height 374
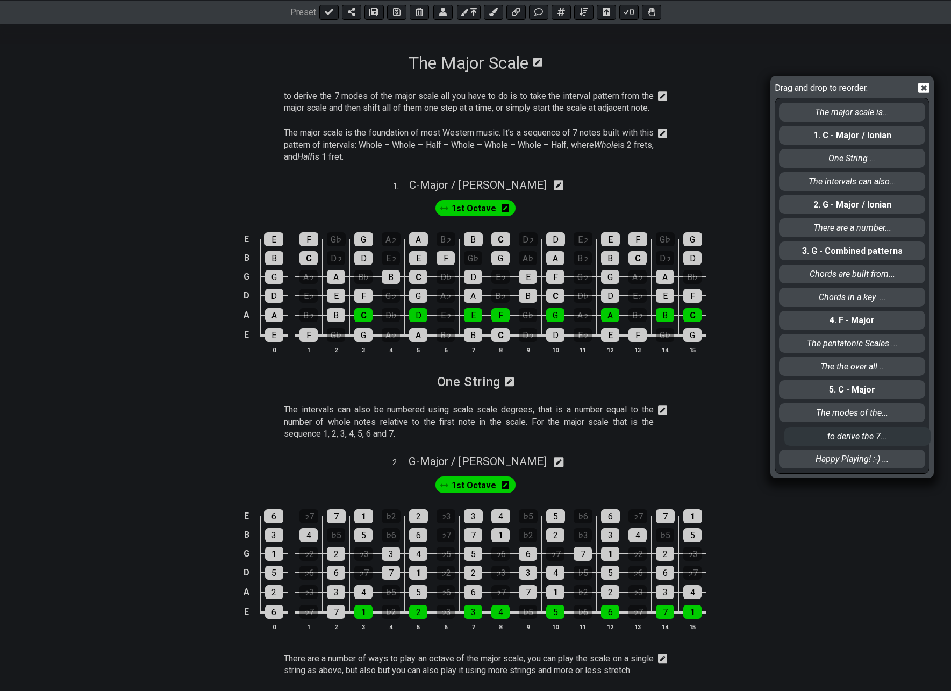
drag, startPoint x: 812, startPoint y: 113, endPoint x: 817, endPoint y: 443, distance: 330.1
click at [817, 443] on div "to derive the 7... The major scale is... 1. C - Major / Ionian One String ... T…" at bounding box center [852, 285] width 148 height 374
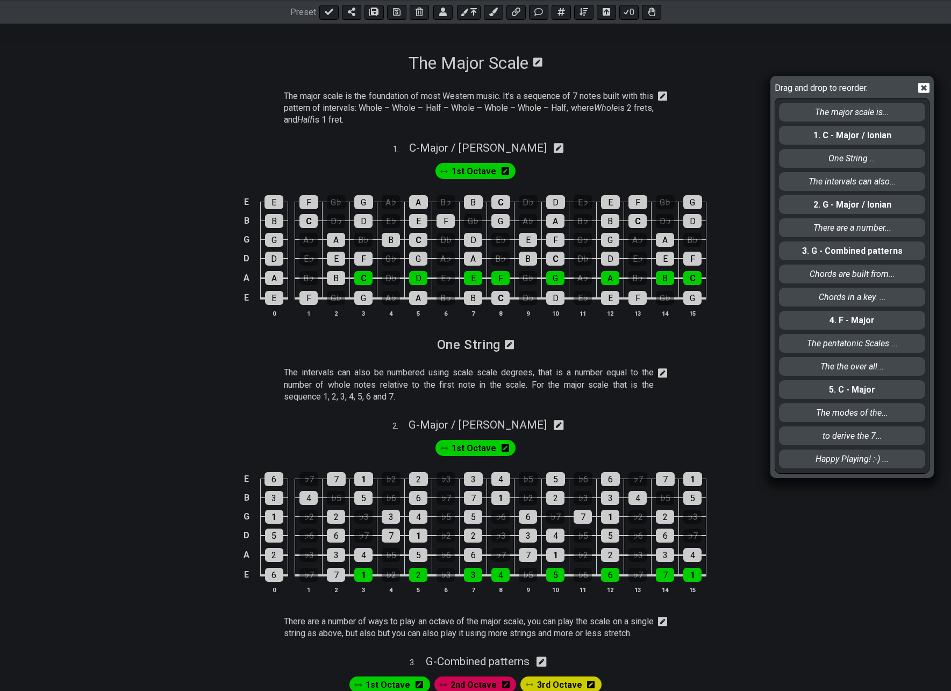
click at [922, 87] on icon at bounding box center [923, 87] width 11 height 11
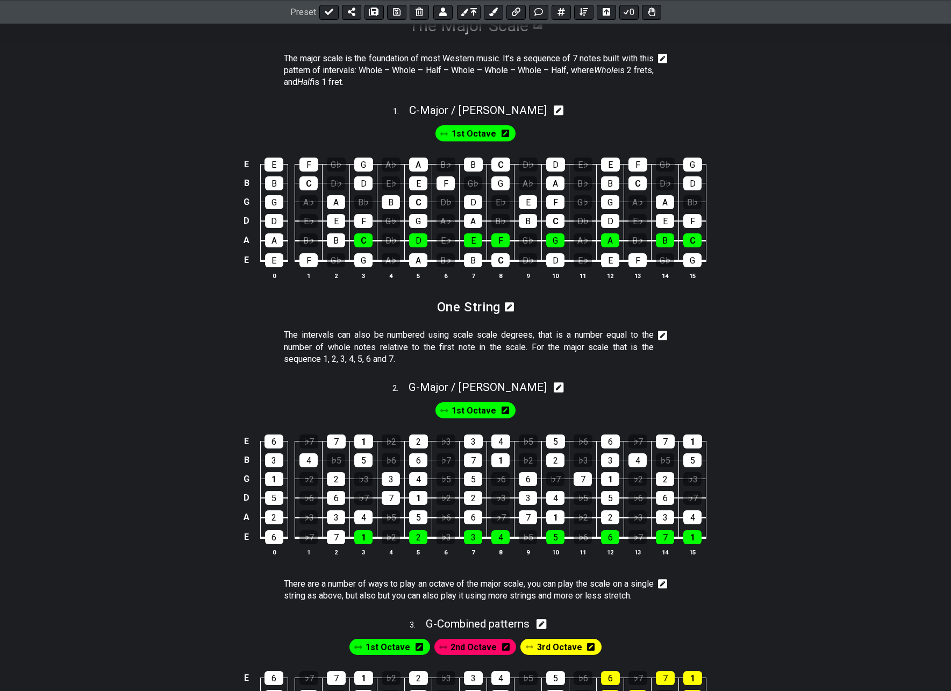
scroll to position [0, 0]
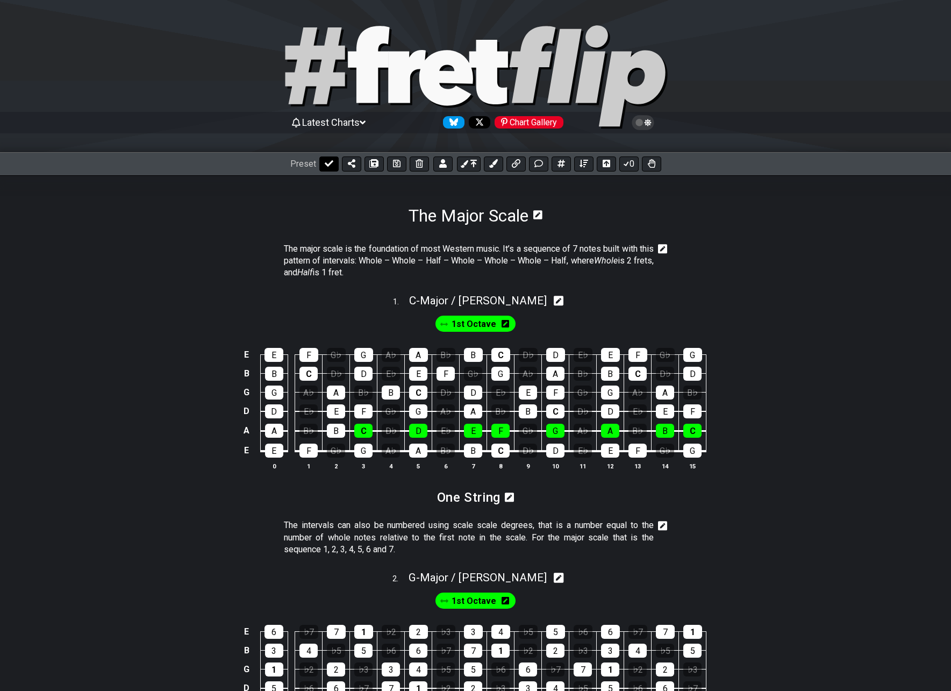
click at [325, 163] on icon at bounding box center [329, 163] width 9 height 6
select select "/022512297046"
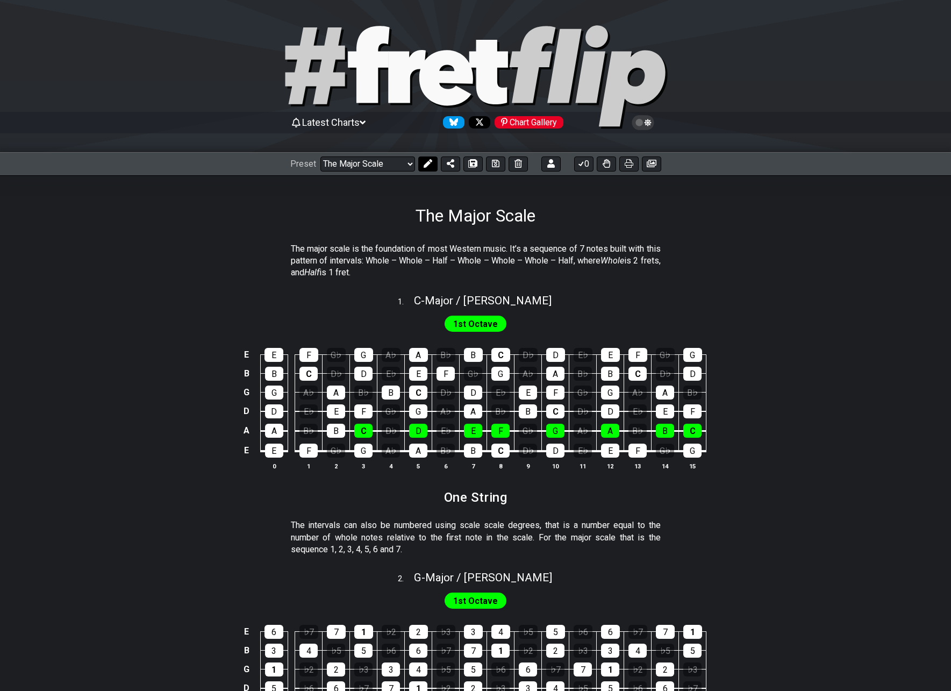
click at [427, 163] on icon at bounding box center [427, 163] width 9 height 9
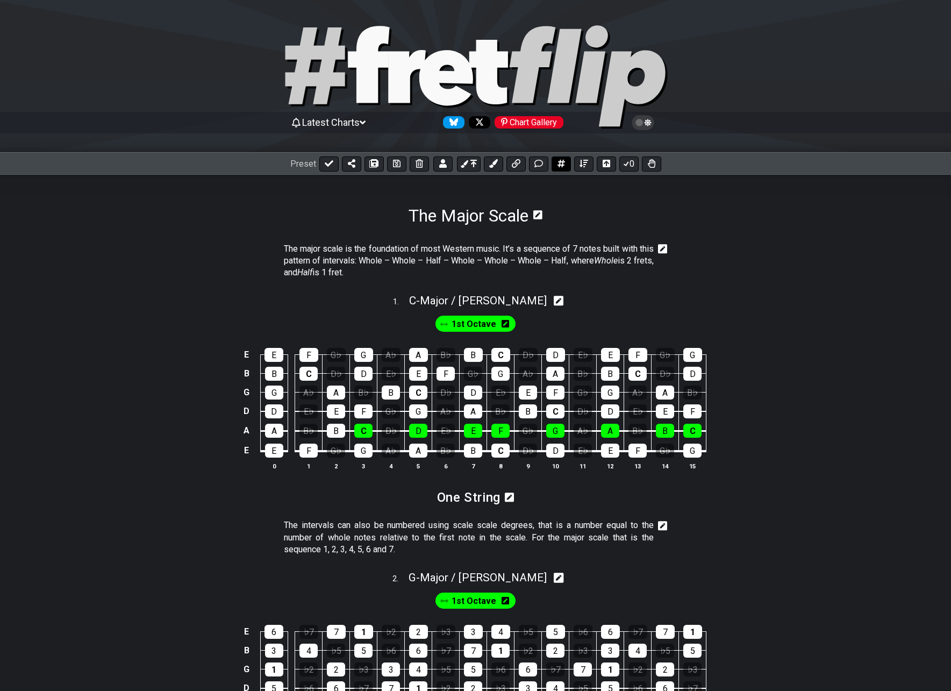
click at [563, 163] on icon at bounding box center [561, 164] width 8 height 8
select select "A"
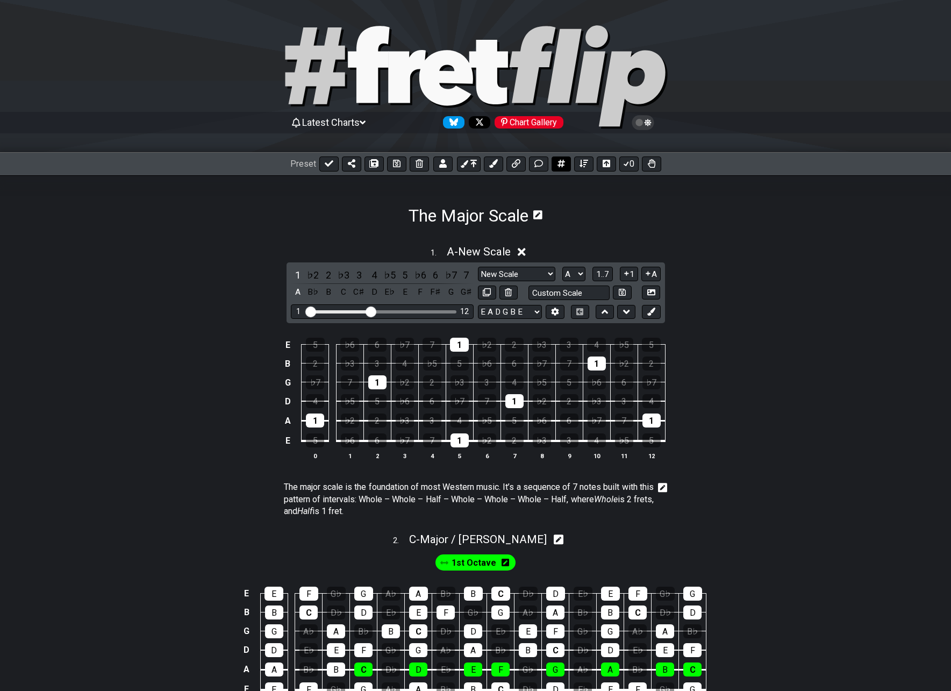
scroll to position [153, 0]
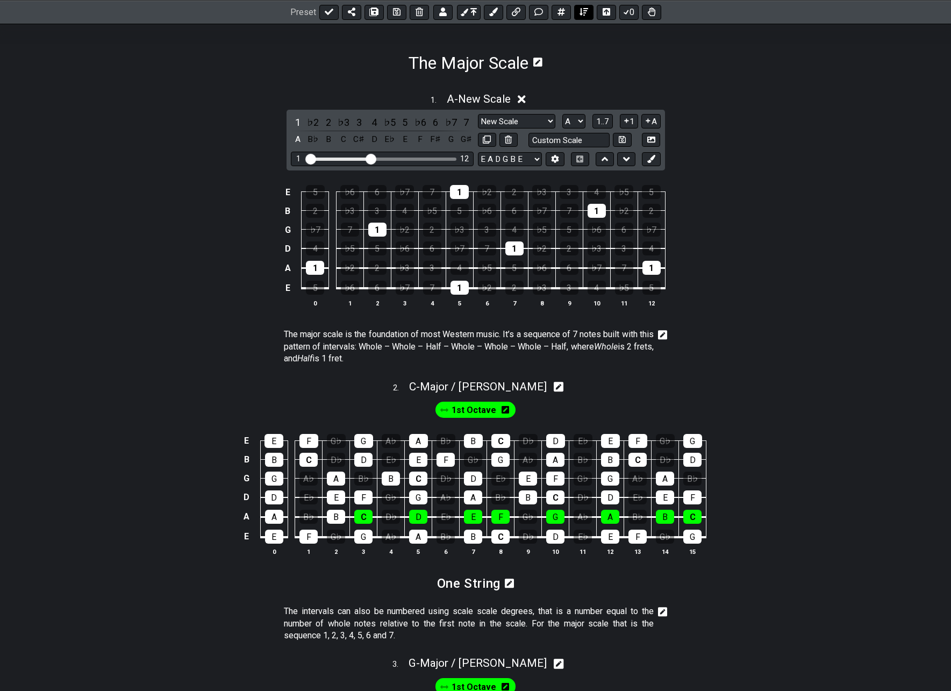
click at [582, 12] on icon at bounding box center [583, 12] width 9 height 9
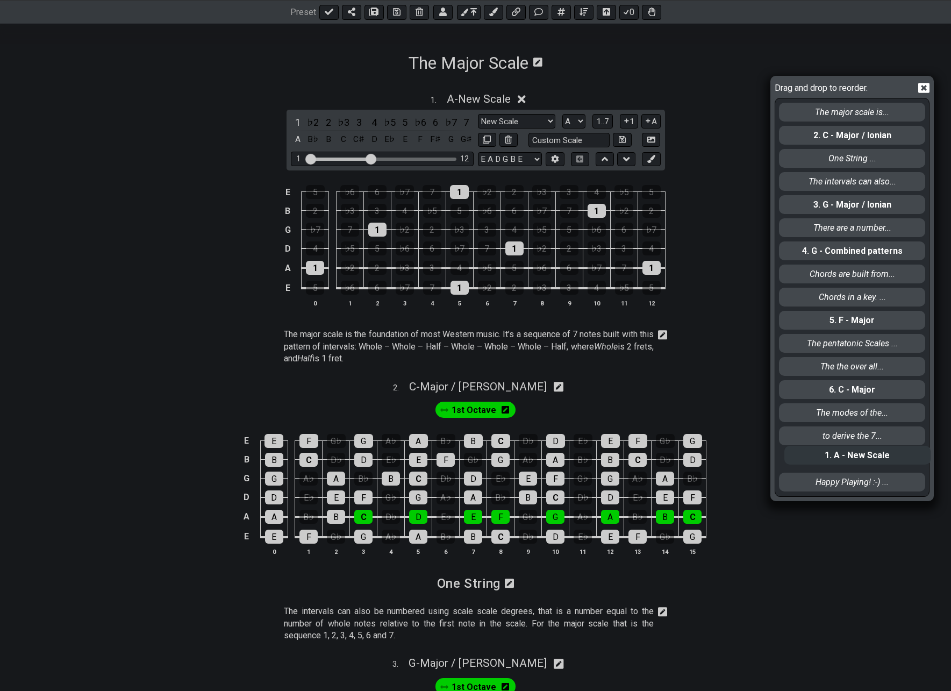
drag, startPoint x: 832, startPoint y: 112, endPoint x: 831, endPoint y: 448, distance: 336.5
click at [836, 458] on div "1. A - New Scale The major scale is... 2. C - Major / Ionian One String ... The…" at bounding box center [852, 296] width 148 height 397
select select "A"
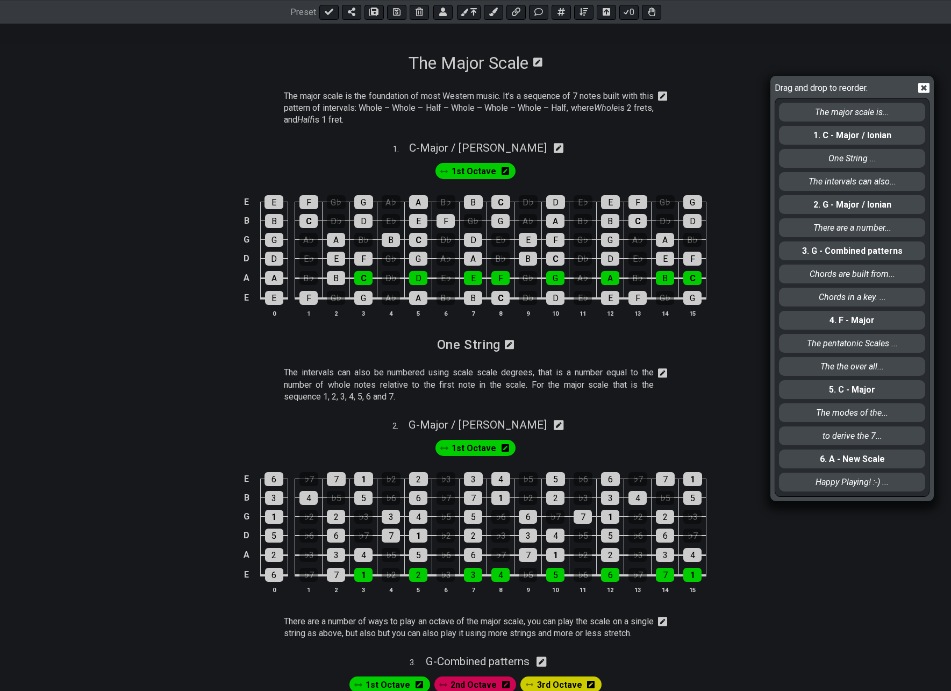
click at [927, 89] on icon at bounding box center [923, 88] width 11 height 10
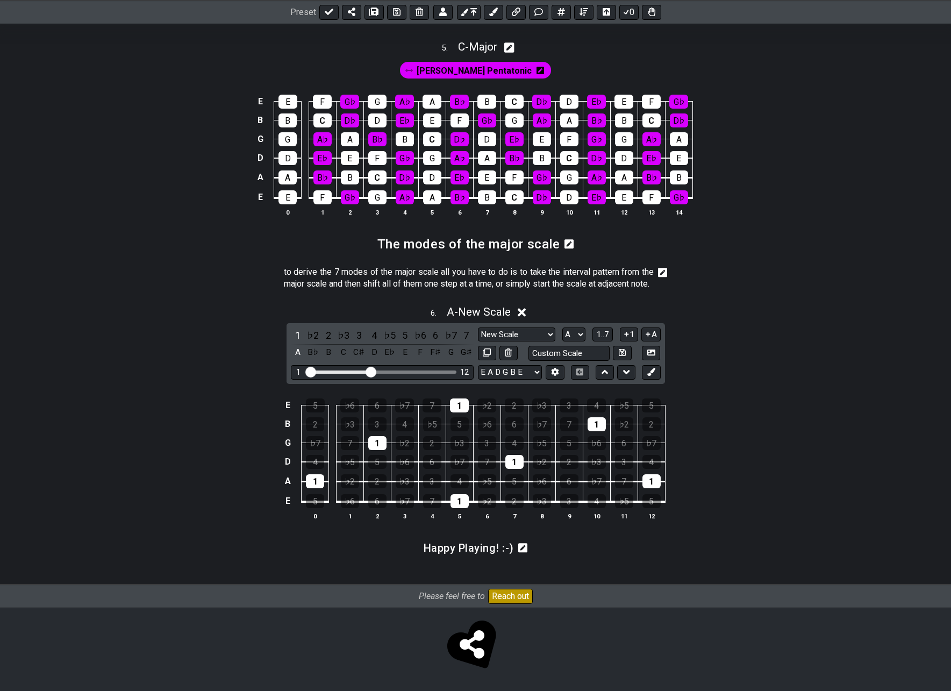
scroll to position [1309, 0]
click at [464, 307] on span "A - New Scale" at bounding box center [479, 311] width 64 height 13
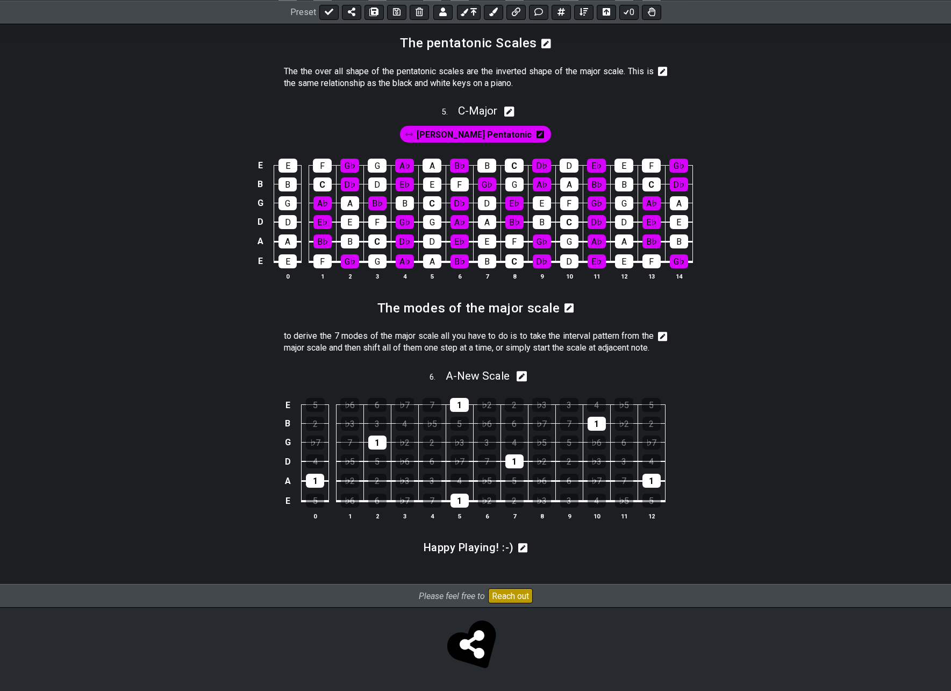
click at [525, 378] on icon at bounding box center [522, 376] width 10 height 10
select select "A"
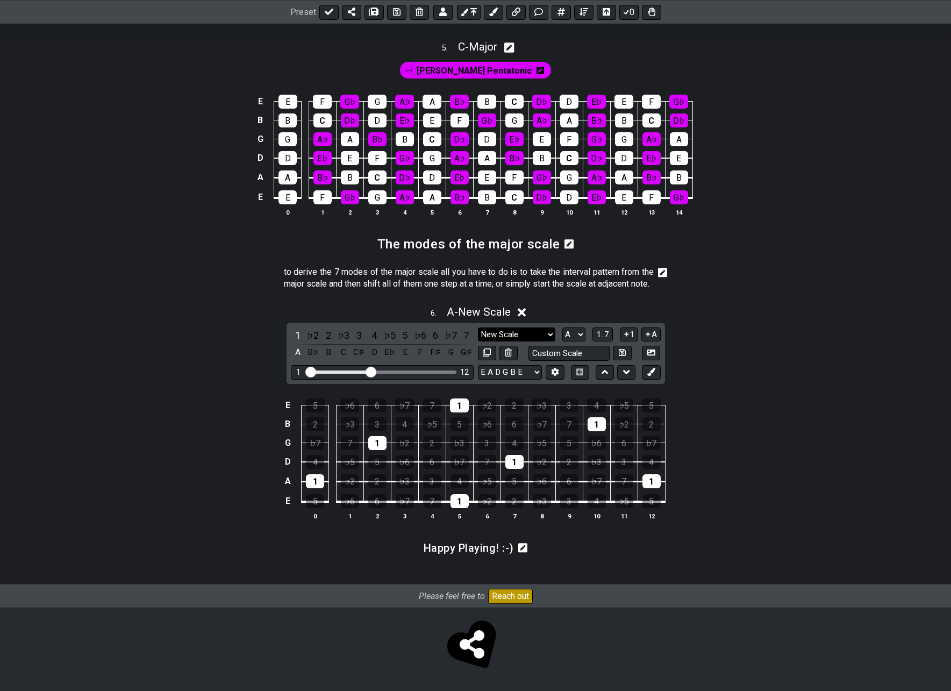
click at [542, 333] on select "New Scale New Scale Minor Pentatonic Major Pentatonic Minor Blues Major Blues M…" at bounding box center [516, 334] width 77 height 15
select select "Major / Ionian"
click at [478, 327] on select "New Scale New Scale Minor Pentatonic Major Pentatonic Minor Blues Major Blues M…" at bounding box center [516, 334] width 77 height 15
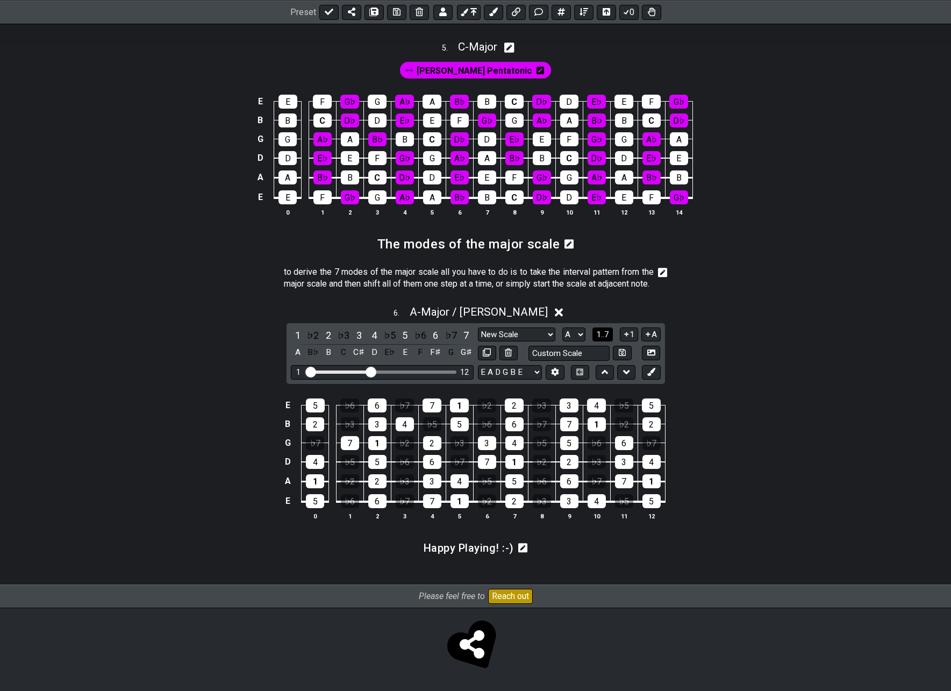
click at [599, 333] on span "1..7" at bounding box center [602, 334] width 13 height 10
click at [600, 332] on span "..." at bounding box center [602, 334] width 5 height 10
click at [574, 334] on select "A♭ A A♯ B♭ B C C♯ D♭ D D♯ E♭ E F F♯ G♭ G G♯" at bounding box center [574, 334] width 23 height 15
click at [563, 327] on select "A♭ A A♯ B♭ B C C♯ D♭ D D♯ E♭ E F F♯ G♭ G G♯" at bounding box center [574, 334] width 23 height 15
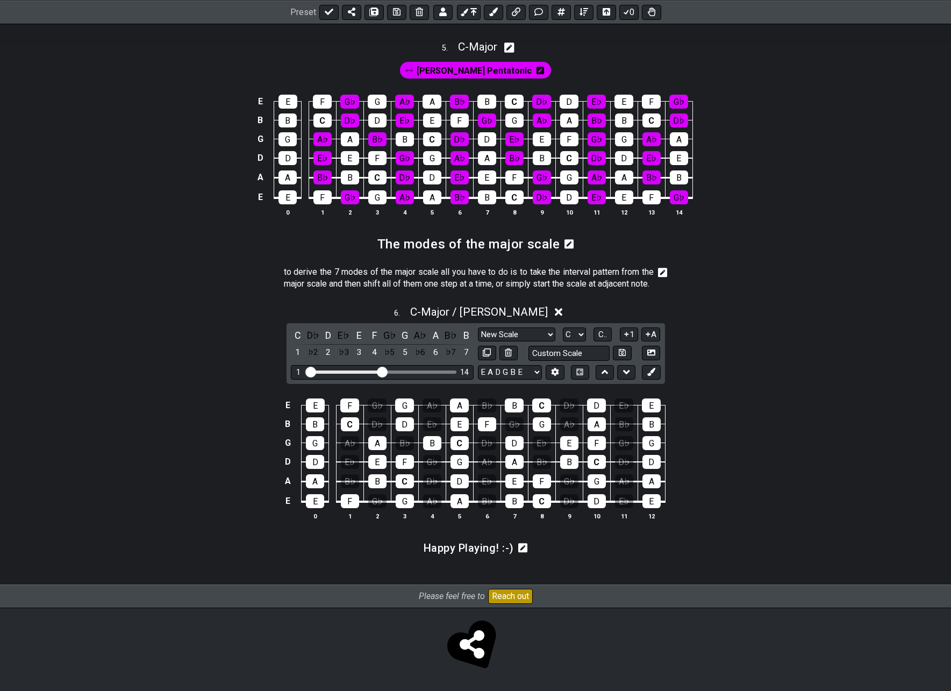
drag, startPoint x: 374, startPoint y: 371, endPoint x: 282, endPoint y: 389, distance: 93.6
click at [382, 371] on input "Visible fret range" at bounding box center [382, 371] width 153 height 0
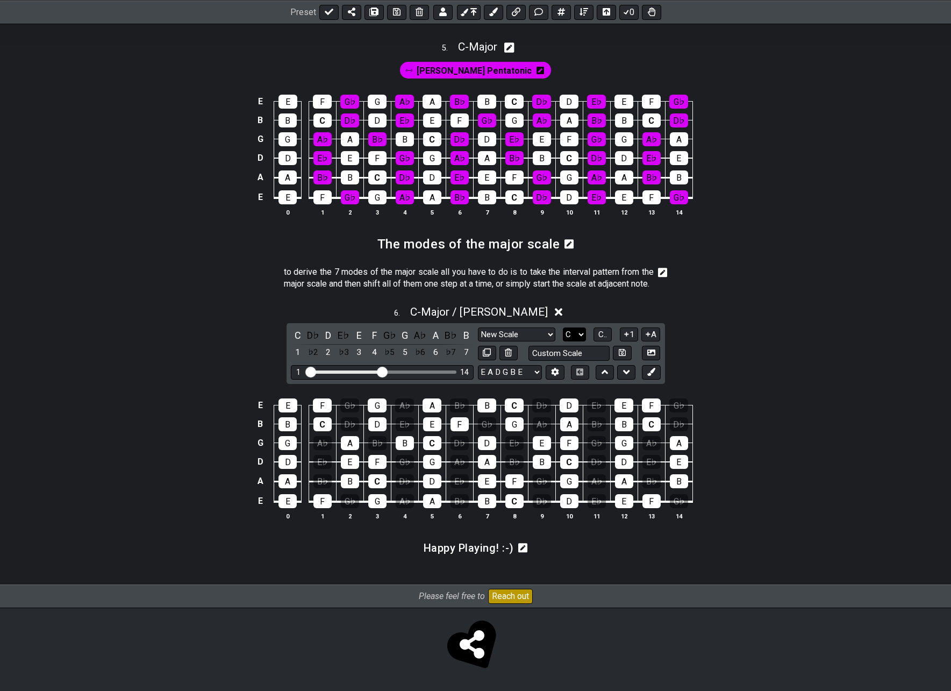
click at [572, 335] on select "A♭ A A♯ B♭ B C C♯ D♭ D D♯ E♭ E F F♯ G♭ G G♯" at bounding box center [574, 334] width 23 height 15
click at [563, 327] on select "A♭ A A♯ B♭ B C C♯ D♭ D D♯ E♭ E F F♯ G♭ G G♯" at bounding box center [574, 334] width 23 height 15
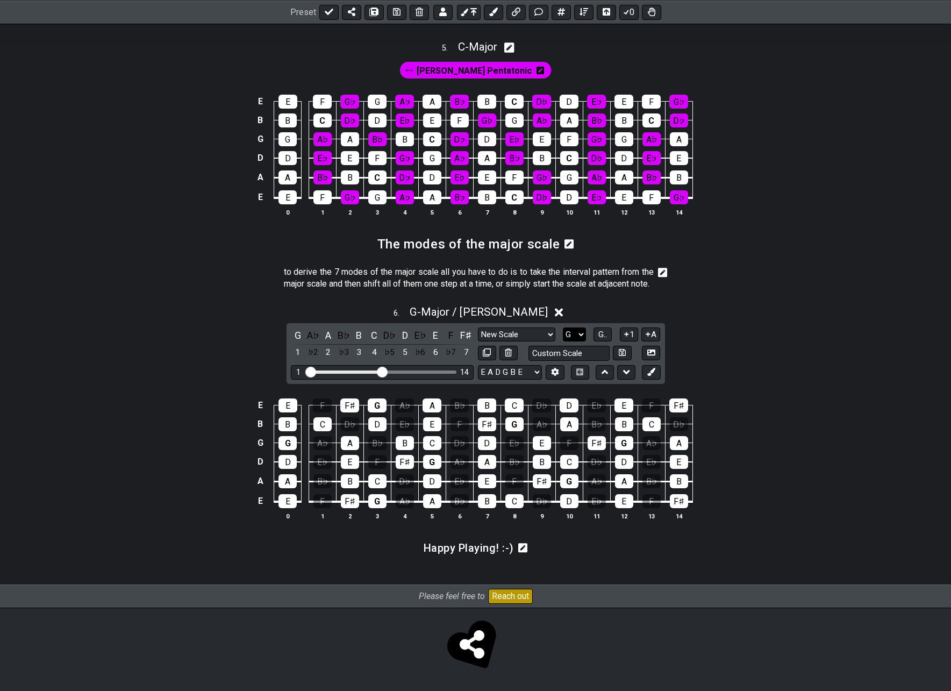
click at [580, 333] on select "A♭ A A♯ B♭ B C C♯ D♭ D D♯ E♭ E F F♯ G♭ G G♯" at bounding box center [574, 334] width 23 height 15
click at [563, 327] on select "A♭ A A♯ B♭ B C C♯ D♭ D D♯ E♭ E F F♯ G♭ G G♯" at bounding box center [574, 334] width 23 height 15
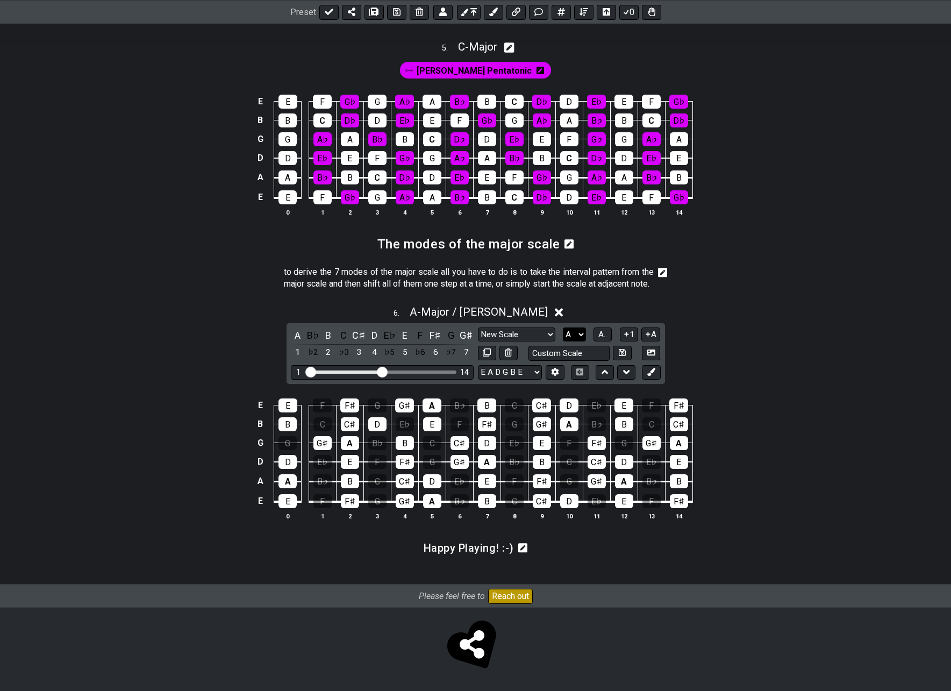
click at [578, 335] on select "A♭ A A♯ B♭ B C C♯ D♭ D D♯ E♭ E F F♯ G♭ G G♯" at bounding box center [574, 334] width 23 height 15
click at [563, 327] on select "A♭ A A♯ B♭ B C C♯ D♭ D D♯ E♭ E F F♯ G♭ G G♯" at bounding box center [574, 334] width 23 height 15
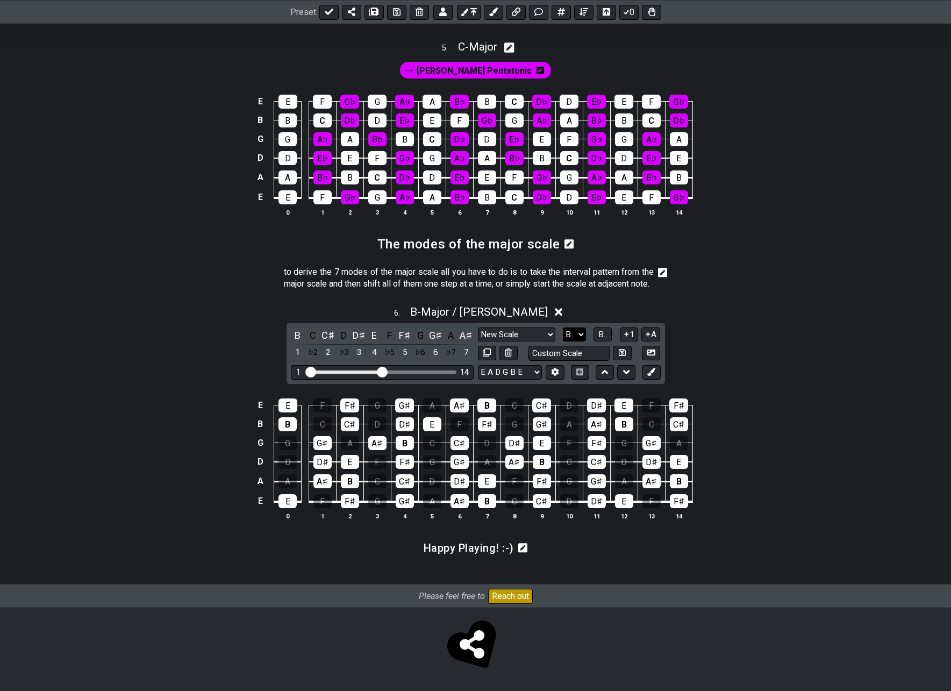
click at [578, 335] on select "A♭ A A♯ B♭ B C C♯ D♭ D D♯ E♭ E F F♯ G♭ G G♯" at bounding box center [574, 334] width 23 height 15
click at [563, 327] on select "A♭ A A♯ B♭ B C C♯ D♭ D D♯ E♭ E F F♯ G♭ G G♯" at bounding box center [574, 334] width 23 height 15
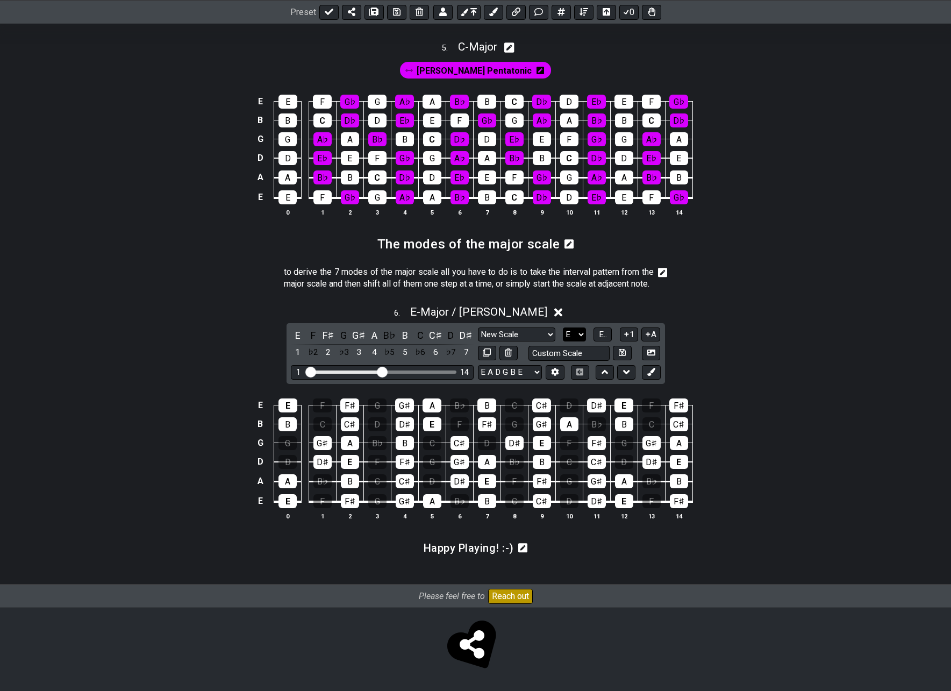
click at [570, 332] on select "A♭ A A♯ B♭ B C C♯ D♭ D D♯ E♭ E F F♯ G♭ G G♯" at bounding box center [574, 334] width 23 height 15
click at [563, 327] on select "A♭ A A♯ B♭ B C C♯ D♭ D D♯ E♭ E F F♯ G♭ G G♯" at bounding box center [574, 334] width 23 height 15
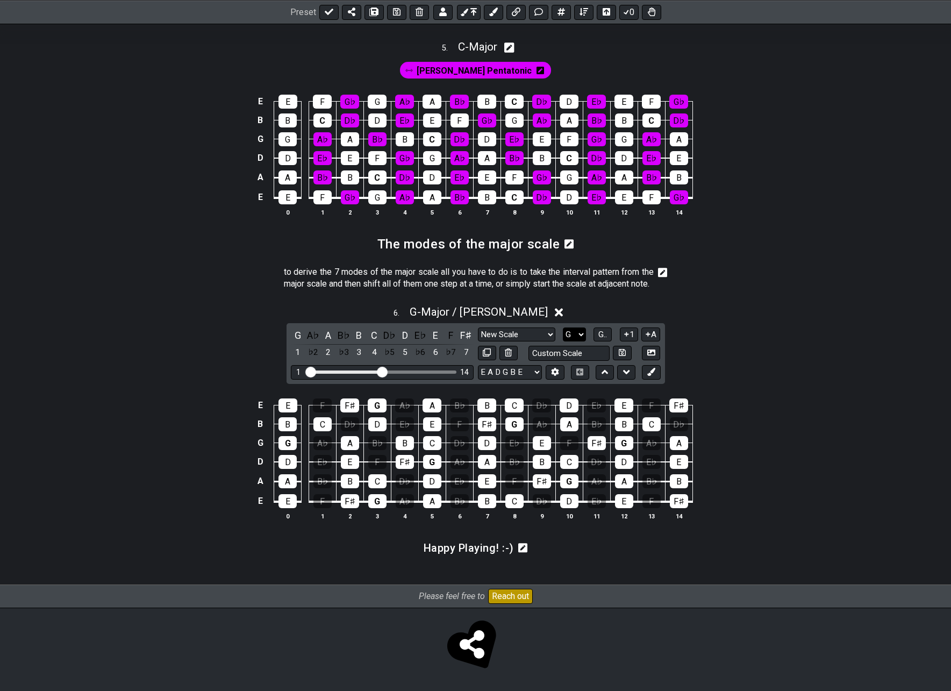
click at [571, 335] on select "A♭ A A♯ B♭ B C C♯ D♭ D D♯ E♭ E F F♯ G♭ G G♯" at bounding box center [574, 334] width 23 height 15
click at [563, 327] on select "A♭ A A♯ B♭ B C C♯ D♭ D D♯ E♭ E F F♯ G♭ G G♯" at bounding box center [574, 334] width 23 height 15
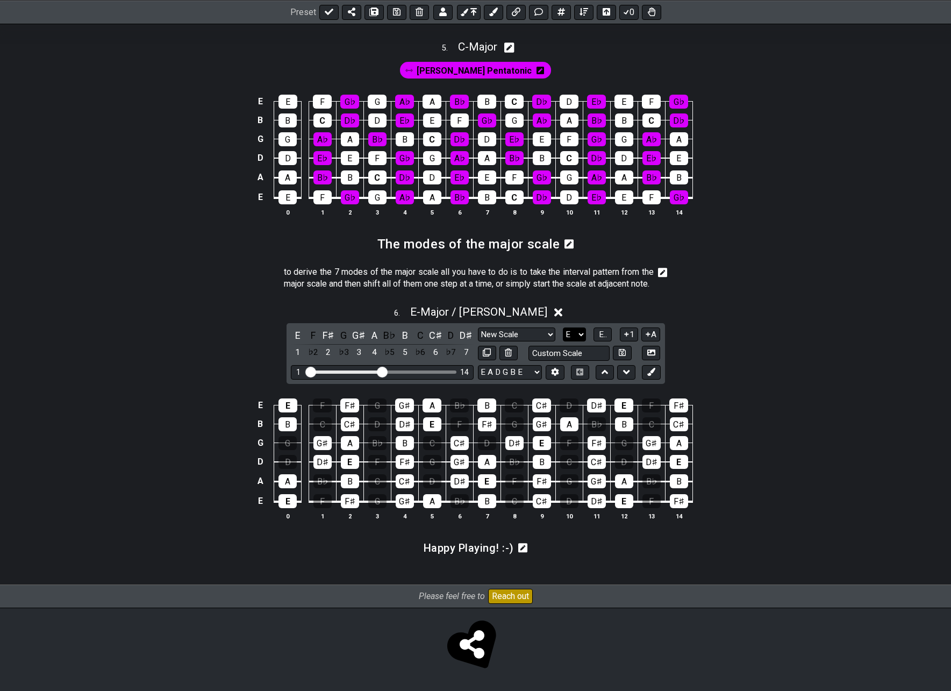
click at [571, 336] on select "A♭ A A♯ B♭ B C C♯ D♭ D D♯ E♭ E F F♯ G♭ G G♯" at bounding box center [574, 334] width 23 height 15
click at [563, 327] on select "A♭ A A♯ B♭ B C C♯ D♭ D D♯ E♭ E F F♯ G♭ G G♯" at bounding box center [574, 334] width 23 height 15
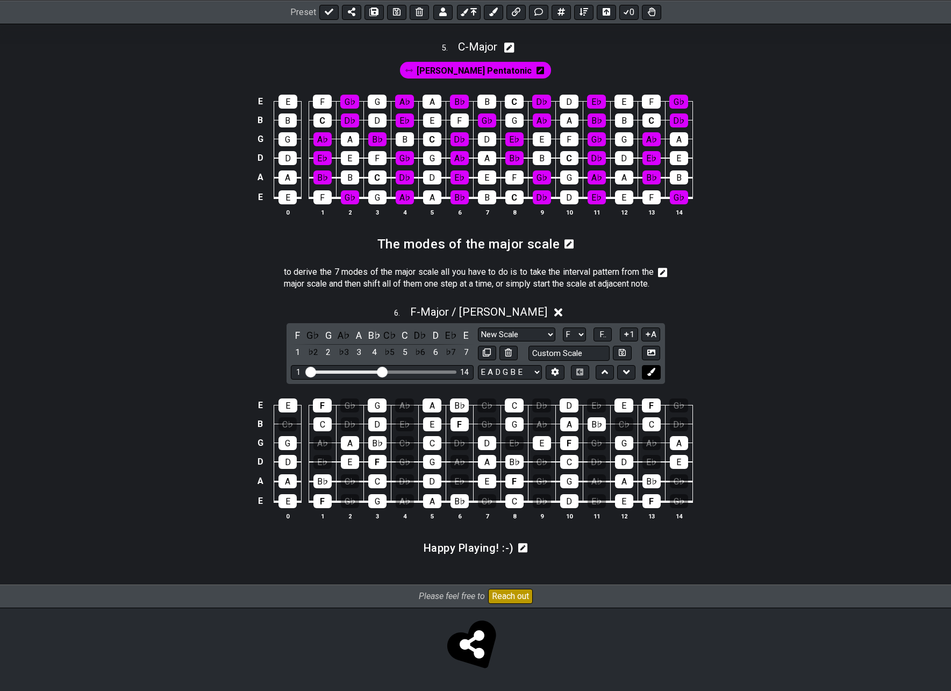
click at [651, 370] on icon at bounding box center [651, 372] width 8 height 8
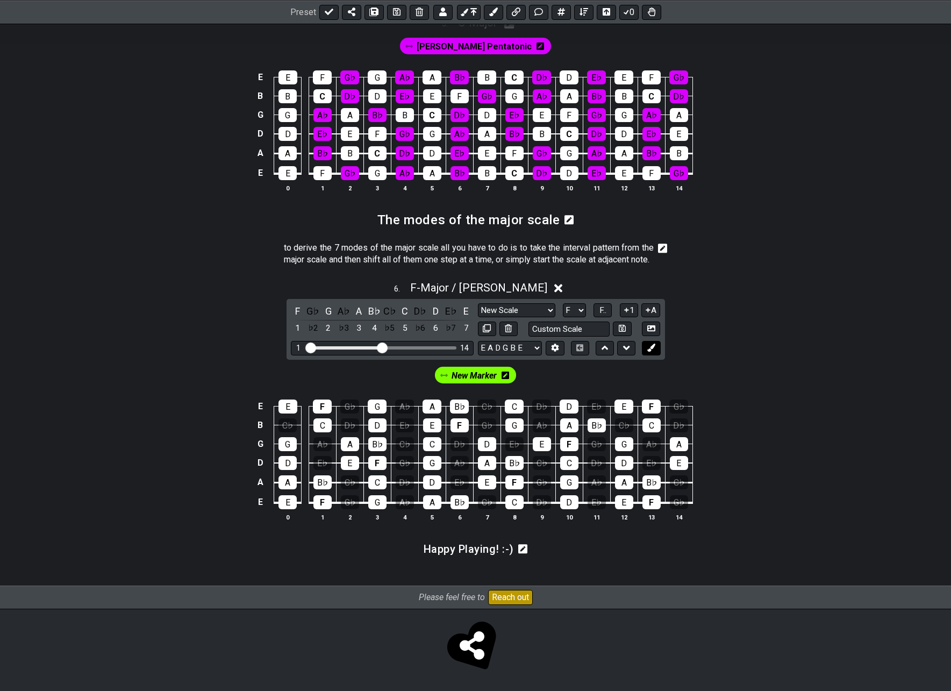
click at [651, 352] on icon at bounding box center [651, 347] width 8 height 8
drag, startPoint x: 385, startPoint y: 372, endPoint x: 426, endPoint y: 372, distance: 40.9
click at [426, 347] on input "Visible fret range" at bounding box center [382, 347] width 153 height 0
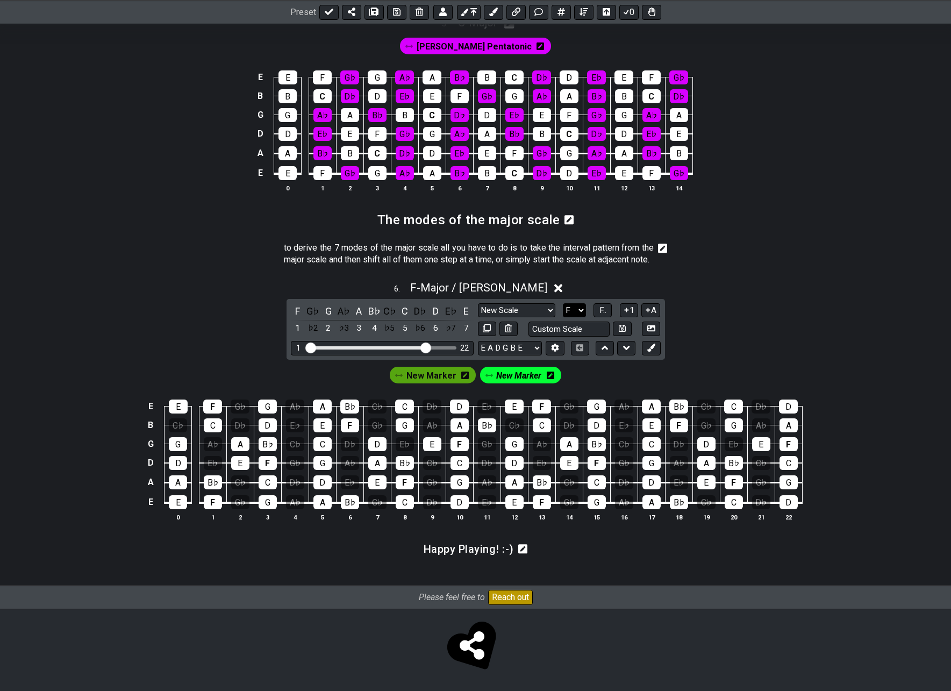
click at [577, 318] on select "A♭ A A♯ B♭ B C C♯ D♭ D D♯ E♭ E F F♯ G♭ G G♯" at bounding box center [574, 310] width 23 height 15
click at [563, 318] on select "A♭ A A♯ B♭ B C C♯ D♭ D D♯ E♭ E F F♯ G♭ G G♯" at bounding box center [574, 310] width 23 height 15
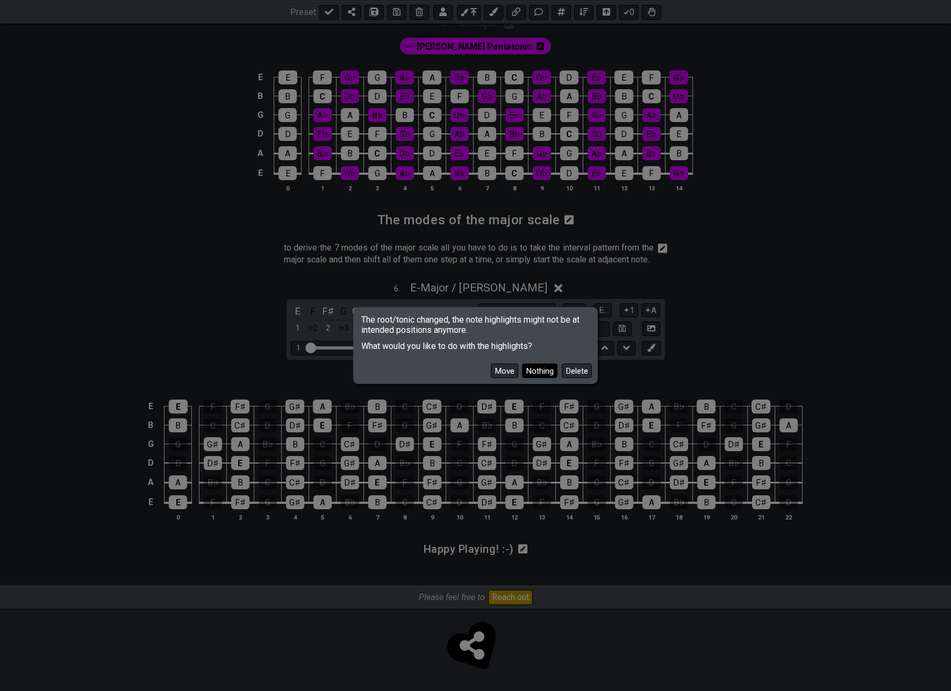
click at [532, 372] on button "Nothing" at bounding box center [539, 370] width 35 height 15
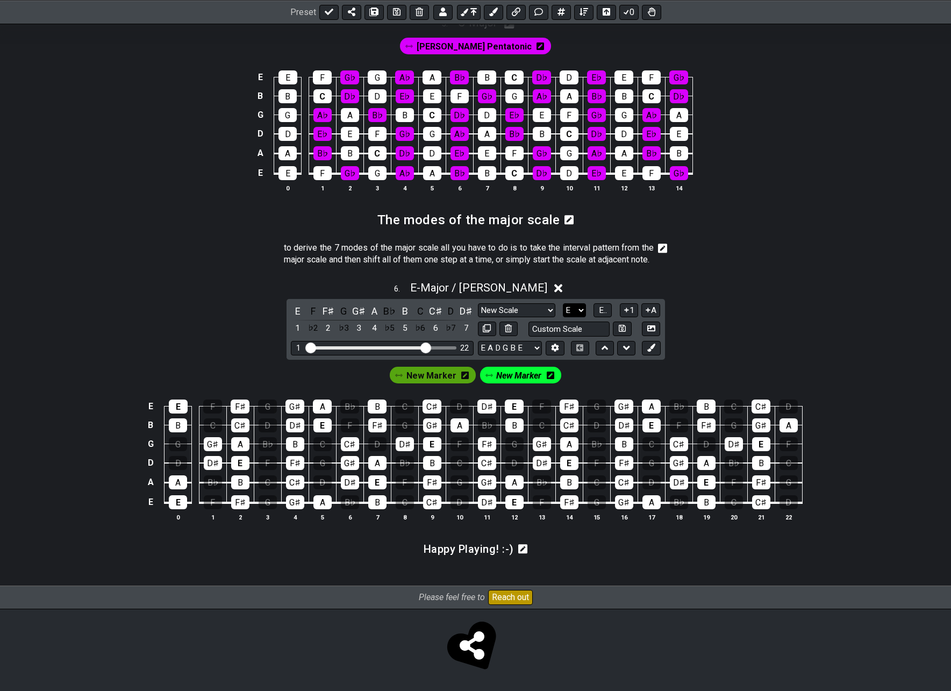
click at [578, 318] on select "A♭ A A♯ B♭ B C C♯ D♭ D D♯ E♭ E F F♯ G♭ G G♯" at bounding box center [574, 310] width 23 height 15
select select "C"
click at [563, 318] on select "A♭ A A♯ B♭ B C C♯ D♭ D D♯ E♭ E F F♯ G♭ G G♯" at bounding box center [574, 310] width 23 height 15
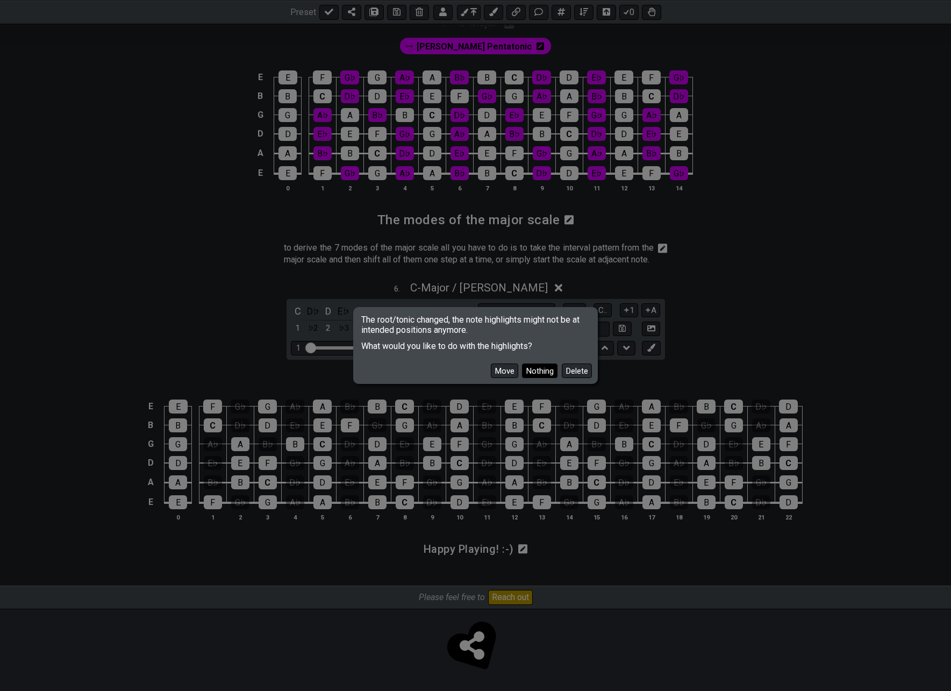
click at [537, 368] on button "Nothing" at bounding box center [539, 370] width 35 height 15
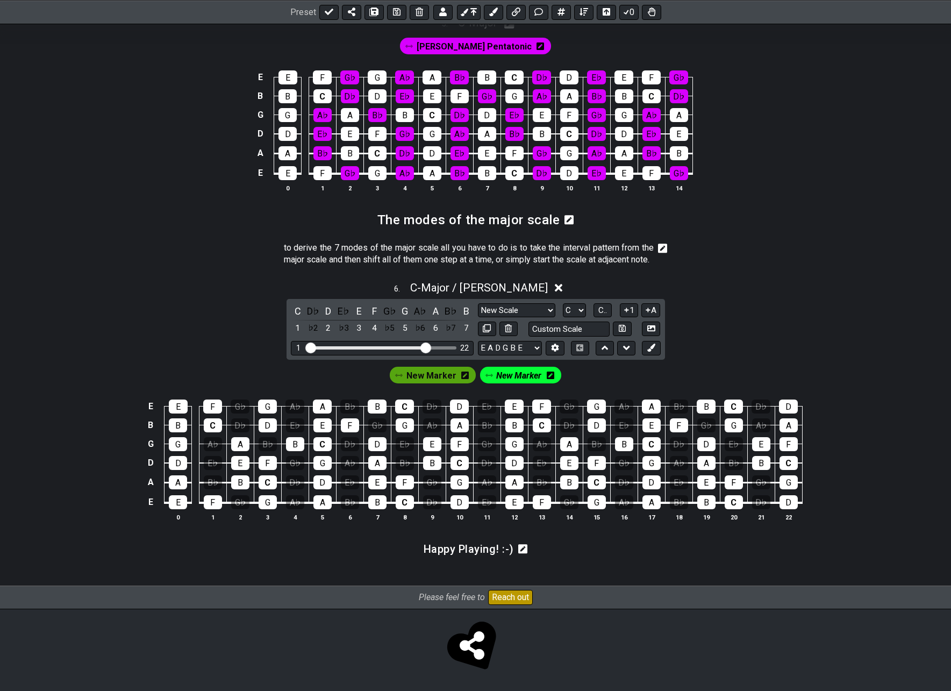
click at [463, 379] on icon at bounding box center [465, 375] width 8 height 8
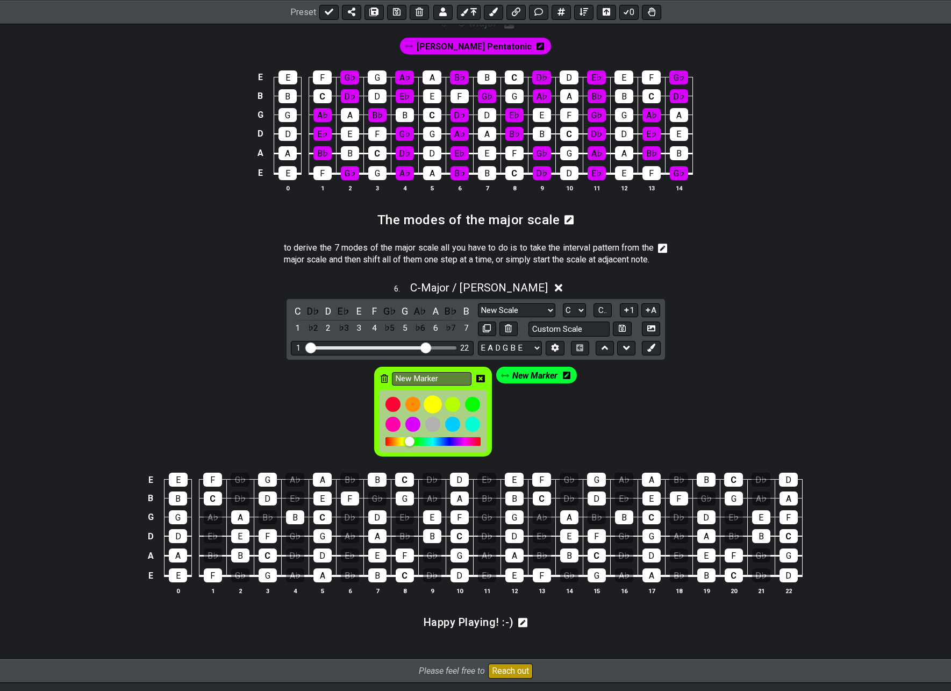
click at [431, 414] on div at bounding box center [433, 405] width 18 height 18
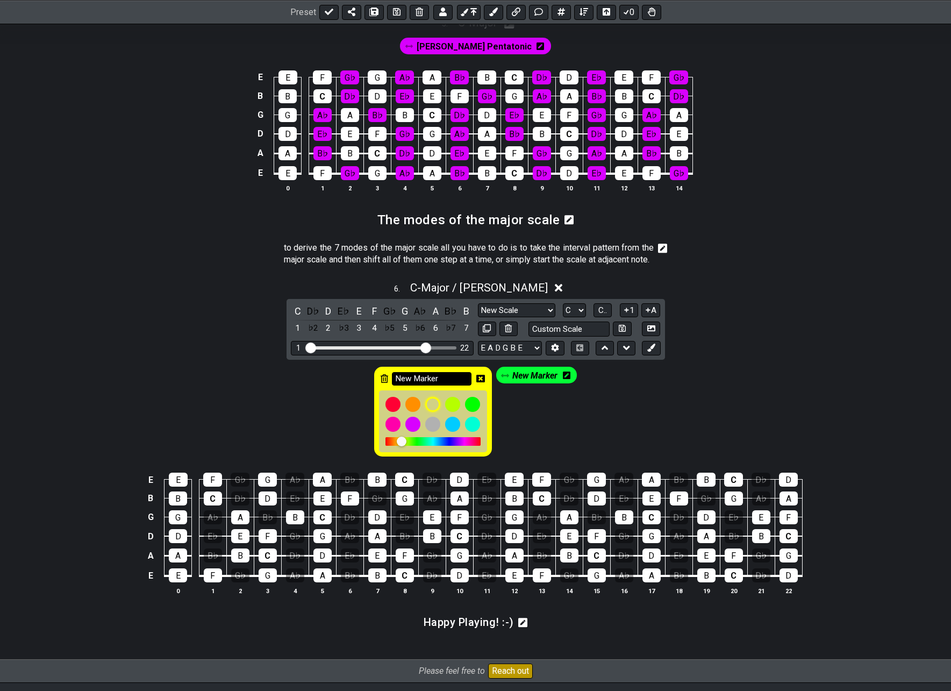
click at [440, 385] on input "New Marker" at bounding box center [432, 378] width 80 height 13
drag, startPoint x: 436, startPoint y: 402, endPoint x: 387, endPoint y: 396, distance: 49.3
click at [388, 397] on div "New Marker" at bounding box center [433, 412] width 118 height 90
type input "C - Major"
click at [479, 382] on icon at bounding box center [480, 379] width 9 height 8
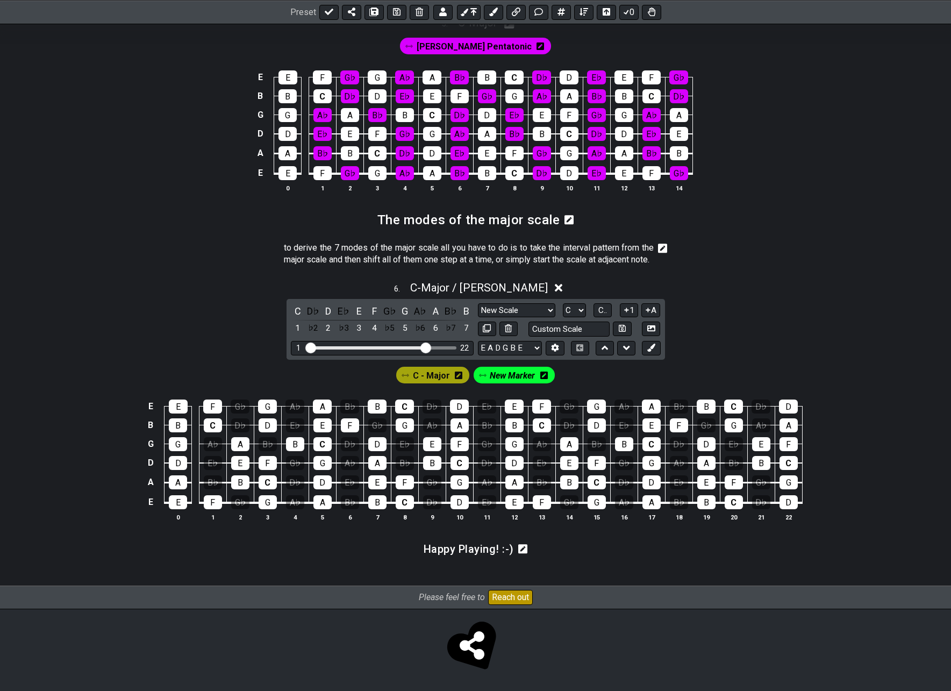
click at [437, 383] on span "C - Major" at bounding box center [431, 376] width 37 height 16
click at [402, 509] on div "C" at bounding box center [405, 502] width 18 height 14
click at [458, 509] on div "D" at bounding box center [459, 502] width 18 height 14
click at [507, 509] on div "E" at bounding box center [514, 502] width 18 height 14
click at [542, 509] on div "F" at bounding box center [542, 502] width 18 height 14
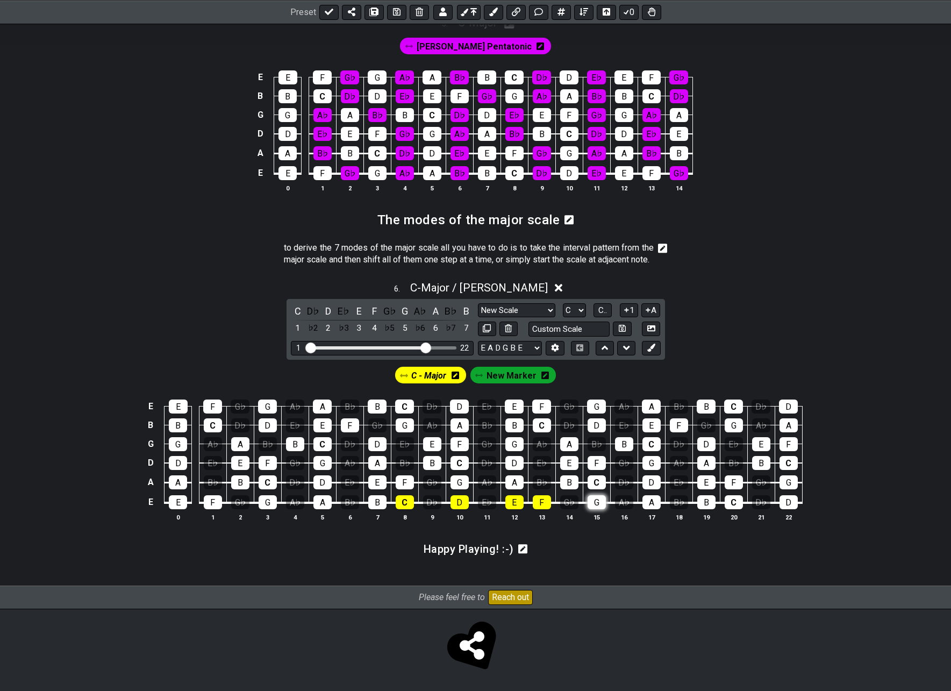
click at [595, 509] on div "G" at bounding box center [596, 502] width 18 height 14
click at [648, 509] on div "A" at bounding box center [651, 502] width 18 height 14
click at [701, 509] on div "B" at bounding box center [706, 502] width 18 height 14
click at [734, 509] on div "C" at bounding box center [734, 502] width 18 height 14
click at [546, 379] on icon at bounding box center [545, 375] width 8 height 8
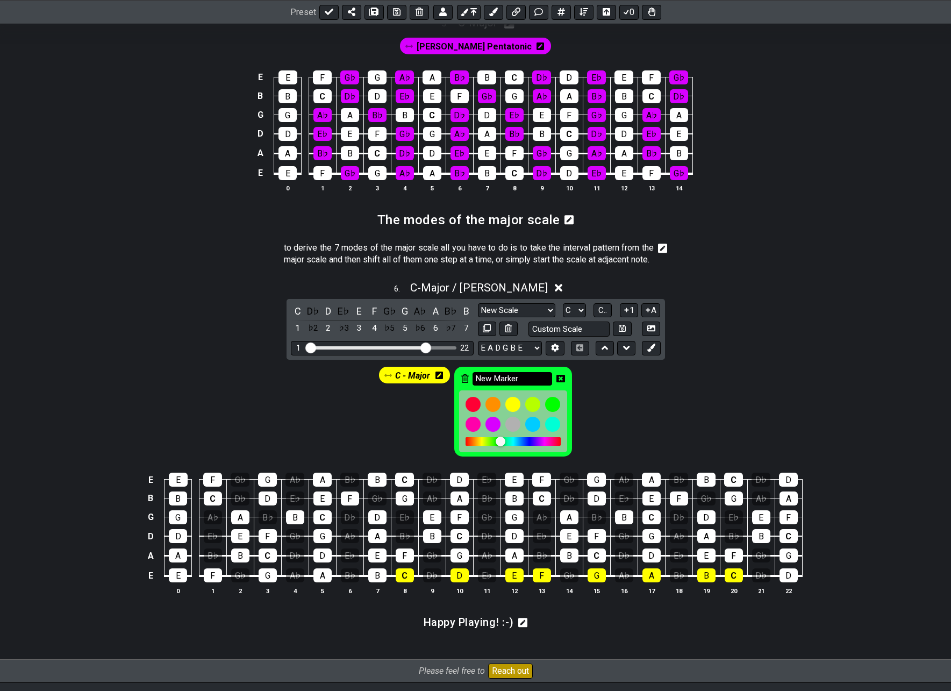
click at [500, 385] on input "New Marker" at bounding box center [512, 378] width 80 height 13
type input "D - Aeolian"
click at [561, 382] on icon at bounding box center [560, 379] width 9 height 8
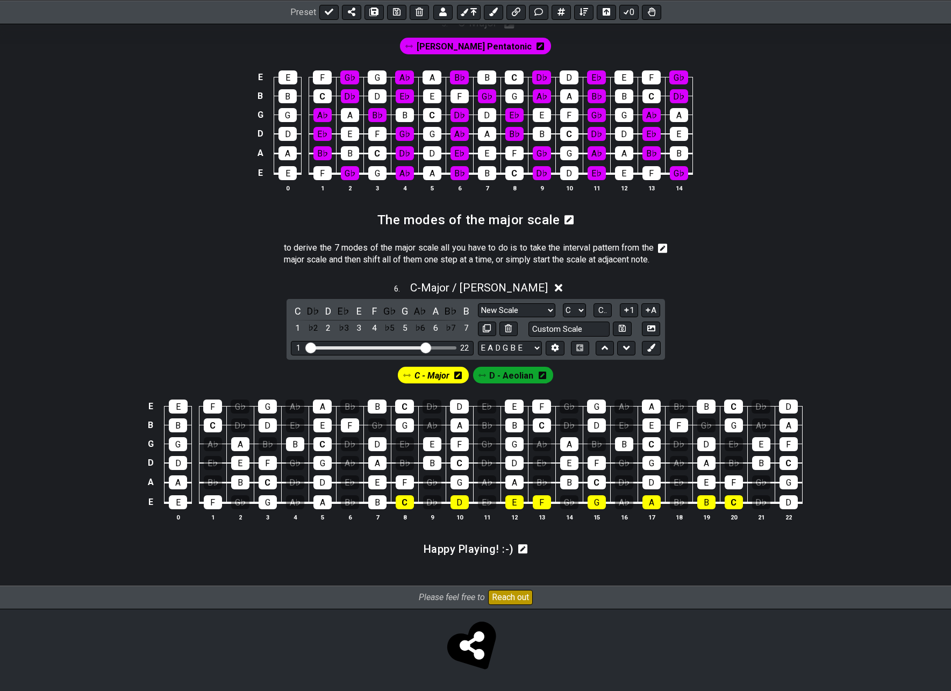
click at [514, 383] on span "D - Aeolian" at bounding box center [511, 376] width 44 height 16
click at [321, 489] on div "D" at bounding box center [322, 482] width 18 height 14
click at [375, 489] on div "E" at bounding box center [377, 482] width 18 height 14
click at [406, 489] on div "F" at bounding box center [405, 482] width 18 height 14
click at [467, 489] on div "G" at bounding box center [459, 482] width 18 height 14
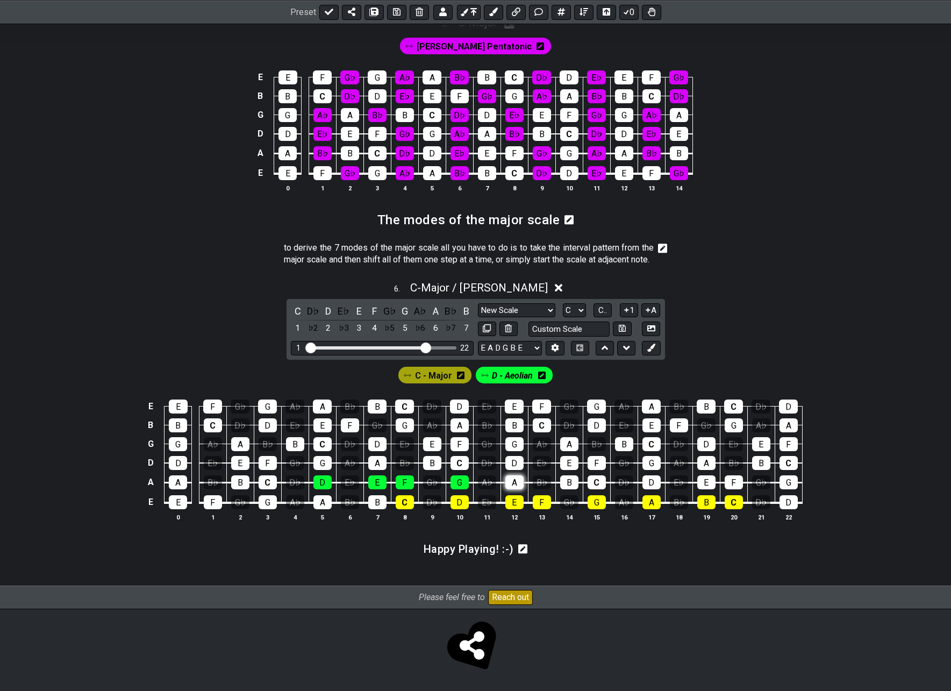
click at [510, 489] on div "A" at bounding box center [514, 482] width 18 height 14
click at [561, 489] on div "B" at bounding box center [569, 482] width 18 height 14
click at [593, 489] on div "C" at bounding box center [596, 482] width 18 height 14
click at [648, 489] on div "D" at bounding box center [651, 482] width 18 height 14
click at [543, 379] on icon at bounding box center [542, 375] width 8 height 8
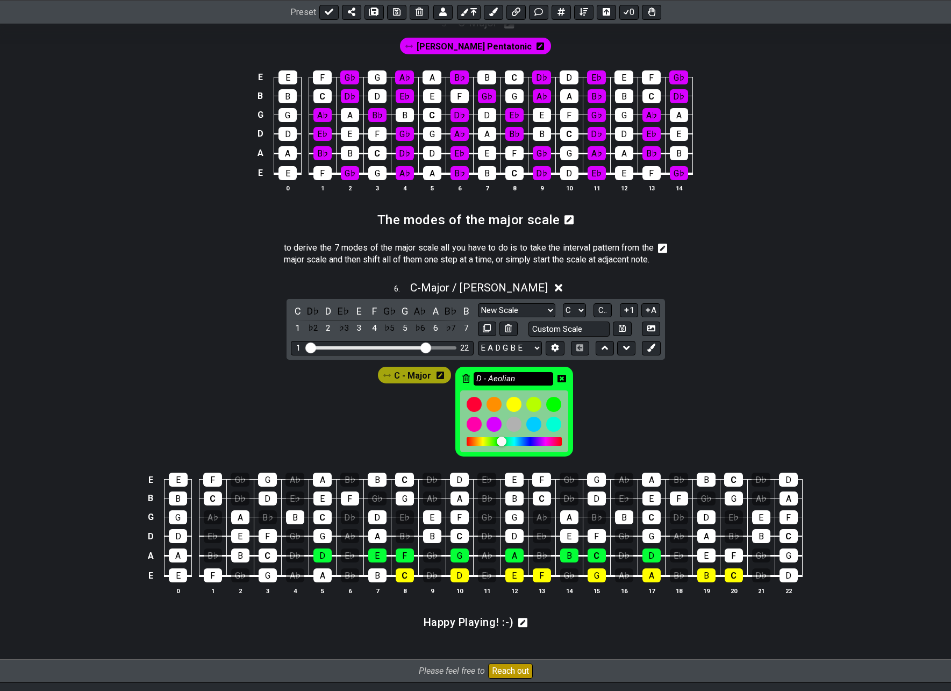
drag, startPoint x: 527, startPoint y: 400, endPoint x: 488, endPoint y: 404, distance: 38.8
click at [488, 385] on input "D - Aeolian" at bounding box center [514, 378] width 80 height 13
type input "D - Lydian"
click at [560, 383] on icon at bounding box center [561, 378] width 9 height 9
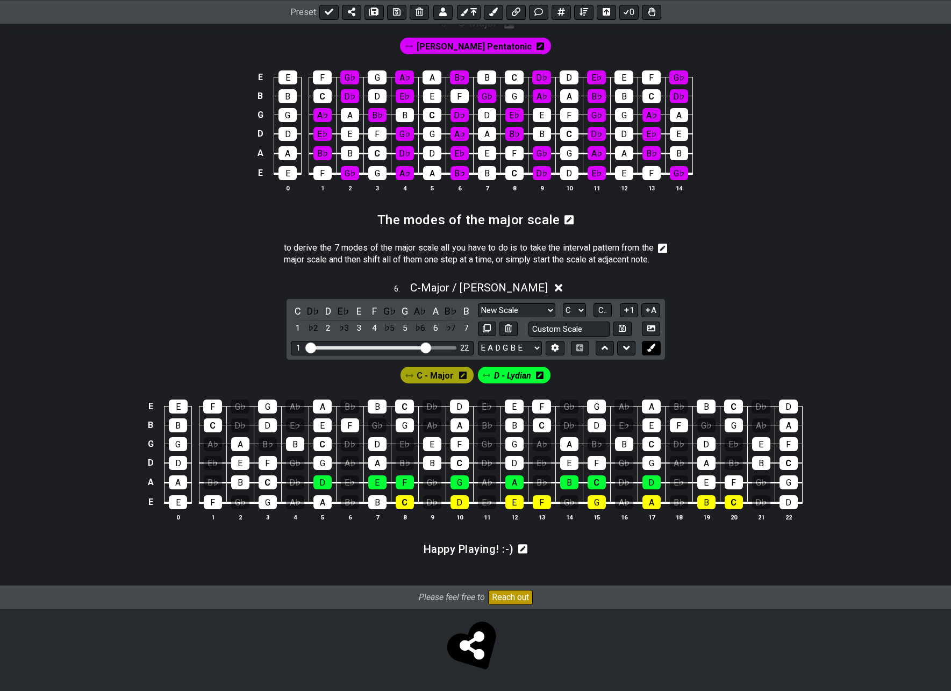
click at [649, 352] on icon at bounding box center [651, 347] width 8 height 8
click at [583, 379] on icon at bounding box center [583, 375] width 8 height 8
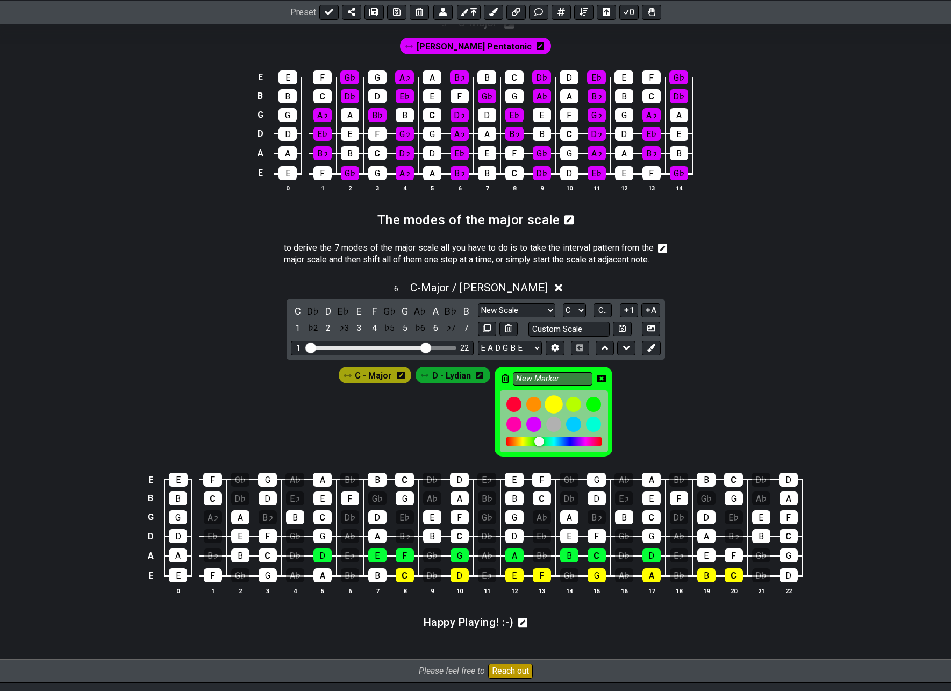
click at [547, 414] on div at bounding box center [553, 405] width 18 height 18
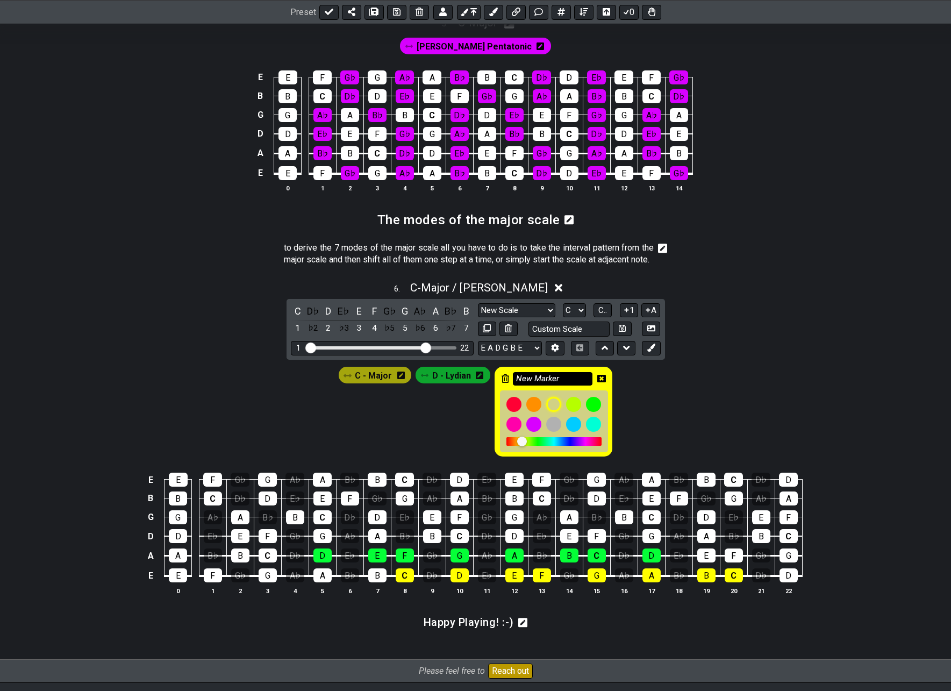
click at [553, 385] on input "New Marker" at bounding box center [553, 378] width 80 height 13
click at [571, 414] on div at bounding box center [573, 405] width 18 height 18
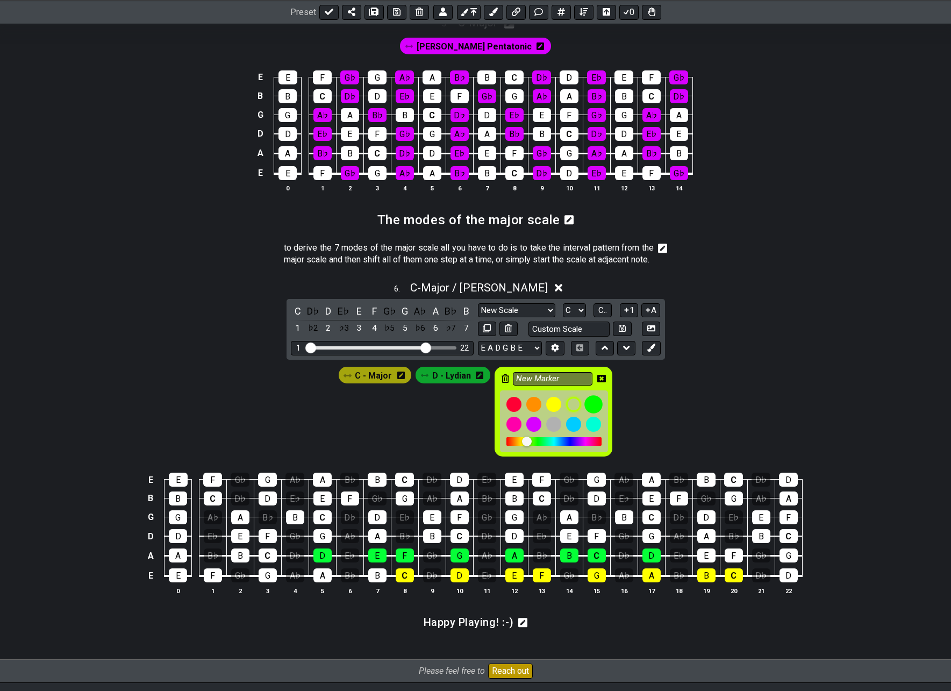
click at [589, 414] on div at bounding box center [593, 405] width 18 height 18
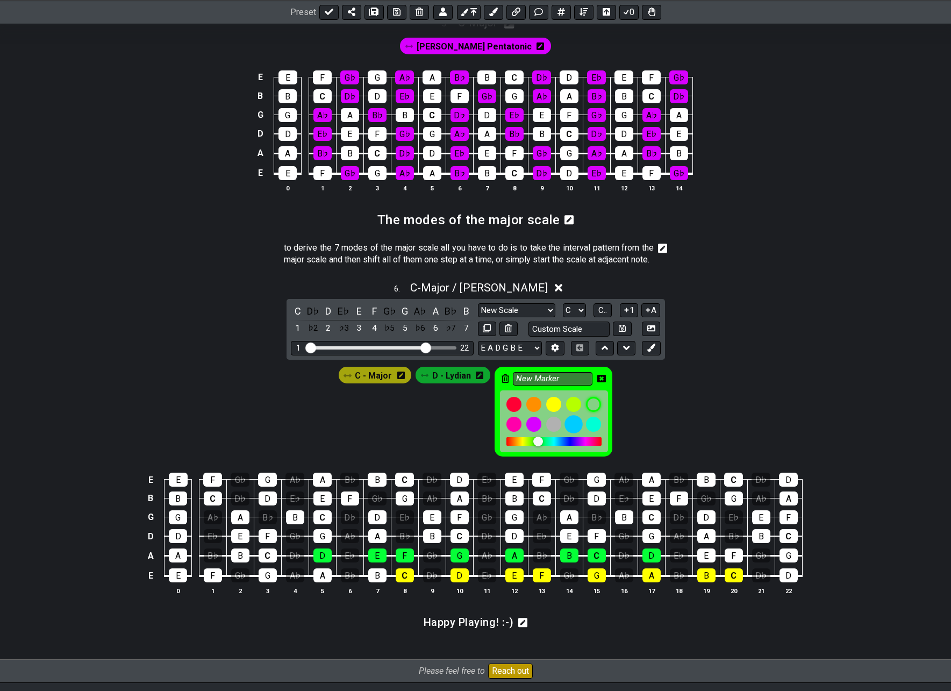
click at [576, 434] on div at bounding box center [573, 424] width 18 height 18
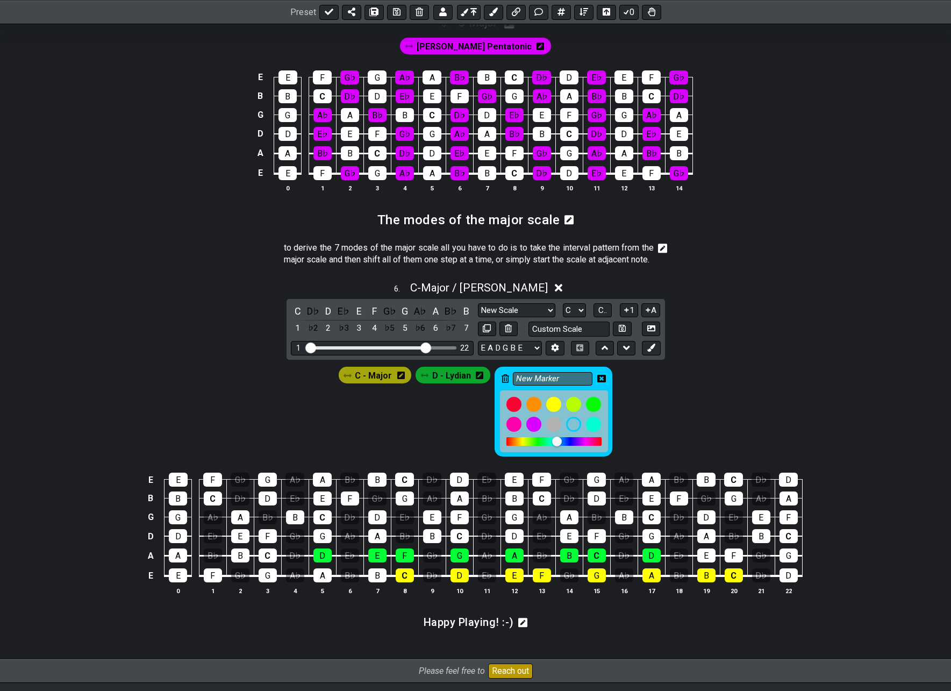
drag, startPoint x: 563, startPoint y: 404, endPoint x: 501, endPoint y: 408, distance: 62.5
click at [501, 408] on div "New Marker" at bounding box center [553, 412] width 118 height 90
type input "E - Phrygian"
click at [599, 383] on icon at bounding box center [601, 378] width 9 height 9
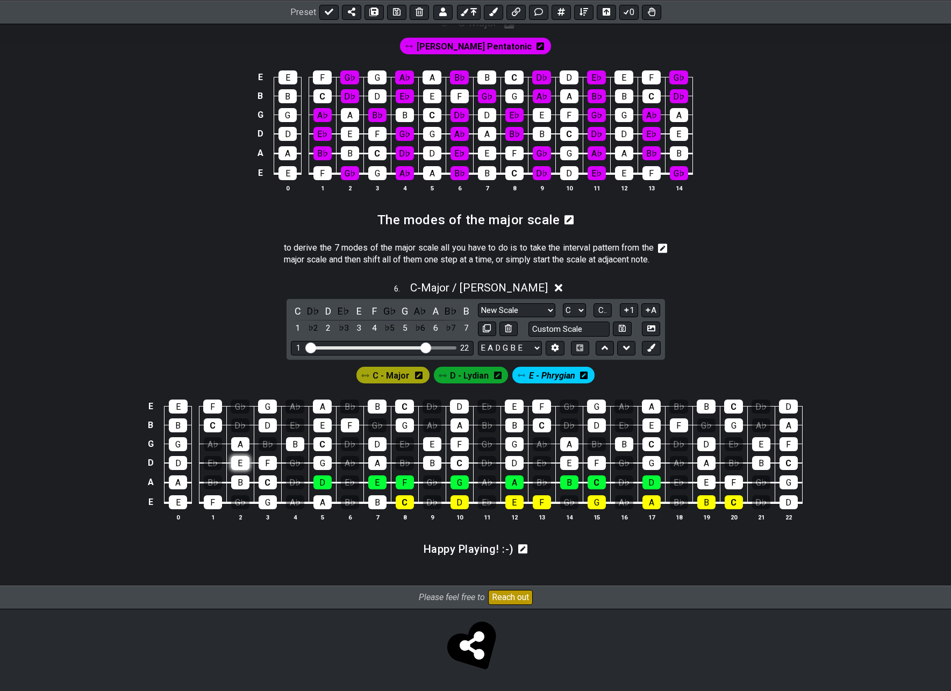
click at [242, 470] on div "E" at bounding box center [240, 463] width 18 height 14
click at [267, 470] on div "F" at bounding box center [268, 463] width 18 height 14
click at [312, 463] on td "G" at bounding box center [322, 452] width 27 height 19
click at [317, 470] on div "G" at bounding box center [322, 463] width 18 height 14
click at [384, 470] on div "A" at bounding box center [377, 463] width 18 height 14
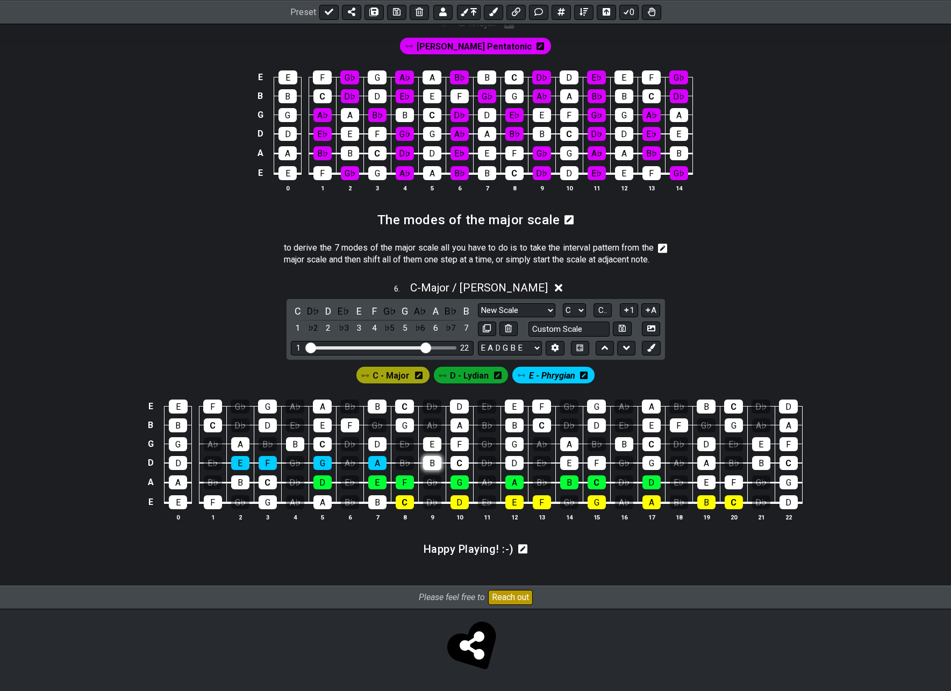
click at [432, 470] on div "B" at bounding box center [432, 463] width 18 height 14
click at [458, 470] on div "C" at bounding box center [459, 463] width 18 height 14
click at [514, 470] on div "D" at bounding box center [514, 463] width 18 height 14
click at [571, 470] on div "E" at bounding box center [569, 463] width 18 height 14
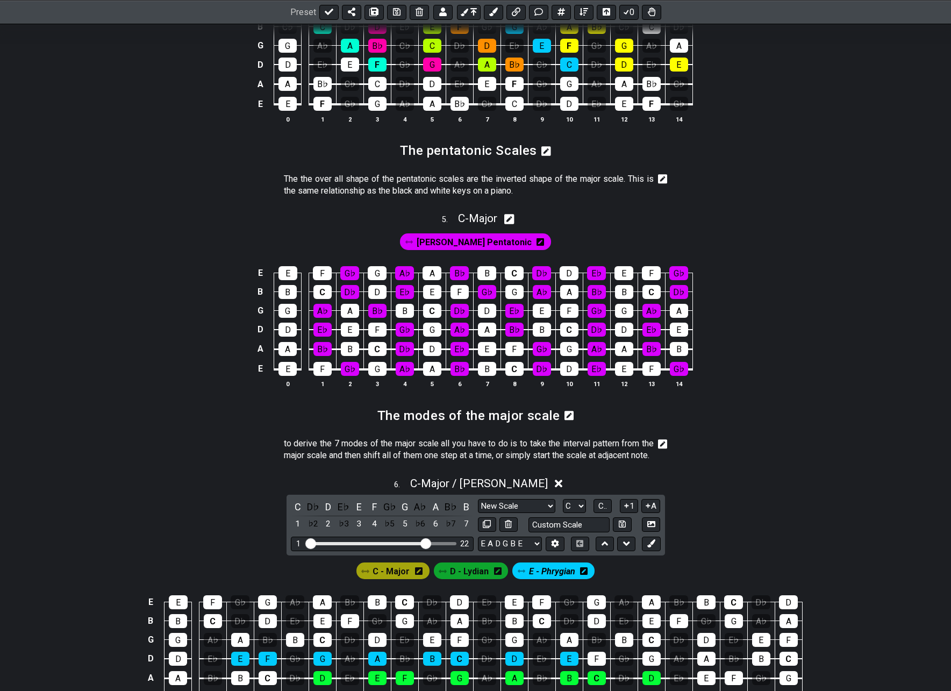
scroll to position [1334, 0]
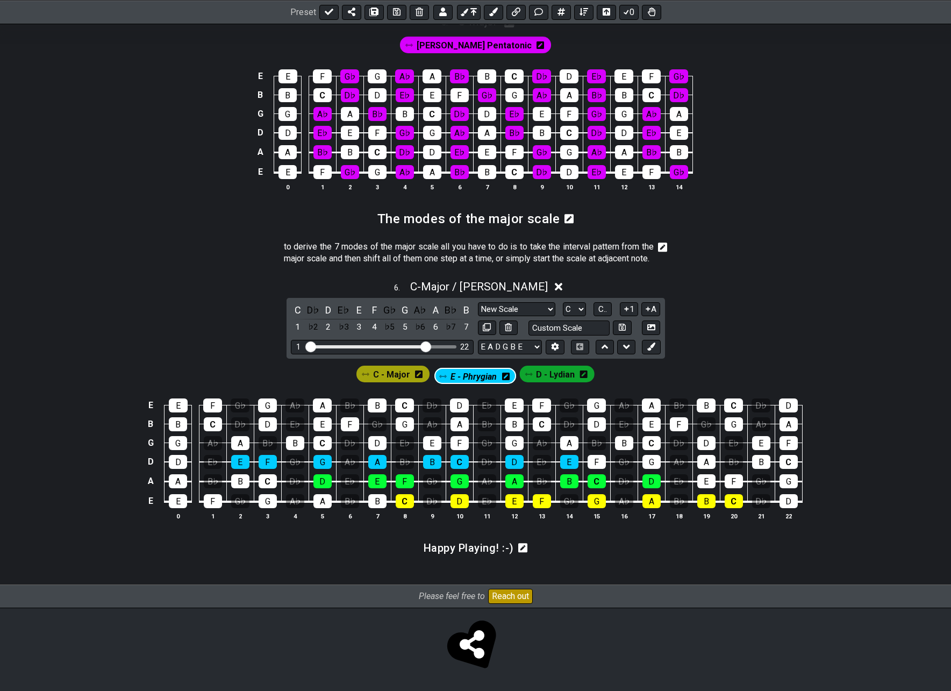
drag, startPoint x: 549, startPoint y: 375, endPoint x: 465, endPoint y: 377, distance: 83.9
click at [465, 377] on div "C - Major D - Lydian E - Phrygian" at bounding box center [475, 373] width 242 height 20
click at [372, 483] on div "E" at bounding box center [377, 481] width 18 height 14
click at [408, 484] on div "F" at bounding box center [405, 481] width 18 height 14
click at [325, 482] on div "D" at bounding box center [322, 481] width 18 height 14
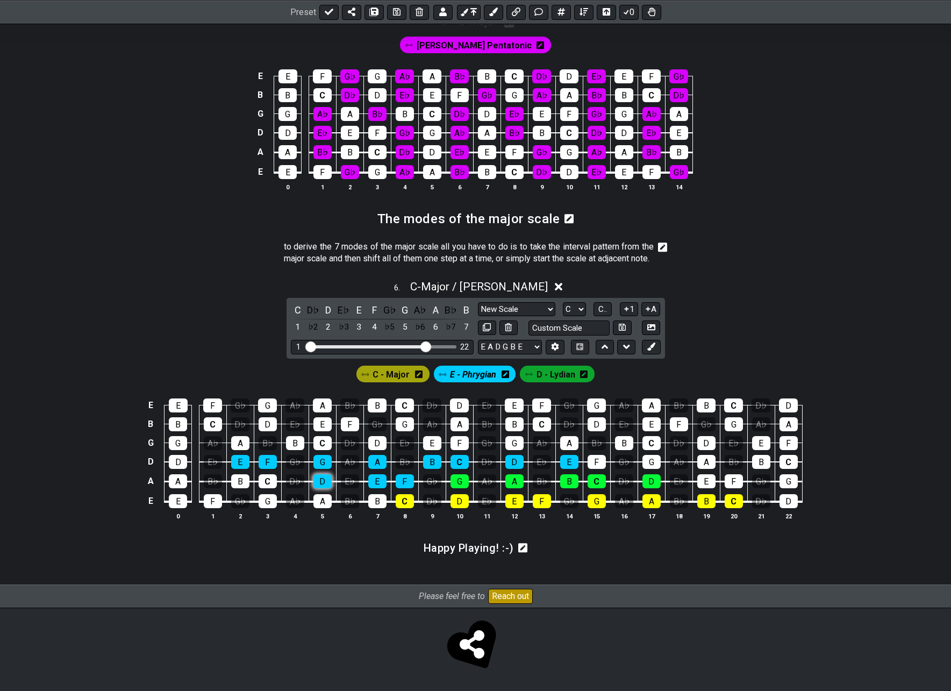
click at [323, 479] on div "D" at bounding box center [322, 481] width 18 height 14
click at [454, 479] on div "G" at bounding box center [459, 481] width 18 height 14
click at [508, 481] on div "A" at bounding box center [514, 481] width 18 height 14
click at [572, 478] on div "B" at bounding box center [569, 481] width 18 height 14
click at [592, 482] on div "C" at bounding box center [596, 481] width 18 height 14
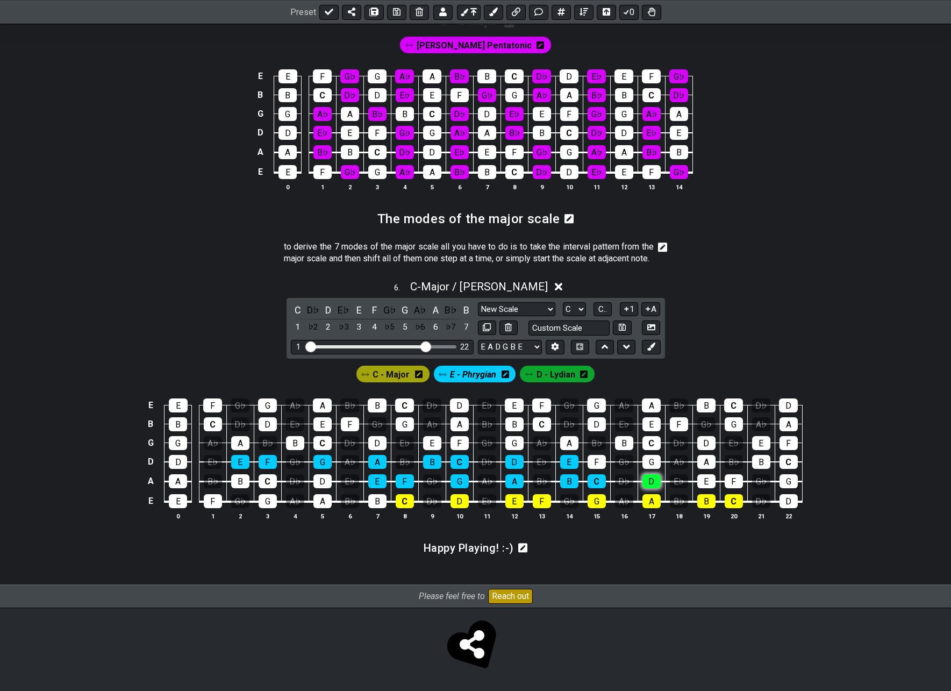
click at [656, 478] on div "D" at bounding box center [651, 481] width 18 height 14
click at [708, 480] on div "E" at bounding box center [706, 481] width 18 height 14
click at [549, 373] on span "D - Lydian" at bounding box center [555, 375] width 39 height 16
click at [374, 443] on div "D" at bounding box center [377, 443] width 18 height 14
click at [429, 440] on div "E" at bounding box center [432, 443] width 18 height 14
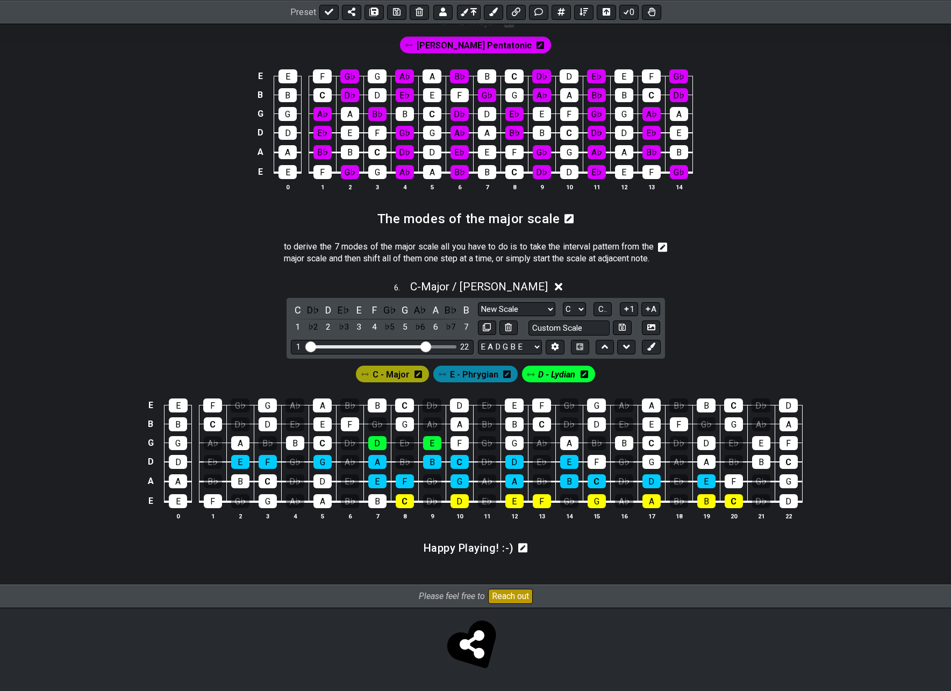
drag, startPoint x: 453, startPoint y: 438, endPoint x: 467, endPoint y: 433, distance: 14.3
click at [454, 439] on div "F" at bounding box center [459, 443] width 18 height 14
click at [513, 443] on div "G" at bounding box center [514, 443] width 18 height 14
click at [563, 443] on div "A" at bounding box center [569, 443] width 18 height 14
click at [624, 442] on div "B" at bounding box center [624, 443] width 18 height 14
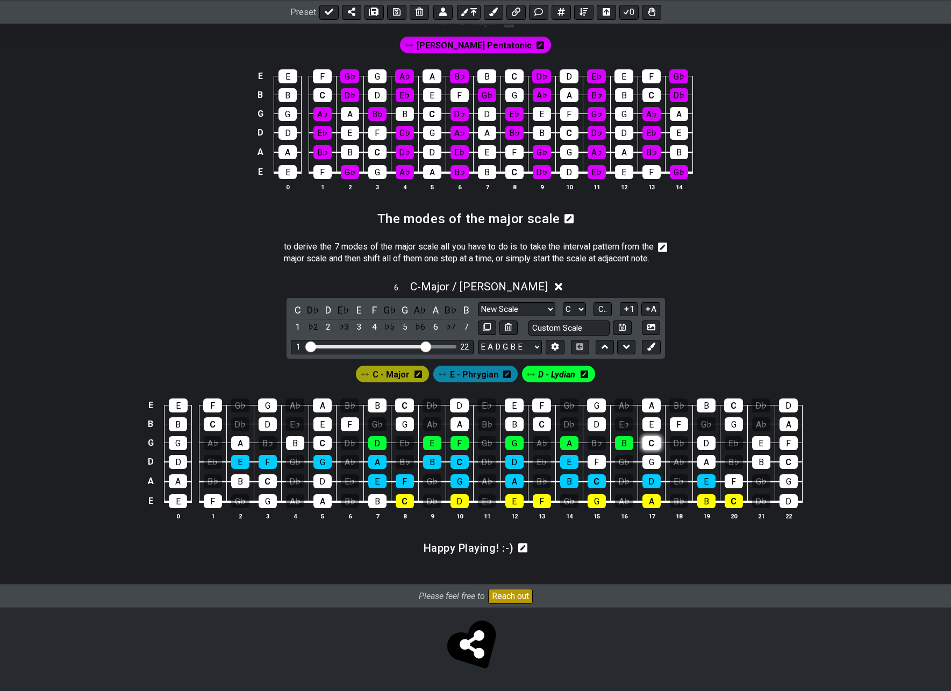
click at [647, 443] on div "C" at bounding box center [651, 443] width 18 height 14
click at [703, 439] on div "D" at bounding box center [706, 443] width 18 height 14
click at [241, 461] on div "E" at bounding box center [240, 462] width 18 height 14
click at [245, 461] on div "E" at bounding box center [240, 462] width 18 height 14
click at [263, 463] on div "F" at bounding box center [268, 462] width 18 height 14
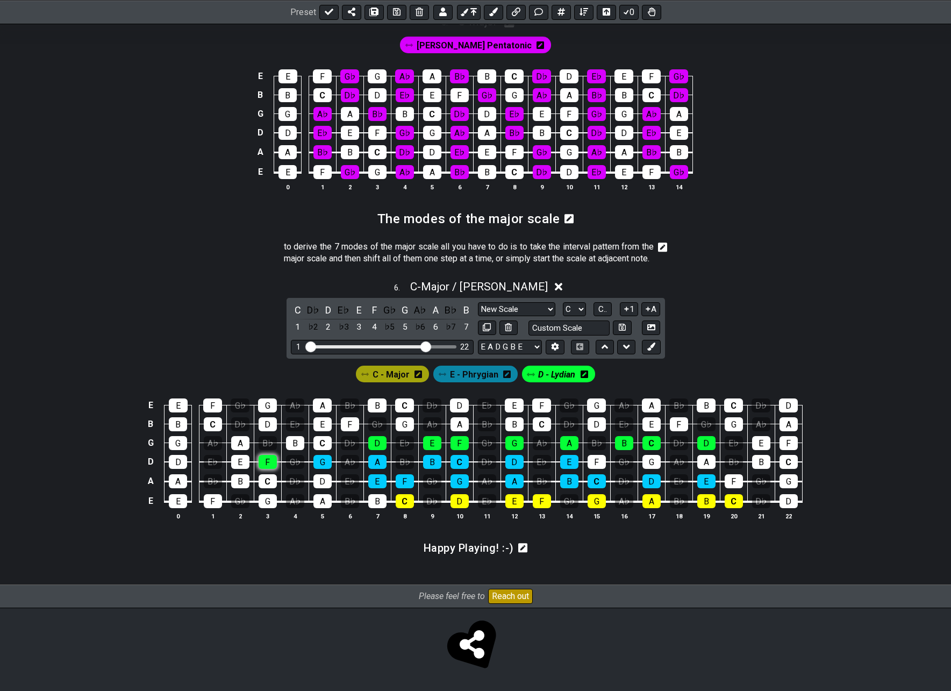
click at [272, 462] on div "F" at bounding box center [268, 462] width 18 height 14
click at [316, 459] on div "G" at bounding box center [322, 462] width 18 height 14
click at [461, 375] on span "E - Phrygian" at bounding box center [474, 375] width 48 height 16
click at [382, 463] on div "A" at bounding box center [377, 462] width 18 height 14
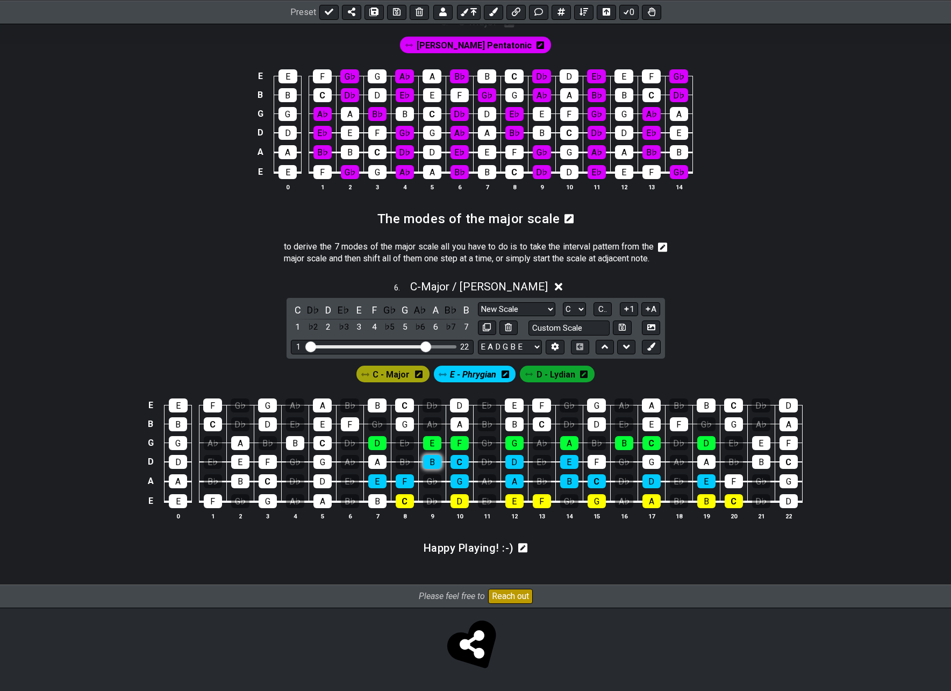
click at [428, 462] on div "B" at bounding box center [432, 462] width 18 height 14
click at [457, 457] on div "C" at bounding box center [459, 462] width 18 height 14
click at [520, 458] on div "D" at bounding box center [514, 462] width 18 height 14
click at [563, 459] on div "E" at bounding box center [569, 462] width 18 height 14
drag, startPoint x: 560, startPoint y: 374, endPoint x: 495, endPoint y: 394, distance: 68.2
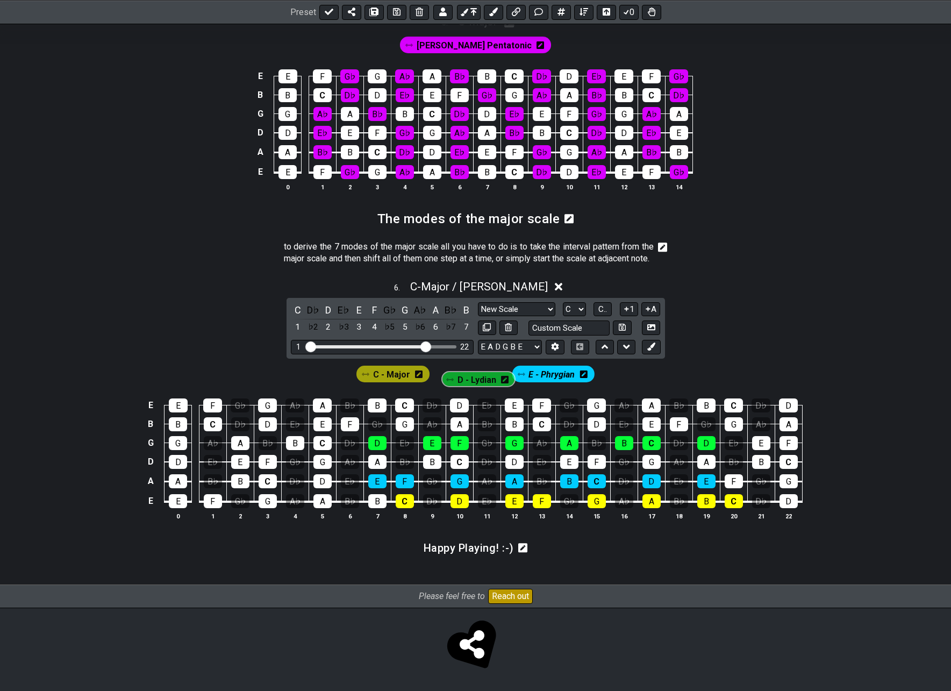
click at [480, 381] on div "C - Major E - Phrygian D - Lydian" at bounding box center [475, 373] width 242 height 20
click at [653, 348] on icon at bounding box center [651, 346] width 8 height 8
click at [627, 371] on icon at bounding box center [628, 374] width 8 height 8
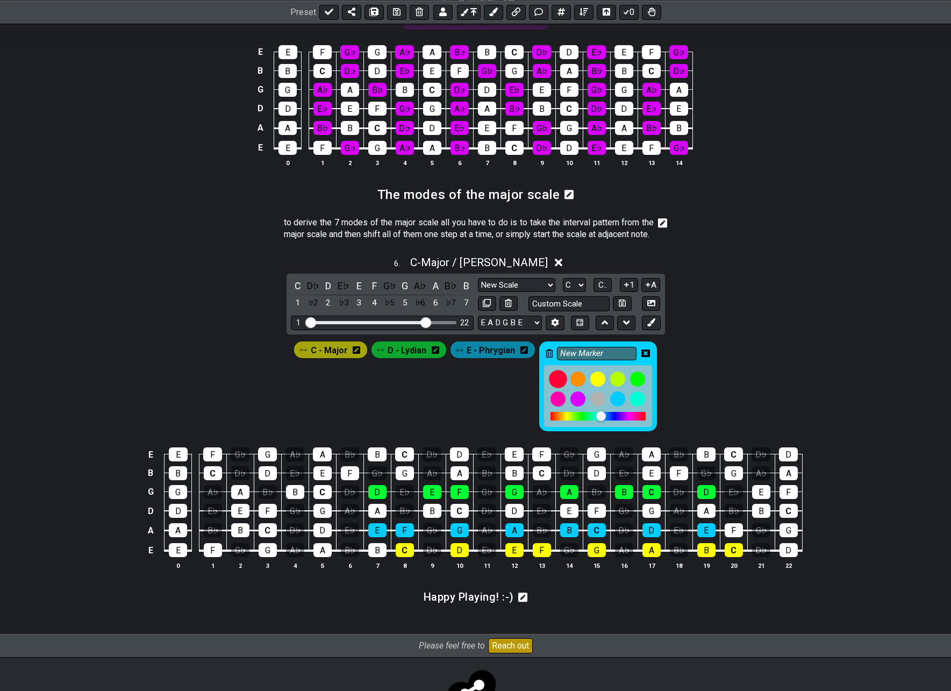
click at [559, 389] on div at bounding box center [558, 379] width 18 height 18
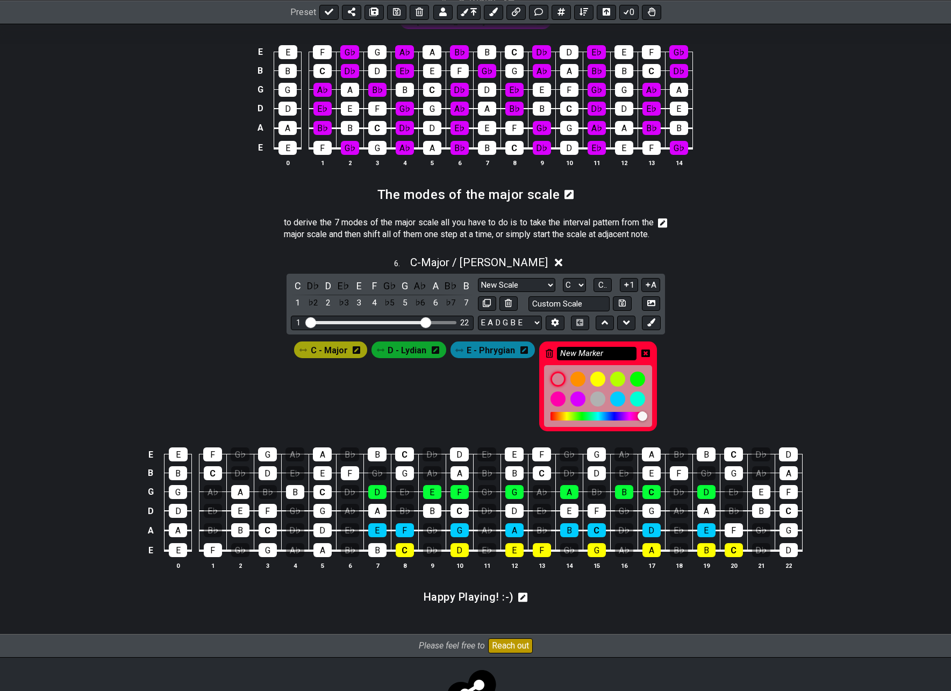
click at [588, 360] on input "New Marker" at bounding box center [597, 353] width 80 height 13
type input "A - Aeolian"
click at [643, 357] on icon at bounding box center [645, 353] width 9 height 9
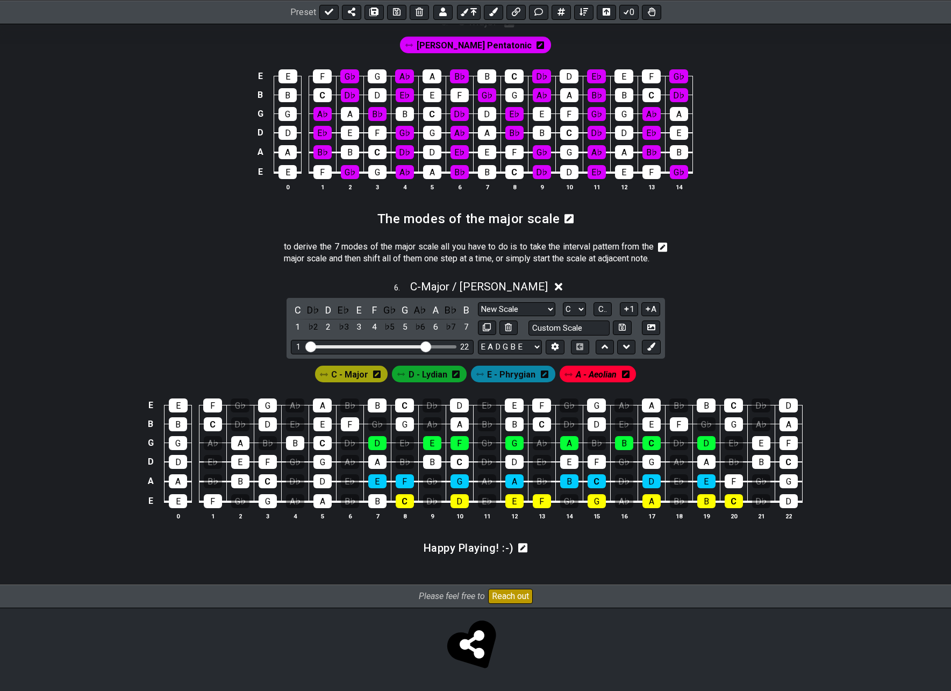
click at [626, 374] on icon at bounding box center [626, 374] width 8 height 8
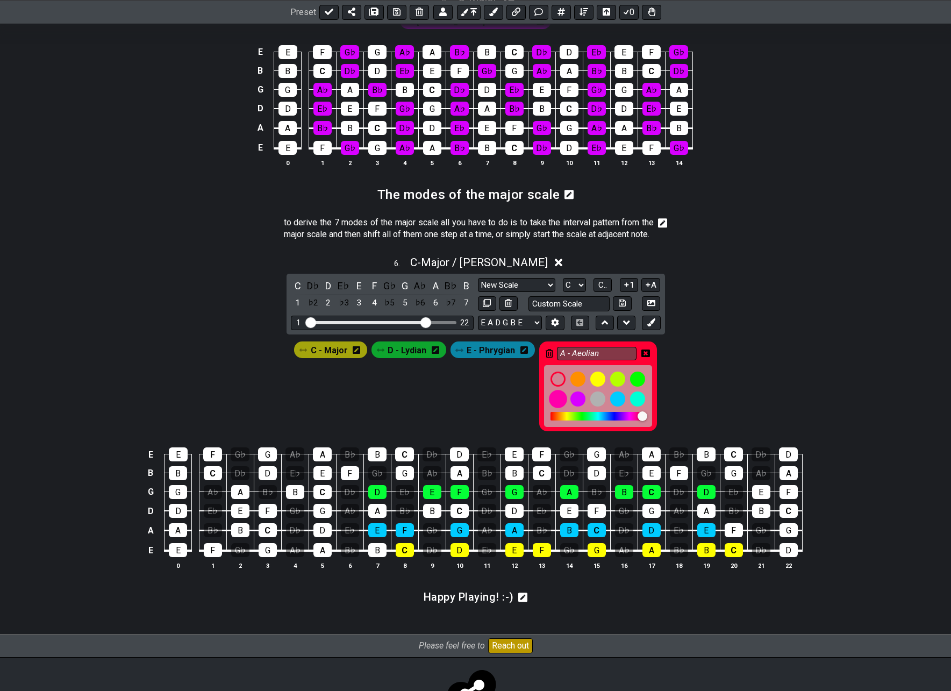
click at [555, 408] on div at bounding box center [558, 399] width 18 height 18
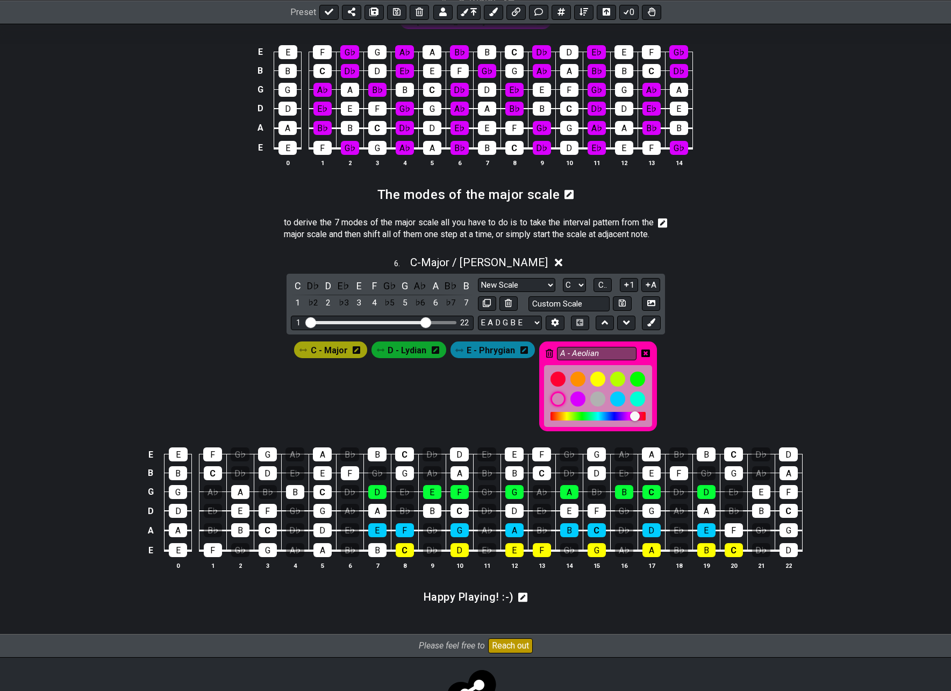
click at [645, 357] on icon at bounding box center [645, 353] width 9 height 9
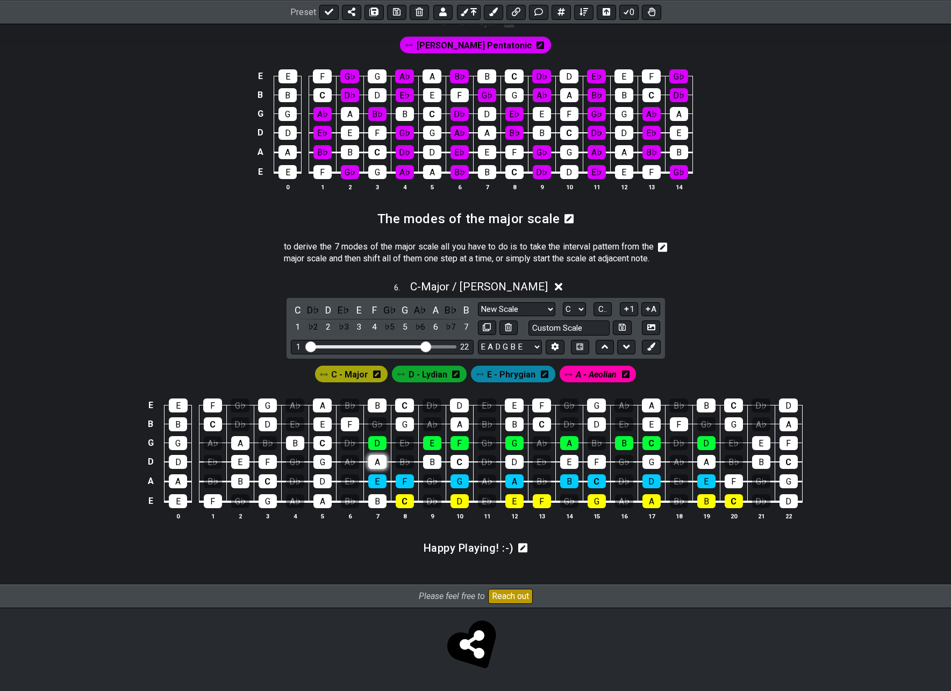
click at [379, 460] on div "A" at bounding box center [377, 462] width 18 height 14
click at [431, 460] on div "B" at bounding box center [432, 462] width 18 height 14
drag, startPoint x: 451, startPoint y: 463, endPoint x: 469, endPoint y: 460, distance: 18.1
click at [451, 463] on div "C" at bounding box center [459, 462] width 18 height 14
click at [512, 457] on div "D" at bounding box center [514, 462] width 18 height 14
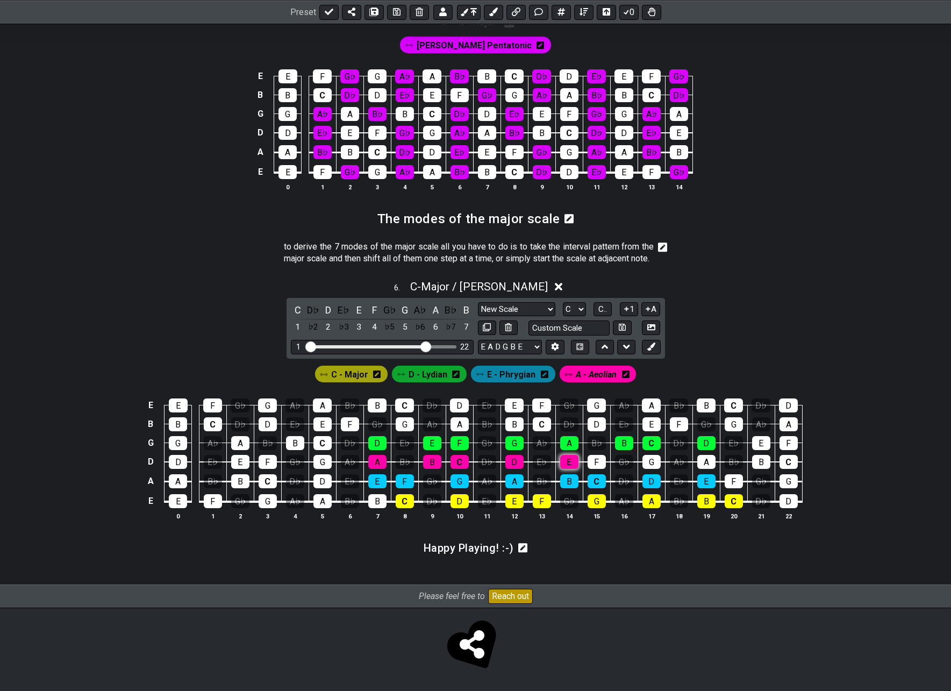
click at [563, 462] on div "E" at bounding box center [569, 462] width 18 height 14
click at [598, 461] on div "F" at bounding box center [596, 462] width 18 height 14
click at [649, 458] on div "G" at bounding box center [651, 462] width 18 height 14
click at [706, 463] on div "A" at bounding box center [706, 462] width 18 height 14
drag, startPoint x: 312, startPoint y: 346, endPoint x: 333, endPoint y: 348, distance: 21.1
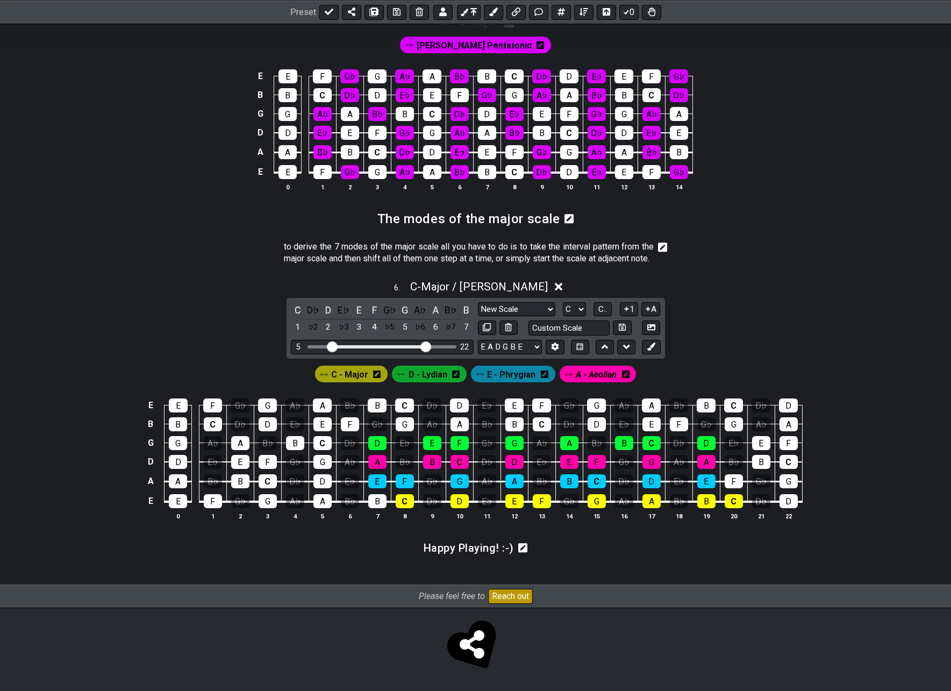
click at [333, 346] on input "Visible fret range" at bounding box center [382, 346] width 153 height 0
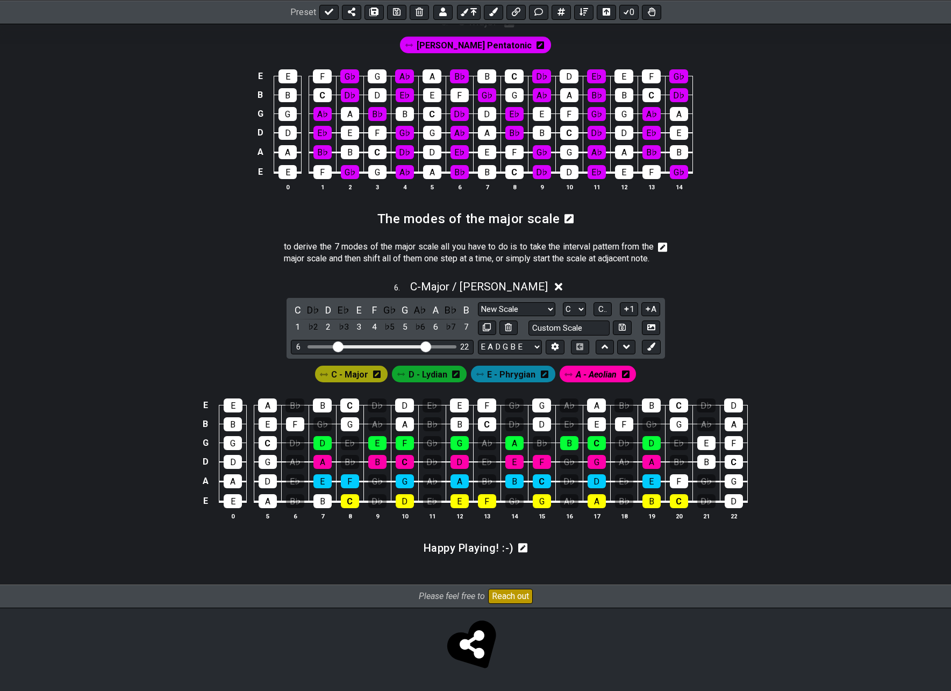
drag, startPoint x: 332, startPoint y: 347, endPoint x: 338, endPoint y: 348, distance: 6.1
click at [338, 346] on input "Visible fret range" at bounding box center [382, 346] width 153 height 0
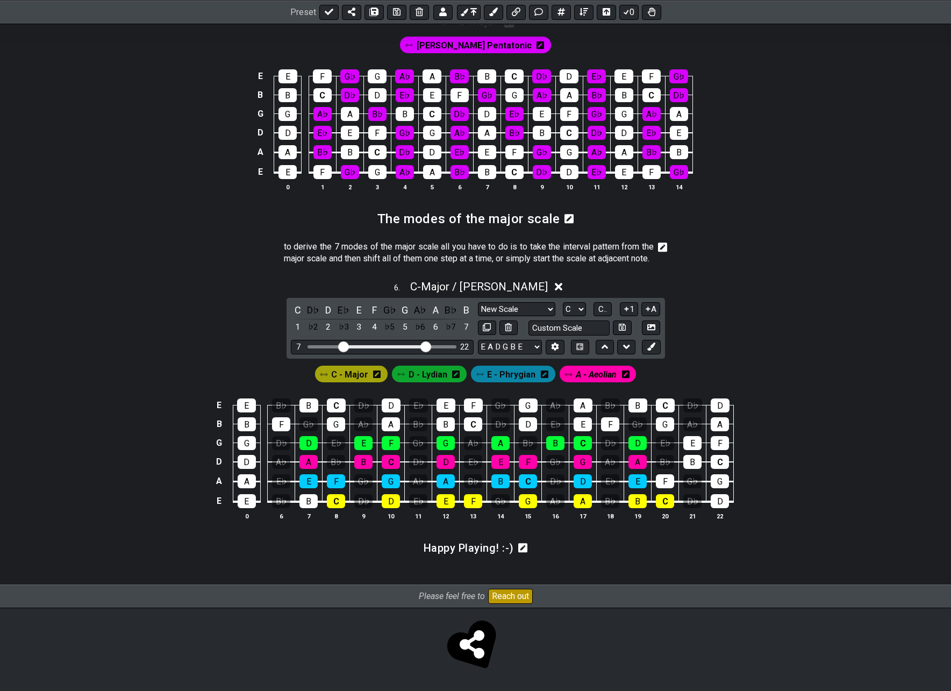
click at [342, 346] on input "Visible fret range" at bounding box center [382, 346] width 153 height 0
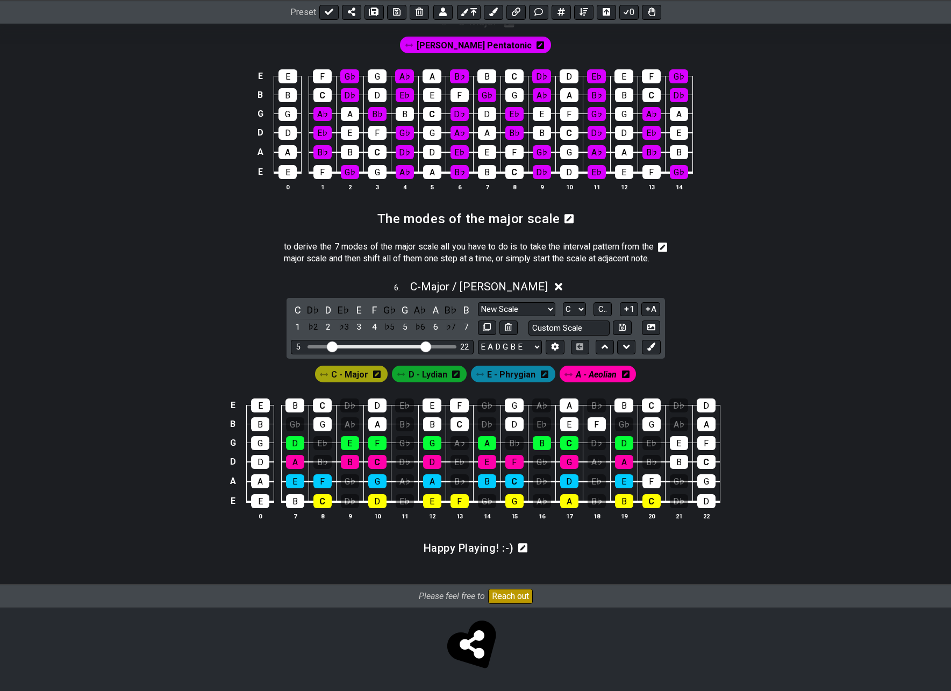
drag, startPoint x: 340, startPoint y: 347, endPoint x: 333, endPoint y: 348, distance: 7.1
click at [333, 346] on input "Visible fret range" at bounding box center [382, 346] width 153 height 0
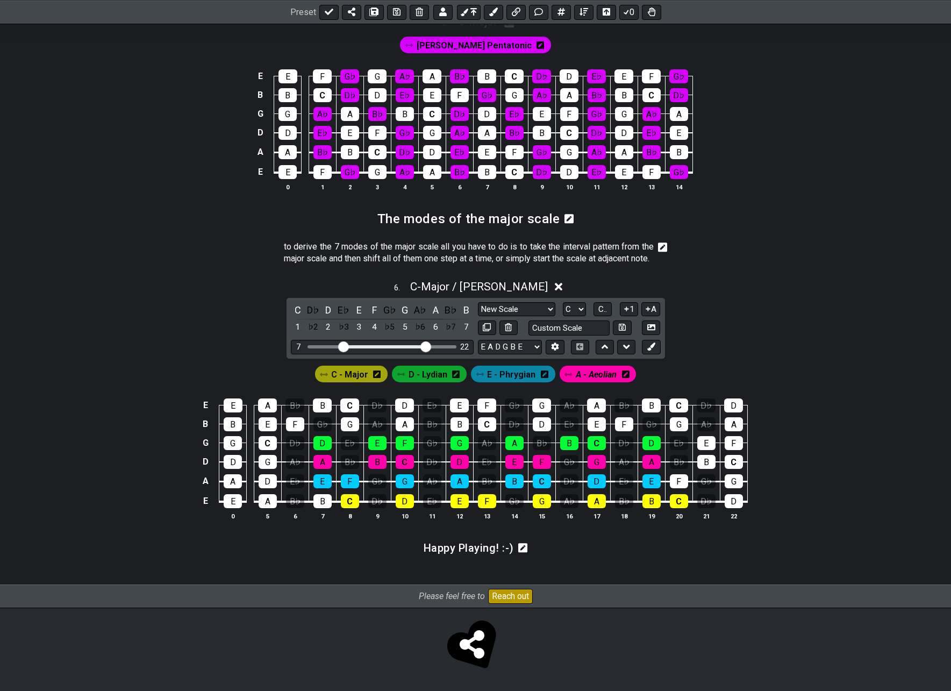
drag, startPoint x: 334, startPoint y: 347, endPoint x: 341, endPoint y: 347, distance: 6.4
click at [341, 346] on input "Visible fret range" at bounding box center [382, 346] width 153 height 0
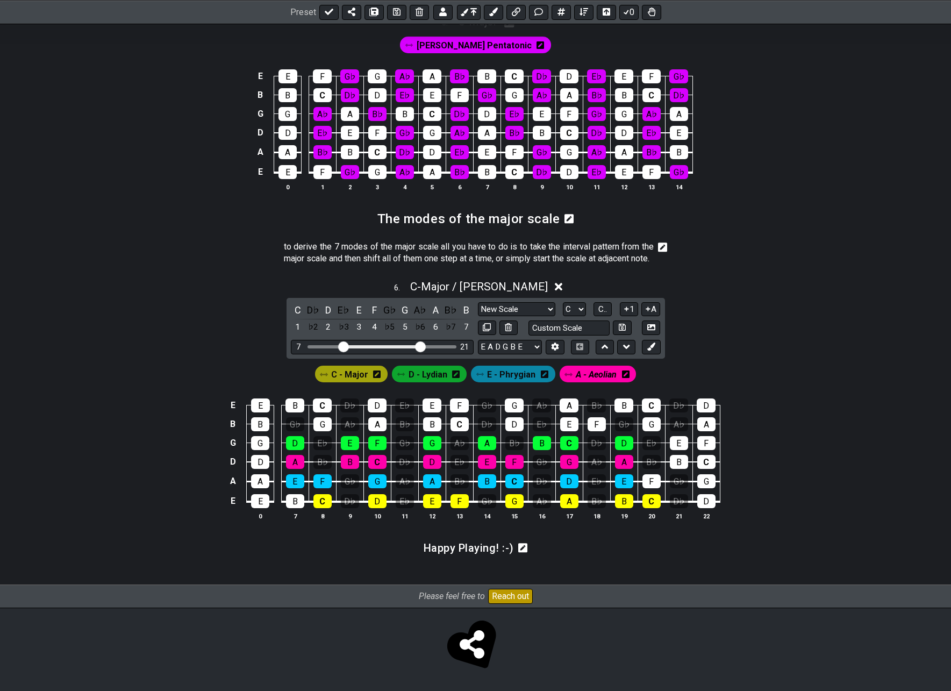
drag, startPoint x: 425, startPoint y: 347, endPoint x: 419, endPoint y: 348, distance: 6.0
click at [419, 346] on input "Visible fret range" at bounding box center [382, 346] width 153 height 0
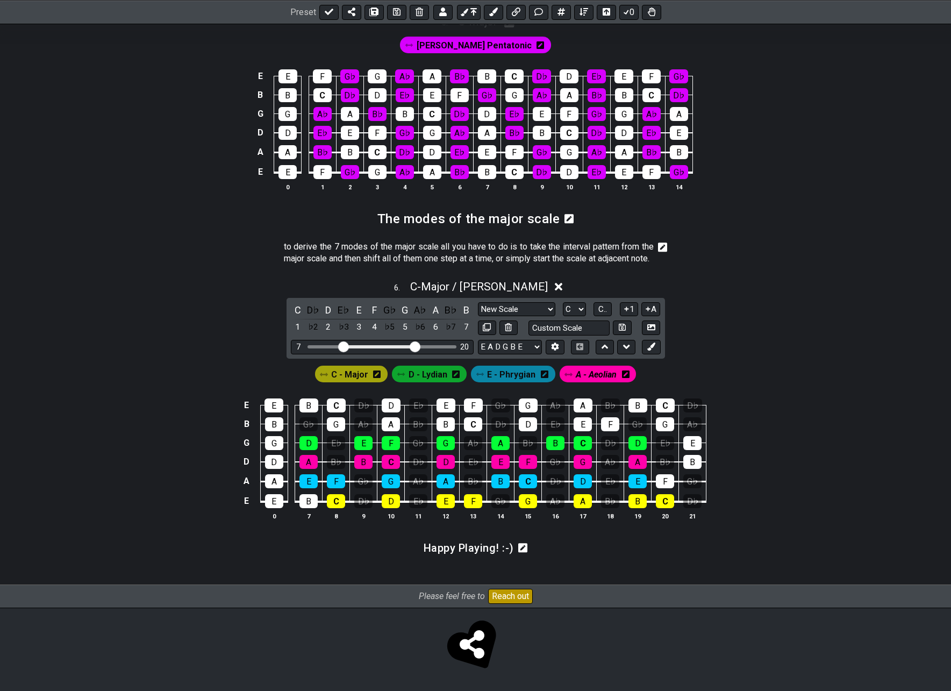
drag, startPoint x: 419, startPoint y: 348, endPoint x: 414, endPoint y: 351, distance: 5.5
click at [414, 346] on input "Visible fret range" at bounding box center [382, 346] width 153 height 0
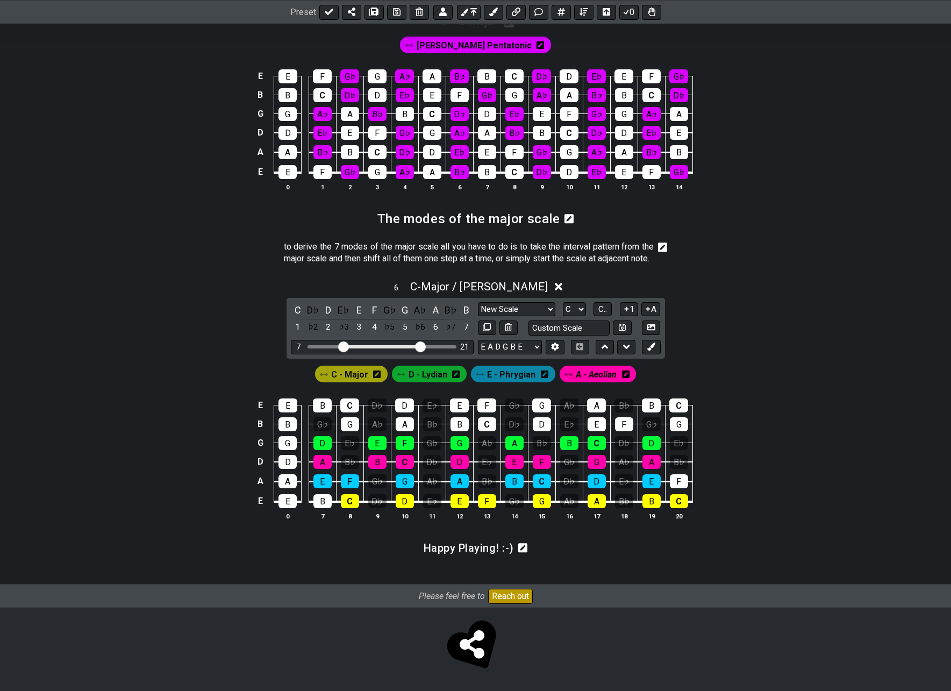
drag, startPoint x: 416, startPoint y: 347, endPoint x: 422, endPoint y: 347, distance: 5.9
click at [422, 346] on input "Visible fret range" at bounding box center [382, 346] width 153 height 0
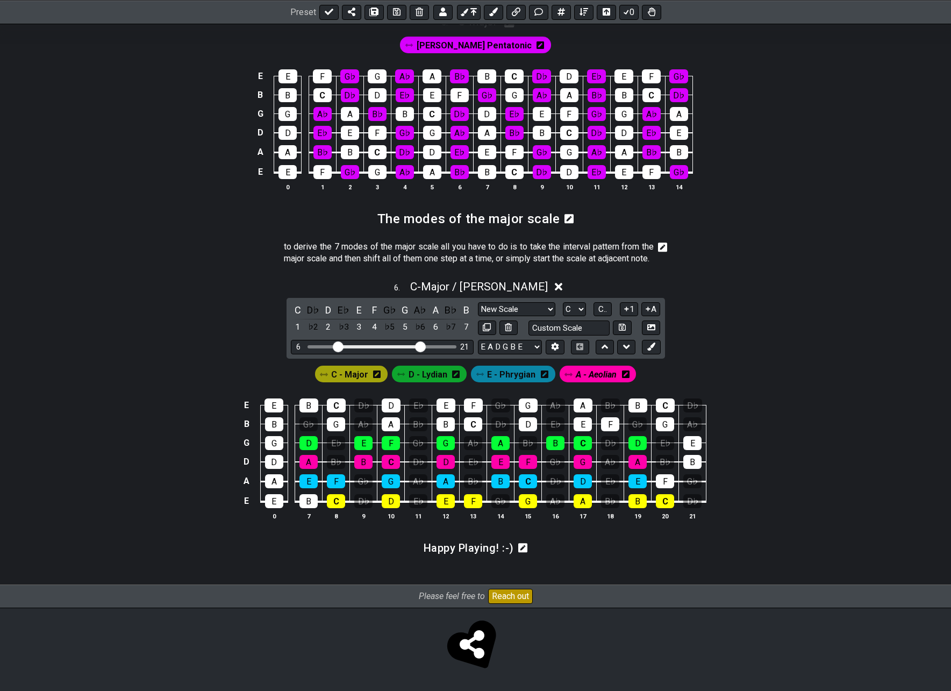
click at [339, 346] on input "Visible fret range" at bounding box center [382, 346] width 153 height 0
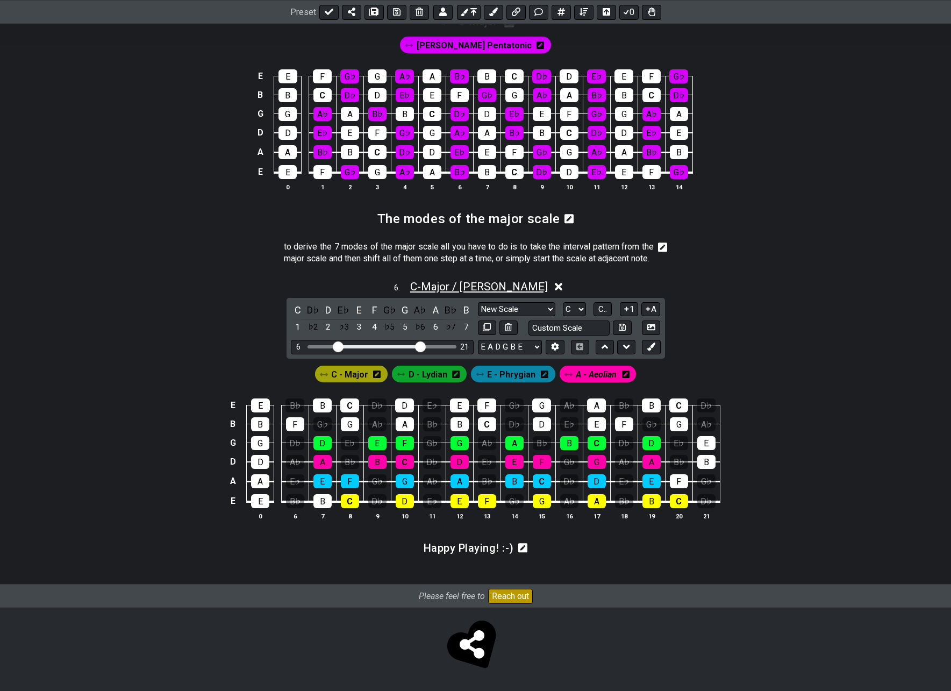
click at [467, 286] on span "C - Major / Ionian" at bounding box center [479, 286] width 138 height 13
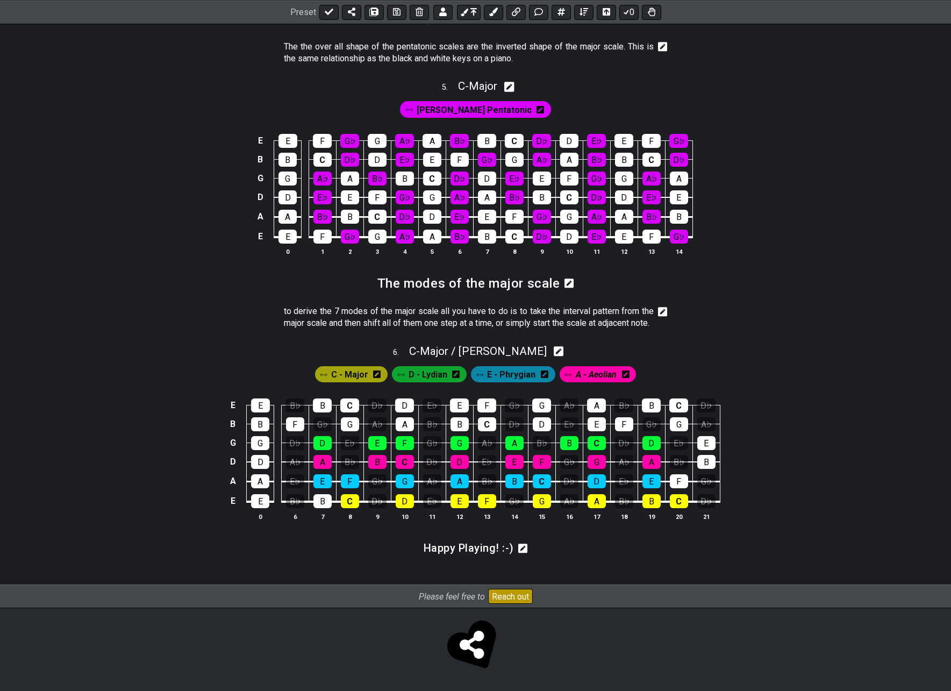
scroll to position [1270, 0]
click at [394, 10] on icon at bounding box center [397, 12] width 8 height 8
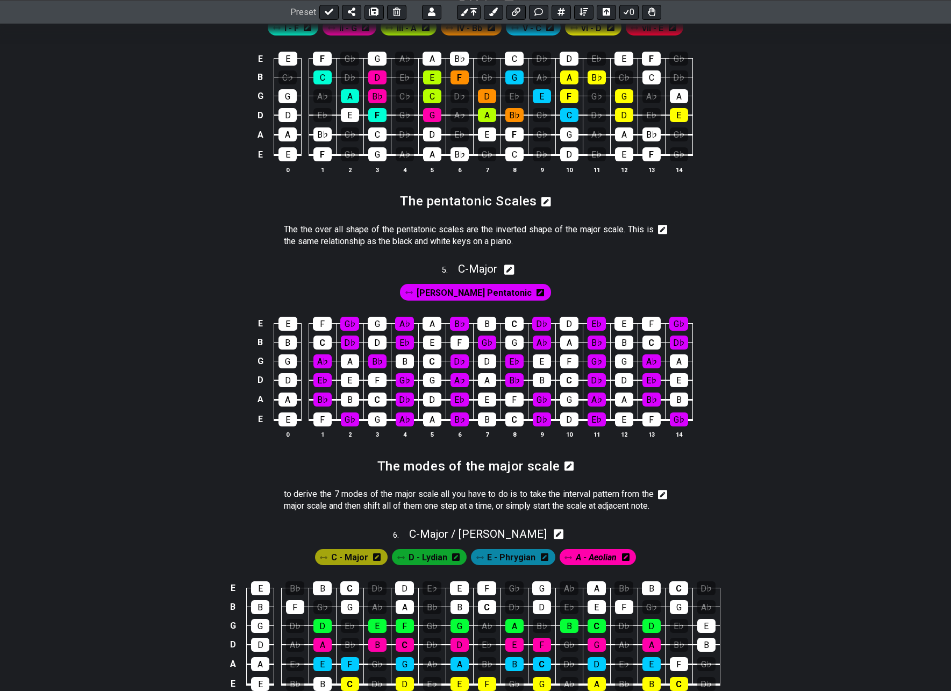
scroll to position [1055, 0]
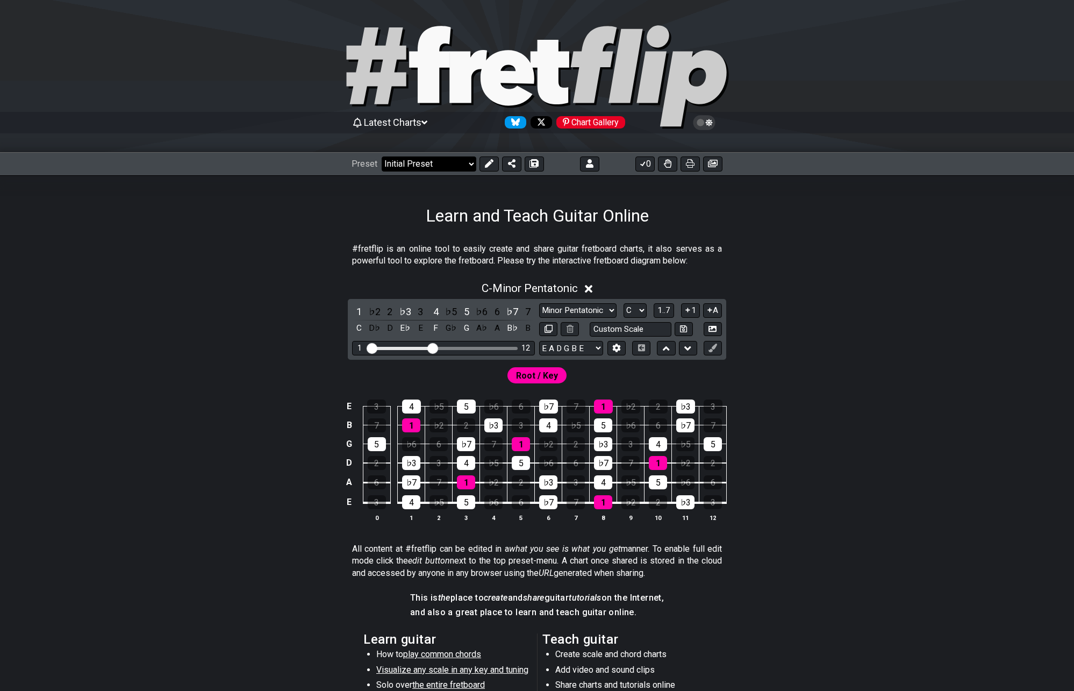
click at [457, 163] on select "Welcome to #fretflip! Initial Preset Custom Preset 2 string patterns to connect…" at bounding box center [429, 163] width 95 height 15
click at [382, 156] on select "Welcome to #fretflip! Initial Preset Custom Preset 2 string patterns to connect…" at bounding box center [429, 163] width 95 height 15
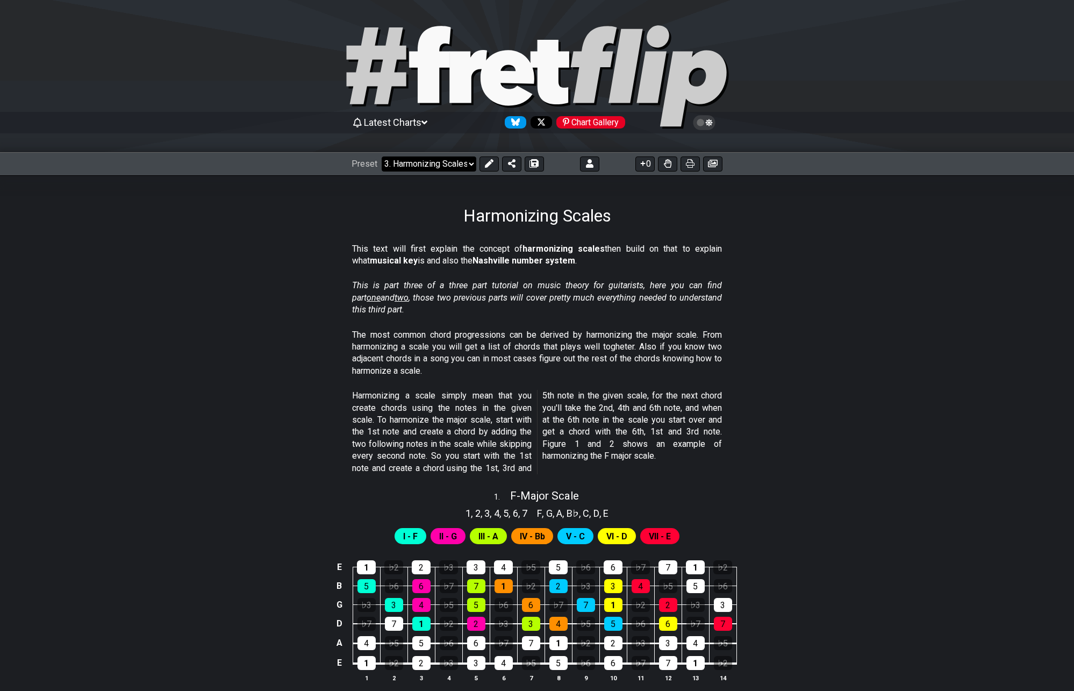
click at [438, 164] on select "Welcome to #fretflip! Initial Preset Custom Preset 2 string patterns to connect…" at bounding box center [429, 163] width 95 height 15
drag, startPoint x: 249, startPoint y: 298, endPoint x: 318, endPoint y: 224, distance: 100.4
click at [249, 298] on section "This is part three of a three part tutorial on music theory for guitarists, her…" at bounding box center [537, 299] width 838 height 49
click at [426, 164] on select "Welcome to #fretflip! Initial Preset Custom Preset 2 string patterns to connect…" at bounding box center [429, 163] width 95 height 15
click at [382, 156] on select "Welcome to #fretflip! Initial Preset Custom Preset 2 string patterns to connect…" at bounding box center [429, 163] width 95 height 15
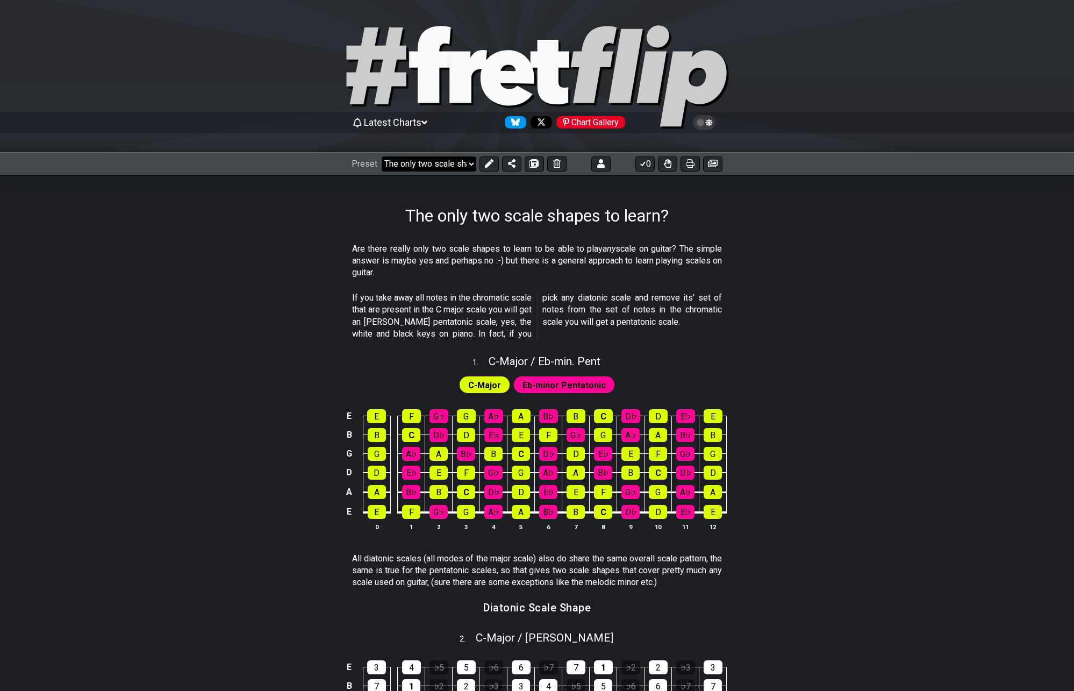
click at [433, 166] on select "Welcome to #fretflip! Initial Preset Custom Preset 2 string patterns to connect…" at bounding box center [429, 163] width 95 height 15
click at [382, 156] on select "Welcome to #fretflip! Initial Preset Custom Preset 2 string patterns to connect…" at bounding box center [429, 163] width 95 height 15
select select "/how-to-solo"
select select "C"
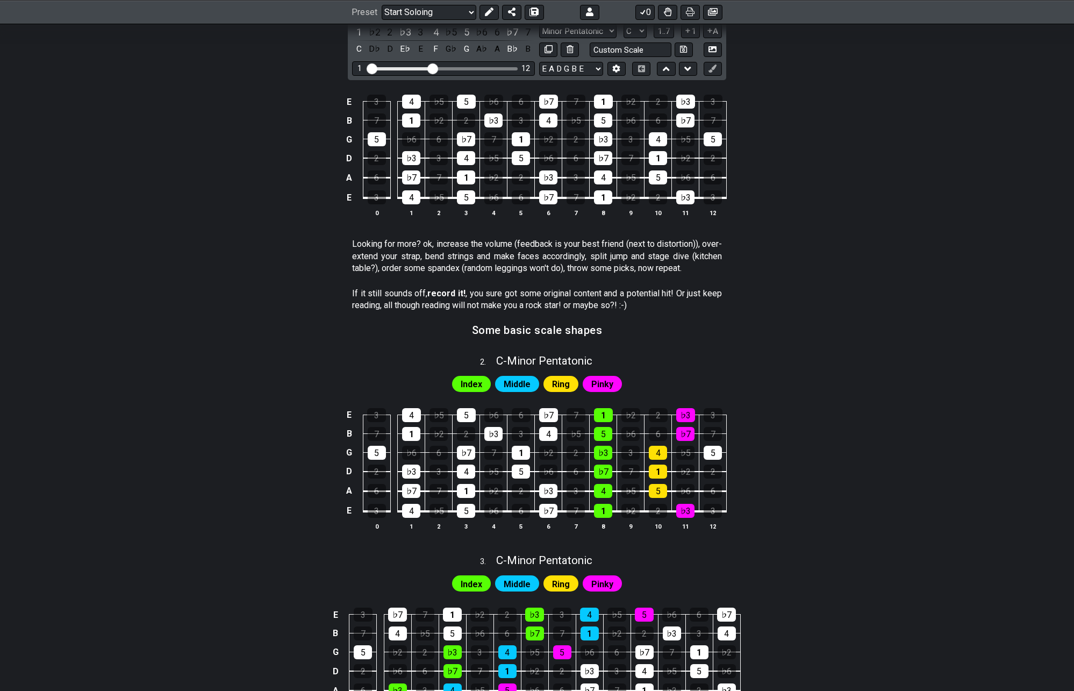
scroll to position [664, 0]
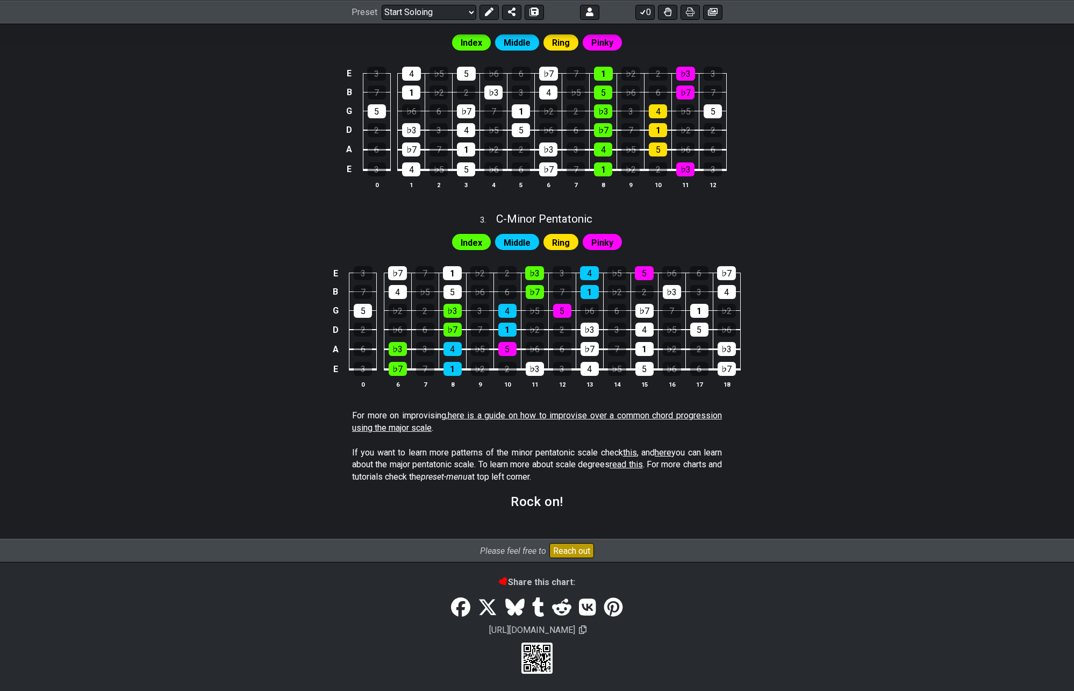
click at [548, 413] on link "here is a guide on how to improvise over a common chord progression using the m…" at bounding box center [537, 421] width 370 height 22
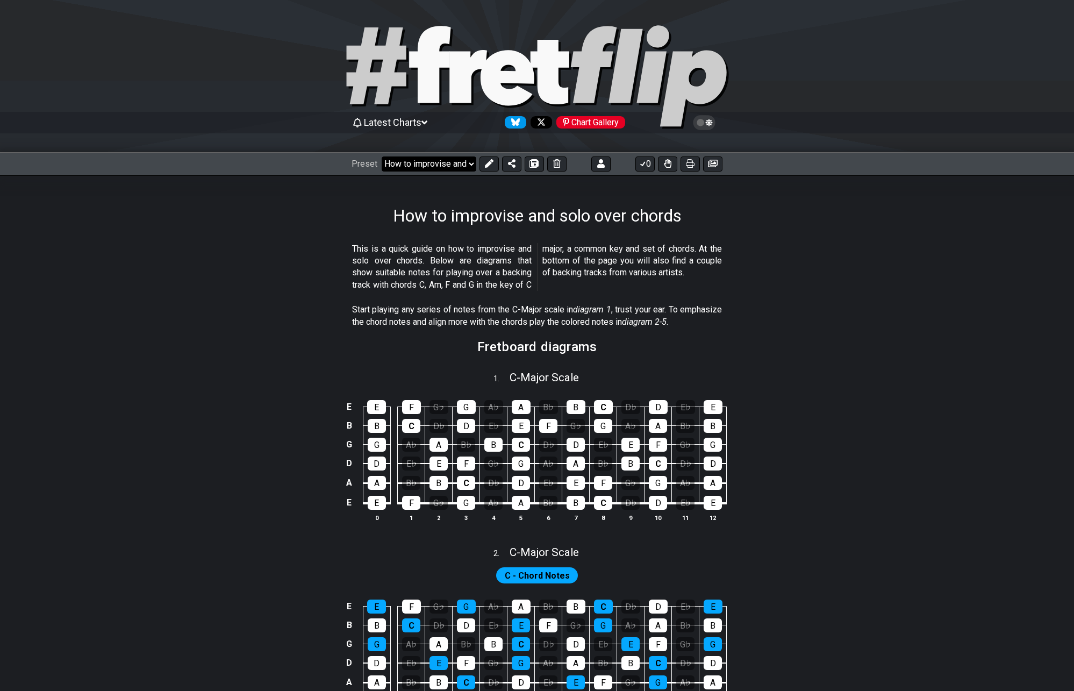
click at [423, 166] on select "Welcome to #fretflip! Initial Preset Custom Preset 2 string patterns to connect…" at bounding box center [429, 163] width 95 height 15
click at [382, 156] on select "Welcome to #fretflip! Initial Preset Custom Preset 2 string patterns to connect…" at bounding box center [429, 163] width 95 height 15
select select "/the-7-modes"
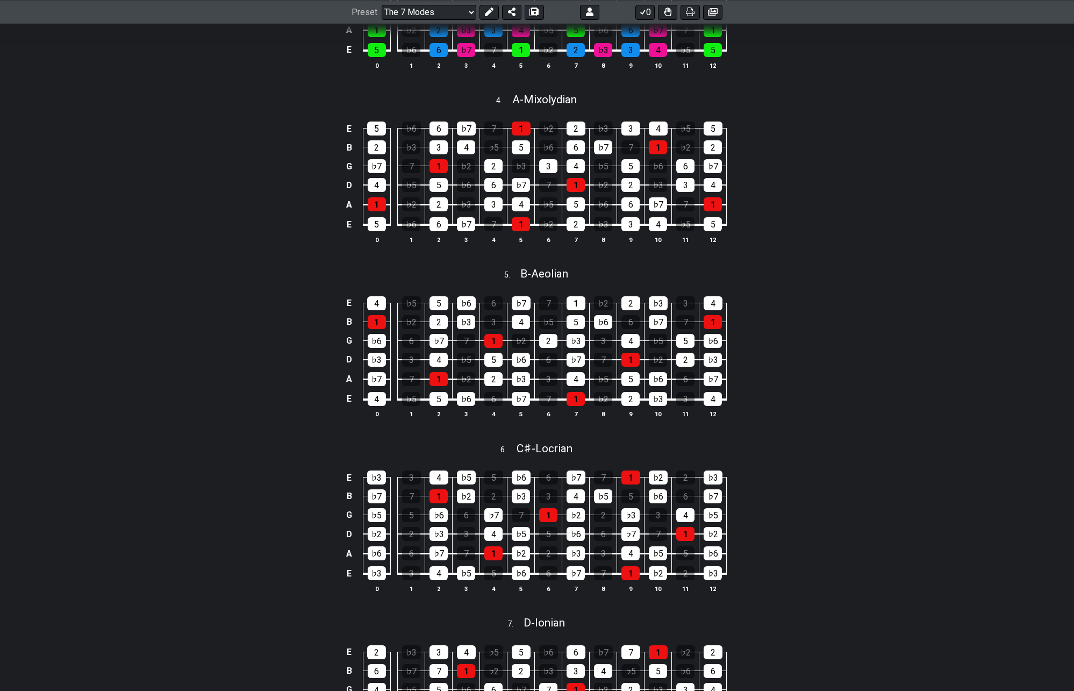
scroll to position [748, 0]
